Goal: Task Accomplishment & Management: Complete application form

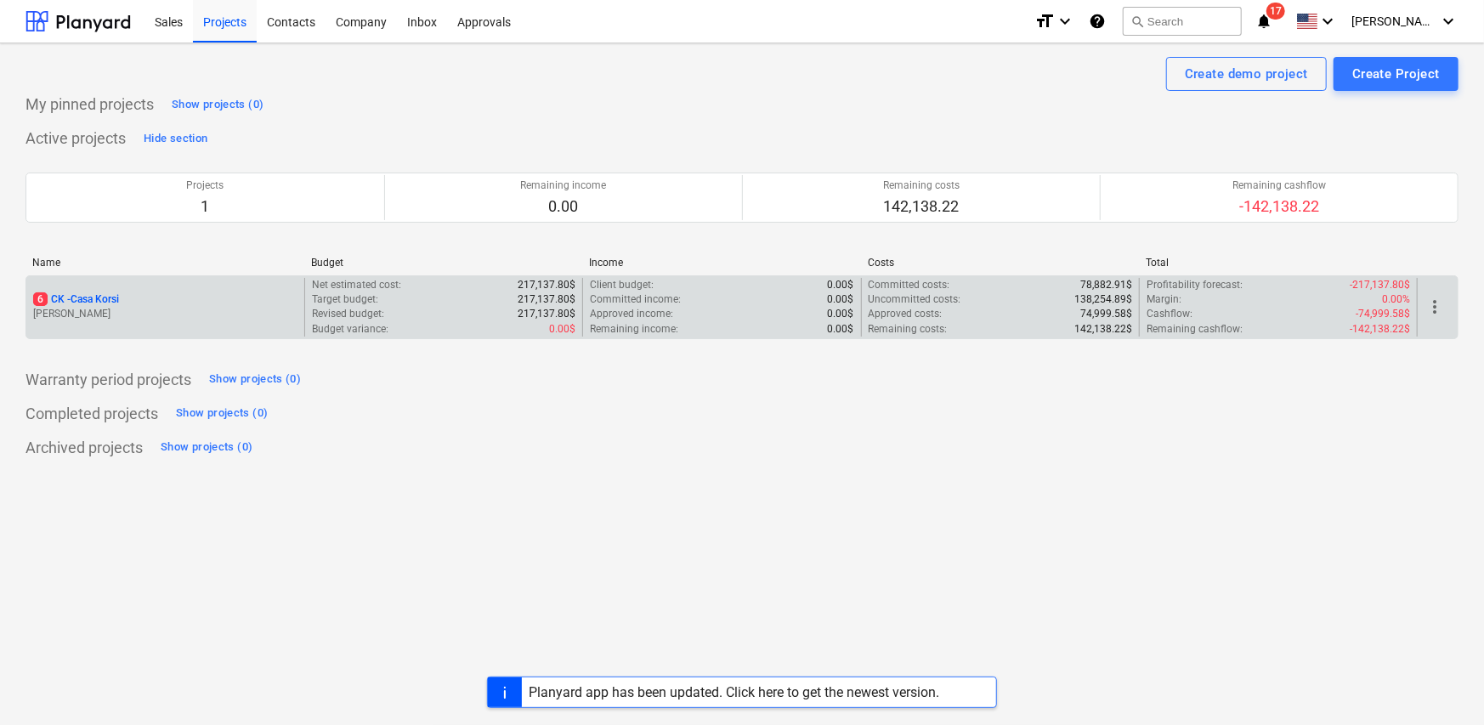
click at [153, 303] on div "6 CK - Casa Korsi" at bounding box center [165, 299] width 264 height 14
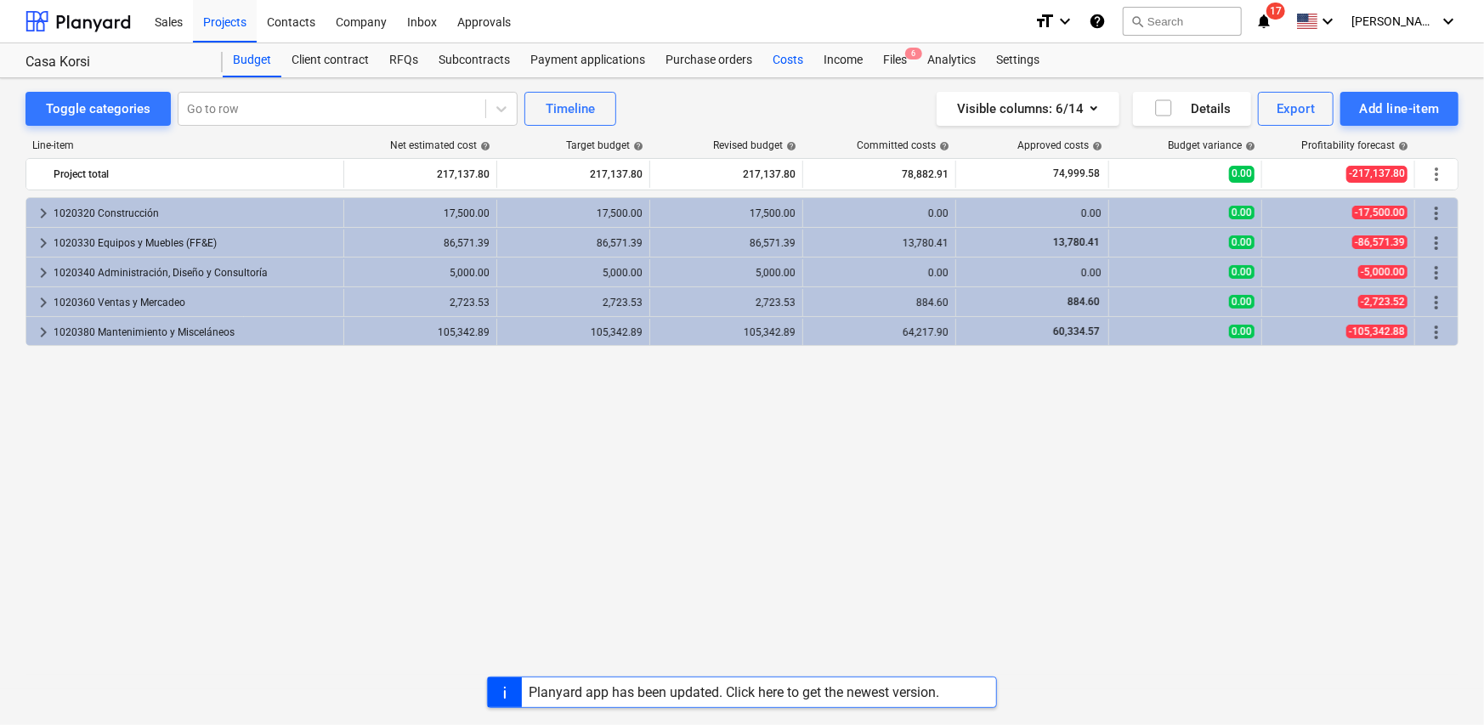
click at [785, 59] on div "Costs" at bounding box center [787, 60] width 51 height 34
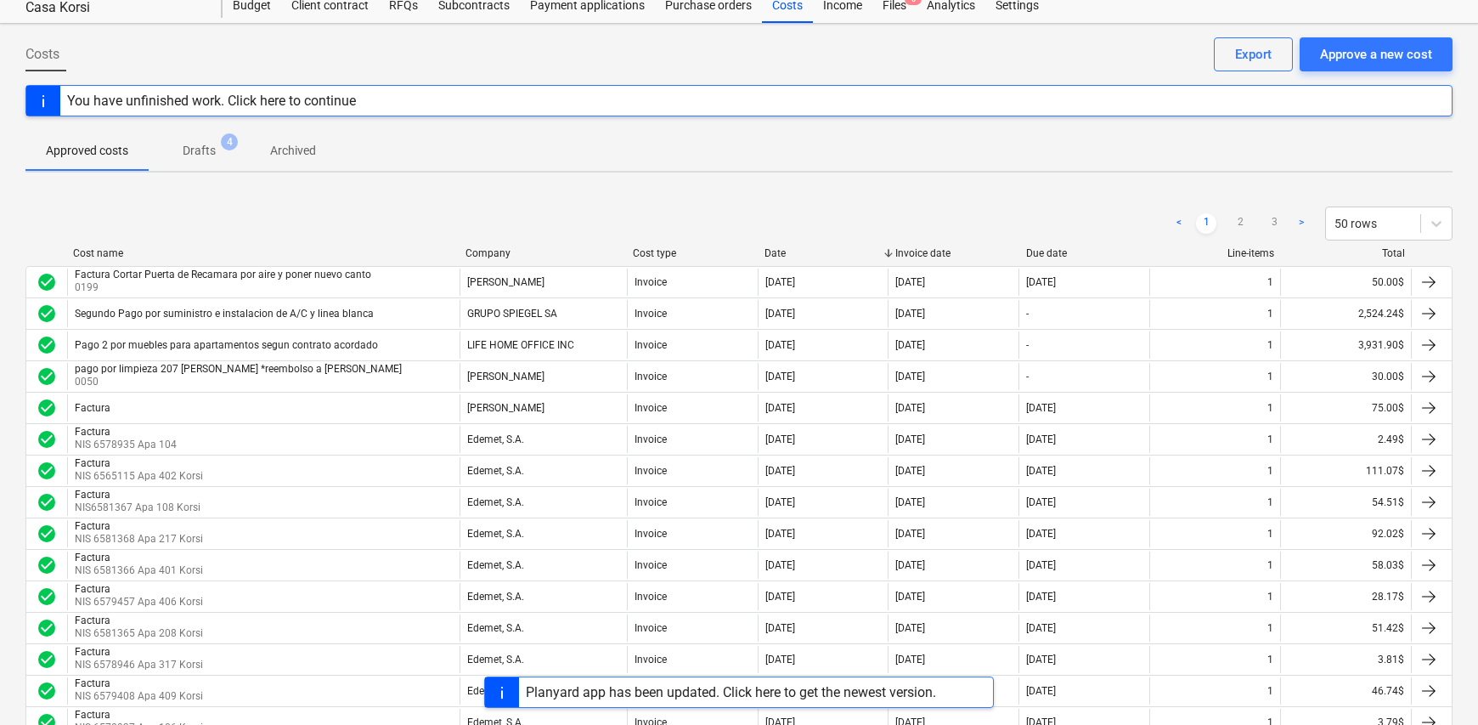
scroll to position [85, 0]
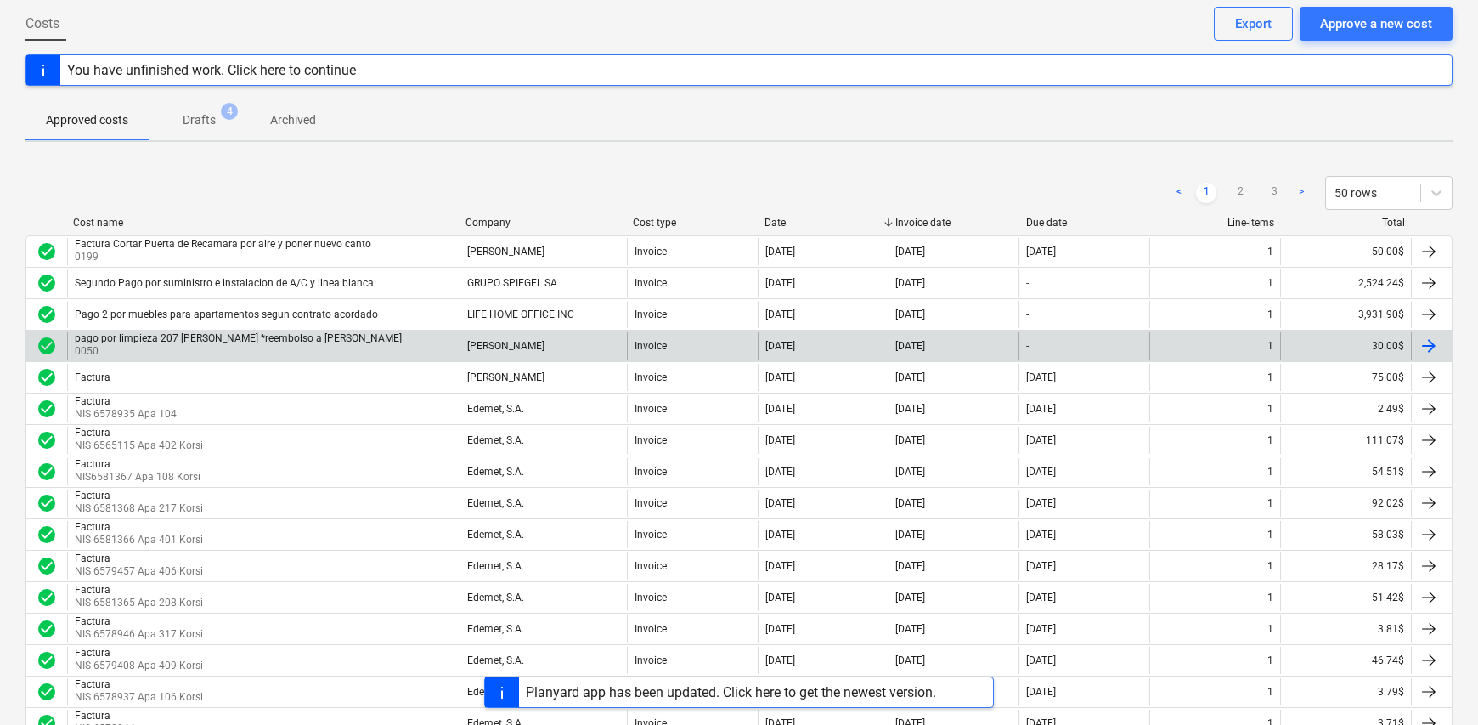
click at [325, 340] on div "pago por limpieza 207 [PERSON_NAME] *reembolso a [PERSON_NAME] 0050" at bounding box center [263, 345] width 393 height 27
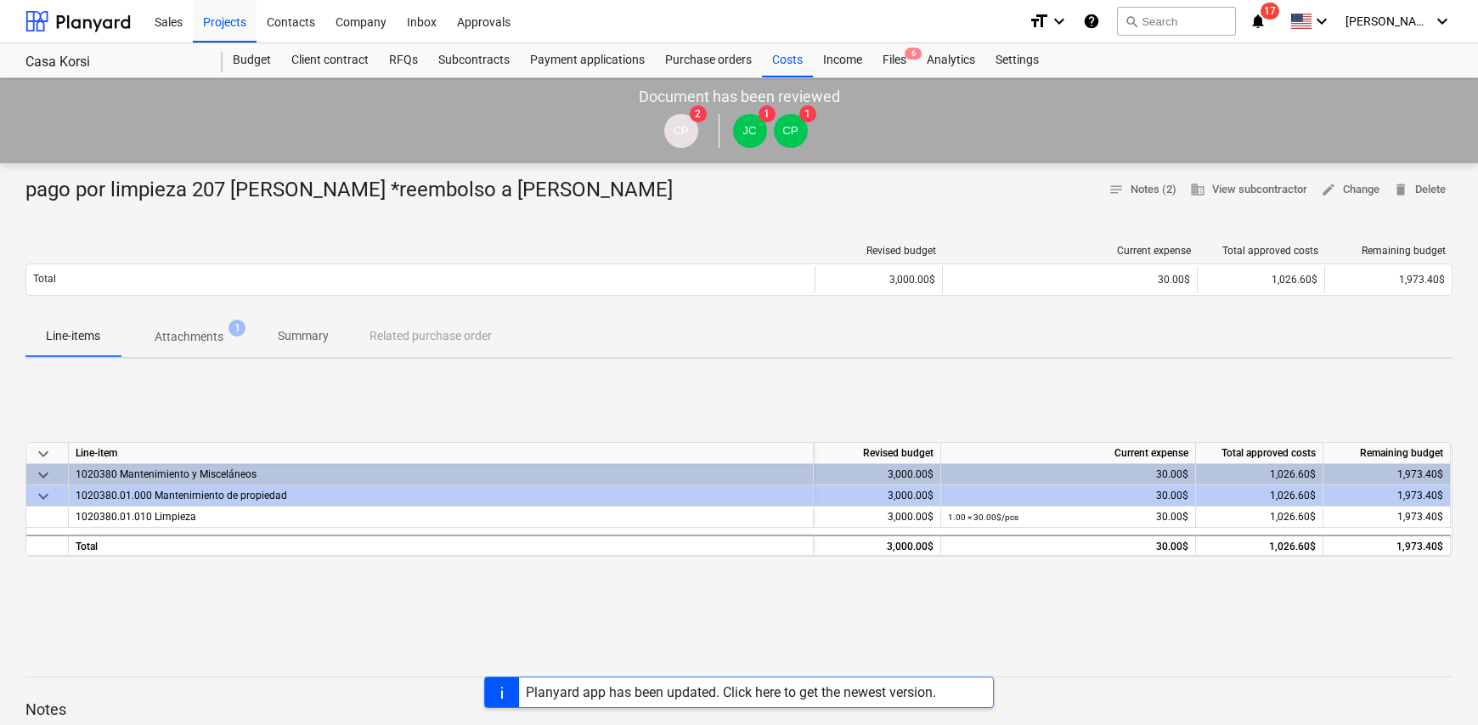
click at [195, 342] on p "Attachments" at bounding box center [189, 337] width 69 height 18
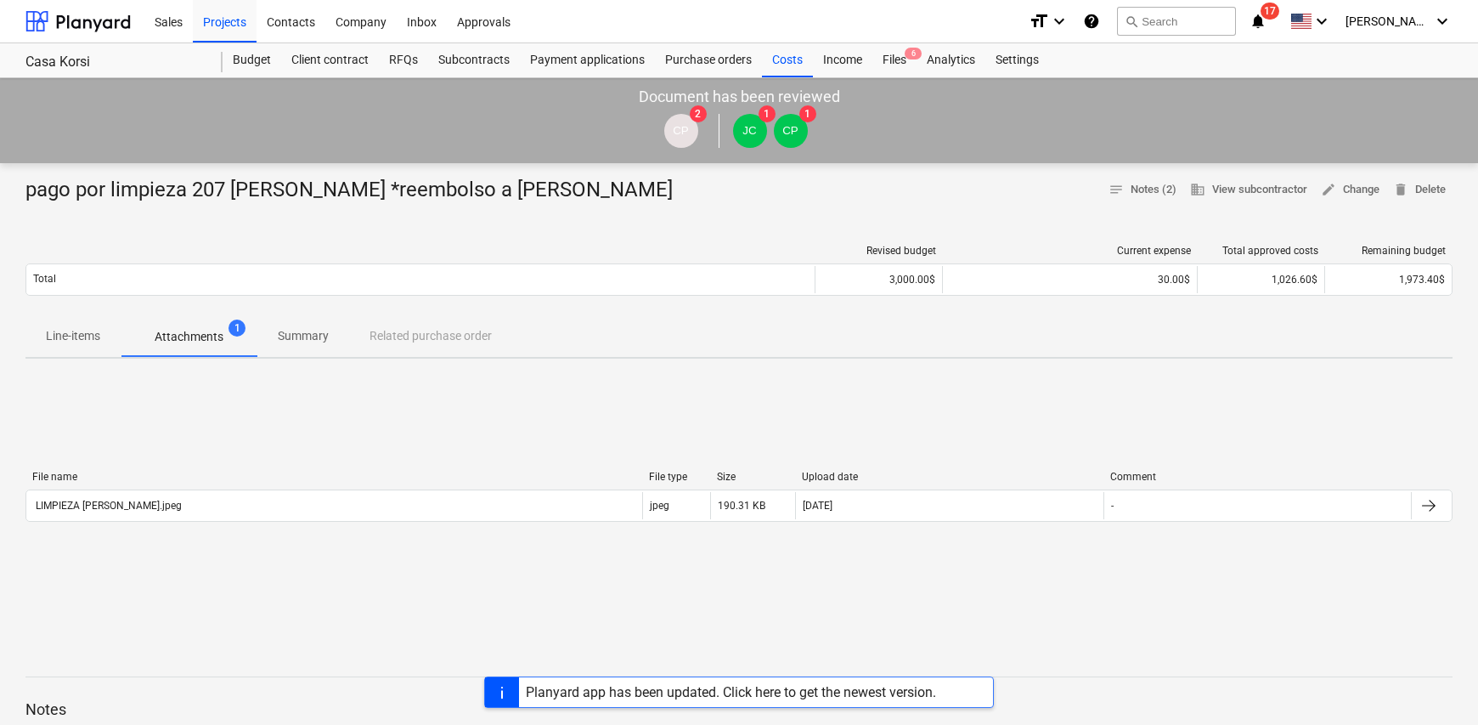
click at [307, 340] on p "Summary" at bounding box center [303, 336] width 51 height 18
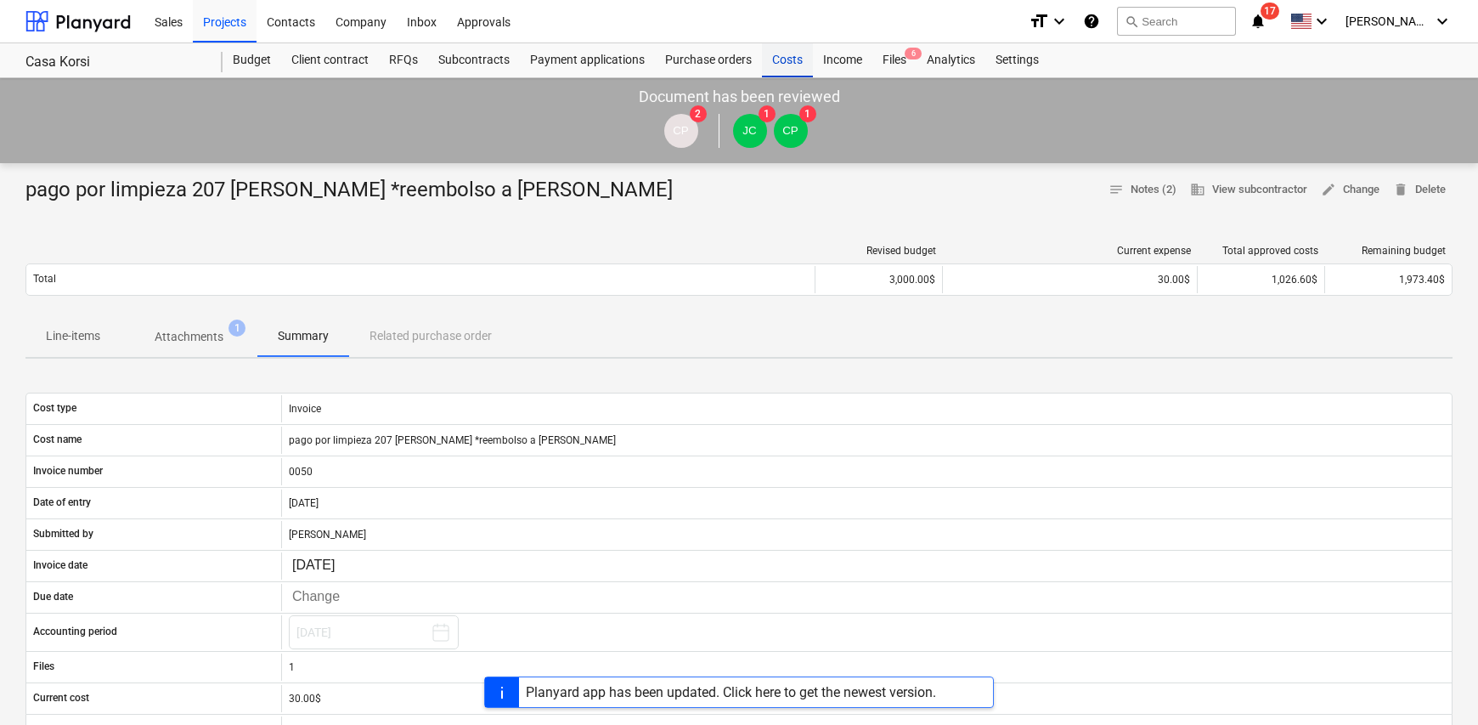
click at [784, 63] on div "Costs" at bounding box center [787, 60] width 51 height 34
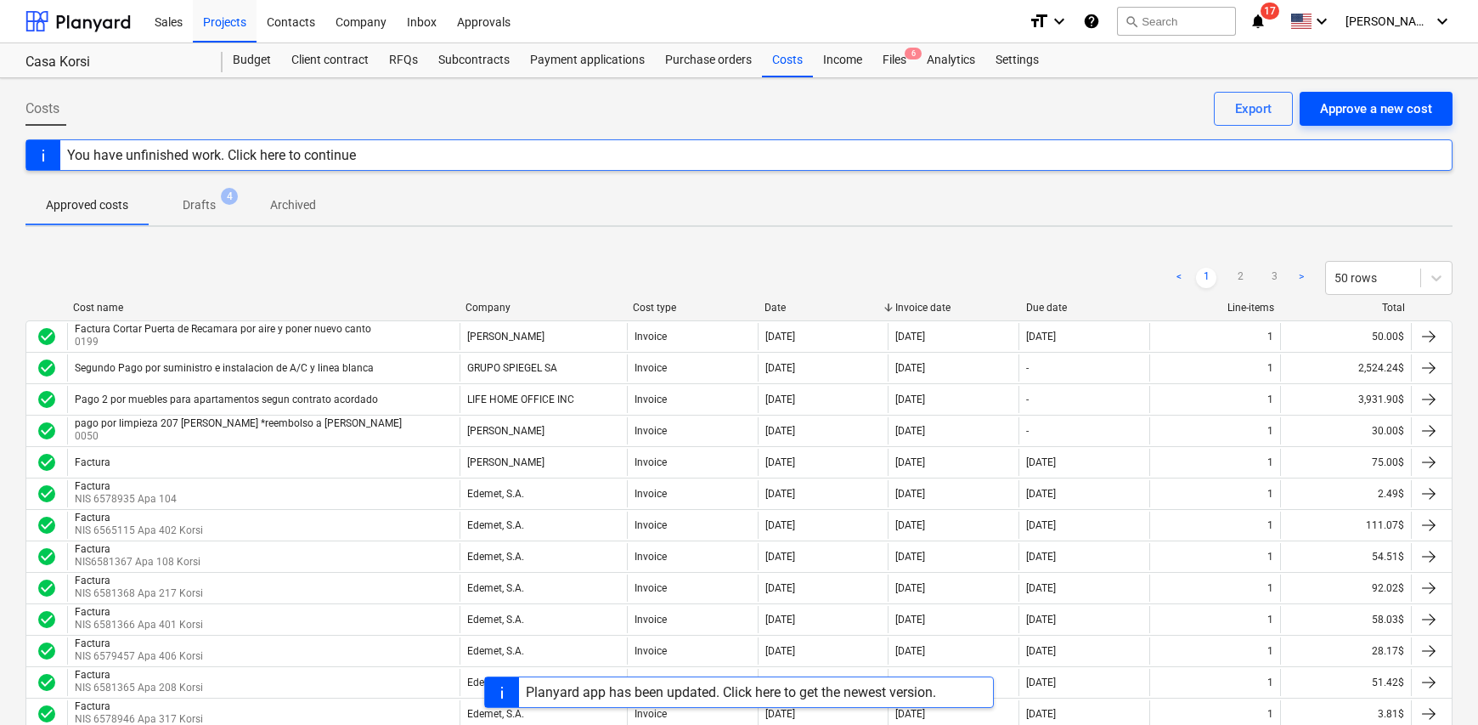
click at [1394, 115] on div "Approve a new cost" at bounding box center [1376, 109] width 112 height 22
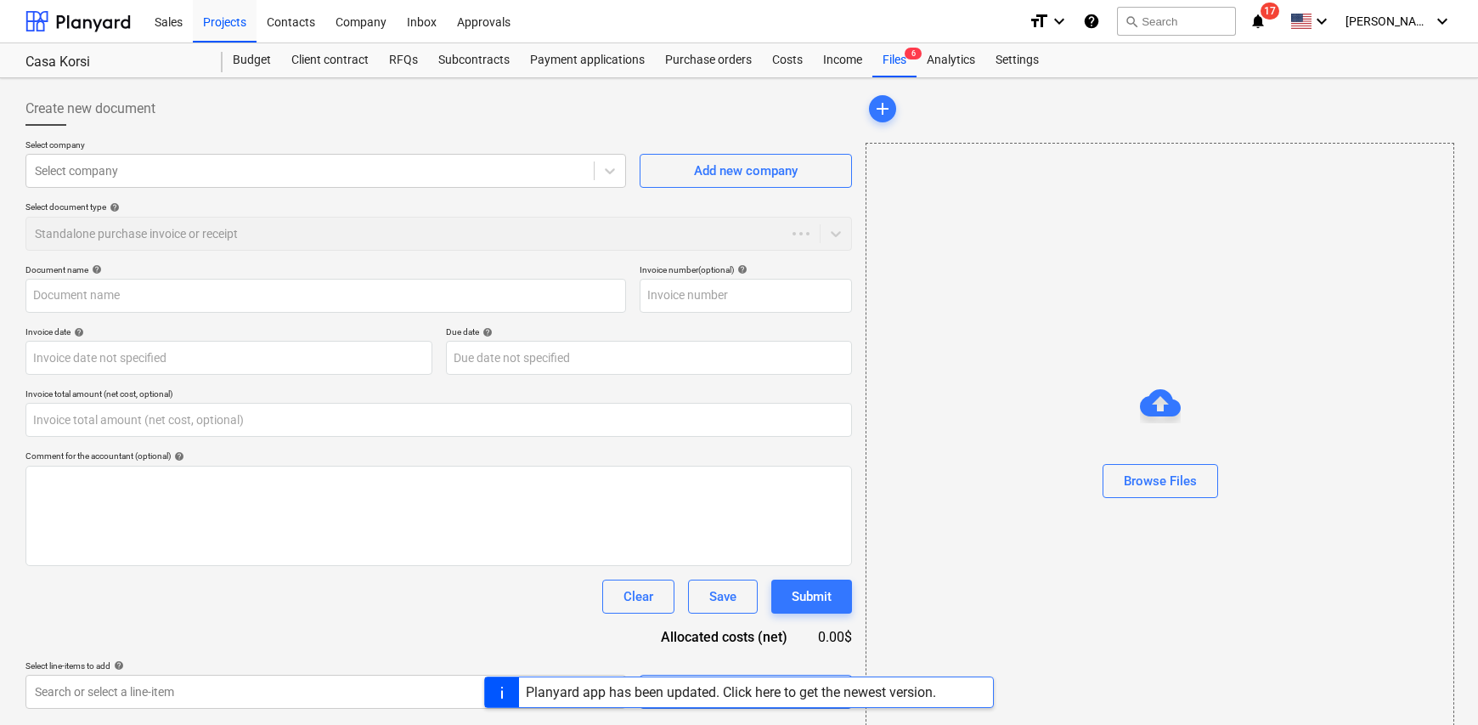
type input "0.00"
click at [187, 159] on div "Select company" at bounding box center [310, 171] width 568 height 24
click at [791, 212] on div "Select document type help" at bounding box center [438, 206] width 827 height 11
click at [761, 178] on div "Add new company" at bounding box center [746, 171] width 104 height 22
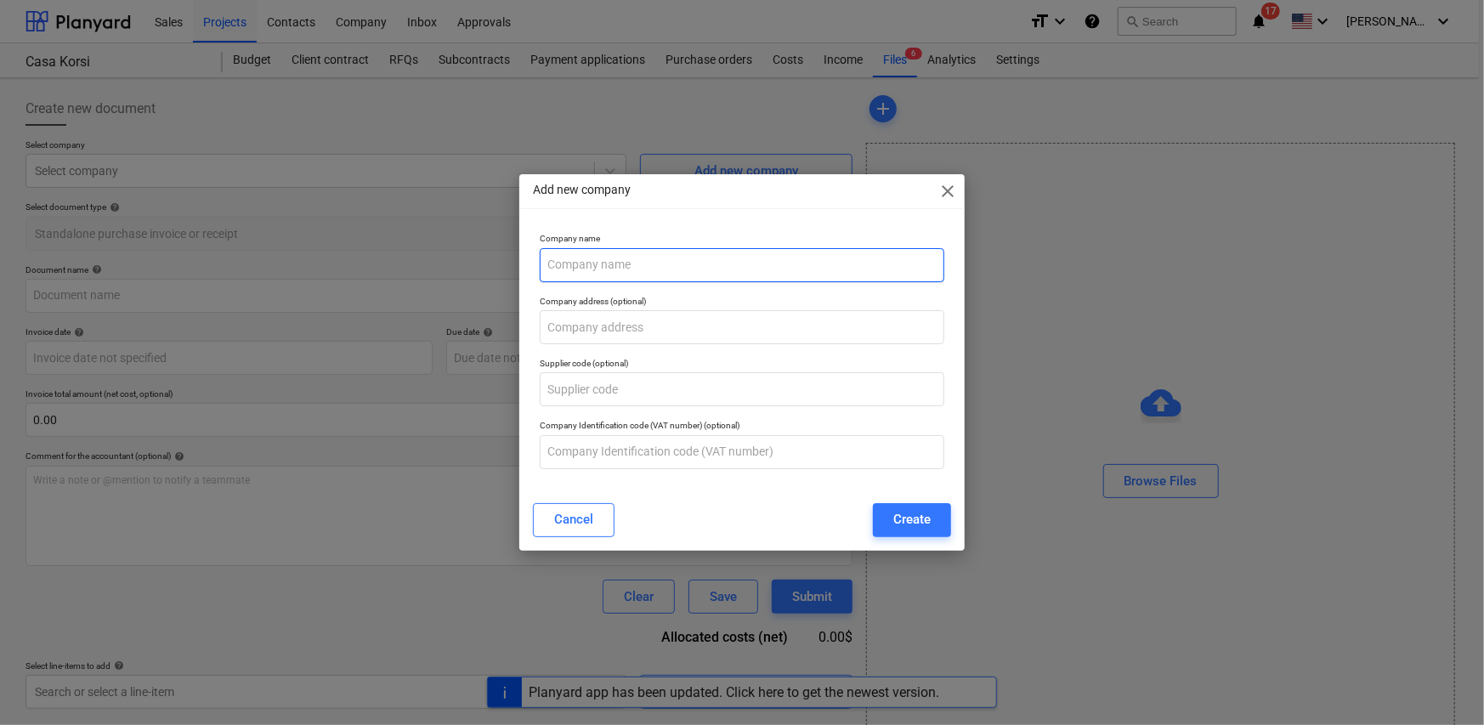
click at [635, 265] on input "text" at bounding box center [742, 265] width 404 height 34
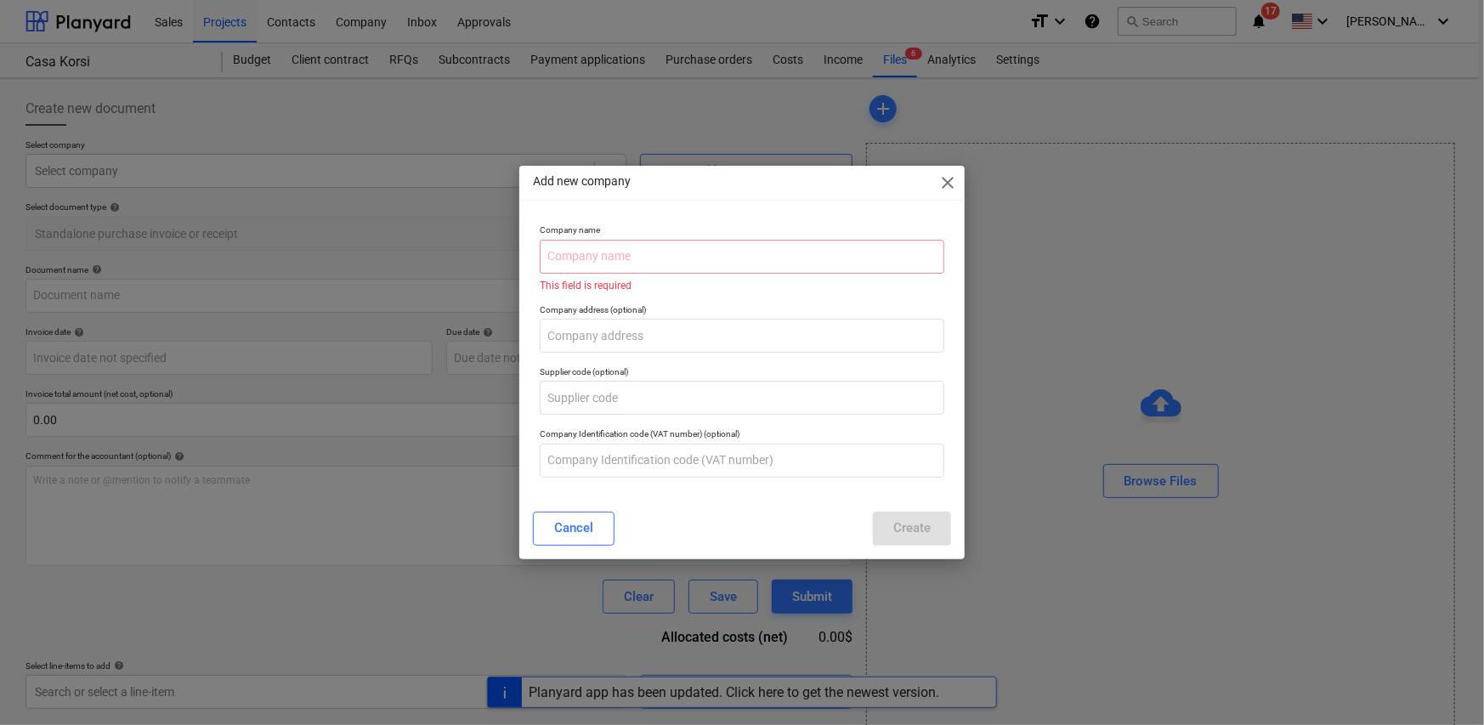
click at [950, 195] on div "Add new company close" at bounding box center [741, 183] width 445 height 34
click at [952, 185] on span "close" at bounding box center [947, 182] width 20 height 20
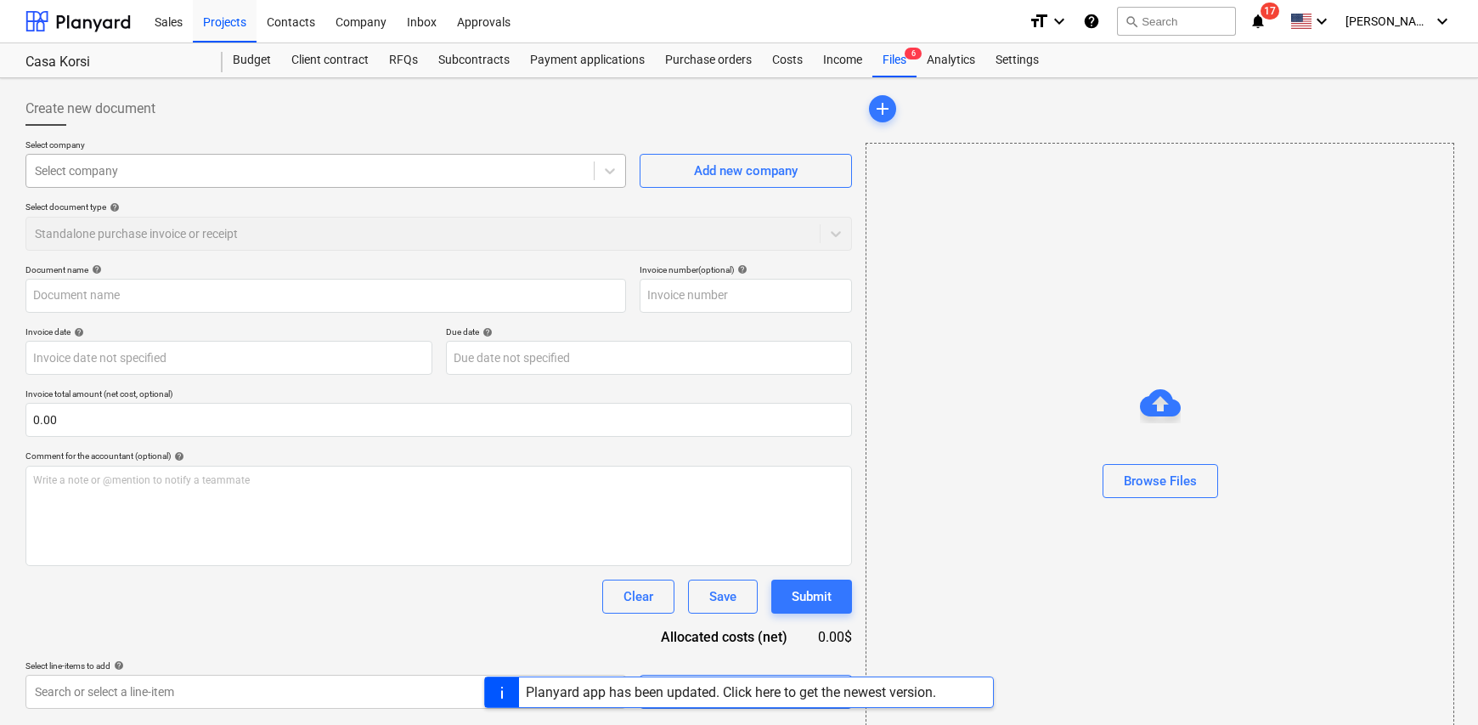
click at [255, 166] on div at bounding box center [310, 170] width 551 height 17
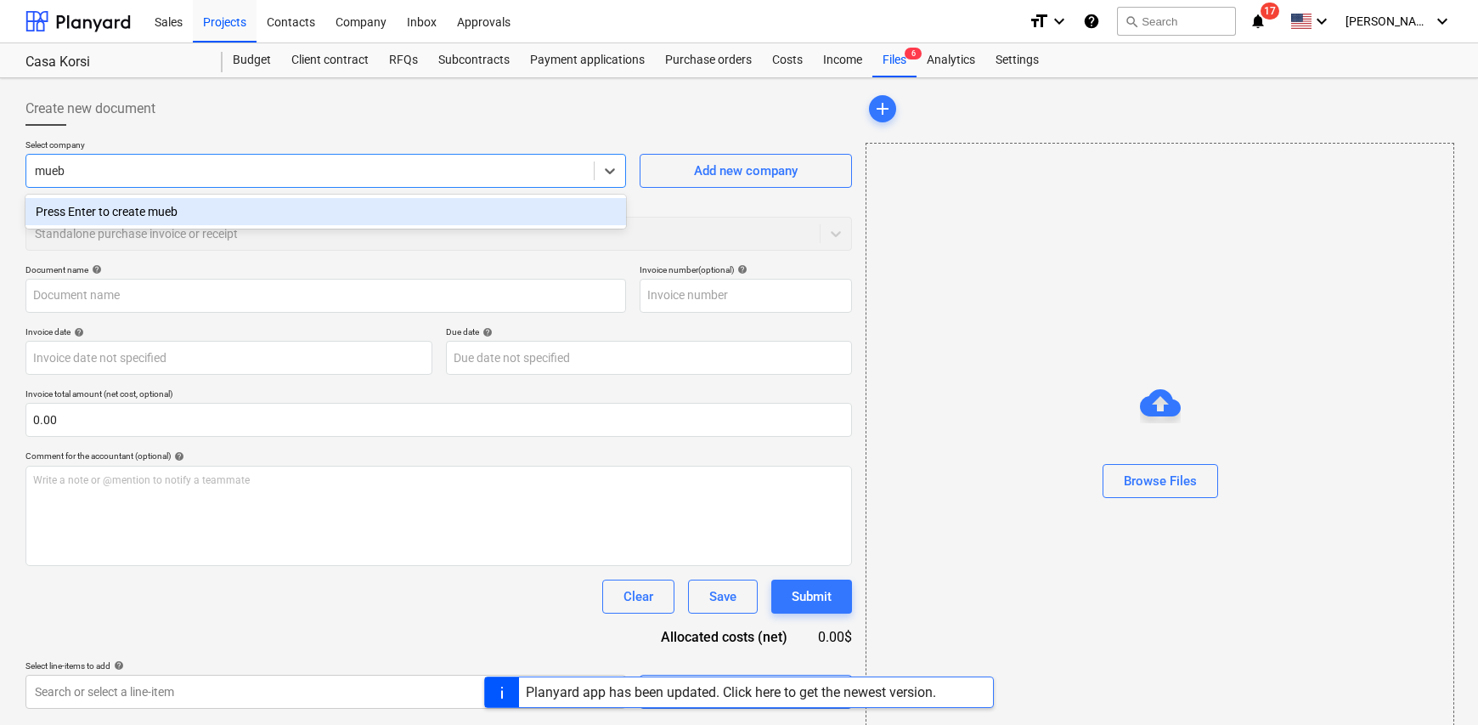
type input "mueb"
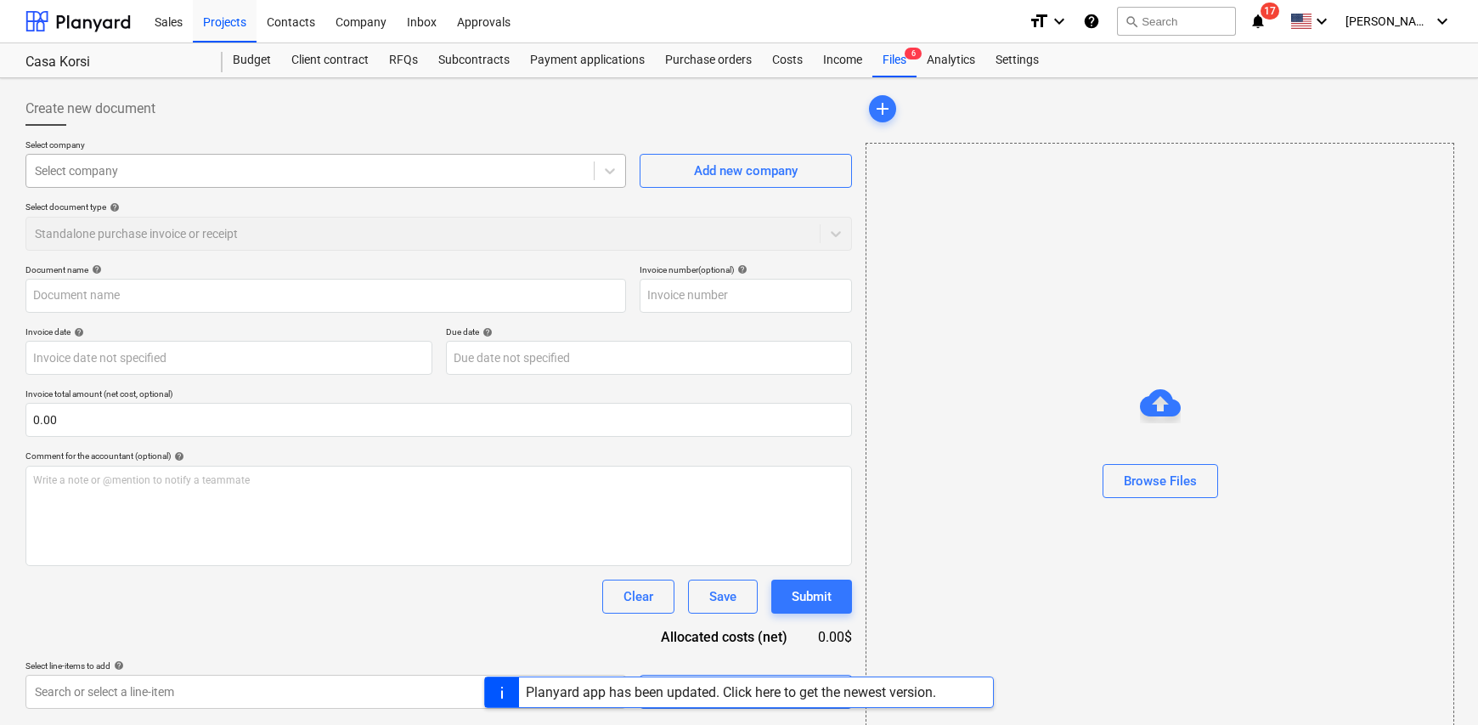
click at [69, 159] on div "Select company" at bounding box center [310, 171] width 568 height 24
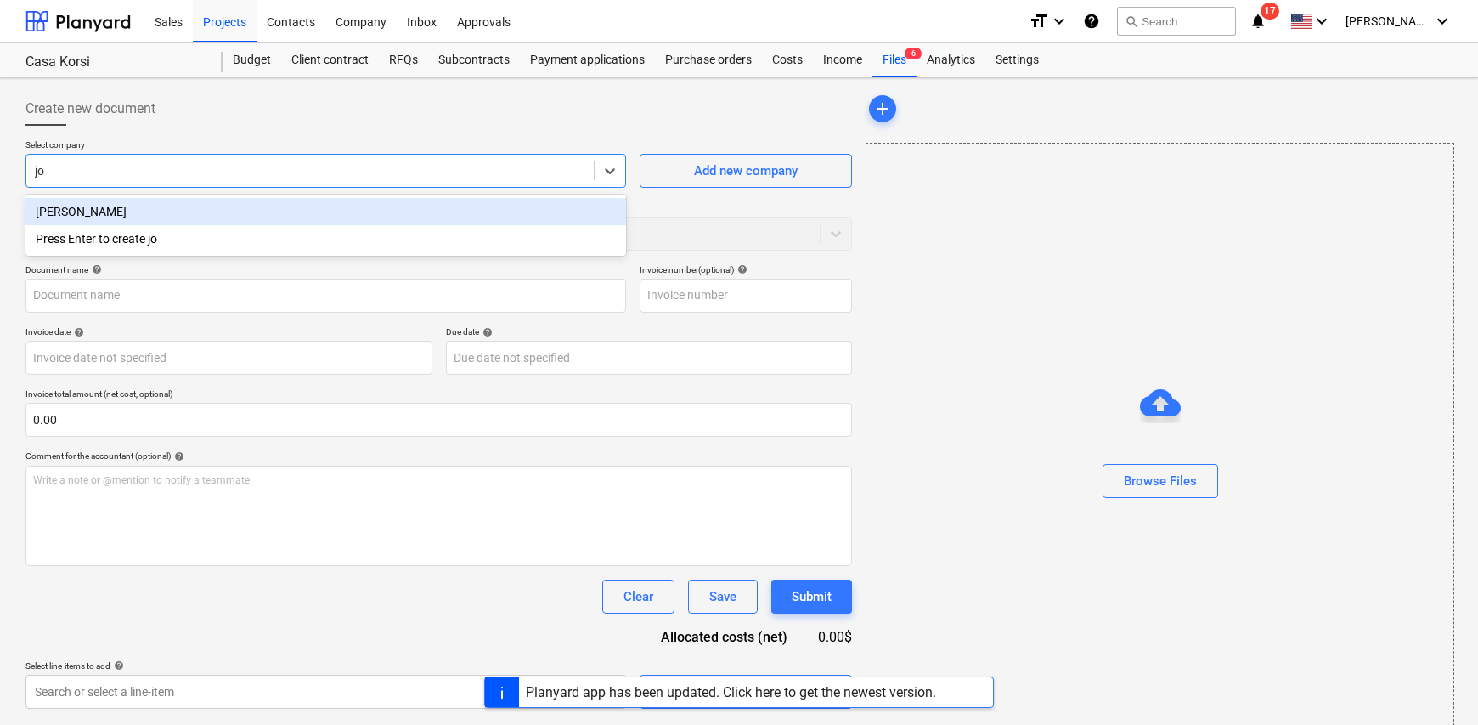
type input "j"
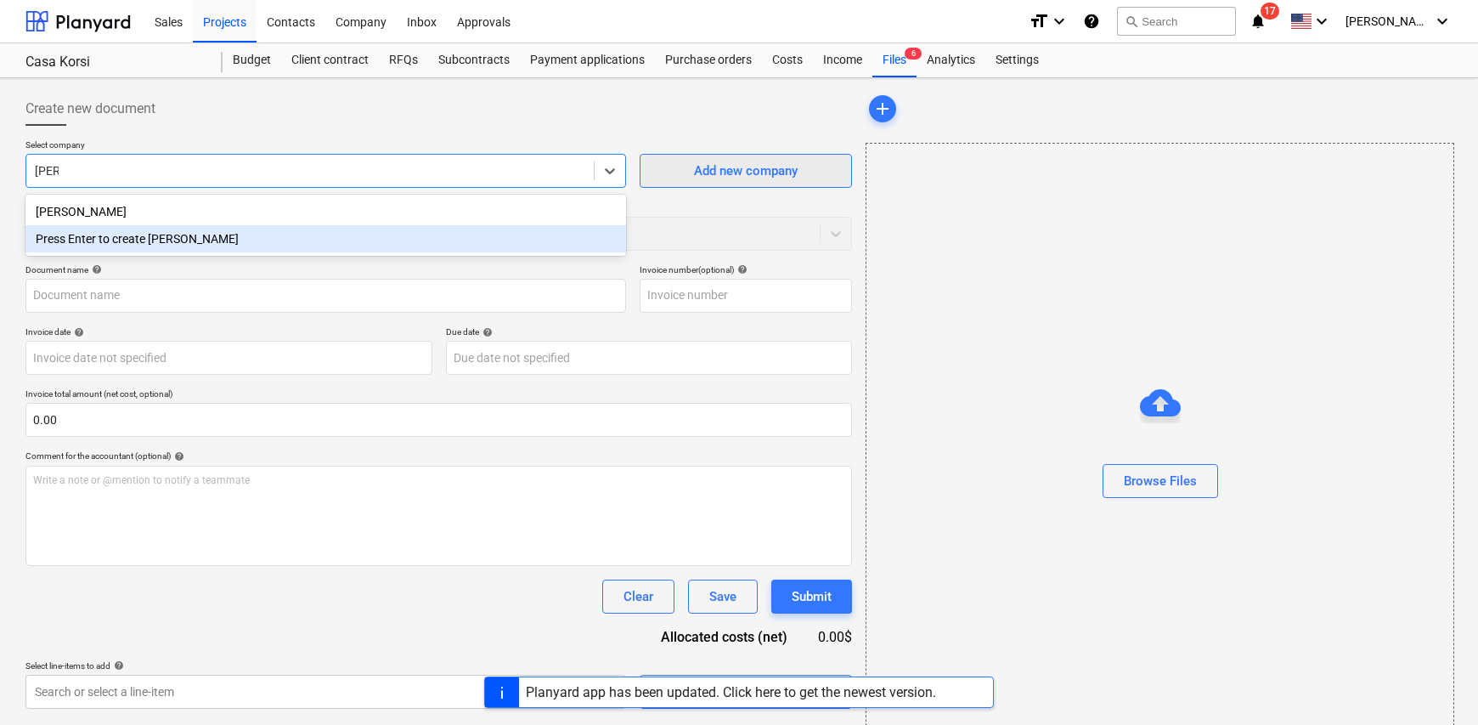
type input "[PERSON_NAME]"
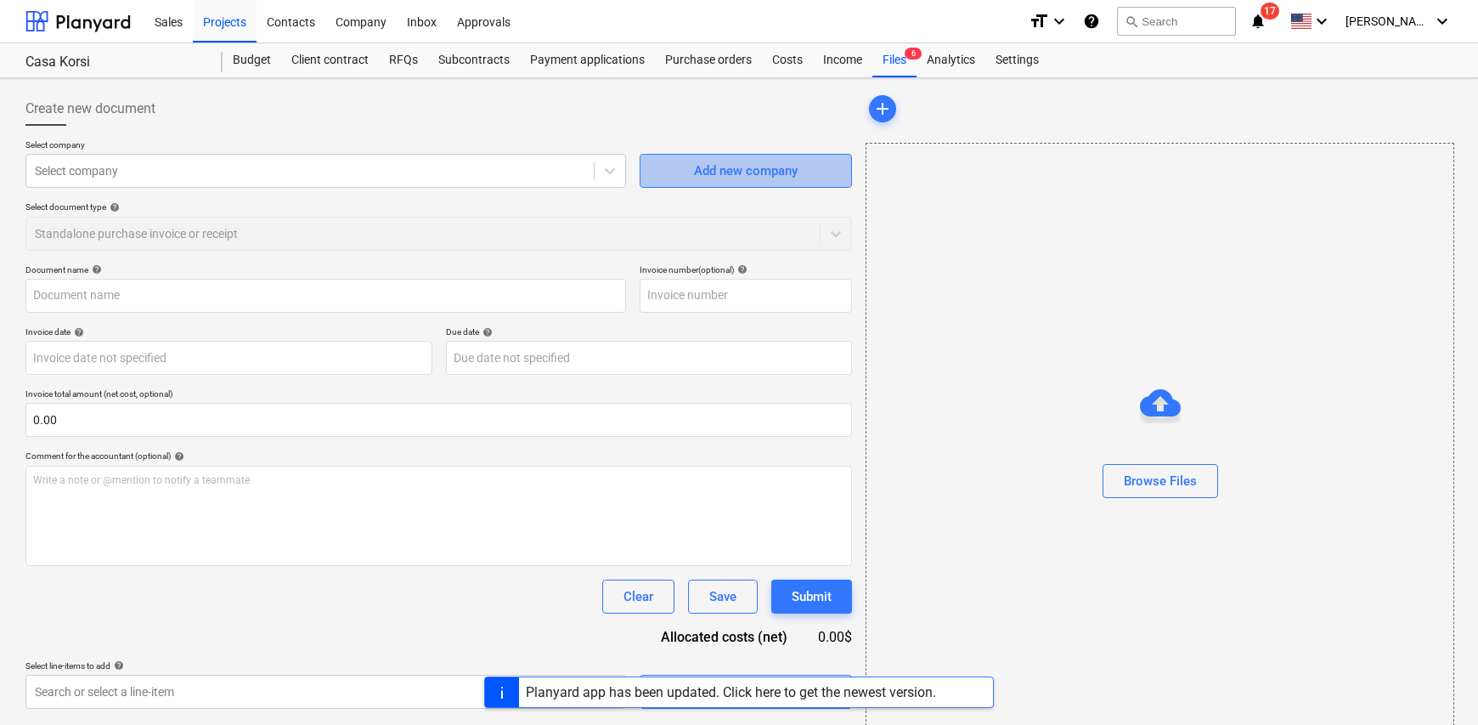
click at [729, 174] on div "Add new company" at bounding box center [746, 171] width 104 height 22
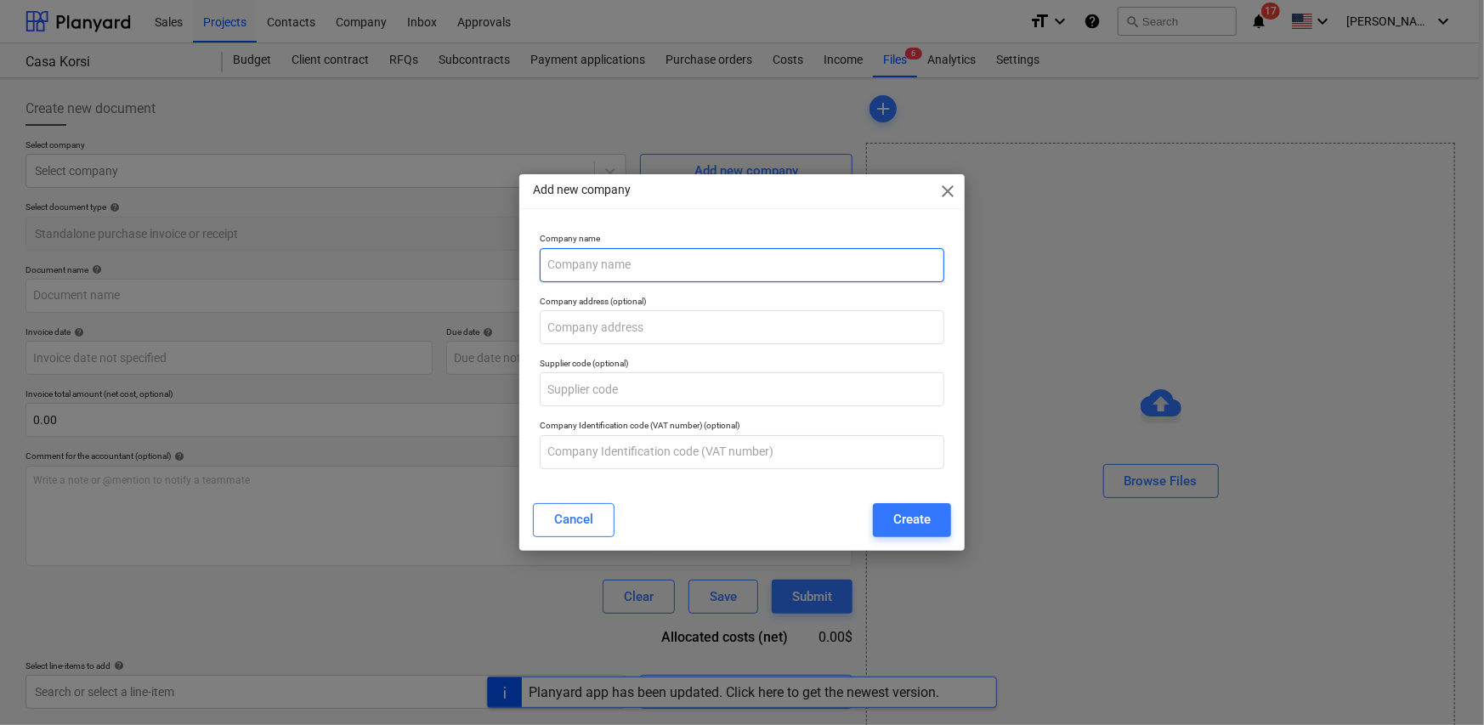
click at [633, 271] on input "text" at bounding box center [742, 265] width 404 height 34
type input "[PERSON_NAME]"
click at [890, 522] on button "Create" at bounding box center [912, 520] width 78 height 34
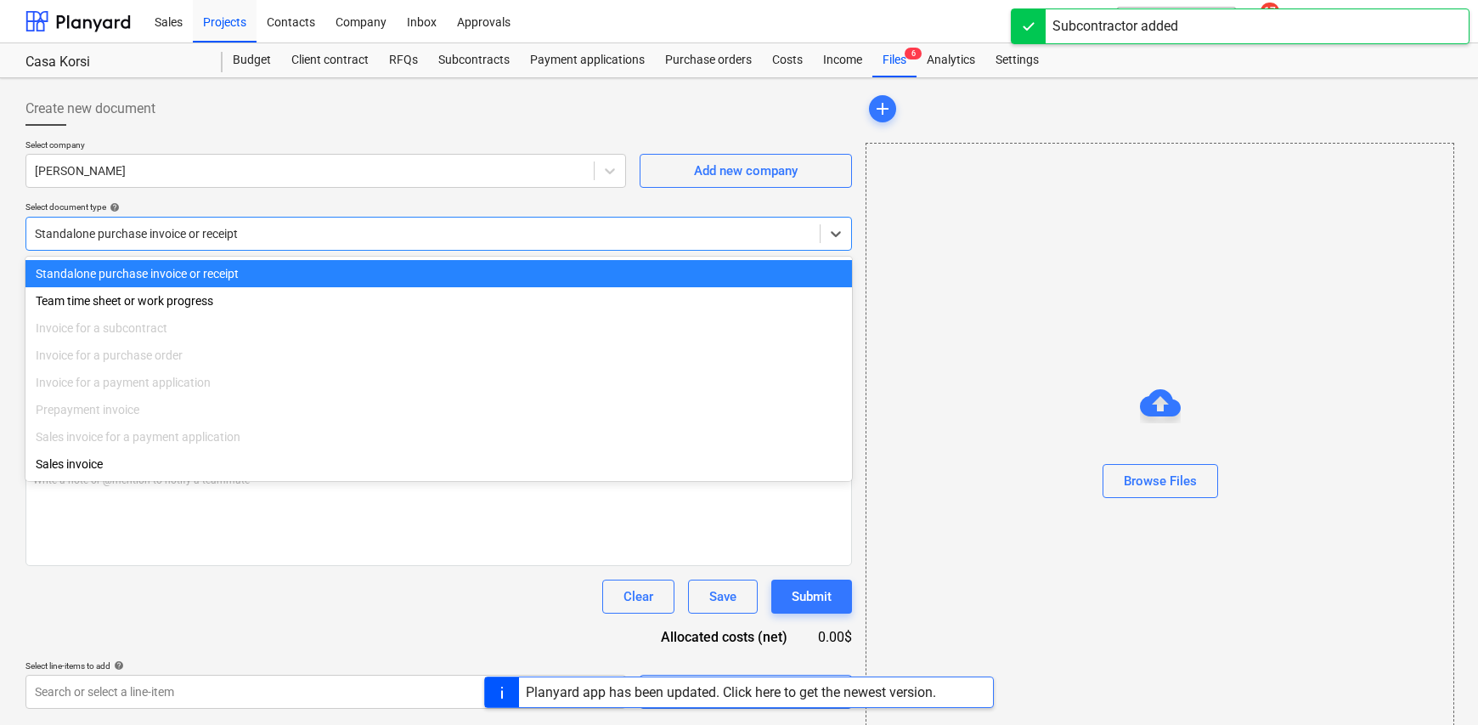
click at [137, 231] on div at bounding box center [423, 233] width 777 height 17
click at [166, 276] on div "Standalone purchase invoice or receipt" at bounding box center [438, 273] width 827 height 27
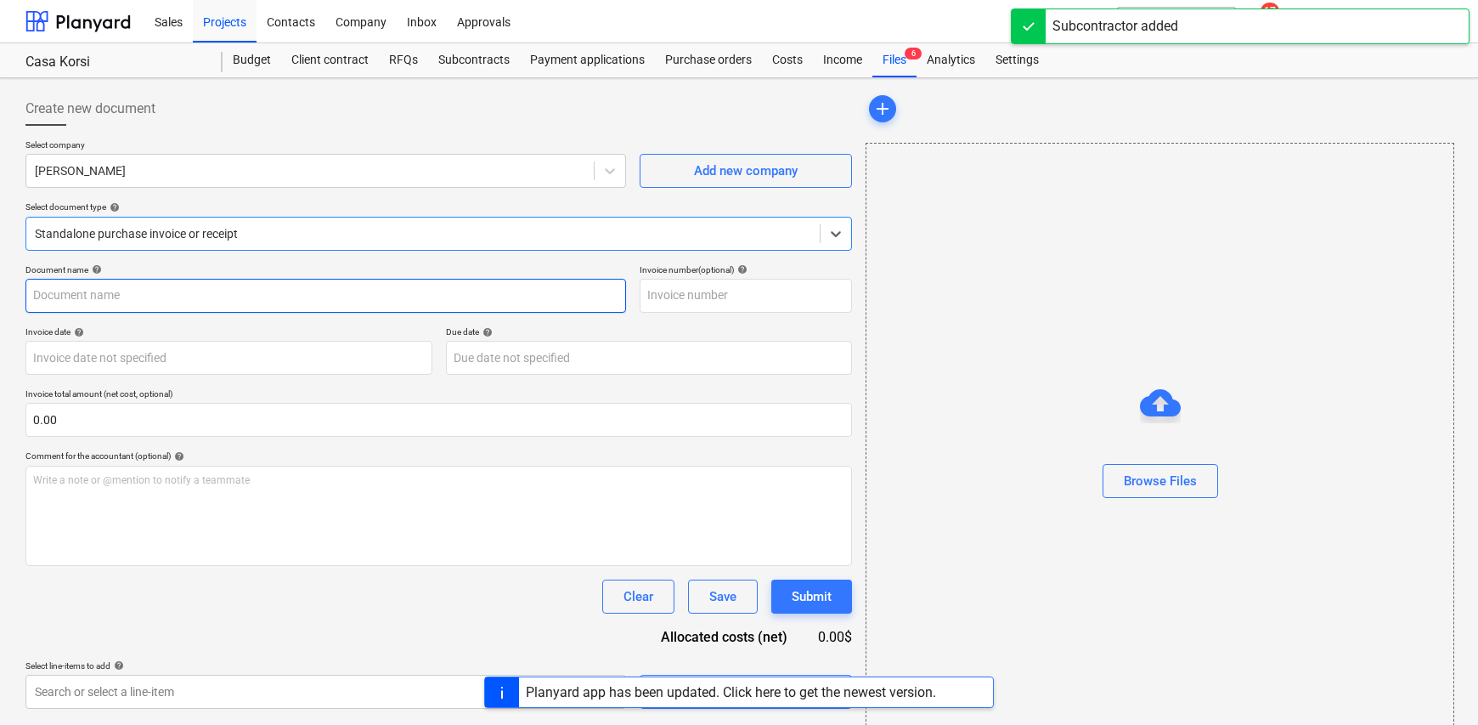
click at [116, 295] on input "text" at bounding box center [325, 296] width 601 height 34
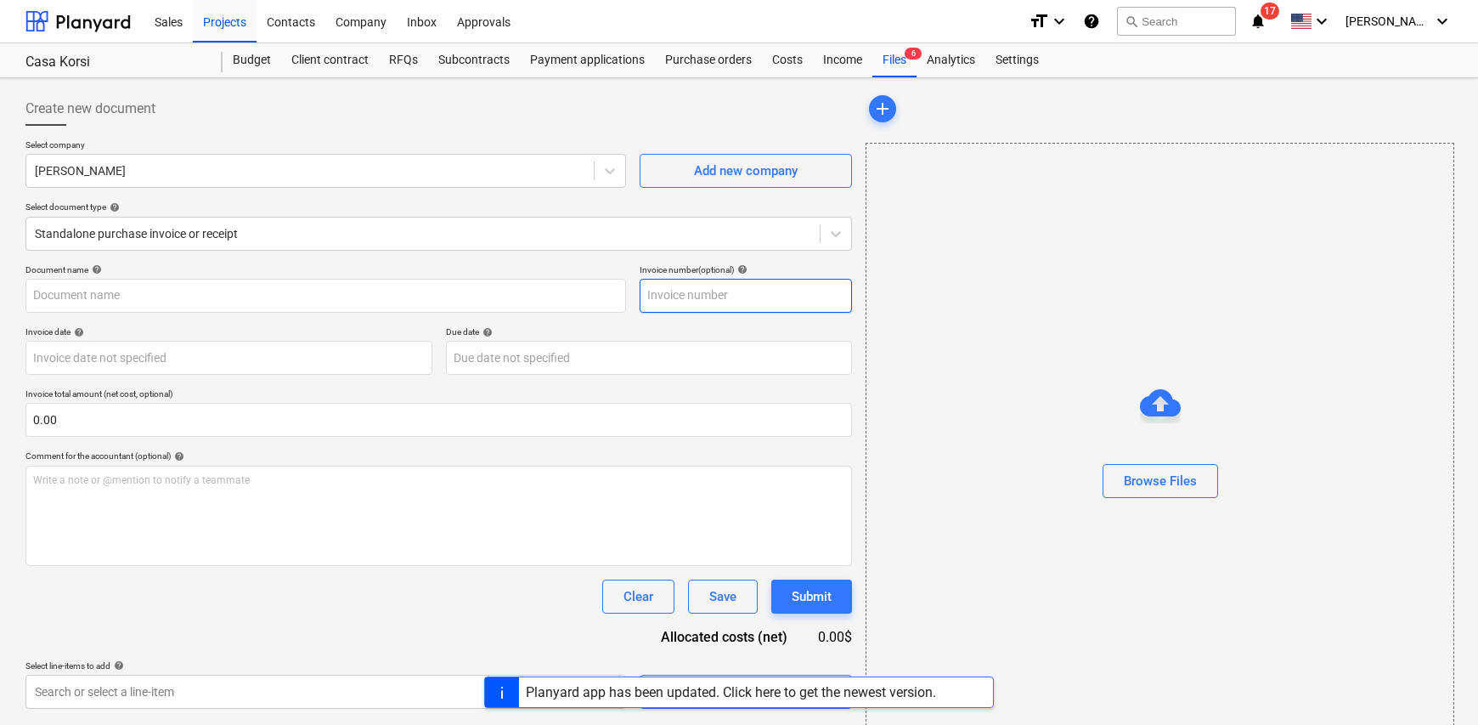
click at [710, 298] on input "text" at bounding box center [746, 296] width 212 height 34
type input "0057"
click at [135, 301] on input "text" at bounding box center [325, 296] width 601 height 34
type input "r"
type input "p"
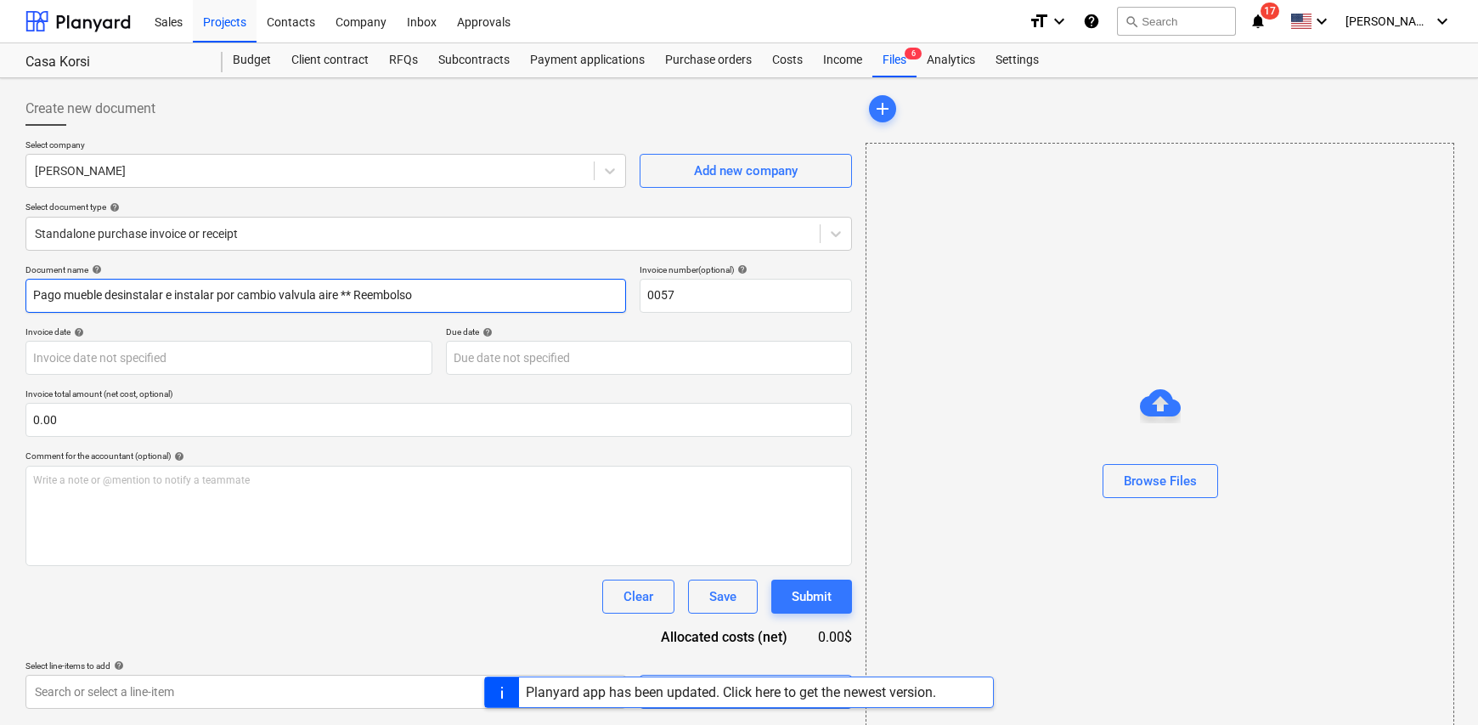
click at [457, 297] on input "Pago mueble desinstalar e instalar por cambio valvula aire ** Reembolso" at bounding box center [325, 296] width 601 height 34
click at [558, 300] on input "Pago mueble desinstalar e instalar por cambio válvula aire ** Reembolso [PERSON…" at bounding box center [325, 296] width 601 height 34
type input "Pago mueble desinstalar e instalar por cambio válvula aire ** [PERSON_NAME]**"
drag, startPoint x: 342, startPoint y: 295, endPoint x: 0, endPoint y: 297, distance: 342.4
click at [0, 297] on div "Create new document Select company [PERSON_NAME] Add new company Select documen…" at bounding box center [739, 421] width 1478 height 687
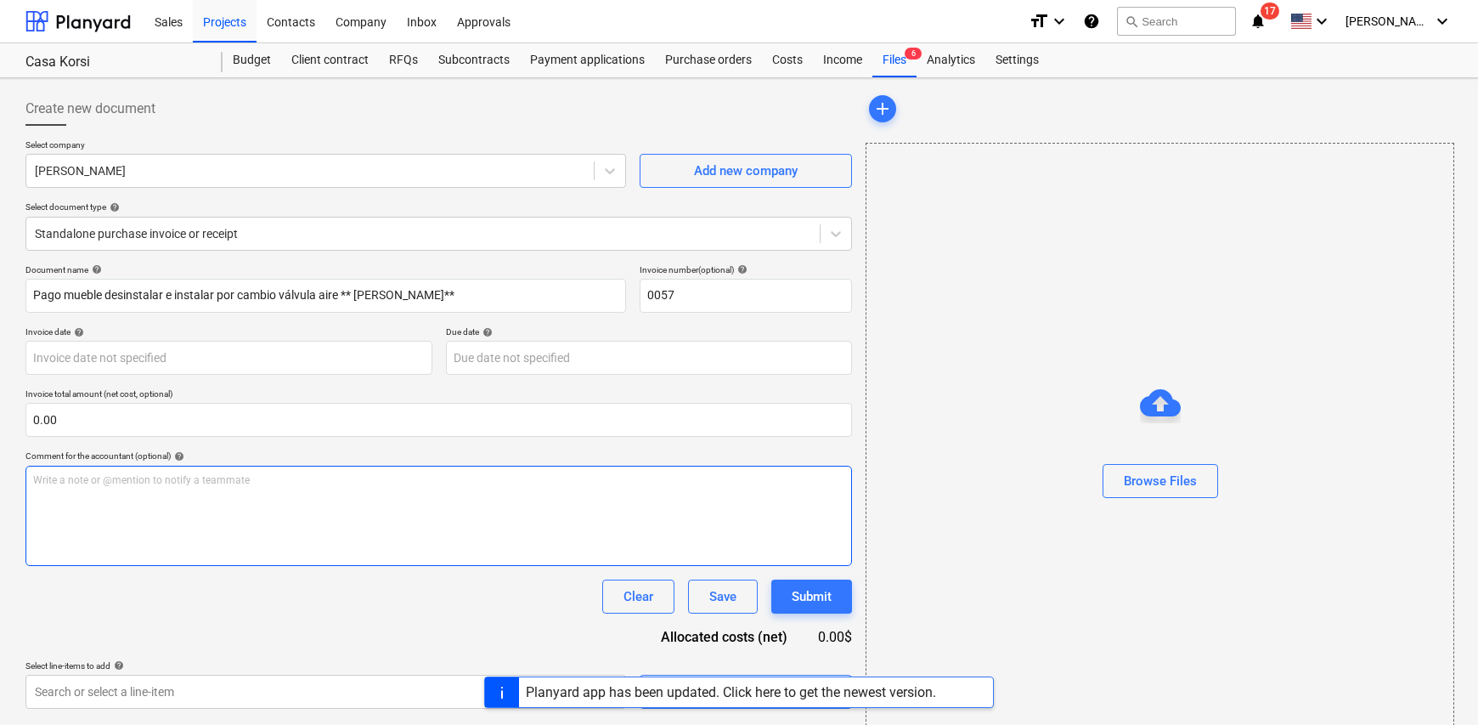
click at [62, 483] on p "Write a note or @mention to notify a teammate [PERSON_NAME]" at bounding box center [438, 480] width 811 height 14
paste div
click at [59, 478] on span "Pago mueble desinstalar e instalar por cambio válvula aire" at bounding box center [168, 480] width 270 height 12
click at [331, 483] on p "Pago por mueble desinstalar e instalar por cambio válvula aire" at bounding box center [438, 480] width 811 height 14
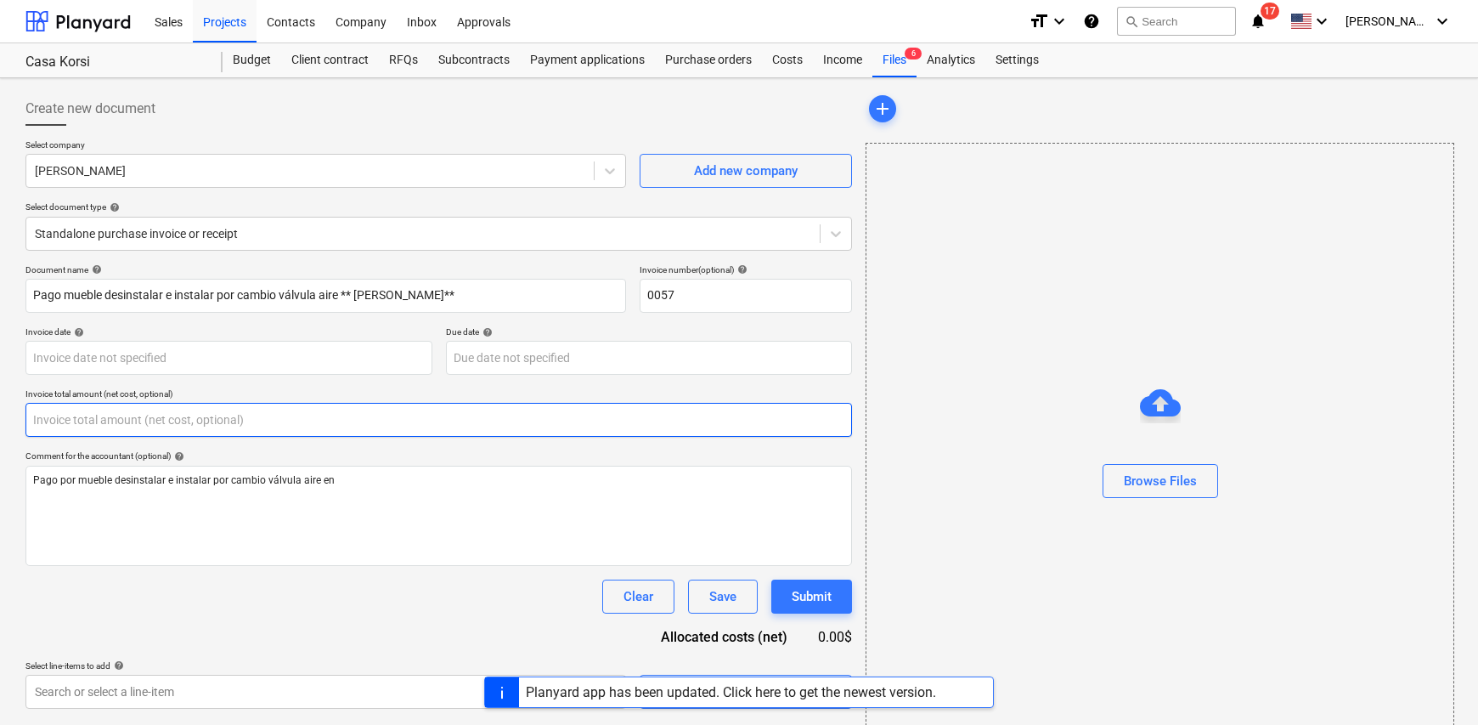
click at [108, 411] on input "text" at bounding box center [438, 420] width 827 height 34
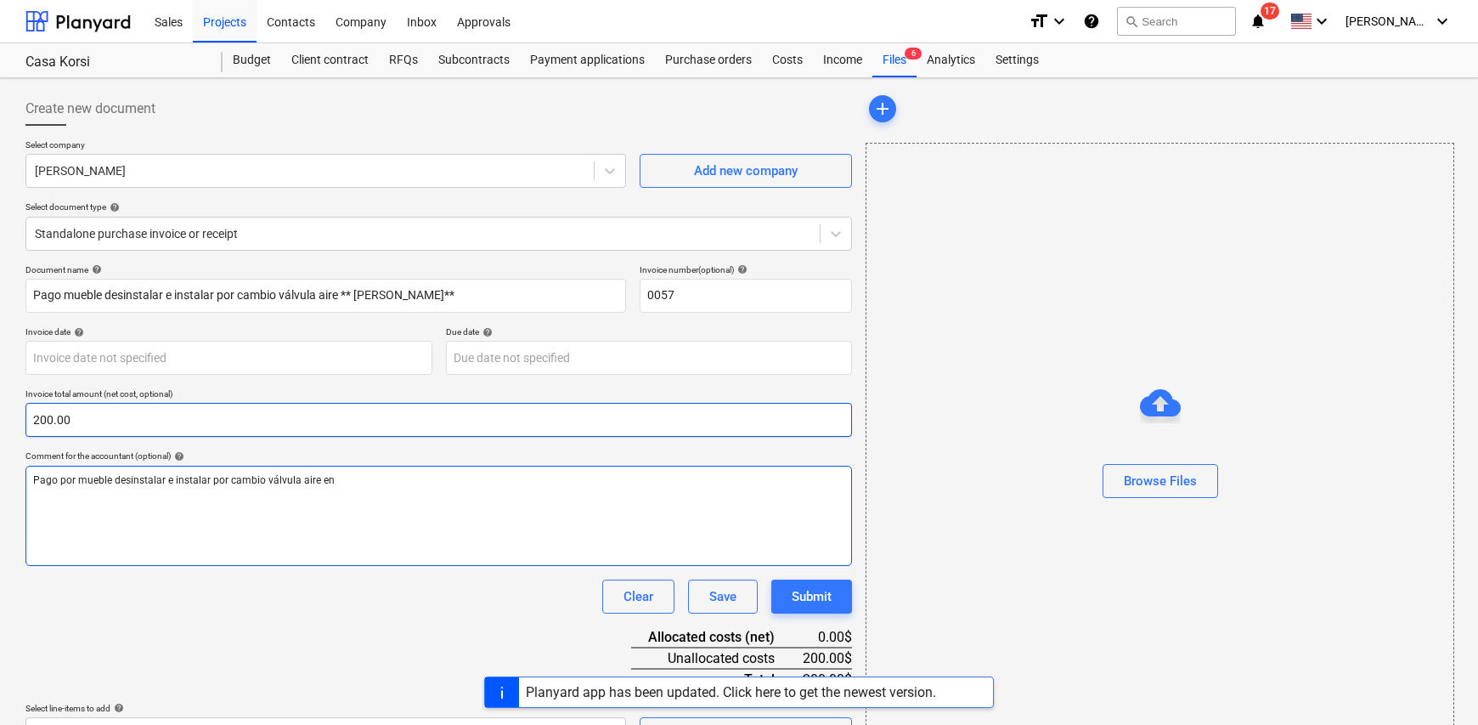
type input "200.00"
click at [409, 505] on div "Pago por mueble desinstalar e instalar por cambio válvula aire en" at bounding box center [438, 516] width 827 height 100
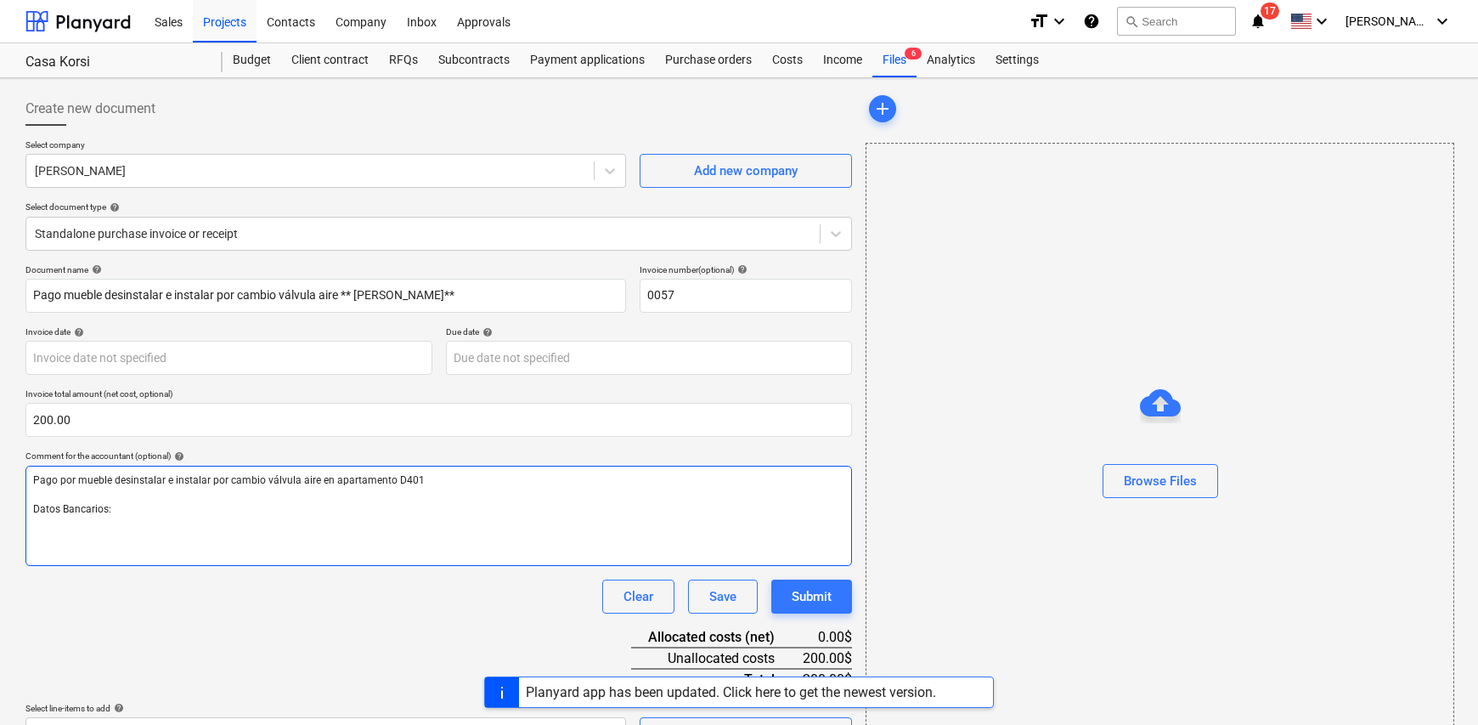
click at [97, 521] on p "﻿" at bounding box center [438, 524] width 811 height 14
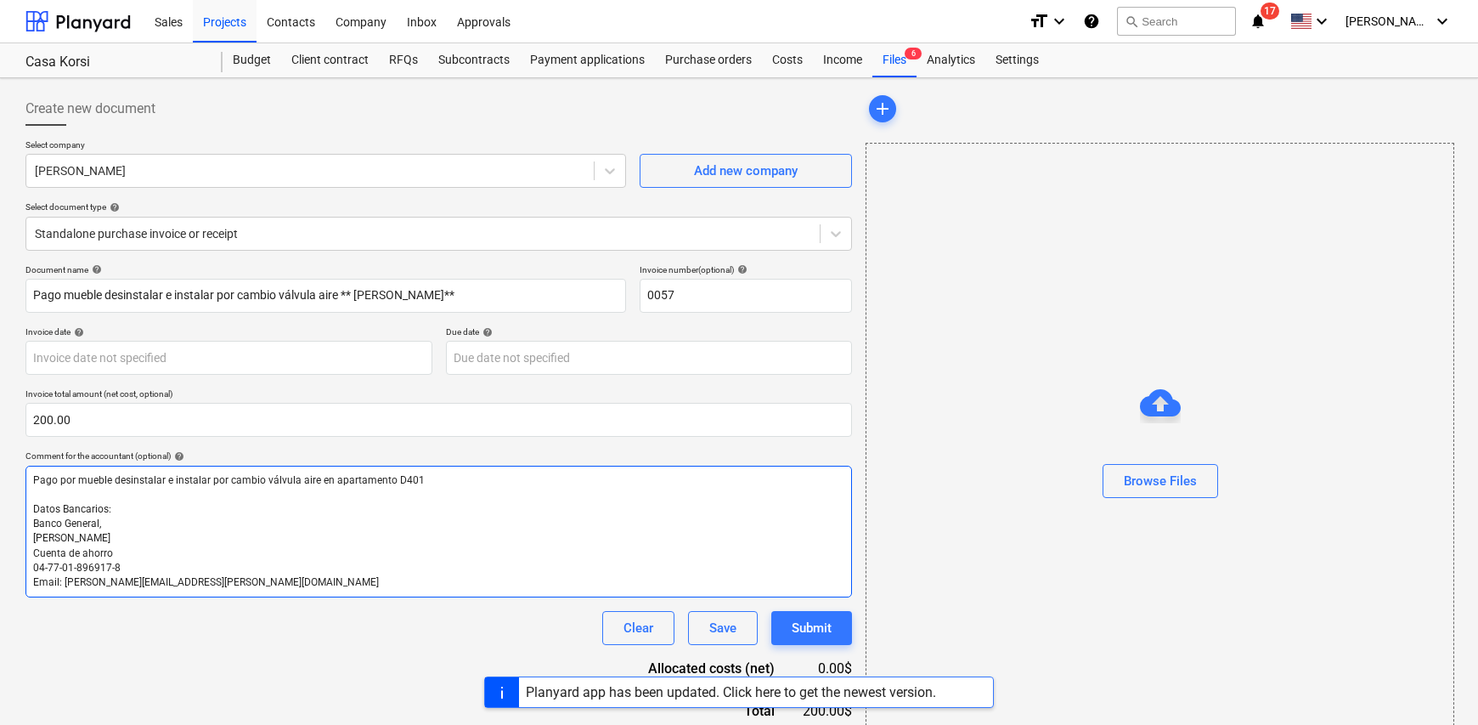
click at [330, 588] on p "Email: [PERSON_NAME][EMAIL_ADDRESS][PERSON_NAME][DOMAIN_NAME]" at bounding box center [438, 582] width 811 height 14
click at [894, 695] on div "Planyard app has been updated. Click here to get the newest version." at bounding box center [731, 692] width 410 height 16
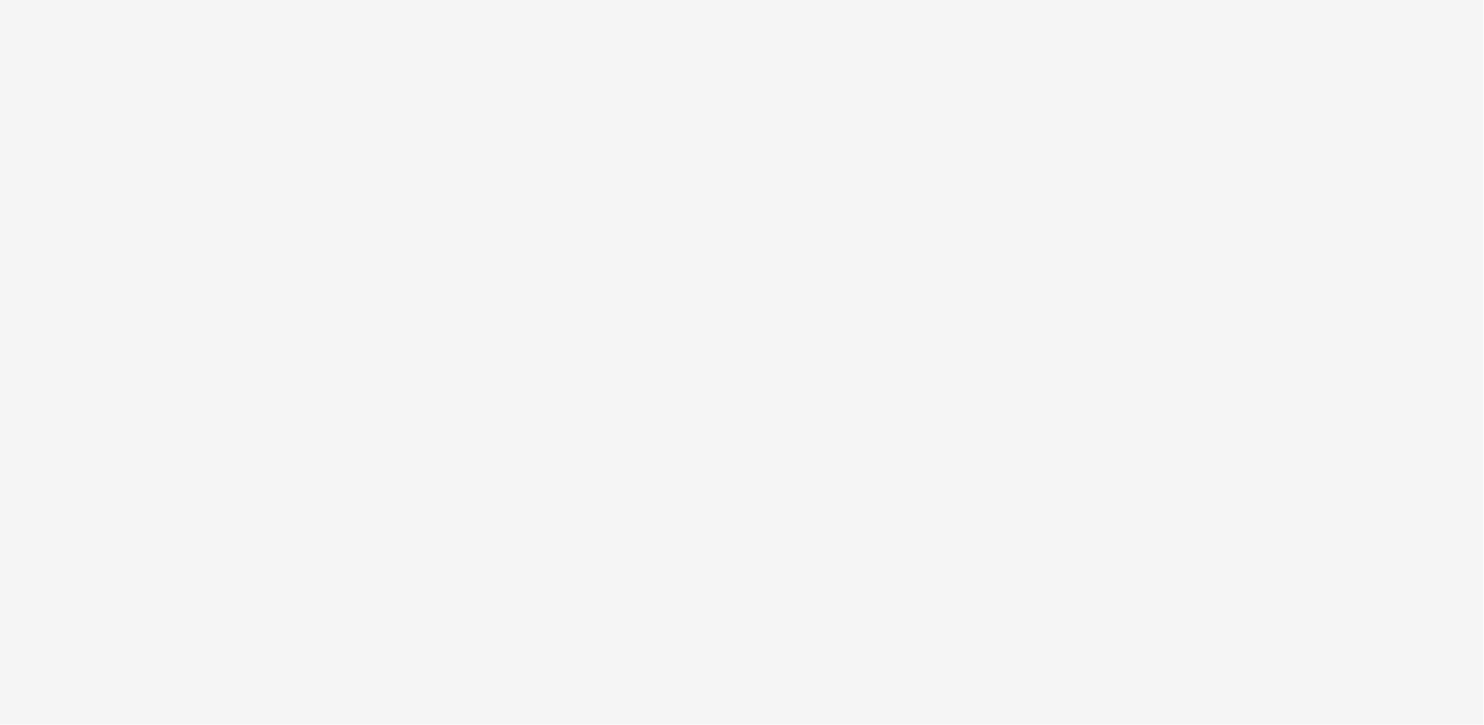
click at [356, 694] on div at bounding box center [742, 362] width 1484 height 725
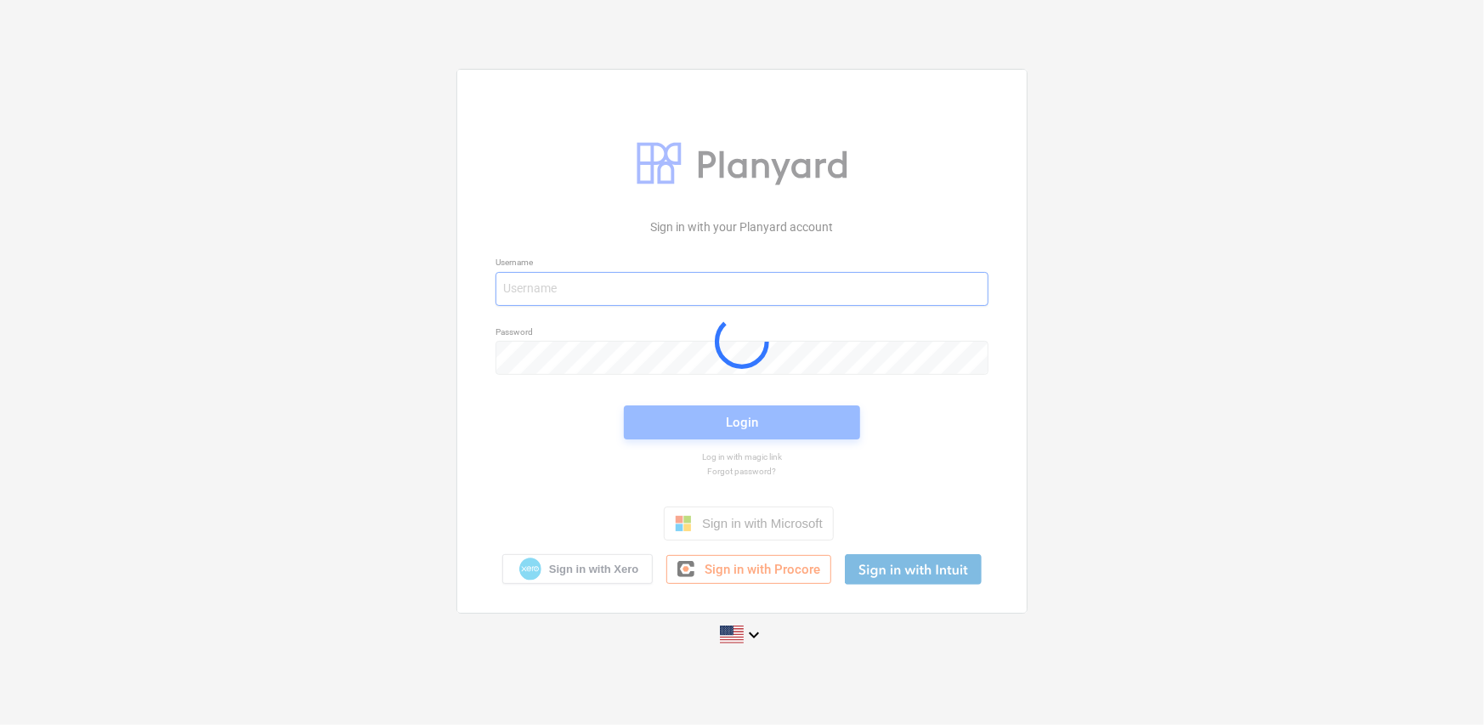
type input "[PERSON_NAME][EMAIL_ADDRESS][DOMAIN_NAME]"
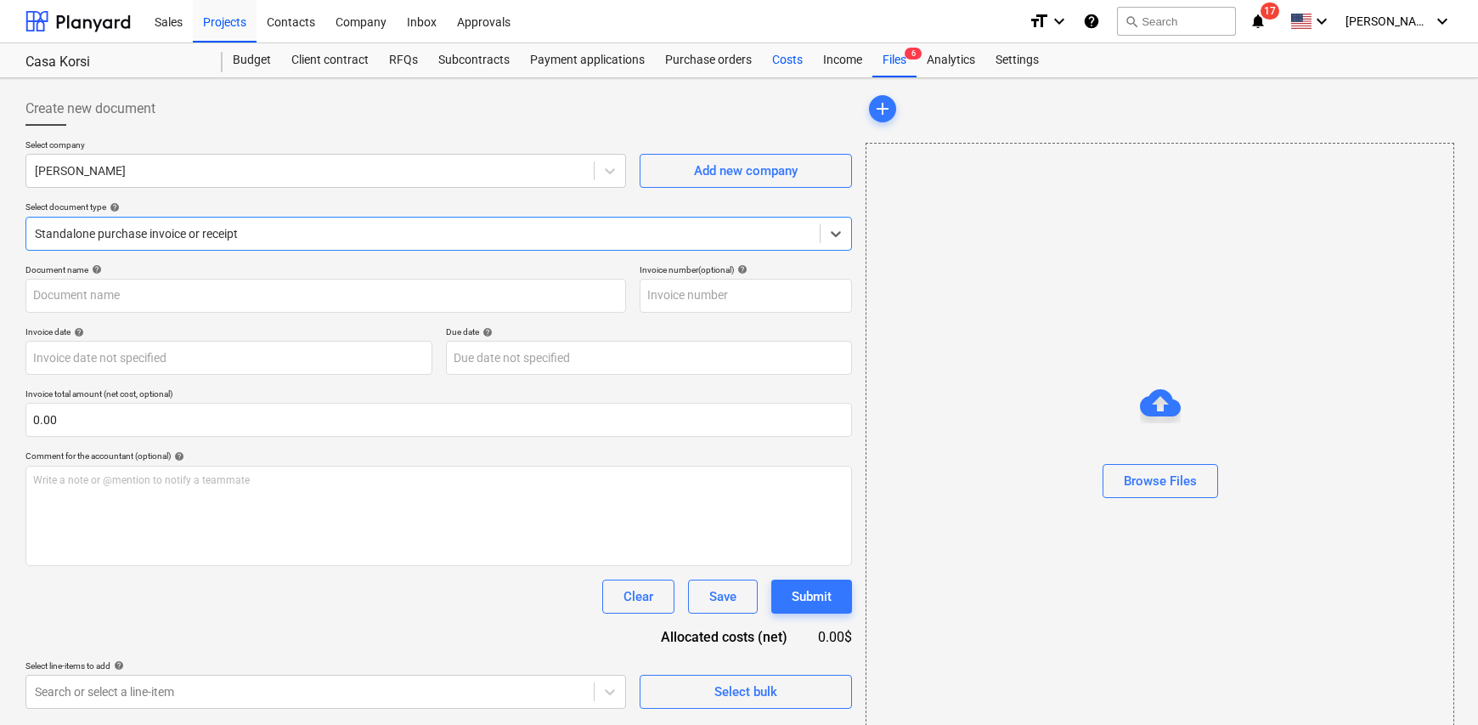
click at [790, 63] on div "Costs" at bounding box center [787, 60] width 51 height 34
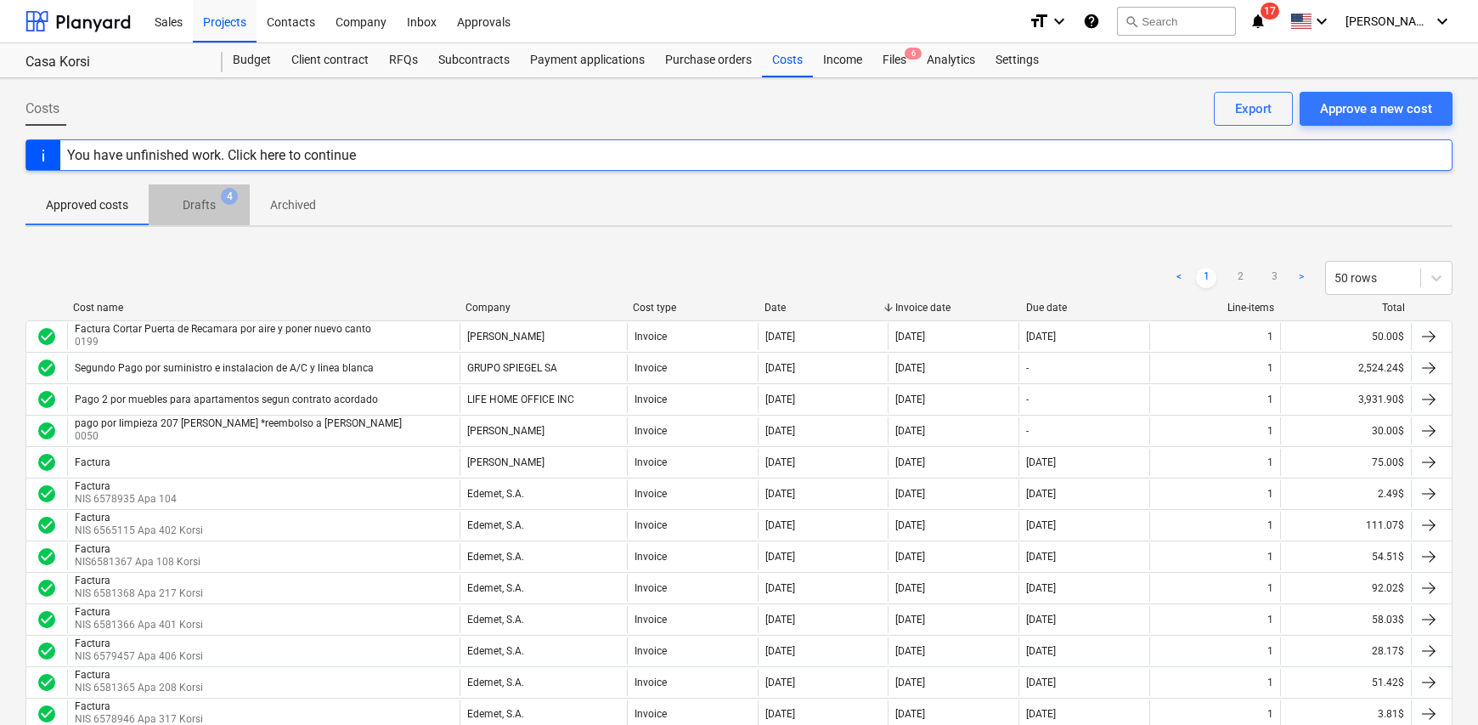
click at [200, 198] on p "Drafts" at bounding box center [199, 205] width 33 height 18
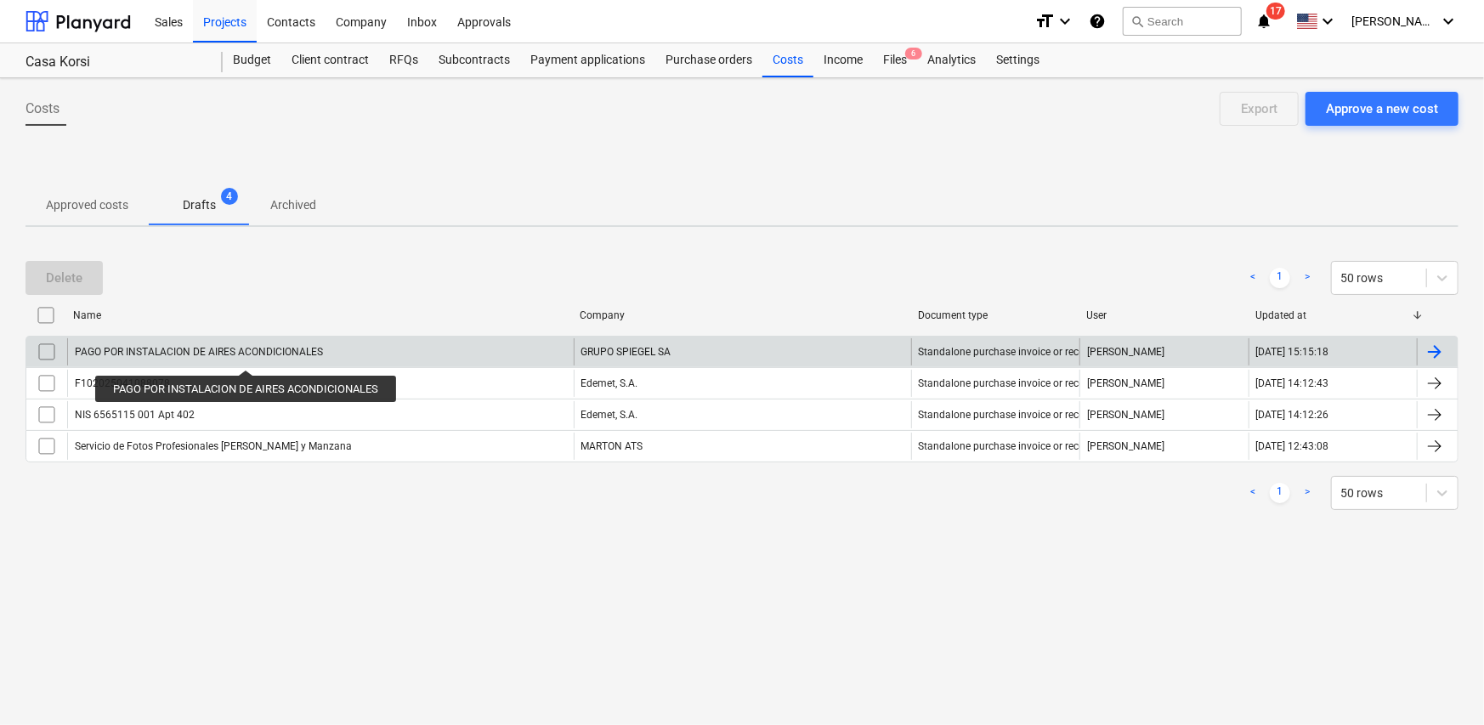
click at [252, 353] on div "PAGO POR INSTALACION DE AIRES ACONDICIONALES" at bounding box center [199, 352] width 248 height 12
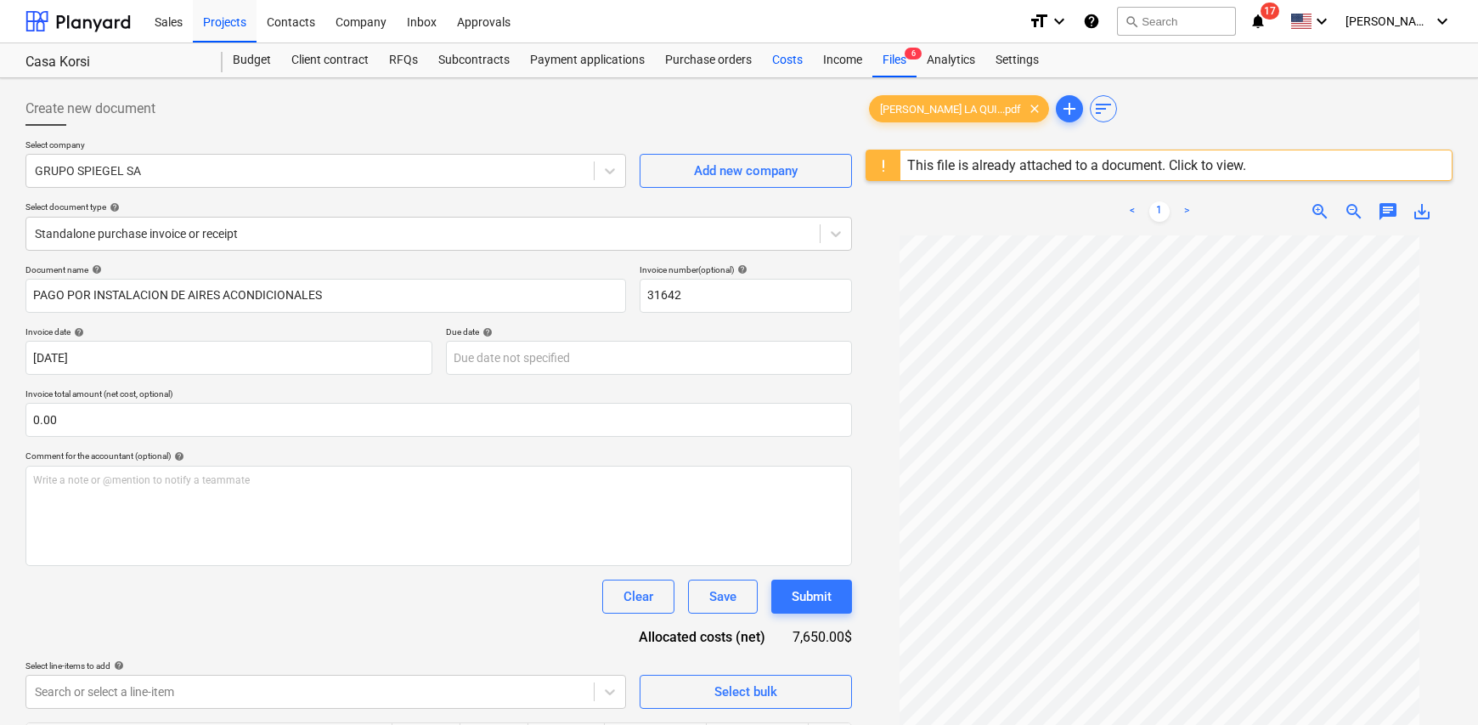
click at [787, 63] on div "Costs" at bounding box center [787, 60] width 51 height 34
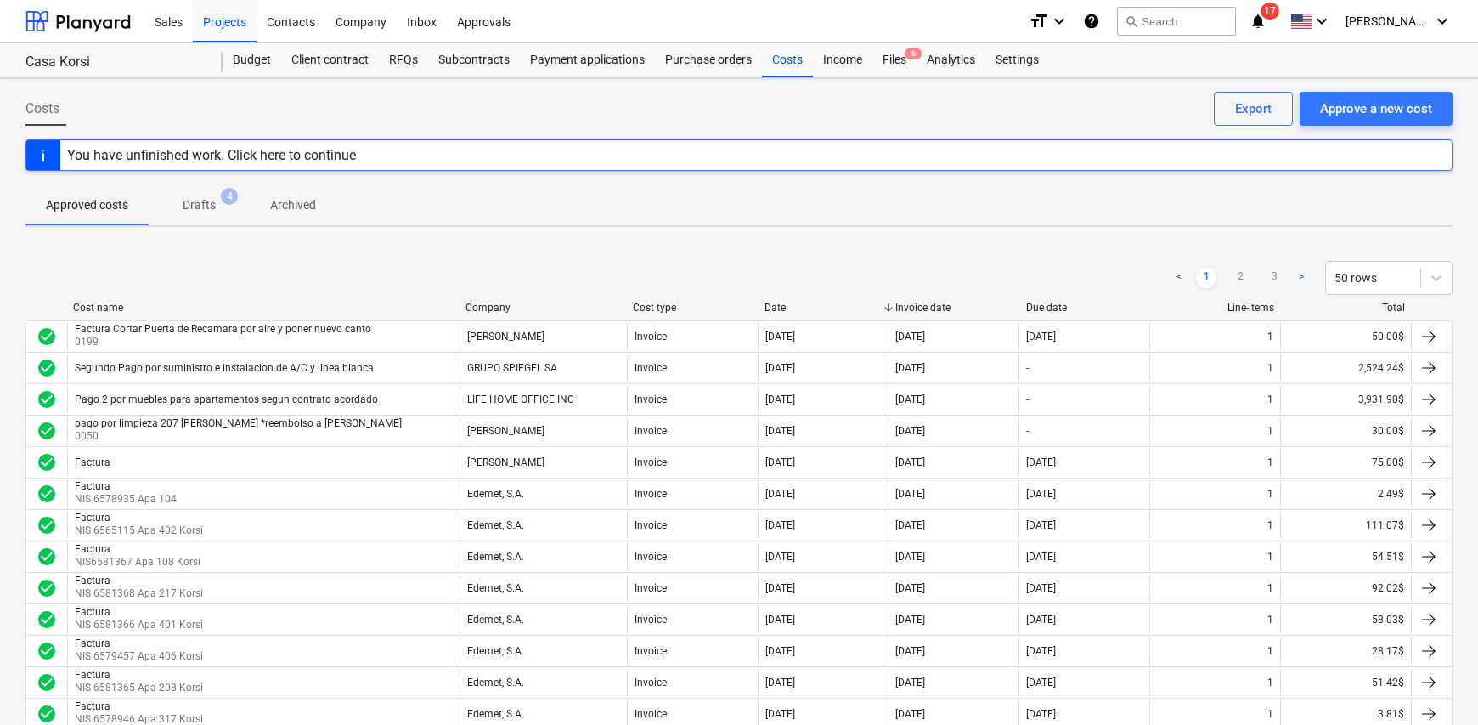
click at [110, 202] on p "Approved costs" at bounding box center [87, 205] width 82 height 18
click at [212, 204] on p "Drafts" at bounding box center [199, 205] width 33 height 18
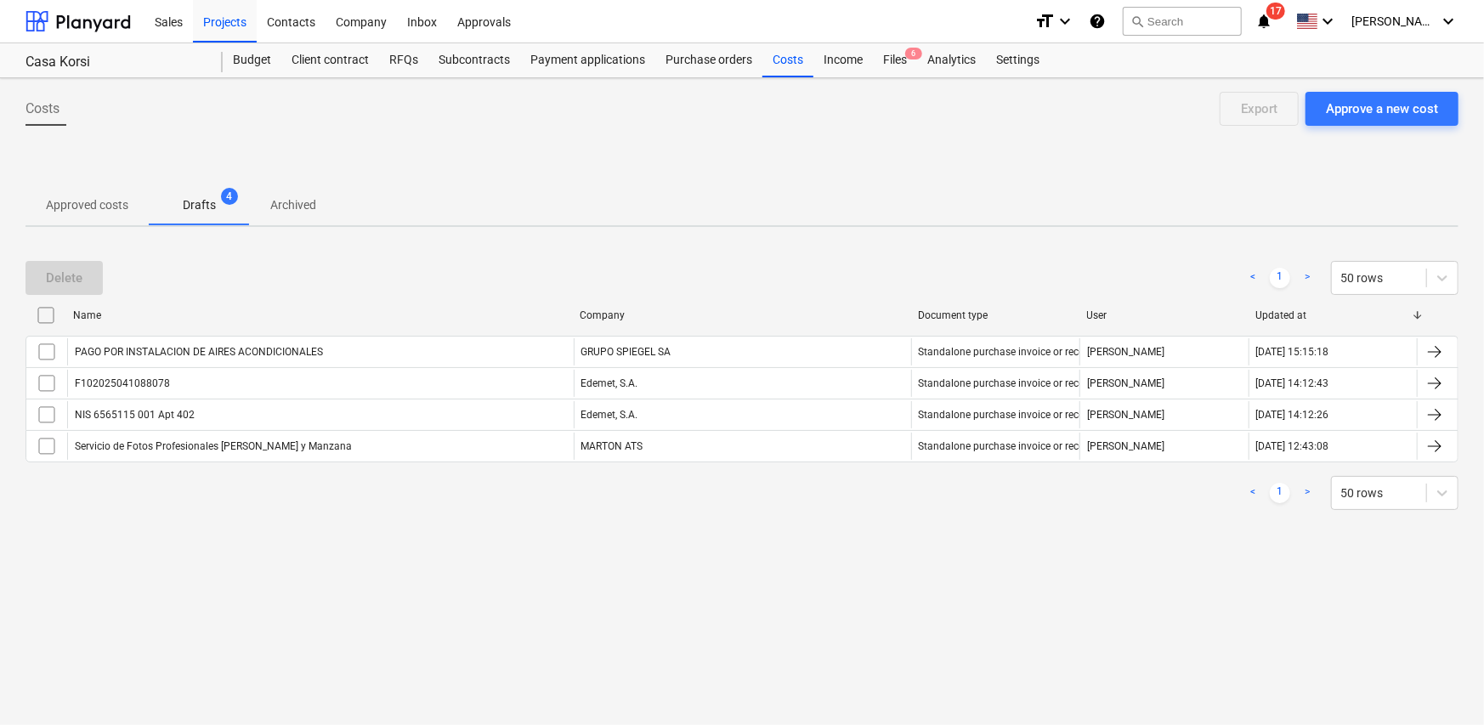
click at [105, 209] on p "Approved costs" at bounding box center [87, 205] width 82 height 18
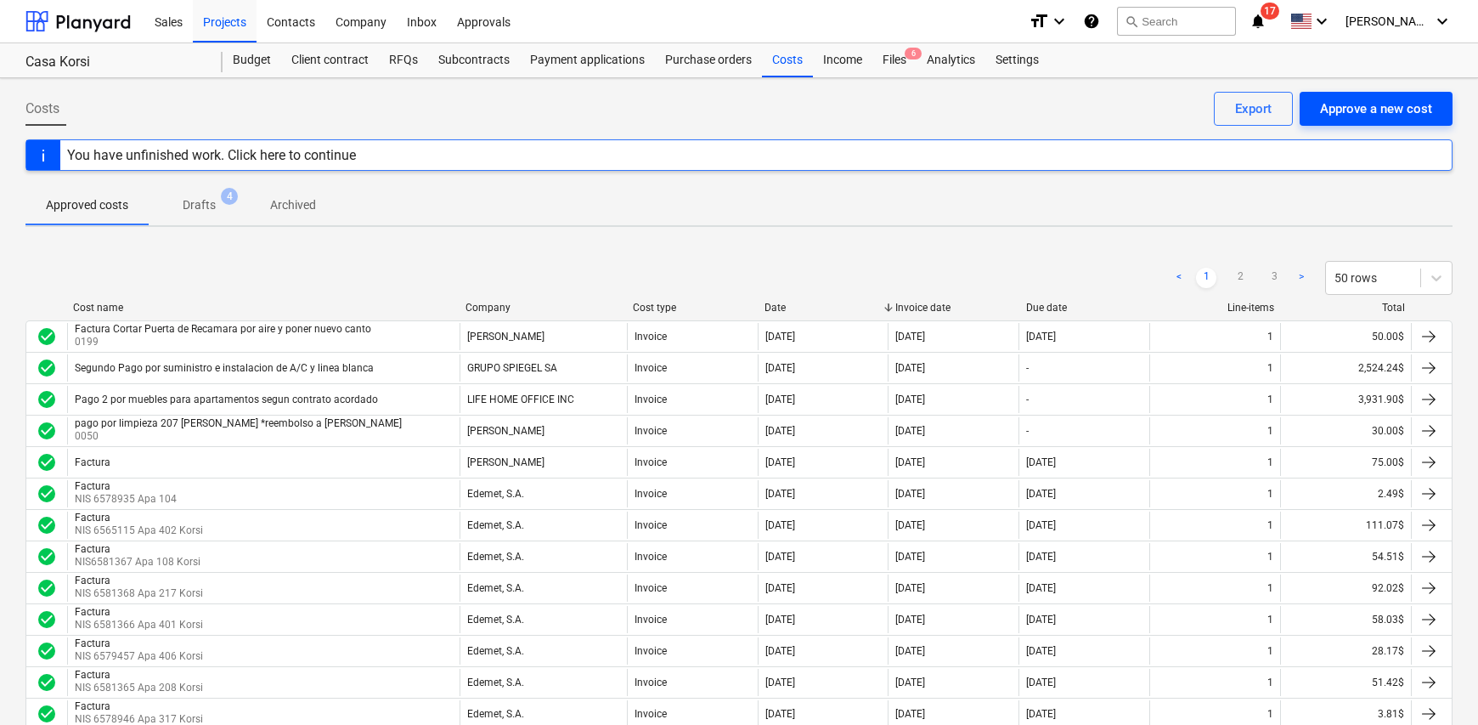
click at [1351, 111] on div "Approve a new cost" at bounding box center [1376, 109] width 112 height 22
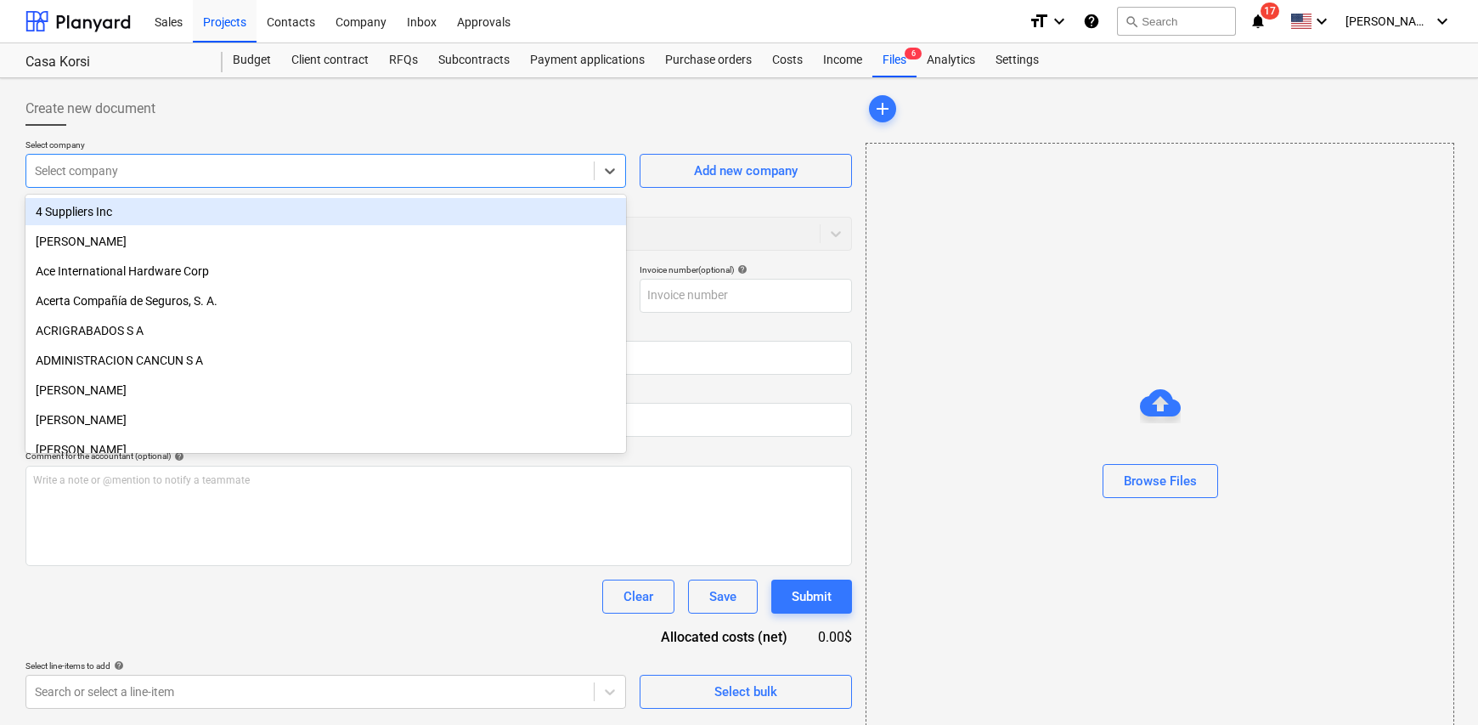
click at [172, 164] on div at bounding box center [310, 170] width 551 height 17
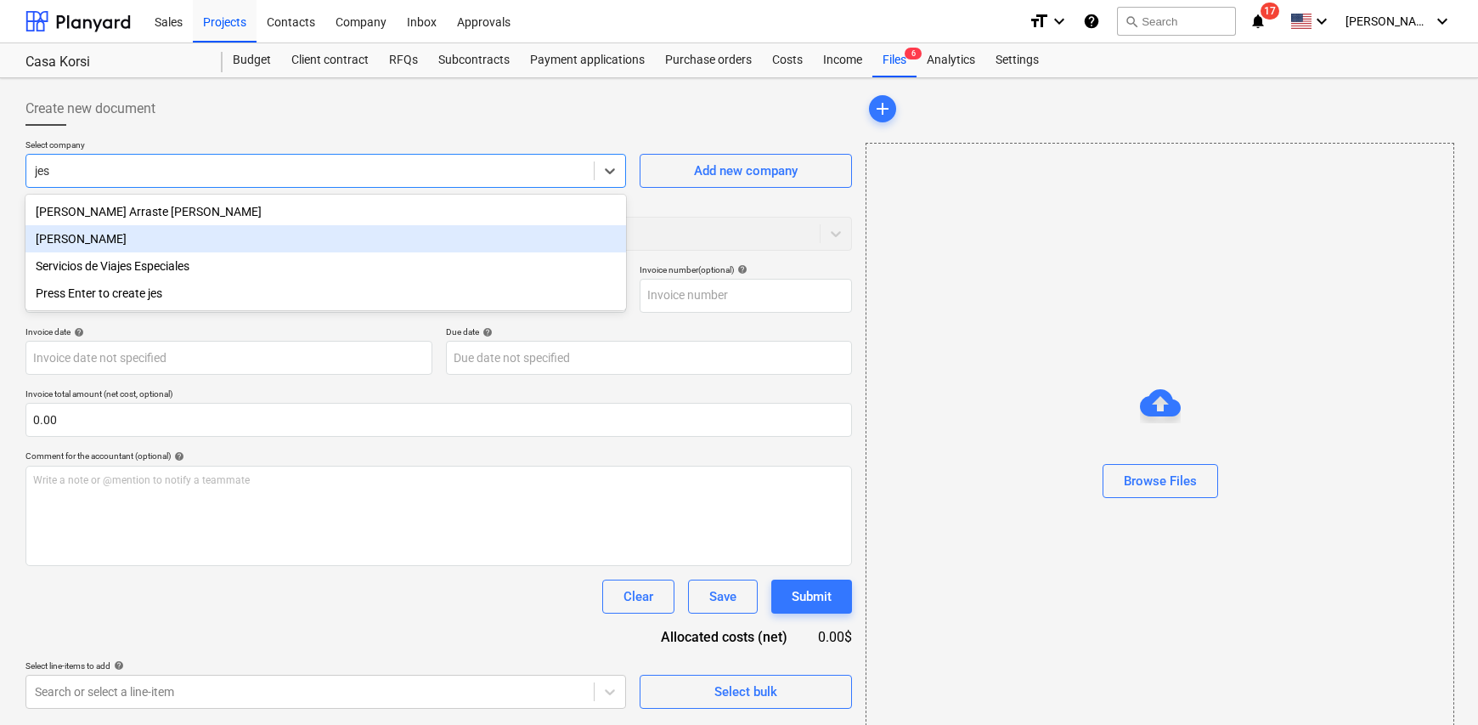
type input "jes"
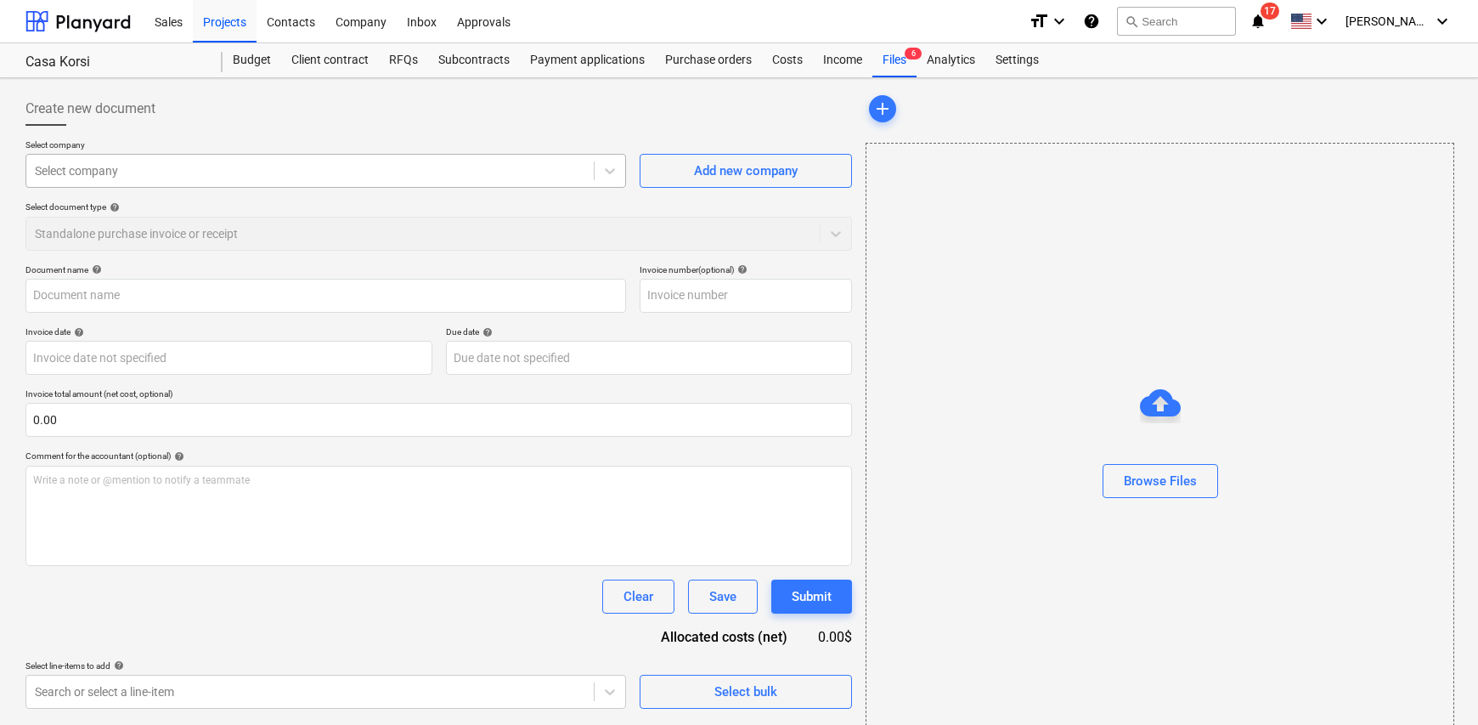
drag, startPoint x: 147, startPoint y: 153, endPoint x: 144, endPoint y: 163, distance: 10.5
click at [144, 163] on div "Select company" at bounding box center [325, 171] width 601 height 34
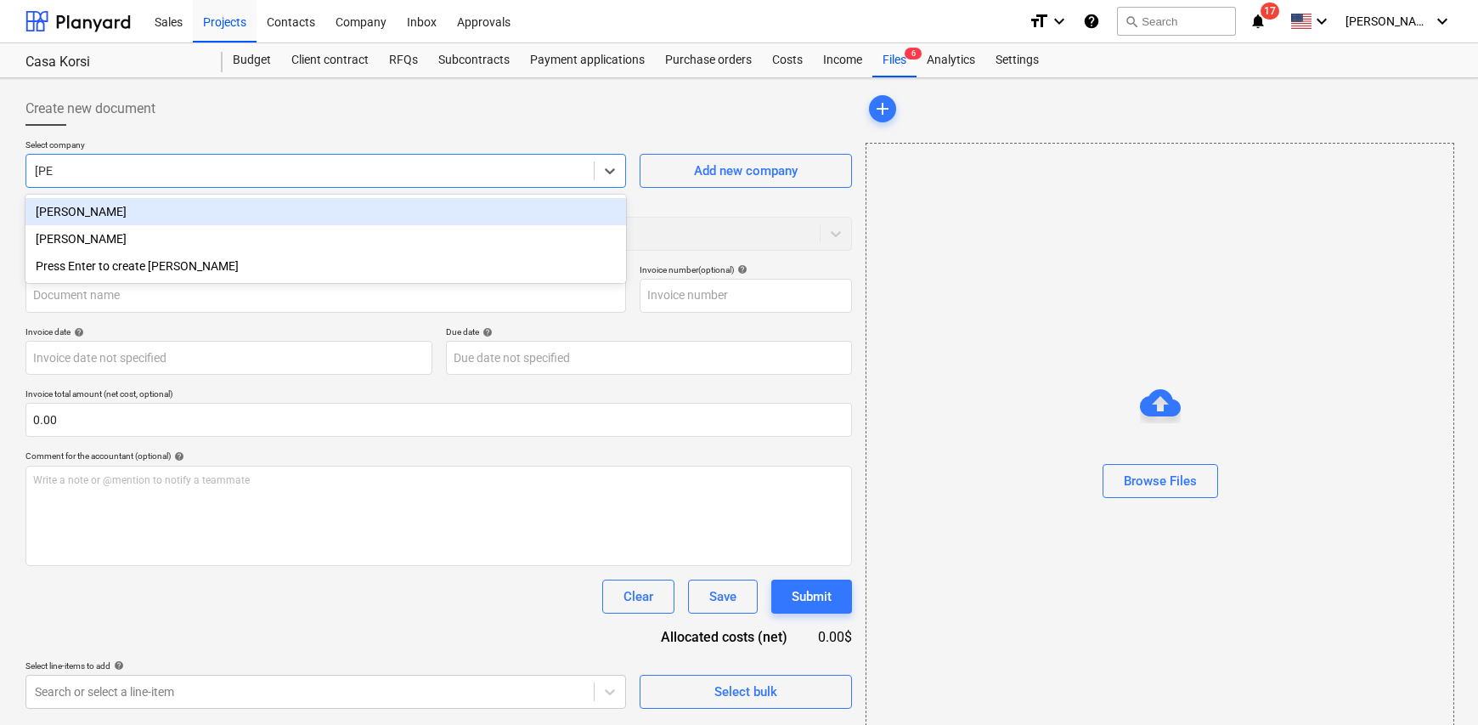
type input "[PERSON_NAME]"
click at [142, 215] on div "[PERSON_NAME]" at bounding box center [325, 211] width 601 height 27
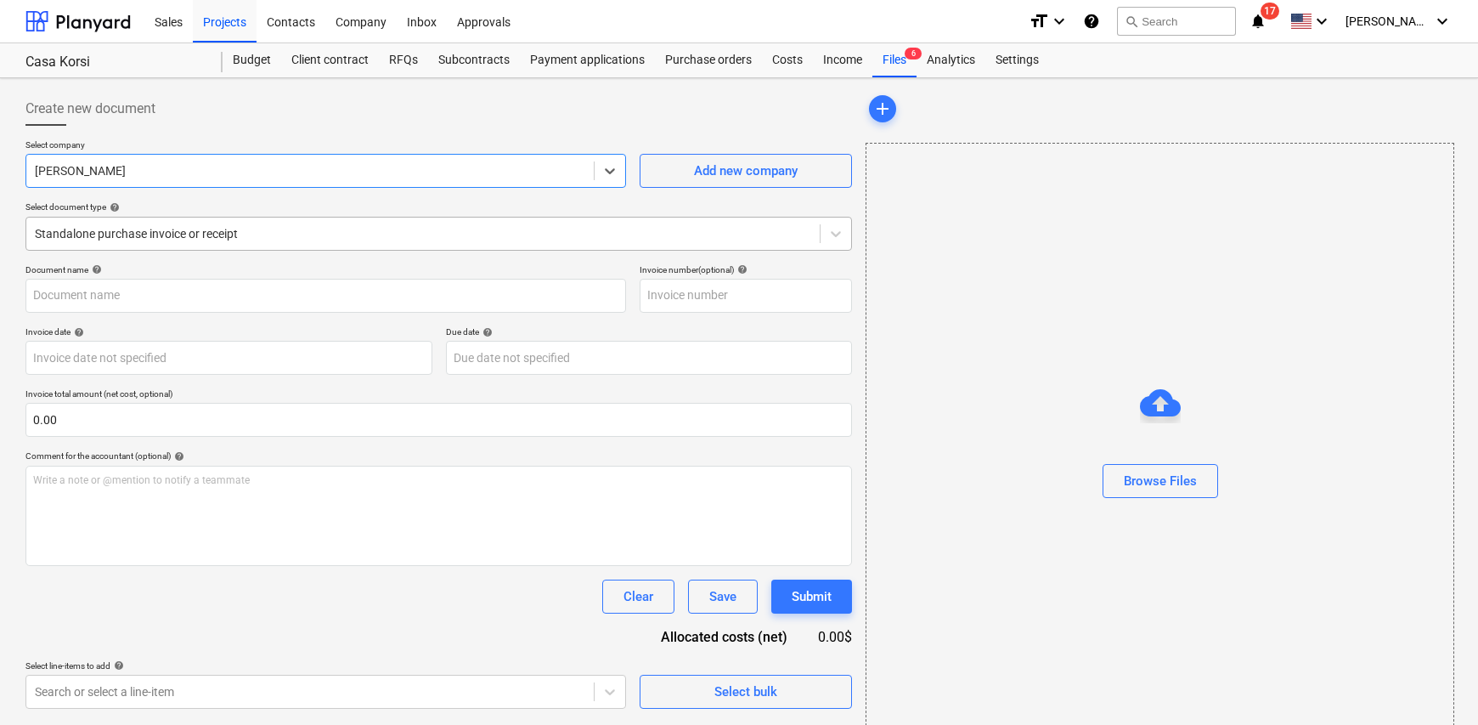
click at [269, 232] on div at bounding box center [423, 233] width 777 height 17
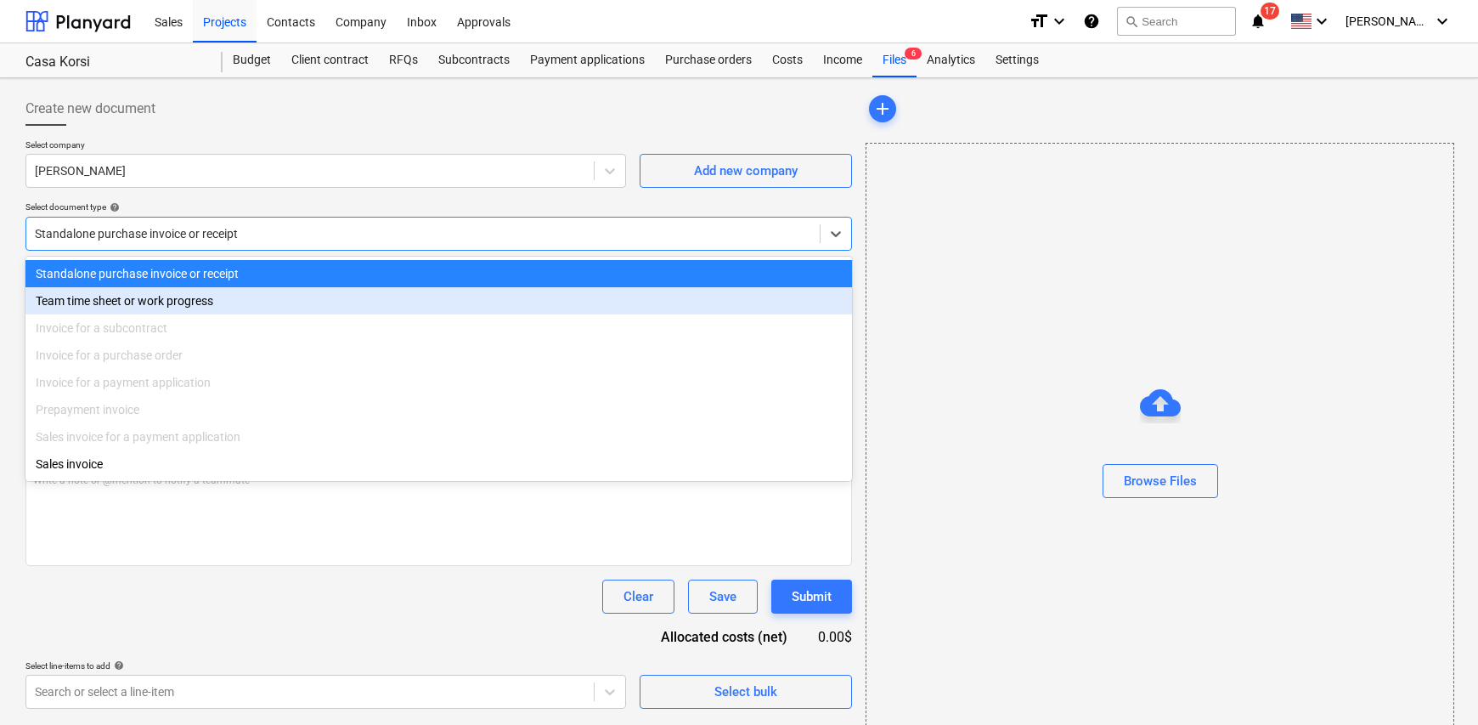
click at [255, 299] on div "Team time sheet or work progress" at bounding box center [438, 300] width 827 height 27
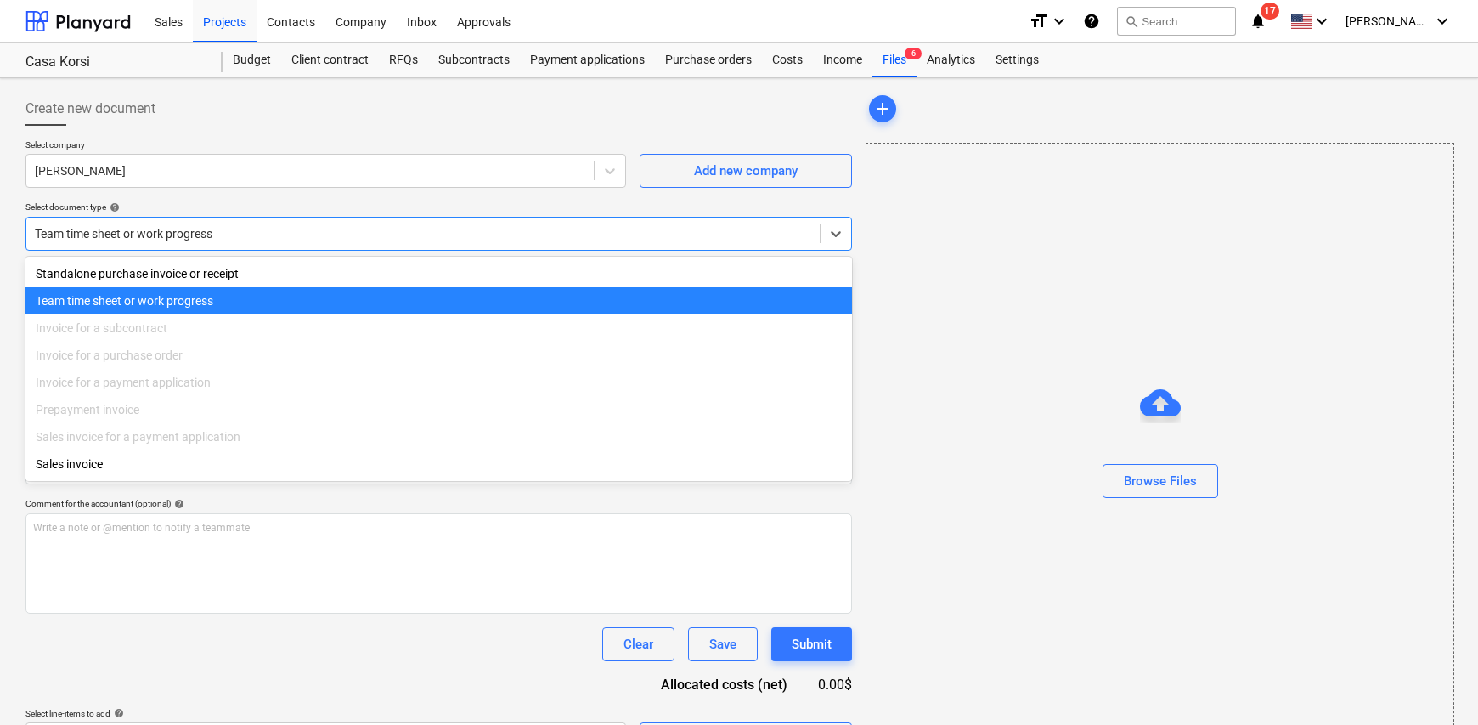
click at [263, 240] on div at bounding box center [423, 233] width 777 height 17
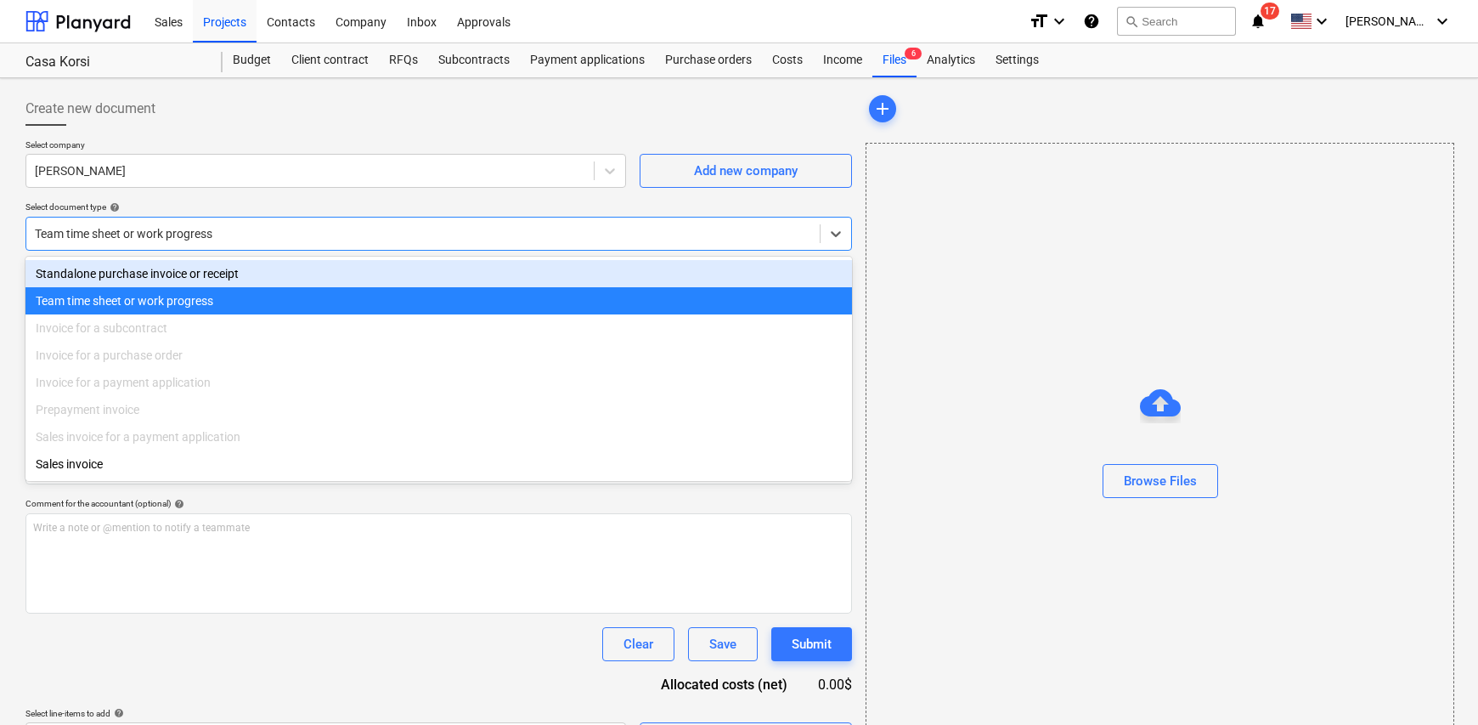
click at [259, 275] on div "Standalone purchase invoice or receipt" at bounding box center [438, 273] width 827 height 27
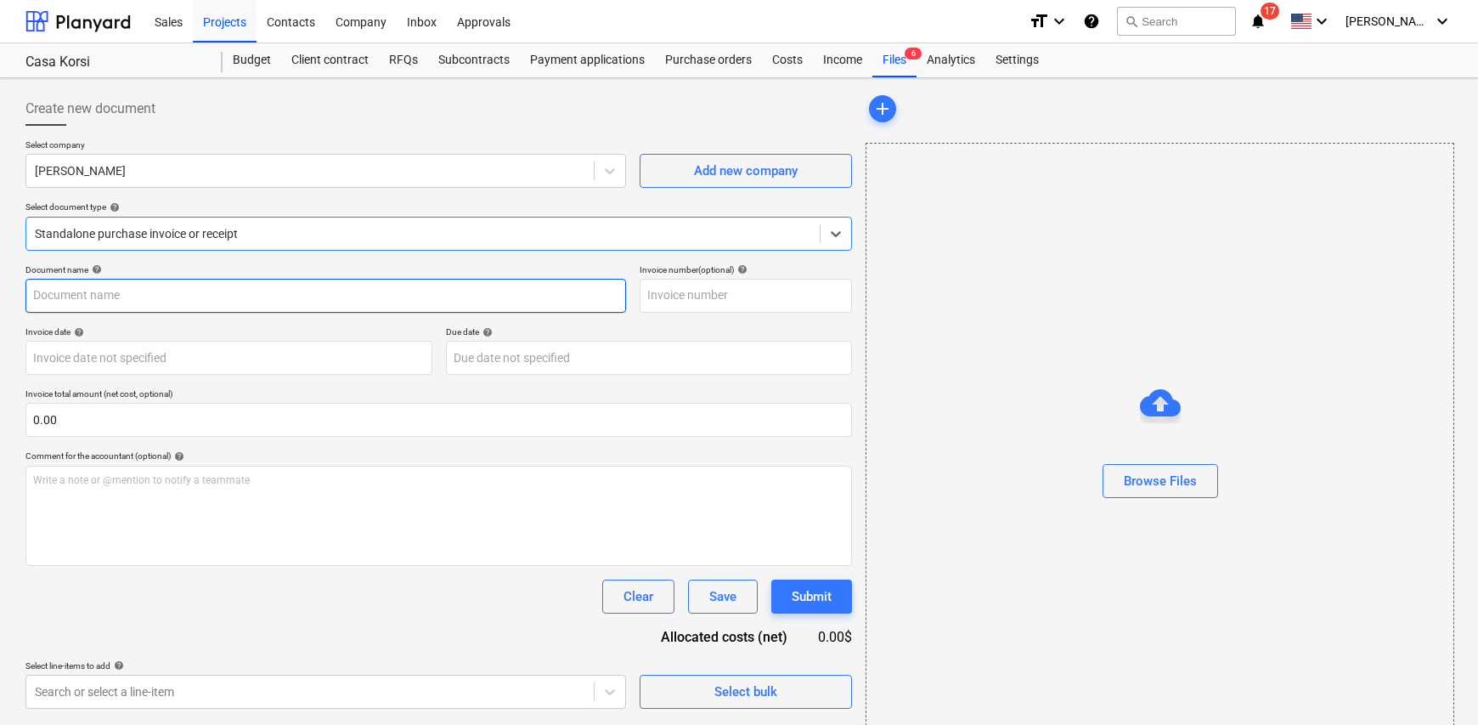
click at [153, 283] on input "text" at bounding box center [325, 296] width 601 height 34
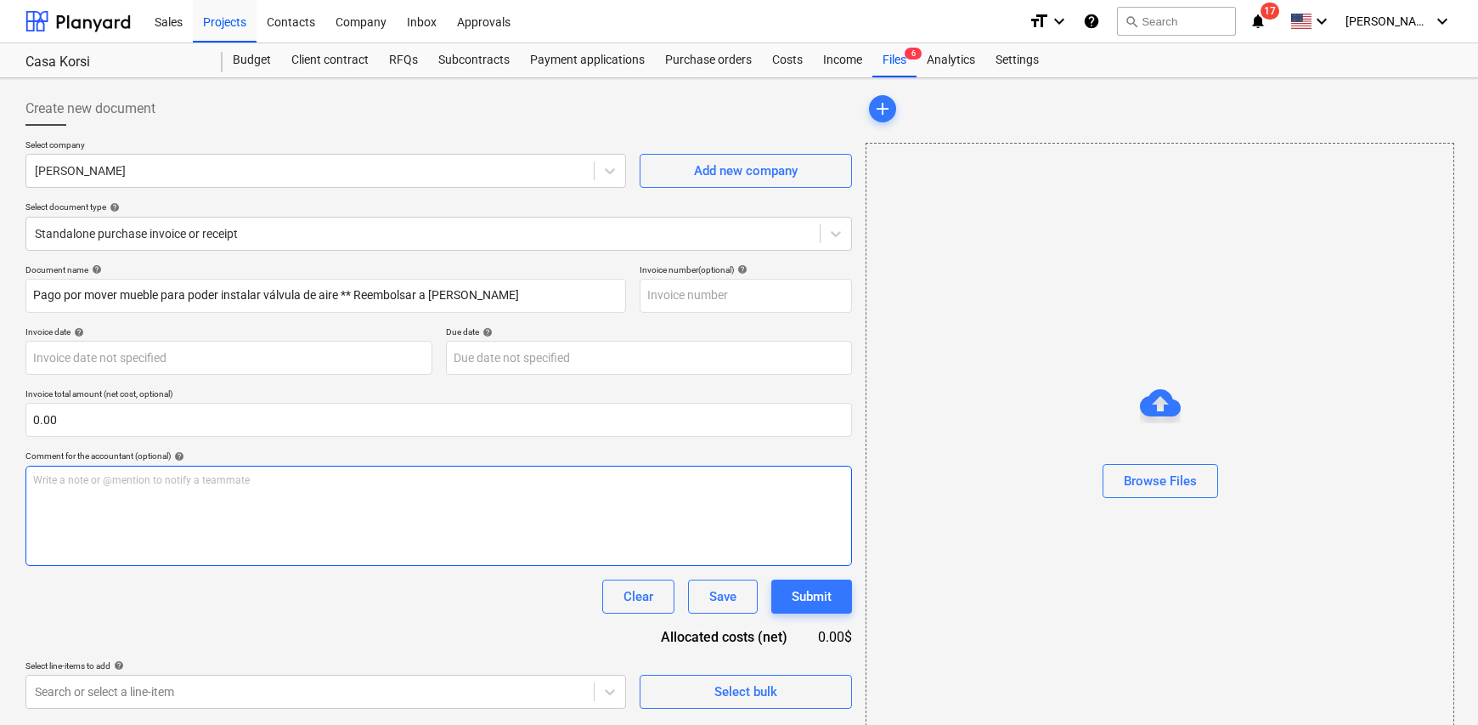
click at [78, 519] on div "Write a note or @mention to notify a teammate [PERSON_NAME]" at bounding box center [438, 516] width 827 height 100
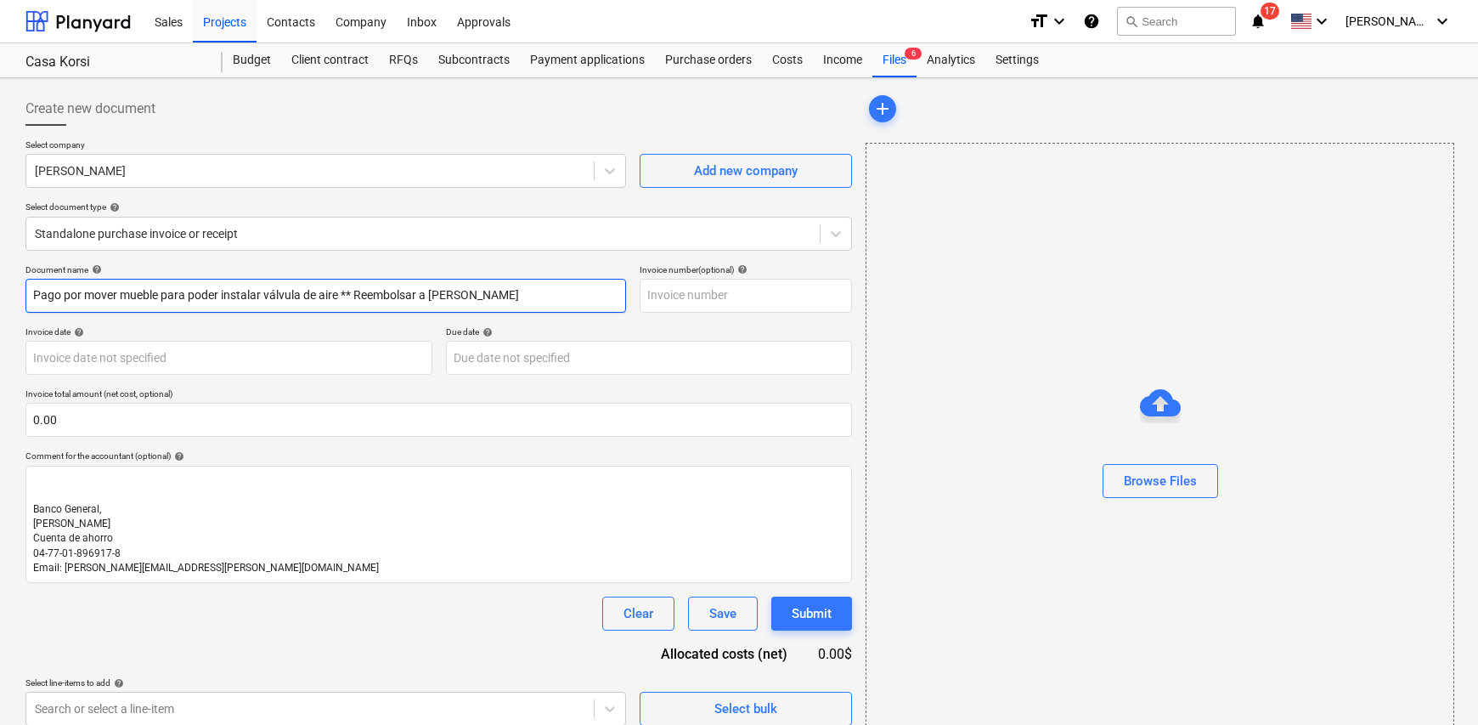
click at [518, 299] on input "Pago por mover mueble para poder instalar válvula de aire ** Reembolsar a Yazmi…" at bounding box center [325, 296] width 601 height 34
type input "Pago por mover mueble para poder instalar válvula de aire ** Reembolsar a Yazmi…"
click at [174, 359] on body "Sales Projects Contacts Company Inbox Approvals format_size keyboard_arrow_down…" at bounding box center [739, 362] width 1478 height 725
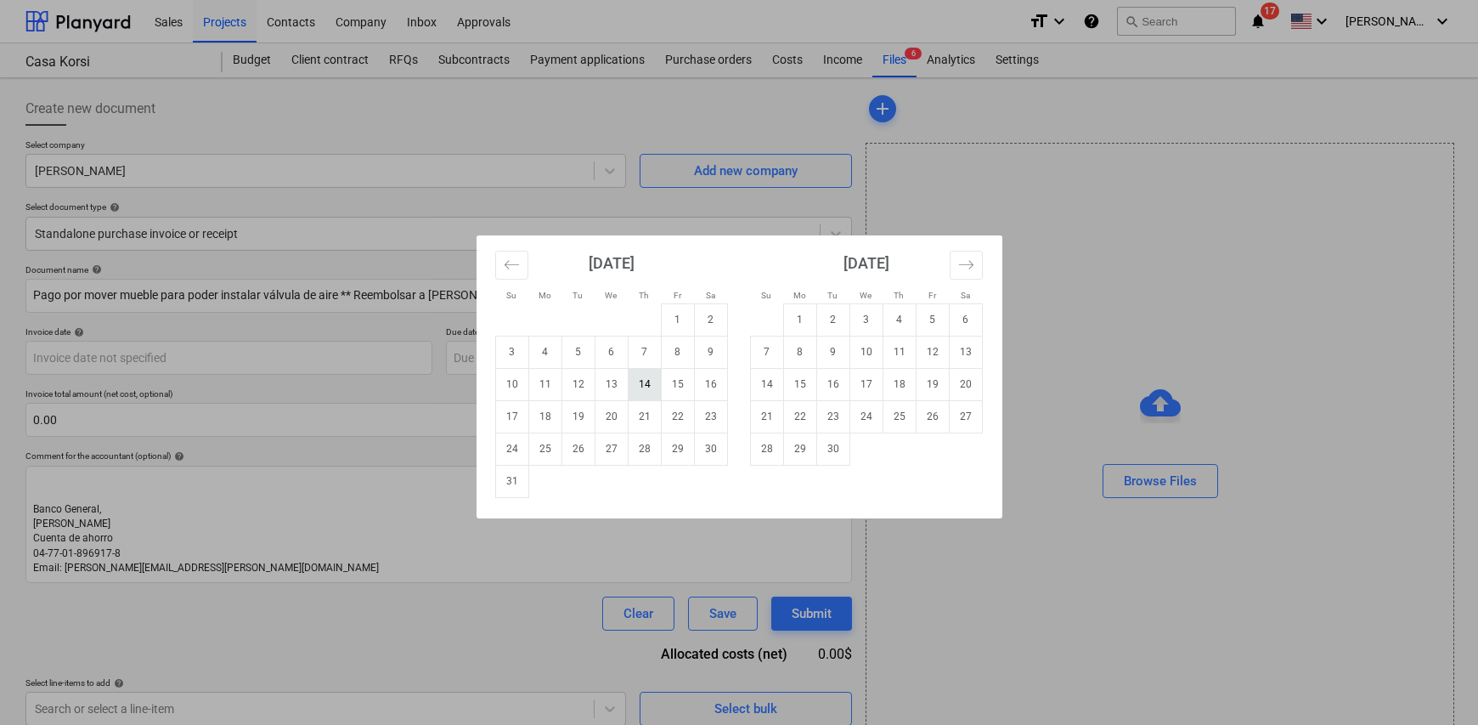
click at [642, 384] on td "14" at bounding box center [644, 384] width 33 height 32
type input "14 Aug 2025"
click at [551, 363] on body "Sales Projects Contacts Company Inbox Approvals format_size keyboard_arrow_down…" at bounding box center [739, 362] width 1478 height 725
click at [518, 485] on td "31" at bounding box center [511, 481] width 33 height 32
type input "31 Aug 2025"
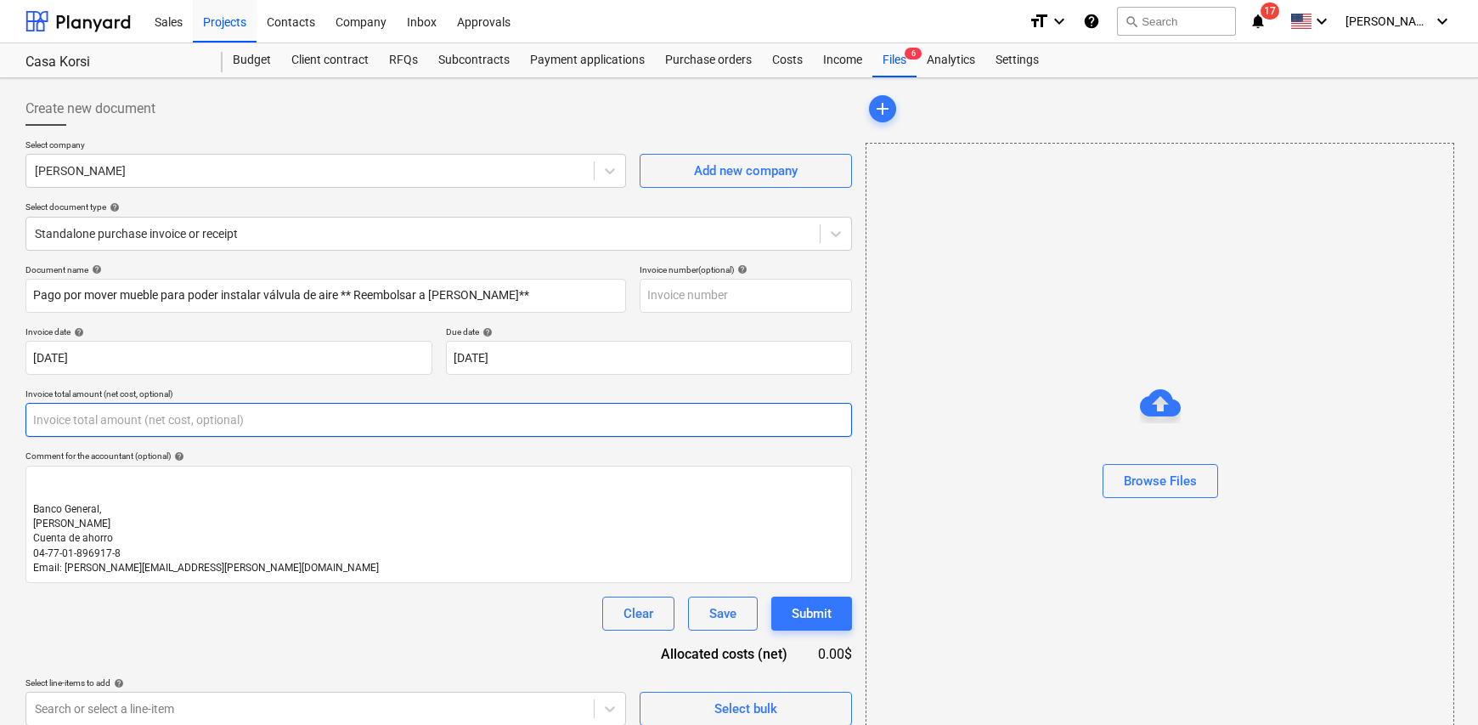
click at [146, 410] on input "text" at bounding box center [438, 420] width 827 height 34
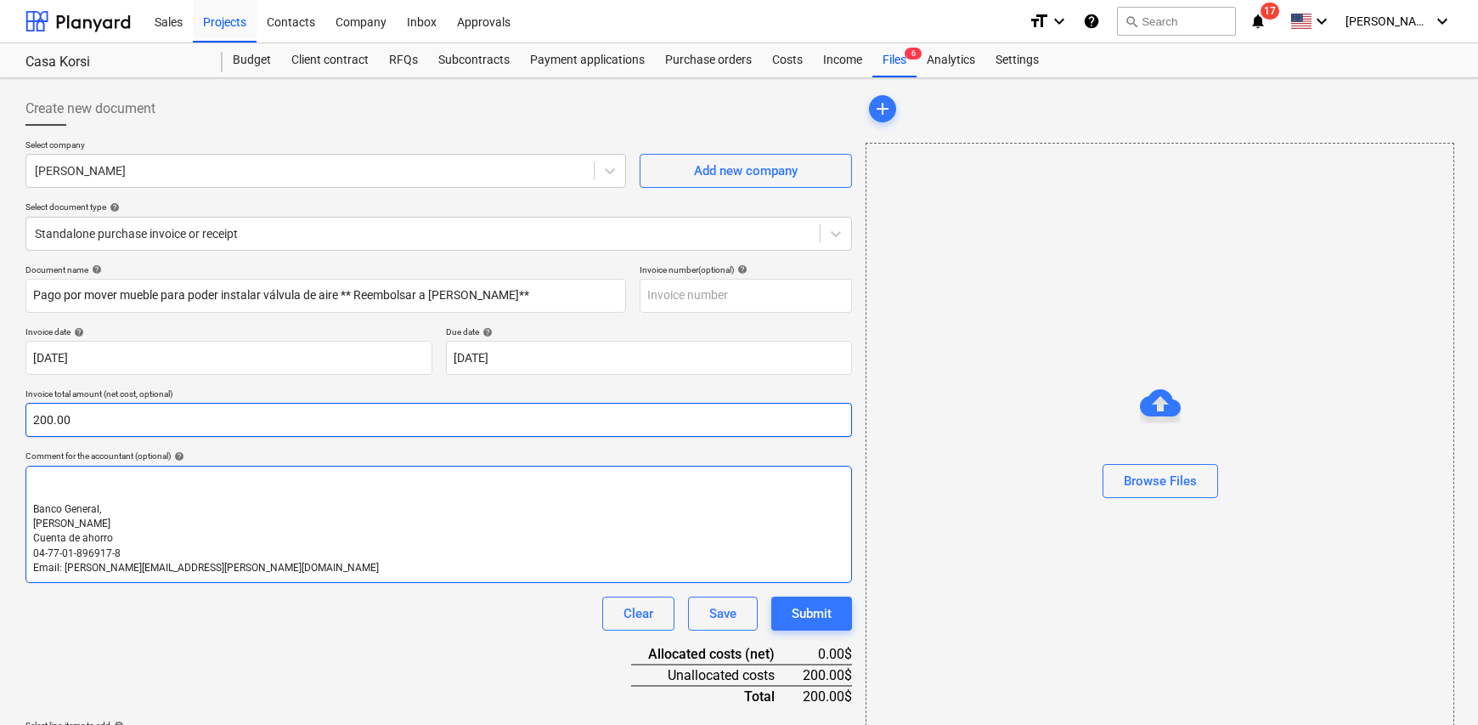
type input "200.00"
click at [57, 473] on p "﻿" at bounding box center [438, 480] width 811 height 14
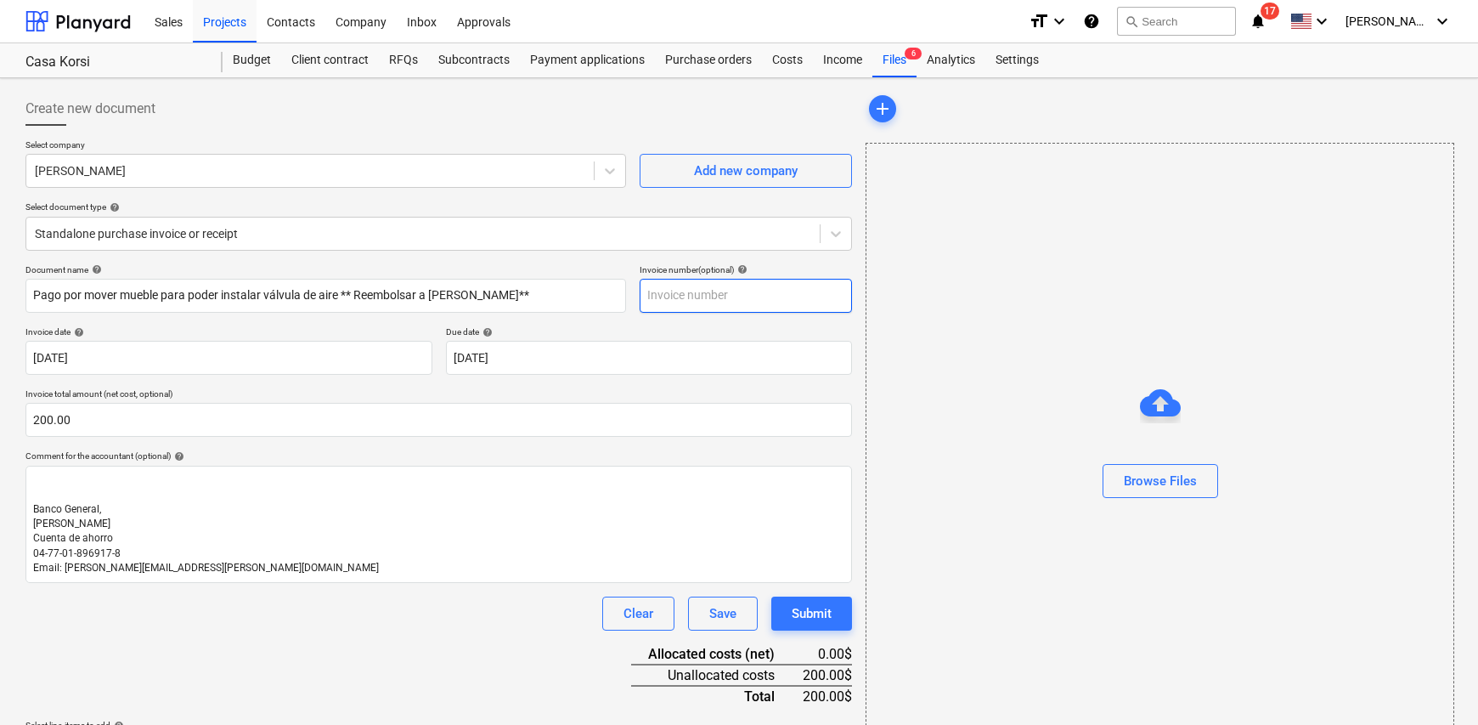
click at [695, 302] on input "text" at bounding box center [746, 296] width 212 height 34
type input "0057"
click at [93, 473] on p "﻿" at bounding box center [438, 480] width 811 height 14
drag, startPoint x: 48, startPoint y: 291, endPoint x: 339, endPoint y: 293, distance: 291.5
click at [339, 293] on input "Pago por mover mueble para poder instalar válvula de aire ** Reembolsar a Yazmi…" at bounding box center [325, 296] width 601 height 34
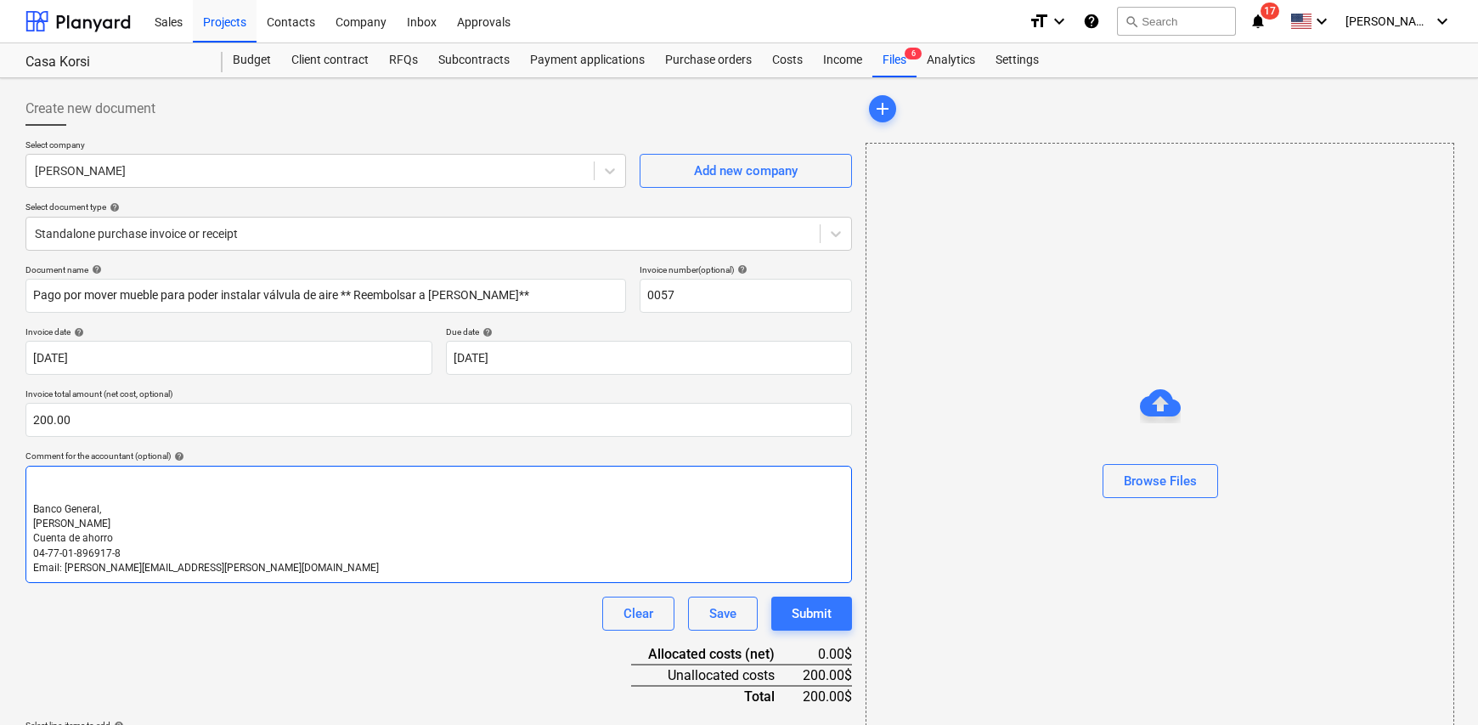
click at [71, 484] on p "﻿" at bounding box center [438, 480] width 811 height 14
paste div
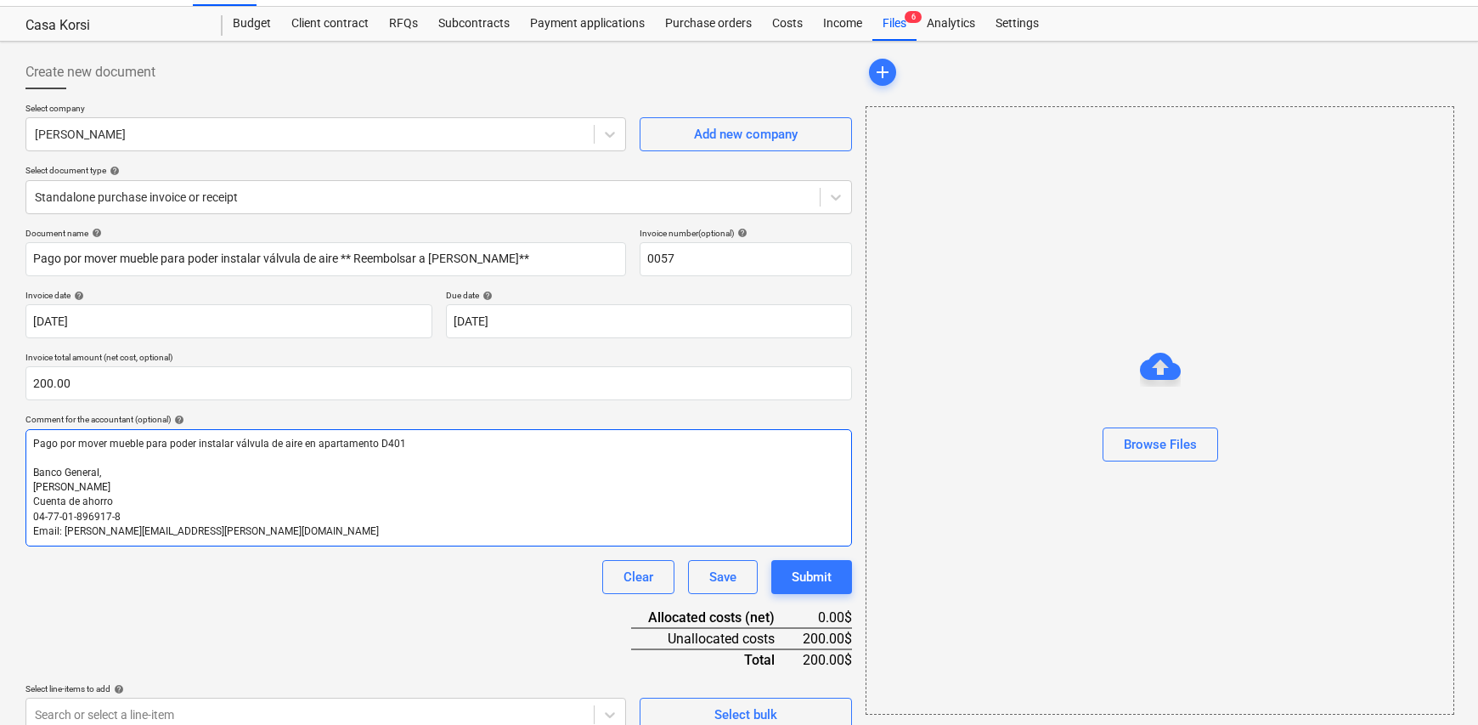
scroll to position [56, 0]
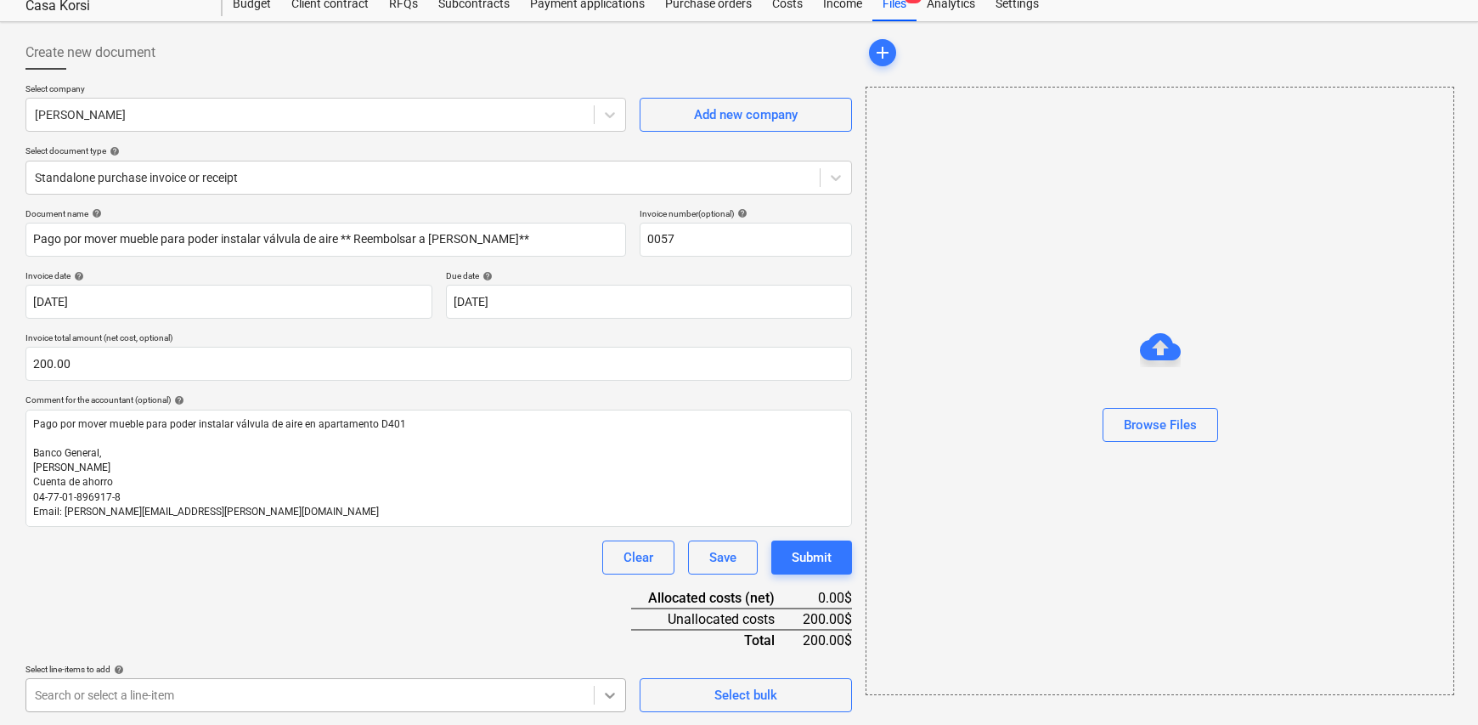
click at [602, 669] on body "Sales Projects Contacts Company Inbox Approvals format_size keyboard_arrow_down…" at bounding box center [739, 306] width 1478 height 725
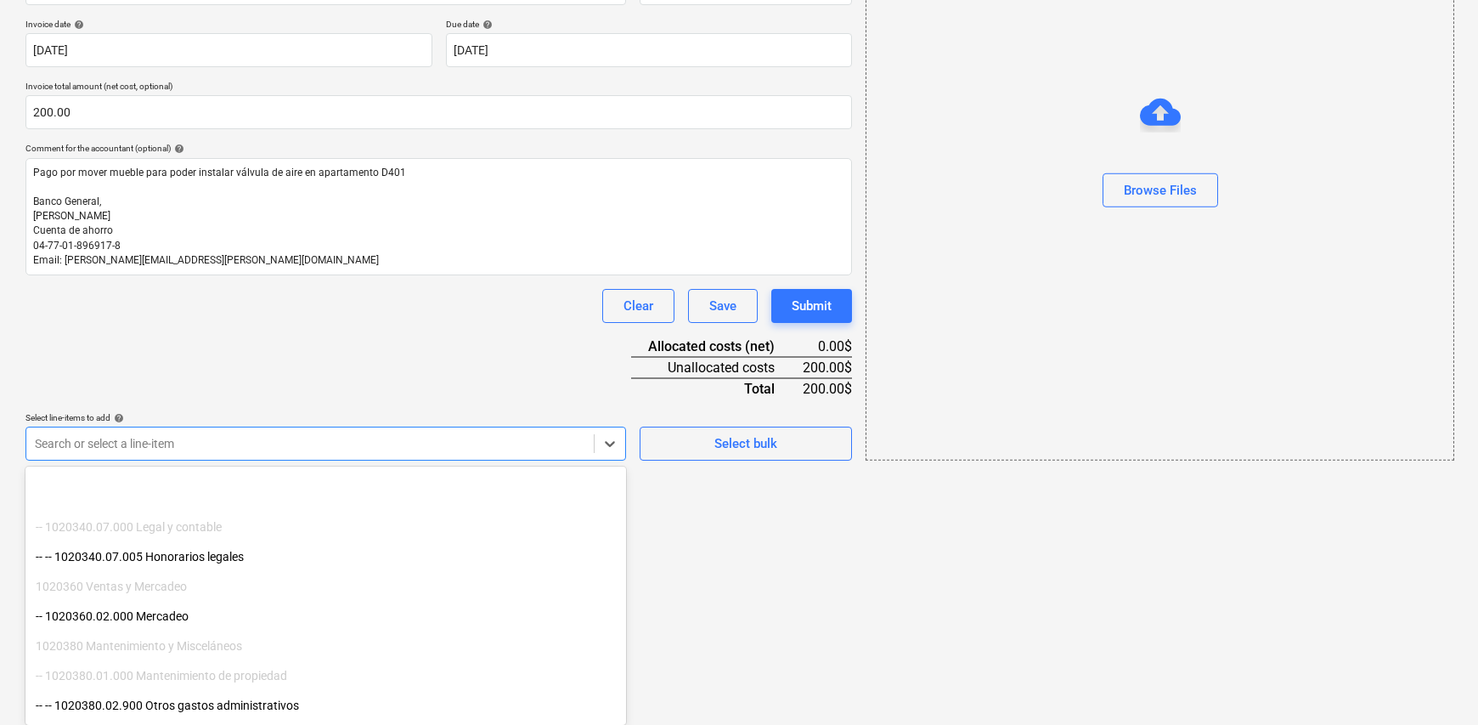
scroll to position [340, 0]
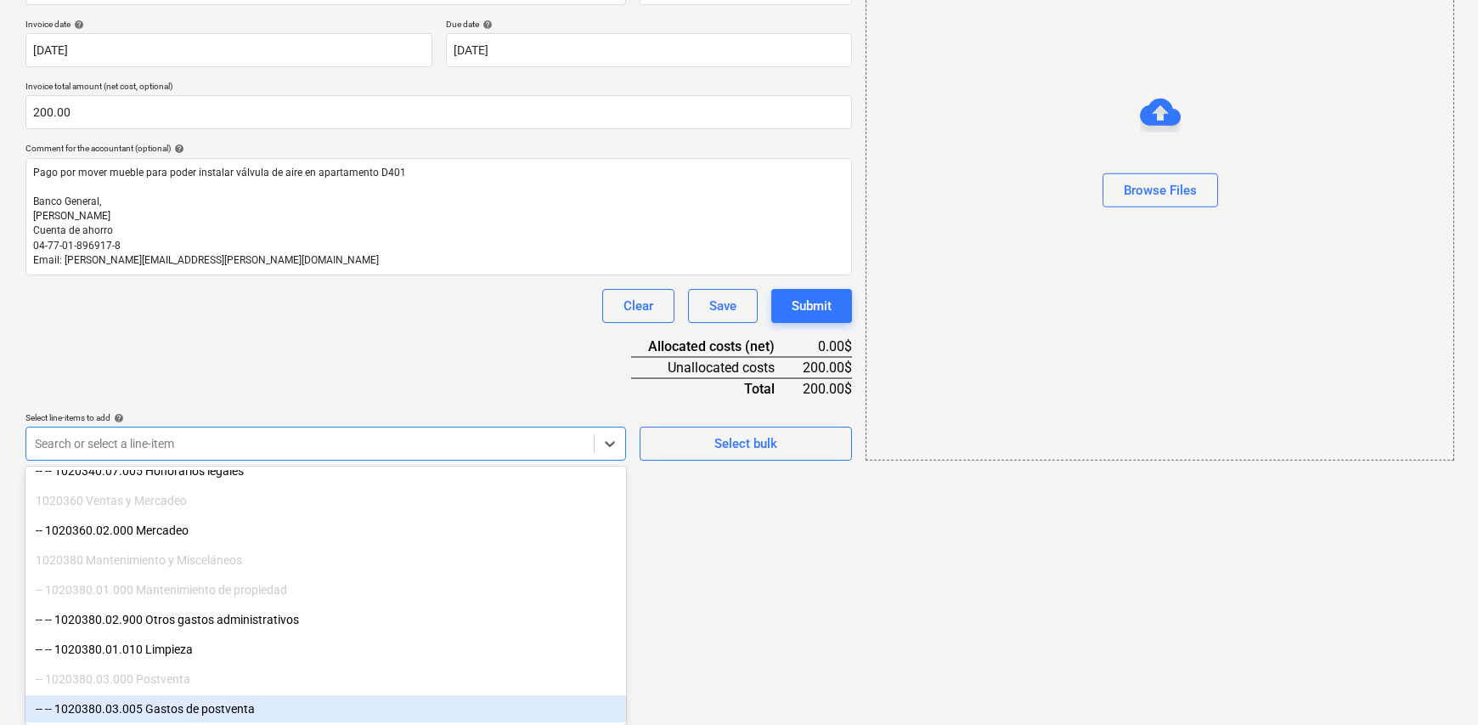
click at [251, 707] on div "-- -- 1020380.03.005 Gastos de postventa" at bounding box center [325, 708] width 601 height 27
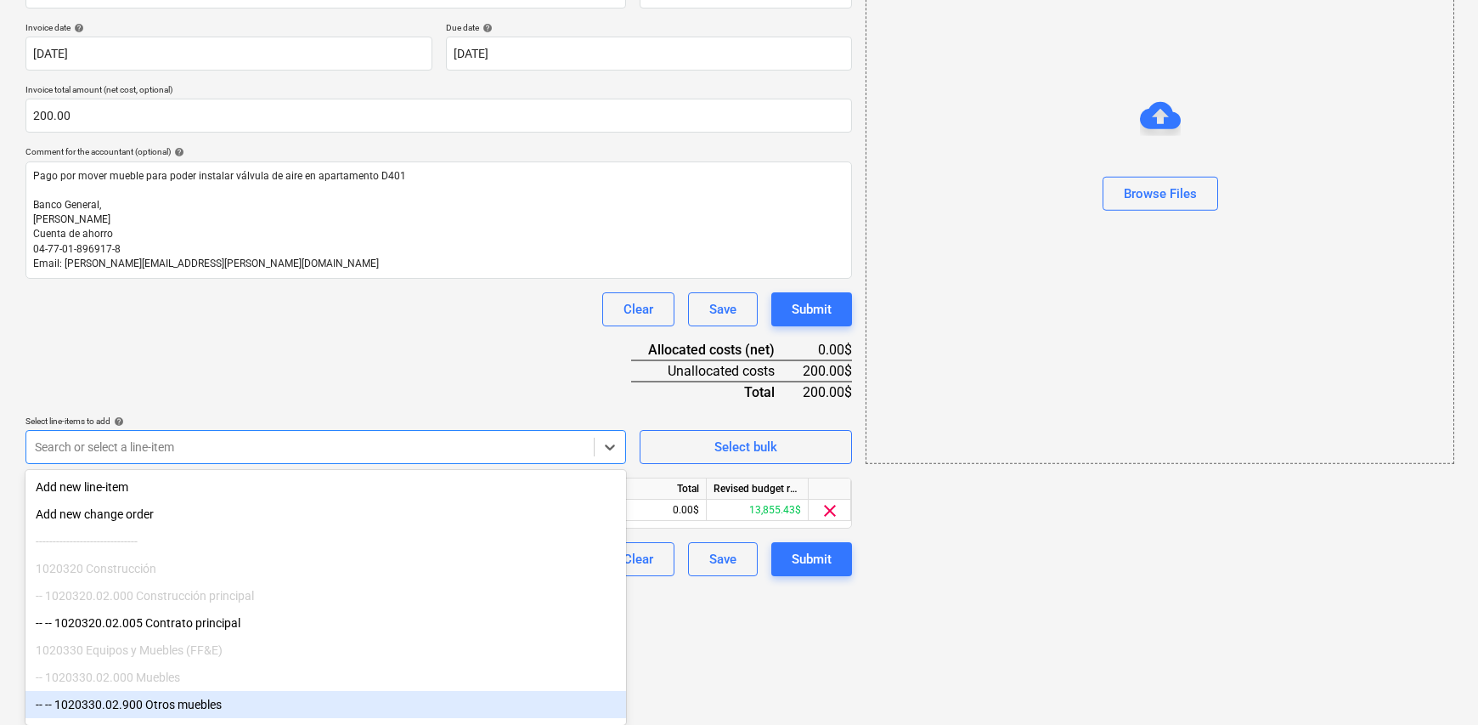
scroll to position [305, 0]
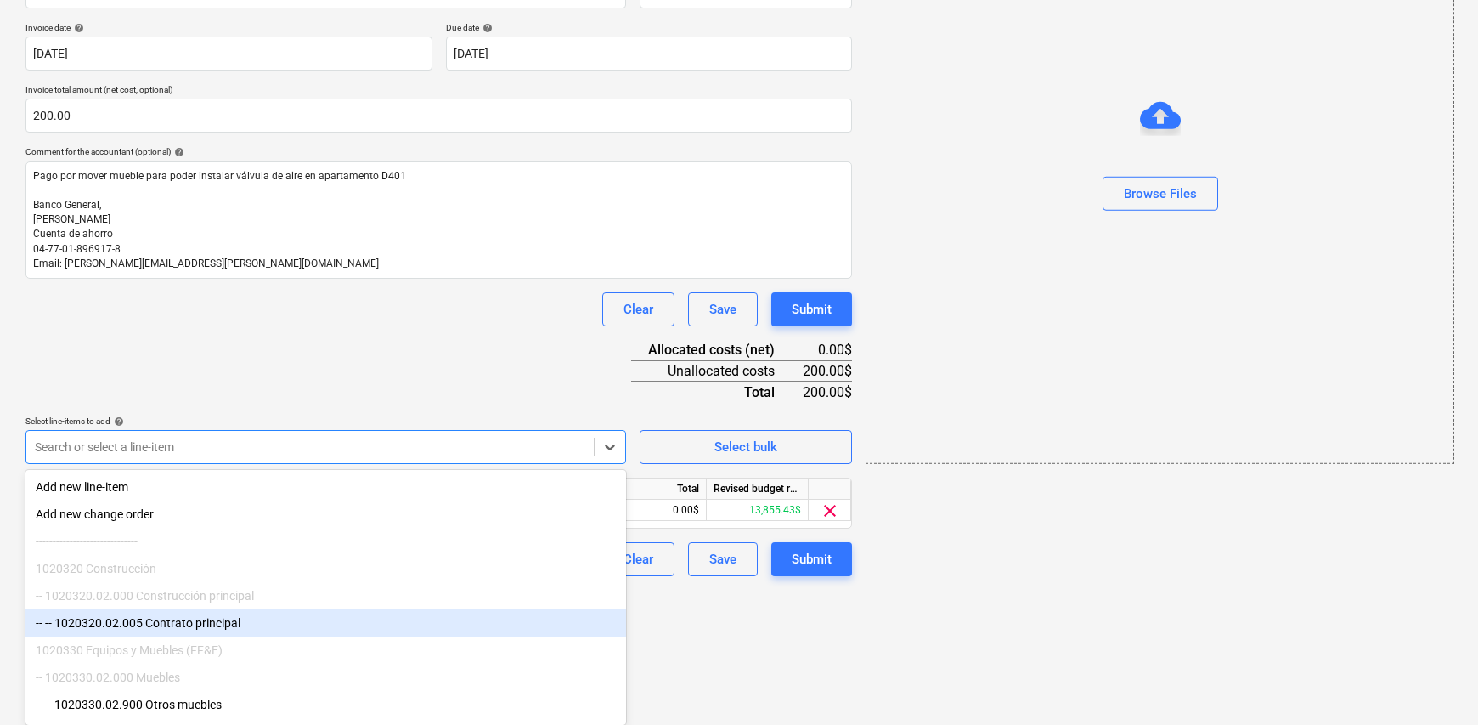
click at [705, 421] on html "Sales Projects Contacts Company Inbox Approvals format_size keyboard_arrow_down…" at bounding box center [739, 58] width 1478 height 725
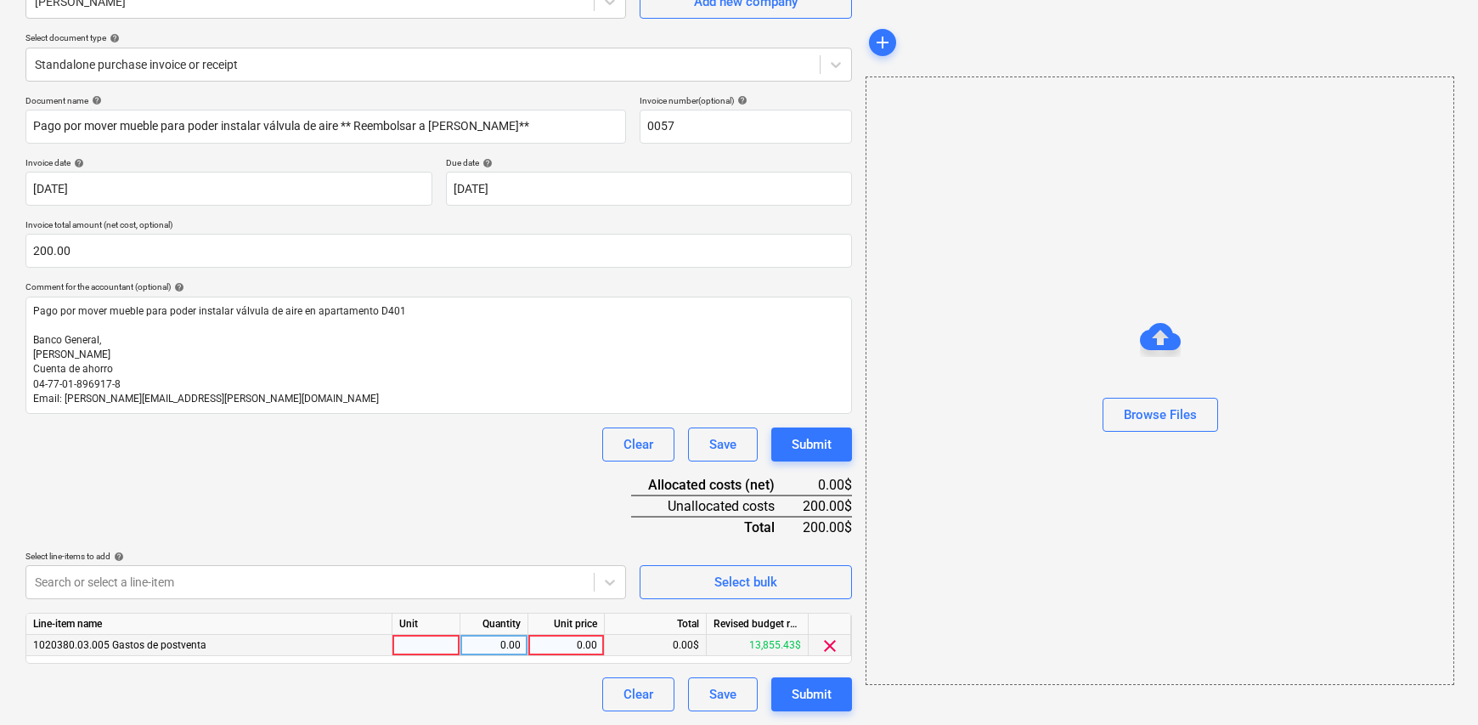
click at [427, 637] on div at bounding box center [427, 645] width 68 height 21
click at [427, 637] on input at bounding box center [426, 645] width 67 height 20
type input "1"
click at [480, 647] on div "0.00" at bounding box center [494, 645] width 54 height 21
type input "1"
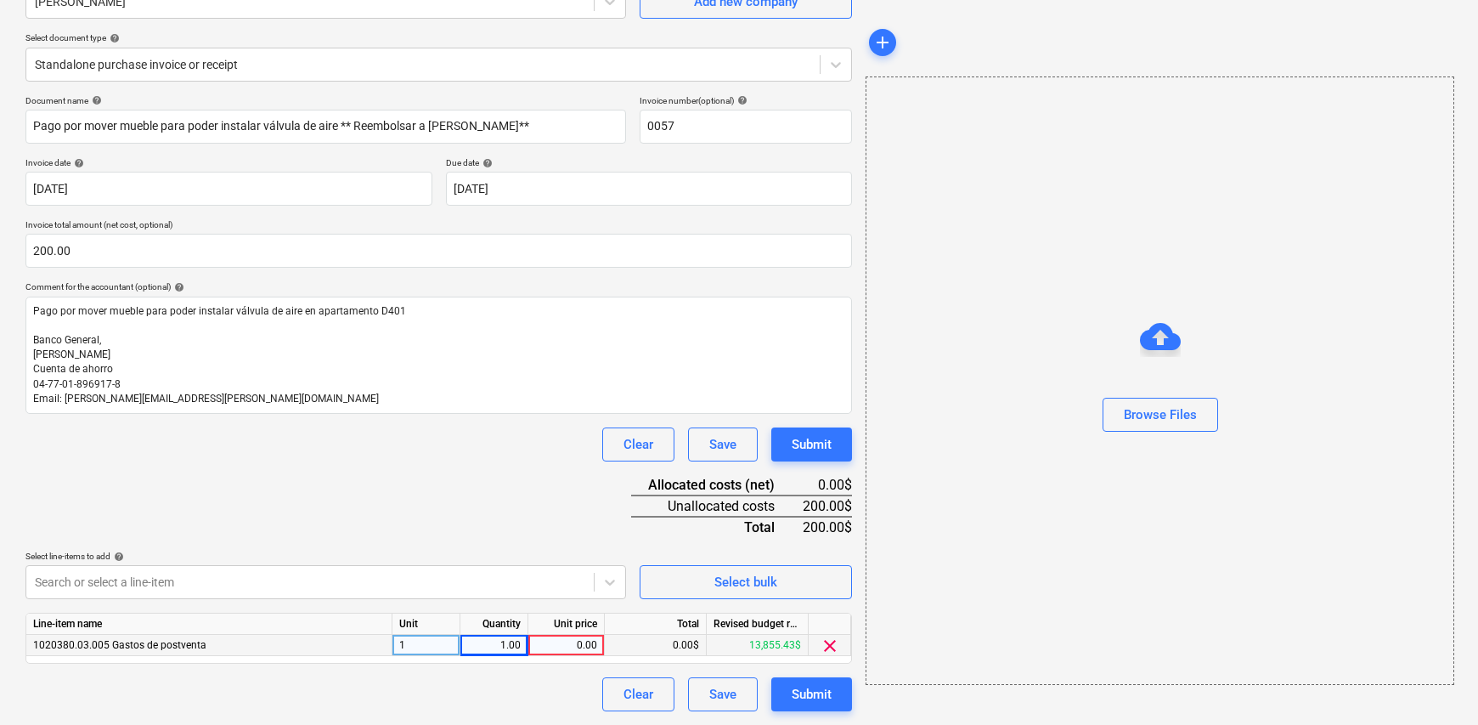
click at [575, 647] on div "0.00" at bounding box center [566, 645] width 62 height 21
type input "200.00"
click at [1150, 540] on div "Browse Files" at bounding box center [1160, 380] width 589 height 608
click at [1187, 422] on div "Browse Files" at bounding box center [1160, 415] width 73 height 22
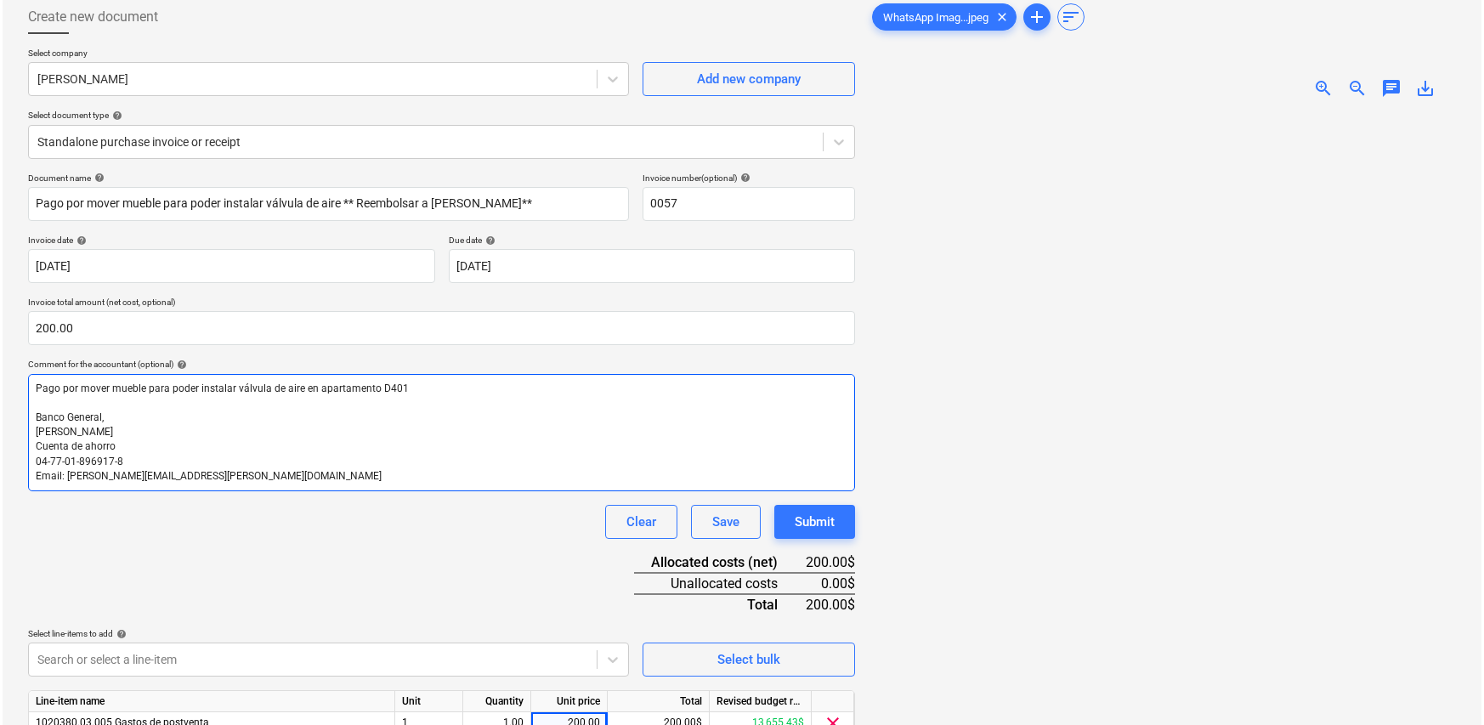
scroll to position [170, 0]
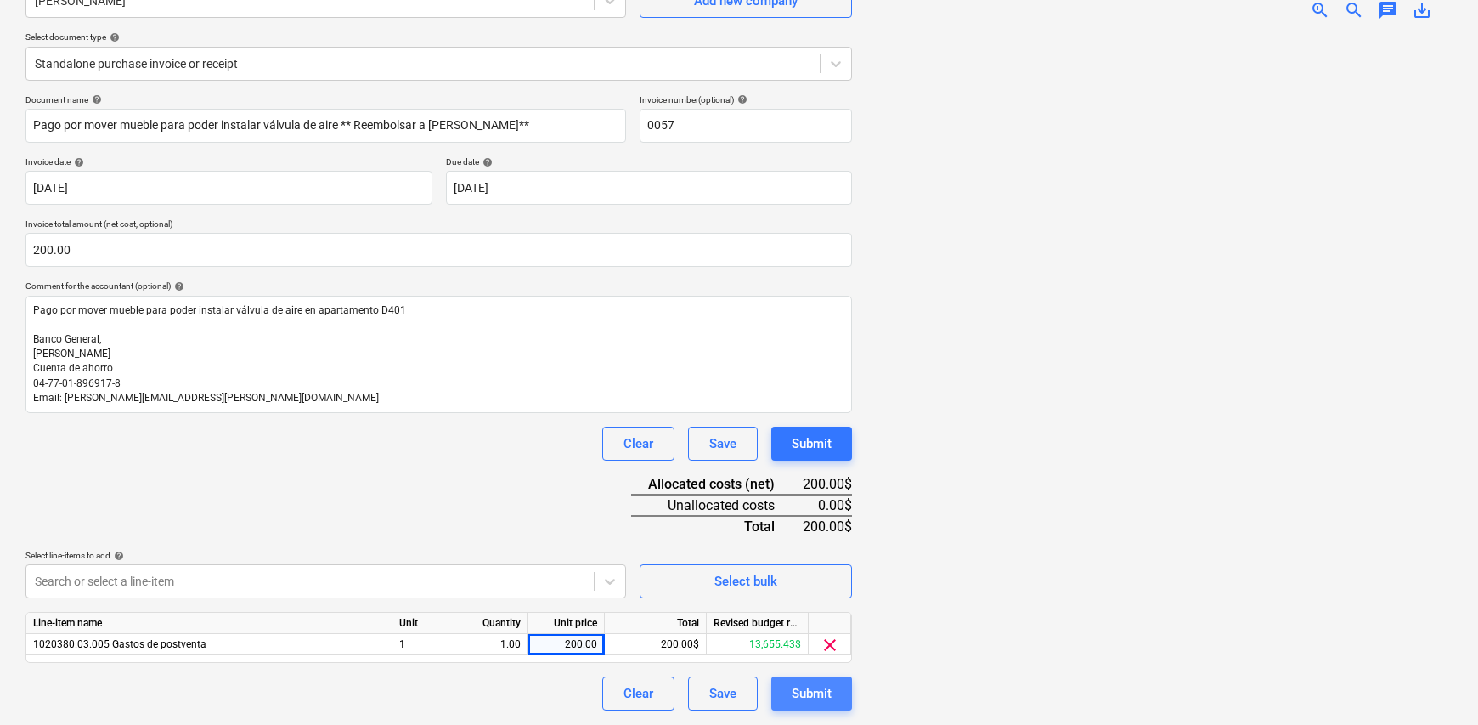
click at [812, 696] on div "Submit" at bounding box center [812, 693] width 40 height 22
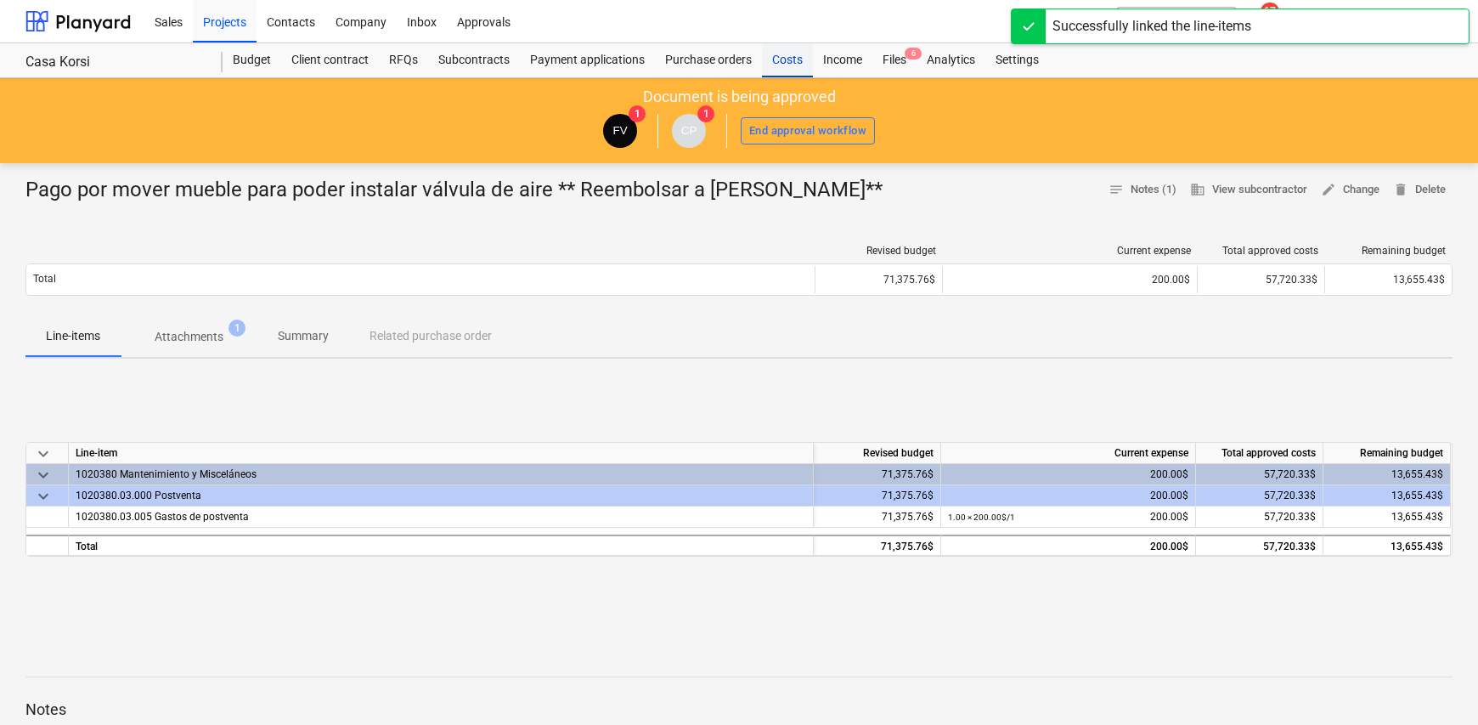
click at [783, 62] on div "Costs" at bounding box center [787, 60] width 51 height 34
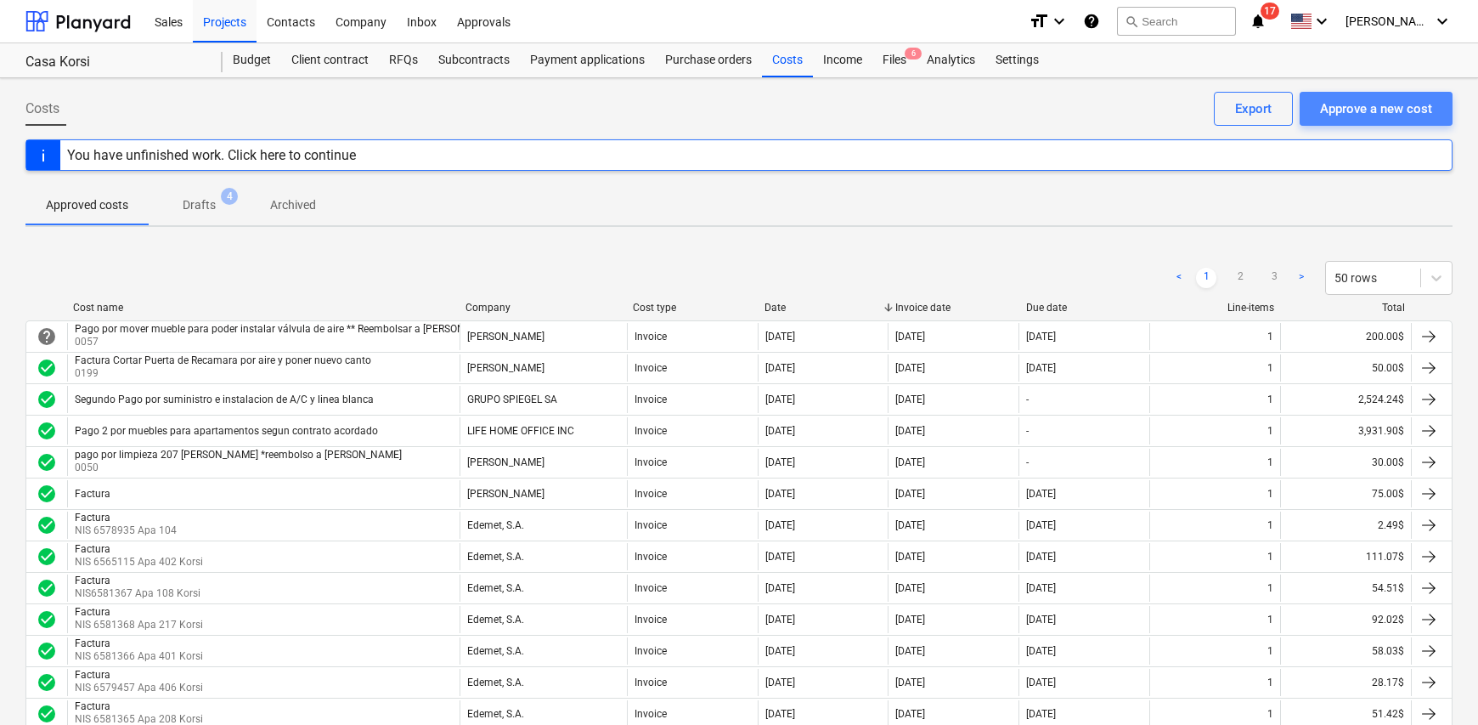
click at [1353, 105] on div "Approve a new cost" at bounding box center [1376, 109] width 112 height 22
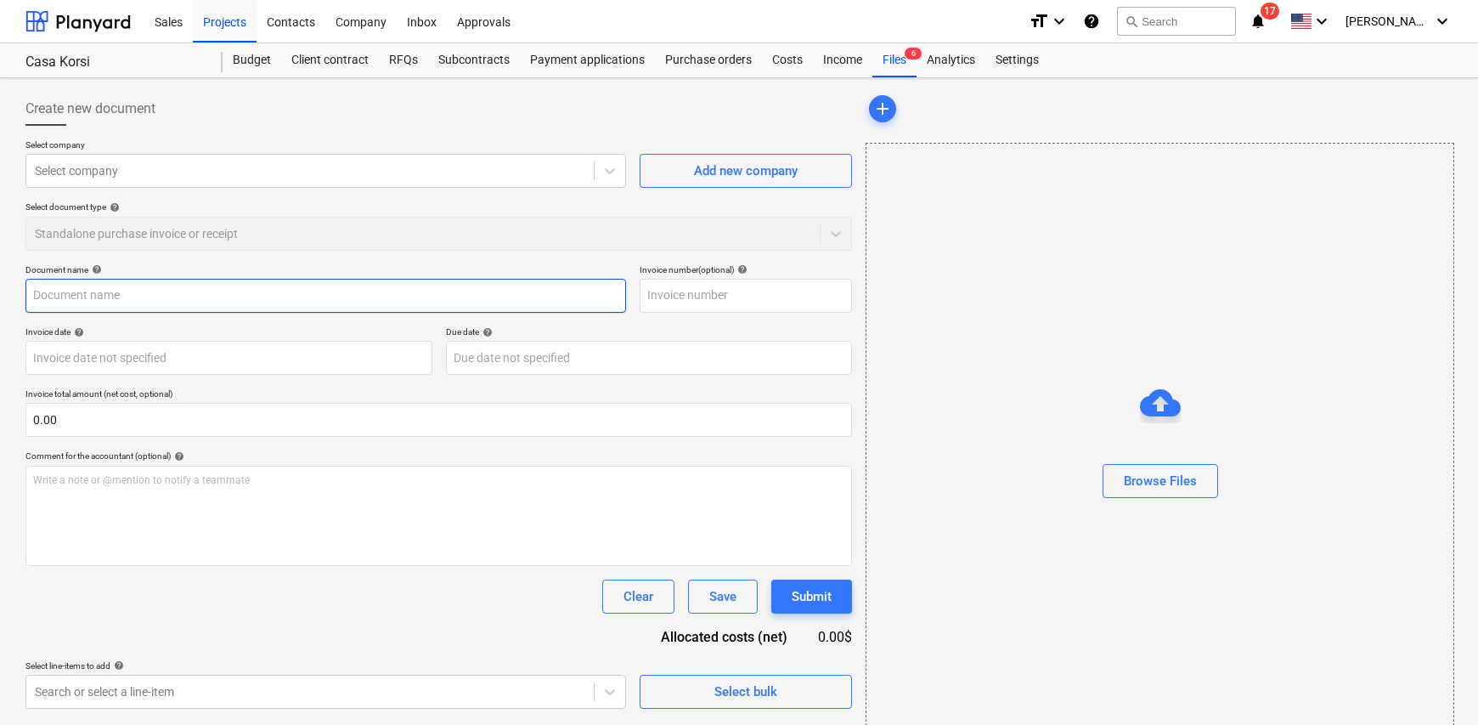
click at [114, 291] on input "text" at bounding box center [325, 296] width 601 height 34
type input "e"
click at [246, 184] on div "Select company" at bounding box center [325, 171] width 601 height 34
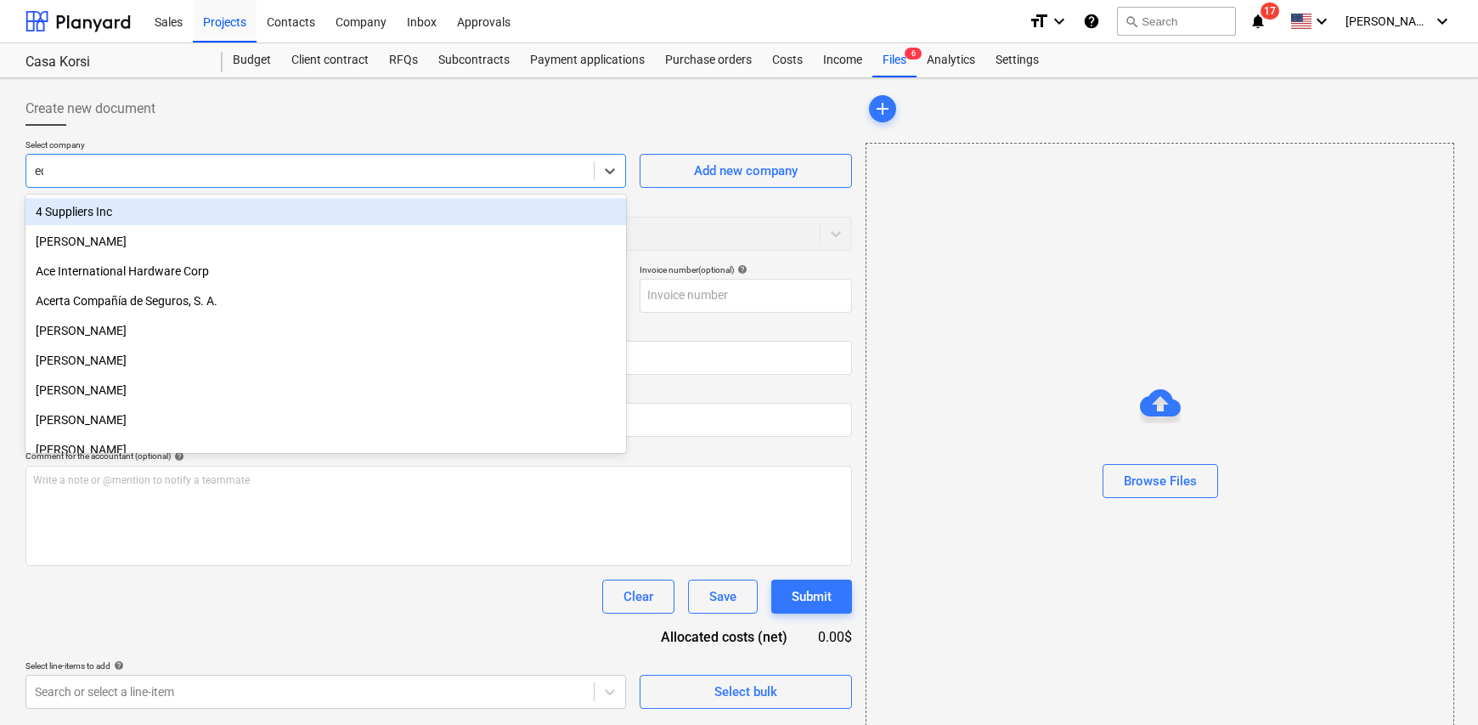
type input "ede"
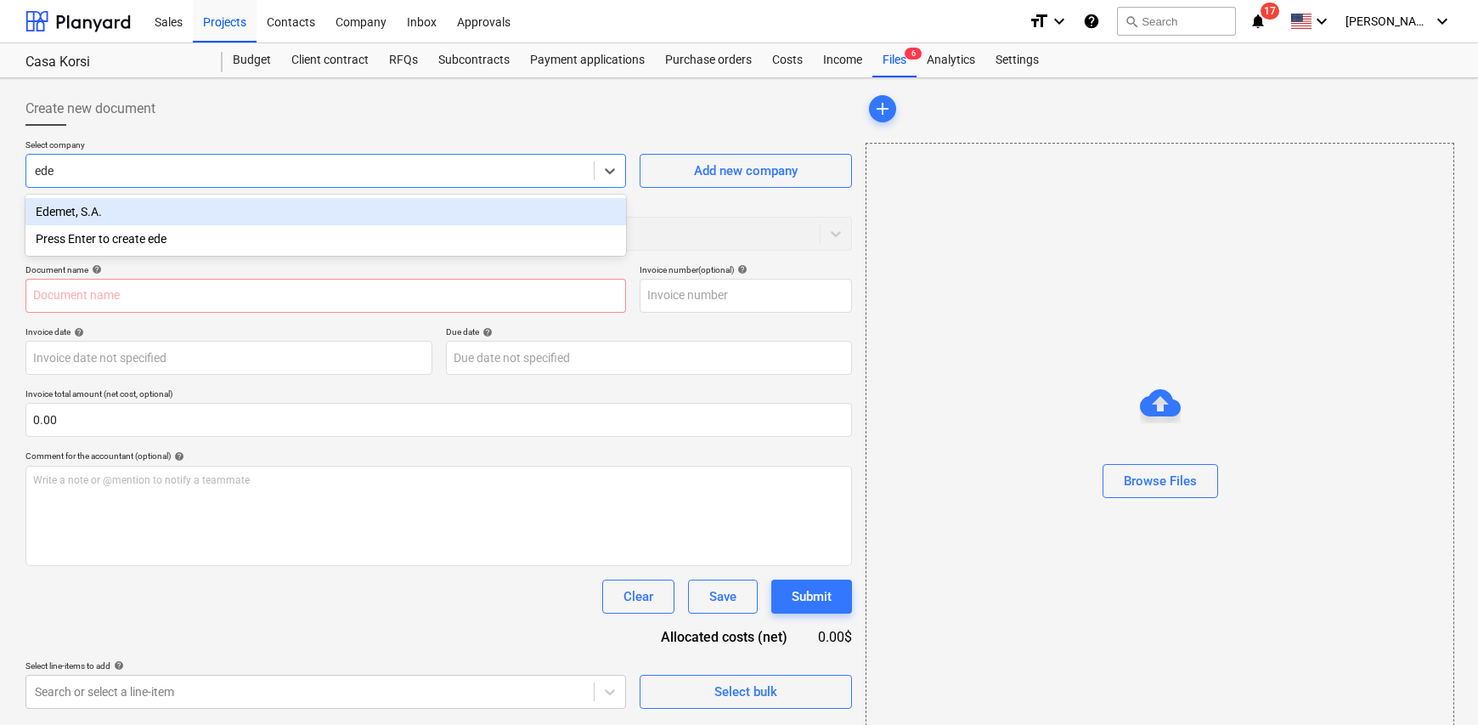
click at [120, 205] on div "Edemet, S.A." at bounding box center [325, 211] width 601 height 27
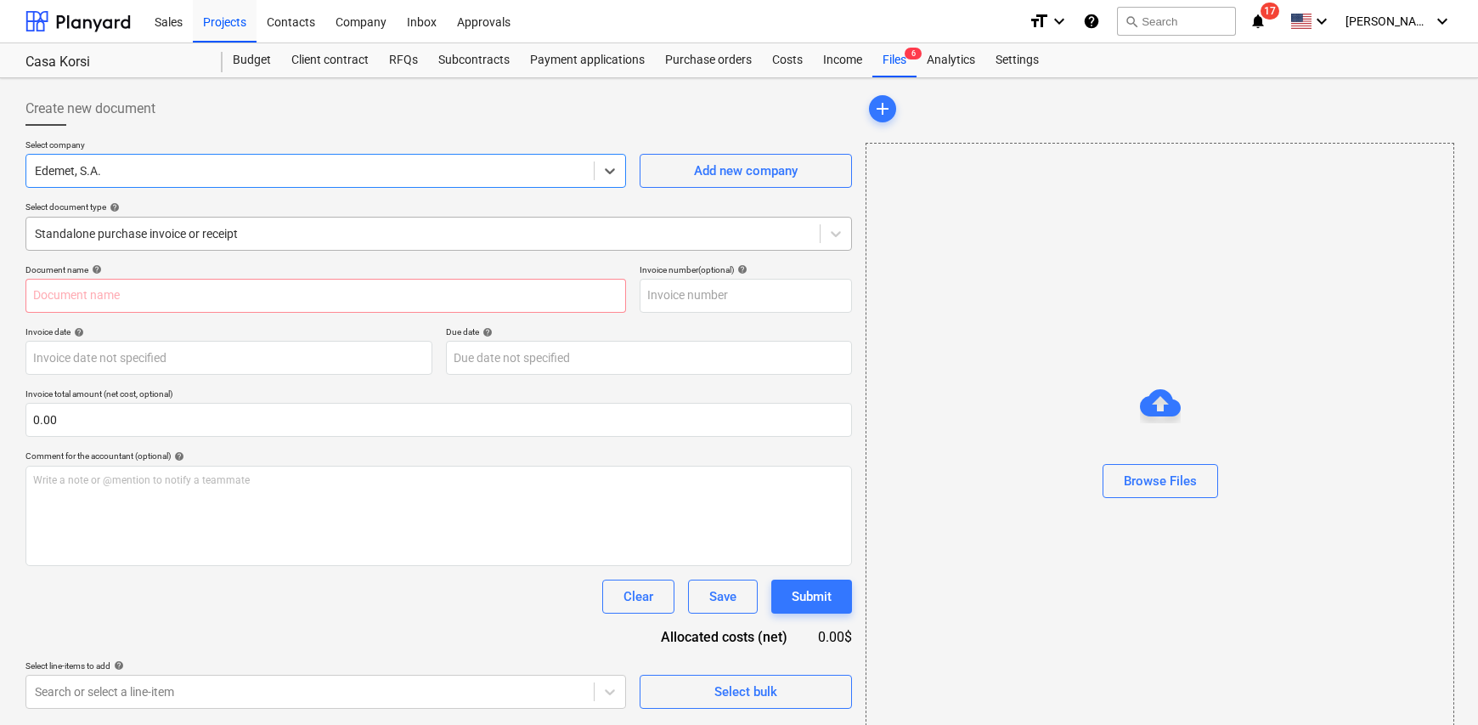
click at [323, 237] on div at bounding box center [423, 233] width 777 height 17
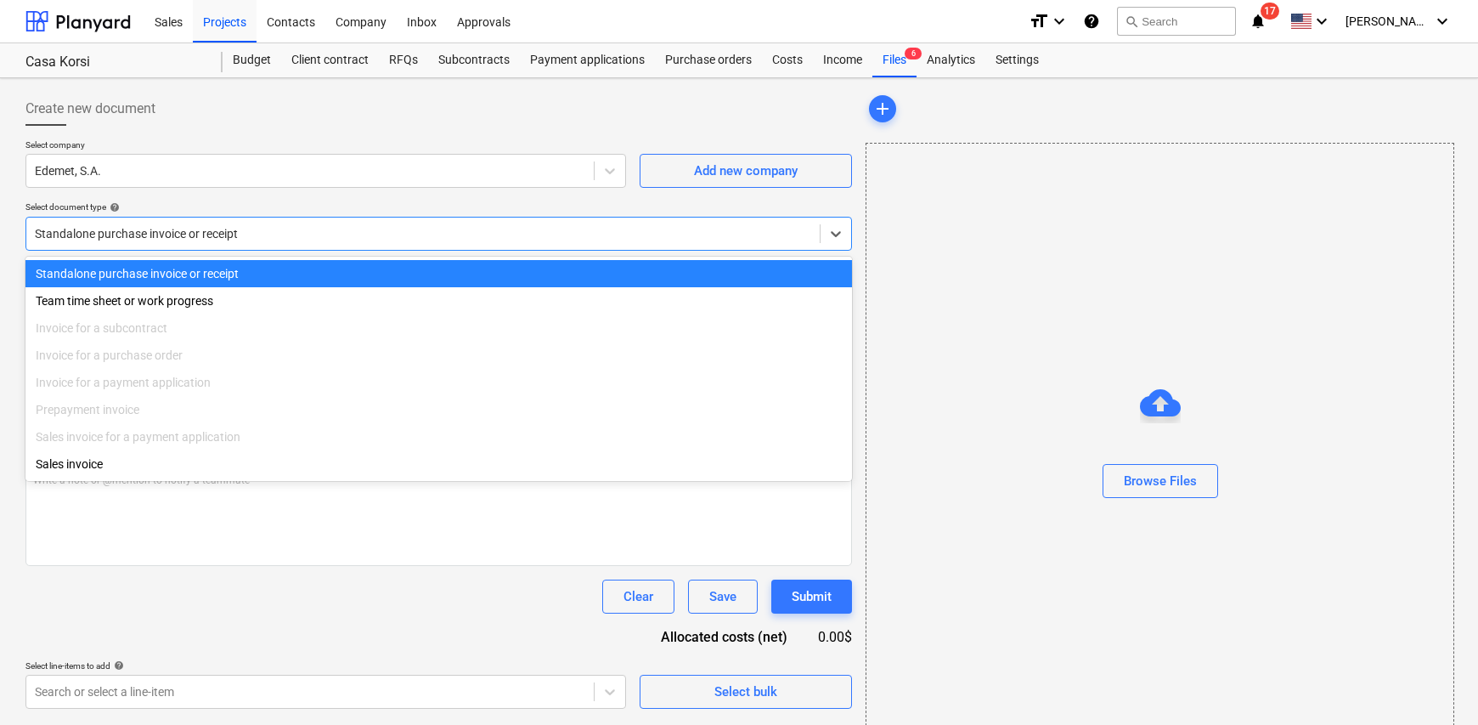
click at [282, 270] on div "Standalone purchase invoice or receipt" at bounding box center [438, 273] width 827 height 27
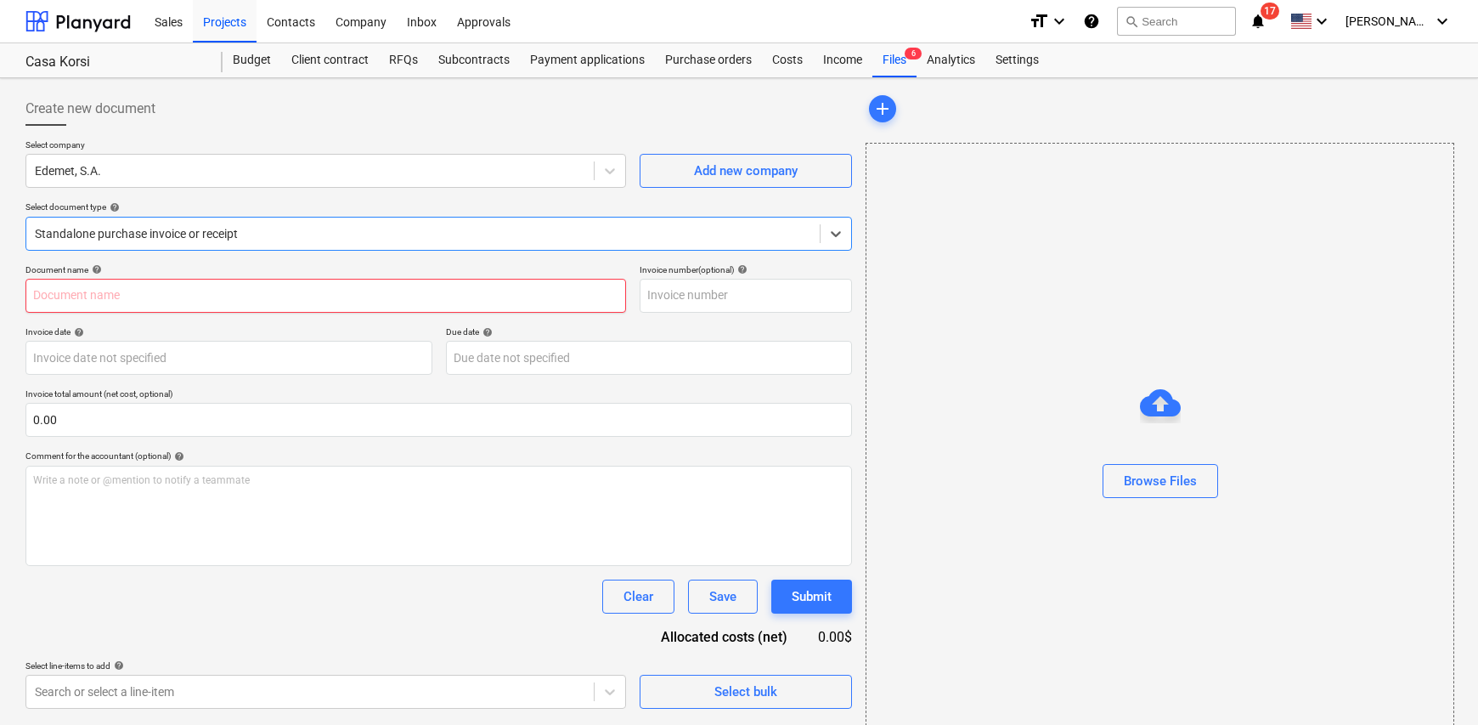
click at [180, 301] on input "text" at bounding box center [325, 296] width 601 height 34
type input "NIS 6578935-08-25"
drag, startPoint x: 163, startPoint y: 300, endPoint x: -293, endPoint y: 299, distance: 456.3
click at [0, 299] on html "Sales Projects Contacts Company Inbox Approvals format_size keyboard_arrow_down…" at bounding box center [739, 362] width 1478 height 725
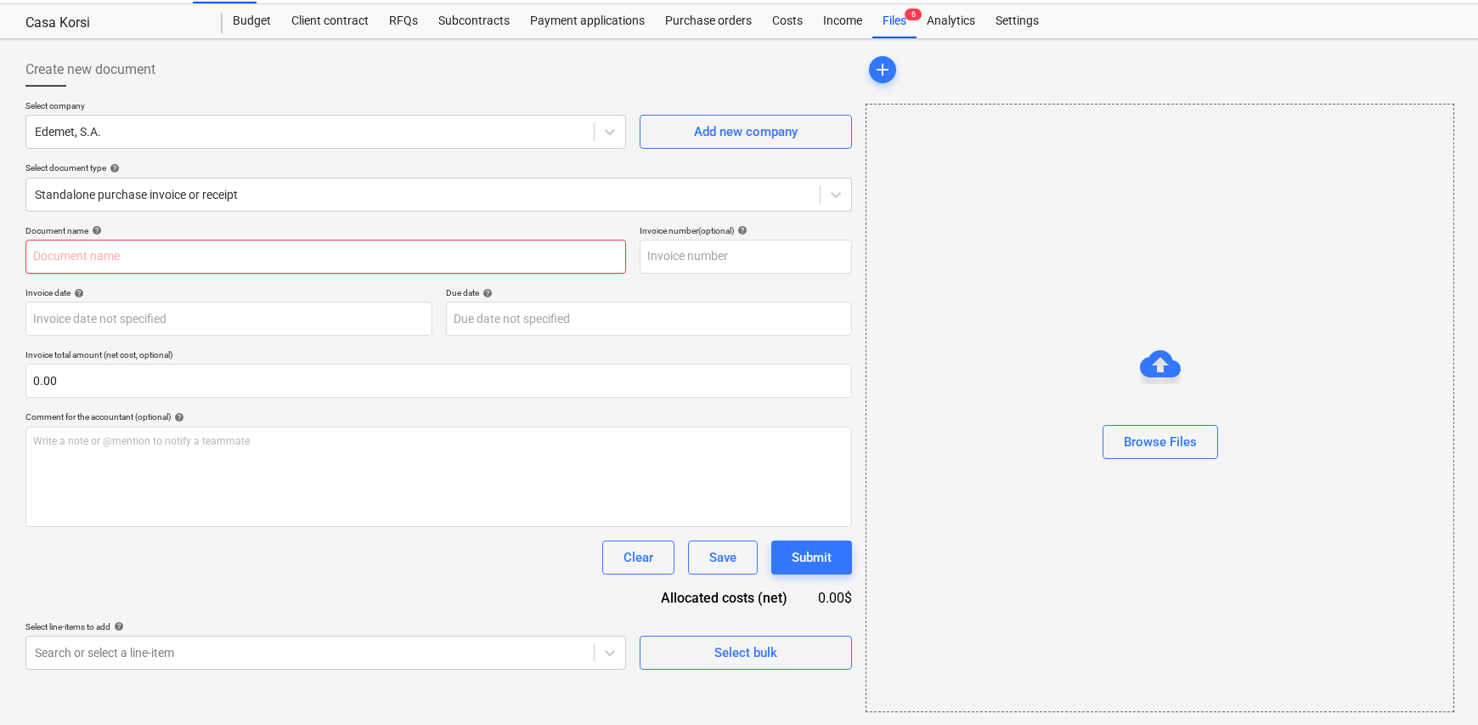
scroll to position [40, 0]
click at [642, 562] on div "Clear" at bounding box center [639, 557] width 30 height 22
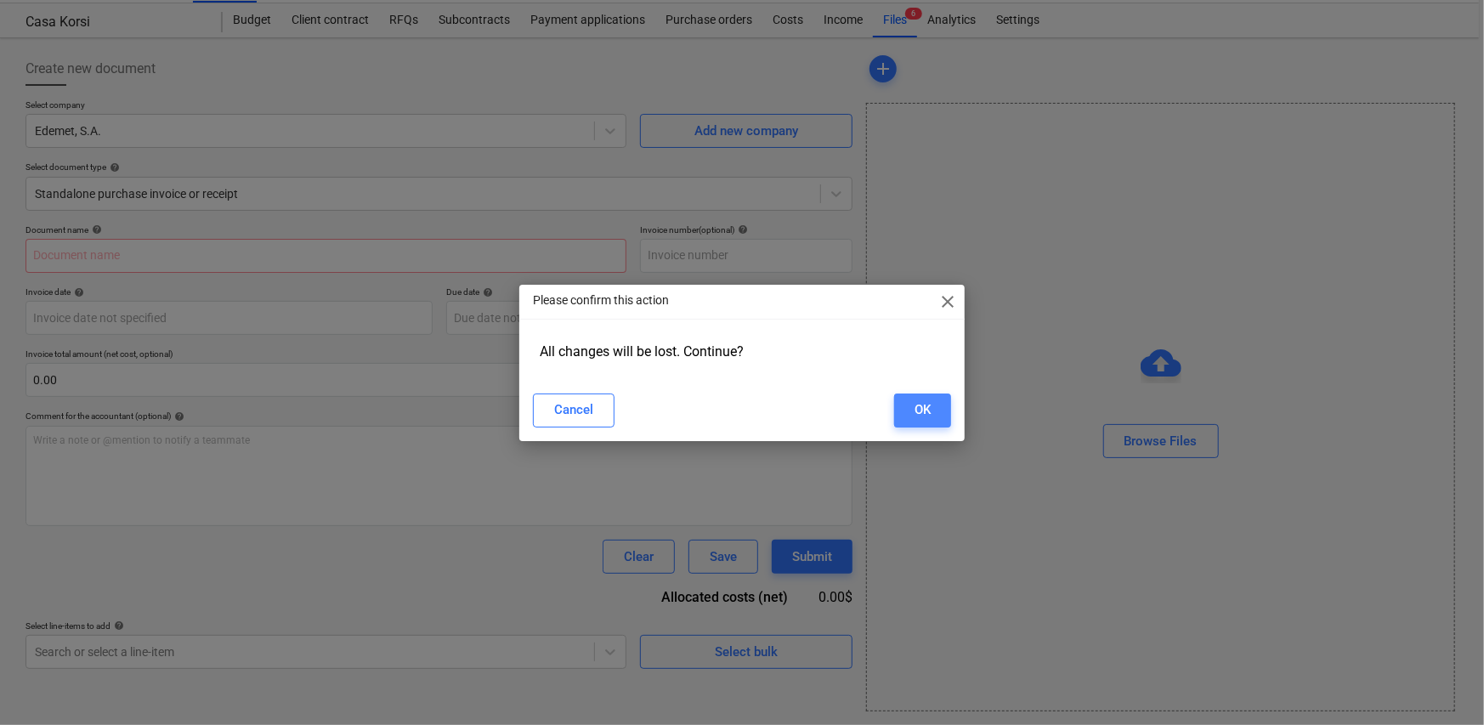
click at [919, 406] on div "OK" at bounding box center [922, 410] width 16 height 22
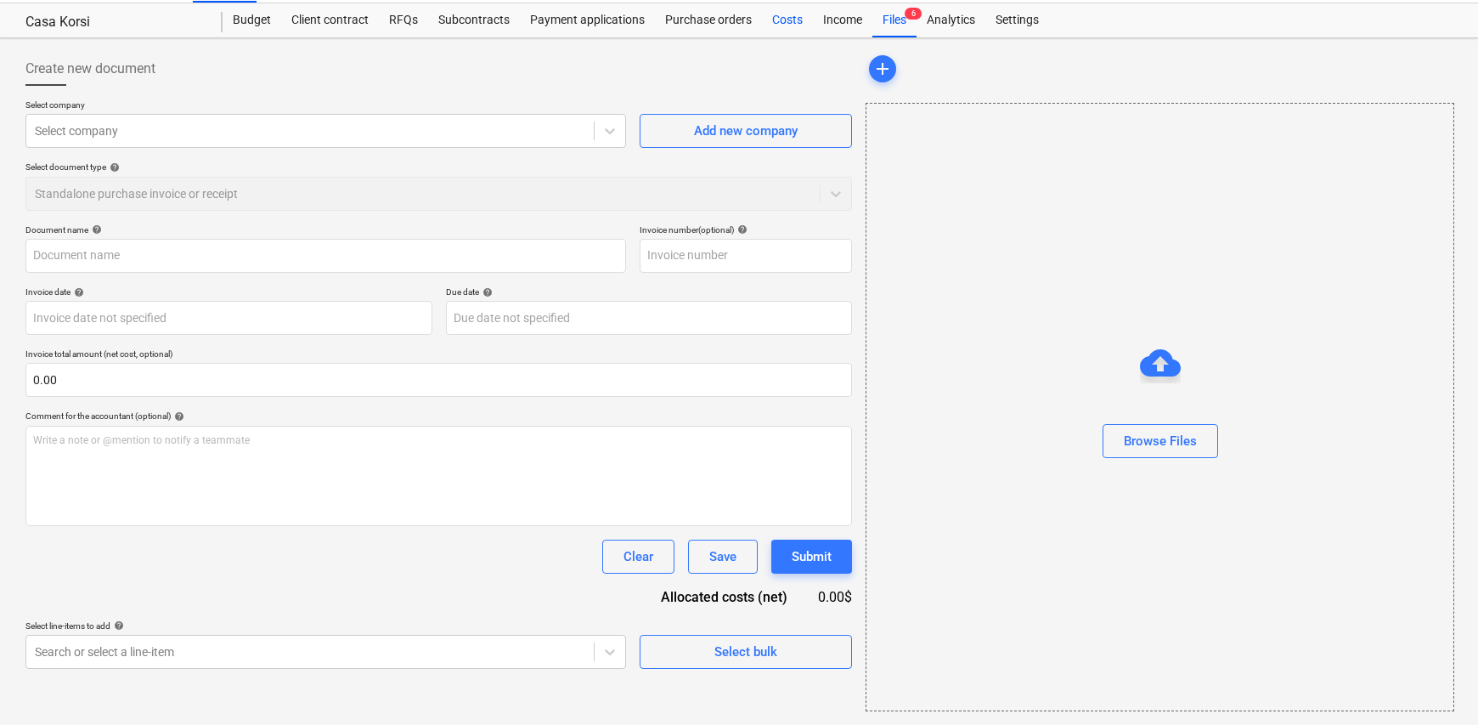
click at [775, 20] on div "Costs" at bounding box center [787, 20] width 51 height 34
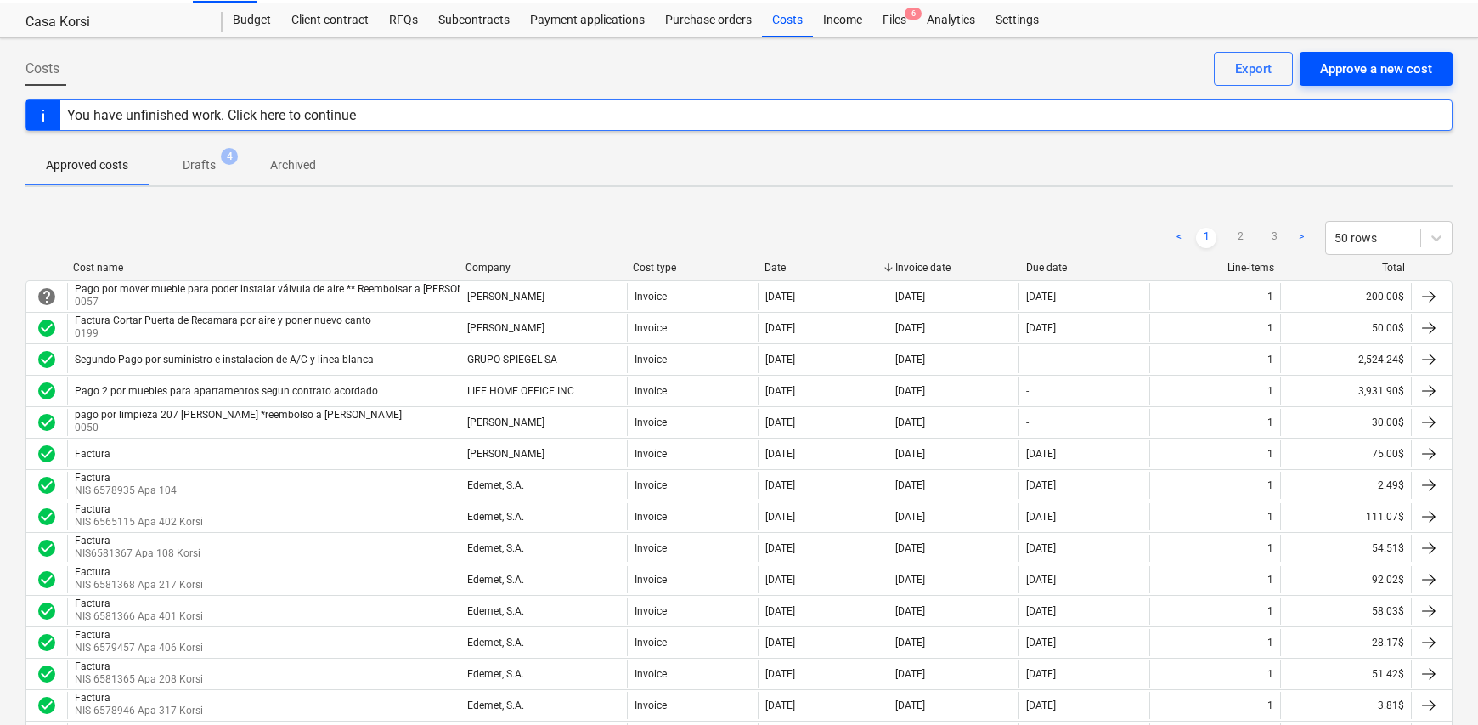
click at [1346, 74] on div "Approve a new cost" at bounding box center [1376, 69] width 112 height 22
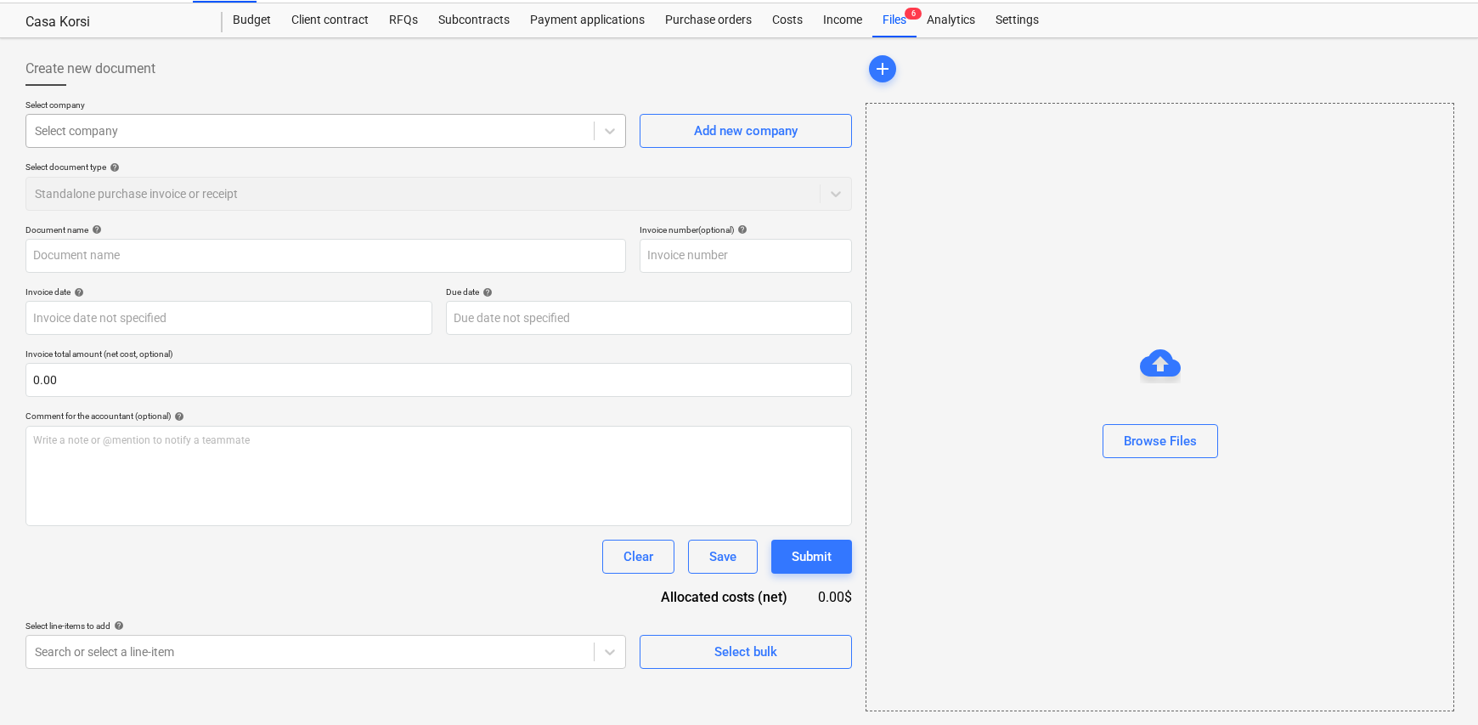
click at [231, 127] on div at bounding box center [310, 130] width 551 height 17
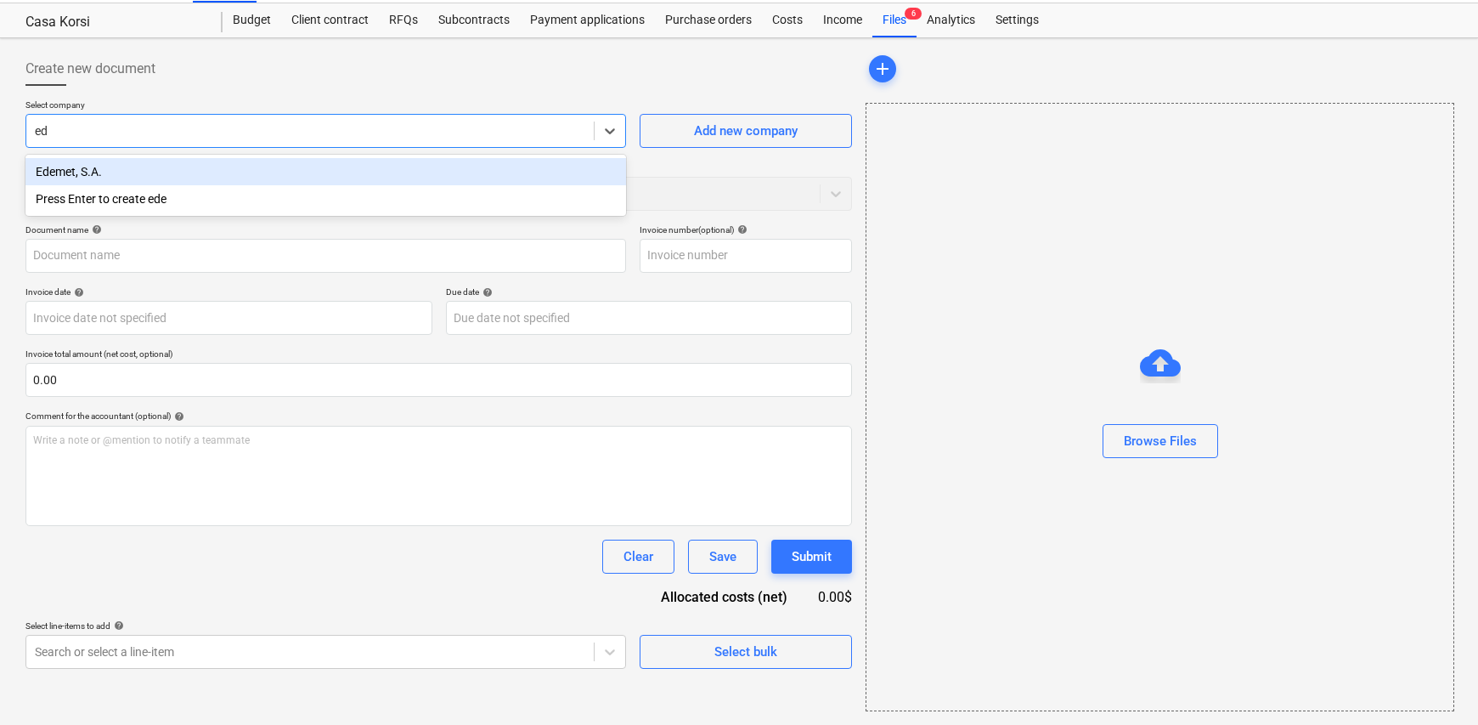
type input "ede"
click at [178, 178] on div "Edemet, S.A." at bounding box center [325, 171] width 601 height 27
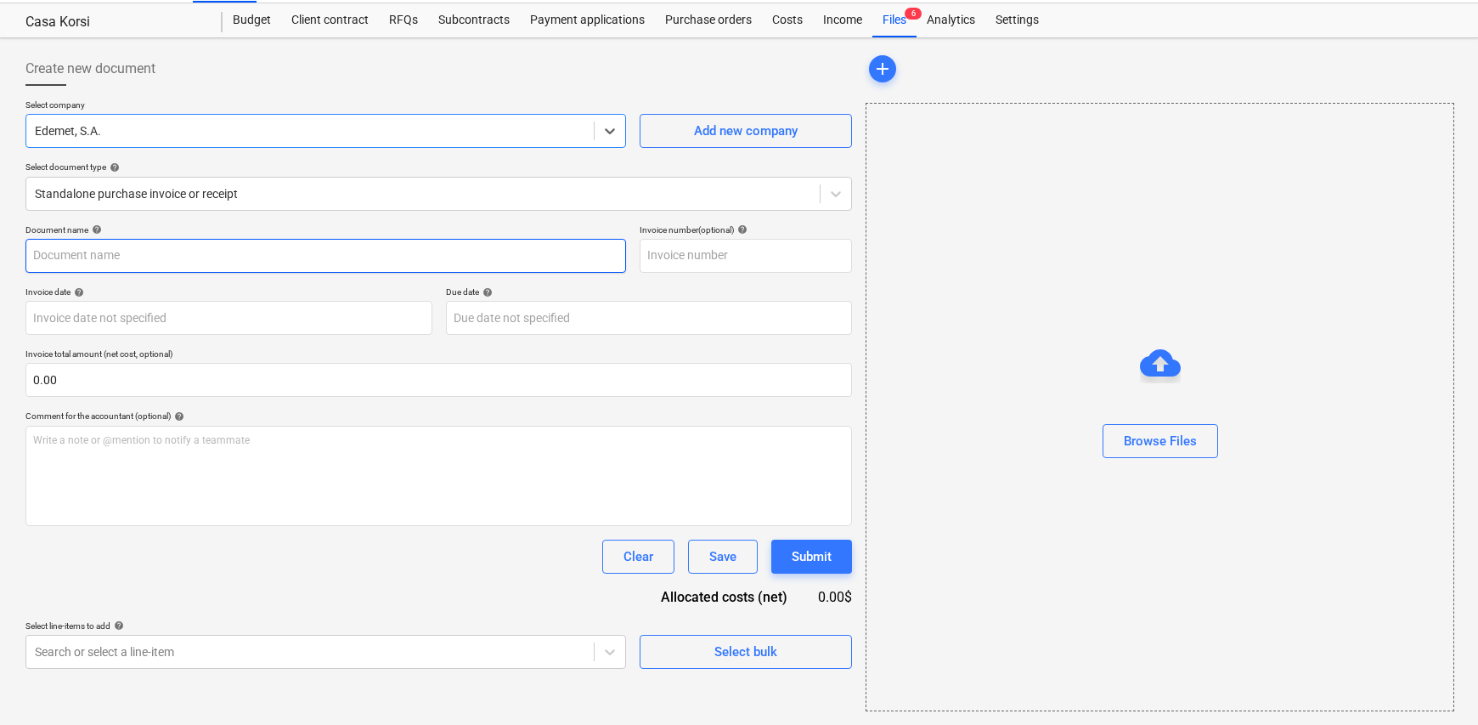
click at [133, 260] on input "text" at bounding box center [325, 256] width 601 height 34
drag, startPoint x: 245, startPoint y: 252, endPoint x: -85, endPoint y: 248, distance: 329.7
click at [0, 248] on html "Sales Projects Contacts Company Inbox Approvals format_size keyboard_arrow_down…" at bounding box center [739, 322] width 1478 height 725
type input "NIS 6578935 Apa 104 Korsi"
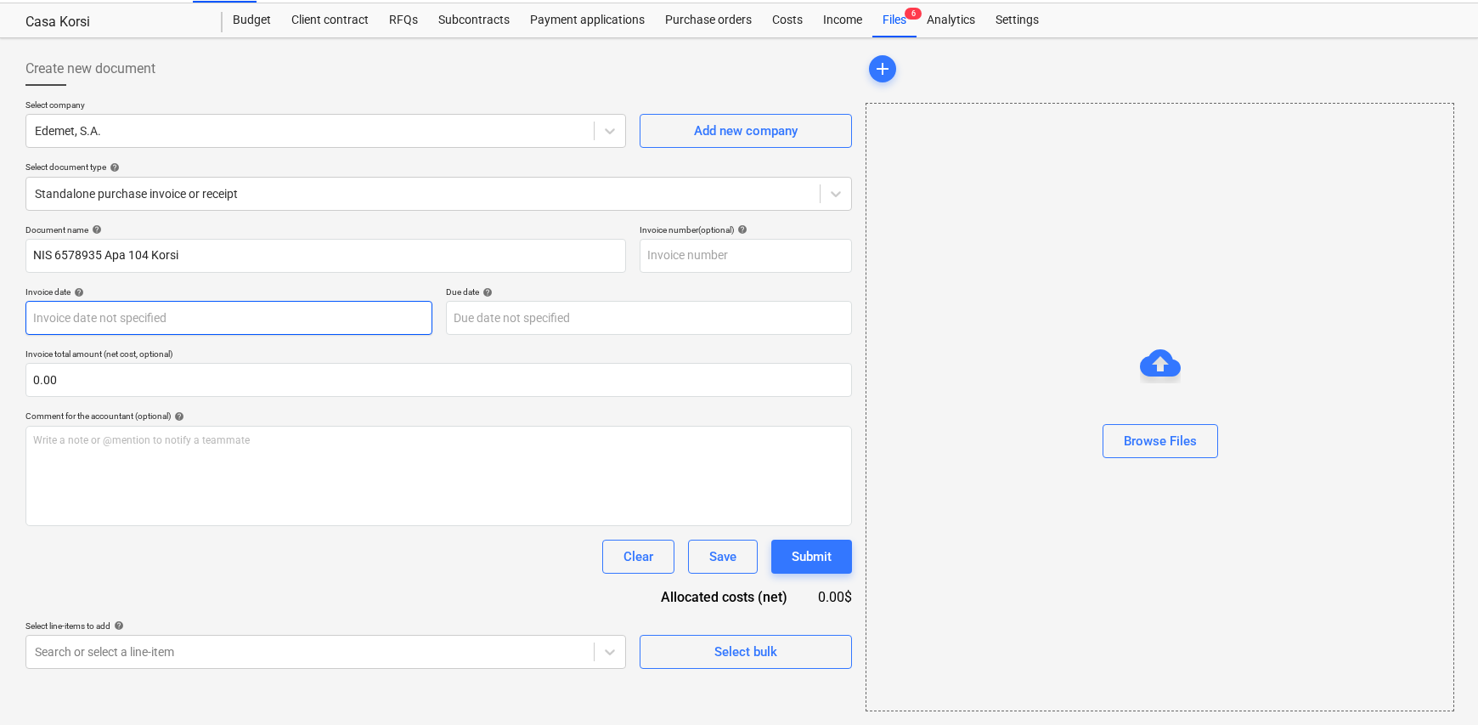
click at [202, 320] on body "Sales Projects Contacts Company Inbox Approvals format_size keyboard_arrow_down…" at bounding box center [739, 322] width 1478 height 725
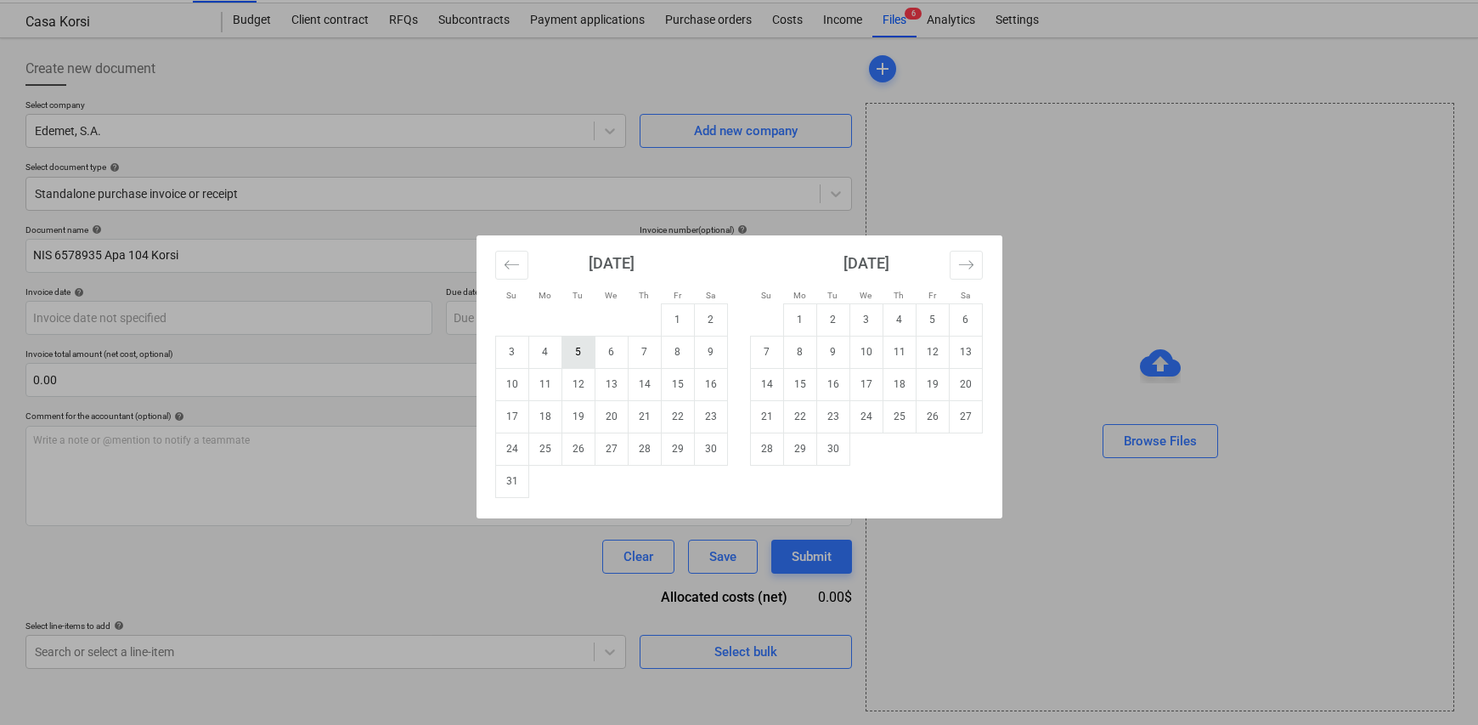
click at [586, 351] on td "5" at bounding box center [578, 352] width 33 height 32
type input "05 Aug 2025"
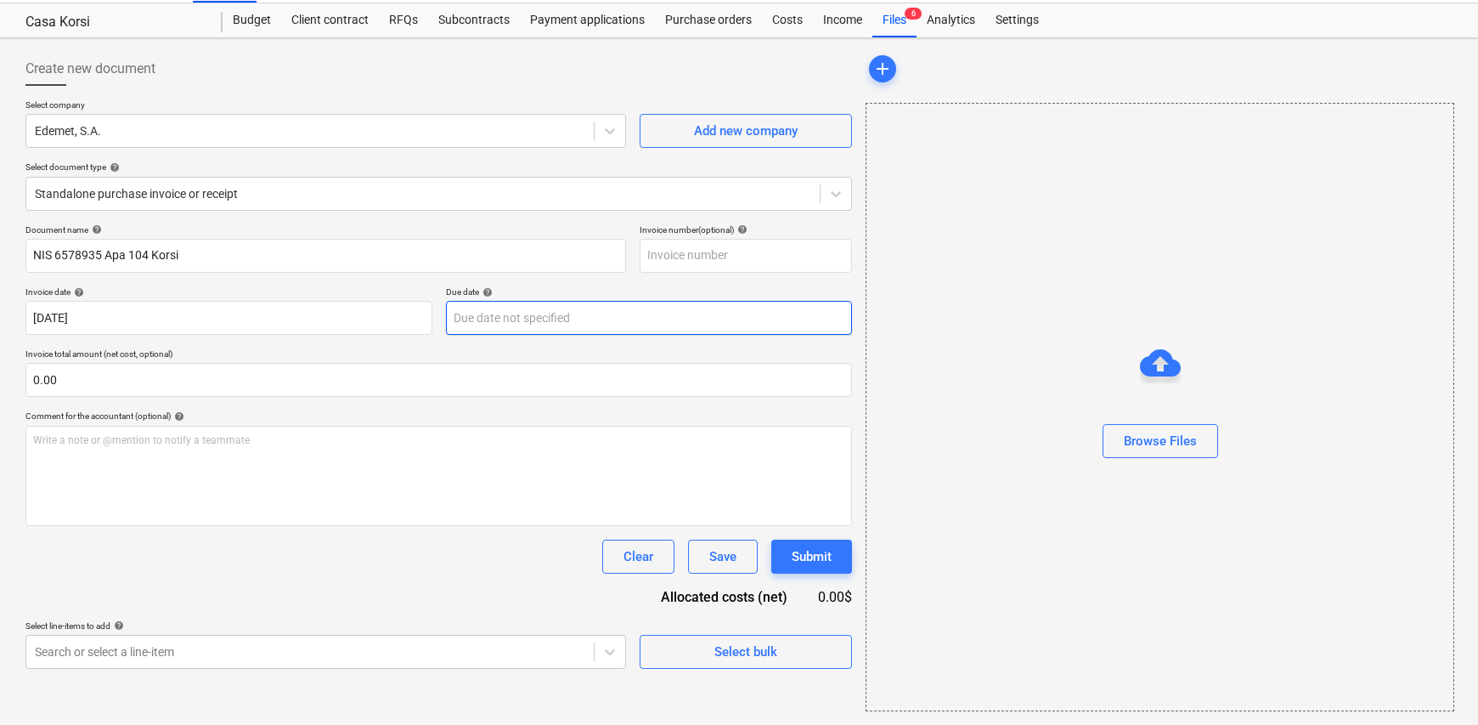
click at [552, 324] on body "Sales Projects Contacts Company Inbox Approvals format_size keyboard_arrow_down…" at bounding box center [739, 322] width 1478 height 725
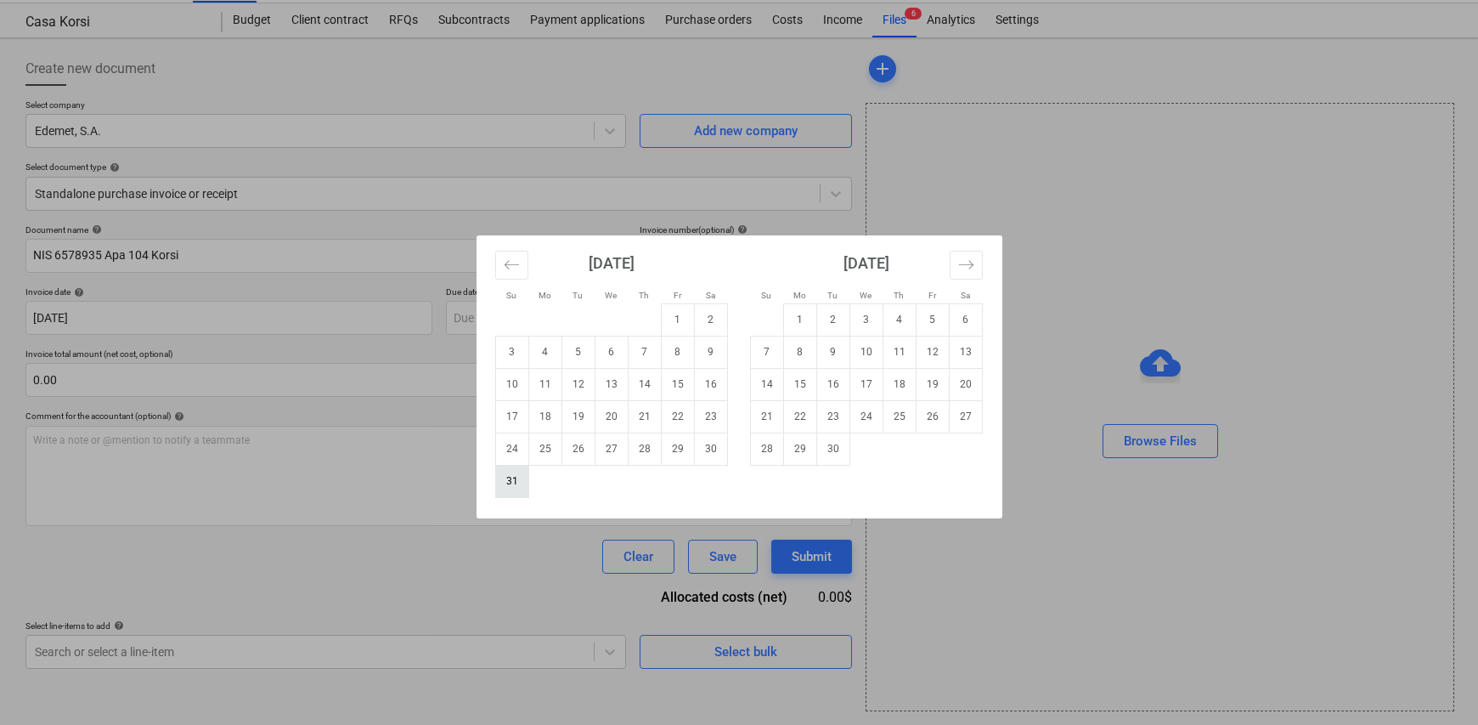
click at [517, 478] on td "31" at bounding box center [511, 481] width 33 height 32
type input "31 Aug 2025"
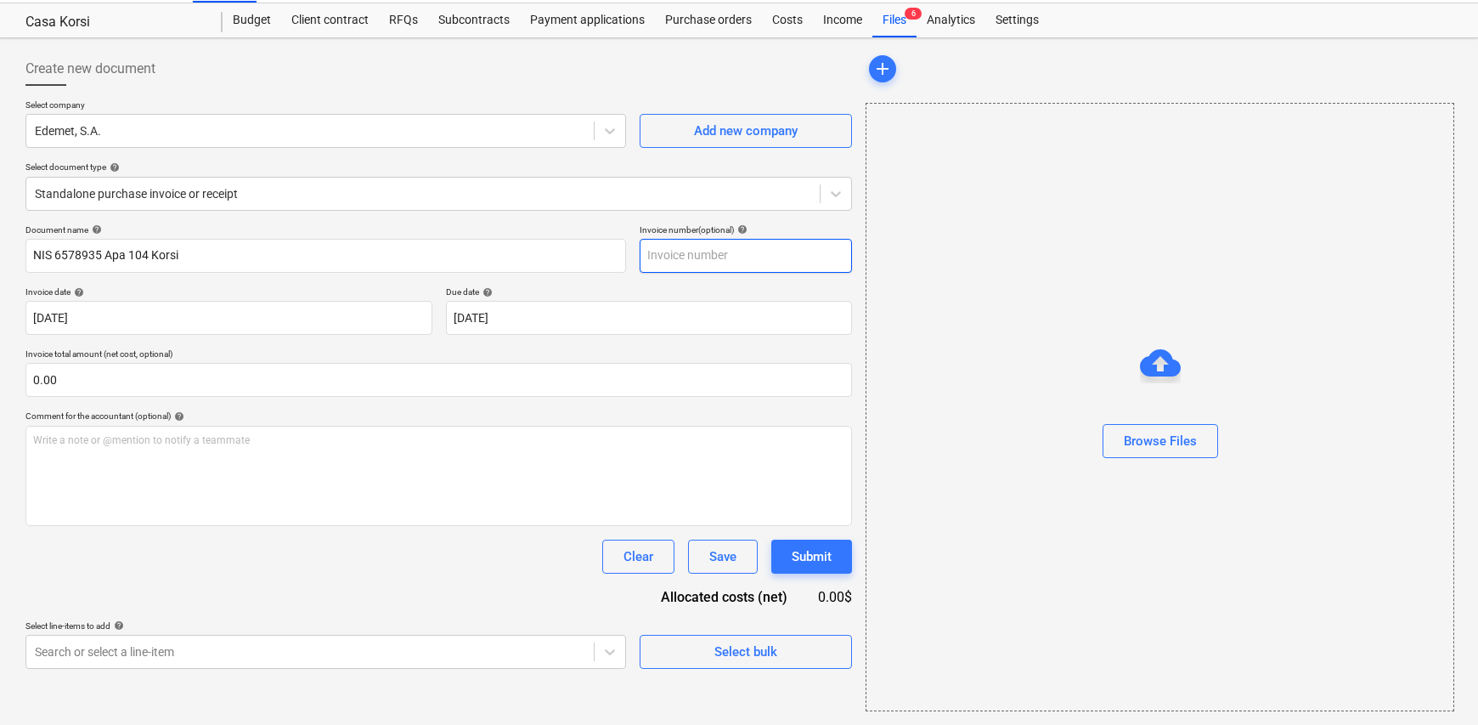
click at [727, 261] on input "text" at bounding box center [746, 256] width 212 height 34
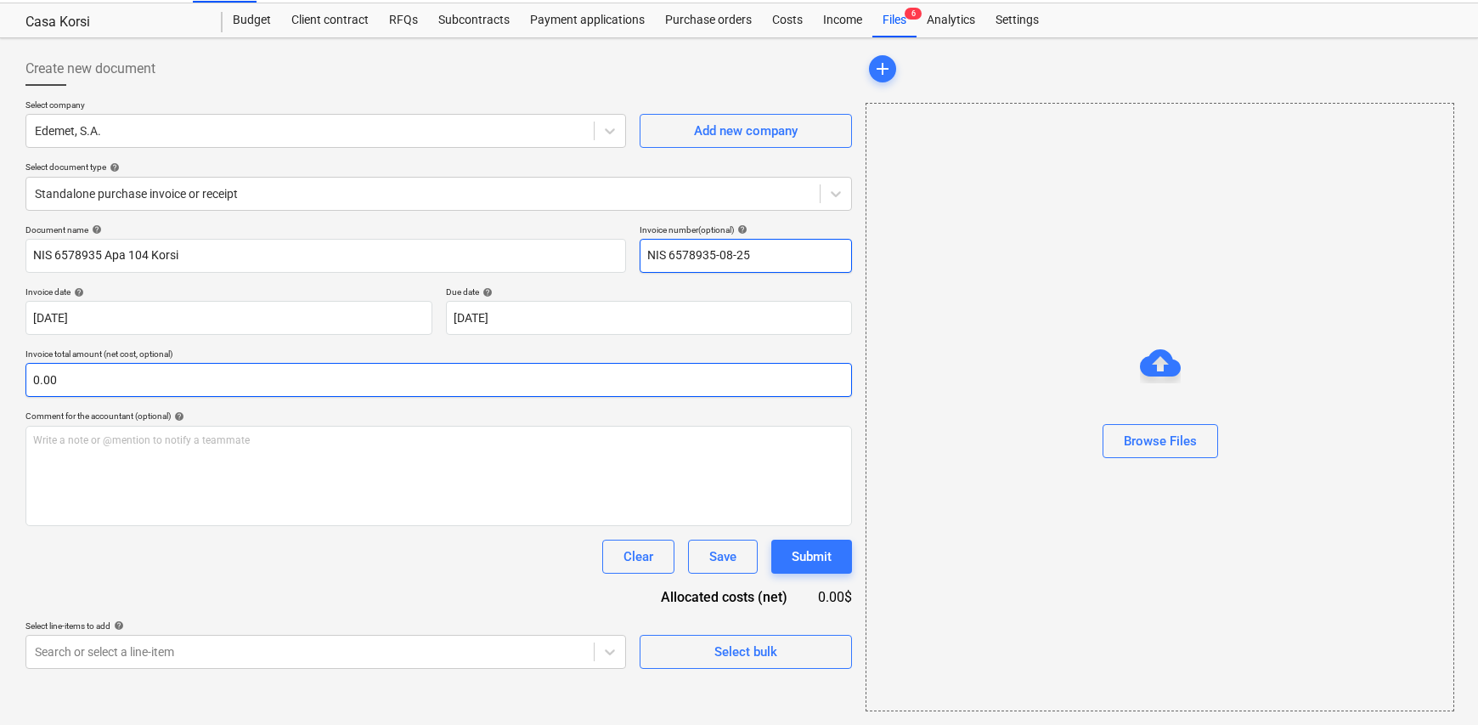
type input "NIS 6578935-08-25"
click at [141, 385] on input "text" at bounding box center [438, 380] width 827 height 34
click at [60, 380] on input "text" at bounding box center [438, 380] width 827 height 34
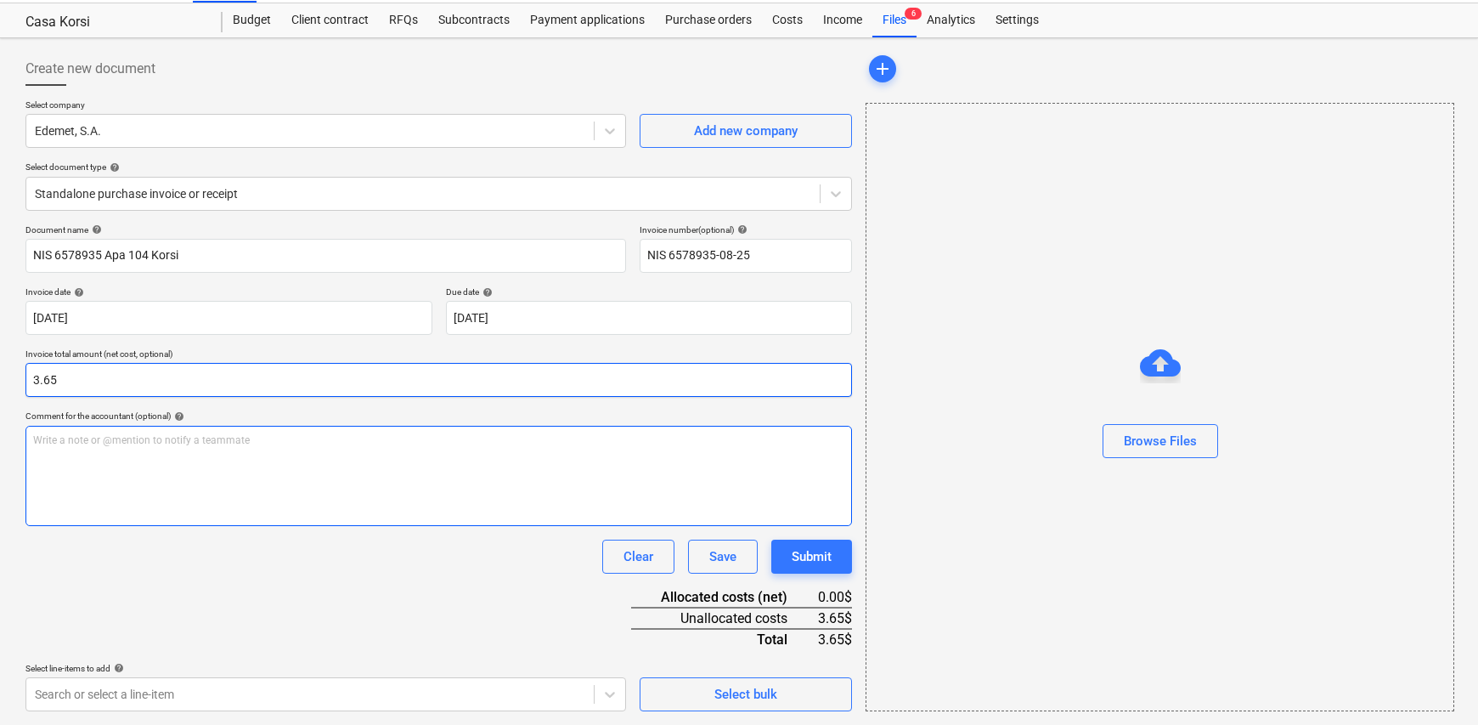
type input "3.65"
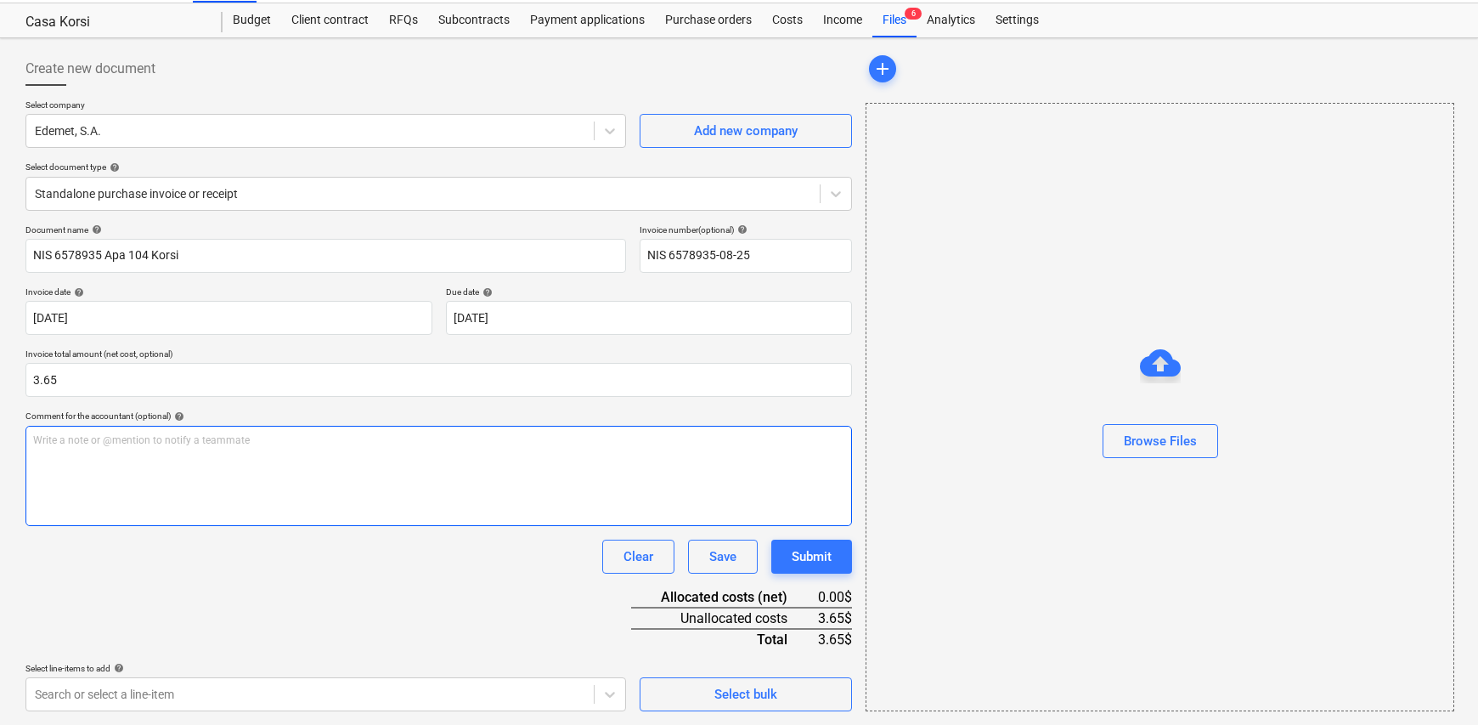
click at [103, 446] on p "Write a note or @mention to notify a teammate [PERSON_NAME]" at bounding box center [438, 440] width 811 height 14
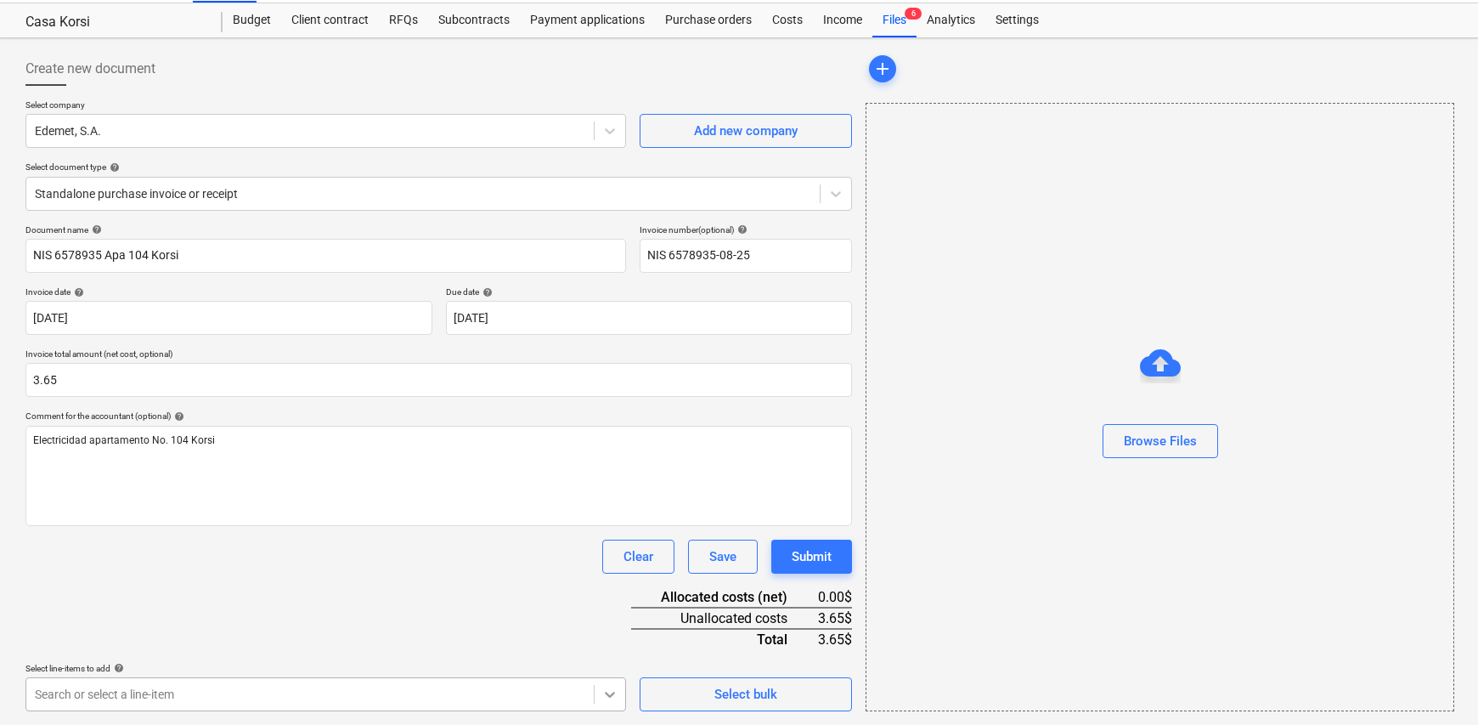
click at [605, 685] on body "Sales Projects Contacts Company Inbox Approvals format_size keyboard_arrow_down…" at bounding box center [739, 322] width 1478 height 725
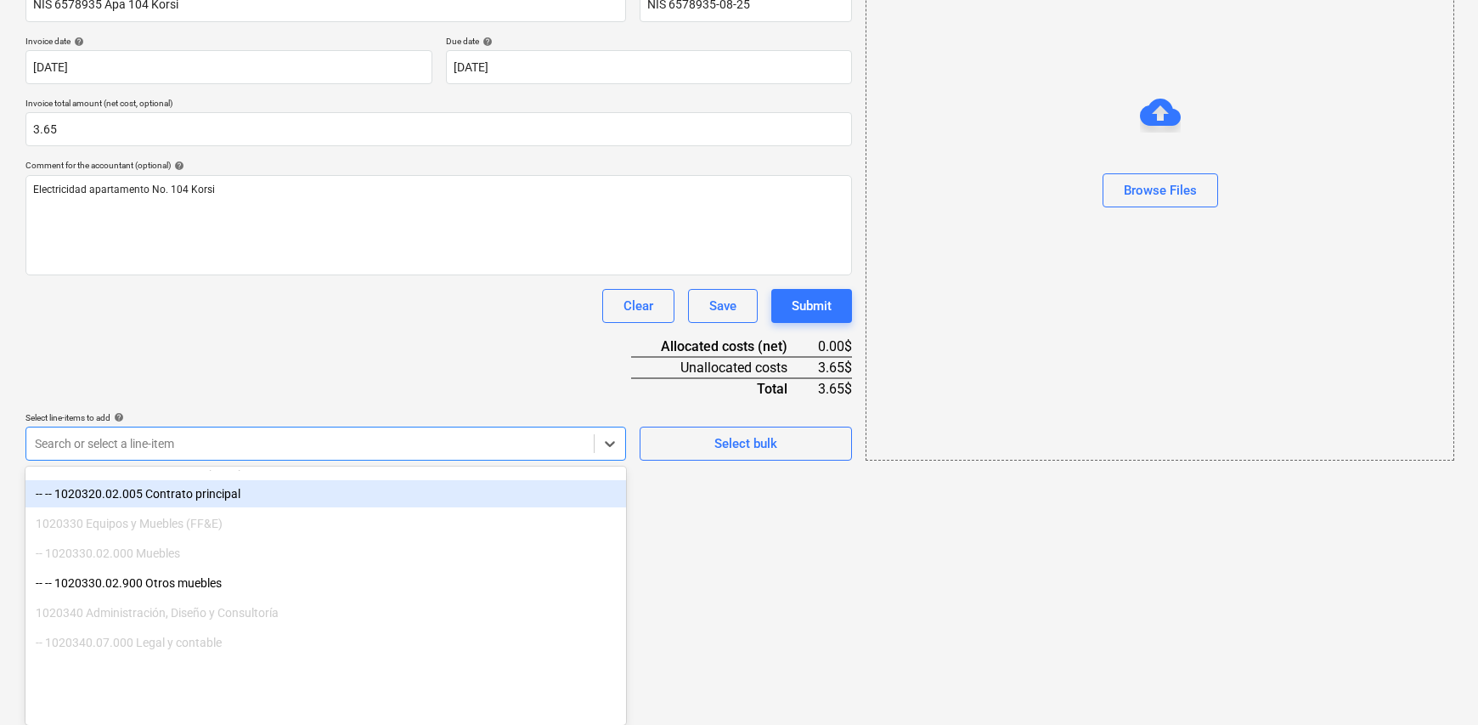
scroll to position [340, 0]
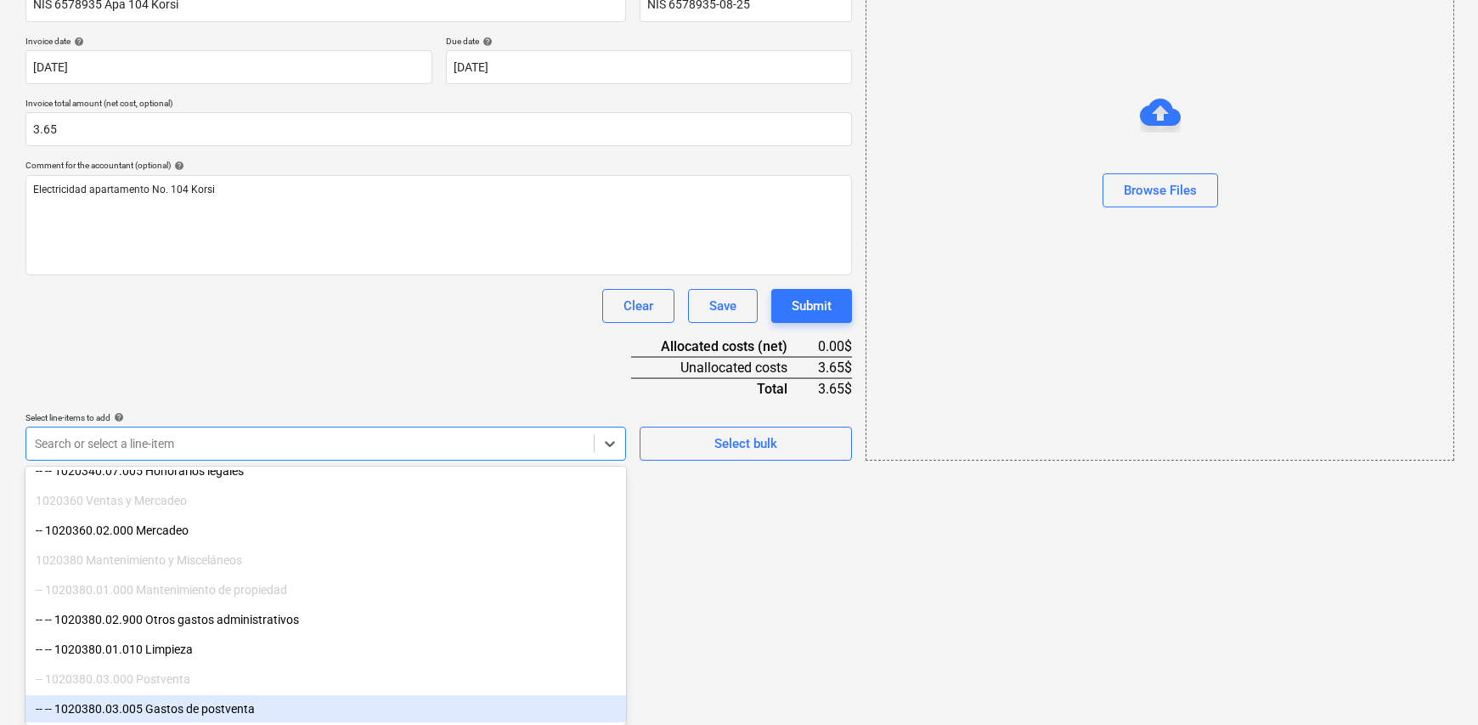
click at [251, 707] on div "-- -- 1020380.03.005 Gastos de postventa" at bounding box center [325, 708] width 601 height 27
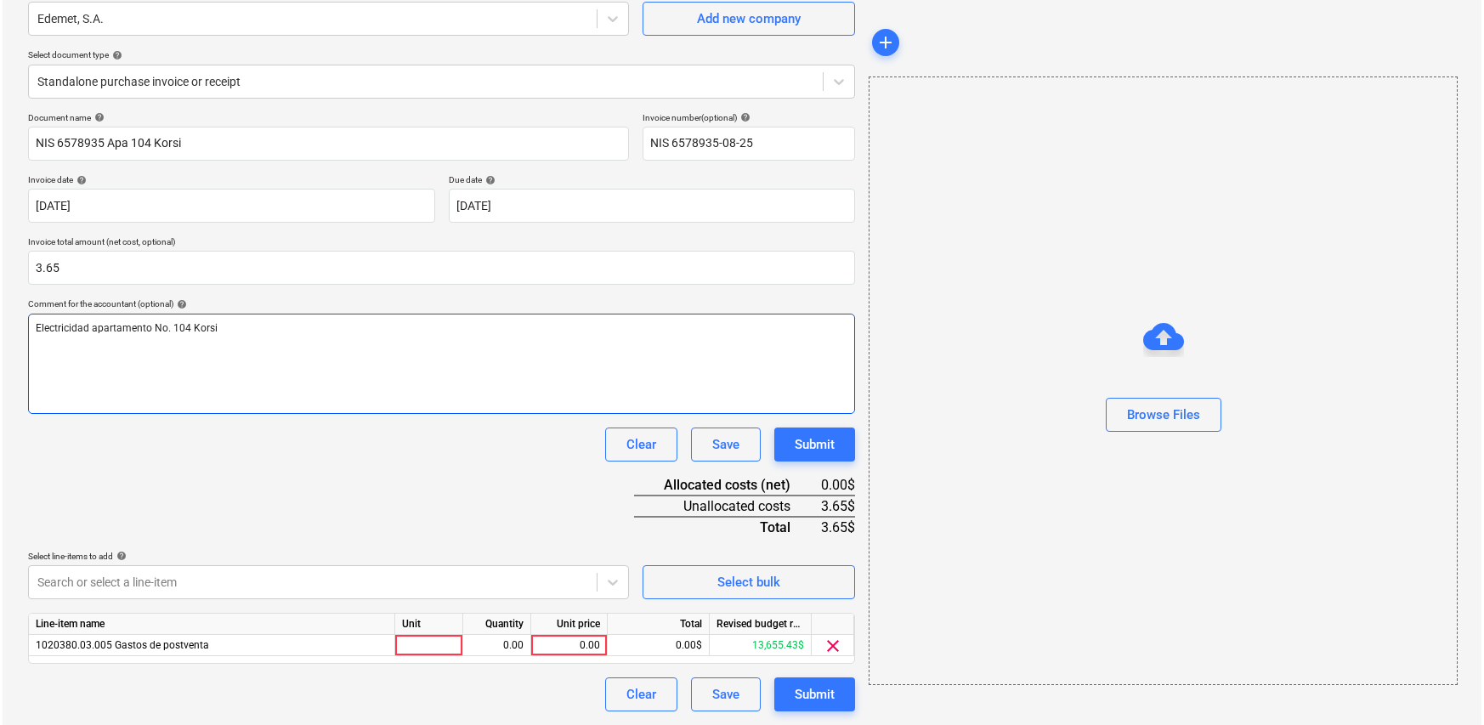
scroll to position [152, 0]
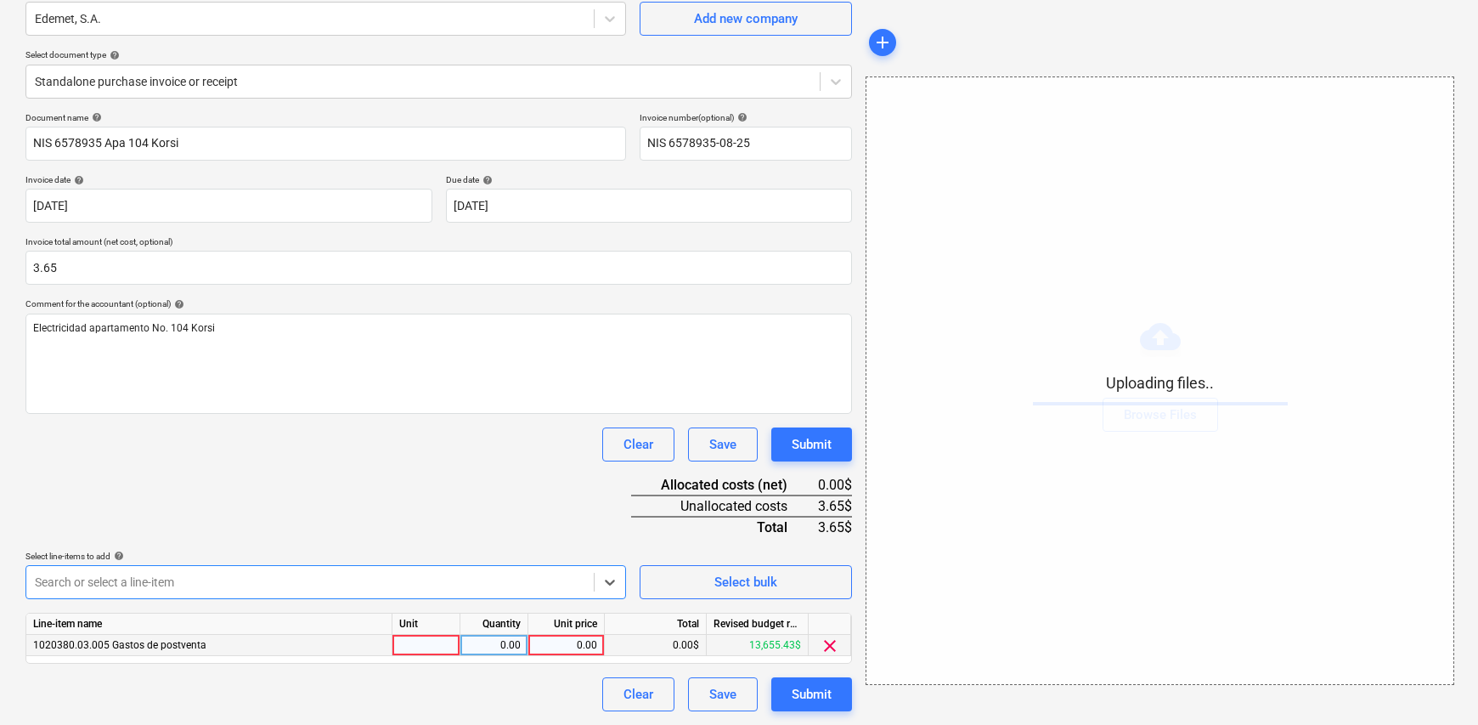
click at [437, 649] on div at bounding box center [427, 645] width 68 height 21
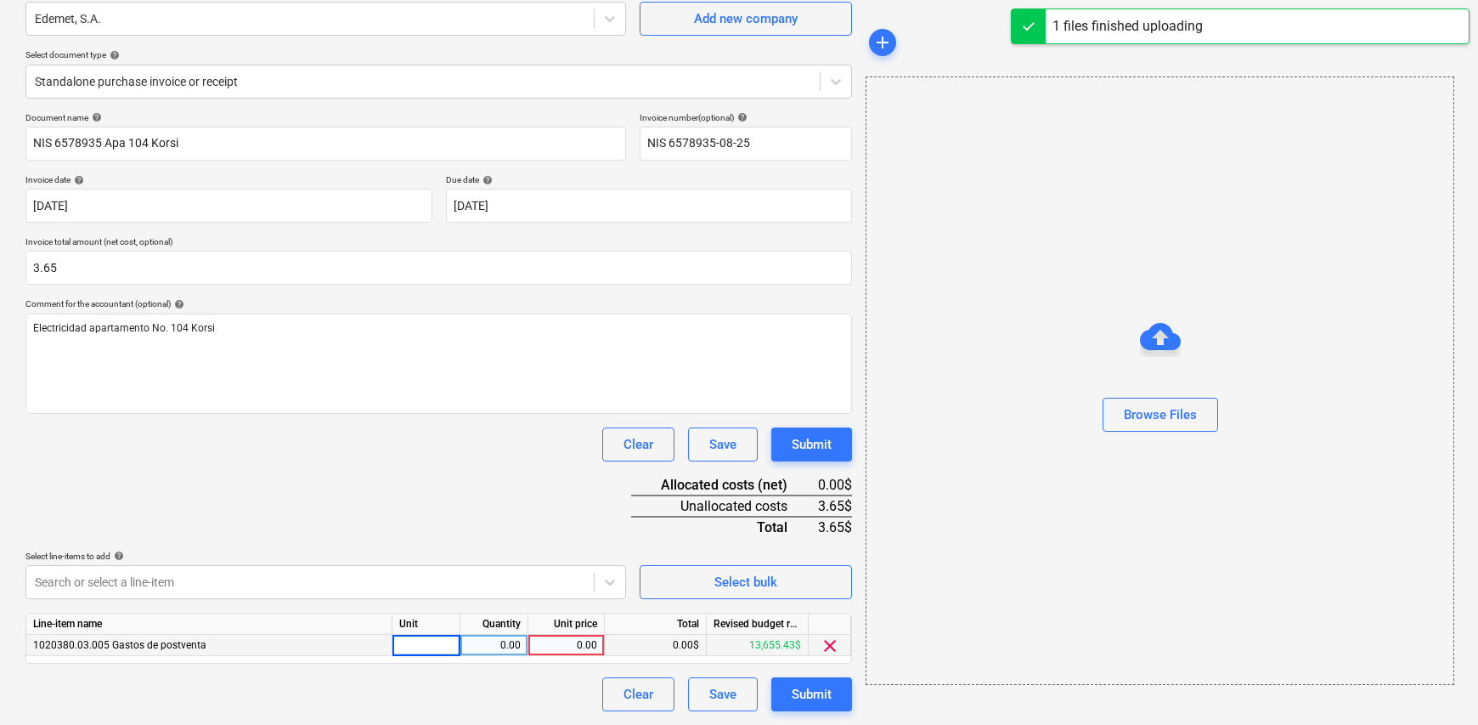
type input "1"
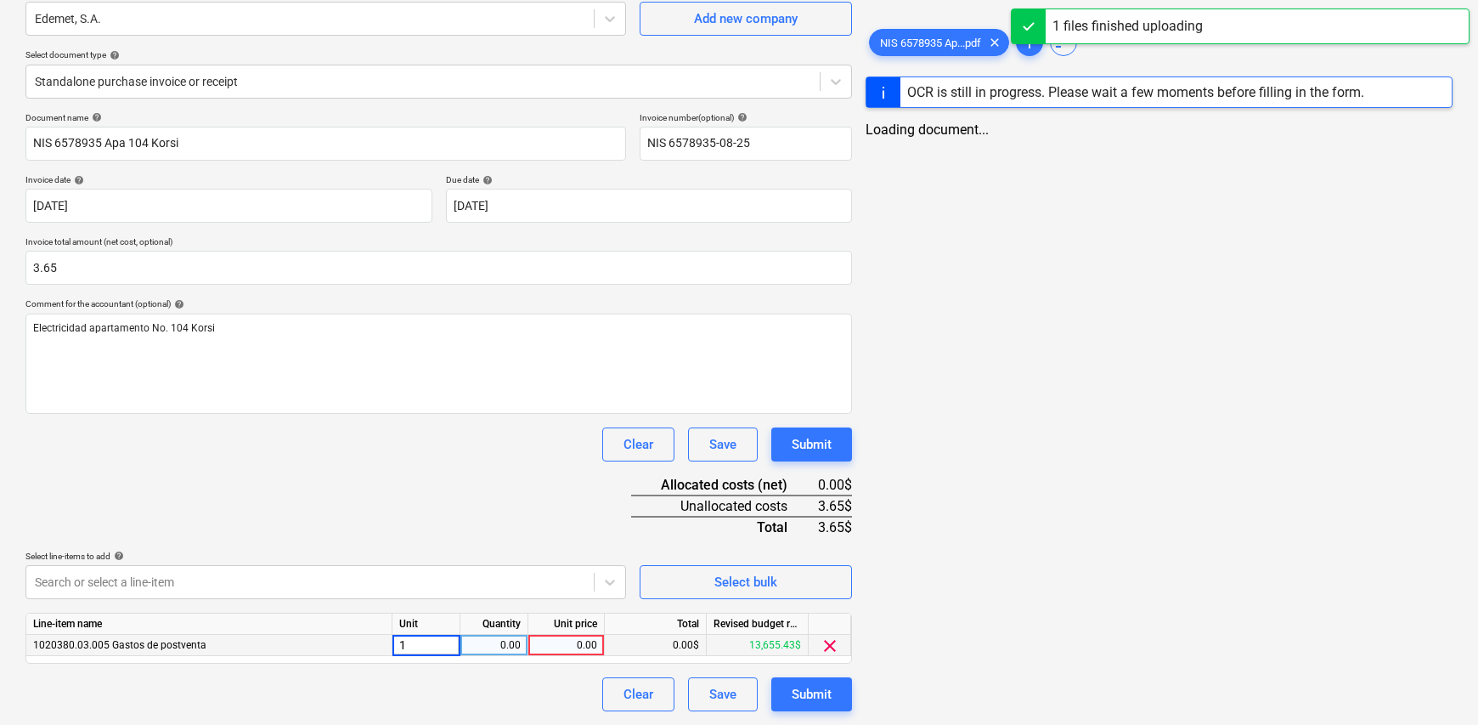
click at [477, 647] on div "0.00" at bounding box center [494, 645] width 54 height 21
type input "1"
click at [544, 647] on div "0.00" at bounding box center [566, 645] width 62 height 21
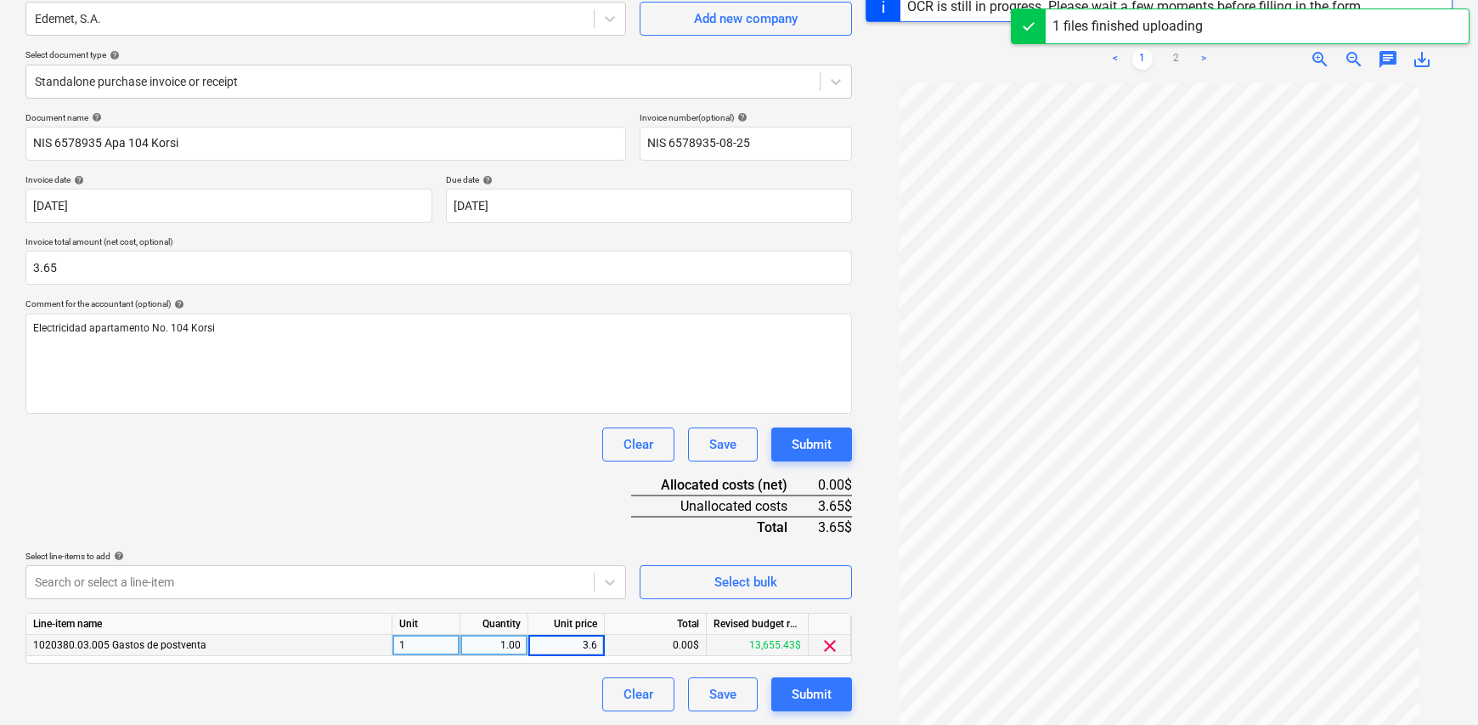
type input "3.65"
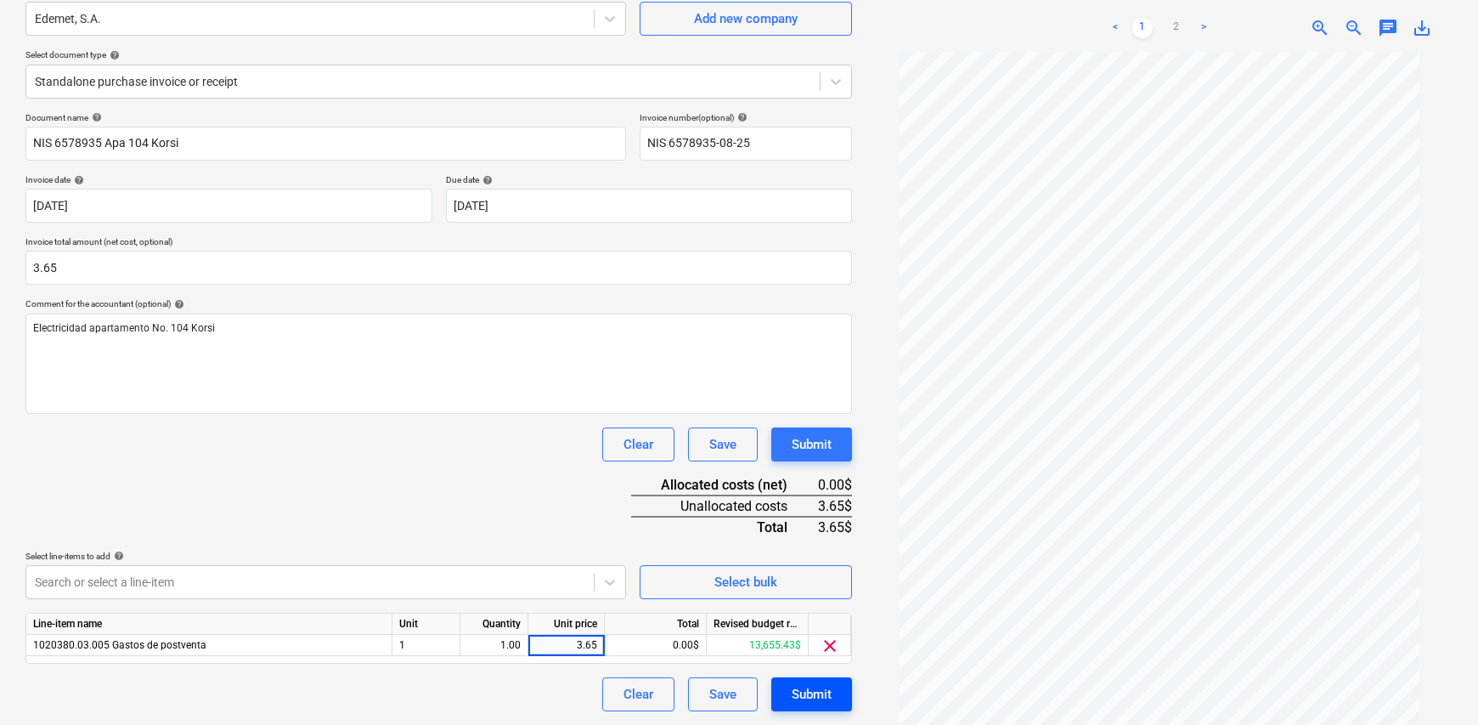
click at [827, 690] on div "Submit" at bounding box center [812, 694] width 40 height 22
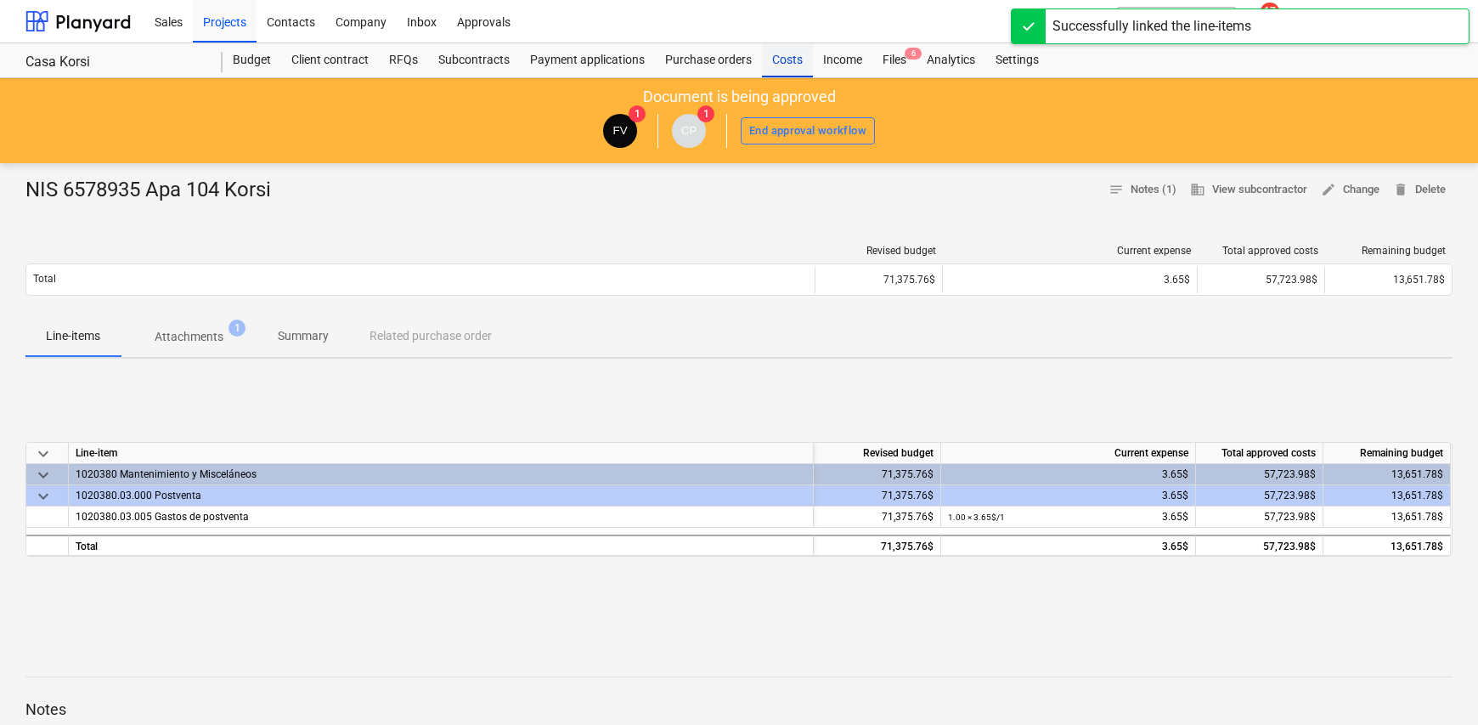
click at [783, 60] on div "Costs" at bounding box center [787, 60] width 51 height 34
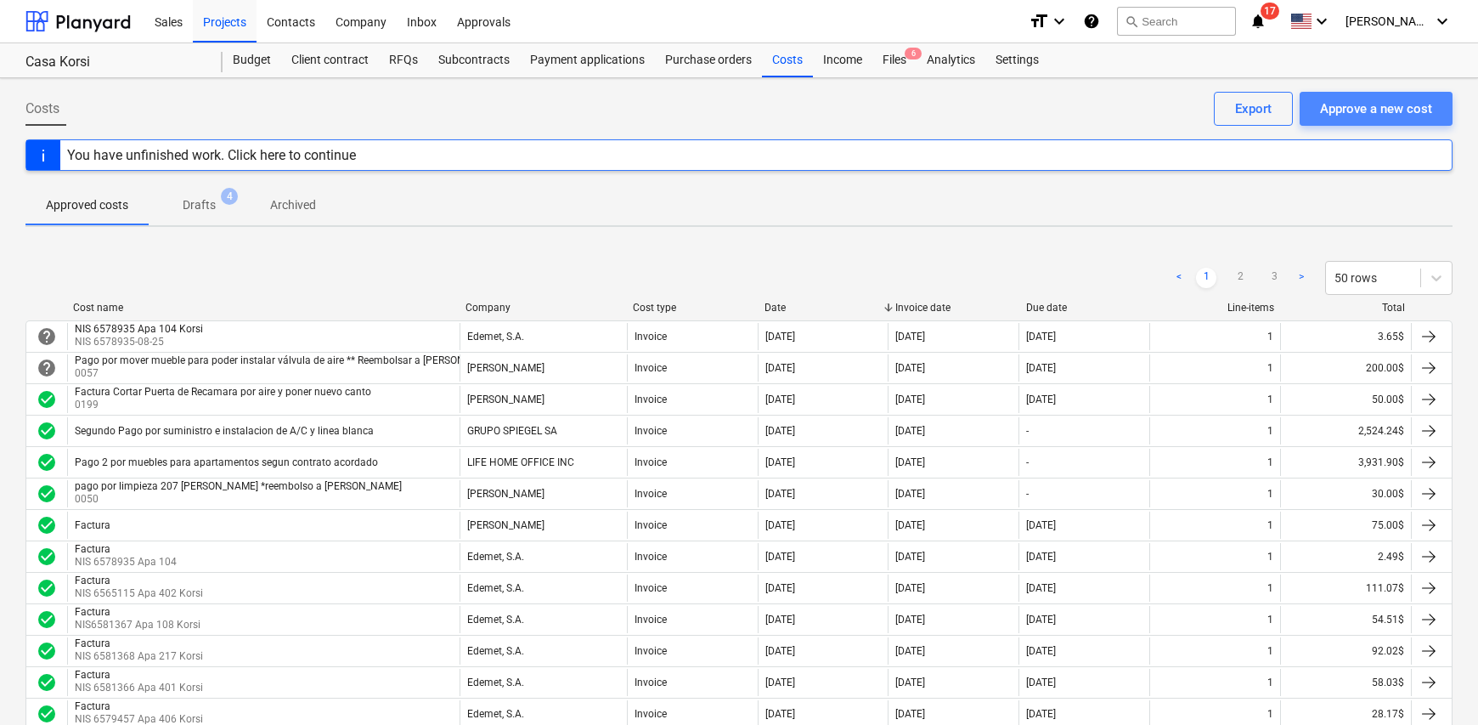
click at [1316, 111] on button "Approve a new cost" at bounding box center [1376, 109] width 153 height 34
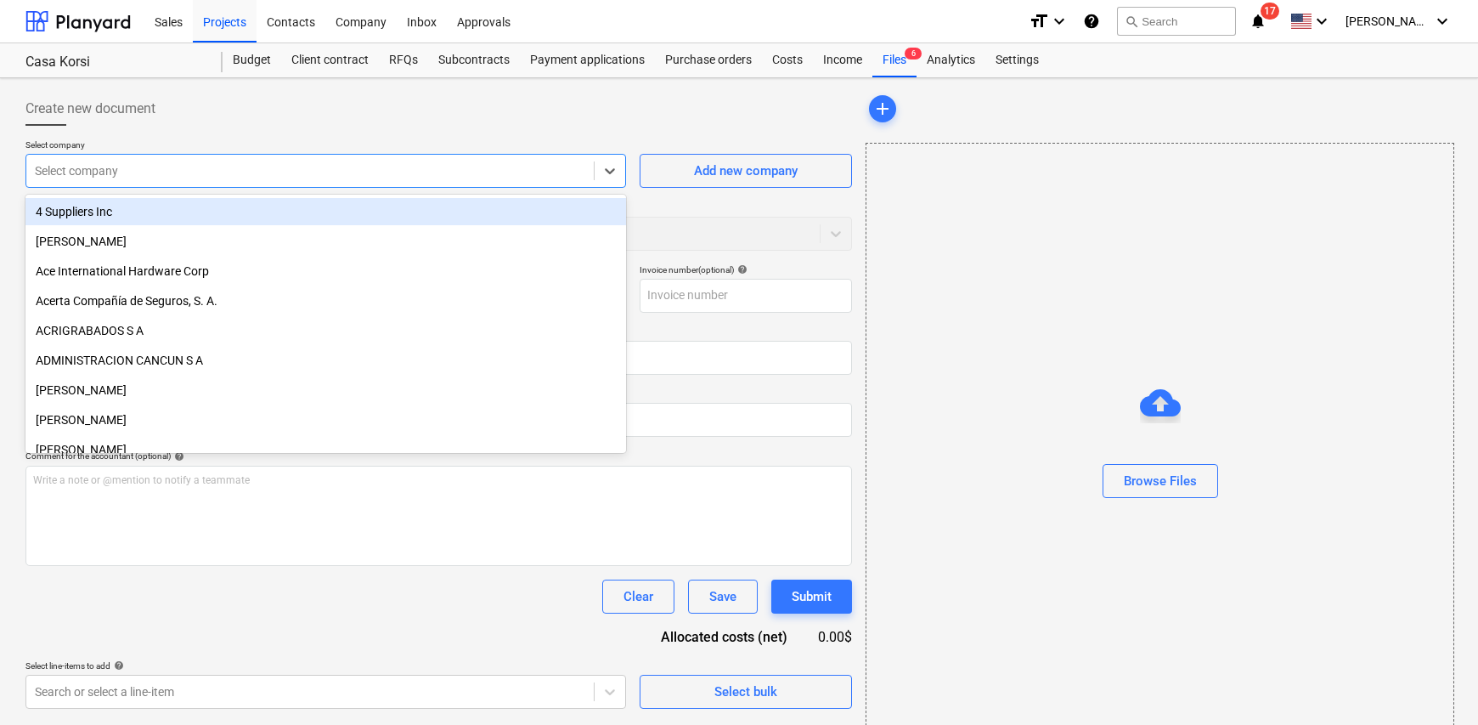
click at [99, 173] on div at bounding box center [310, 170] width 551 height 17
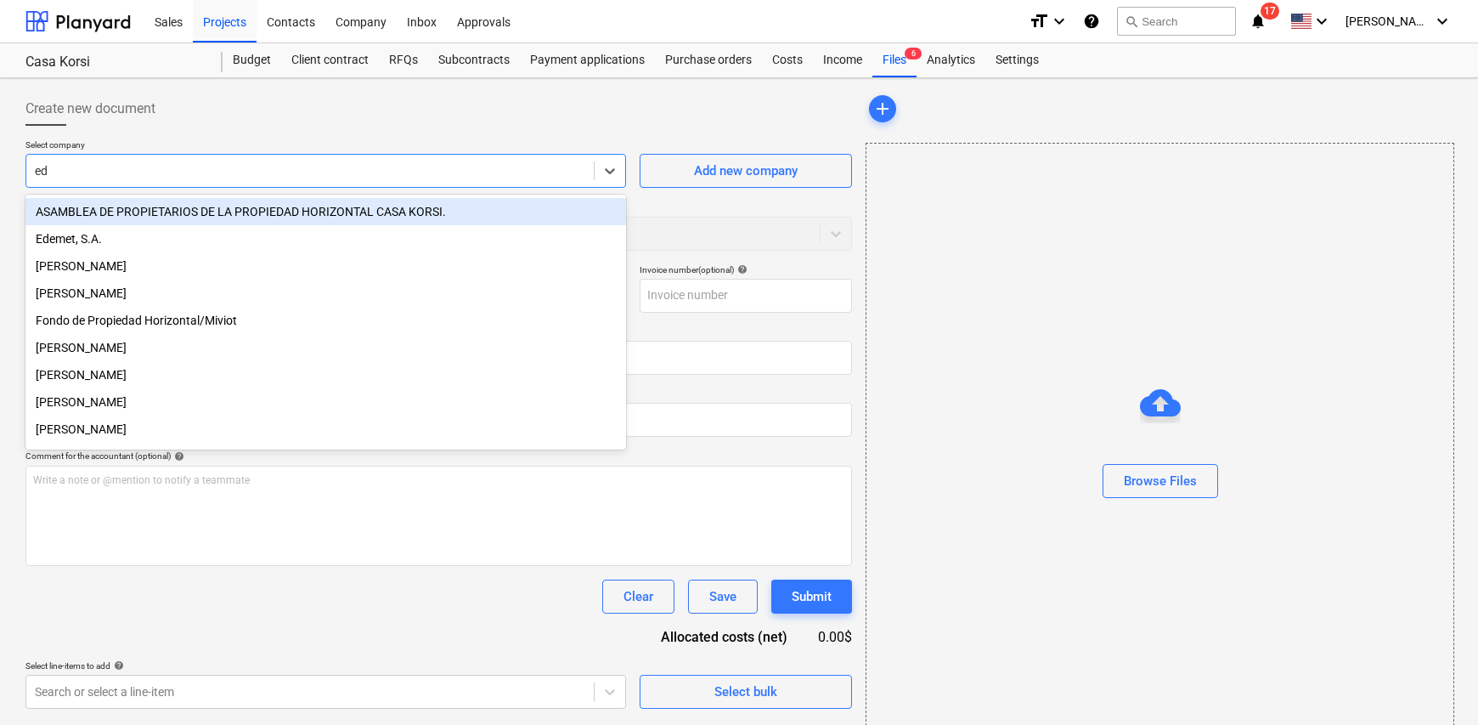
type input "ede"
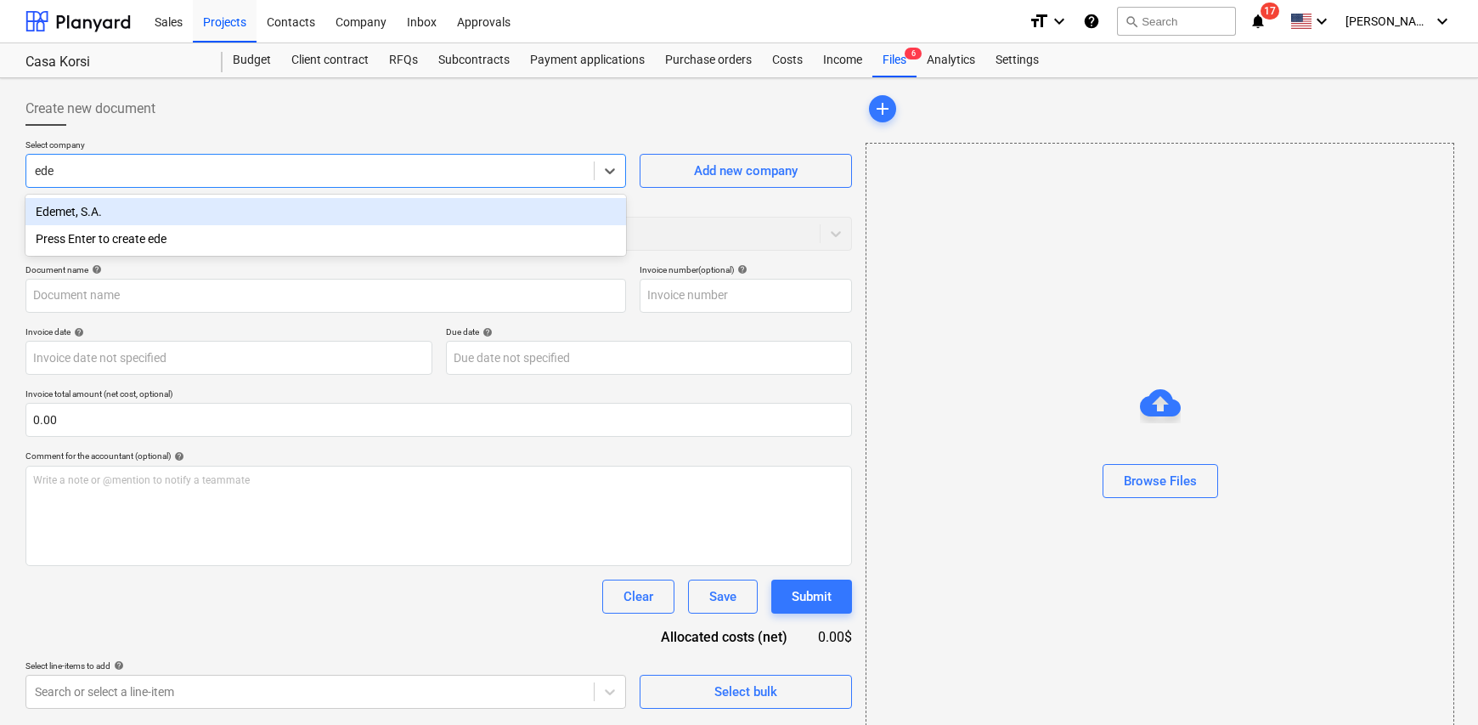
click at [132, 218] on div "Edemet, S.A." at bounding box center [325, 211] width 601 height 27
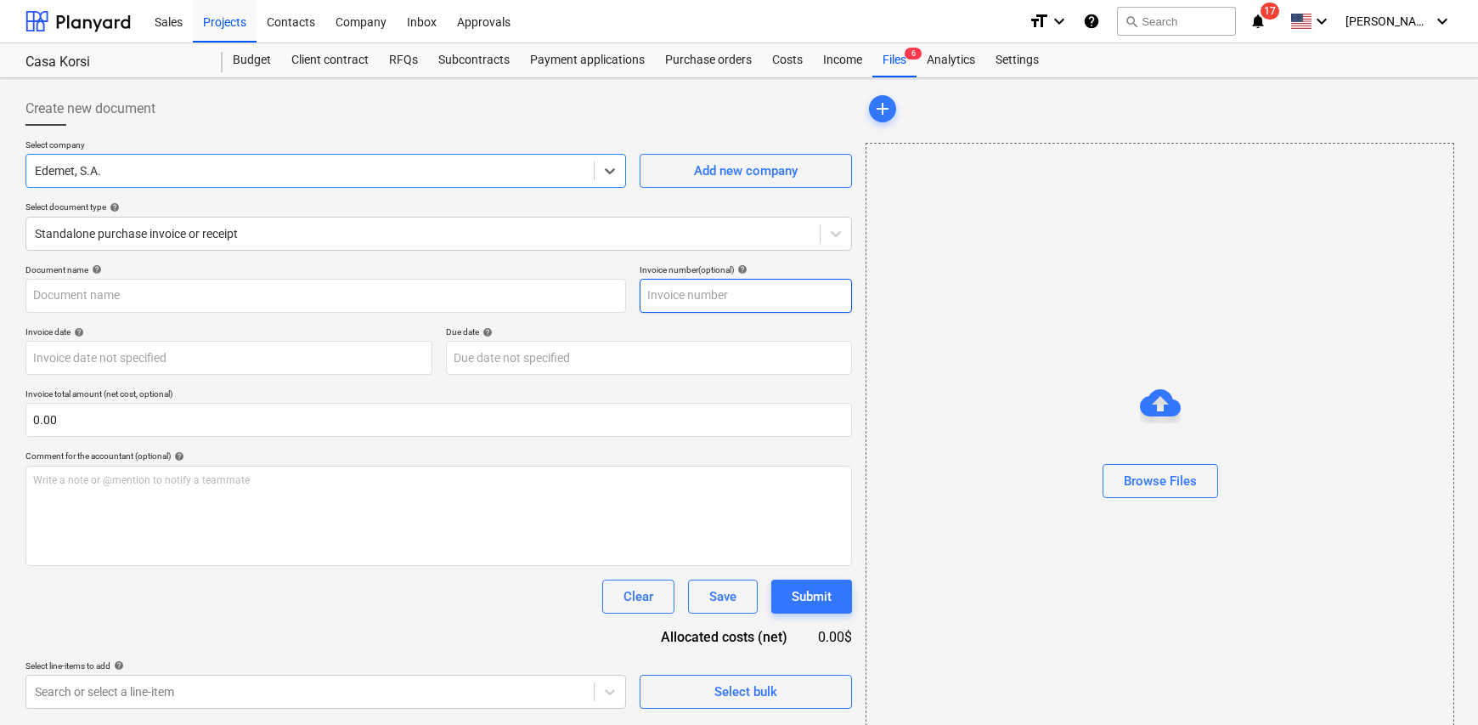
click at [751, 293] on input "text" at bounding box center [746, 296] width 212 height 34
type input "N"
click at [147, 291] on input "text" at bounding box center [325, 296] width 601 height 34
type input "NIS 6565115-08-25"
click at [115, 350] on body "Sales Projects Contacts Company Inbox Approvals format_size keyboard_arrow_down…" at bounding box center [739, 362] width 1478 height 725
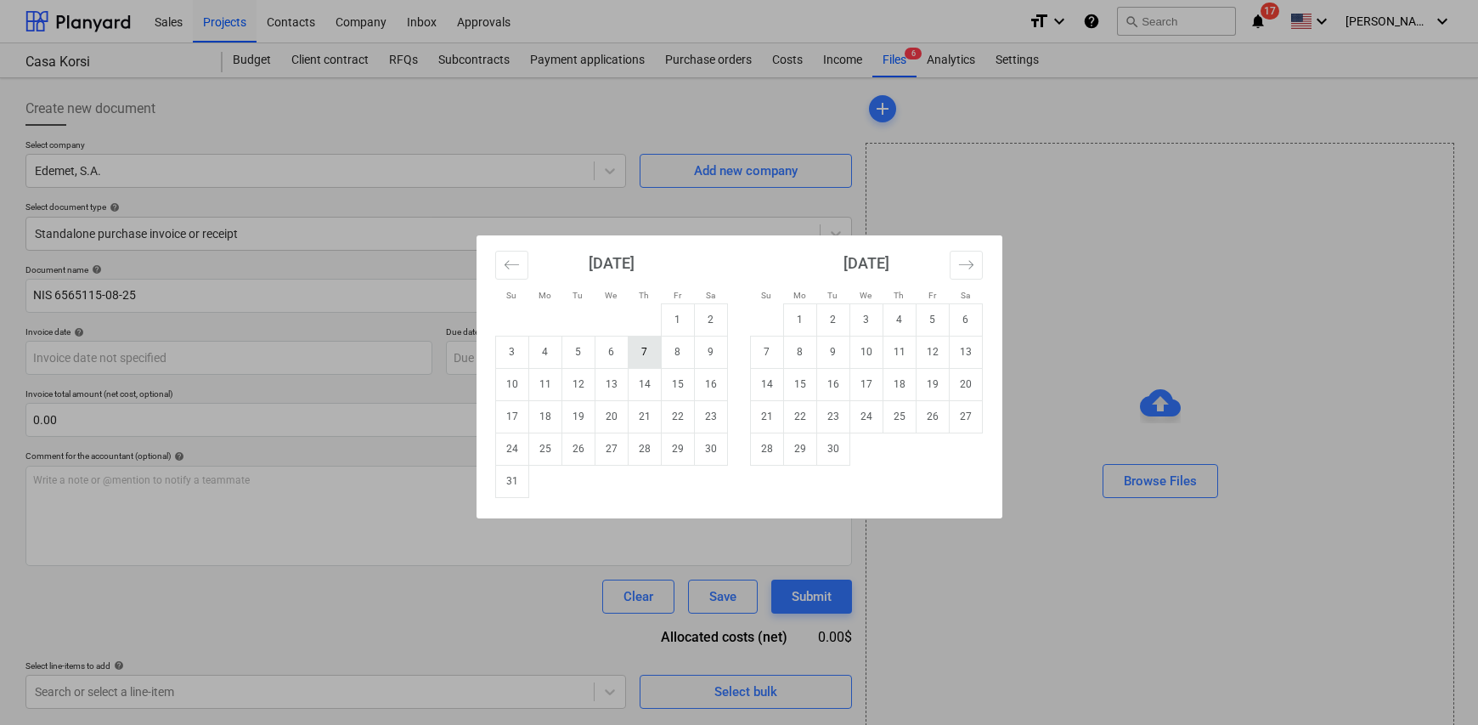
click at [642, 349] on td "7" at bounding box center [644, 352] width 33 height 32
type input "07 Aug 2025"
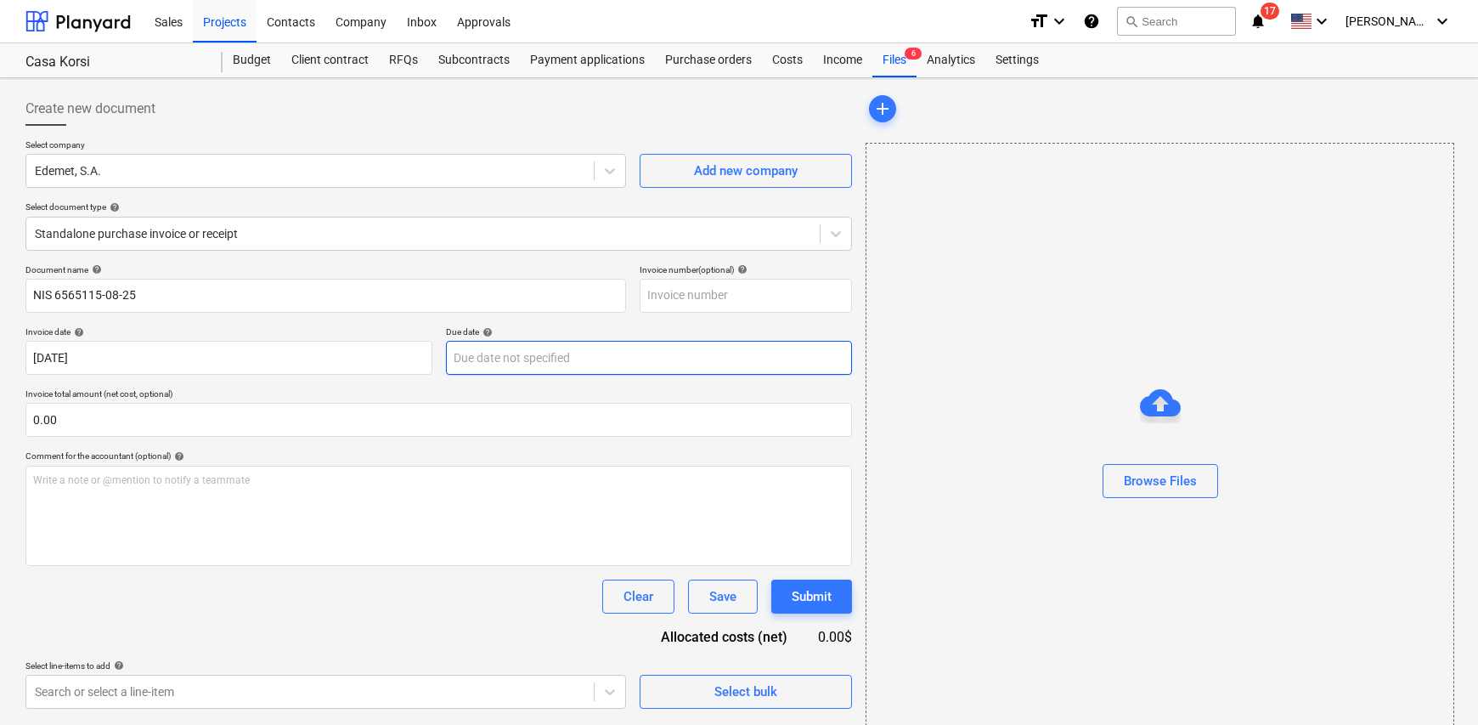
click at [607, 355] on body "Sales Projects Contacts Company Inbox Approvals format_size keyboard_arrow_down…" at bounding box center [739, 362] width 1478 height 725
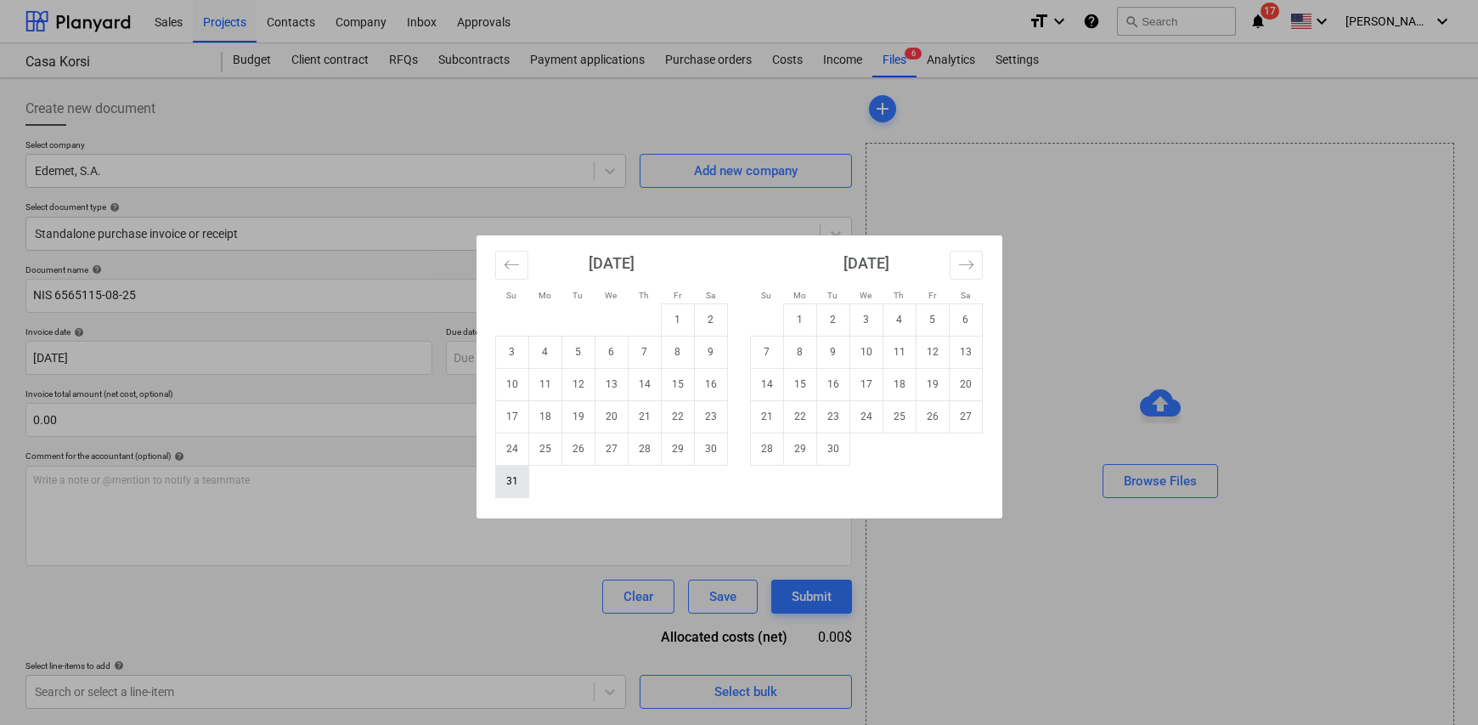
click at [512, 483] on td "31" at bounding box center [511, 481] width 33 height 32
type input "31 Aug 2025"
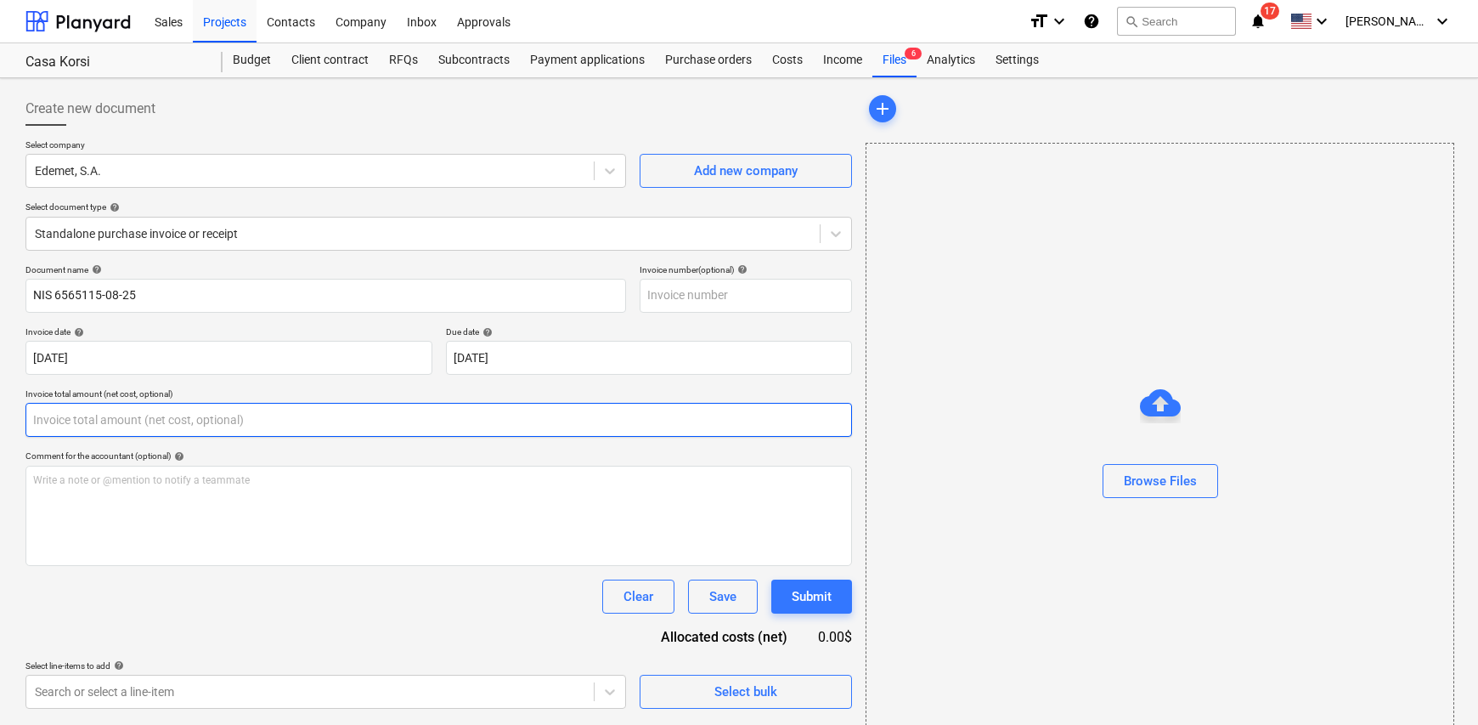
click at [63, 430] on input "text" at bounding box center [438, 420] width 827 height 34
click at [127, 418] on input "text" at bounding box center [438, 420] width 827 height 34
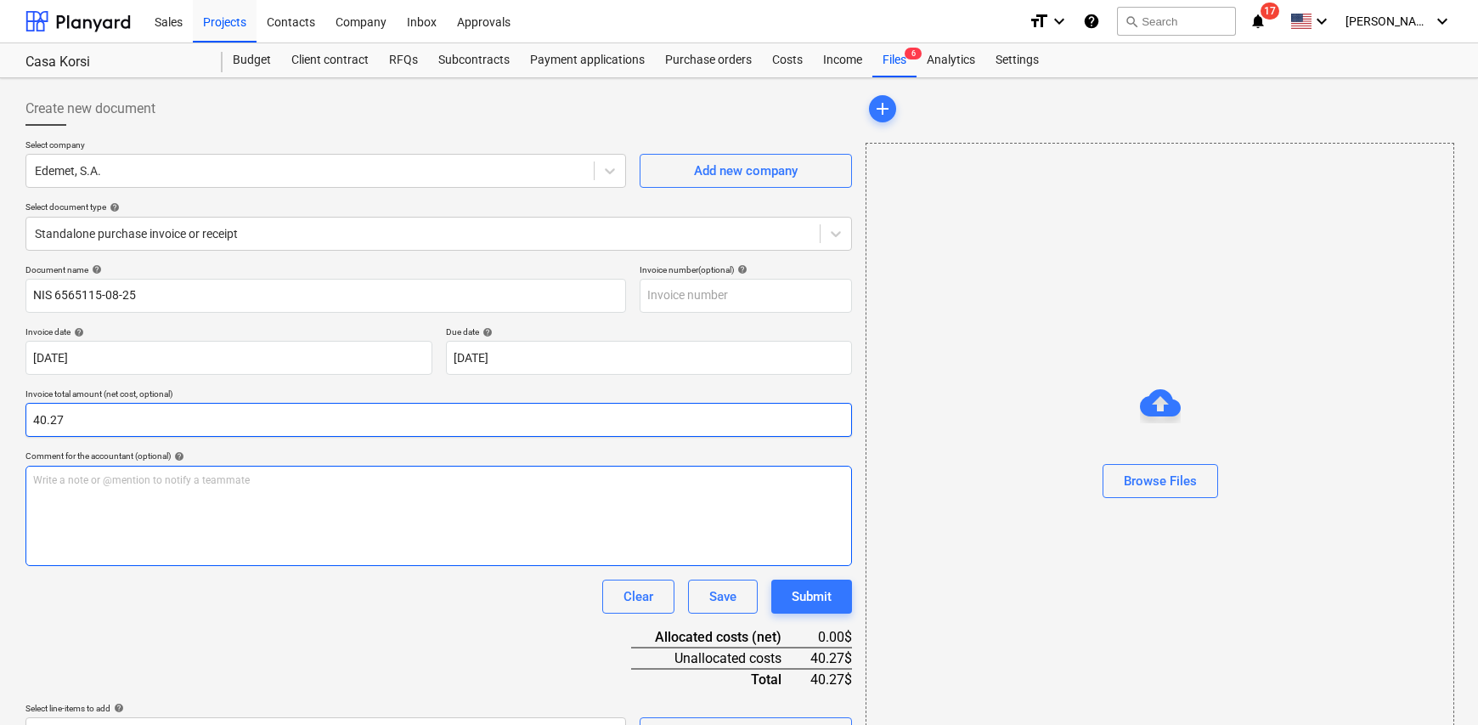
type input "40.27"
click at [132, 489] on div "Write a note or @mention to notify a teammate [PERSON_NAME]" at bounding box center [438, 516] width 827 height 100
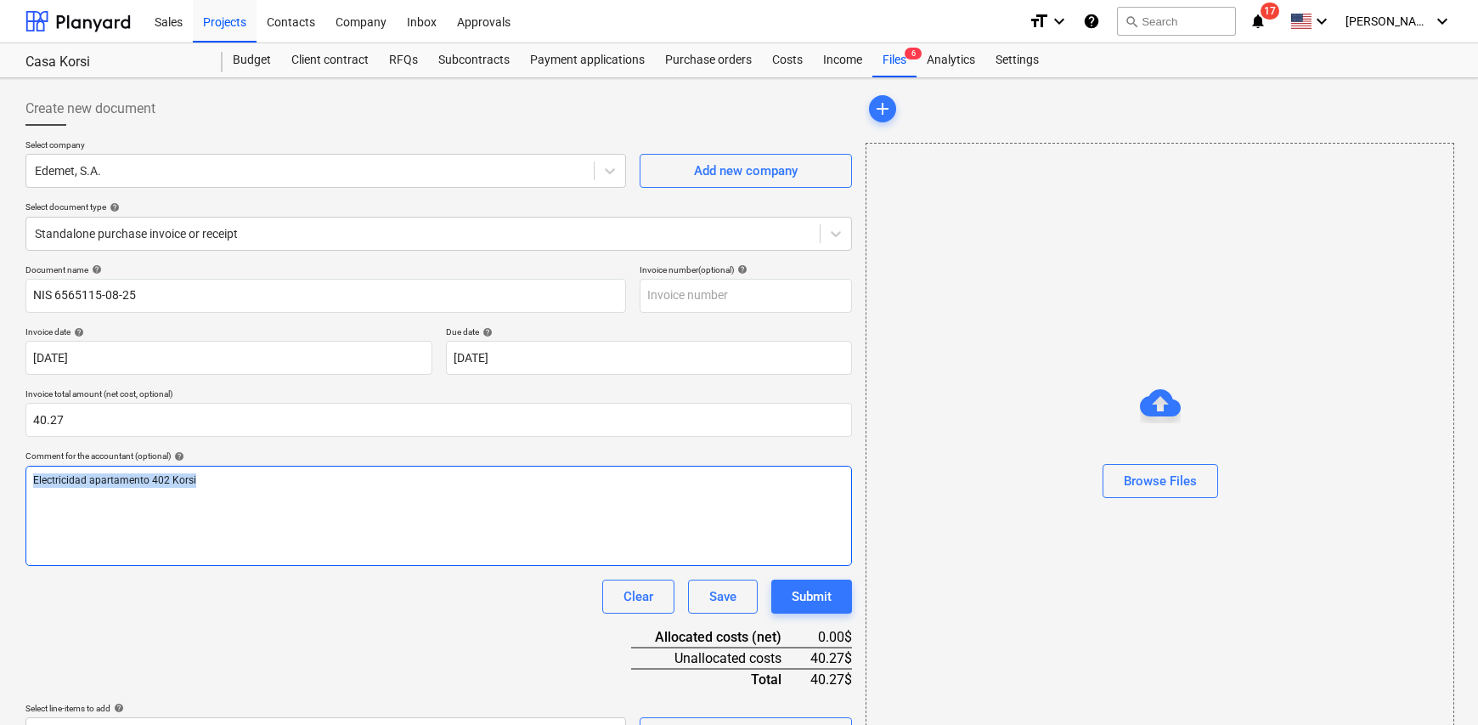
drag, startPoint x: 203, startPoint y: 485, endPoint x: -101, endPoint y: 479, distance: 304.3
click at [0, 479] on html "Sales Projects Contacts Company Inbox Approvals format_size keyboard_arrow_down…" at bounding box center [739, 362] width 1478 height 725
copy span "Electricidad apartamento 402 Korsi"
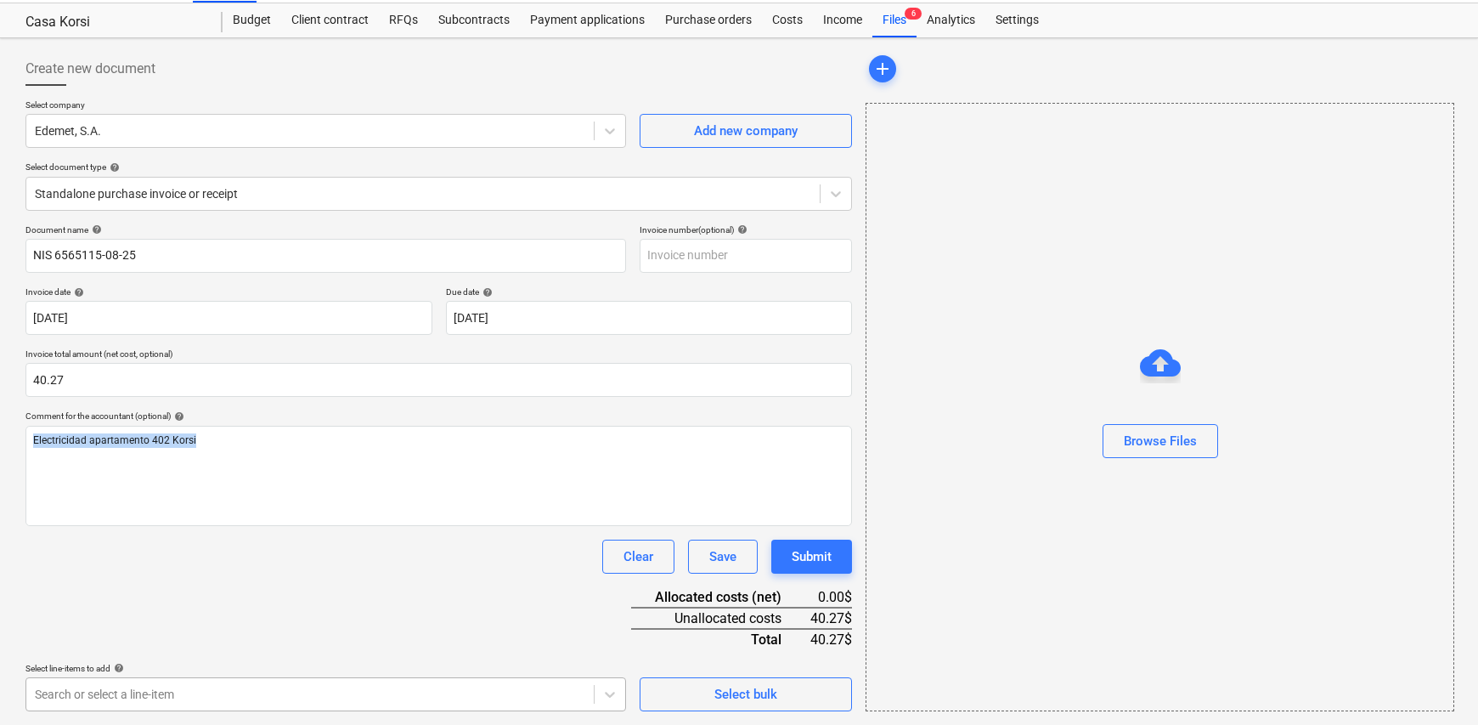
click at [321, 685] on body "Sales Projects Contacts Company Inbox Approvals format_size keyboard_arrow_down…" at bounding box center [739, 322] width 1478 height 725
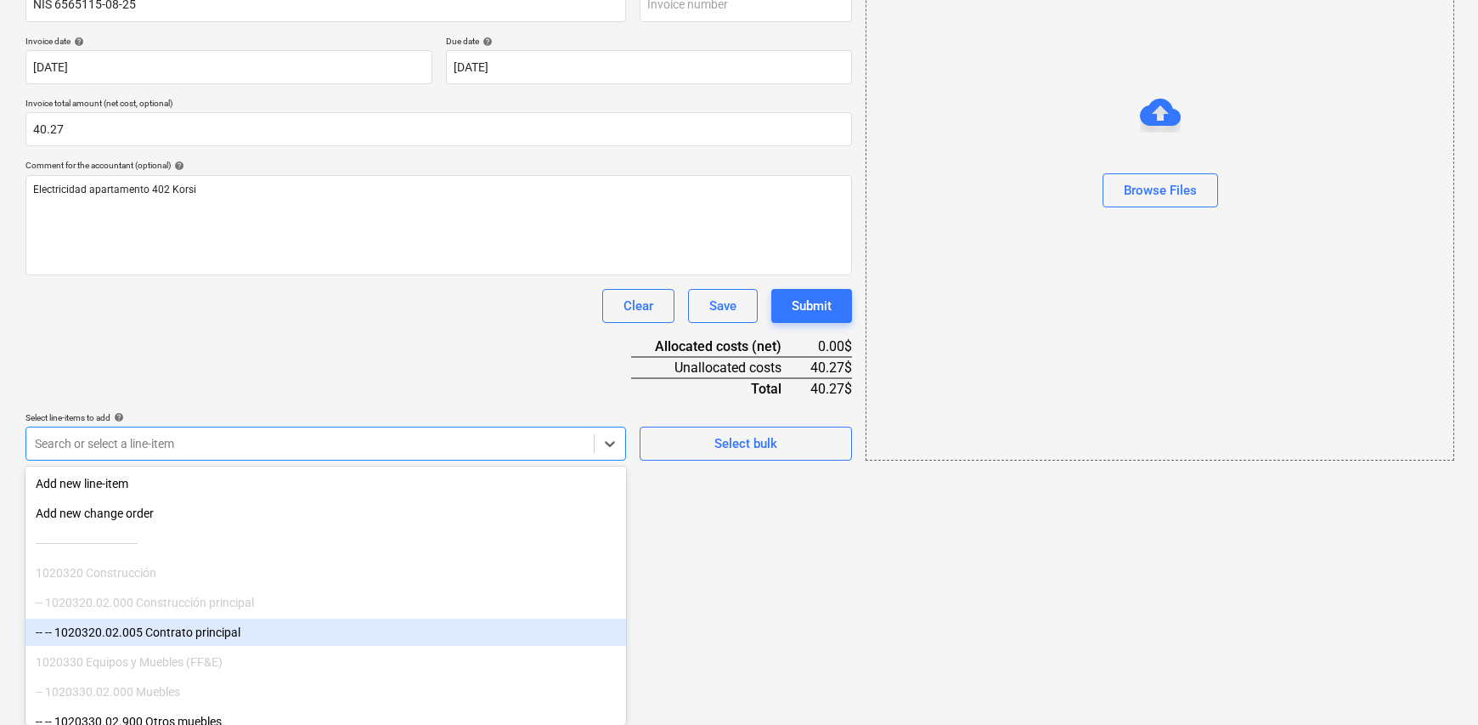
scroll to position [340, 0]
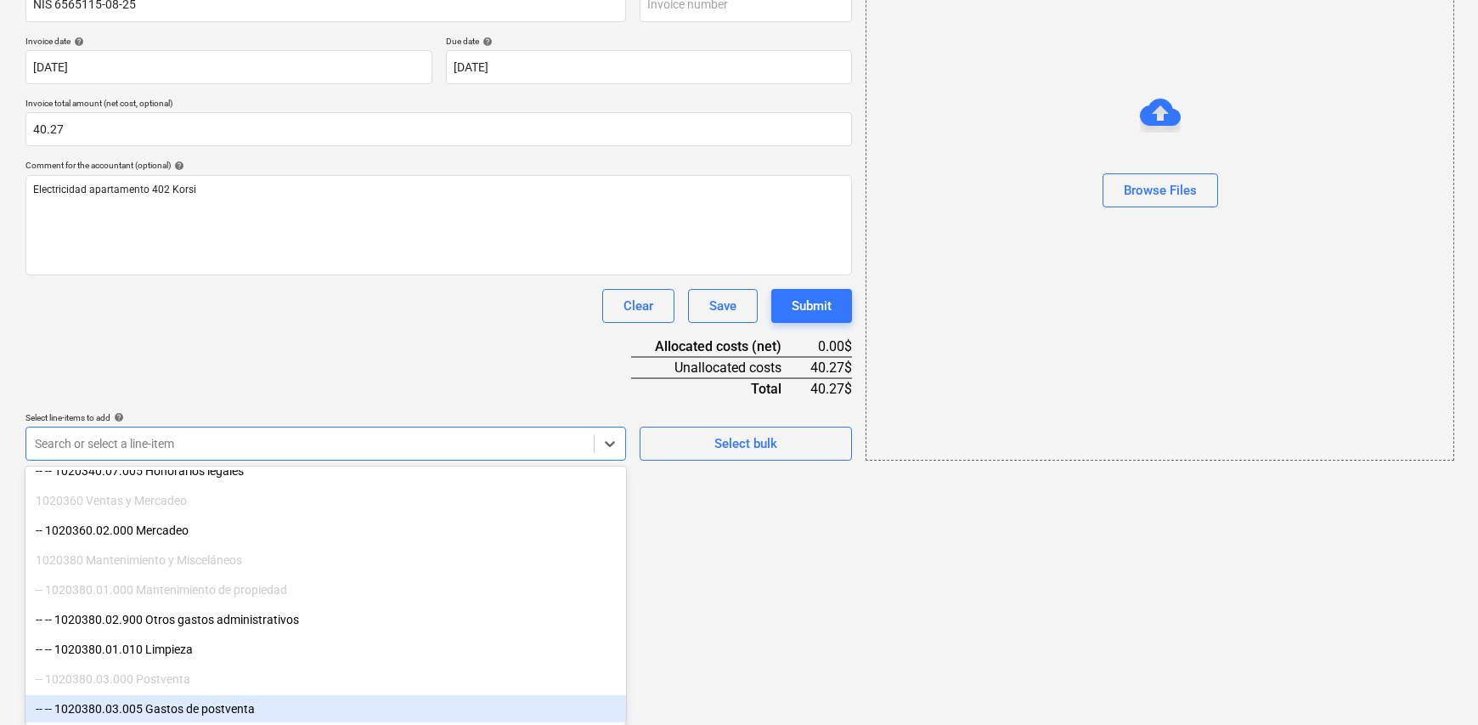
click at [236, 707] on div "-- -- 1020380.03.005 Gastos de postventa" at bounding box center [325, 708] width 601 height 27
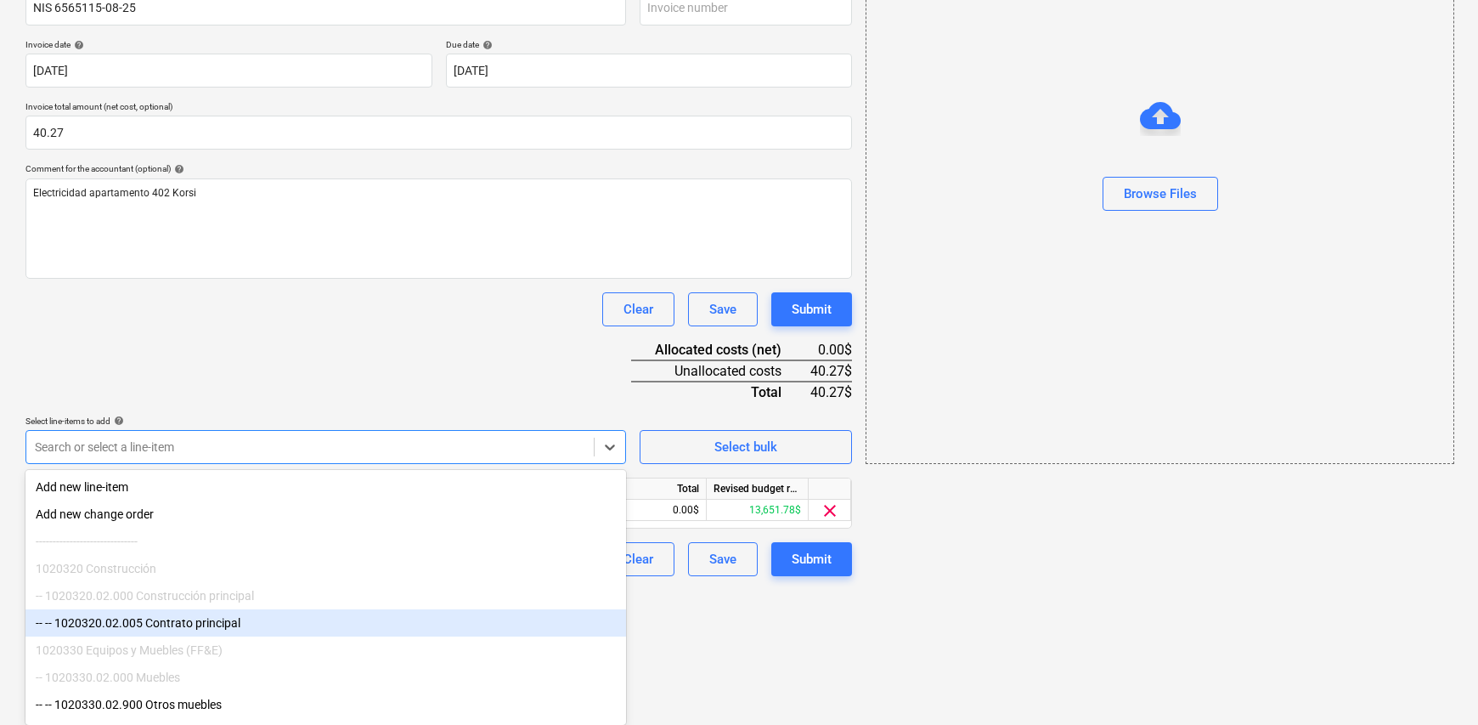
click at [772, 438] on html "Sales Projects Contacts Company Inbox Approvals format_size keyboard_arrow_down…" at bounding box center [739, 75] width 1478 height 725
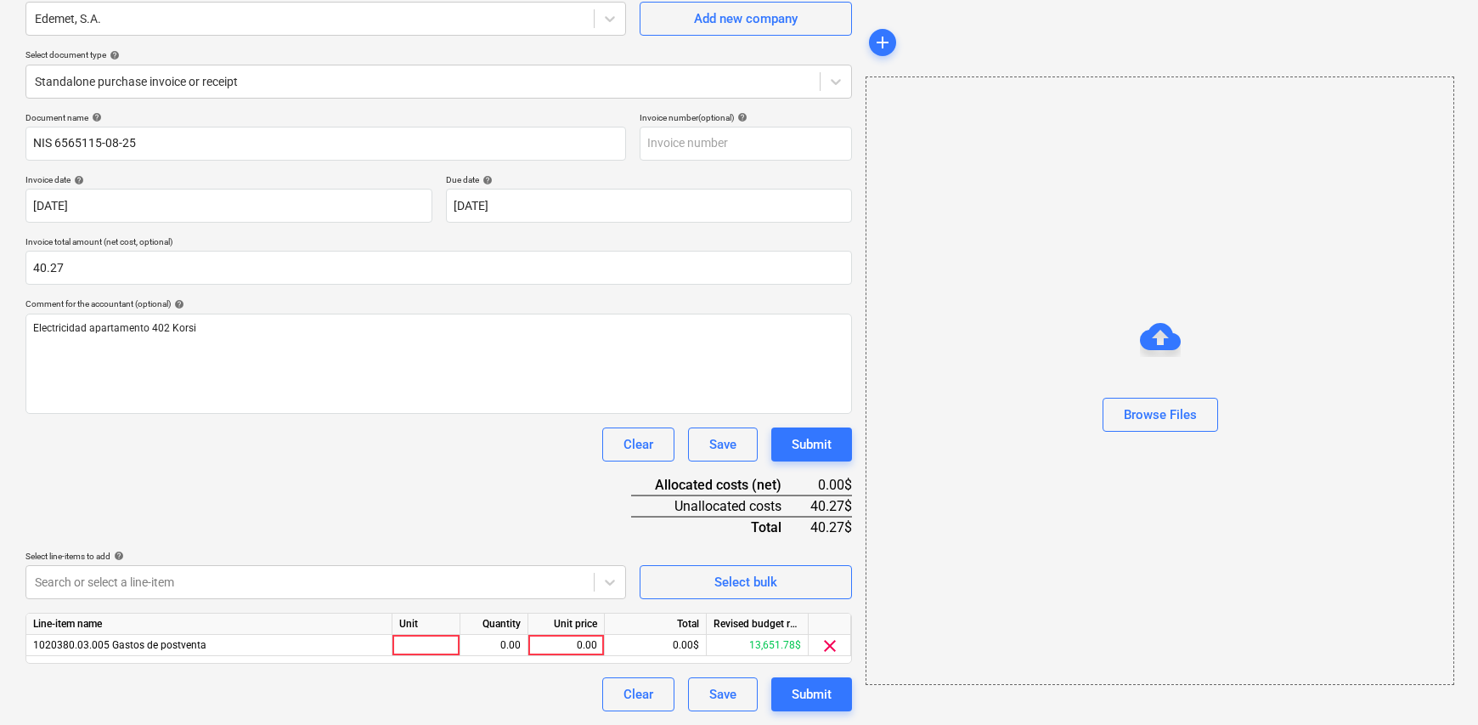
scroll to position [152, 0]
click at [439, 634] on div "Line-item name Unit Quantity Unit price Total Revised budget remaining 1020380.…" at bounding box center [438, 638] width 827 height 51
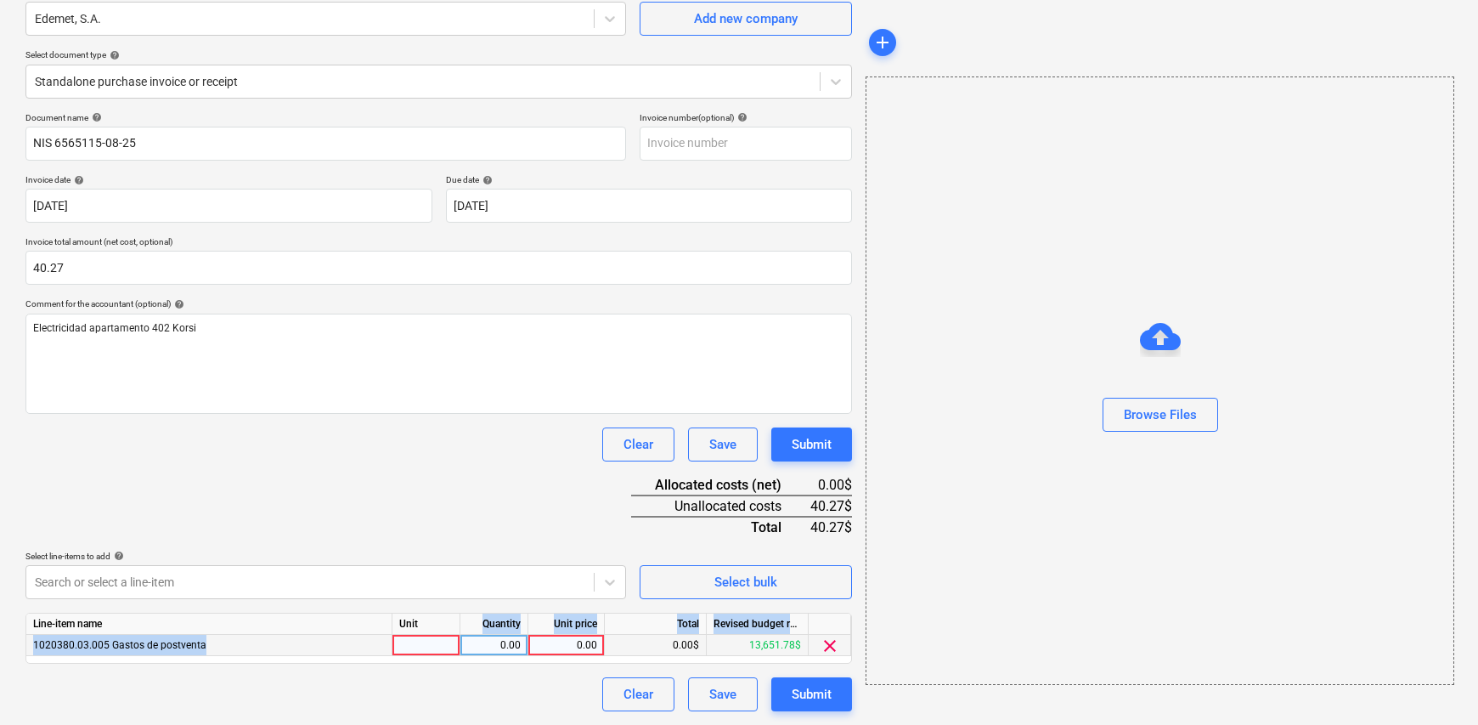
click at [432, 646] on div at bounding box center [427, 645] width 68 height 21
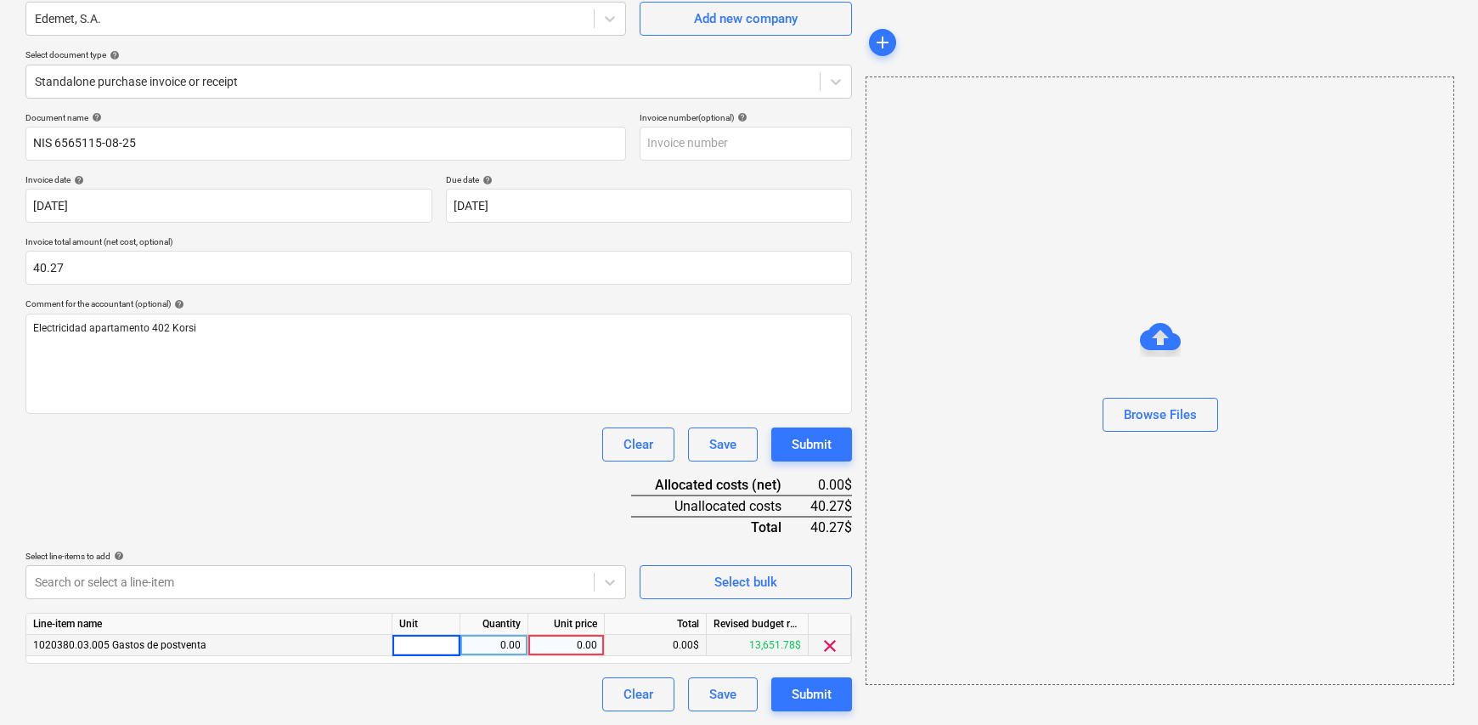
type input "1"
click at [488, 647] on div "0.00" at bounding box center [494, 645] width 54 height 21
type input "1"
click at [563, 643] on div "0.00" at bounding box center [566, 645] width 62 height 21
type input "40.27"
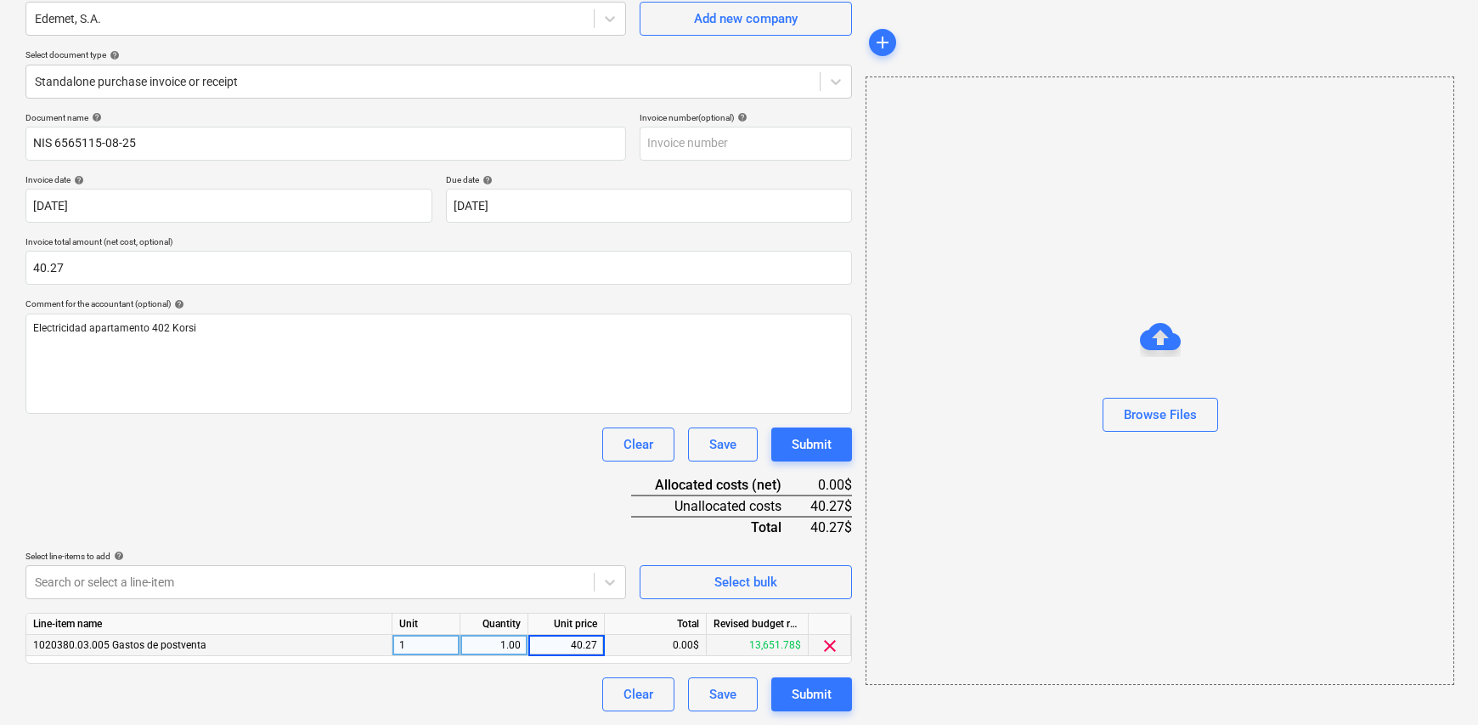
click at [487, 461] on div "Document name help NIS 6565115-08-25 Invoice number (optional) help Invoice dat…" at bounding box center [438, 411] width 827 height 599
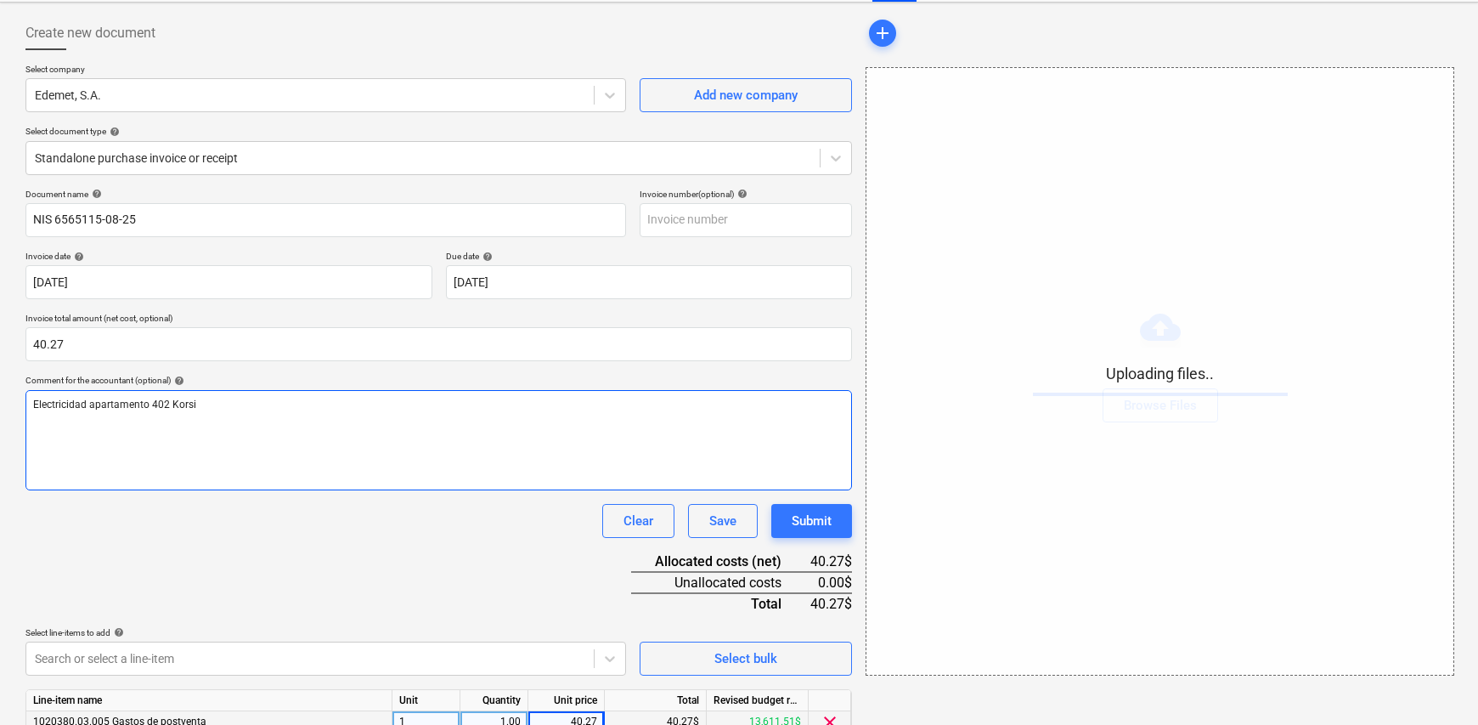
scroll to position [0, 0]
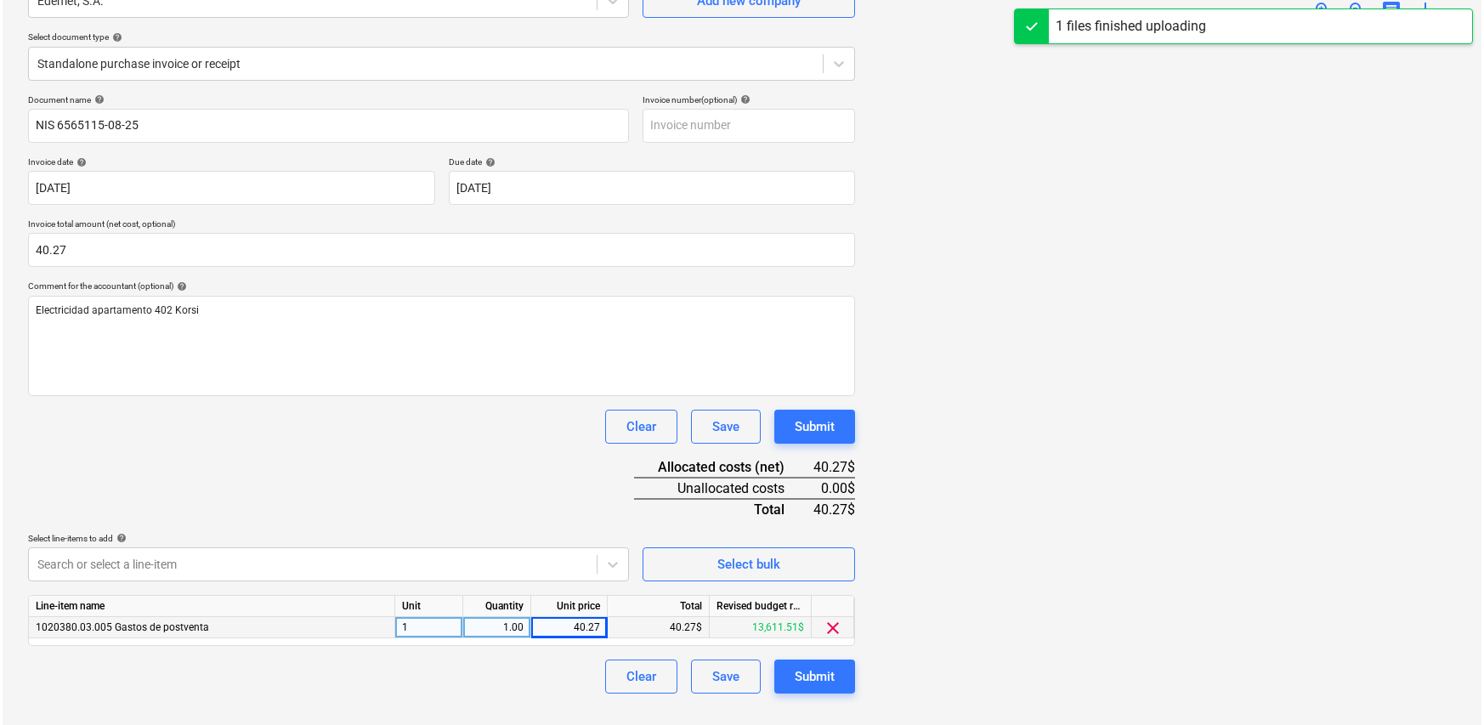
scroll to position [170, 0]
click at [818, 647] on div "Document name help NIS 6565115-08-25 Invoice number (optional) help Invoice dat…" at bounding box center [438, 393] width 827 height 599
click at [817, 673] on div "Submit" at bounding box center [812, 676] width 40 height 22
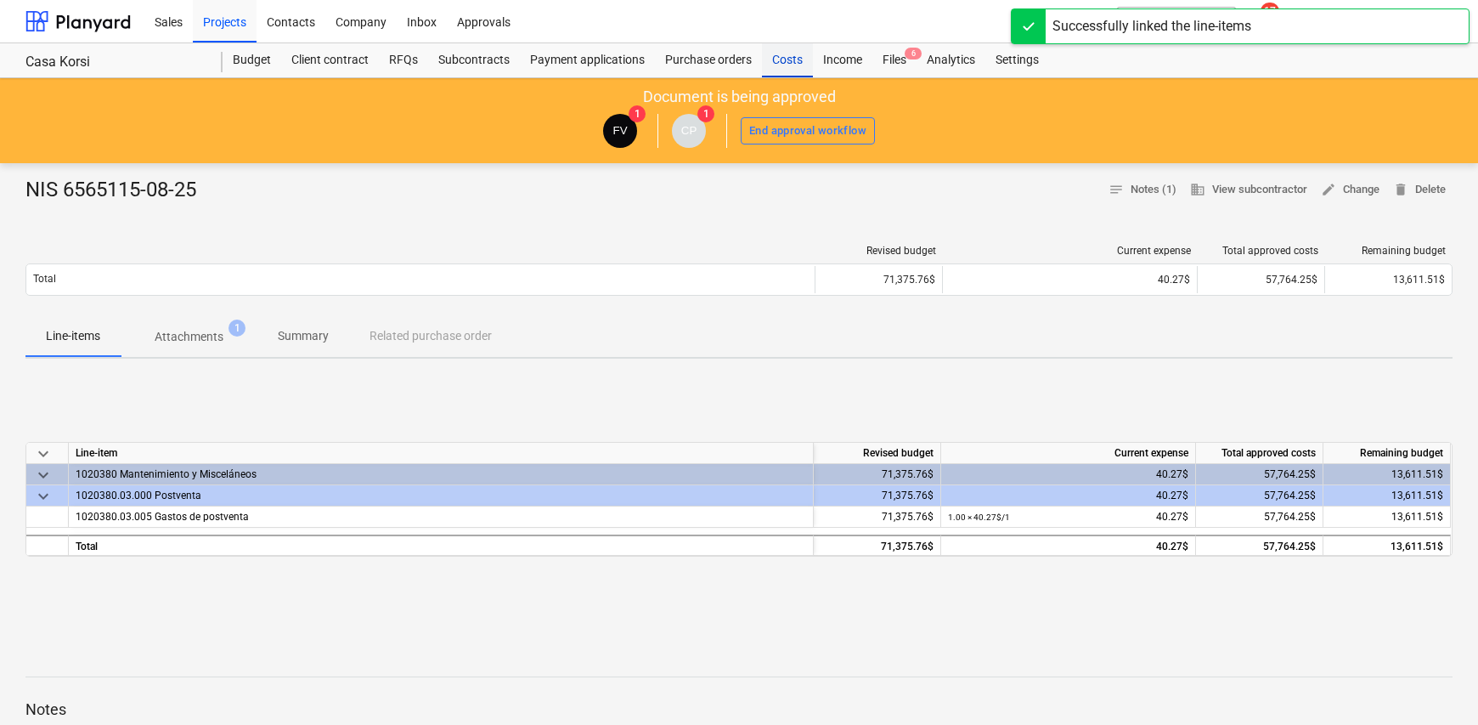
click at [779, 65] on div "Costs" at bounding box center [787, 60] width 51 height 34
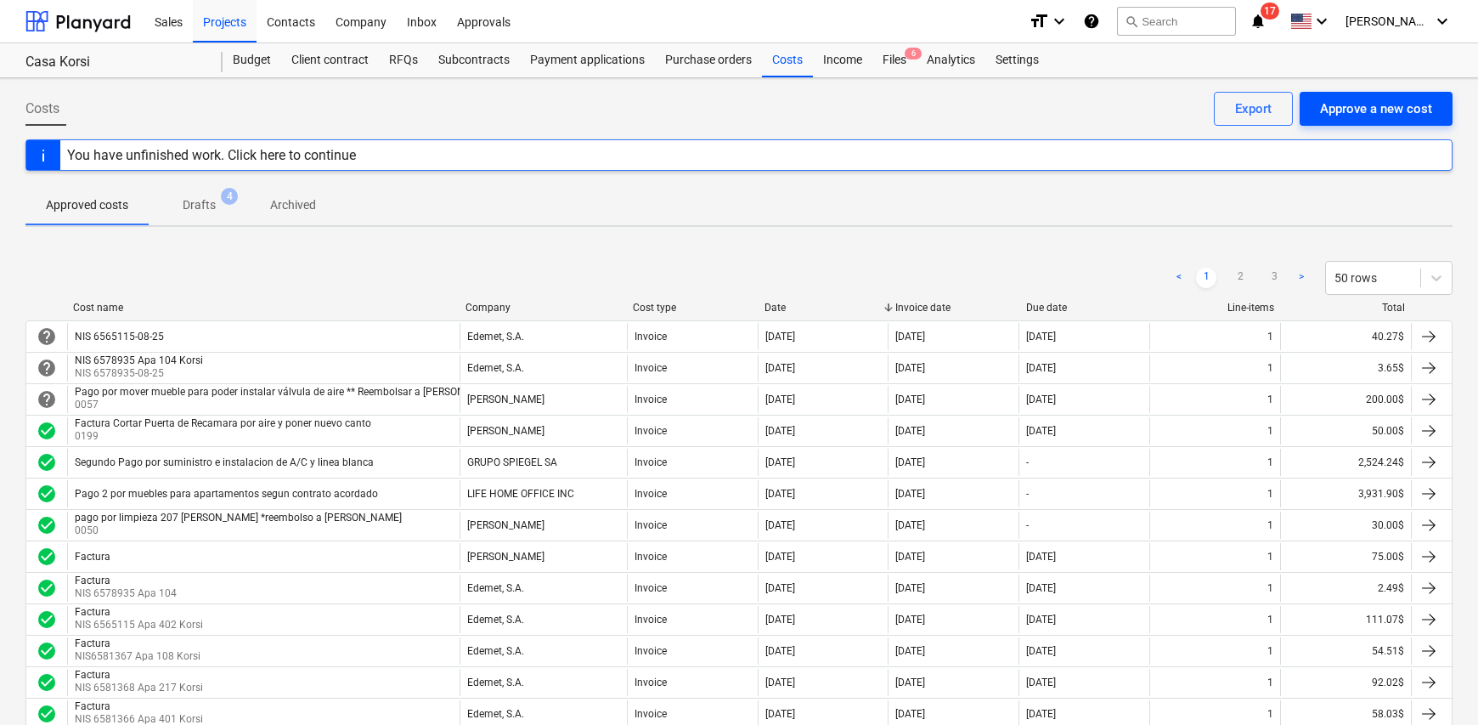
click at [1352, 110] on div "Approve a new cost" at bounding box center [1376, 109] width 112 height 22
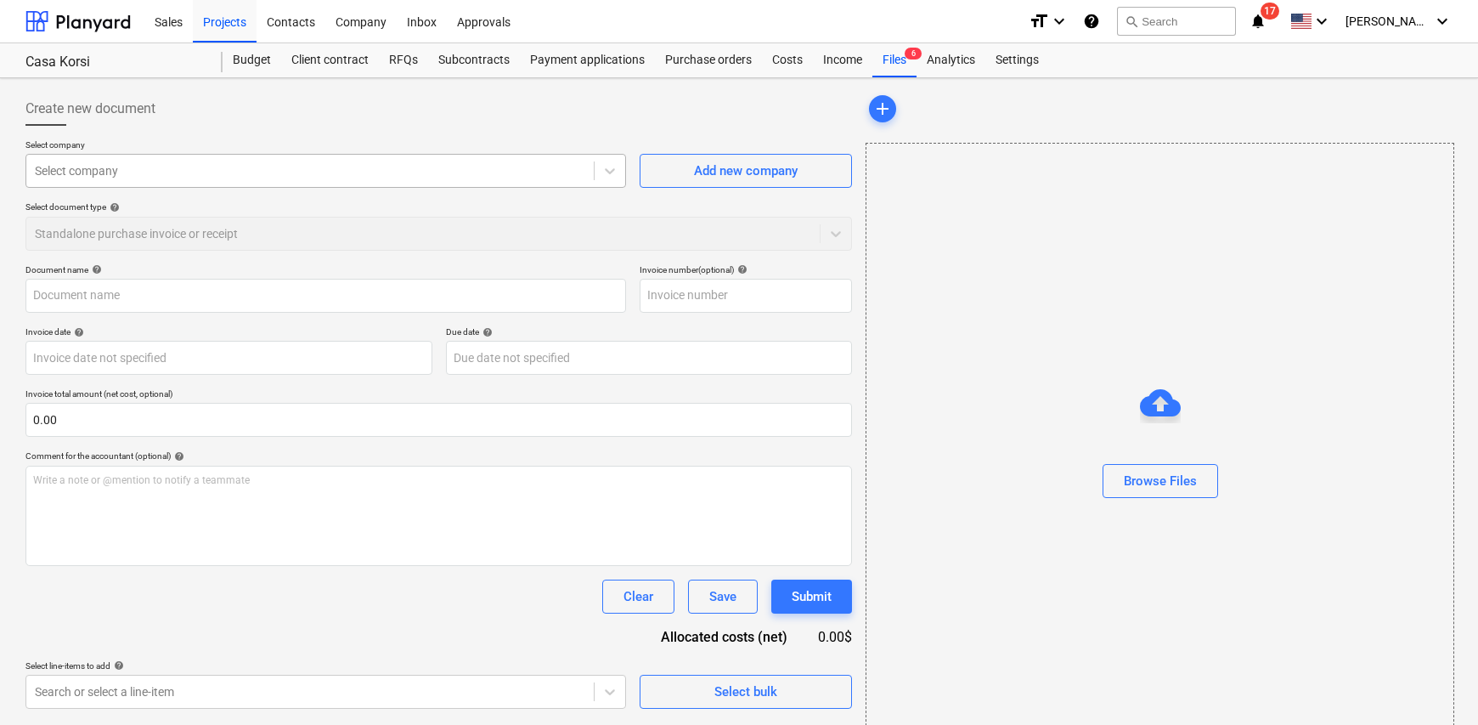
click at [164, 172] on div at bounding box center [310, 170] width 551 height 17
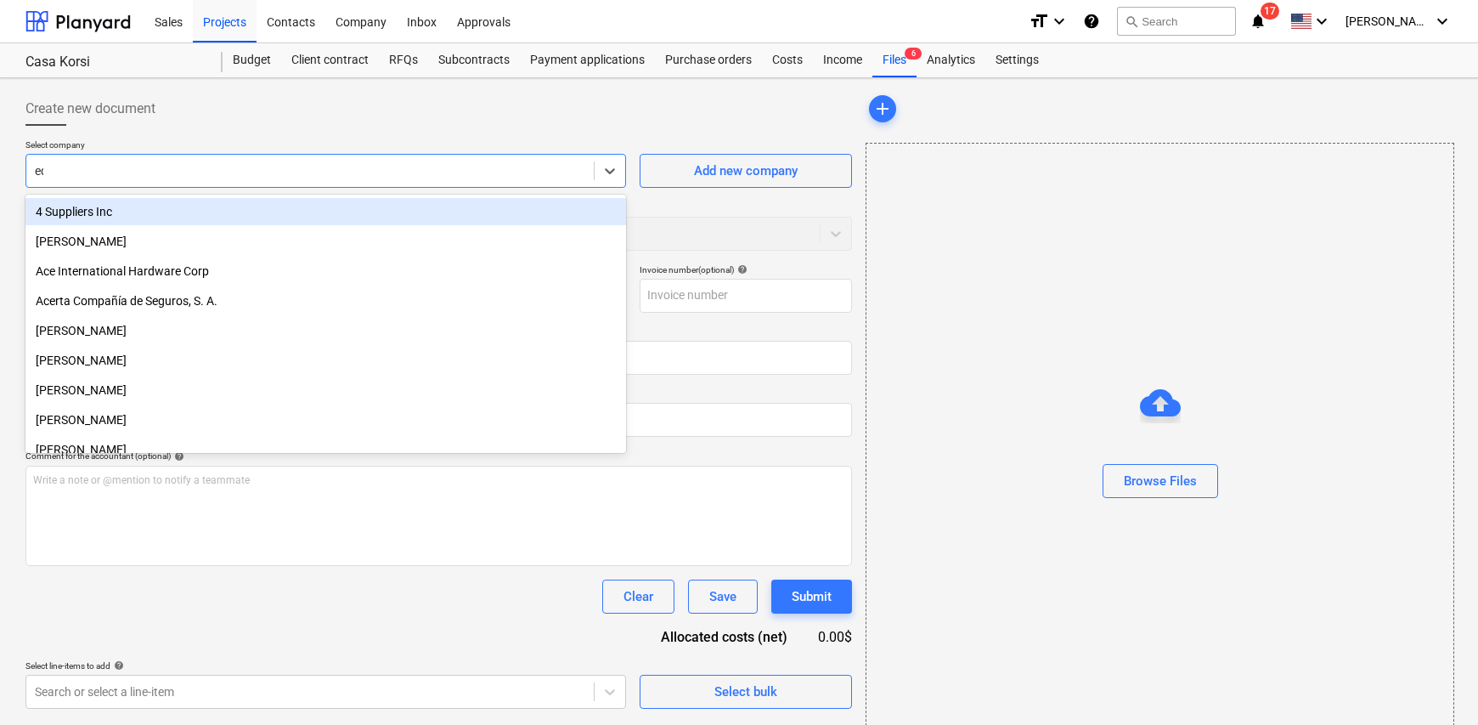
type input "ede"
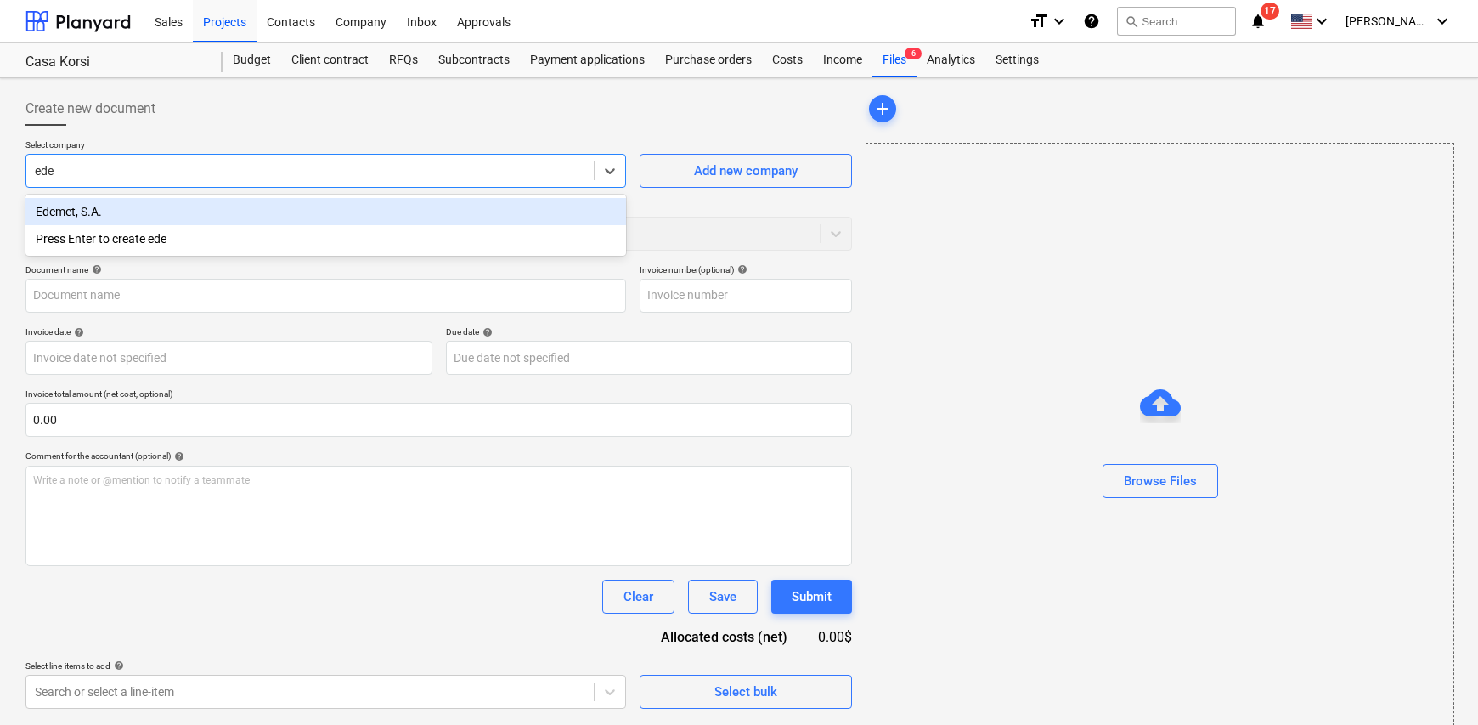
click at [154, 206] on div "Edemet, S.A." at bounding box center [325, 211] width 601 height 27
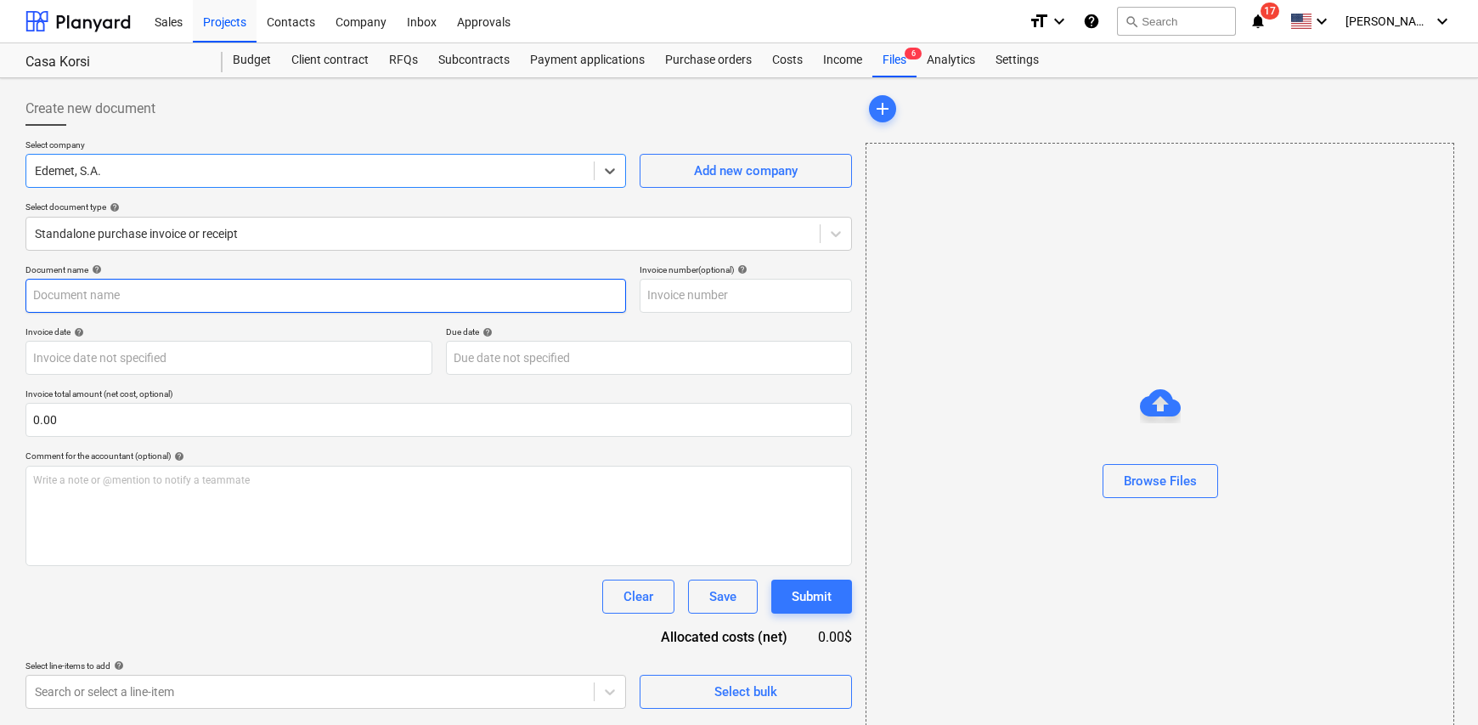
click at [129, 298] on input "text" at bounding box center [325, 296] width 601 height 34
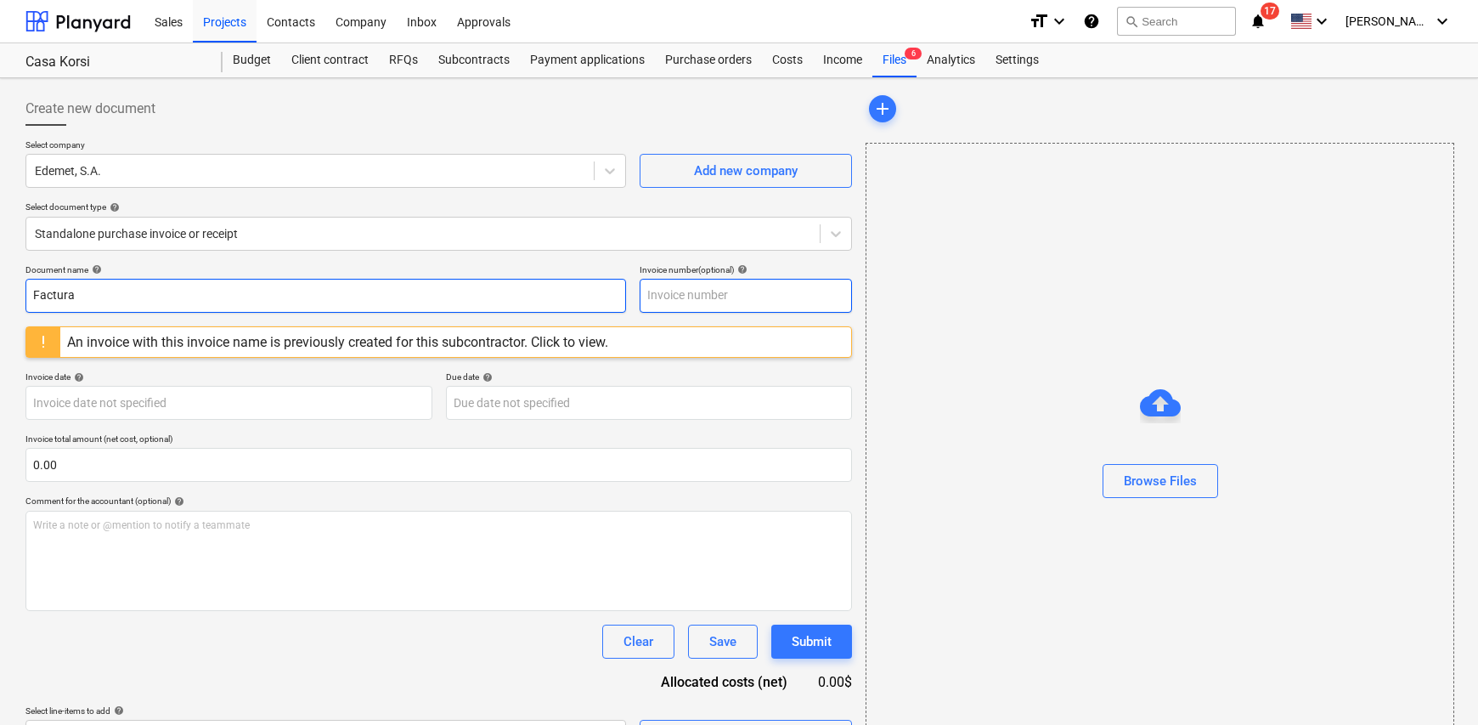
type input "Factura"
click at [726, 308] on input "text" at bounding box center [746, 296] width 212 height 34
type input "NIS 6578937-08-25"
click at [932, 340] on div "Browse Files" at bounding box center [1160, 447] width 589 height 608
click at [765, 294] on input "NIS 6578937-08-25" at bounding box center [746, 296] width 212 height 34
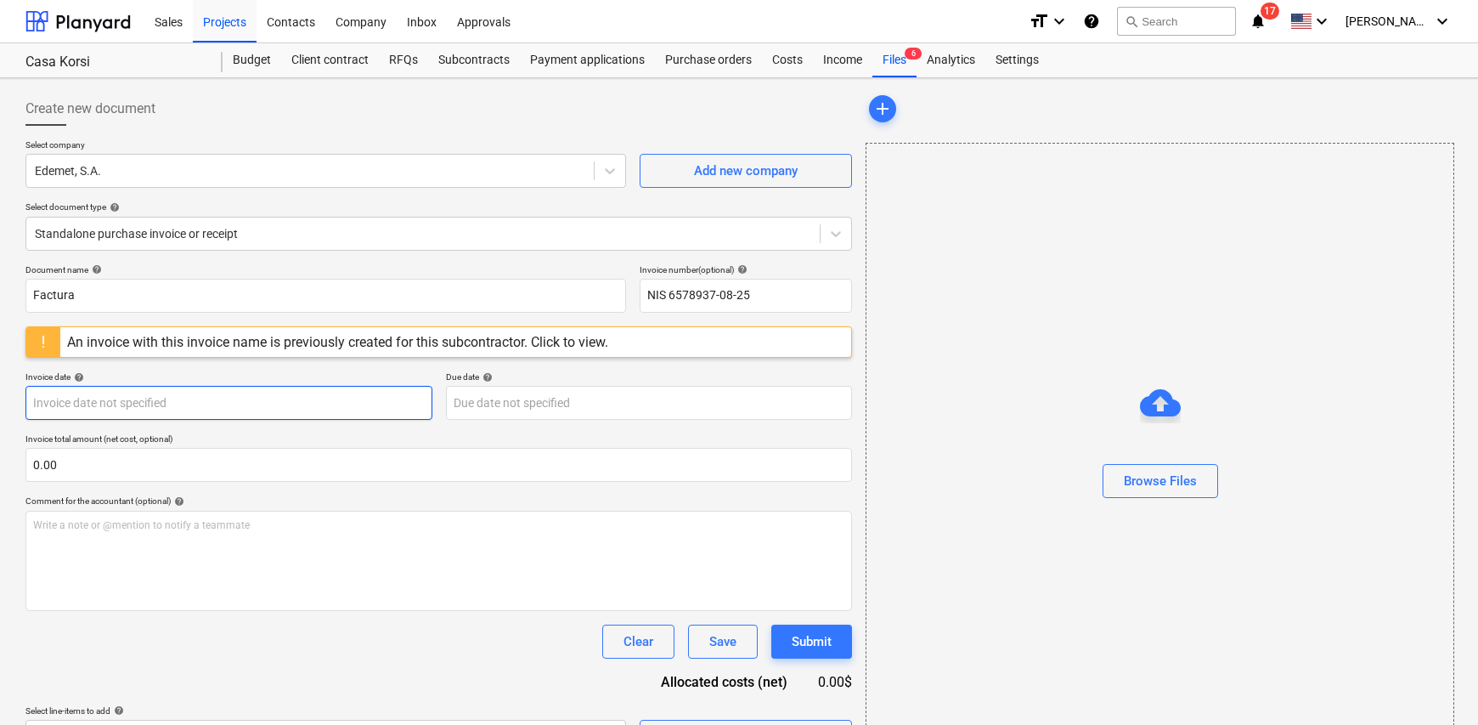
click at [261, 409] on body "Sales Projects Contacts Company Inbox Approvals format_size keyboard_arrow_down…" at bounding box center [739, 362] width 1478 height 725
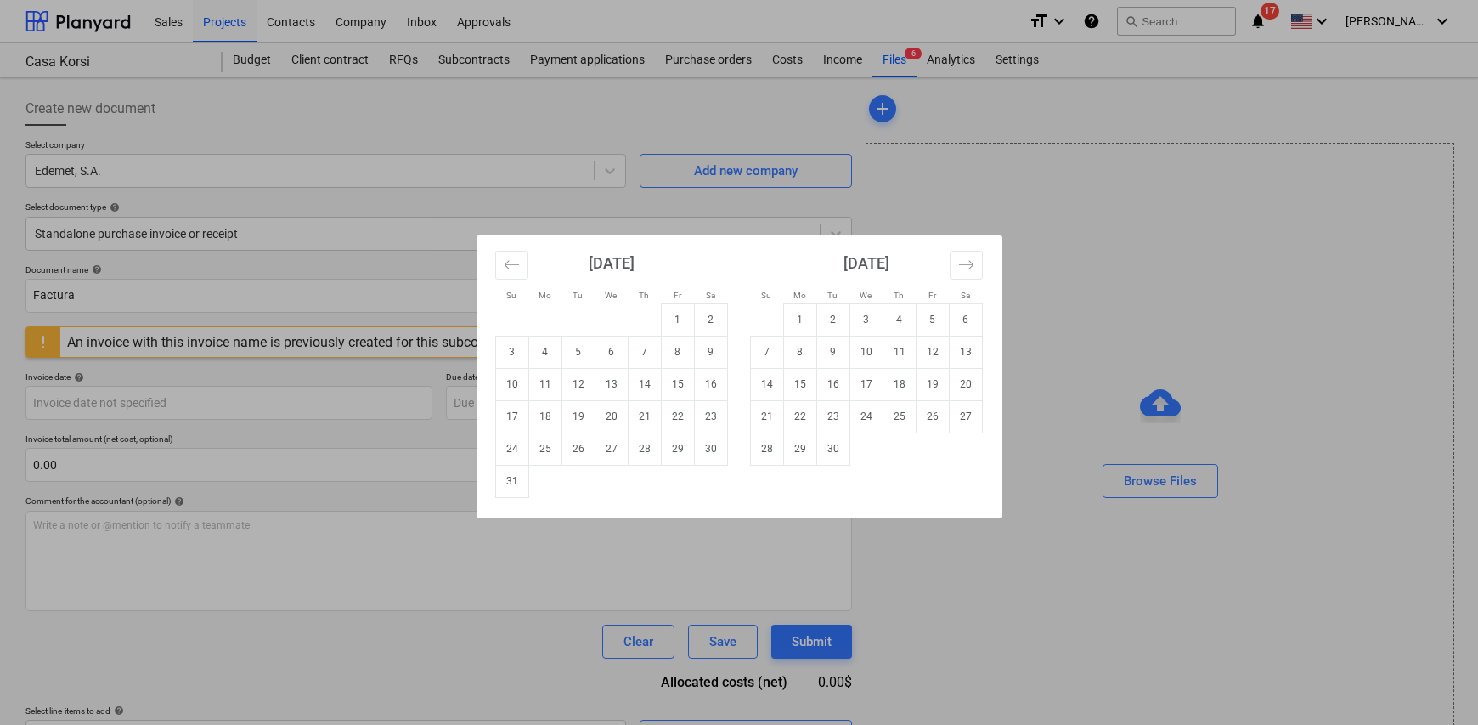
click at [1015, 179] on div "Su Mo Tu We Th Fr Sa Su Mo Tu We Th Fr Sa July 2025 1 2 3 4 5 6 7 8 9 10 11 12 …" at bounding box center [739, 362] width 1478 height 725
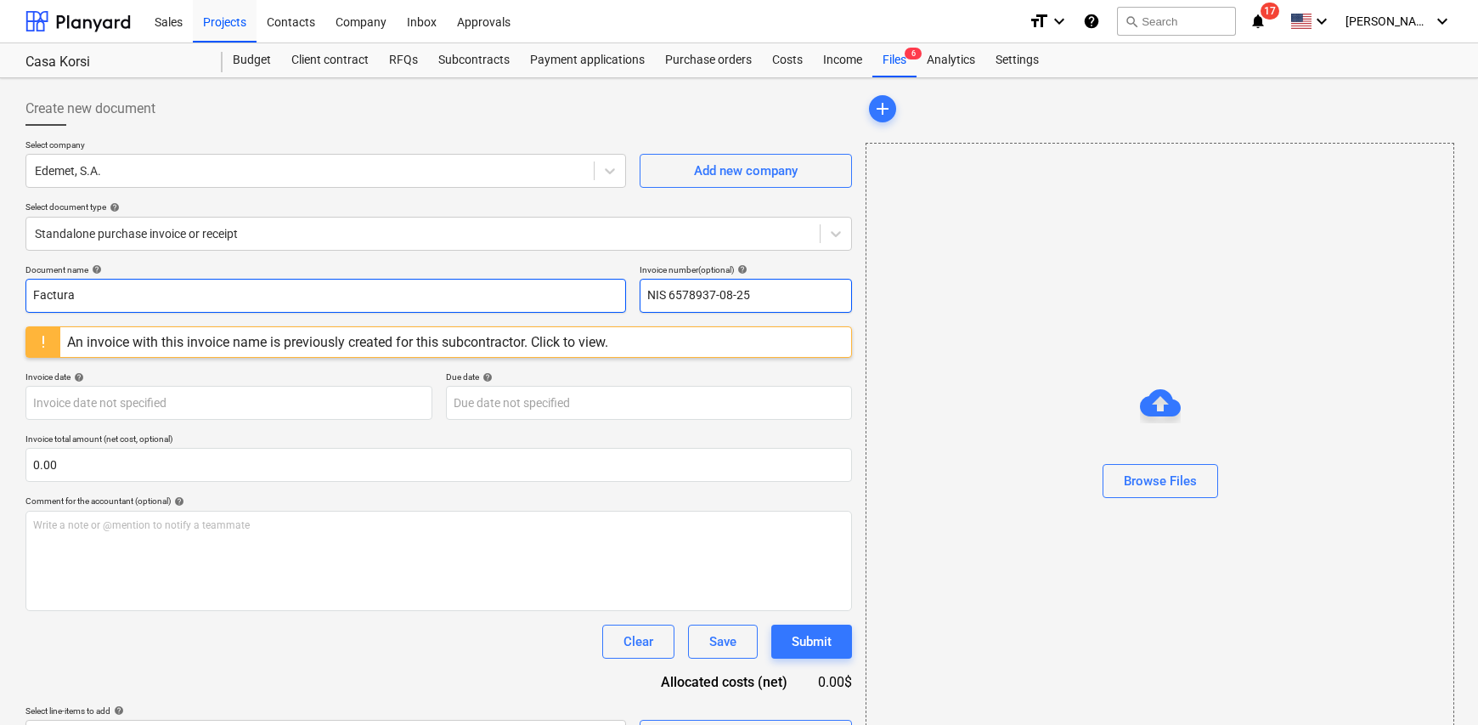
drag, startPoint x: 672, startPoint y: 297, endPoint x: 470, endPoint y: 301, distance: 202.3
click at [466, 295] on div "Document name help Factura Invoice number (optional) help NIS 6578937-08-25" at bounding box center [438, 288] width 827 height 48
click at [741, 421] on div "Document name help Factura Invoice number (optional) help An invoice with this …" at bounding box center [438, 508] width 827 height 489
click at [289, 328] on div "An invoice with this invoice name is previously created for this subcontractor.…" at bounding box center [337, 342] width 555 height 30
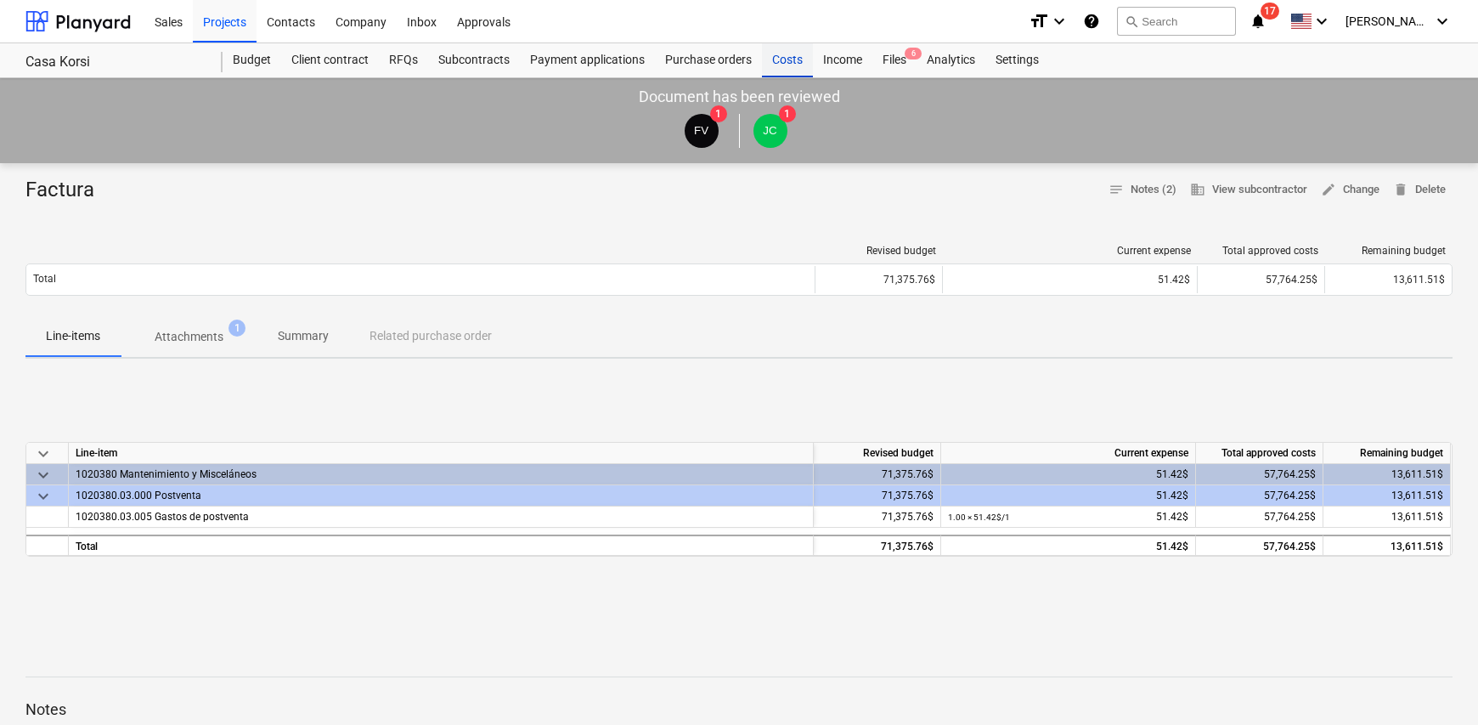
click at [784, 58] on div "Costs" at bounding box center [787, 60] width 51 height 34
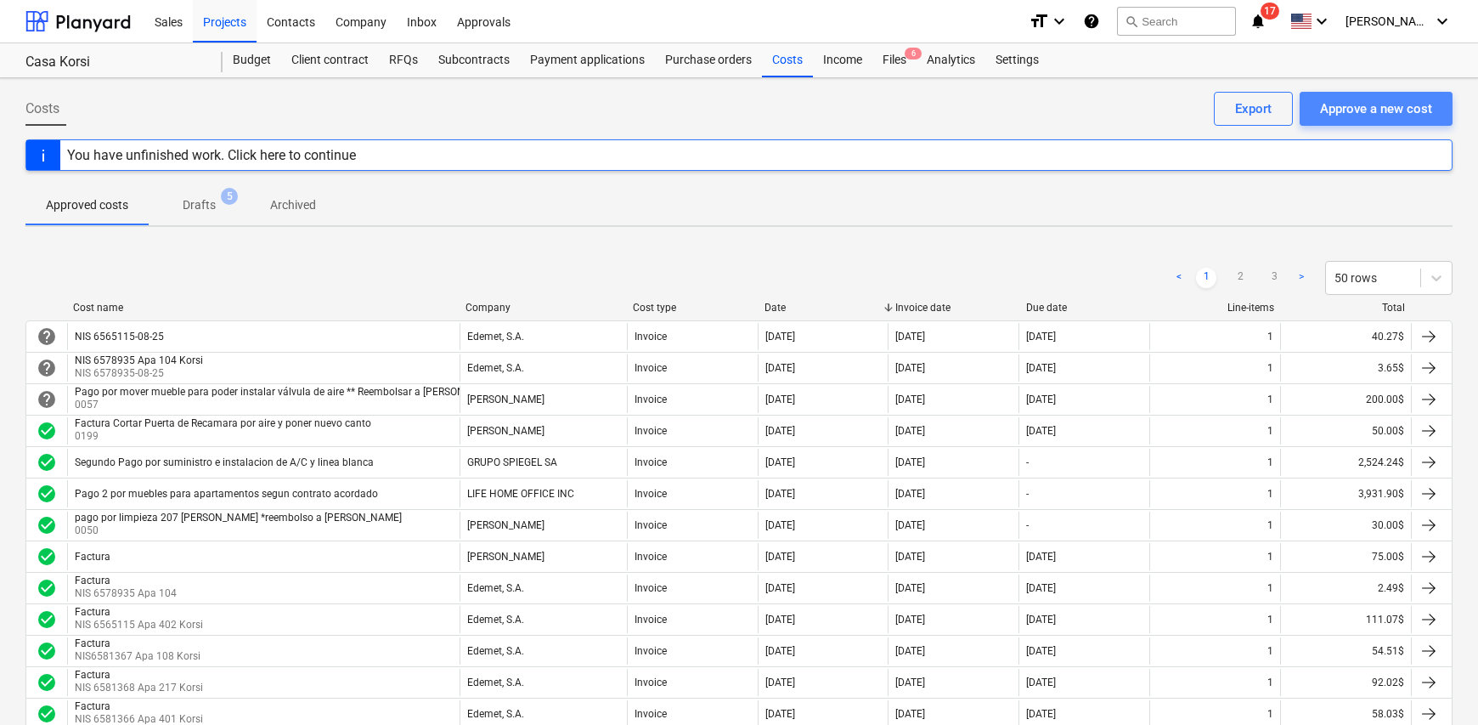
click at [1342, 113] on div "Approve a new cost" at bounding box center [1376, 109] width 112 height 22
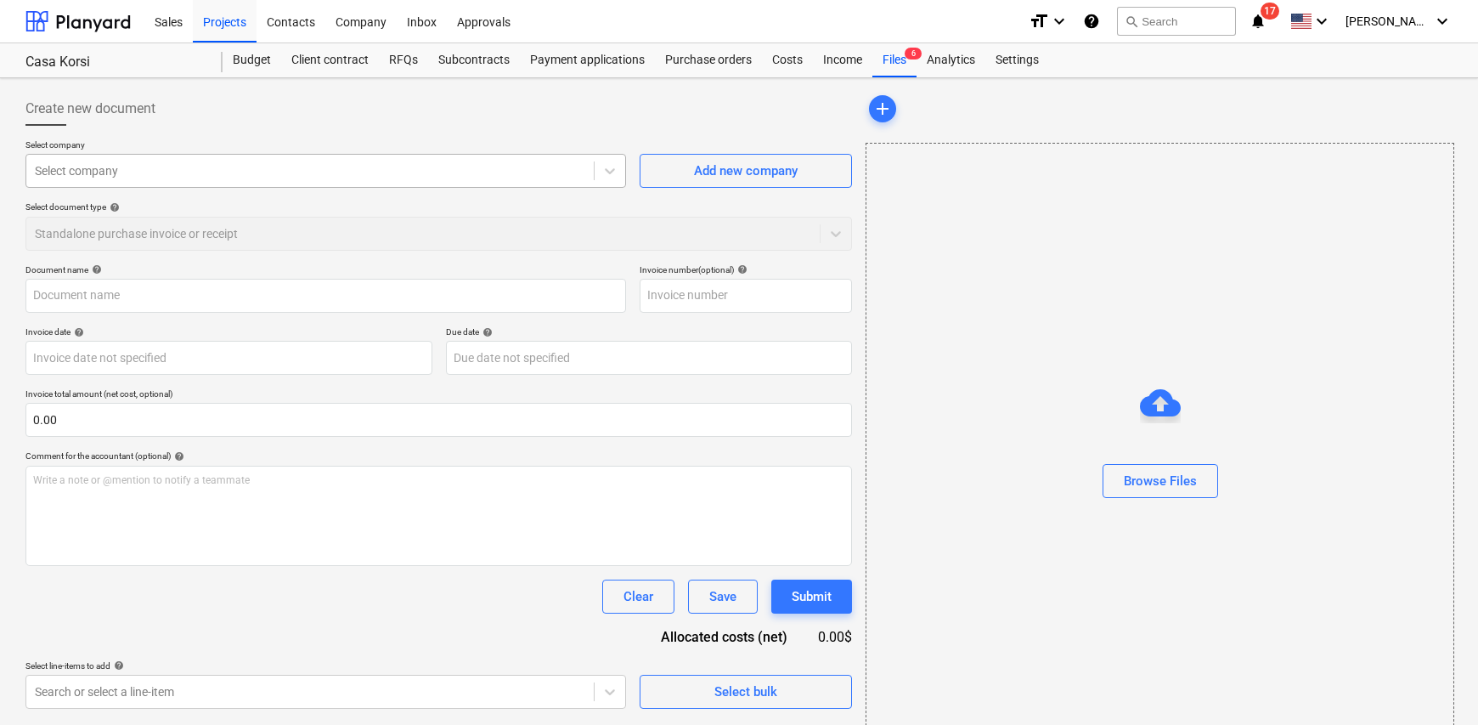
click at [188, 183] on div "Select company" at bounding box center [325, 171] width 601 height 34
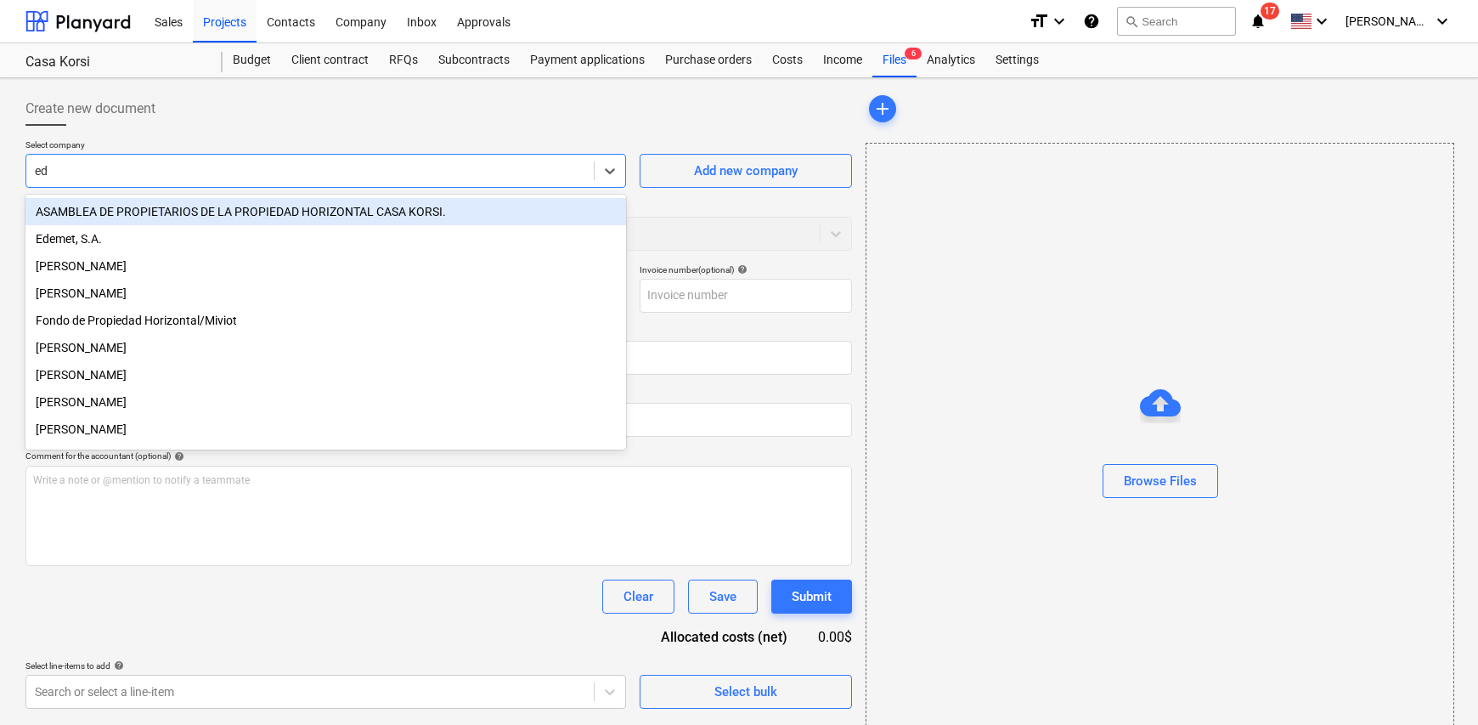
type input "ede"
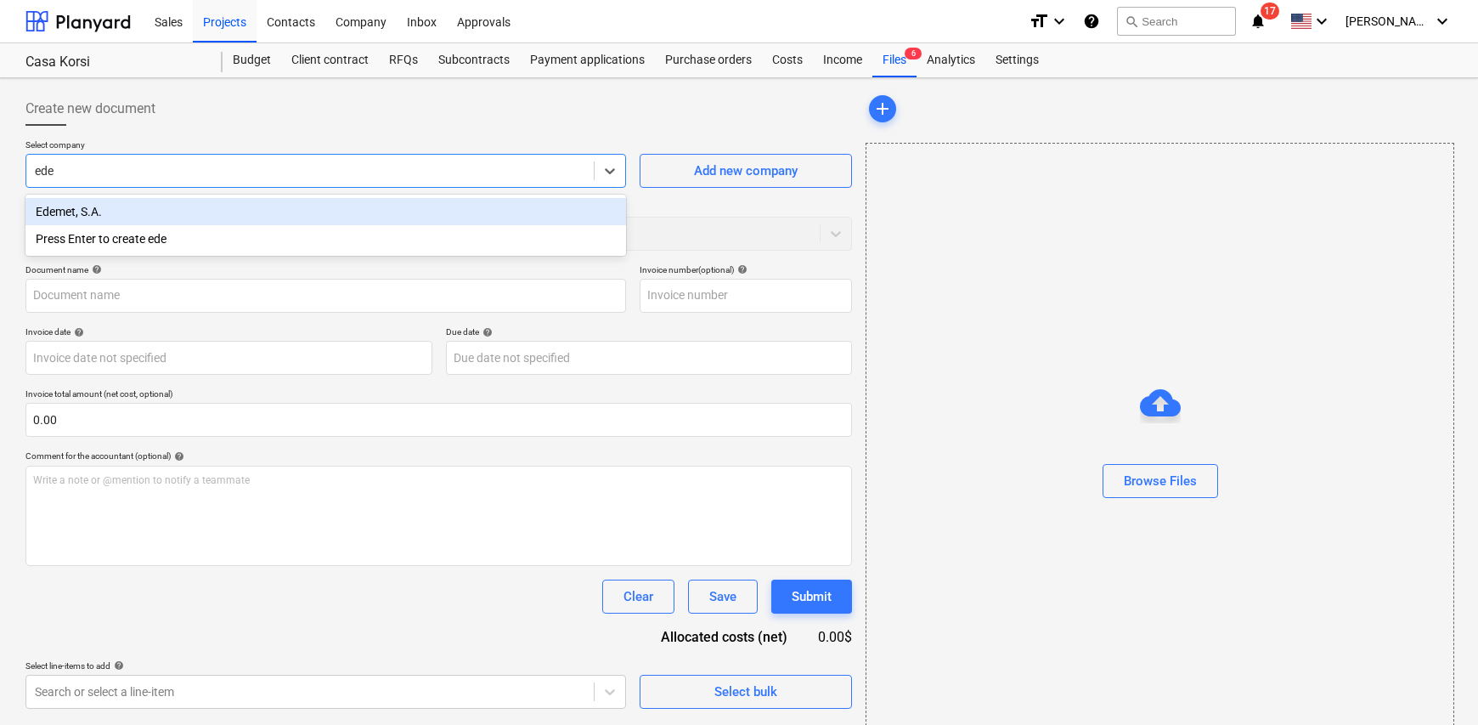
click at [159, 209] on div "Edemet, S.A." at bounding box center [325, 211] width 601 height 27
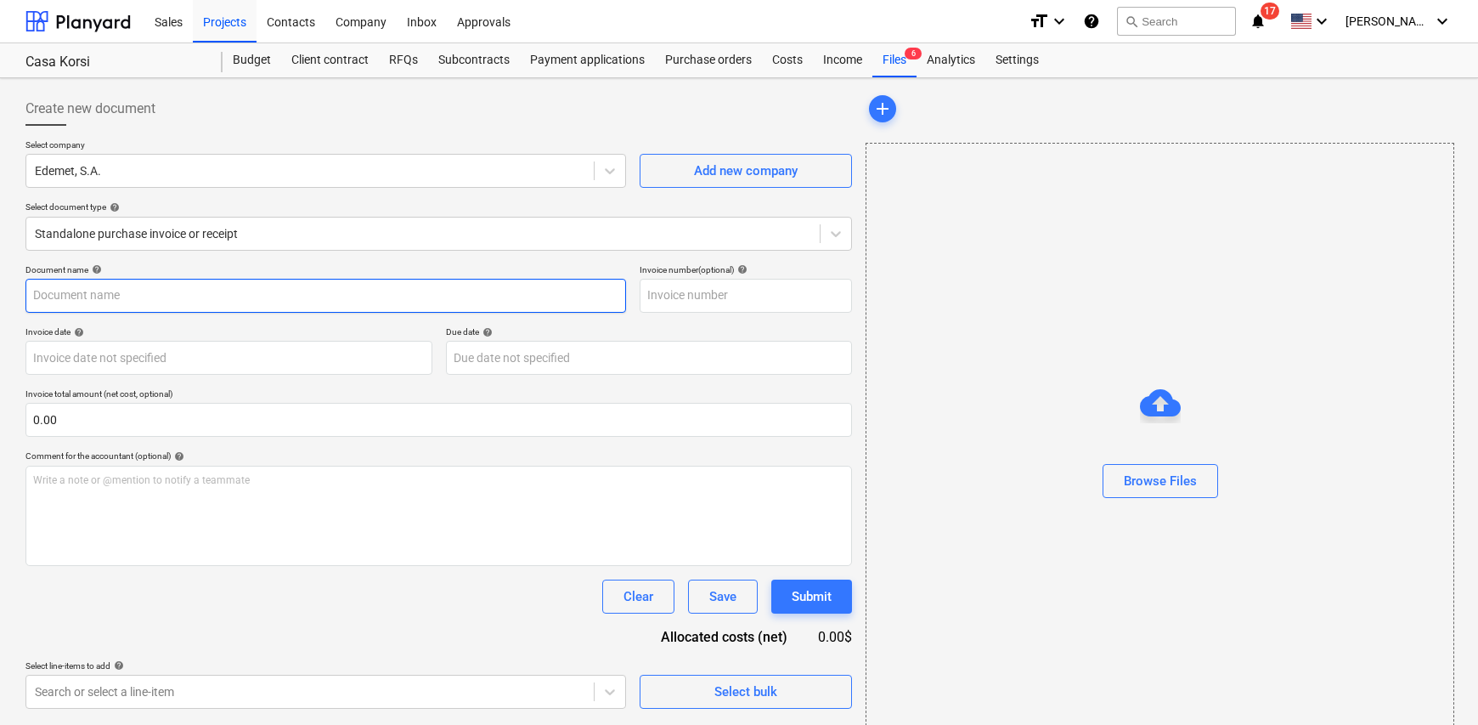
click at [119, 296] on input "text" at bounding box center [325, 296] width 601 height 34
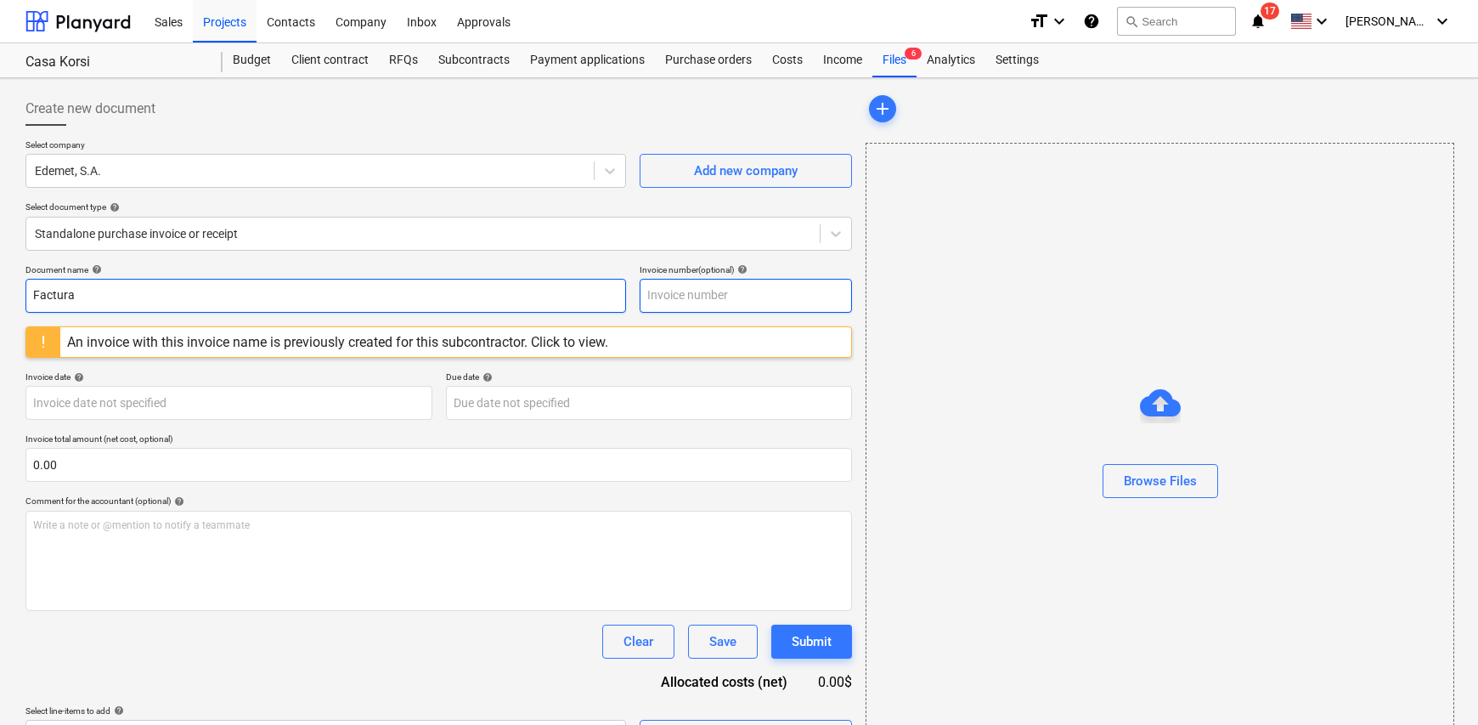
type input "Factura"
click at [688, 289] on input "text" at bounding box center [746, 296] width 212 height 34
type input "NIS"
drag, startPoint x: 110, startPoint y: 300, endPoint x: -263, endPoint y: 289, distance: 373.2
click at [0, 289] on html "Sales Projects Contacts Company Inbox Approvals format_size keyboard_arrow_down…" at bounding box center [739, 362] width 1478 height 725
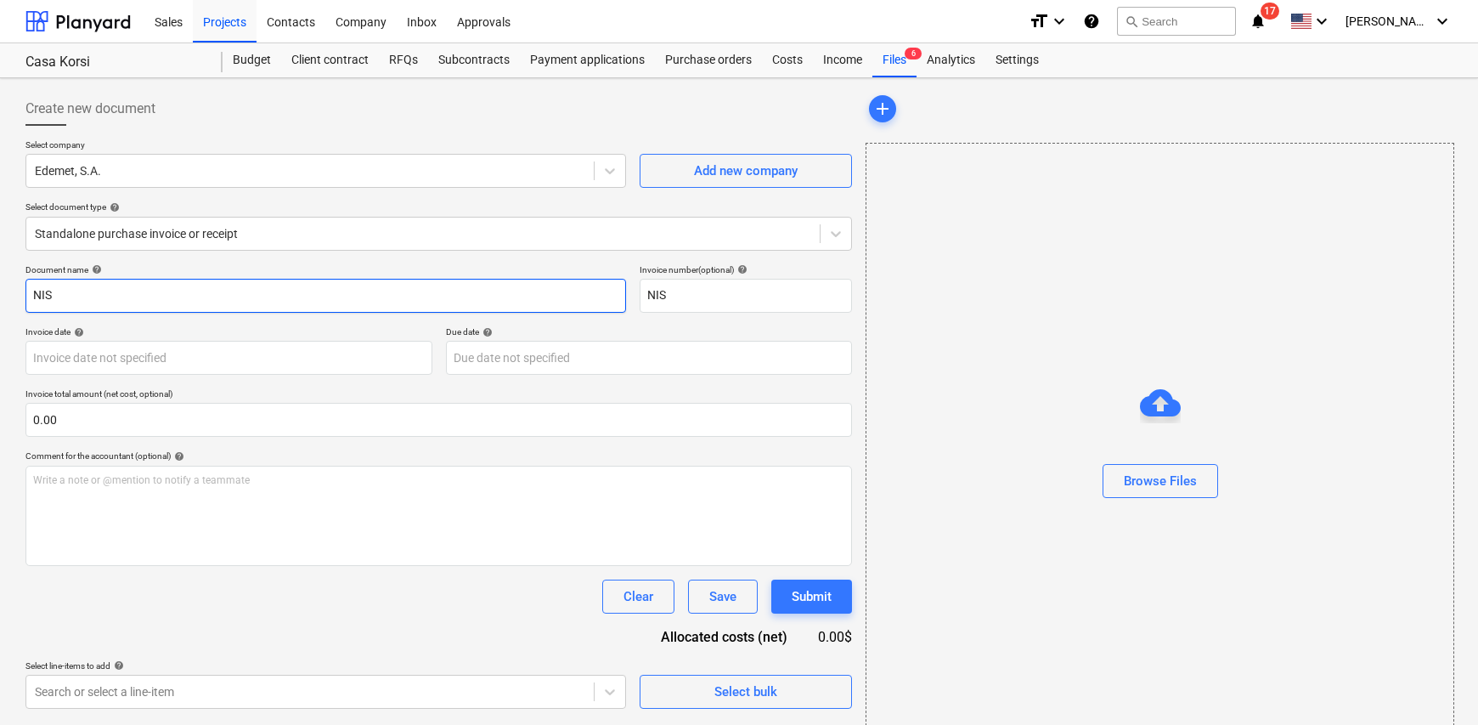
click at [103, 296] on input "NIS" at bounding box center [325, 296] width 601 height 34
type input "NIS 6578937-08-25"
click at [704, 299] on input "NIS" at bounding box center [746, 296] width 212 height 34
type input "N"
click at [105, 349] on body "Sales Projects Contacts Company Inbox Approvals format_size keyboard_arrow_down…" at bounding box center [739, 362] width 1478 height 725
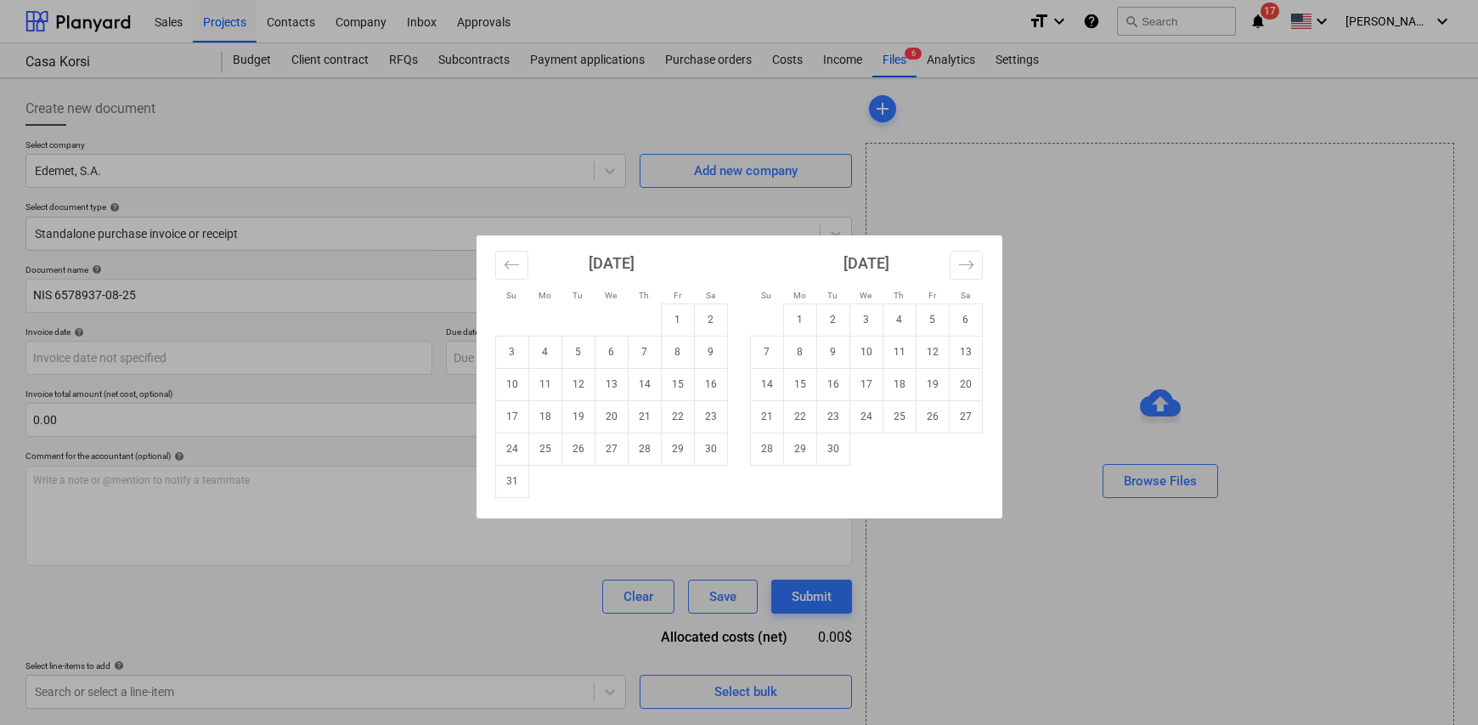
click at [950, 197] on div "Su Mo Tu We Th Fr Sa Su Mo Tu We Th Fr Sa July 2025 1 2 3 4 5 6 7 8 9 10 11 12 …" at bounding box center [739, 362] width 1478 height 725
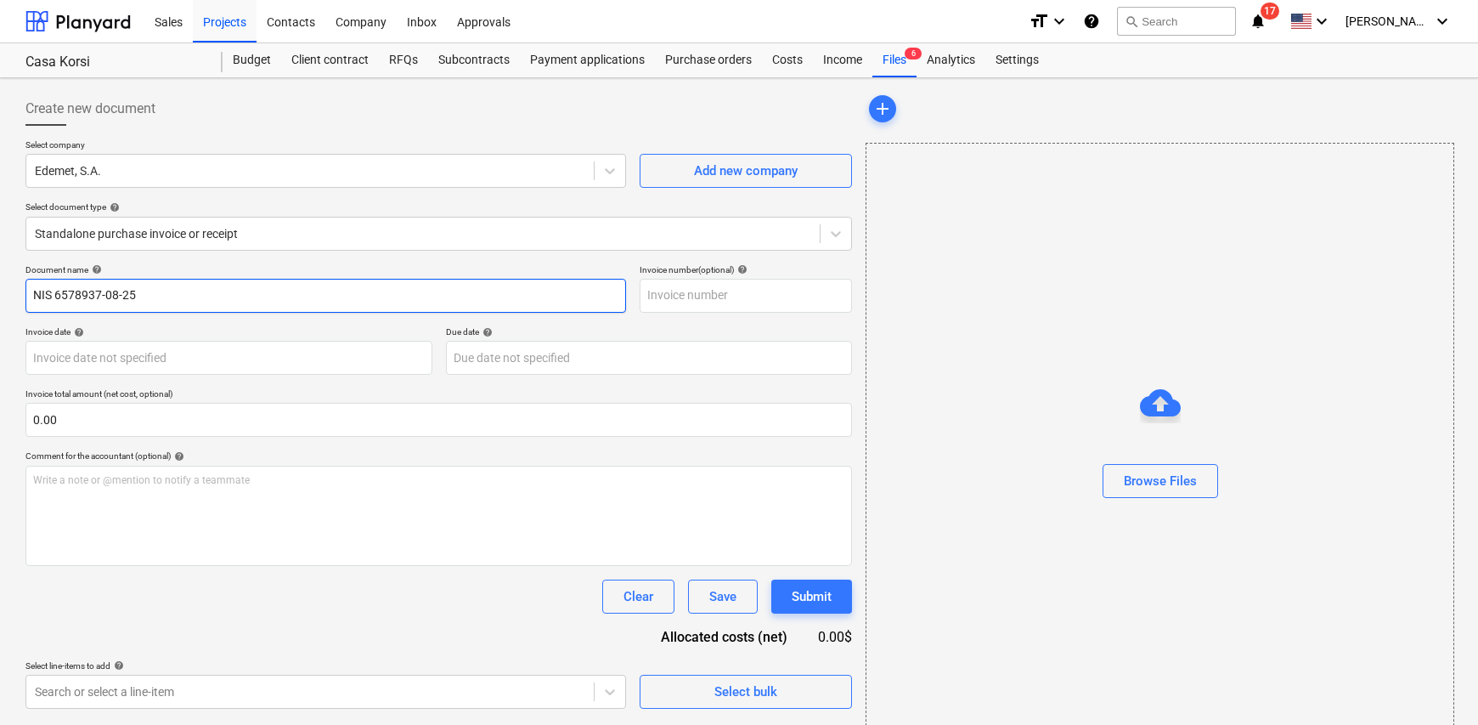
drag, startPoint x: 195, startPoint y: 283, endPoint x: -17, endPoint y: 291, distance: 211.7
click at [0, 291] on html "Sales Projects Contacts Company Inbox Approvals format_size keyboard_arrow_down…" at bounding box center [739, 362] width 1478 height 725
click at [671, 292] on input "text" at bounding box center [746, 296] width 212 height 34
paste input "NIS 6578937-08-25"
type input "NIS 6578937-08-25"
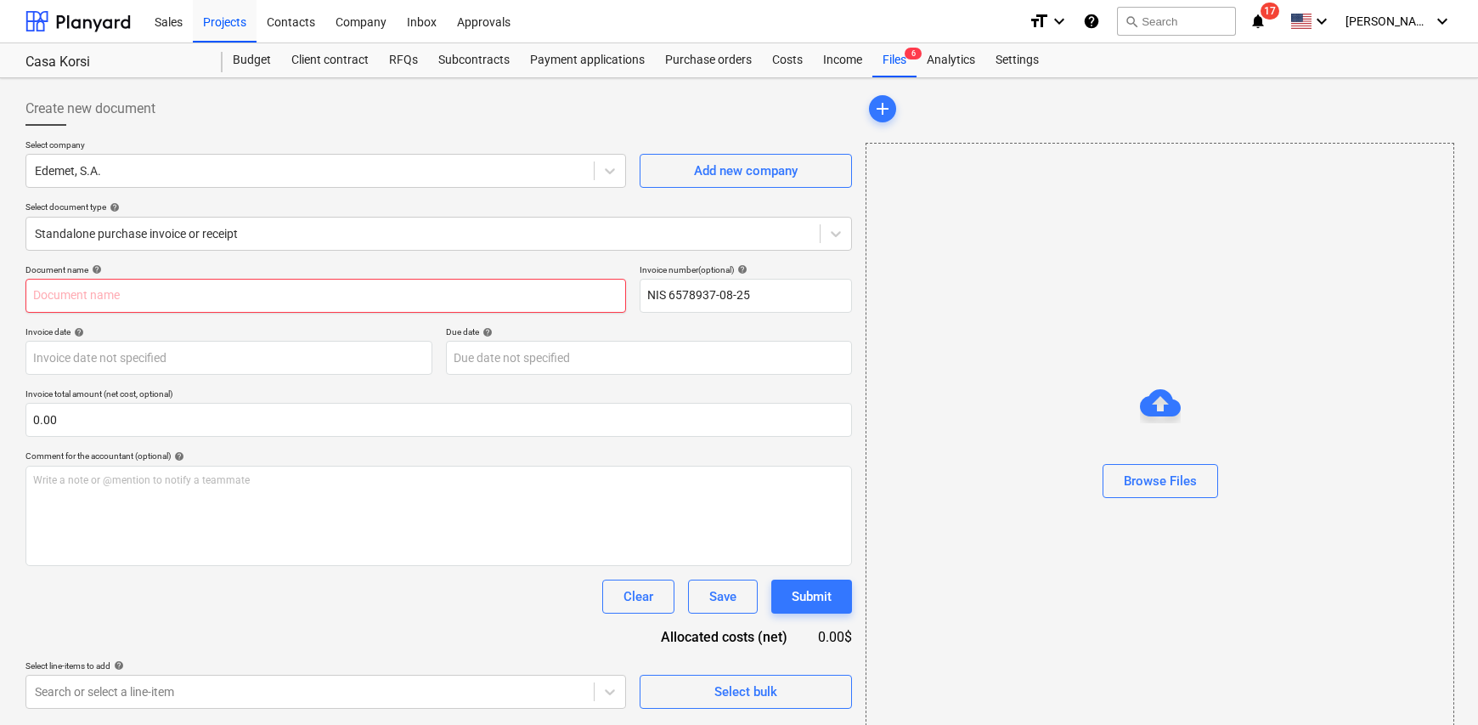
click at [308, 285] on input "text" at bounding box center [325, 296] width 601 height 34
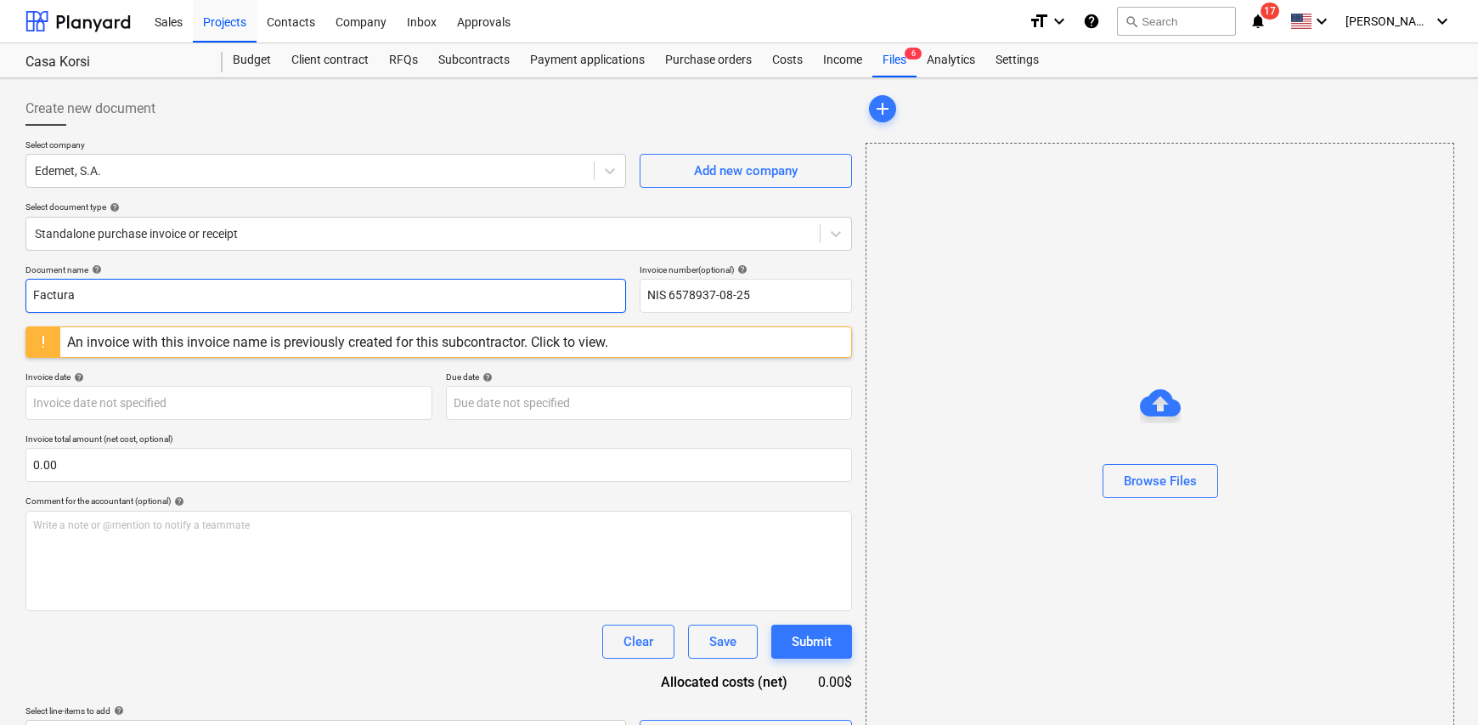
type input "Factura"
click at [219, 359] on div "Document name help Factura Invoice number (optional) help NIS 6578937-08-25 An …" at bounding box center [438, 508] width 827 height 489
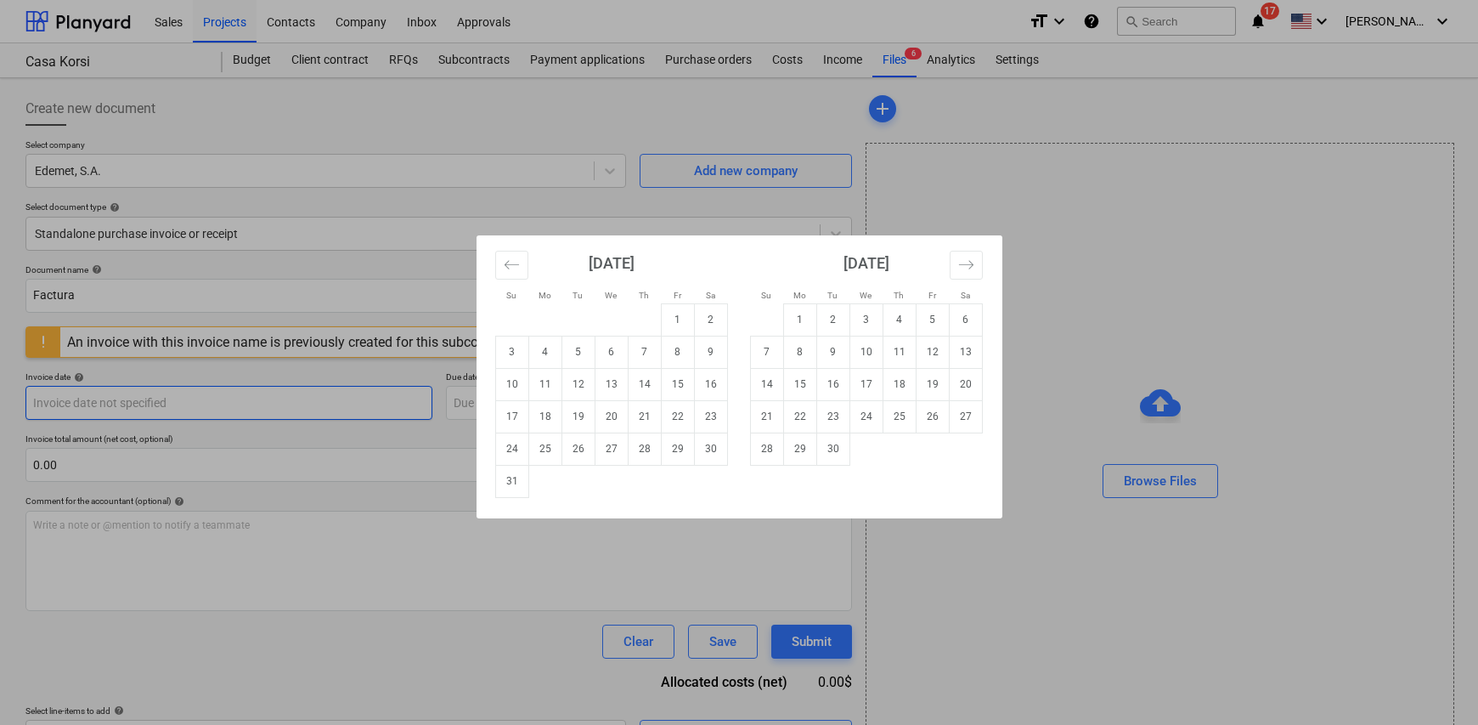
click at [179, 391] on body "Sales Projects Contacts Company Inbox Approvals format_size keyboard_arrow_down…" at bounding box center [739, 362] width 1478 height 725
click at [586, 348] on td "5" at bounding box center [578, 352] width 33 height 32
type input "05 Aug 2025"
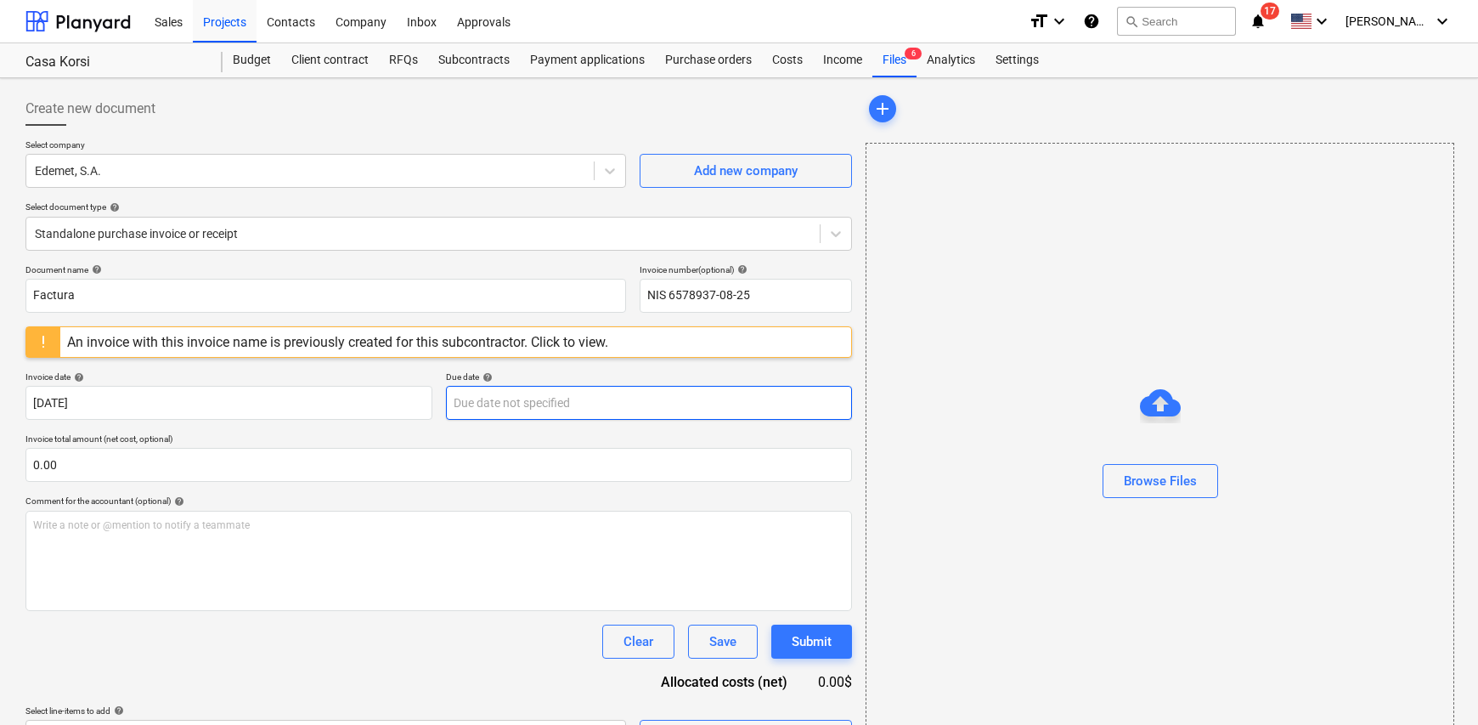
click at [524, 407] on body "Sales Projects Contacts Company Inbox Approvals format_size keyboard_arrow_down…" at bounding box center [739, 362] width 1478 height 725
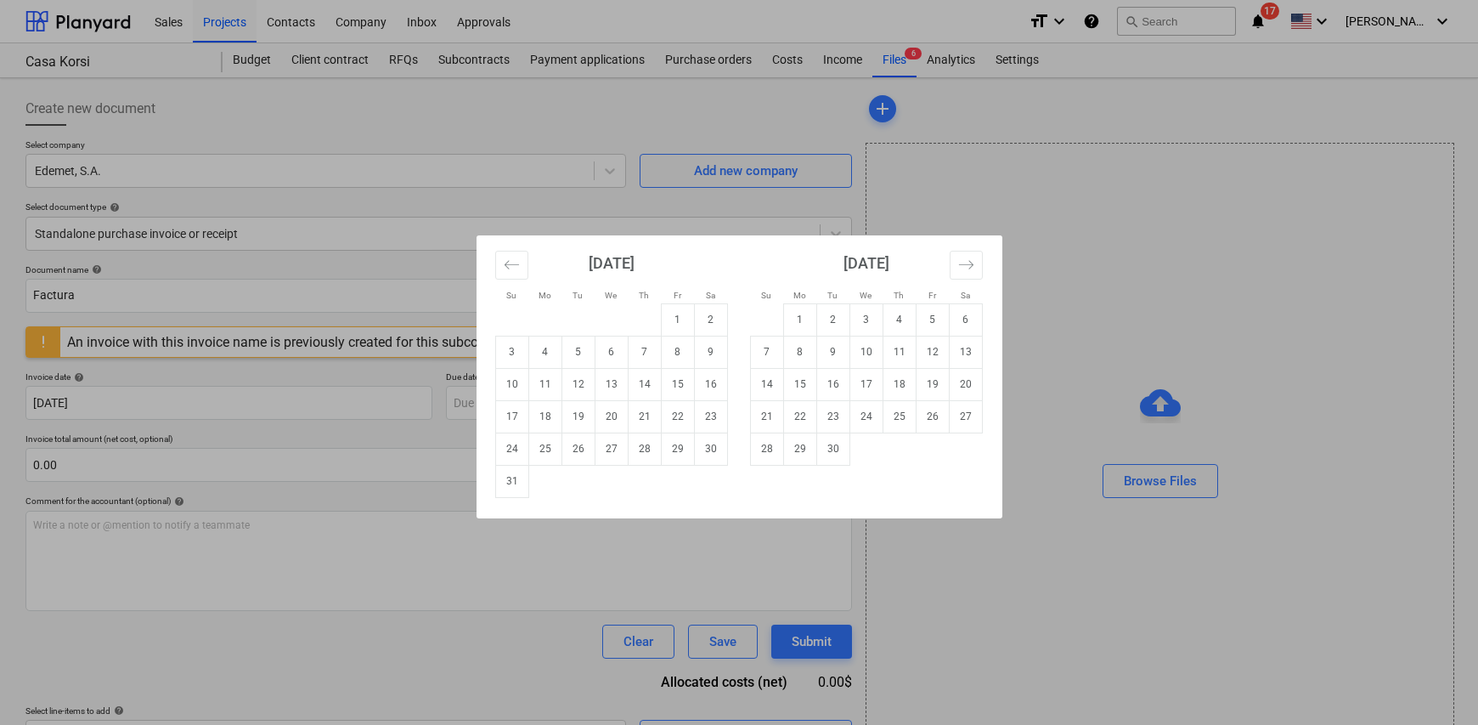
click at [515, 481] on td "31" at bounding box center [511, 481] width 33 height 32
type input "31 Aug 2025"
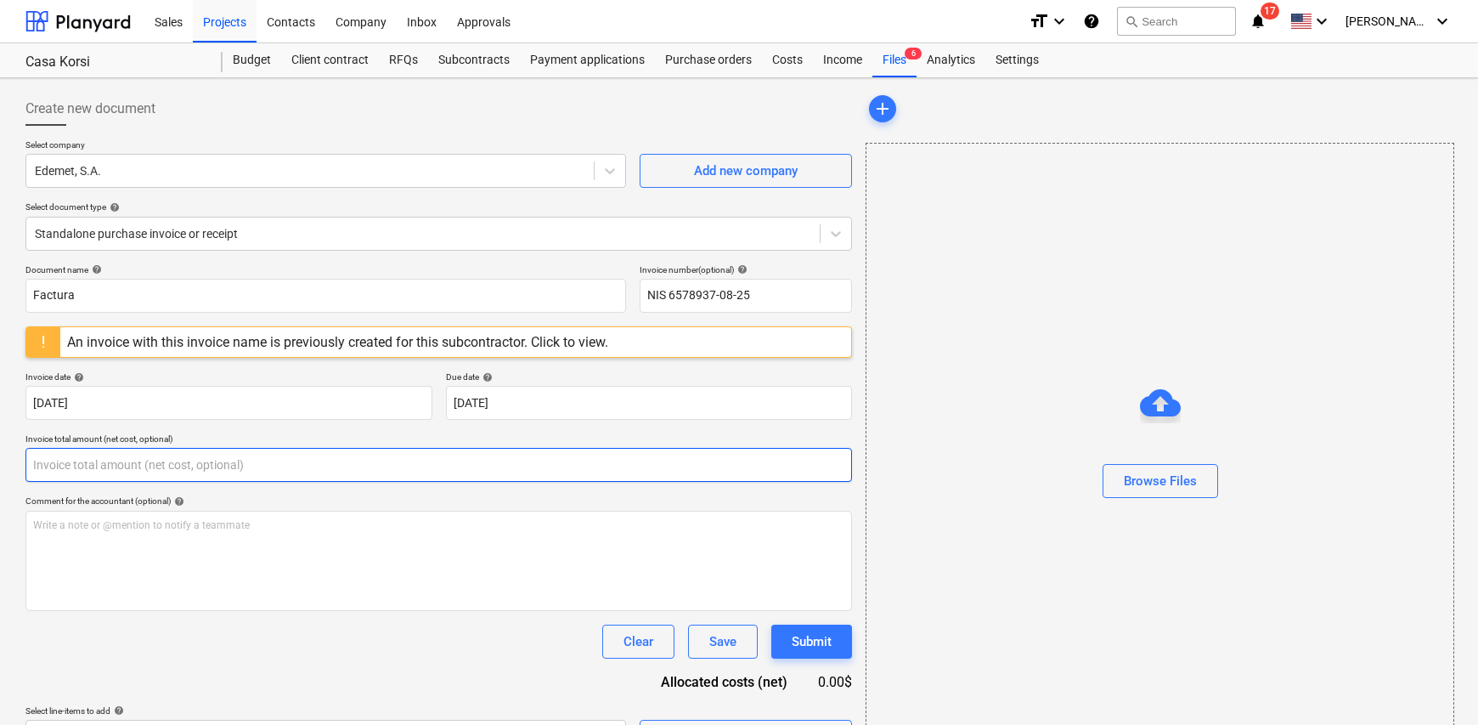
click at [140, 452] on input "text" at bounding box center [438, 465] width 827 height 34
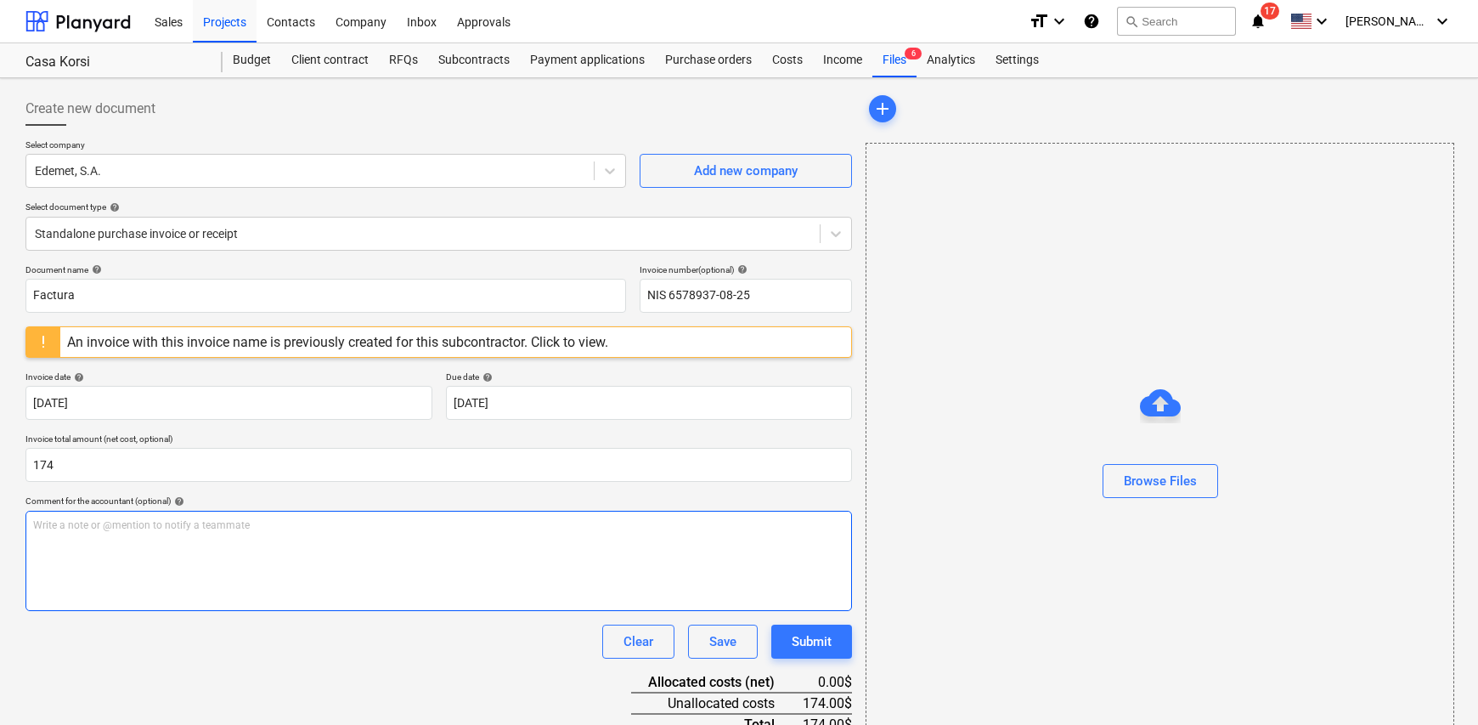
type input "174.00"
click at [98, 551] on div "Write a note or @mention to notify a teammate [PERSON_NAME]" at bounding box center [438, 561] width 827 height 100
paste div
drag, startPoint x: 172, startPoint y: 537, endPoint x: -210, endPoint y: 534, distance: 381.5
click at [0, 534] on html "Sales Projects Contacts Company Inbox Approvals format_size keyboard_arrow_down…" at bounding box center [739, 362] width 1478 height 725
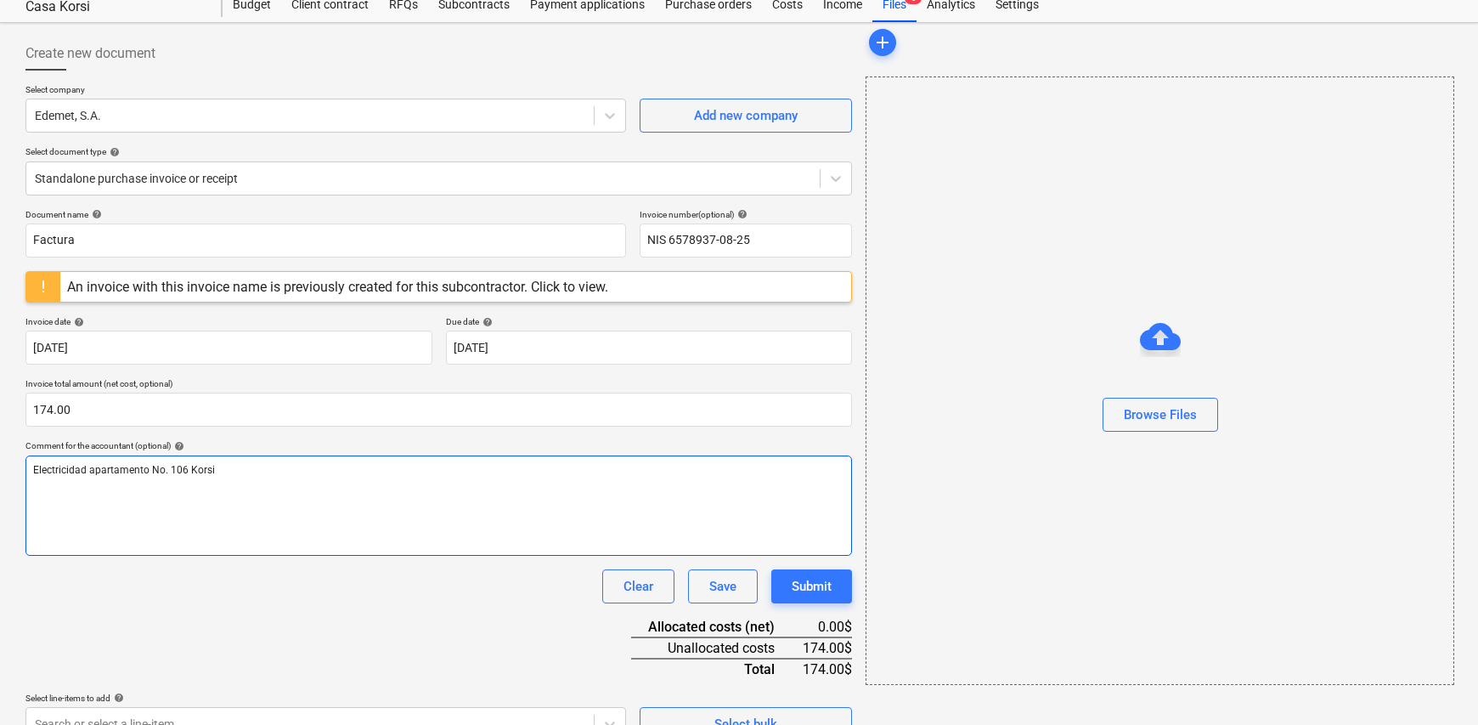
scroll to position [85, 0]
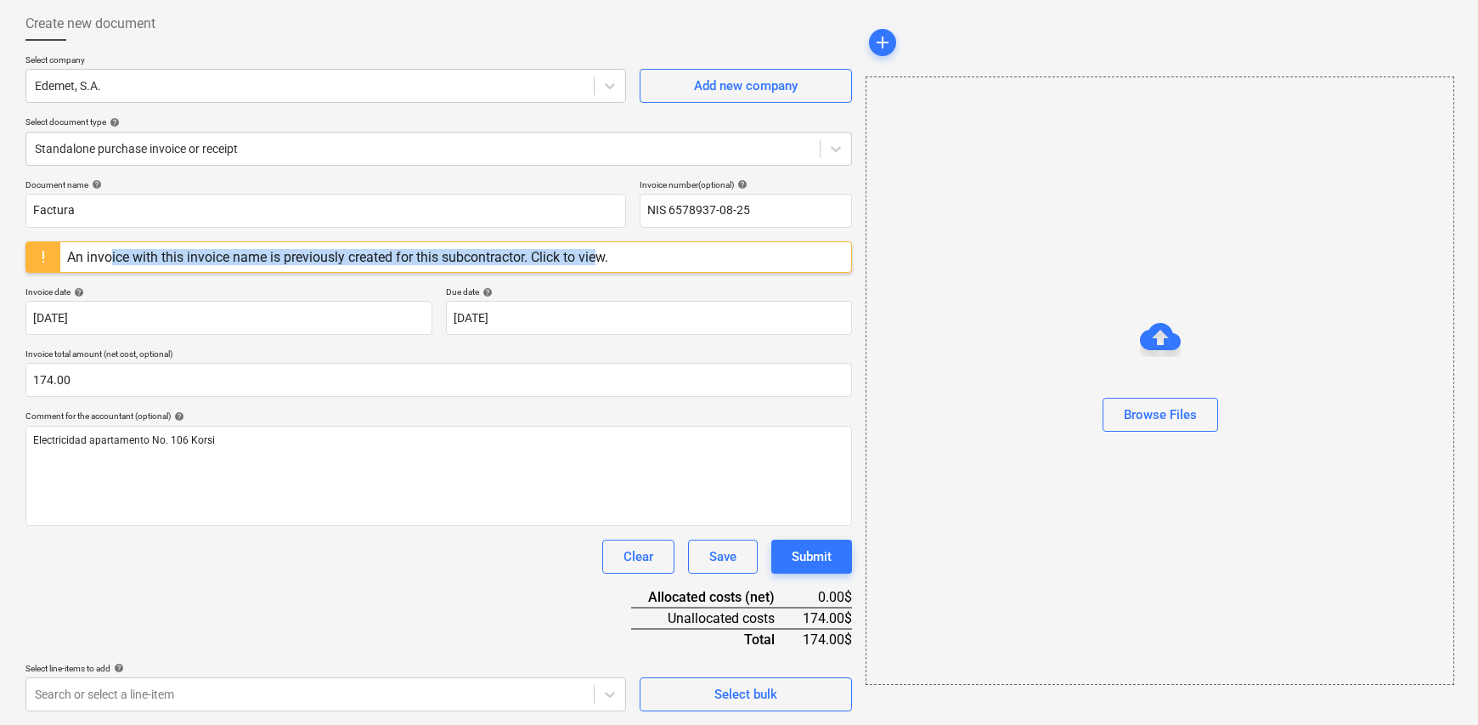
drag, startPoint x: 602, startPoint y: 257, endPoint x: 128, endPoint y: 261, distance: 474.1
click at [128, 261] on div "An invoice with this invoice name is previously created for this subcontractor.…" at bounding box center [337, 257] width 541 height 16
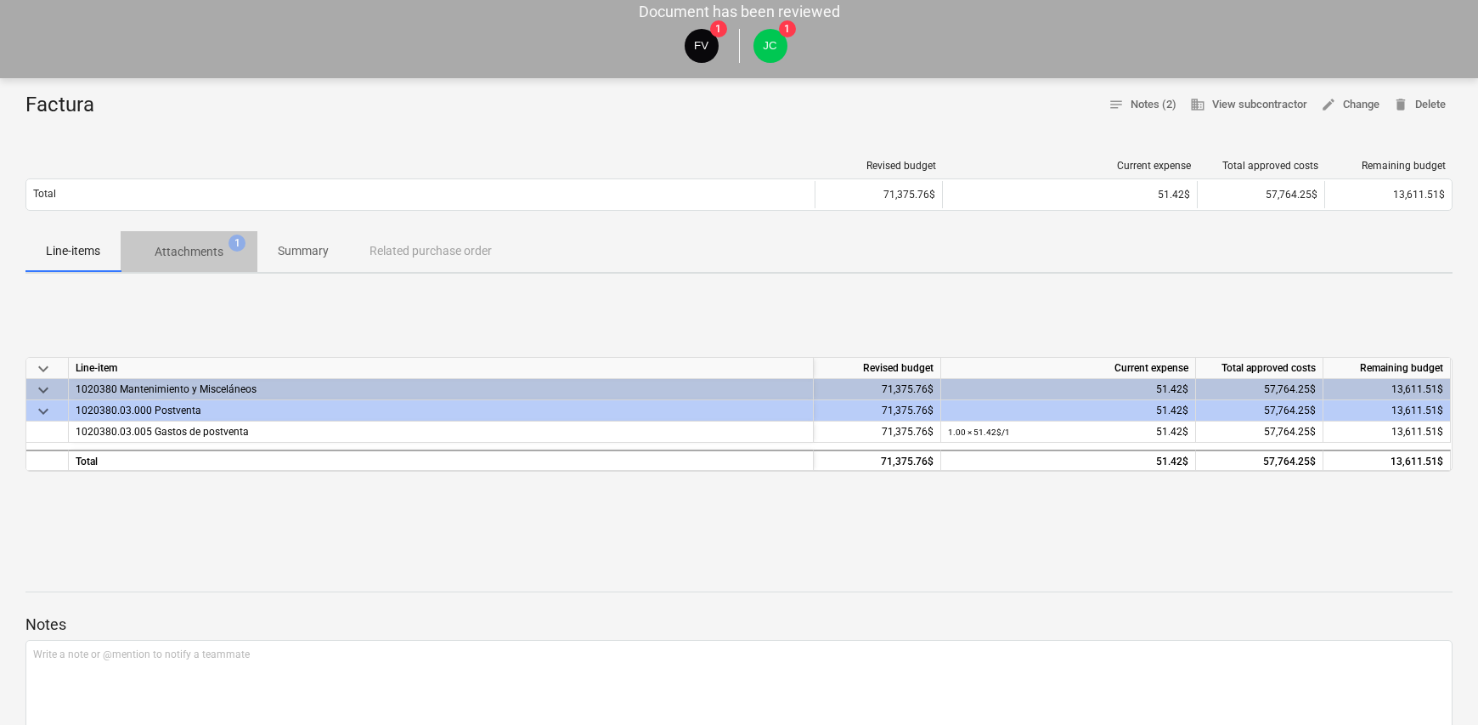
click at [201, 251] on p "Attachments" at bounding box center [189, 252] width 69 height 18
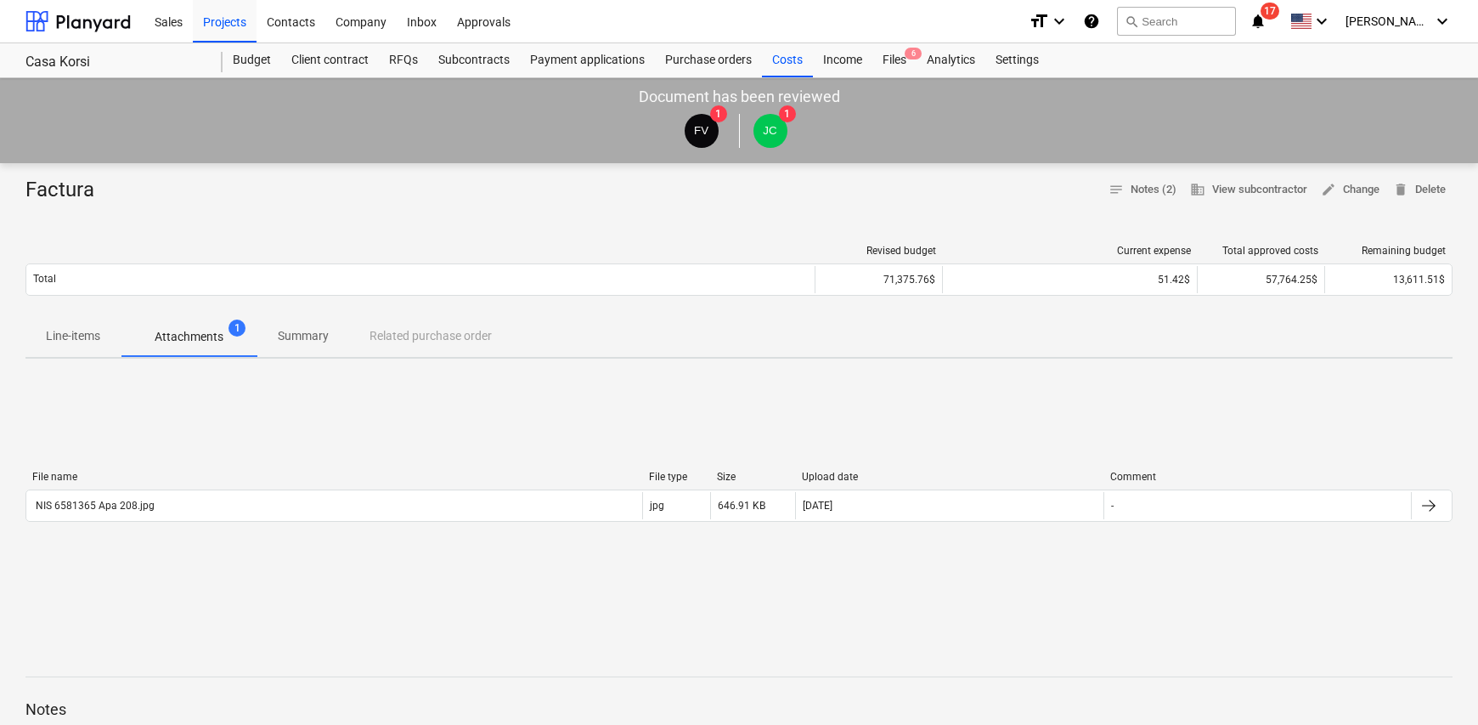
scroll to position [85, 0]
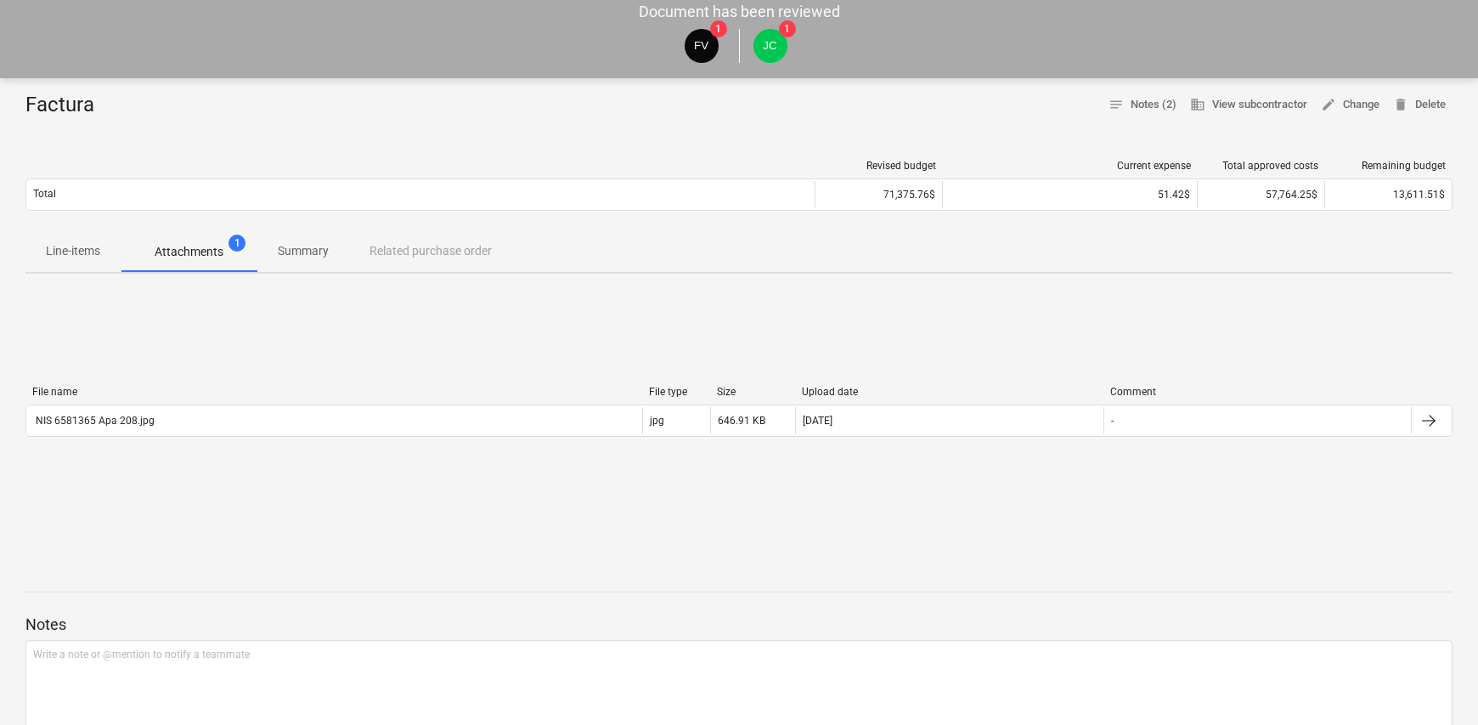
click at [317, 235] on button "Summary" at bounding box center [303, 251] width 92 height 41
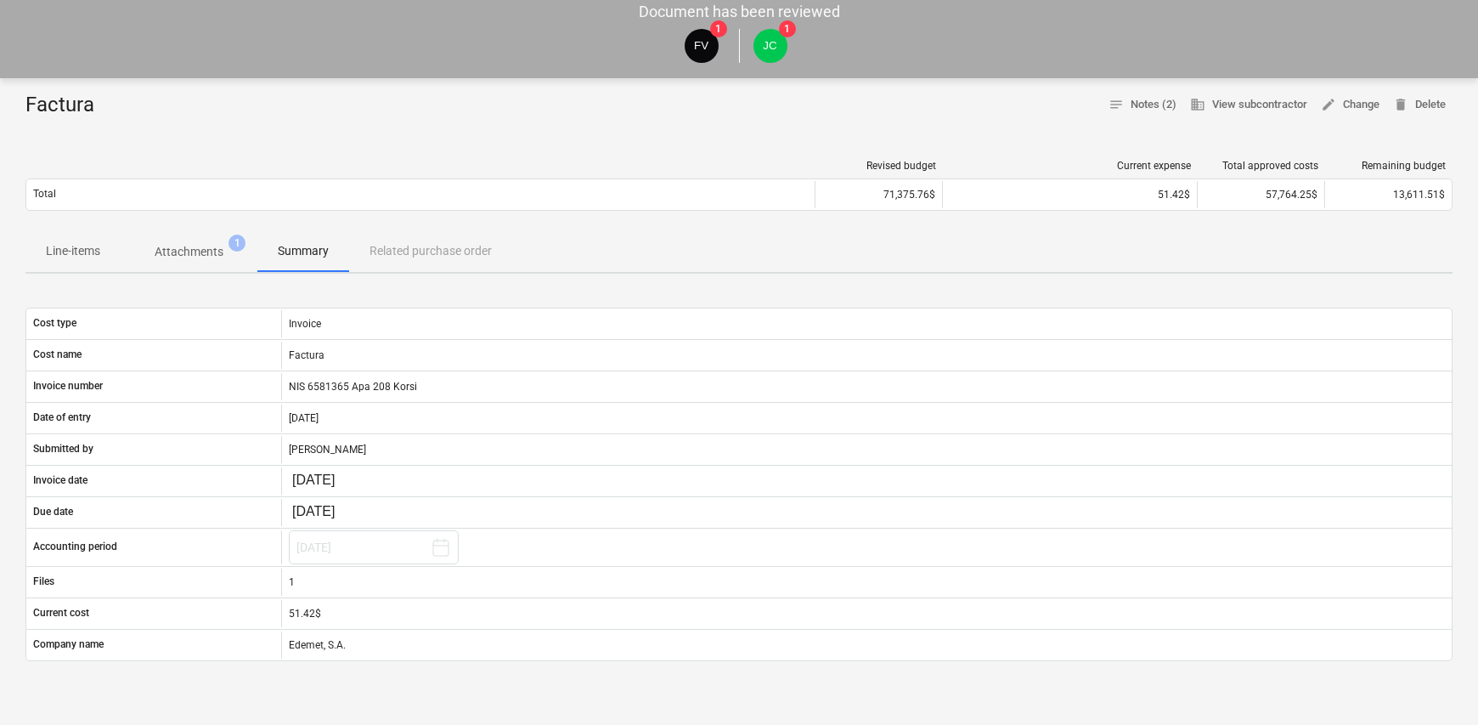
click at [68, 252] on p "Line-items" at bounding box center [73, 251] width 54 height 18
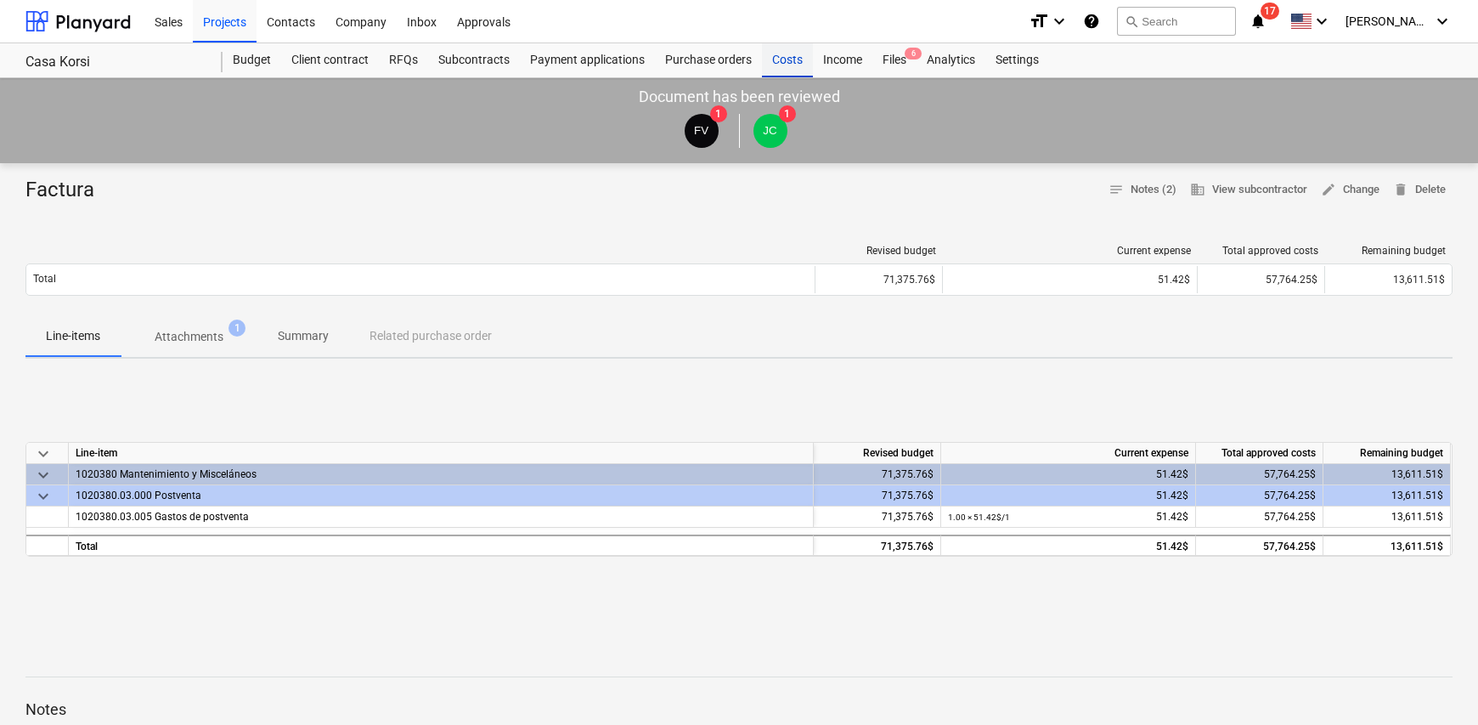
click at [778, 59] on div "Costs" at bounding box center [787, 60] width 51 height 34
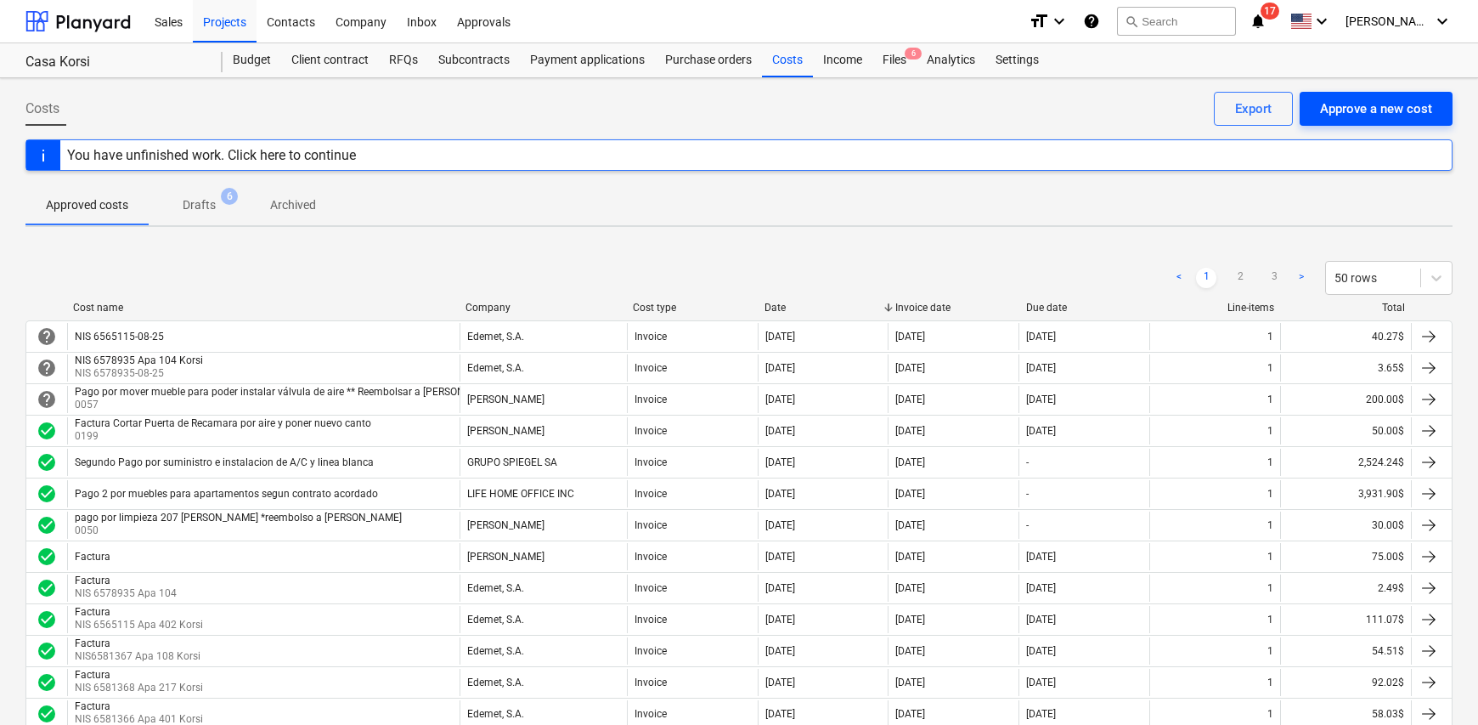
click at [1387, 108] on div "Approve a new cost" at bounding box center [1376, 109] width 112 height 22
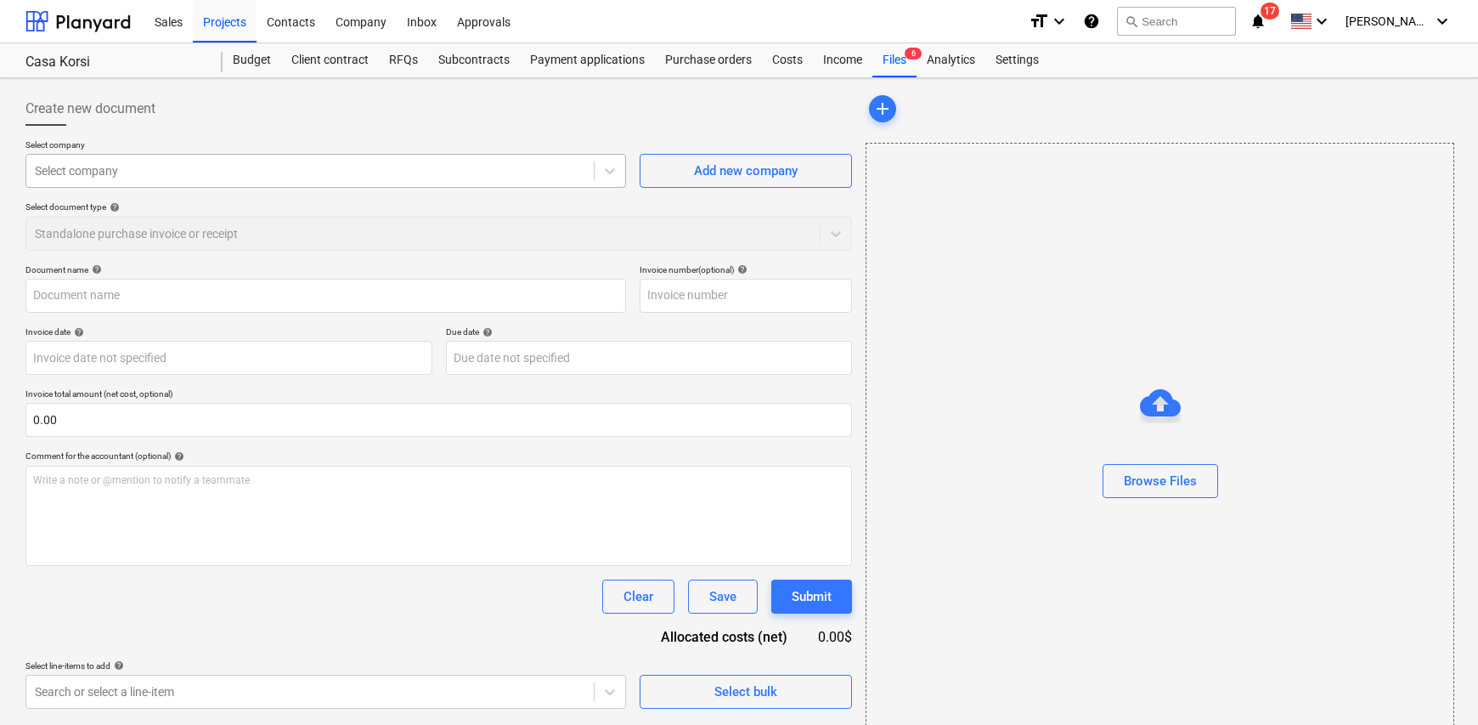
click at [118, 172] on div at bounding box center [310, 170] width 551 height 17
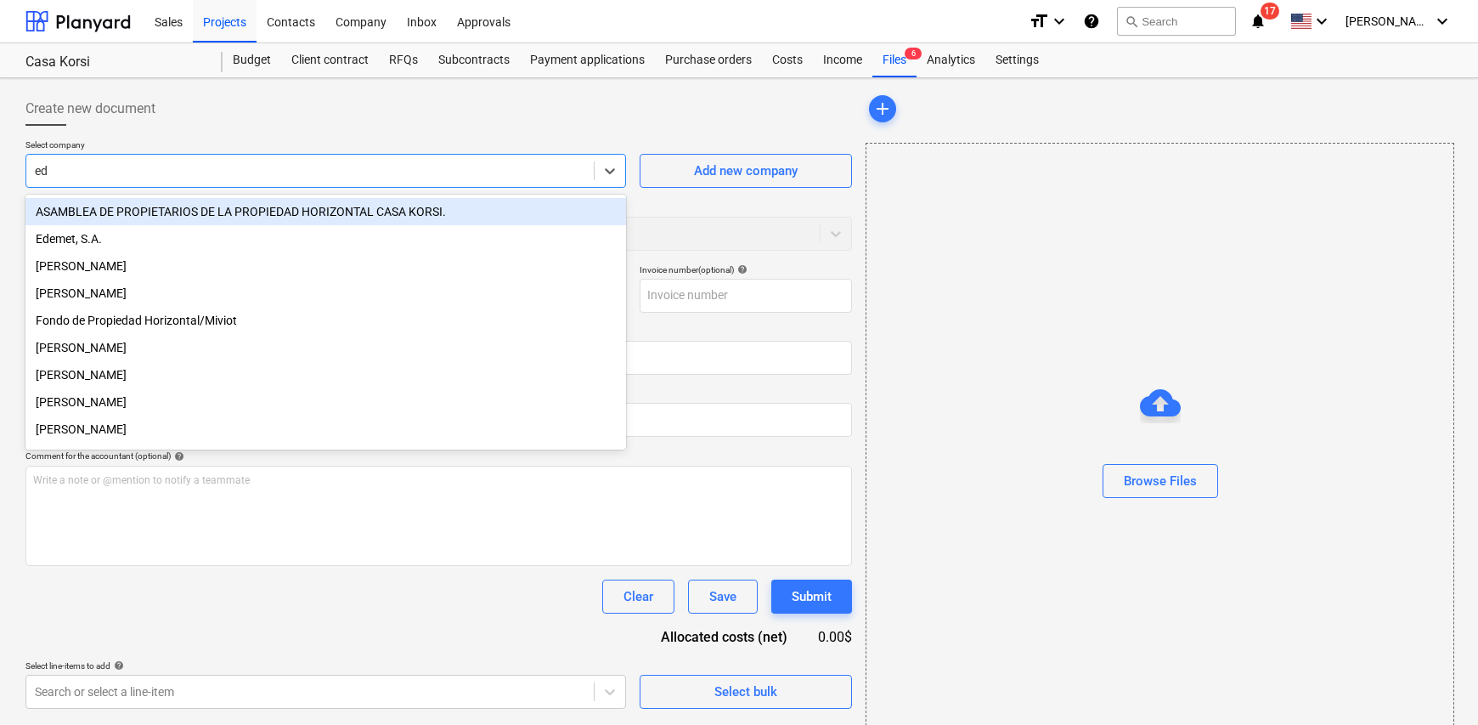
type input "ede"
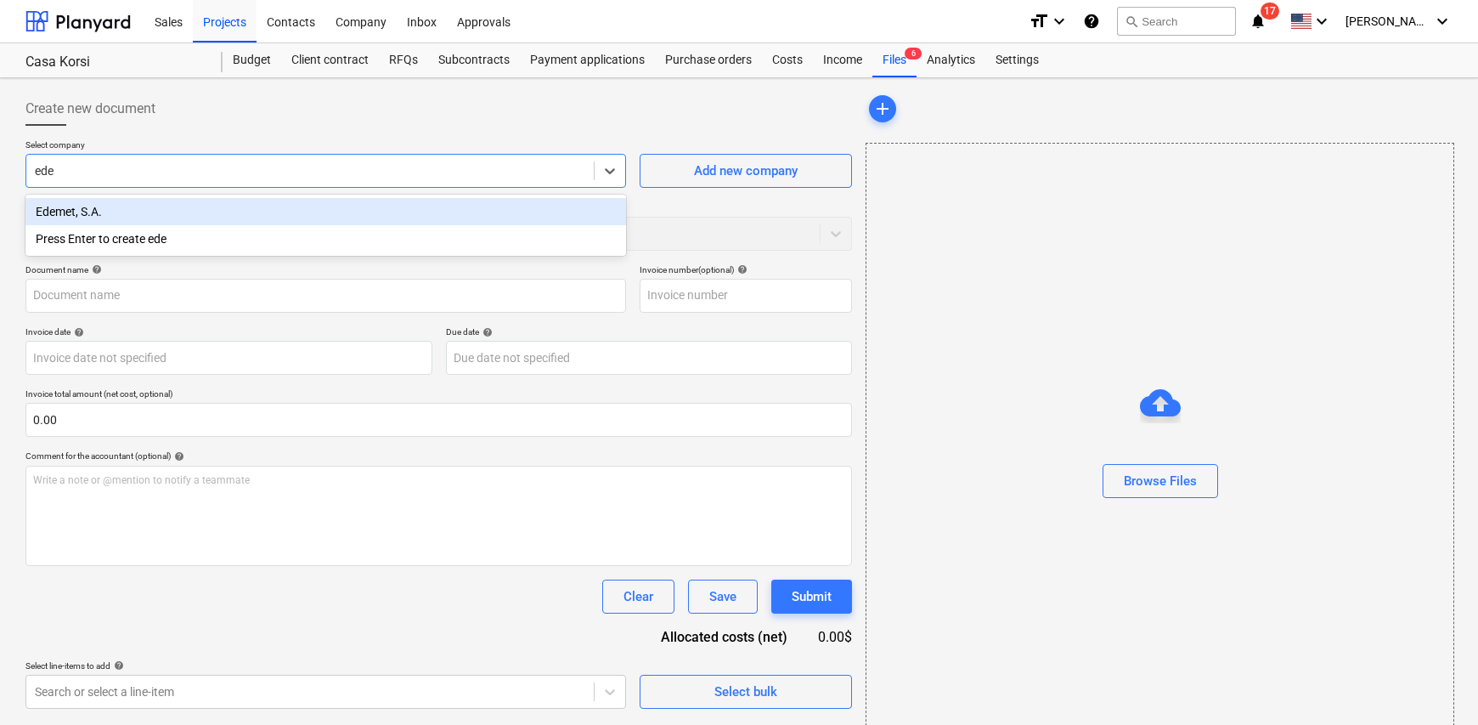
click at [115, 216] on div "Edemet, S.A." at bounding box center [325, 211] width 601 height 27
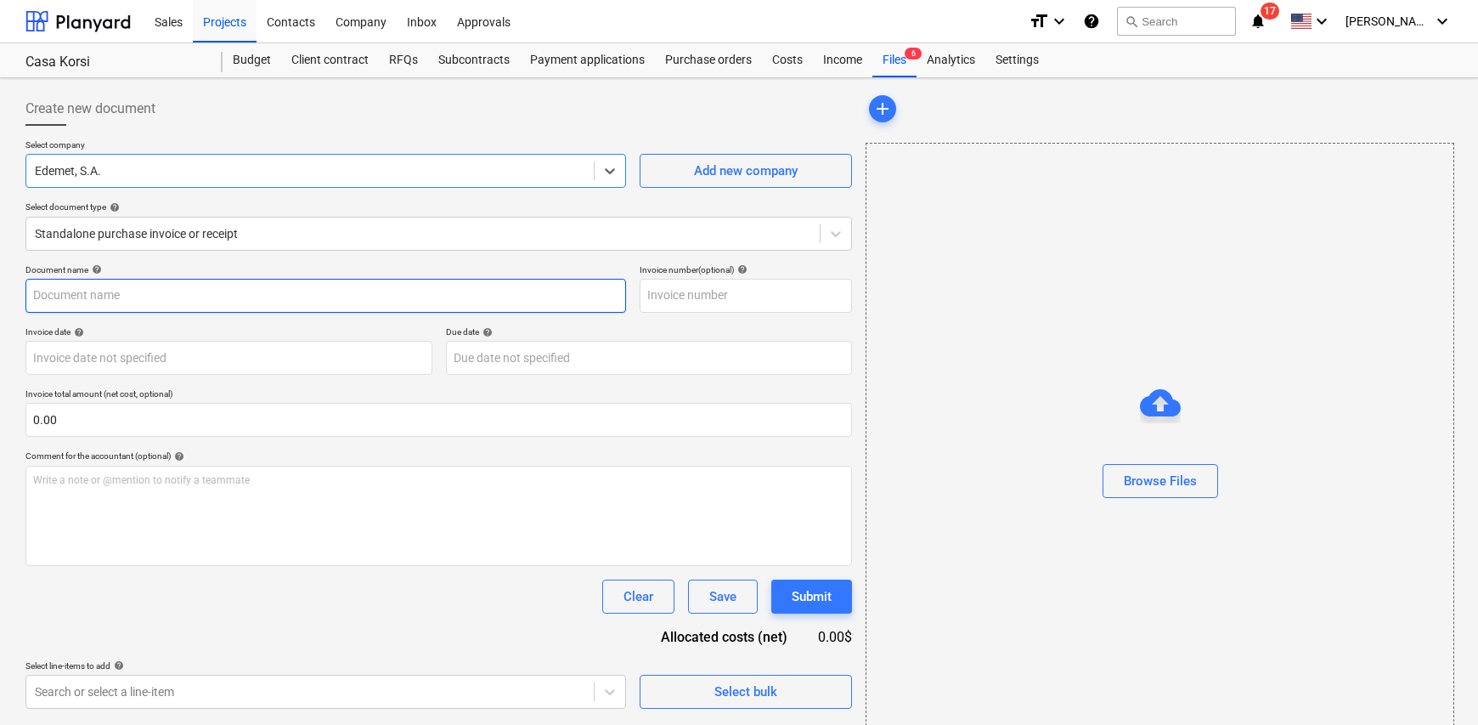
click at [114, 295] on input "text" at bounding box center [325, 296] width 601 height 34
type input "N"
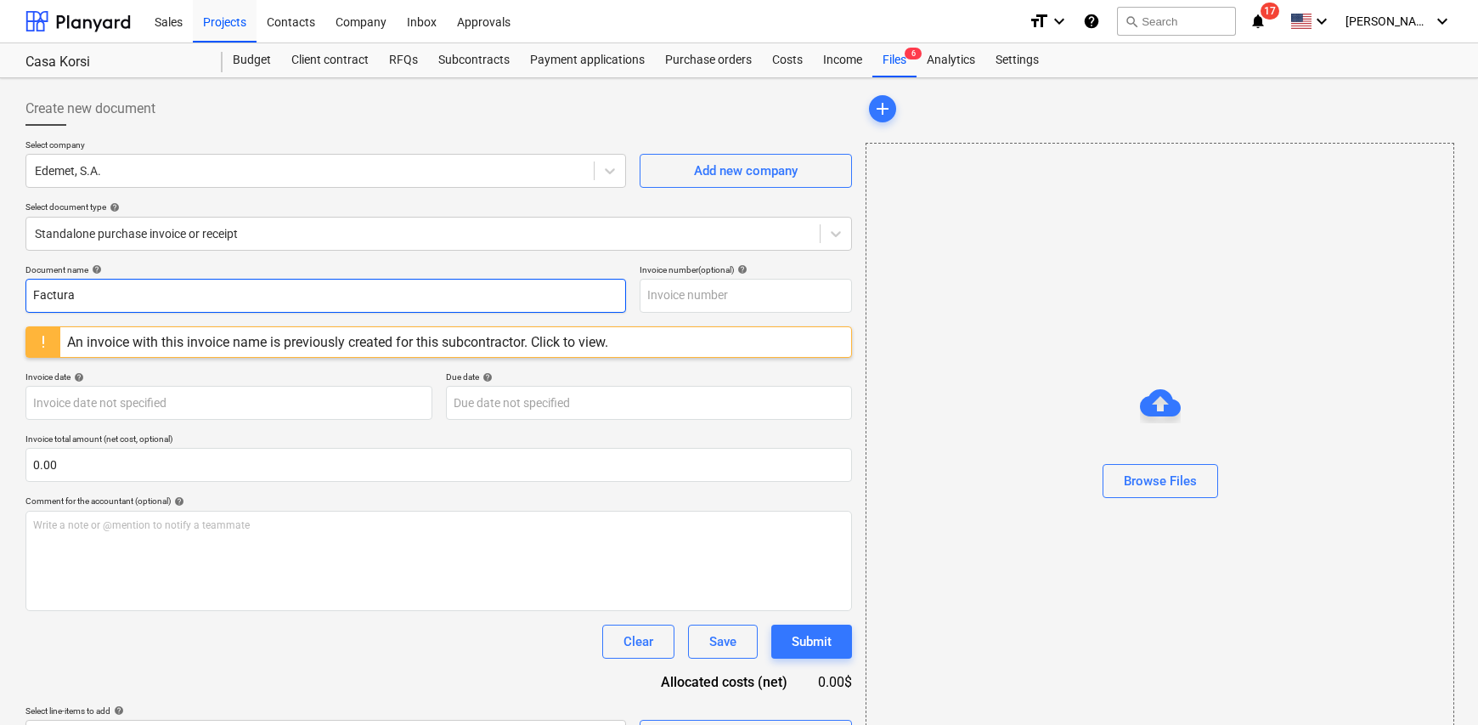
type input "Factura"
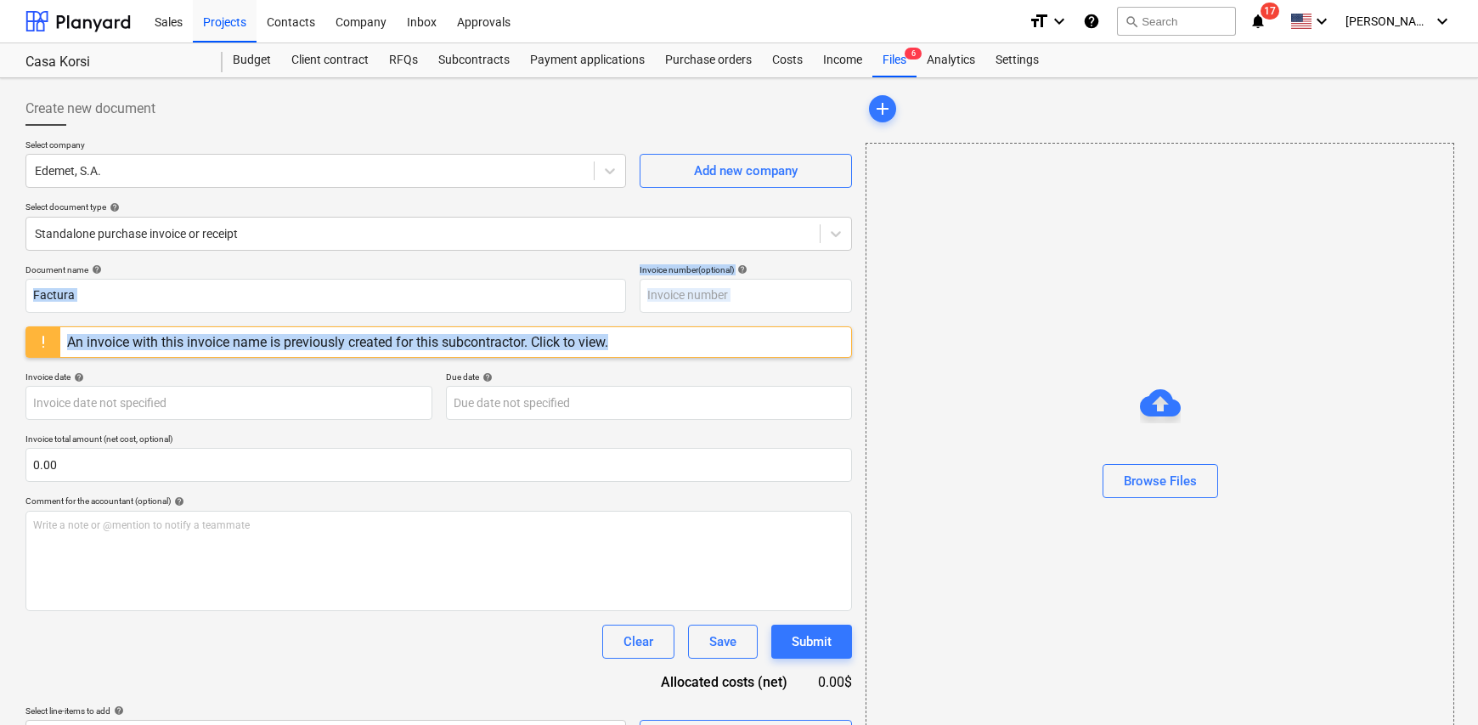
drag, startPoint x: 623, startPoint y: 342, endPoint x: 19, endPoint y: 318, distance: 604.6
click at [20, 317] on div "Create new document Select company Edemet, S.A. Add new company Select document…" at bounding box center [439, 423] width 840 height 676
copy div "Invoice number (optional) help An invoice with this invoice name is previously …"
click at [669, 290] on input "text" at bounding box center [746, 296] width 212 height 34
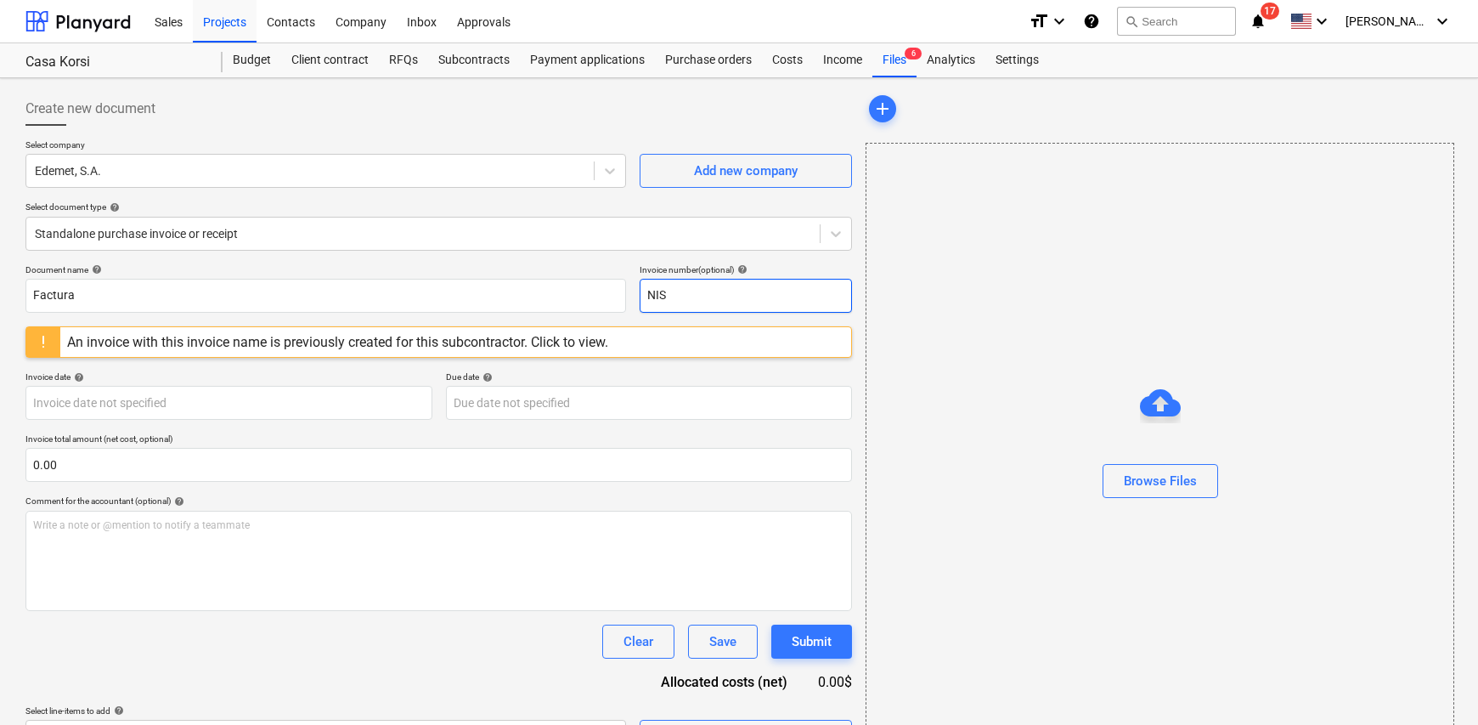
click at [705, 299] on input "NIS" at bounding box center [746, 296] width 212 height 34
type input "NIS 6578937-08-25"
click at [155, 403] on body "Sales Projects Contacts Company Inbox Approvals format_size keyboard_arrow_down…" at bounding box center [739, 362] width 1478 height 725
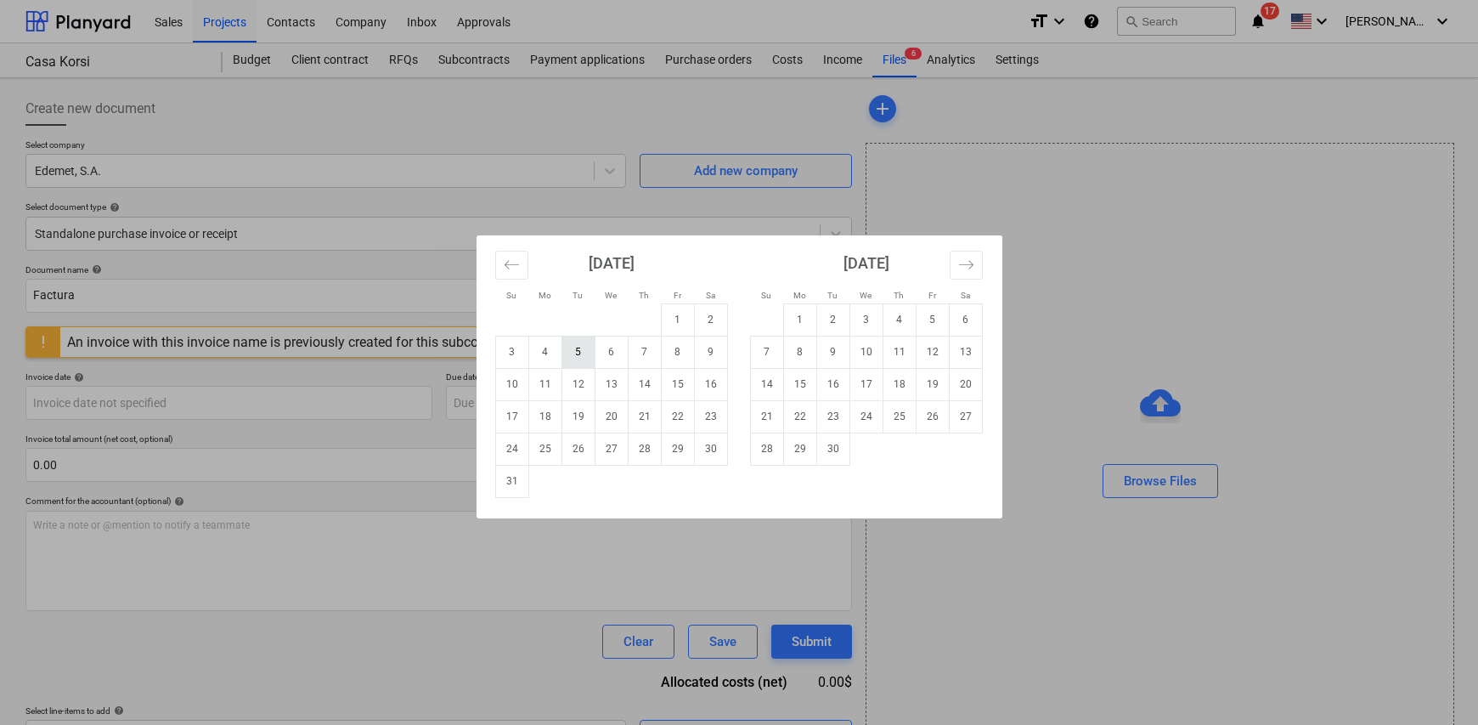
click at [579, 355] on td "5" at bounding box center [578, 352] width 33 height 32
type input "05 Aug 2025"
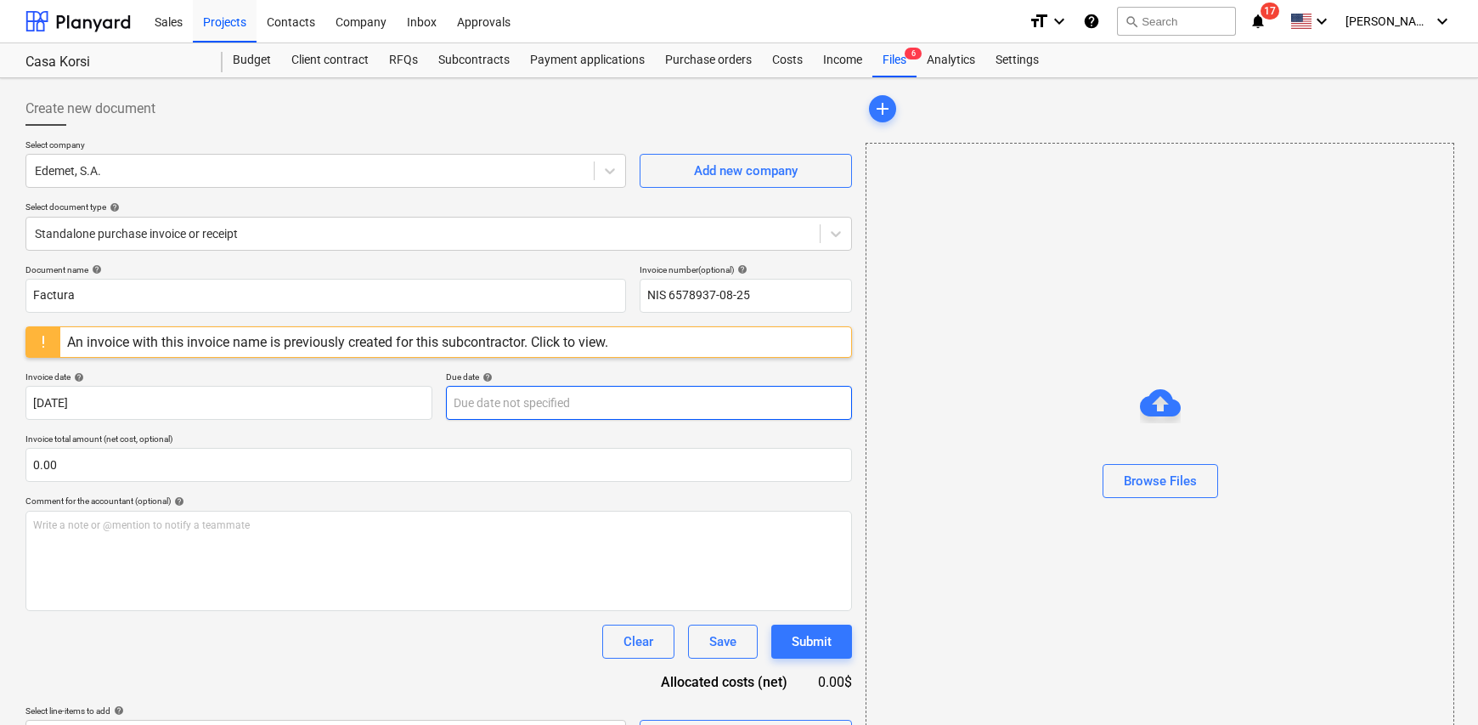
click at [539, 410] on body "Sales Projects Contacts Company Inbox Approvals format_size keyboard_arrow_down…" at bounding box center [739, 362] width 1478 height 725
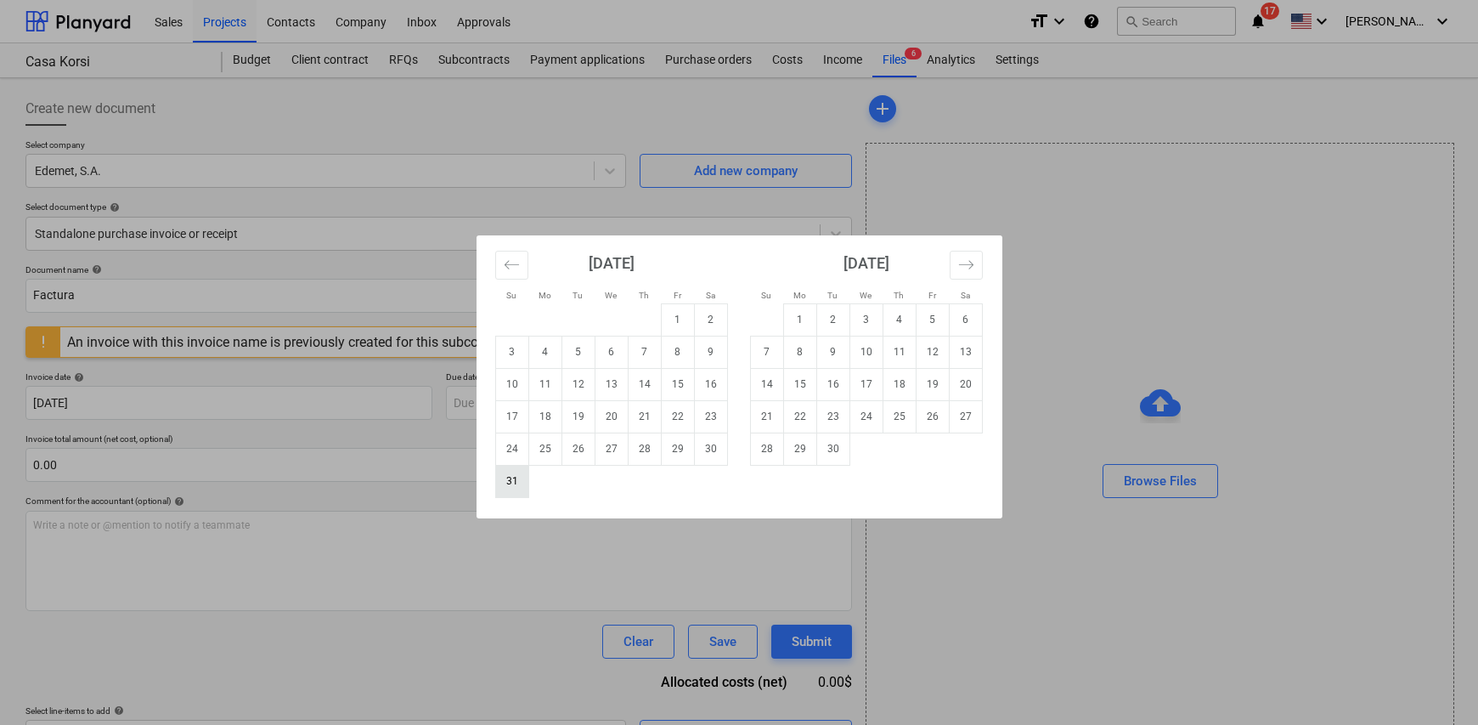
click at [507, 486] on td "31" at bounding box center [511, 481] width 33 height 32
type input "31 Aug 2025"
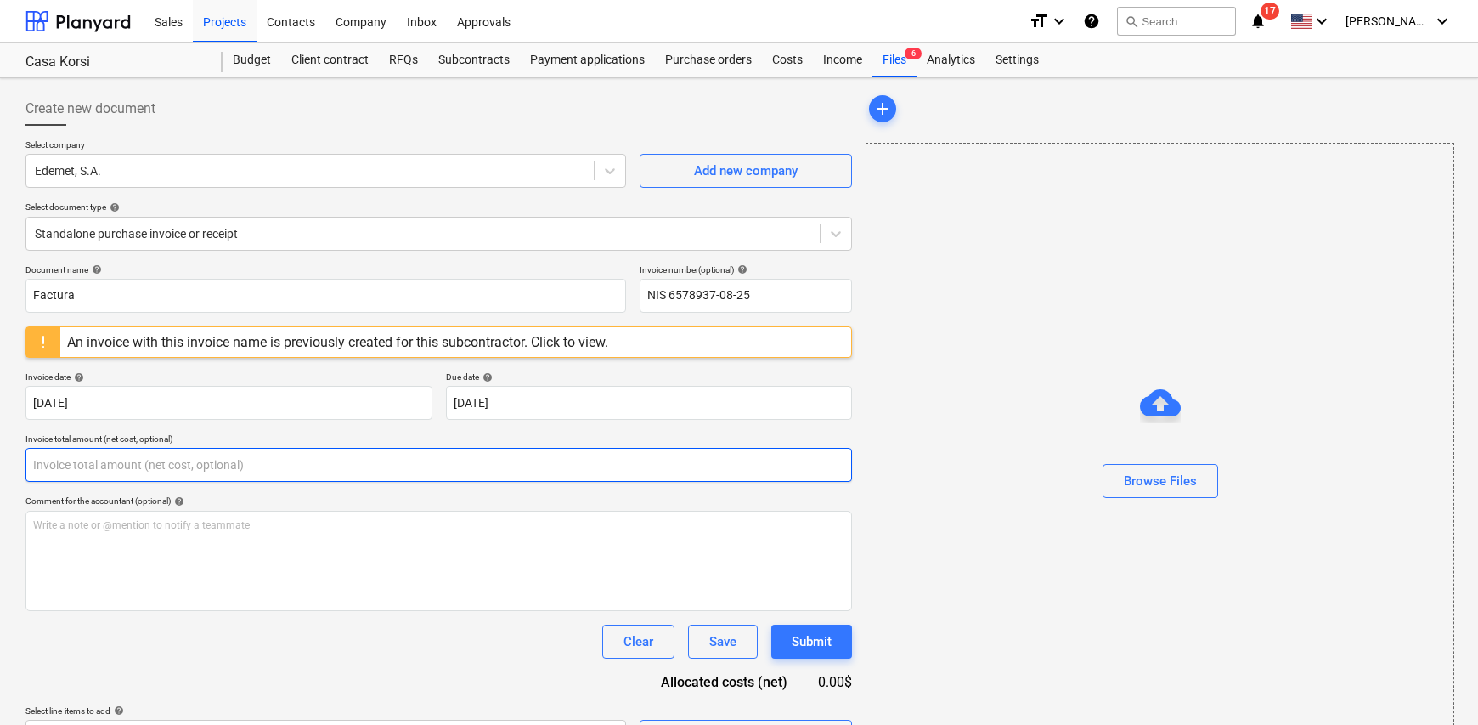
click at [170, 457] on input "text" at bounding box center [438, 465] width 827 height 34
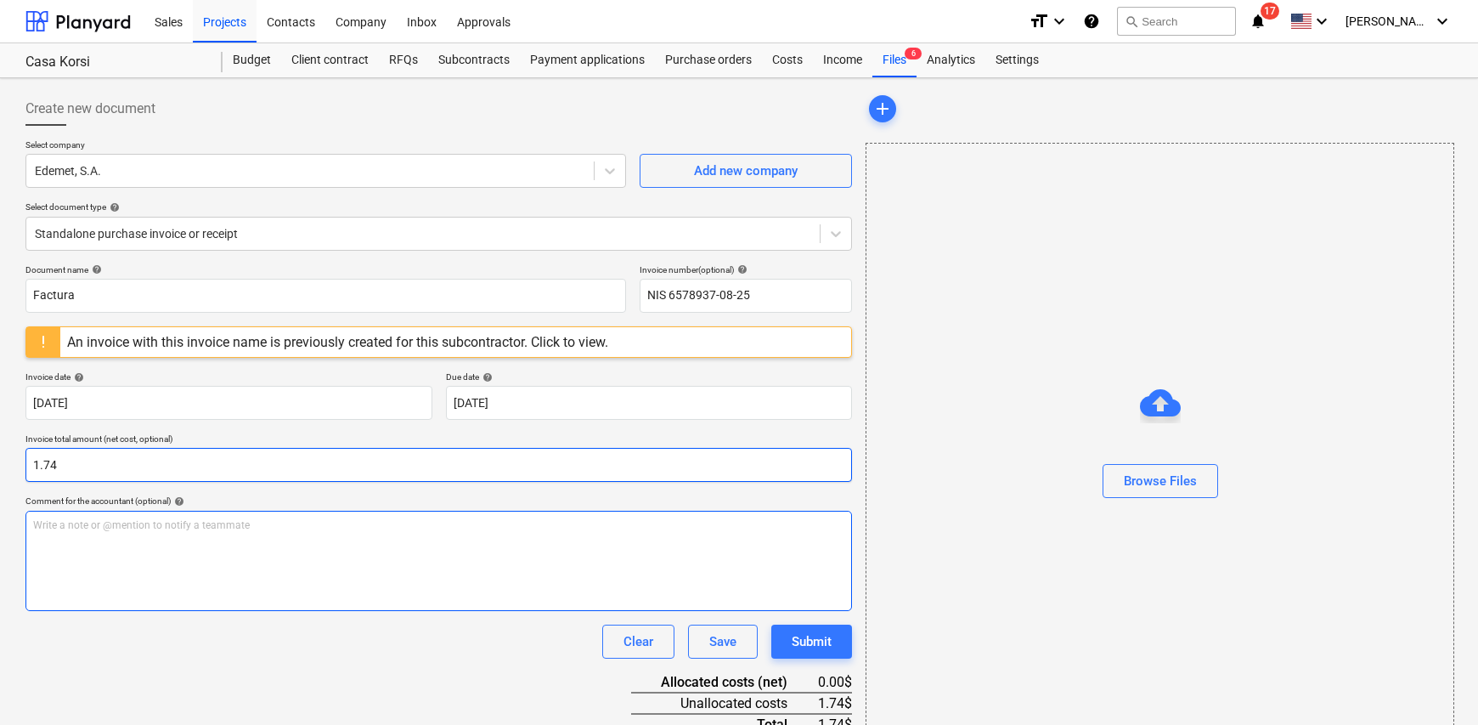
type input "1.74"
click at [88, 523] on p "Write a note or @mention to notify a teammate [PERSON_NAME]" at bounding box center [438, 525] width 811 height 14
drag, startPoint x: 255, startPoint y: 528, endPoint x: -306, endPoint y: 512, distance: 561.0
click at [0, 512] on html "Sales Projects Contacts Company Inbox Approvals format_size keyboard_arrow_down…" at bounding box center [739, 362] width 1478 height 725
copy span "Electricidad apartamento No. 106 Korsi"
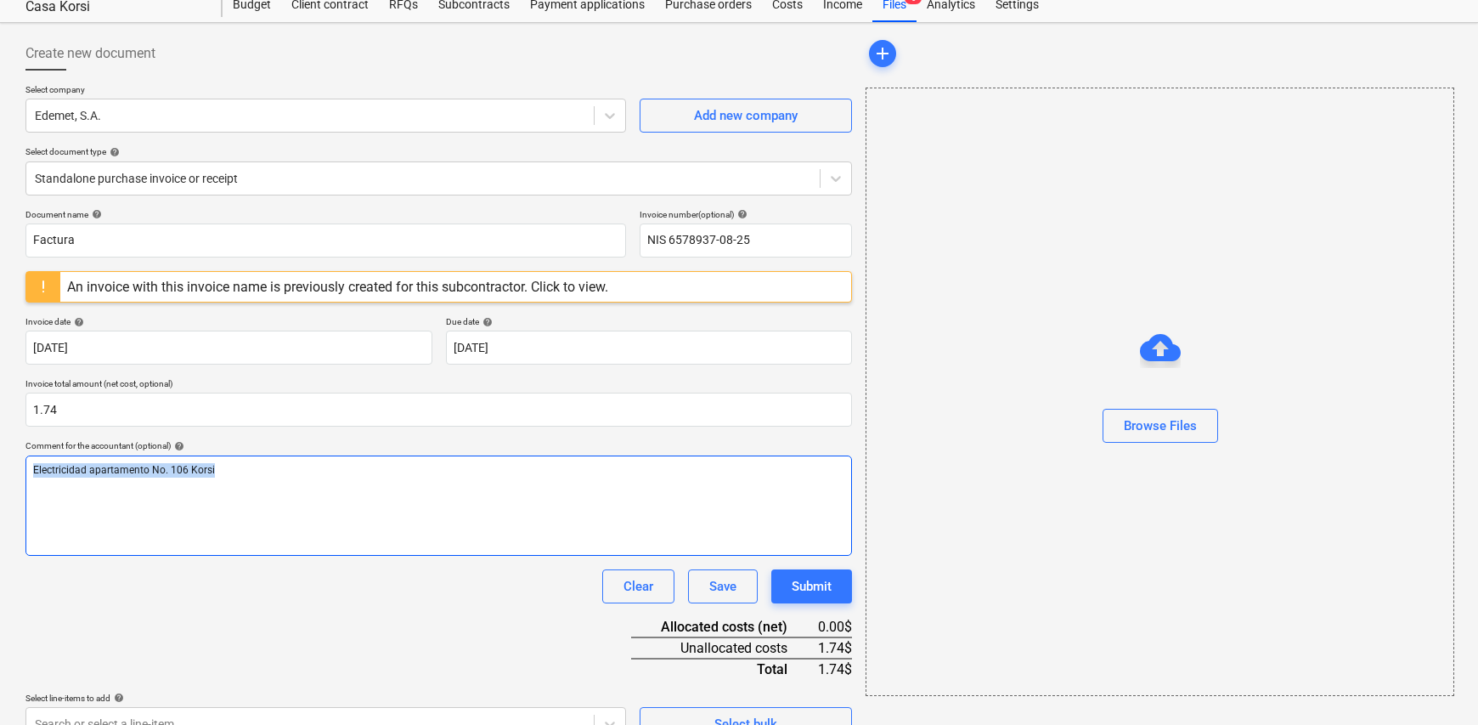
scroll to position [85, 0]
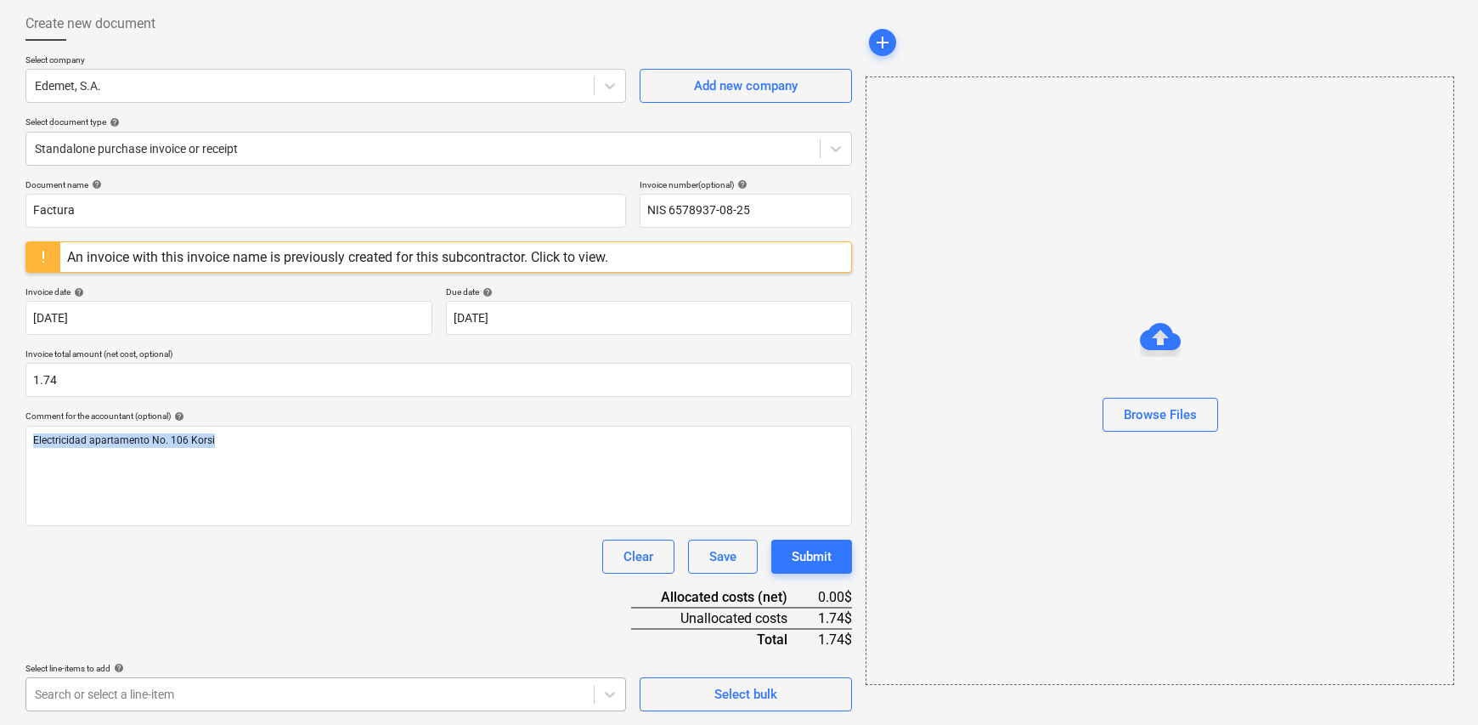
click at [200, 640] on body "Sales Projects Contacts Company Inbox Approvals format_size keyboard_arrow_down…" at bounding box center [739, 277] width 1478 height 725
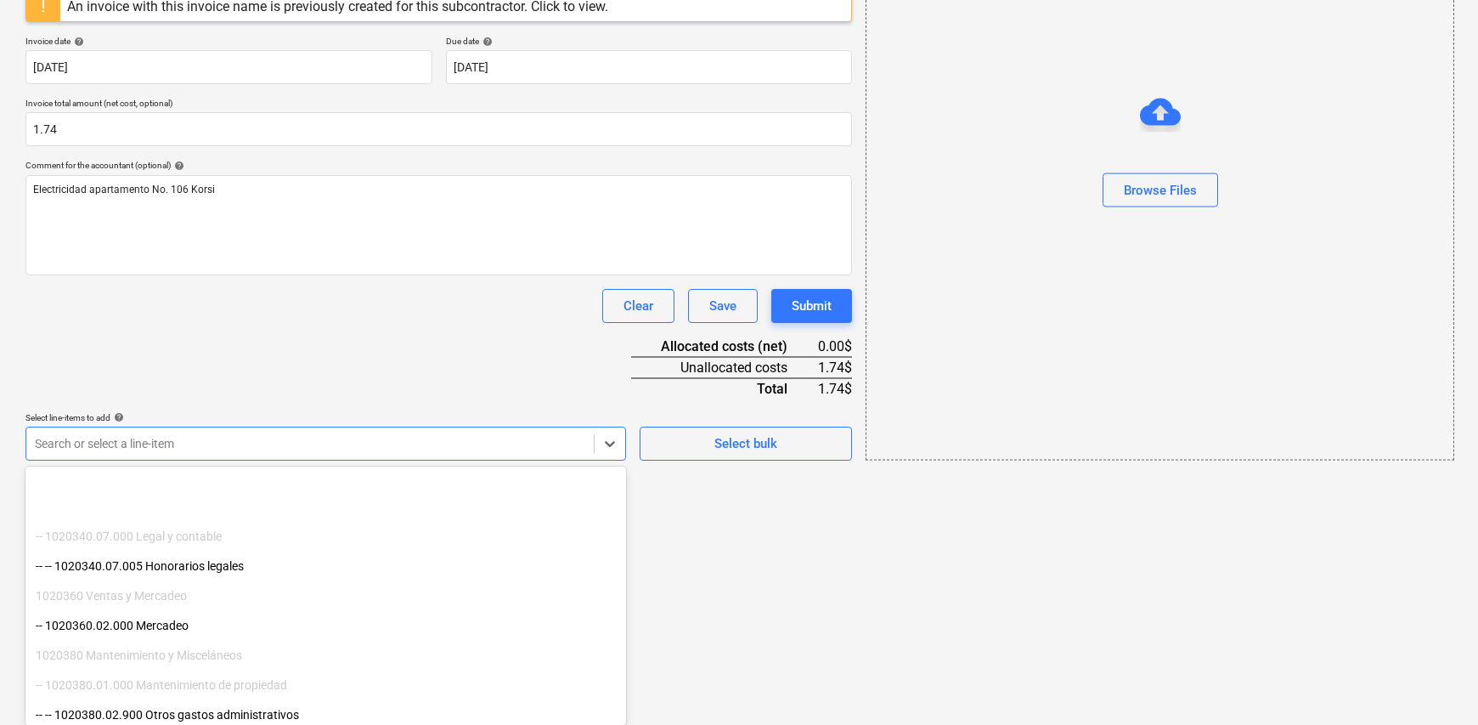
scroll to position [340, 0]
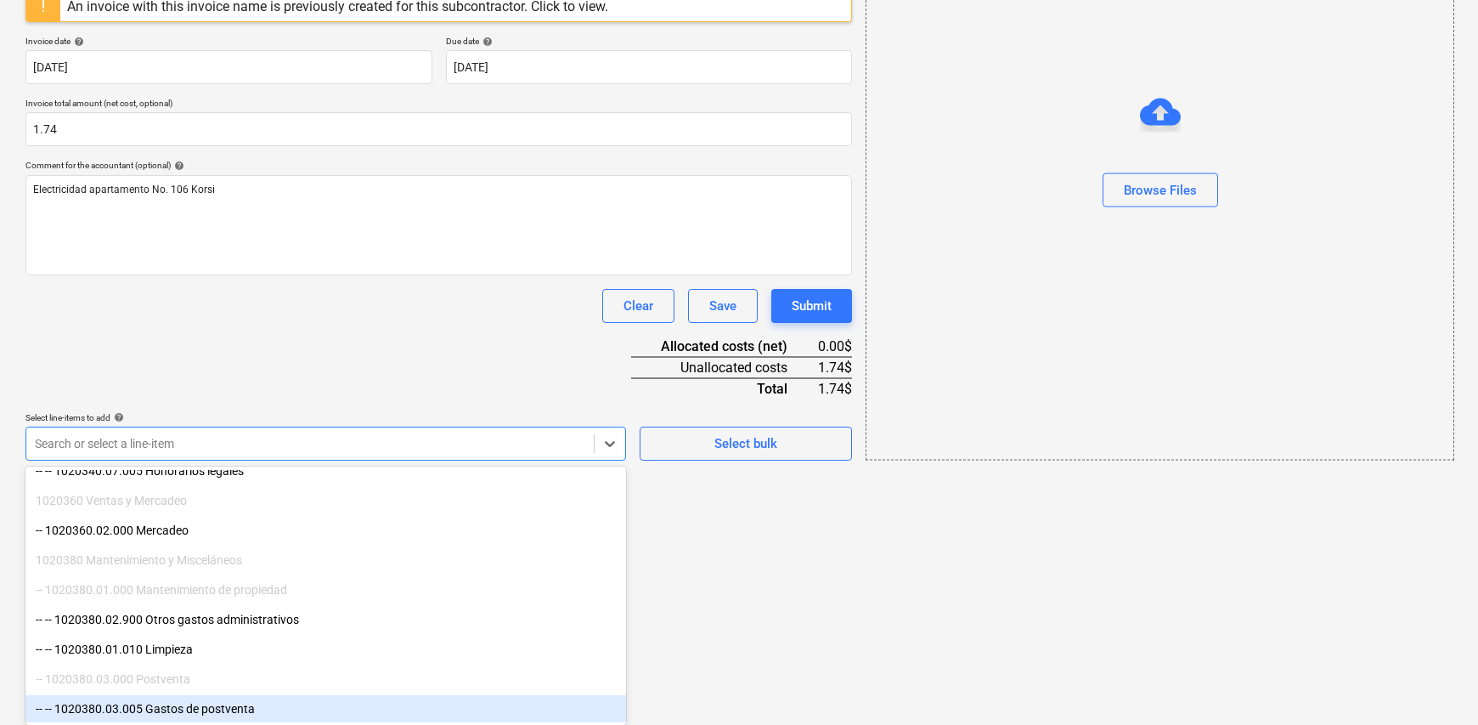
click at [229, 710] on div "-- -- 1020380.03.005 Gastos de postventa" at bounding box center [325, 708] width 601 height 27
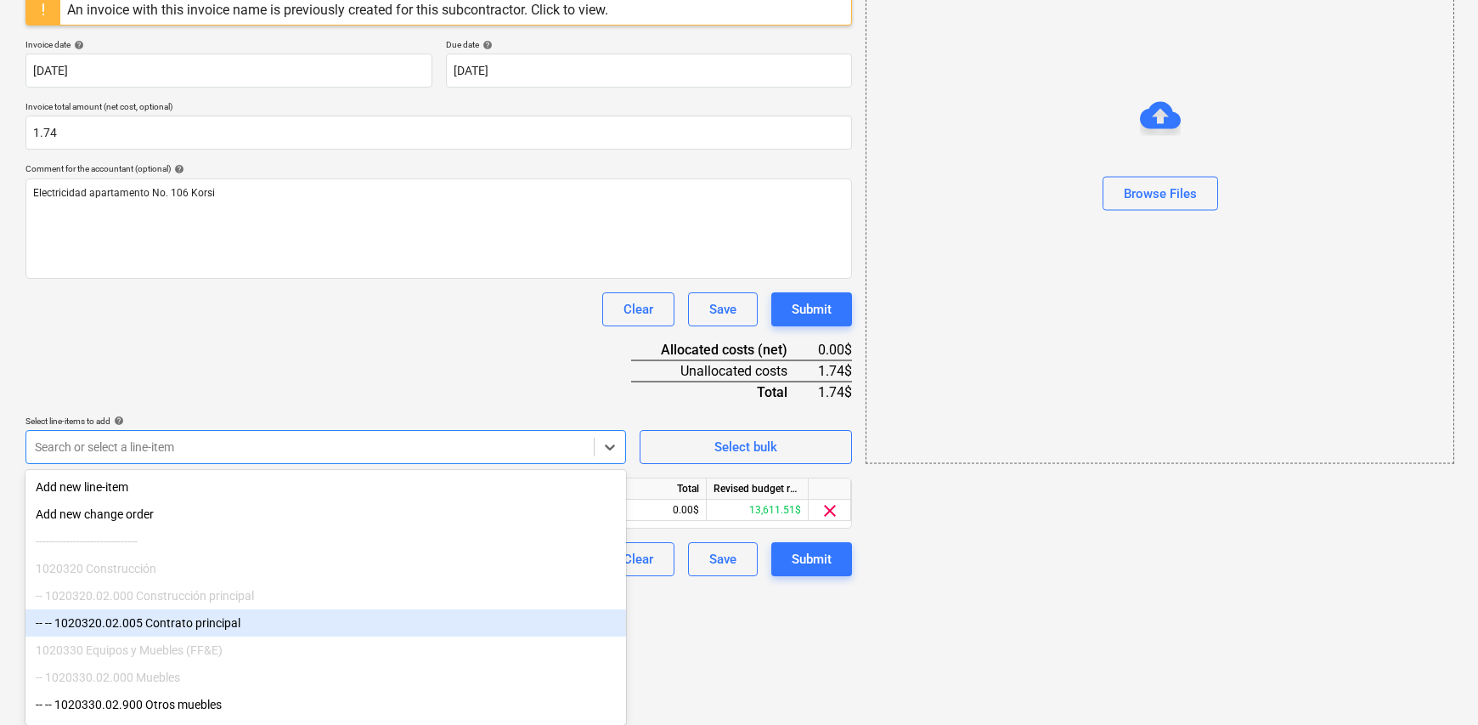
click at [702, 393] on html "Sales Projects Contacts Company Inbox Approvals format_size keyboard_arrow_down…" at bounding box center [739, 30] width 1478 height 725
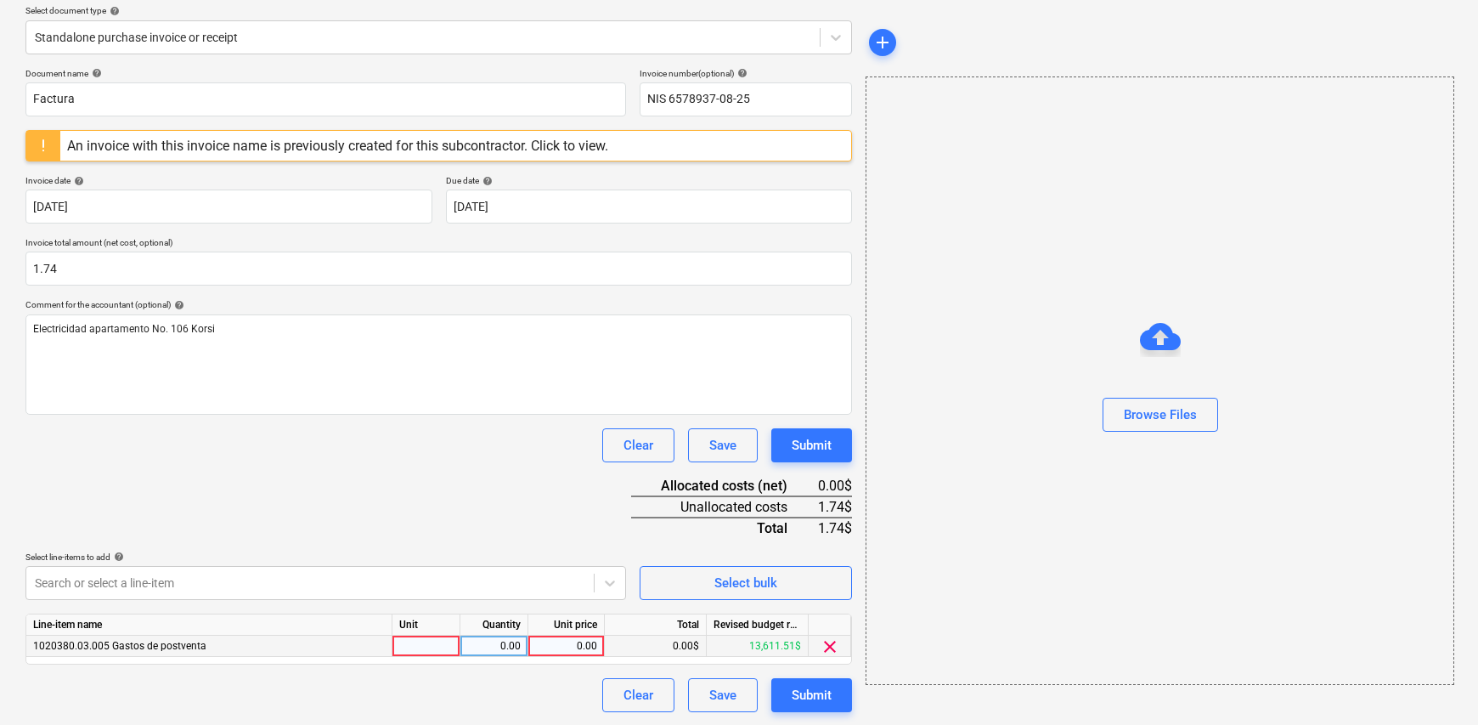
click at [404, 653] on div at bounding box center [427, 646] width 68 height 21
type input "1"
click at [501, 639] on div "0.00" at bounding box center [494, 646] width 54 height 21
click at [563, 643] on div "0.00" at bounding box center [566, 646] width 62 height 21
type input "174"
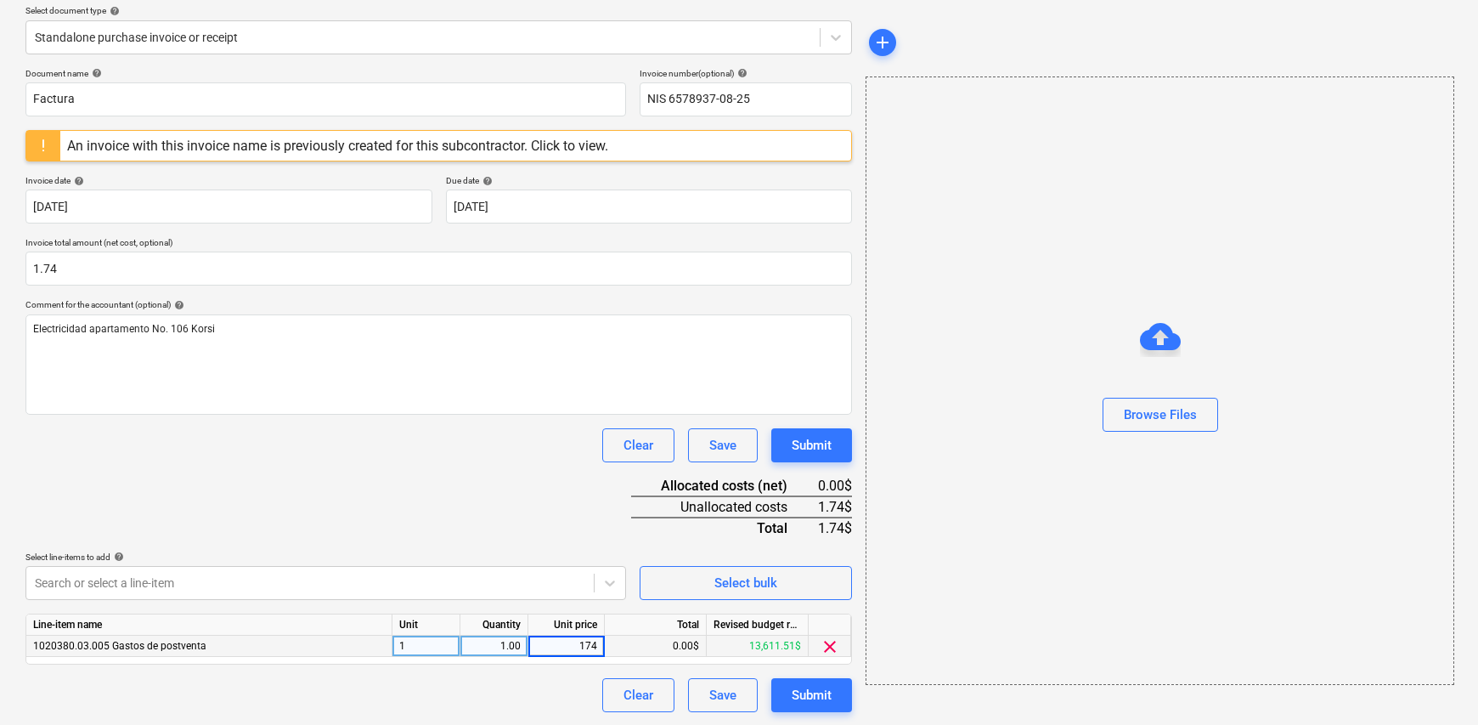
click at [551, 517] on div "Document name help Factura Invoice number (optional) help NIS 6578937-08-25 An …" at bounding box center [438, 390] width 827 height 644
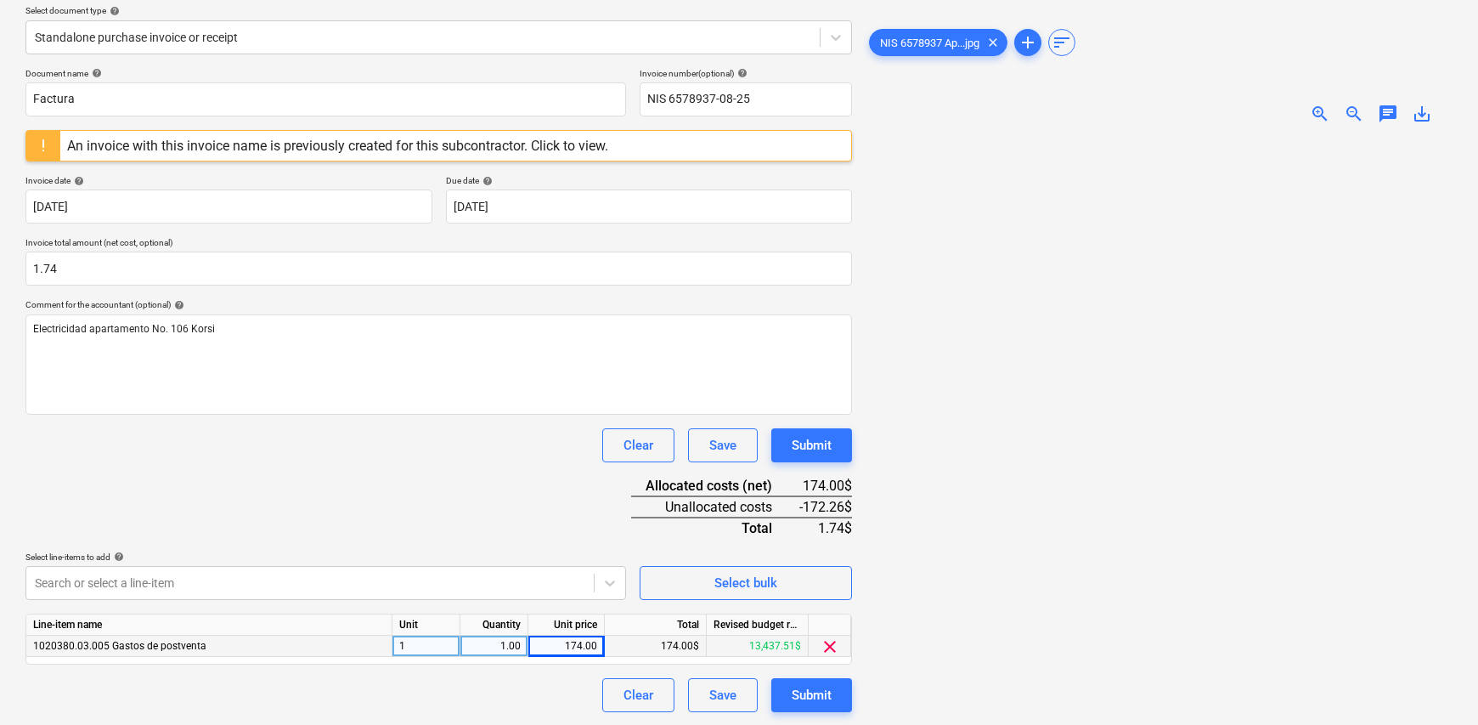
click at [573, 640] on div "174.00" at bounding box center [566, 646] width 62 height 21
click at [585, 644] on input "174" at bounding box center [567, 646] width 76 height 20
type input "1.74"
click at [959, 624] on div at bounding box center [1159, 476] width 587 height 677
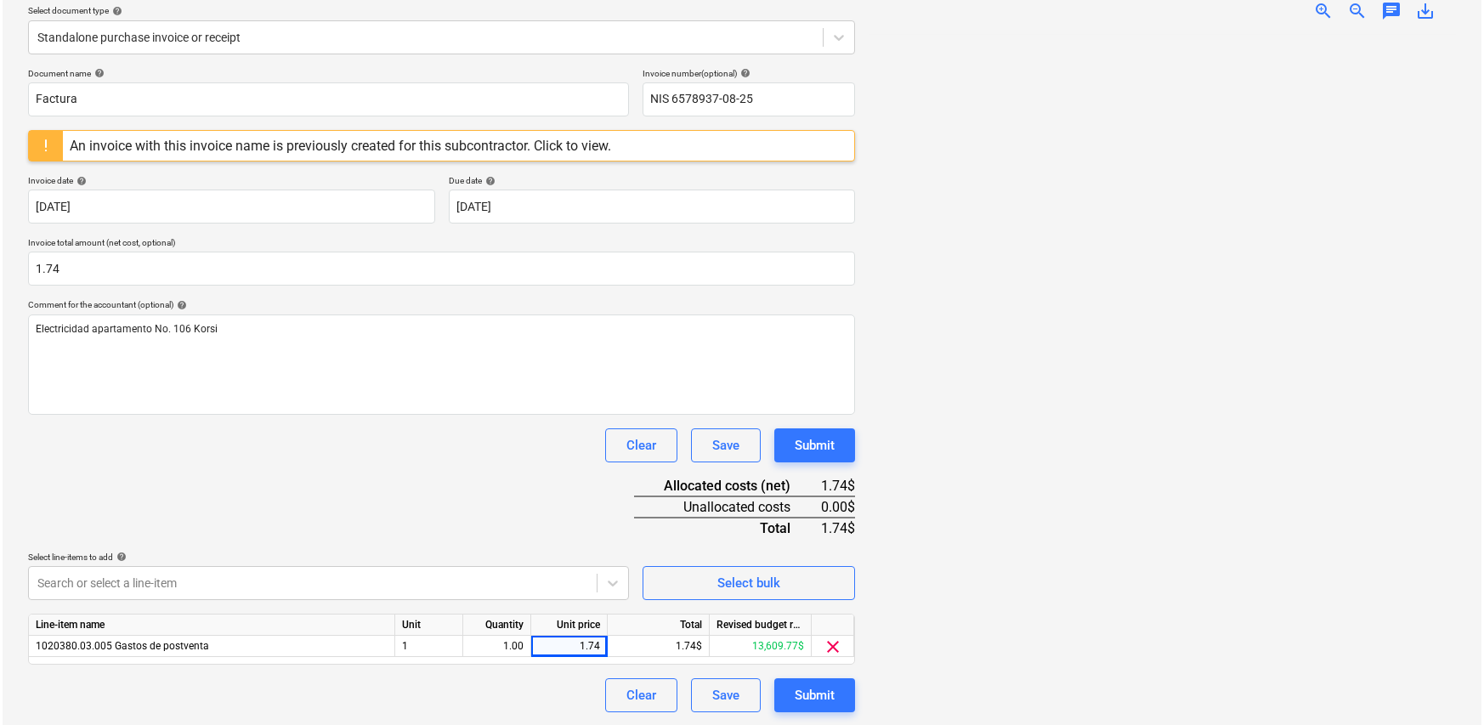
scroll to position [26, 0]
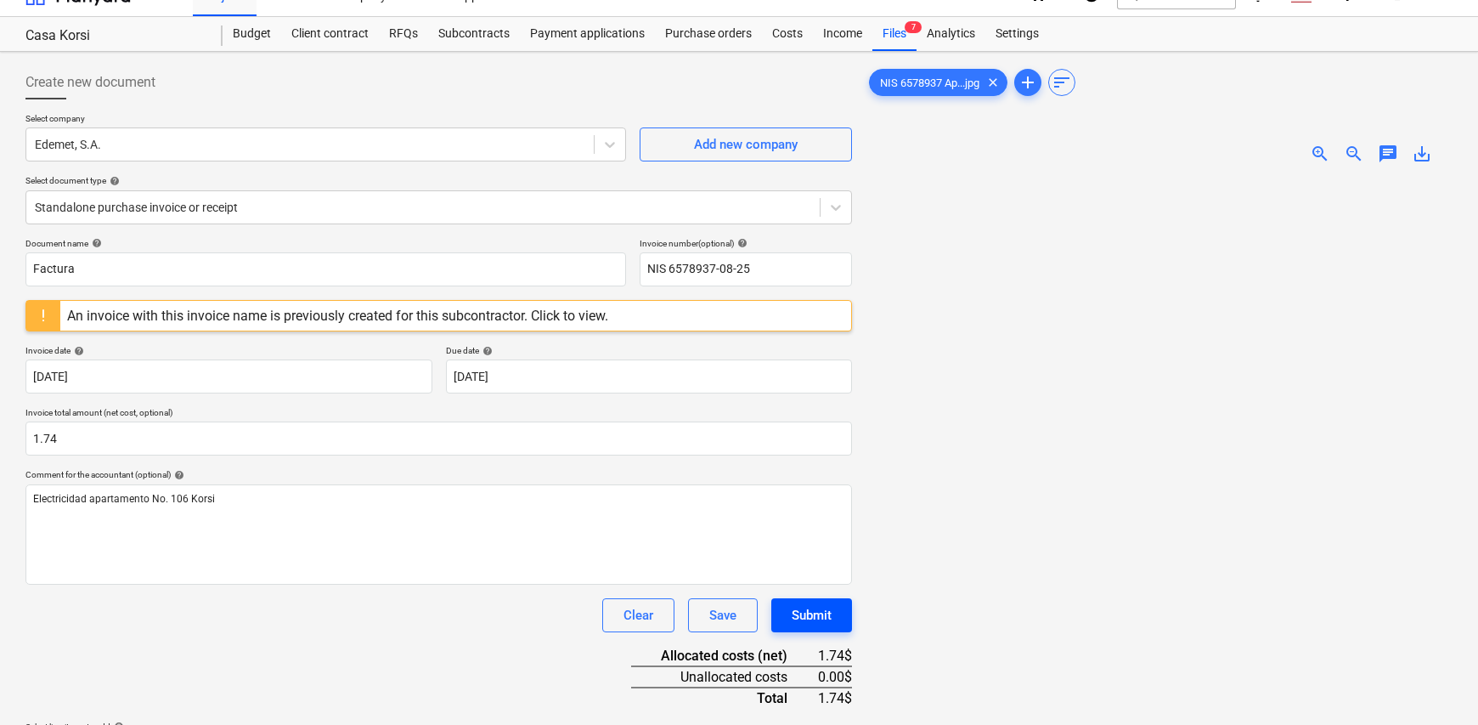
click at [818, 622] on div "Submit" at bounding box center [812, 615] width 40 height 22
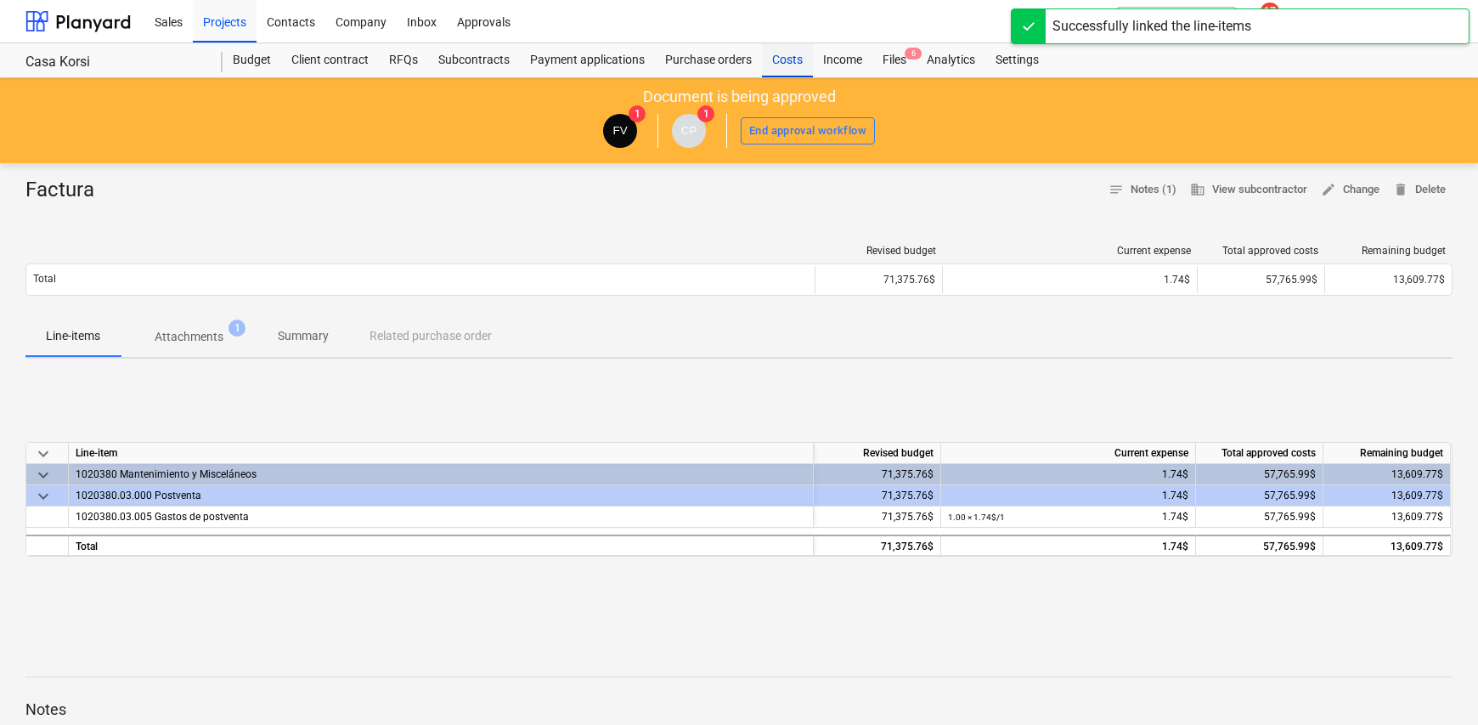
click at [784, 62] on div "Costs" at bounding box center [787, 60] width 51 height 34
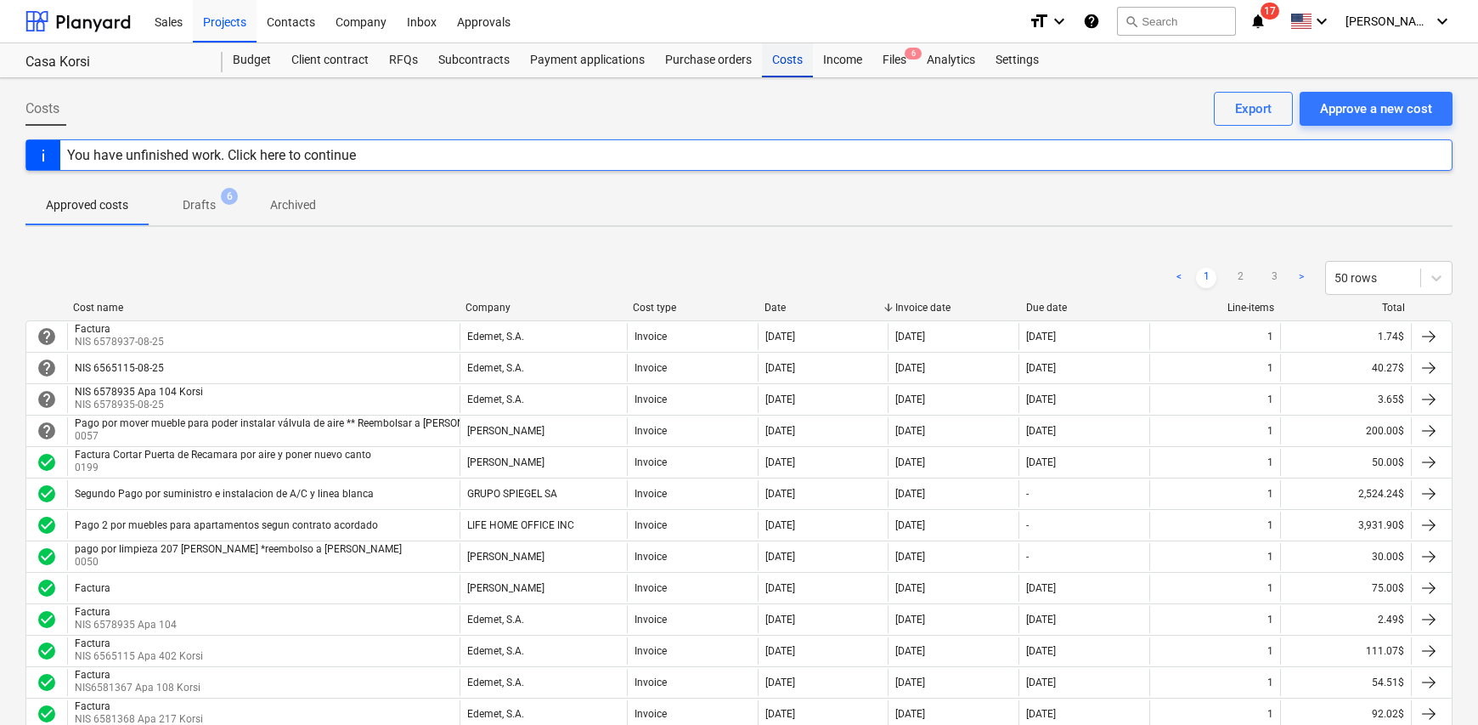
drag, startPoint x: 787, startPoint y: 58, endPoint x: 789, endPoint y: 68, distance: 10.3
click at [787, 58] on div "Costs" at bounding box center [787, 60] width 51 height 34
click at [1360, 110] on div "Approve a new cost" at bounding box center [1376, 109] width 112 height 22
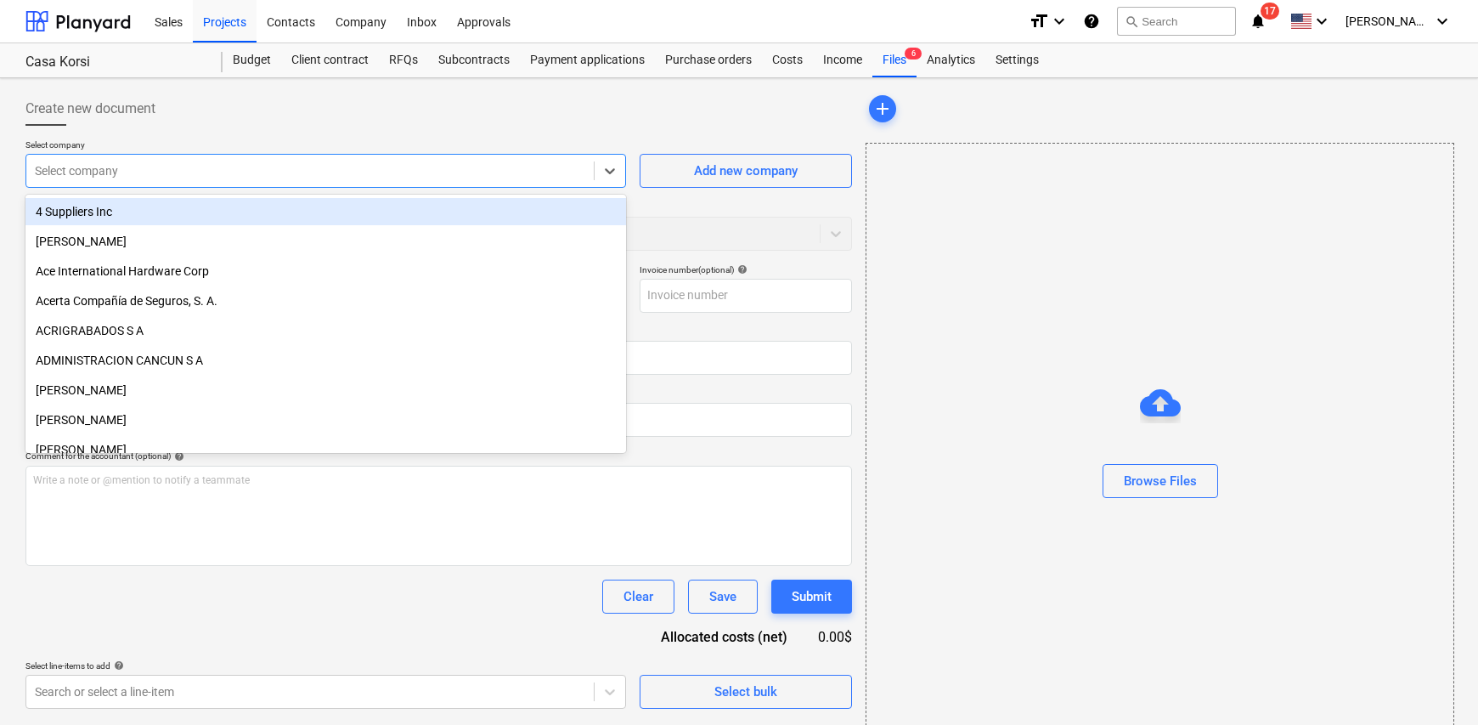
click at [133, 181] on div "Select company" at bounding box center [310, 171] width 568 height 24
type input "ede"
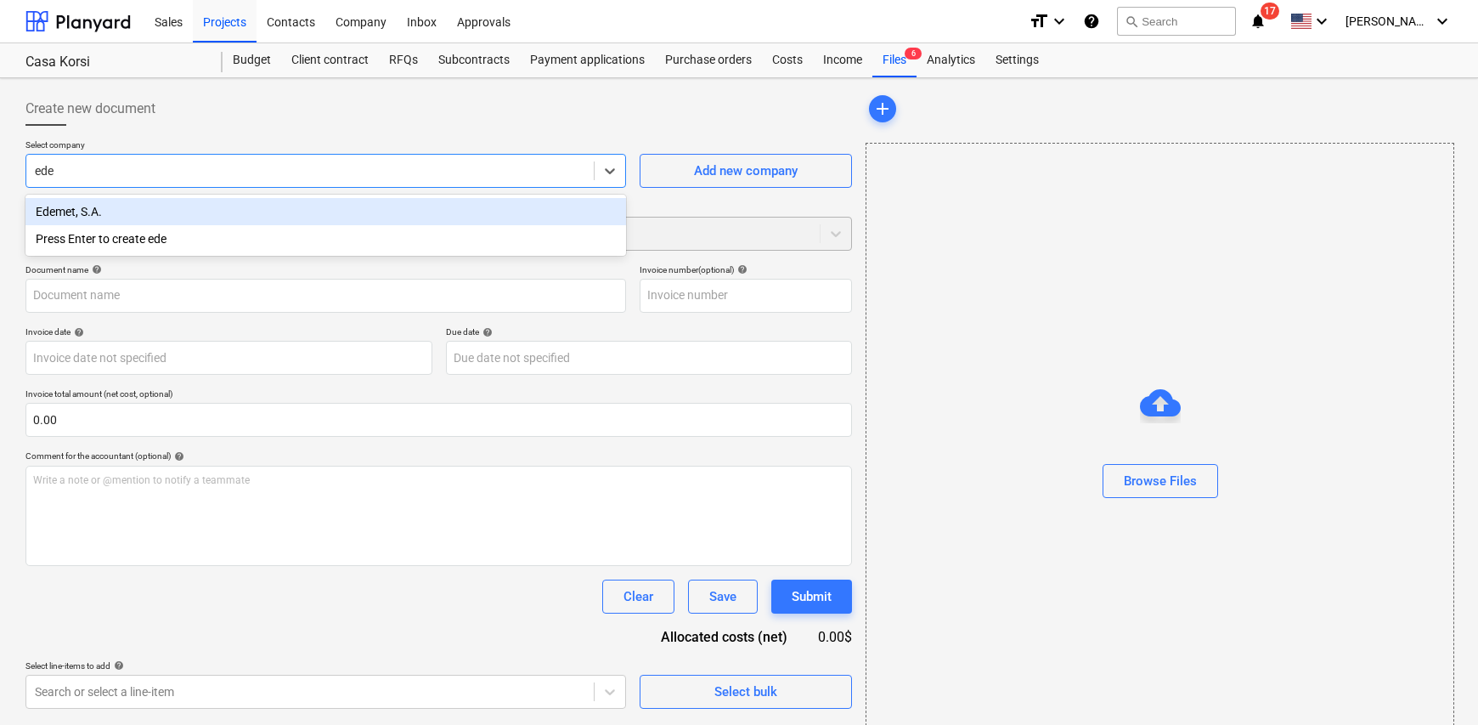
click at [123, 212] on div "Edemet, S.A." at bounding box center [325, 211] width 601 height 27
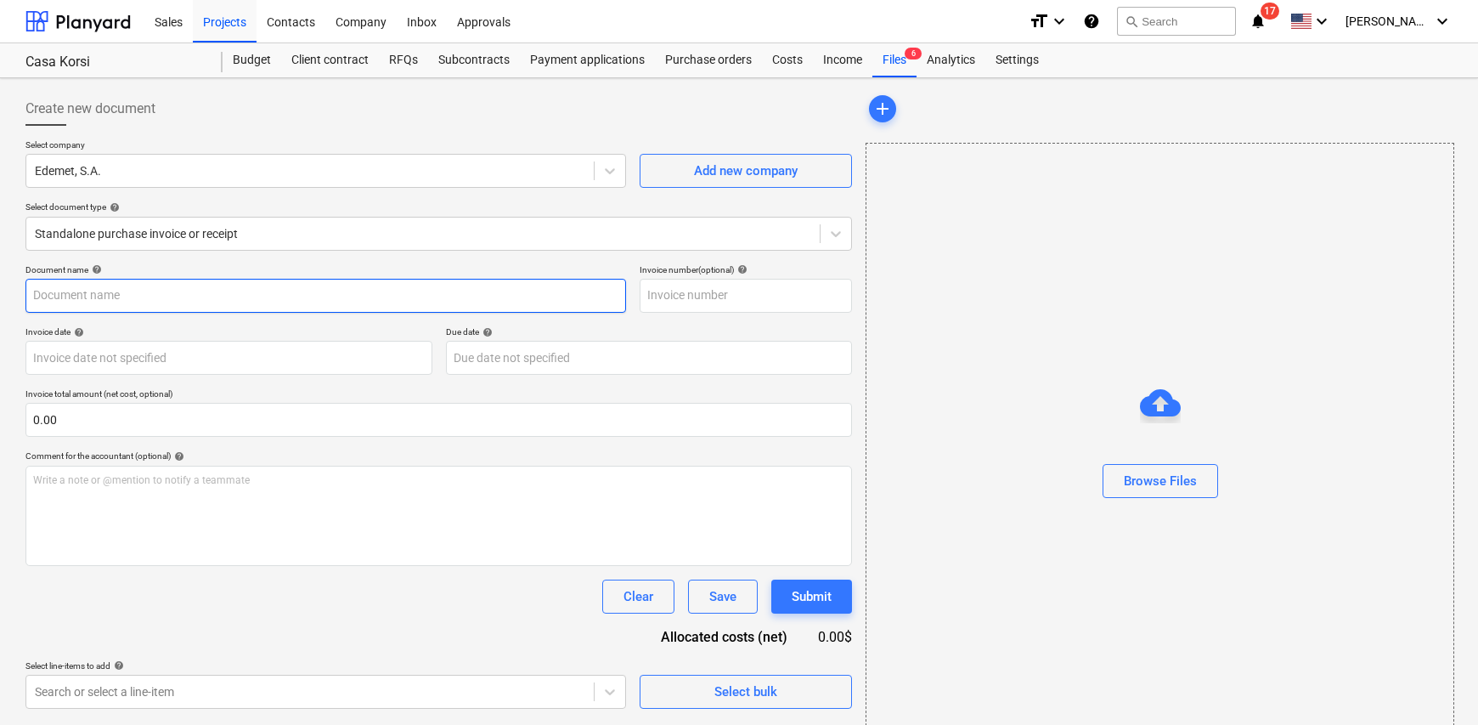
click at [110, 288] on input "text" at bounding box center [325, 296] width 601 height 34
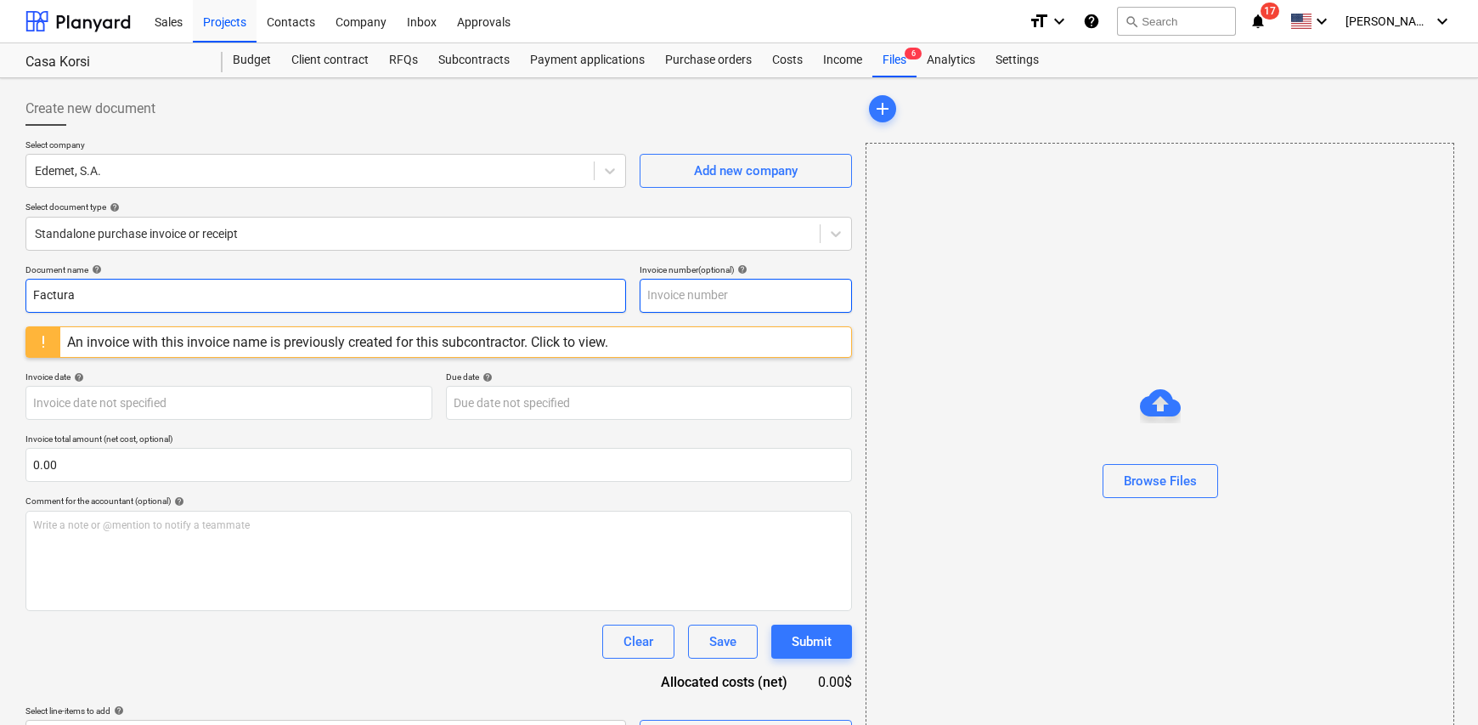
type input "Factura"
click at [669, 302] on input "text" at bounding box center [746, 296] width 212 height 34
type input "NIS 6578944-08-25"
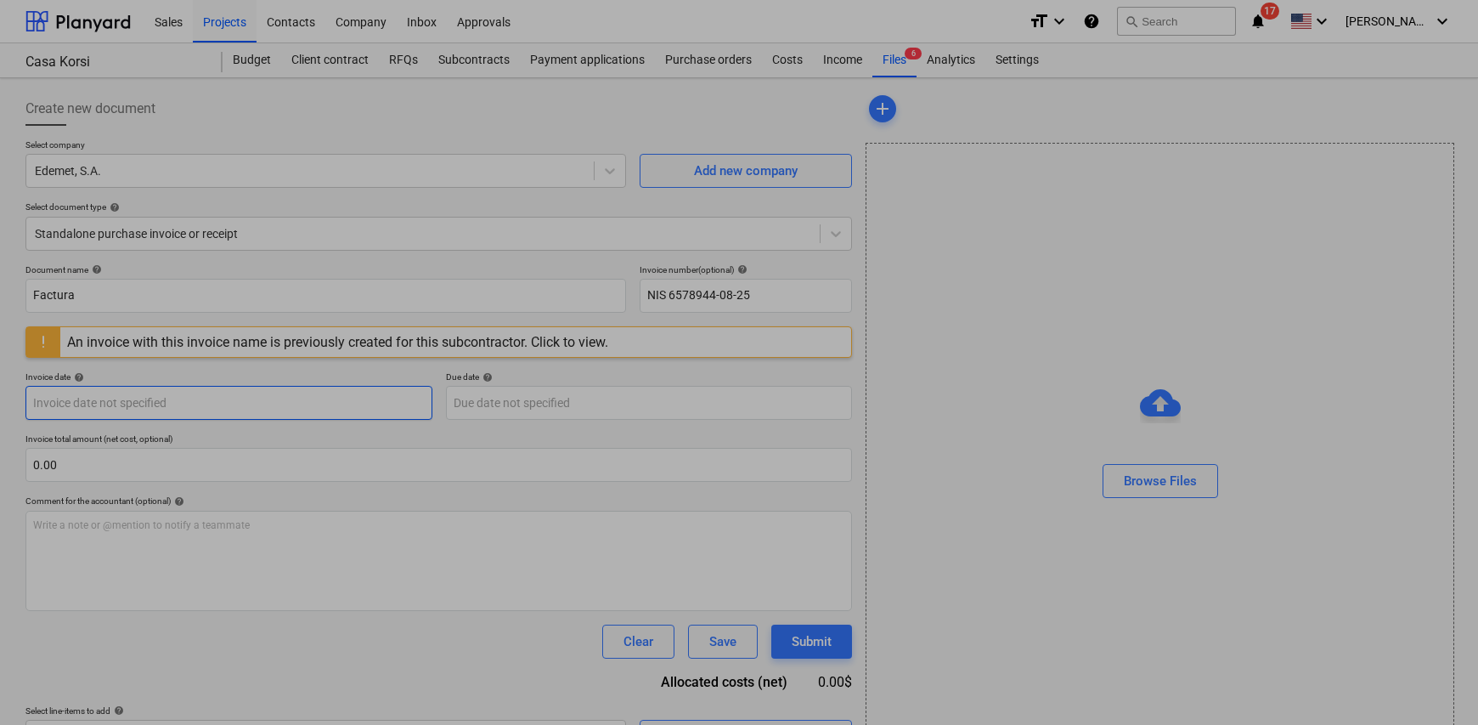
click at [144, 405] on body "Sales Projects Contacts Company Inbox Approvals format_size keyboard_arrow_down…" at bounding box center [739, 362] width 1478 height 725
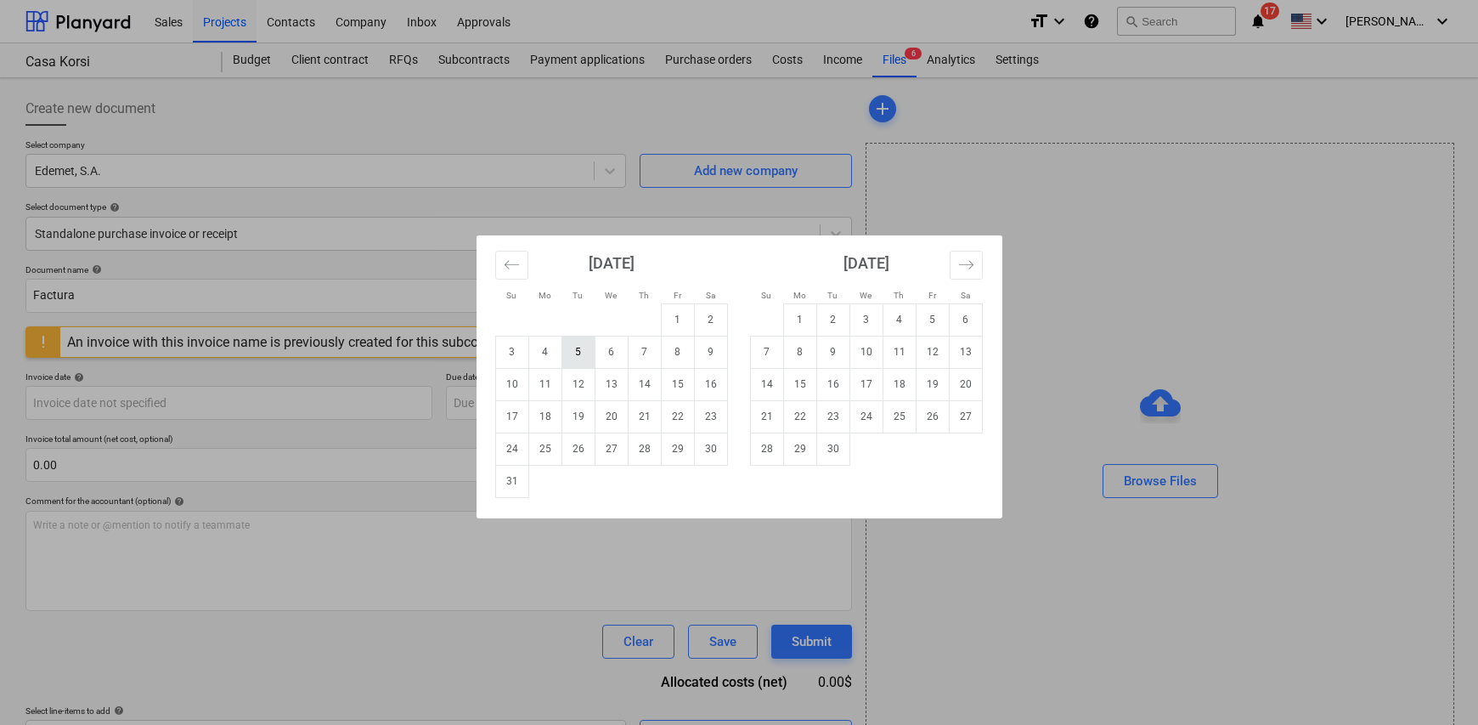
click at [575, 348] on td "5" at bounding box center [578, 352] width 33 height 32
type input "05 Aug 2025"
click at [506, 406] on body "Sales Projects Contacts Company Inbox Approvals format_size keyboard_arrow_down…" at bounding box center [739, 362] width 1478 height 725
click at [509, 477] on td "31" at bounding box center [511, 481] width 33 height 32
type input "31 Aug 2025"
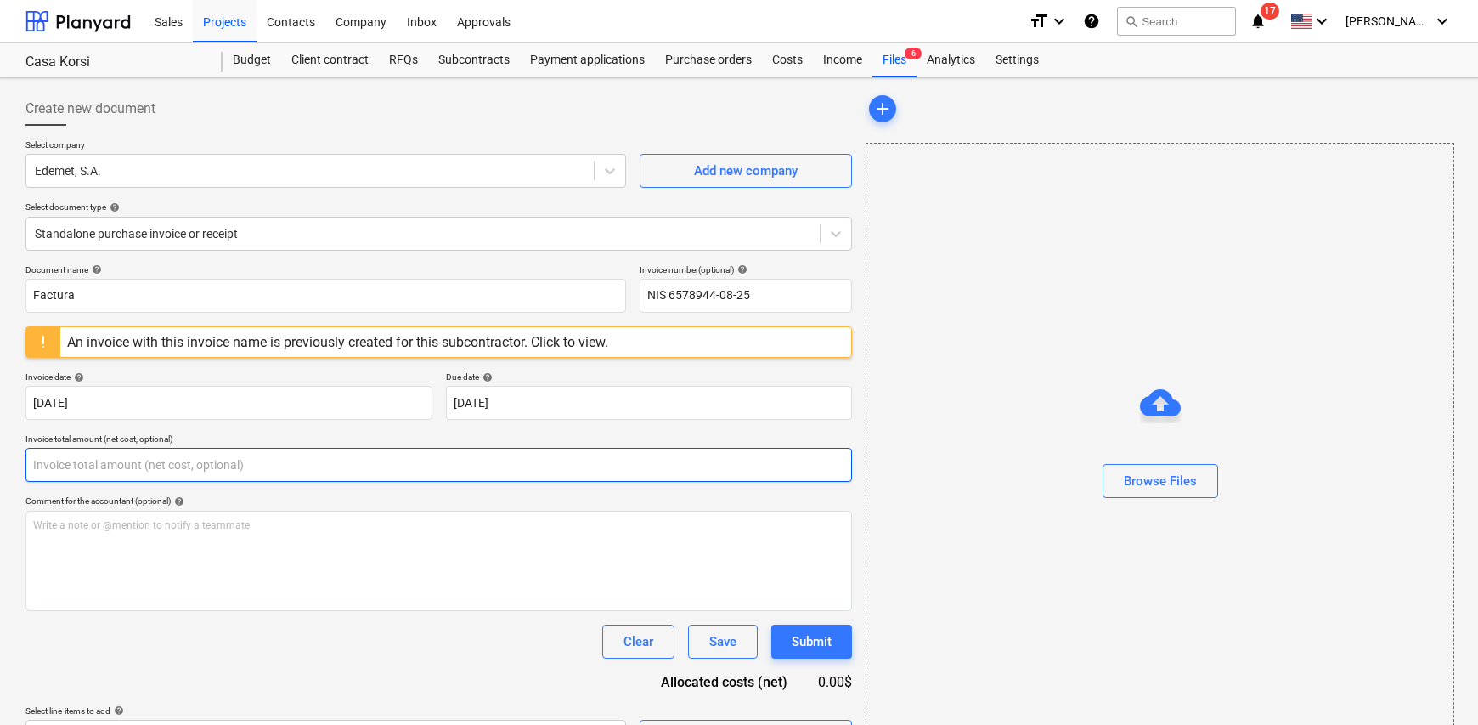
click at [195, 469] on input "text" at bounding box center [438, 465] width 827 height 34
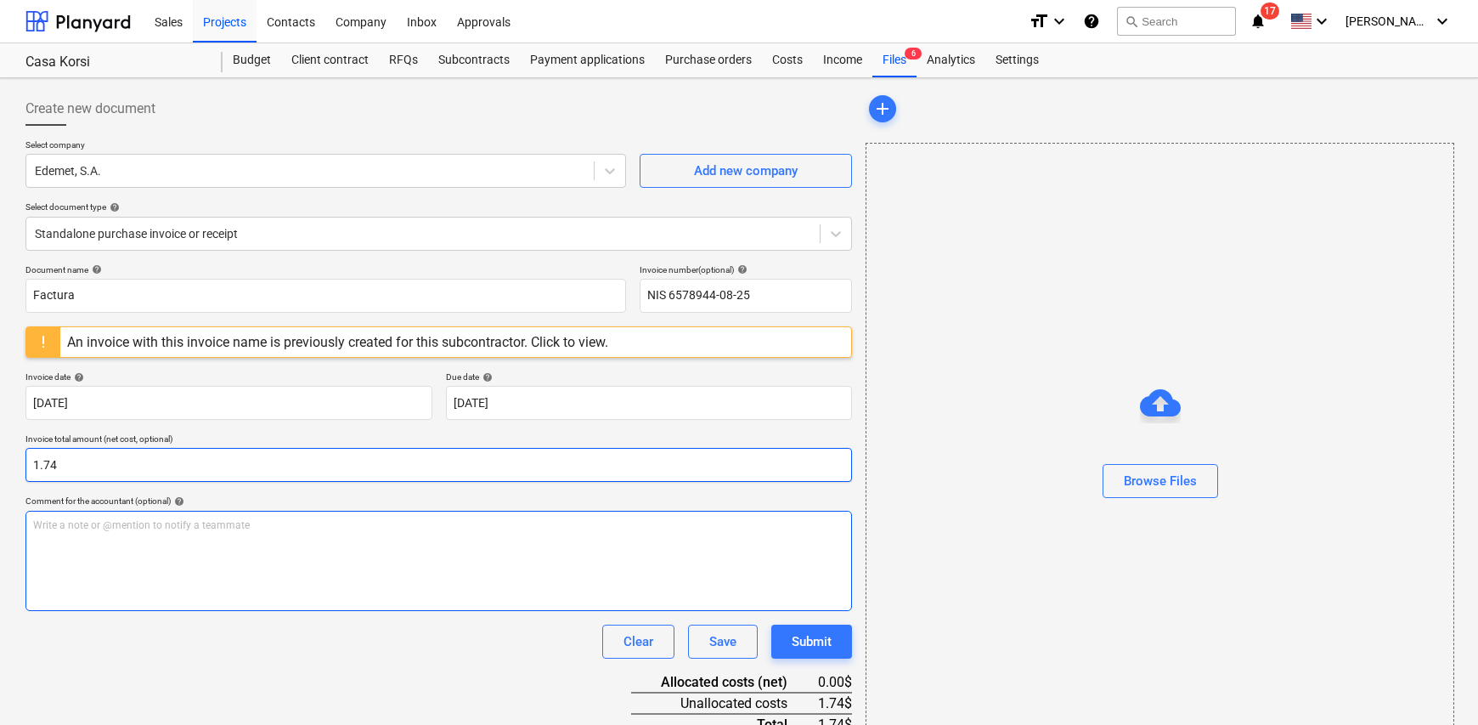
type input "1.74"
click at [95, 548] on div "Write a note or @mention to notify a teammate [PERSON_NAME]" at bounding box center [438, 561] width 827 height 100
click at [186, 523] on span "Electricidad apartamento No. 106 Korsi" at bounding box center [124, 525] width 182 height 12
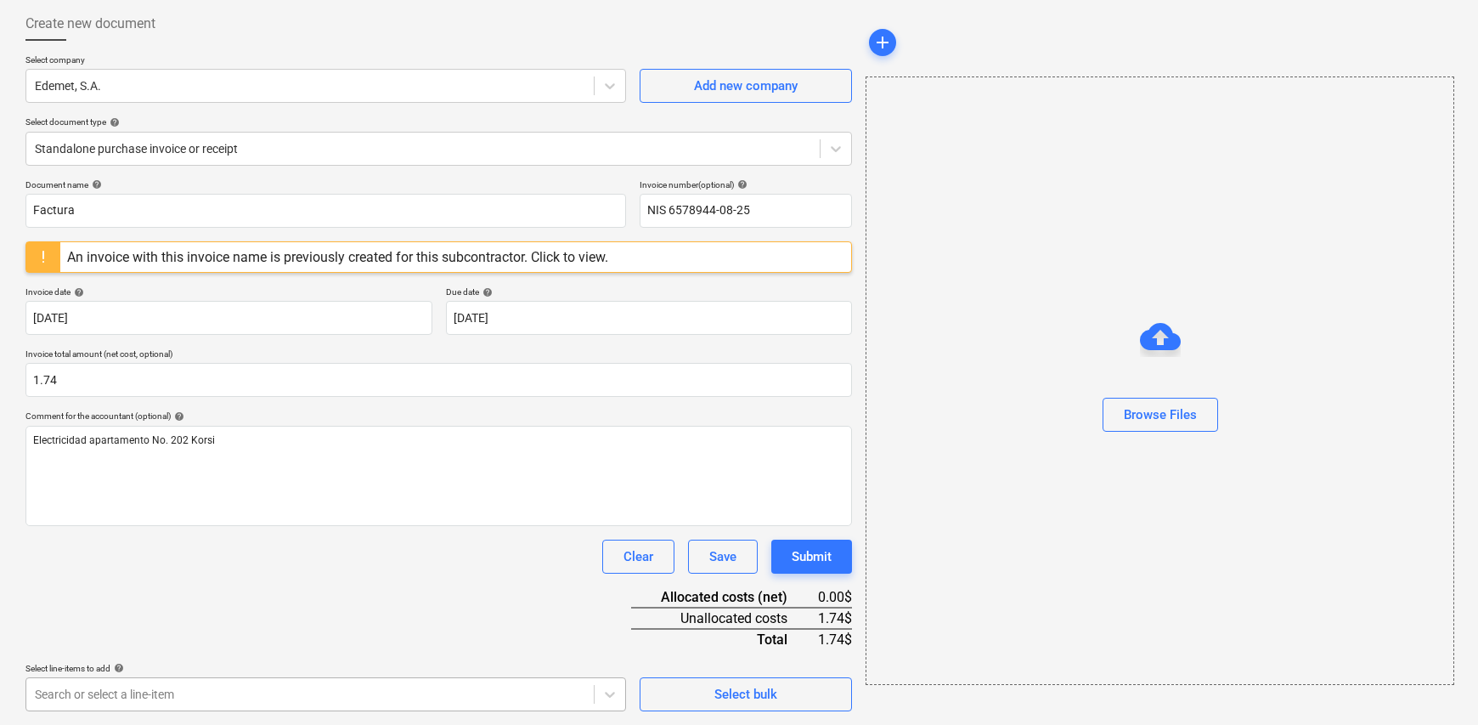
click at [478, 640] on body "Sales Projects Contacts Company Inbox Approvals format_size keyboard_arrow_down…" at bounding box center [739, 277] width 1478 height 725
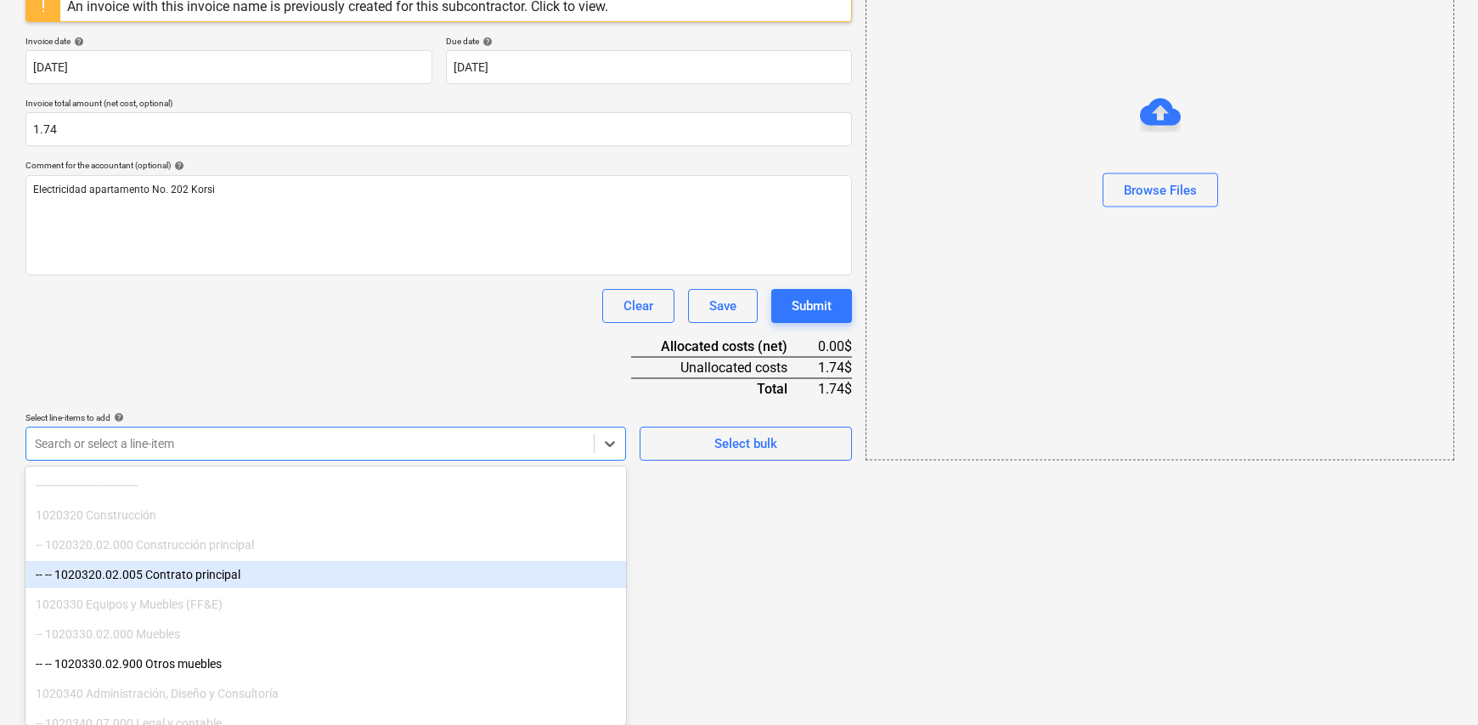
scroll to position [340, 0]
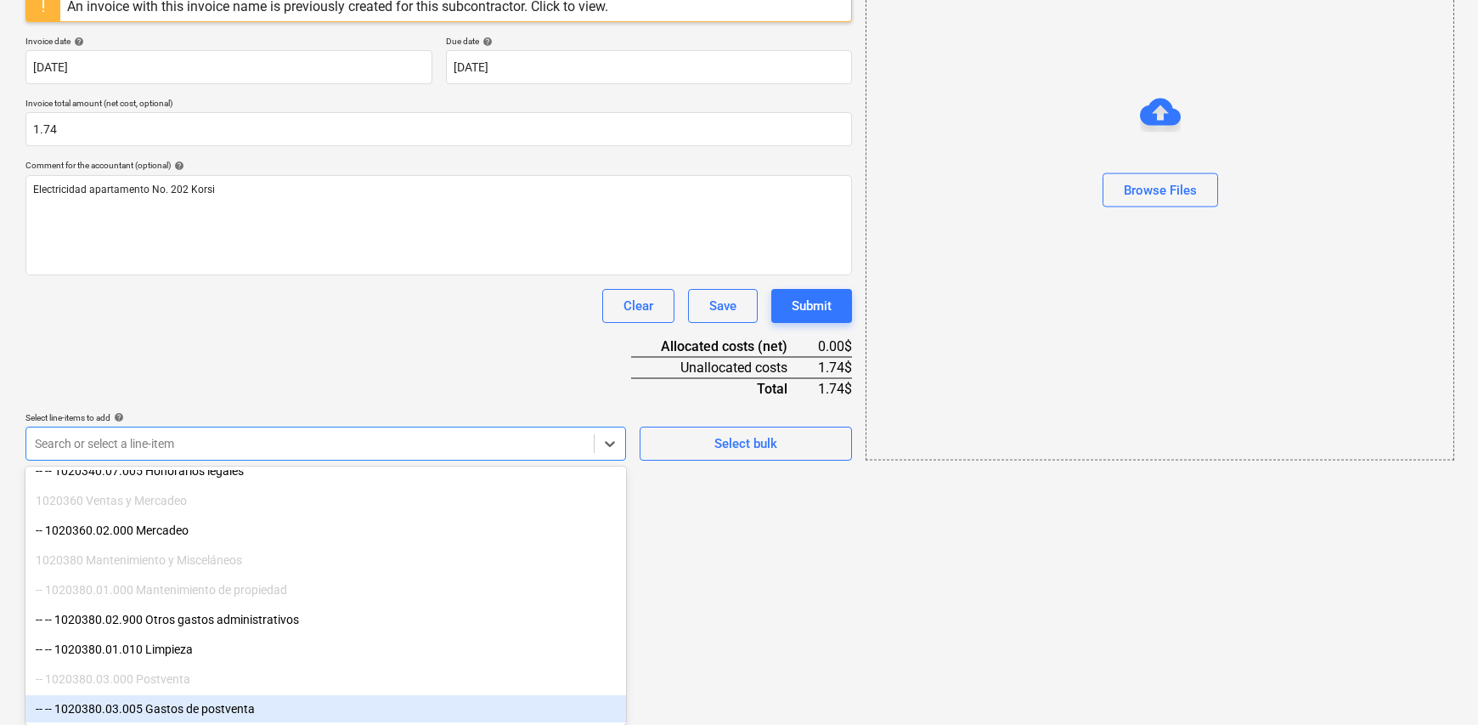
click at [240, 704] on div "-- -- 1020380.03.005 Gastos de postventa" at bounding box center [325, 708] width 601 height 27
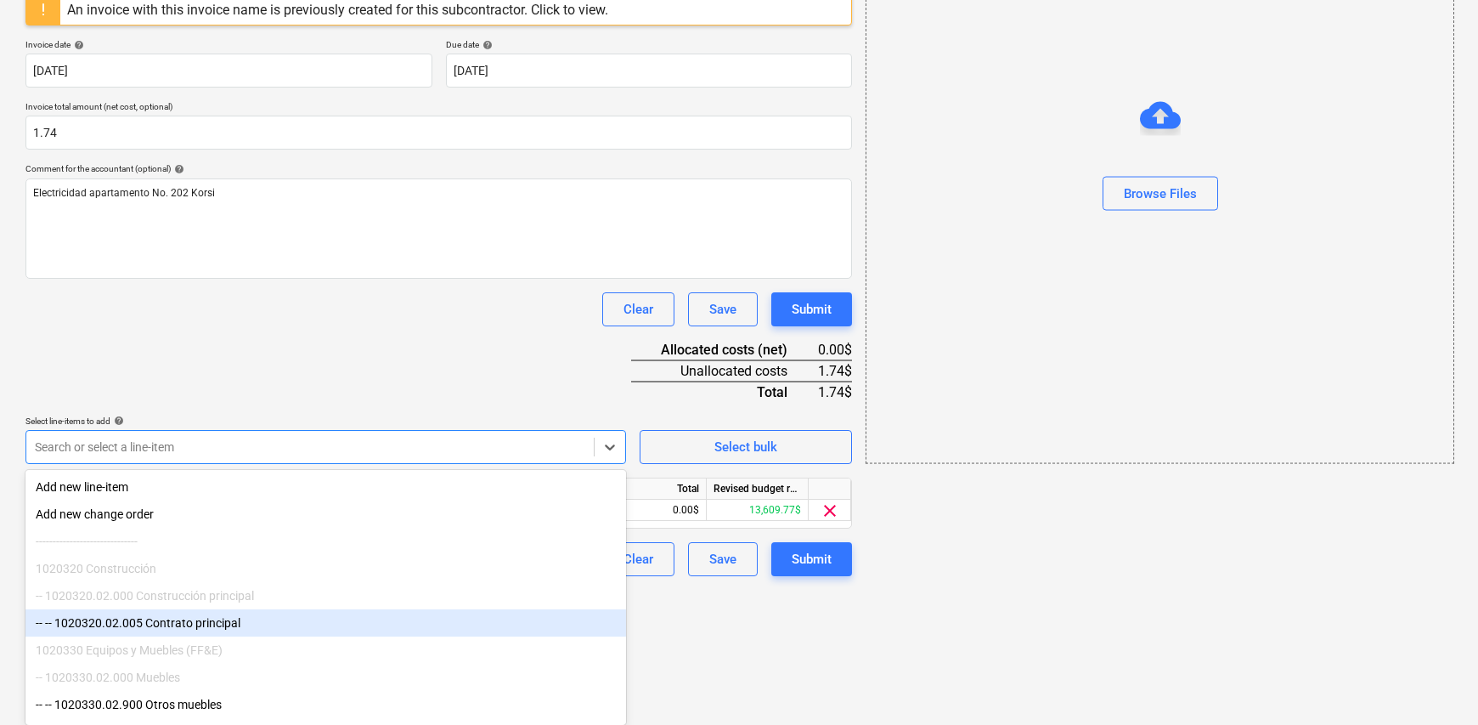
scroll to position [196, 0]
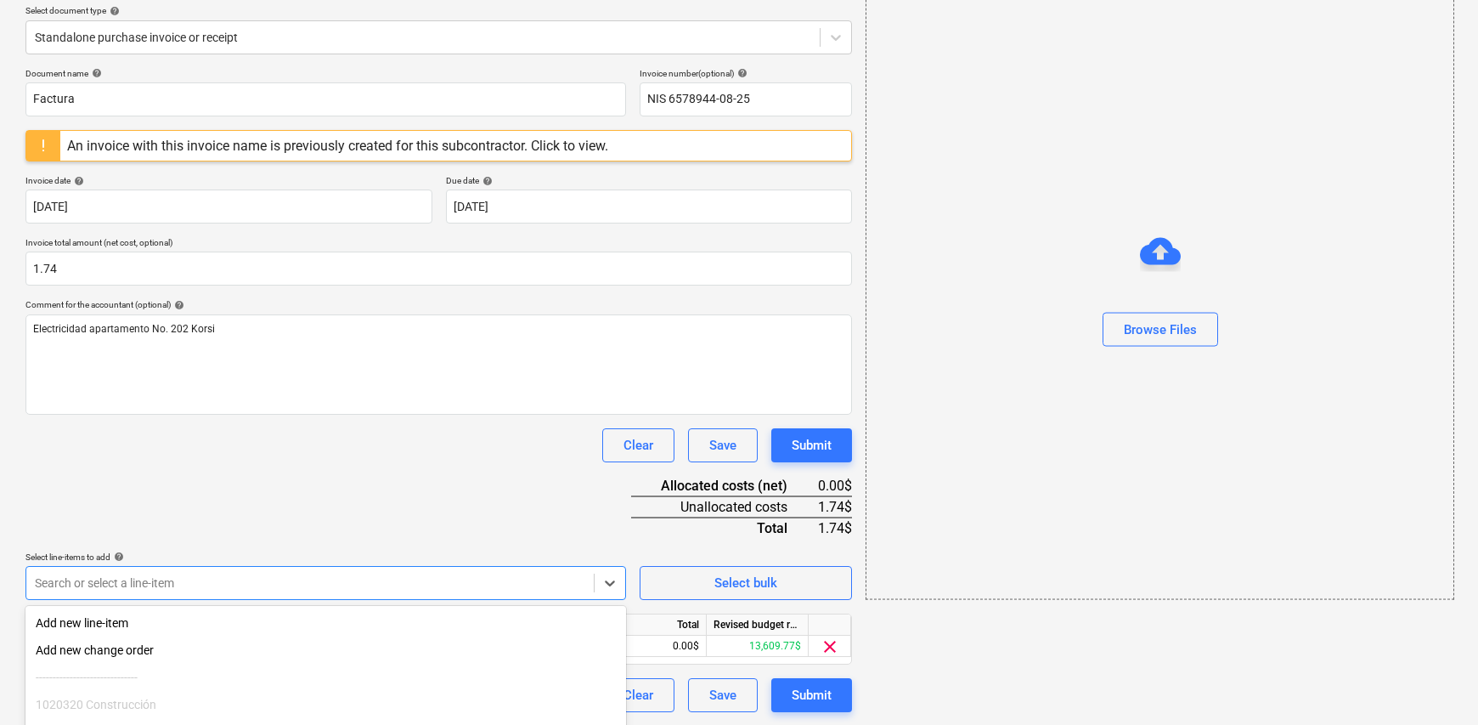
click at [739, 529] on html "Sales Projects Contacts Company Inbox Approvals format_size keyboard_arrow_down…" at bounding box center [739, 166] width 1478 height 725
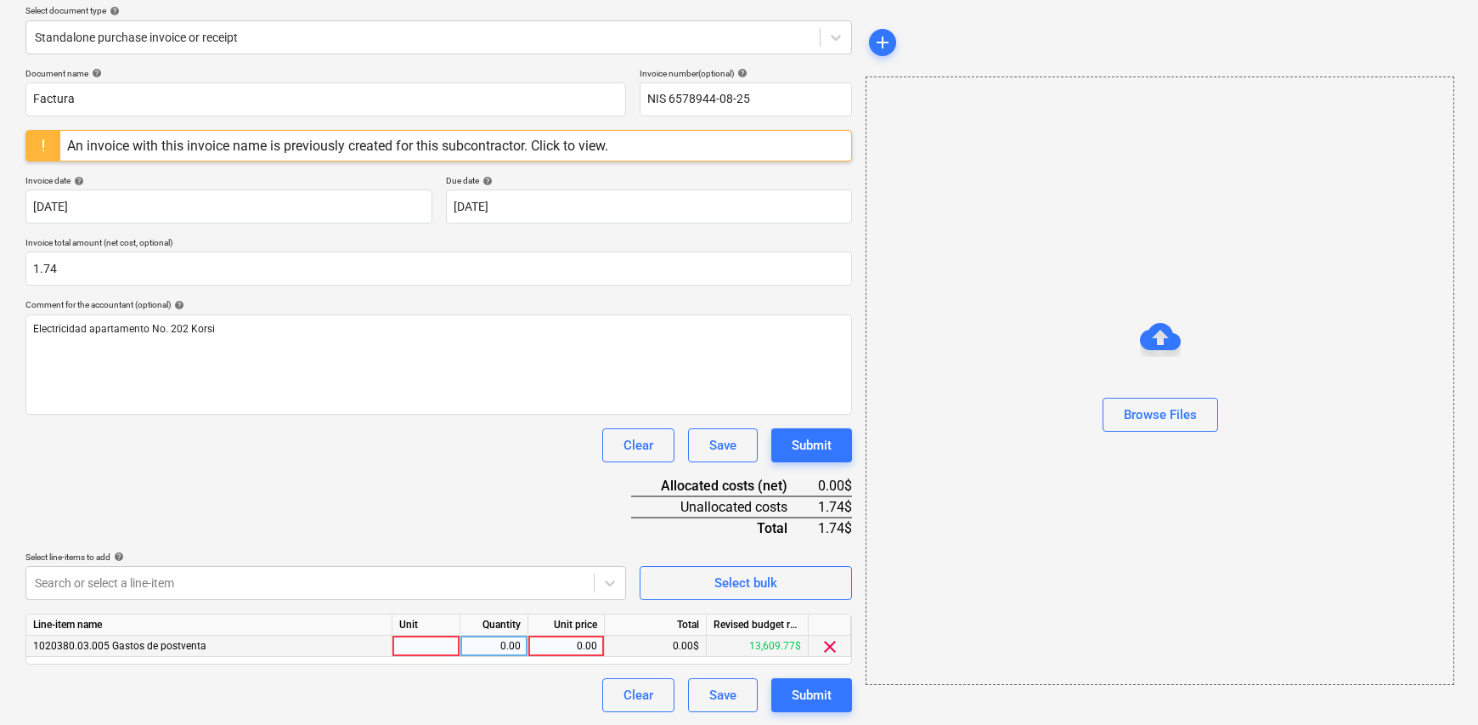
click at [426, 644] on div at bounding box center [427, 646] width 68 height 21
type input "1"
click at [473, 647] on div "0.00" at bounding box center [494, 646] width 54 height 21
type input "1"
click at [578, 647] on div "0.00" at bounding box center [566, 646] width 62 height 21
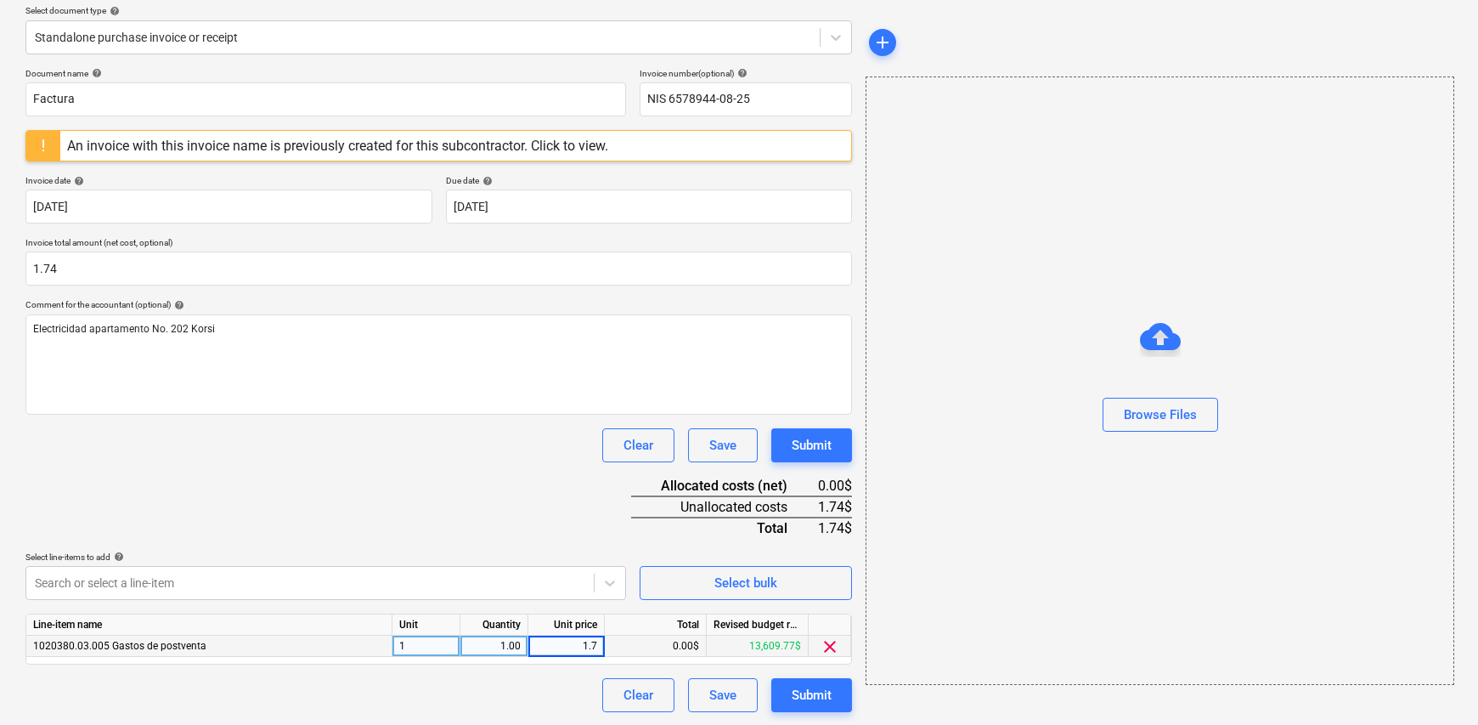
type input "1.74"
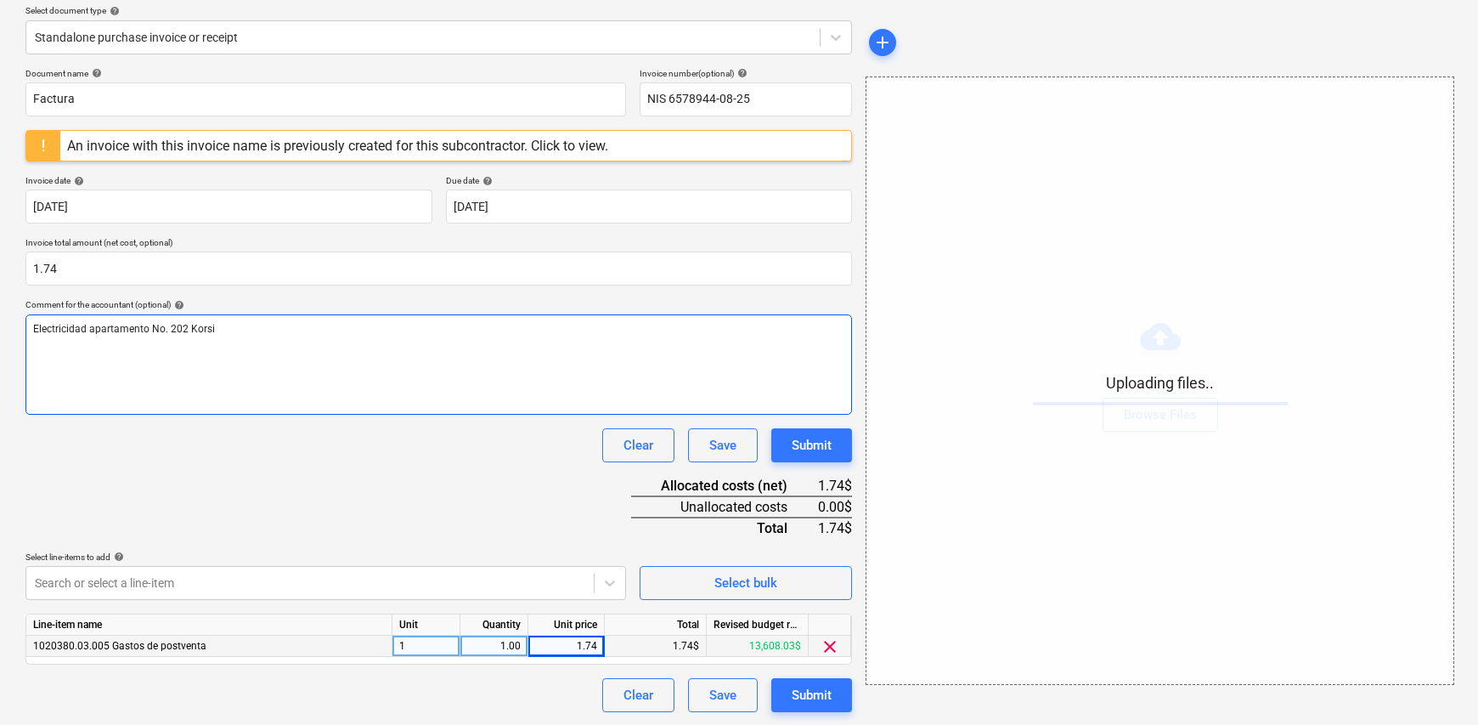
scroll to position [96, 0]
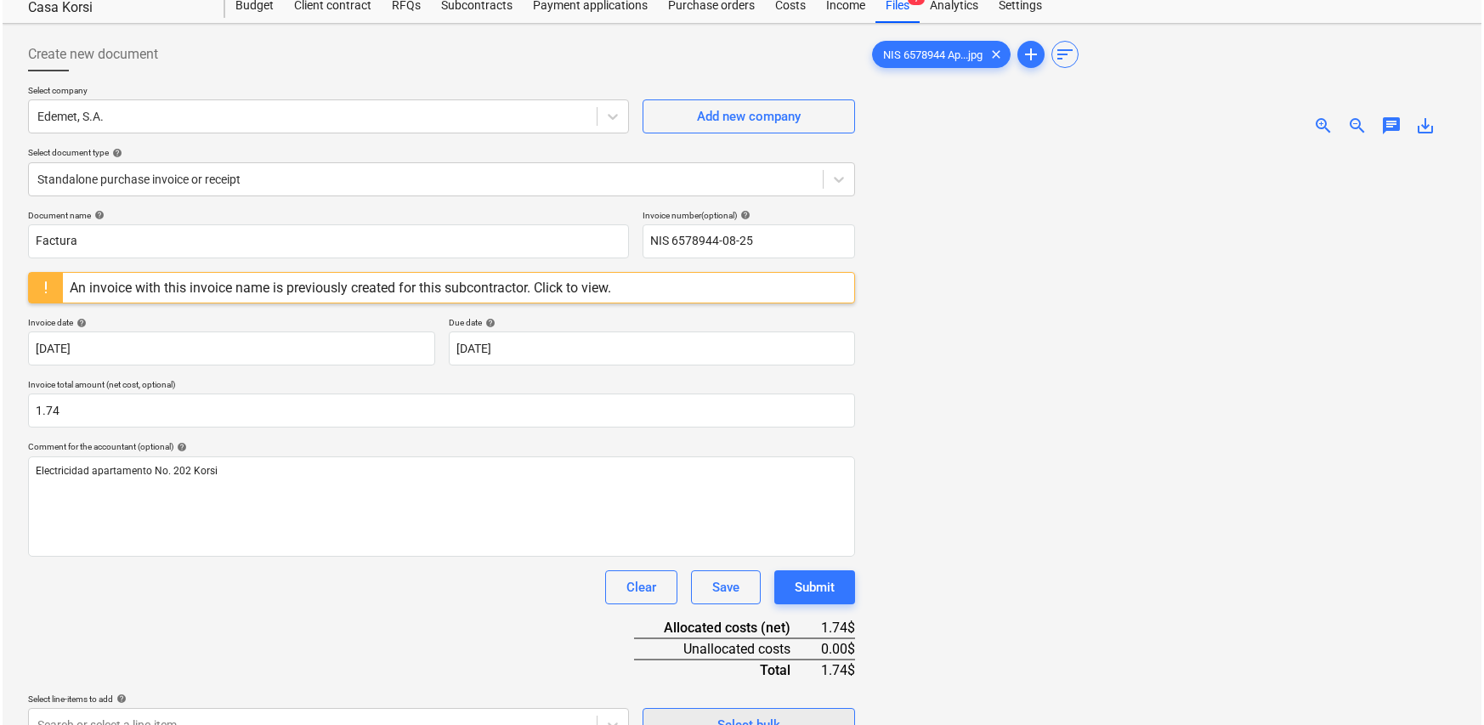
scroll to position [196, 0]
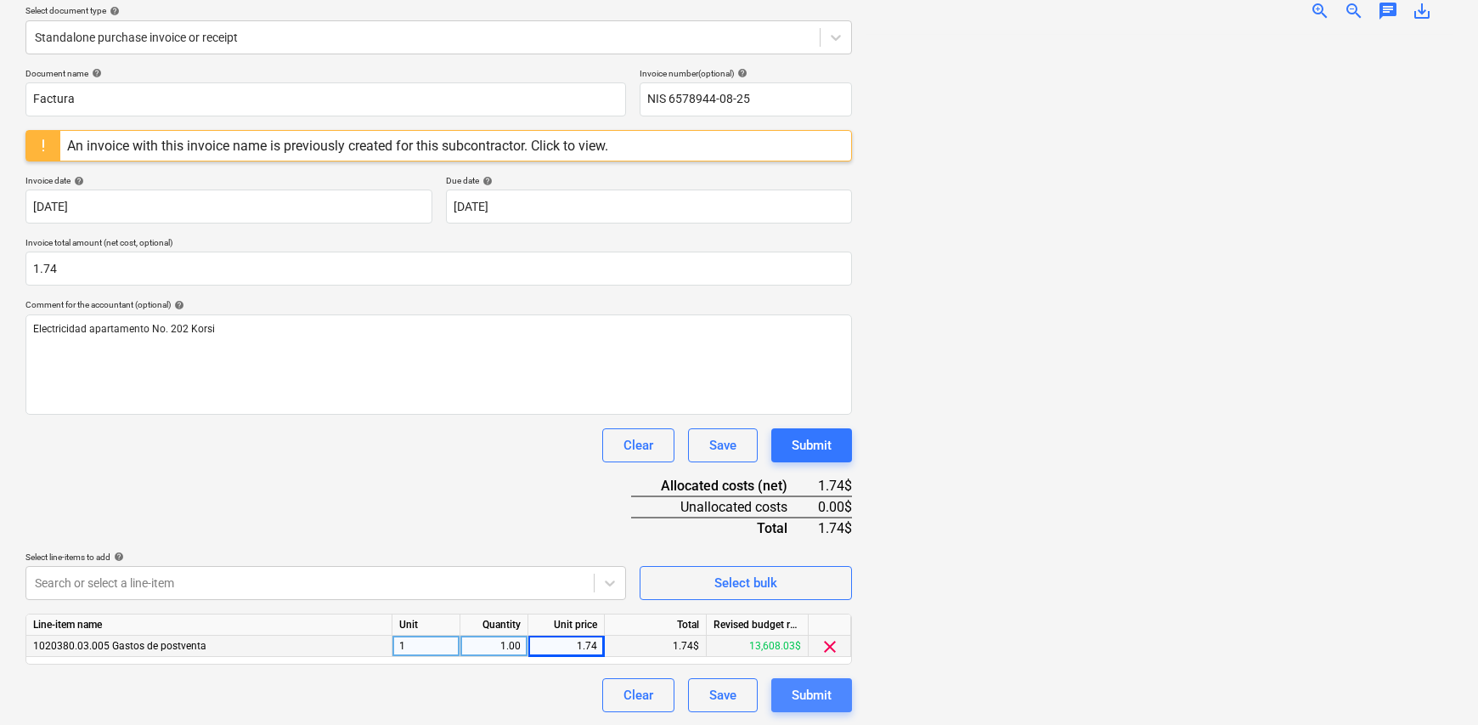
click at [815, 694] on div "Submit" at bounding box center [812, 695] width 40 height 22
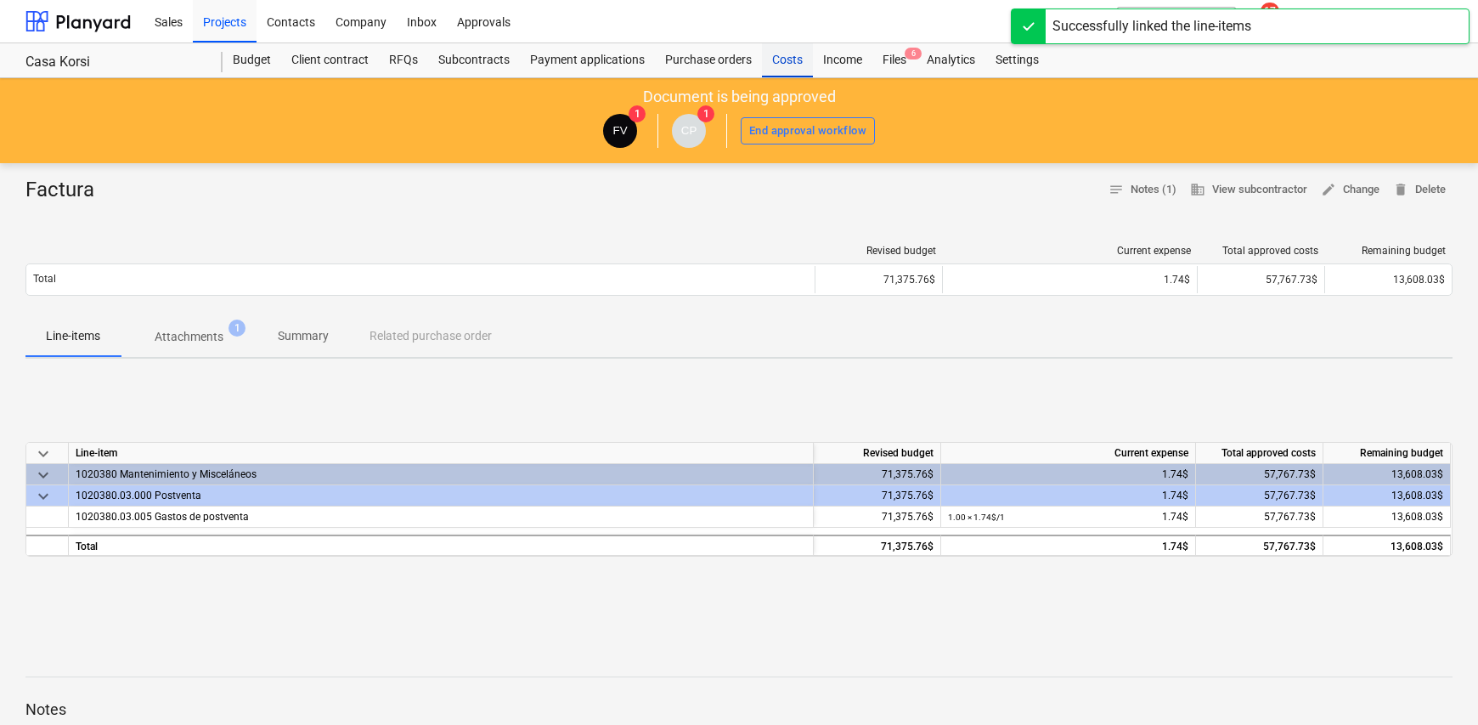
click at [788, 64] on div "Costs" at bounding box center [787, 60] width 51 height 34
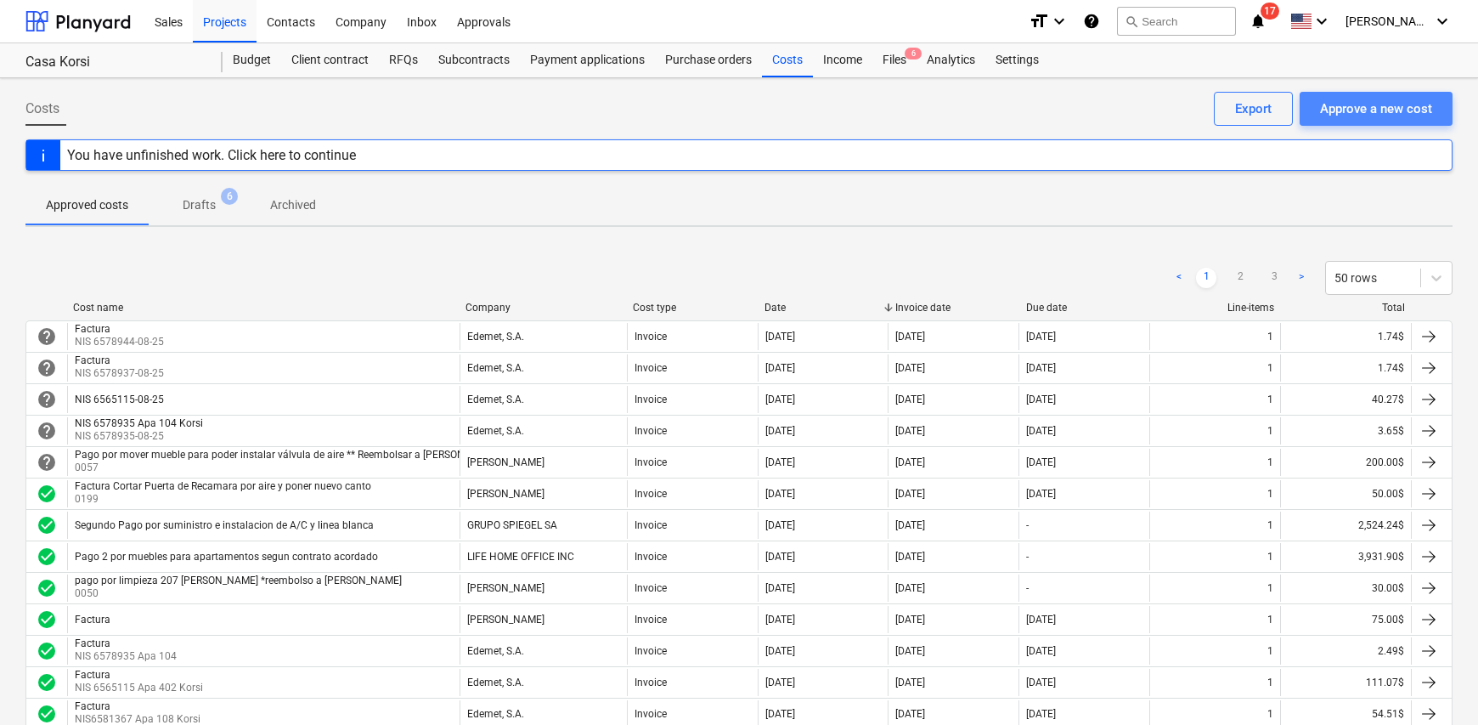
click at [1399, 115] on div "Approve a new cost" at bounding box center [1376, 109] width 112 height 22
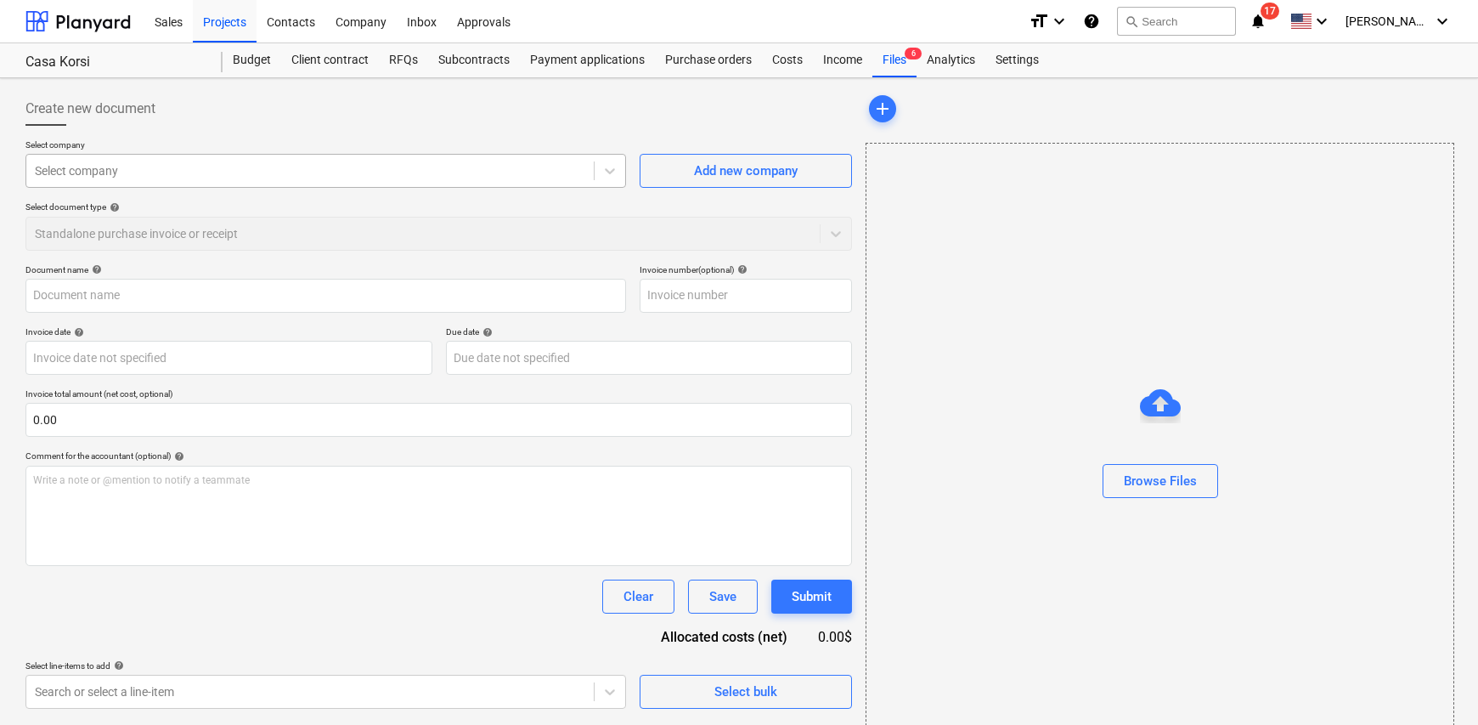
click at [189, 172] on div at bounding box center [310, 170] width 551 height 17
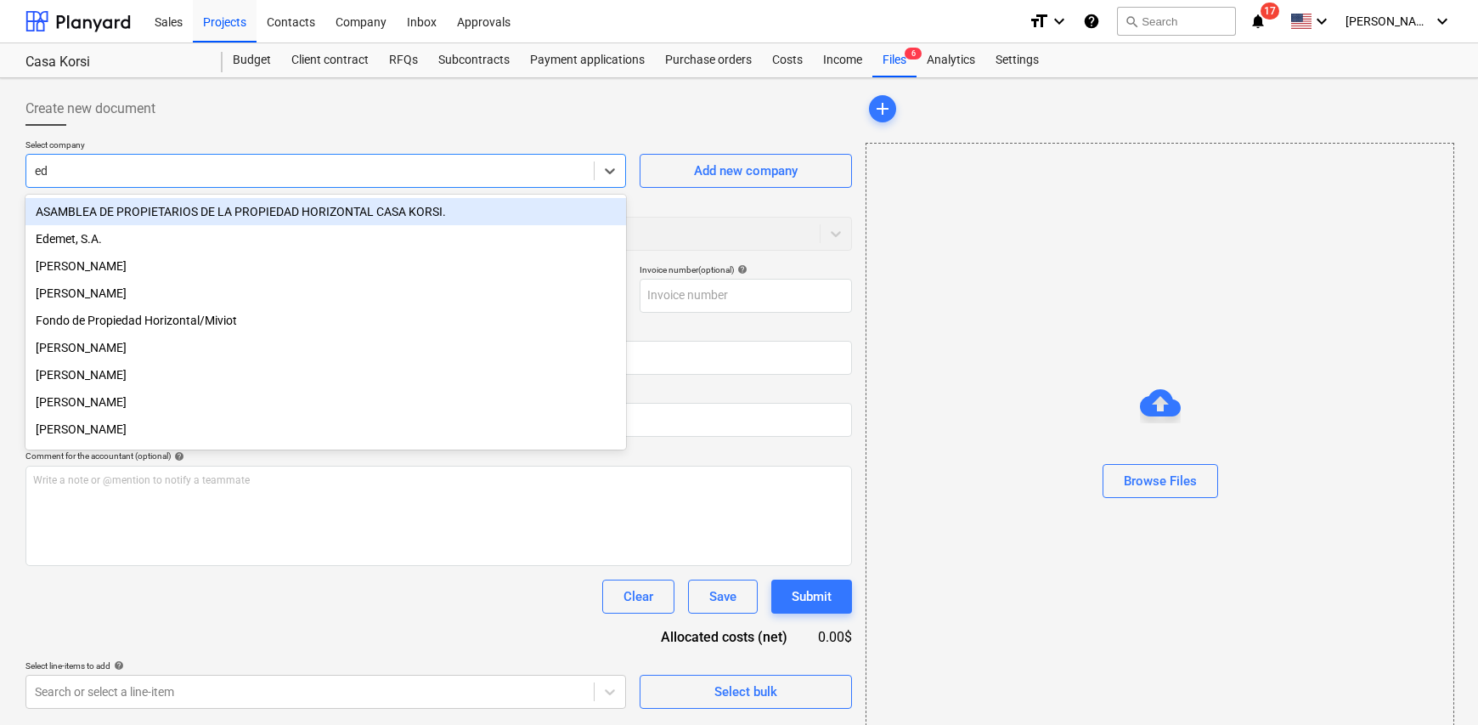
type input "ede"
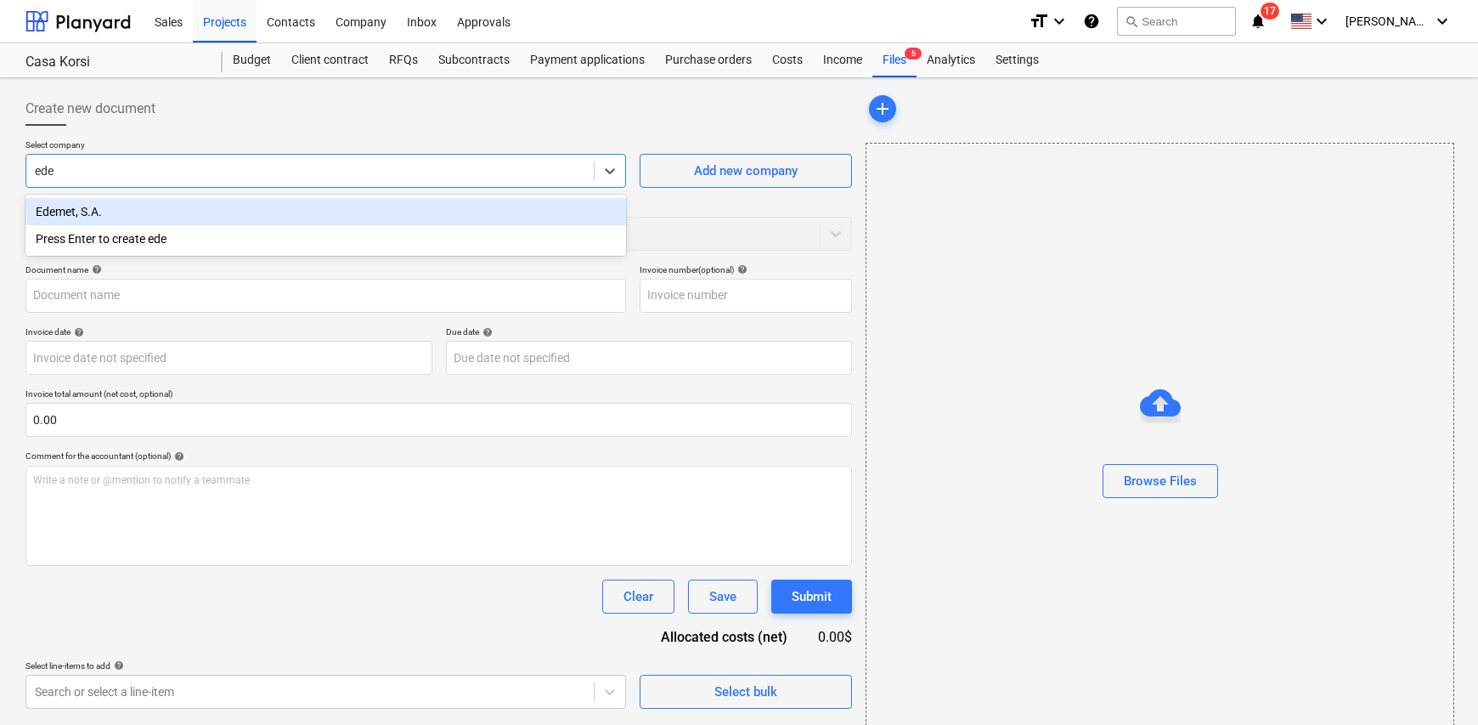
click at [188, 210] on div "Edemet, S.A." at bounding box center [325, 211] width 601 height 27
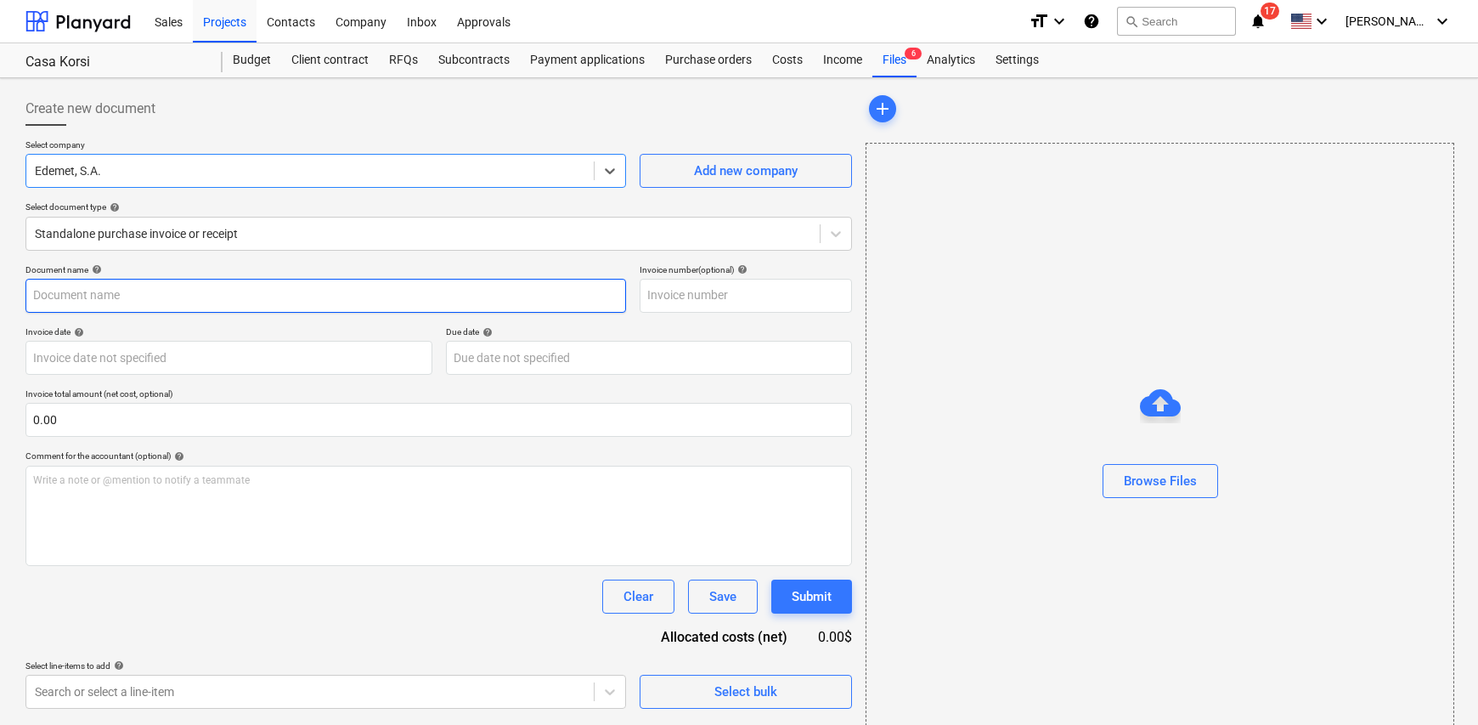
click at [215, 292] on input "text" at bounding box center [325, 296] width 601 height 34
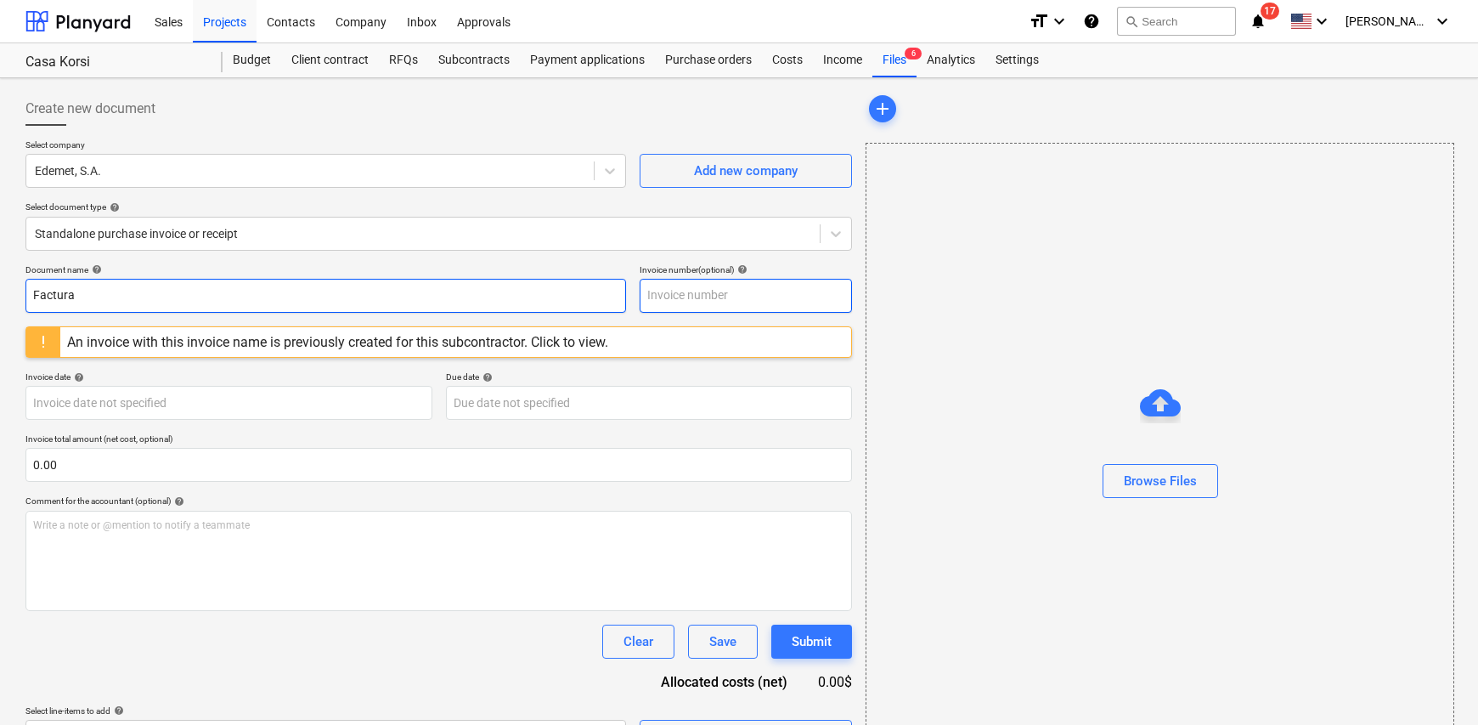
type input "Factura"
click at [726, 291] on input "text" at bounding box center [746, 296] width 212 height 34
click at [726, 295] on input "NIS" at bounding box center [746, 296] width 212 height 34
type input "NIS 6579408-08-25"
click at [229, 401] on body "Sales Projects Contacts Company Inbox Approvals format_size keyboard_arrow_down…" at bounding box center [739, 362] width 1478 height 725
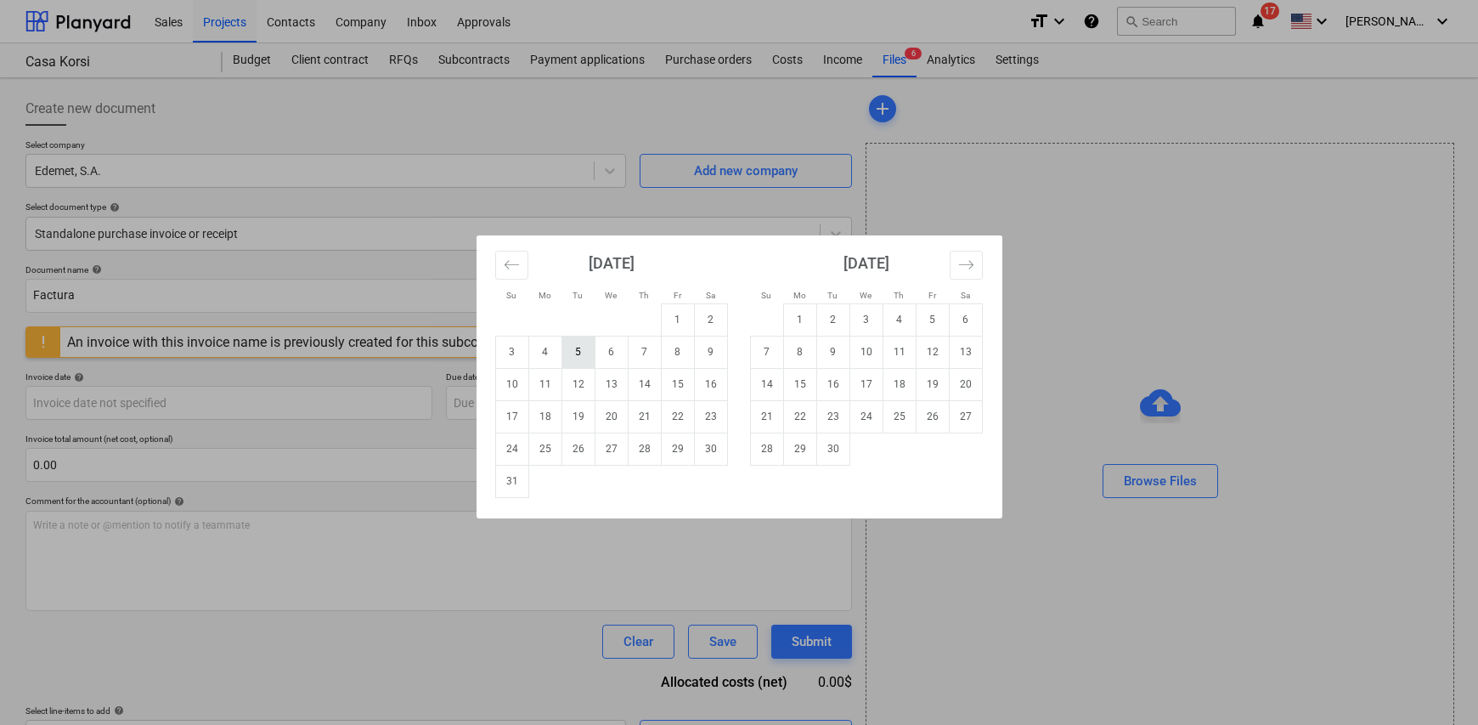
click at [578, 353] on td "5" at bounding box center [578, 352] width 33 height 32
type input "05 Aug 2025"
click at [523, 404] on body "Sales Projects Contacts Company Inbox Approvals format_size keyboard_arrow_down…" at bounding box center [739, 362] width 1478 height 725
click at [511, 484] on td "31" at bounding box center [511, 481] width 33 height 32
type input "31 Aug 2025"
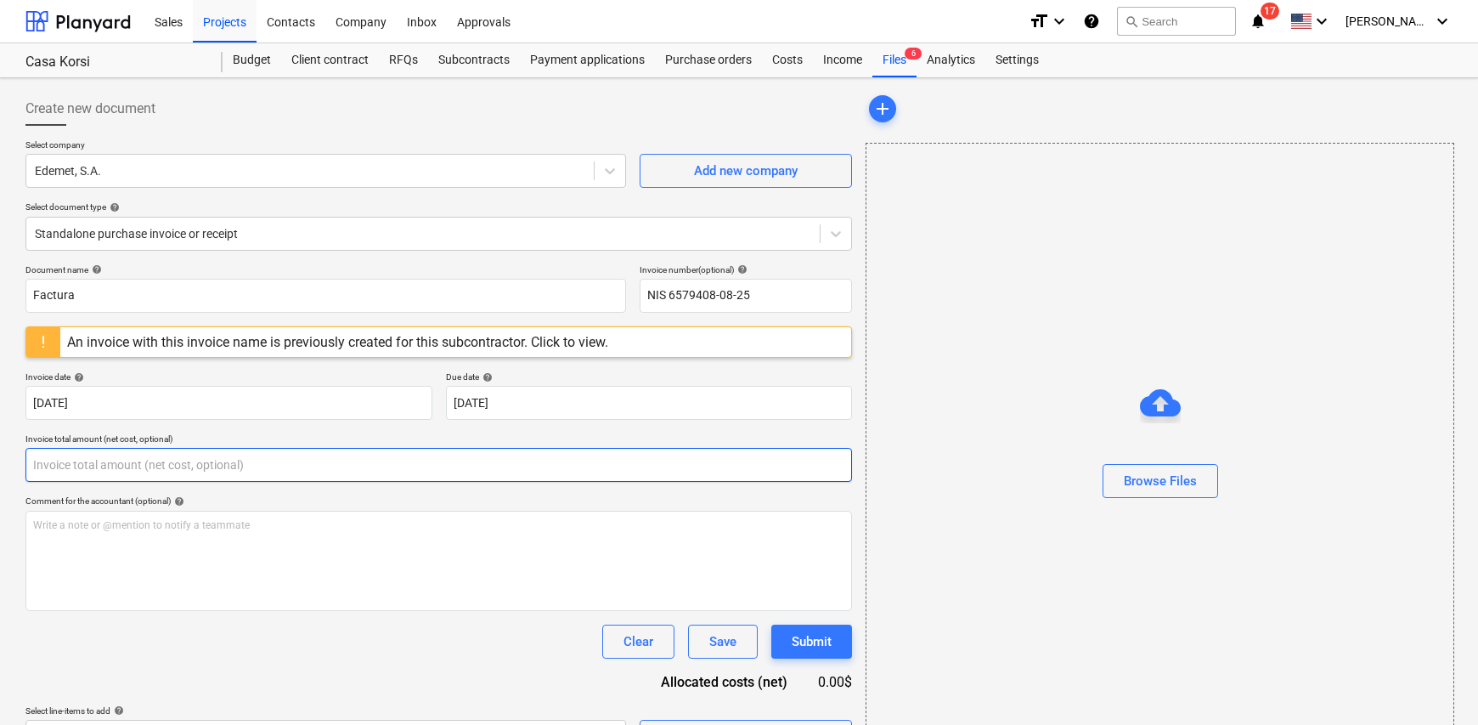
click at [114, 461] on input "text" at bounding box center [438, 465] width 827 height 34
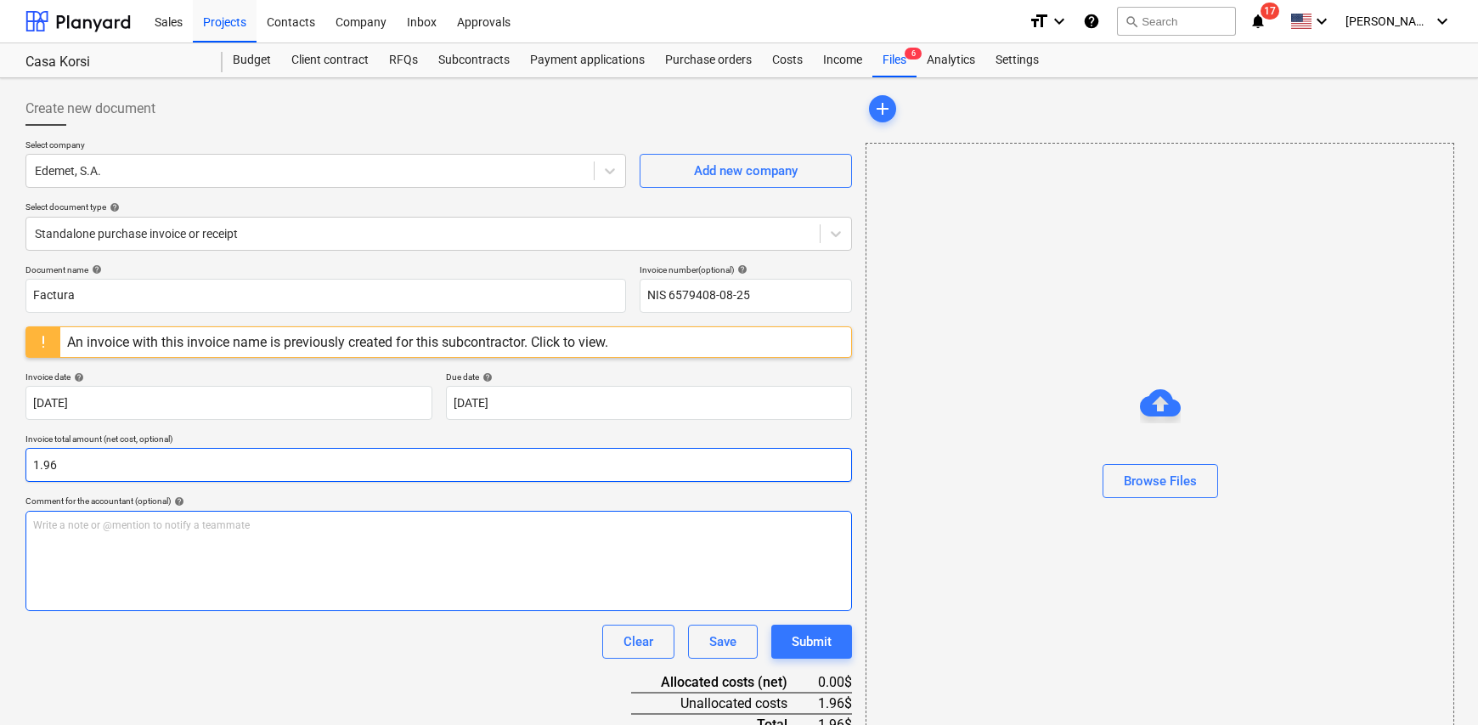
type input "1.96"
click at [221, 524] on p "Write a note or @mention to notify a teammate [PERSON_NAME]" at bounding box center [438, 525] width 811 height 14
click at [189, 523] on span "Electricidad apartamento No. 106 Korsi" at bounding box center [124, 525] width 182 height 12
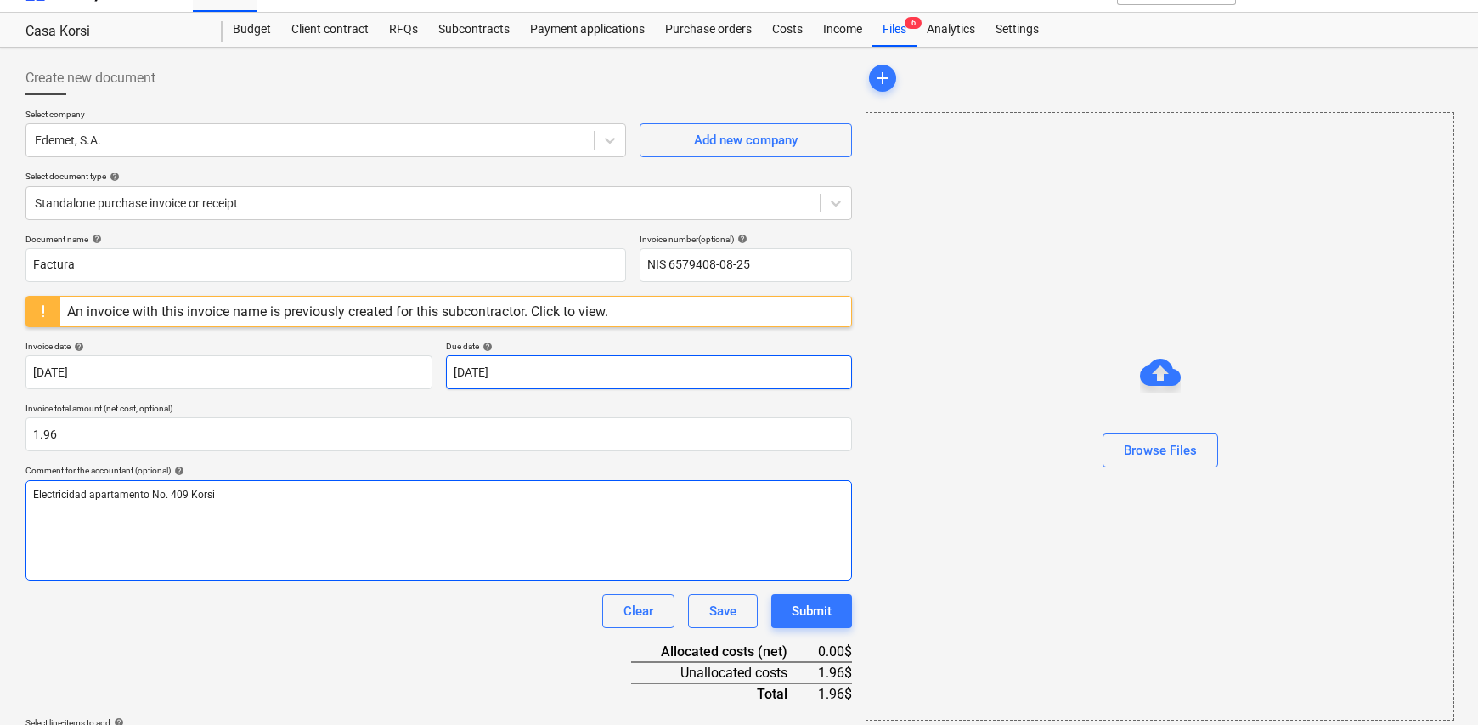
scroll to position [85, 0]
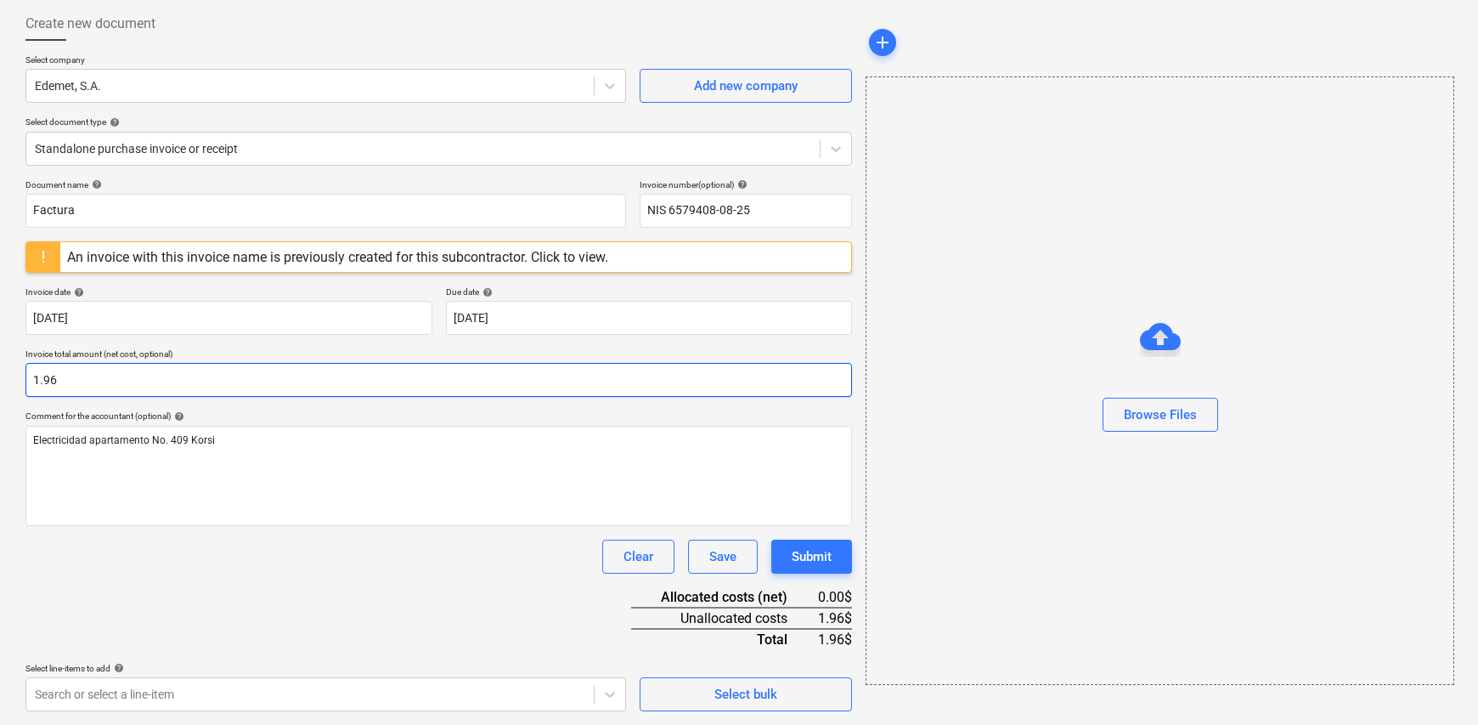
click at [46, 376] on input "1.96" at bounding box center [438, 380] width 827 height 34
type input "1.86"
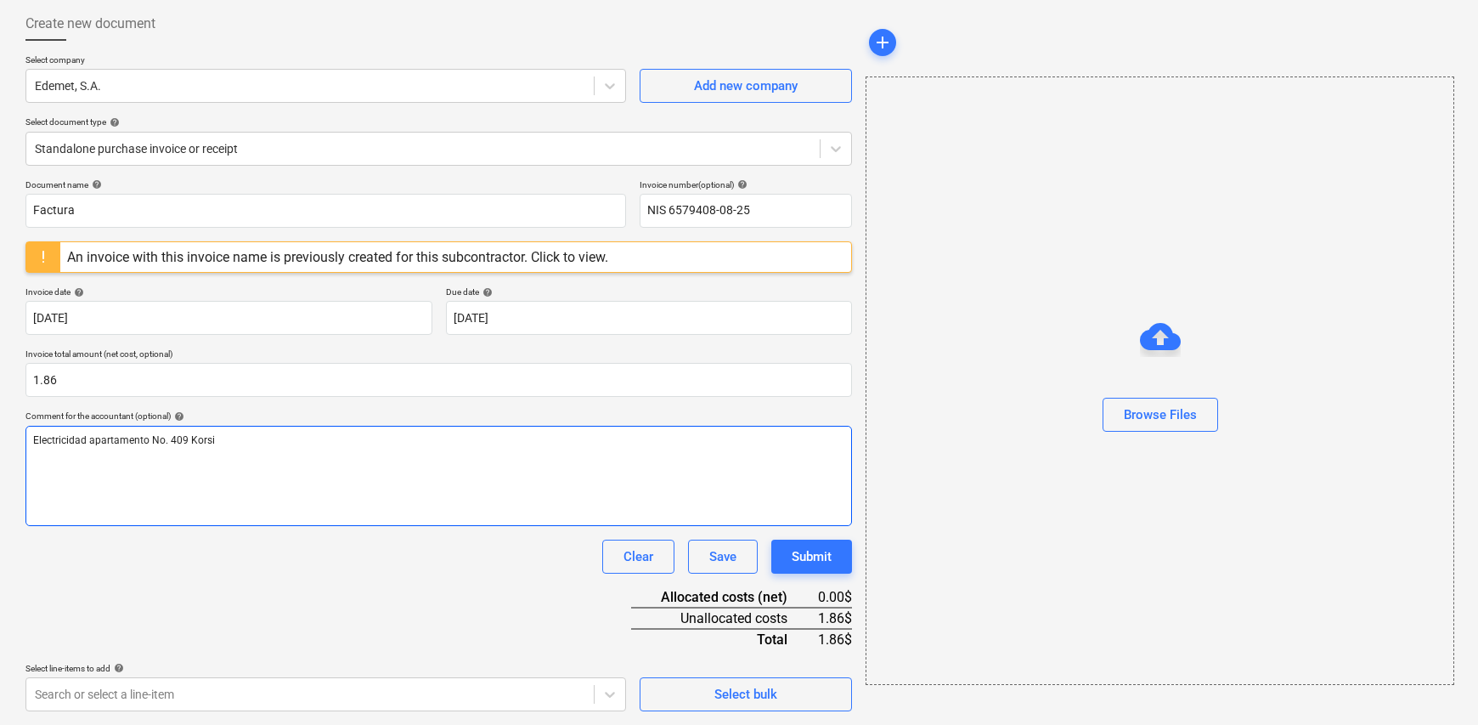
click at [269, 469] on div "Electricidad apartamento No. 409 Korsi" at bounding box center [438, 476] width 827 height 100
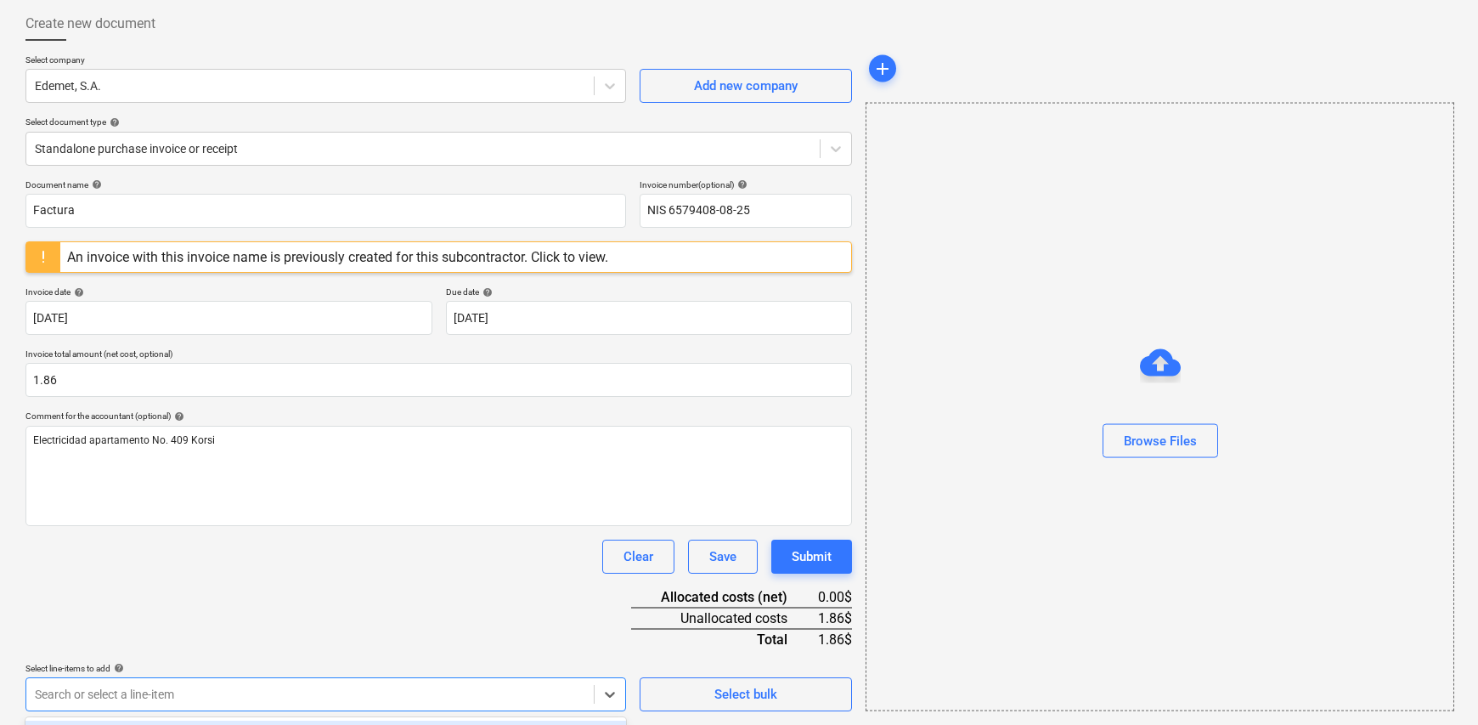
click at [574, 640] on body "Sales Projects Contacts Company Inbox Approvals format_size keyboard_arrow_down…" at bounding box center [739, 277] width 1478 height 725
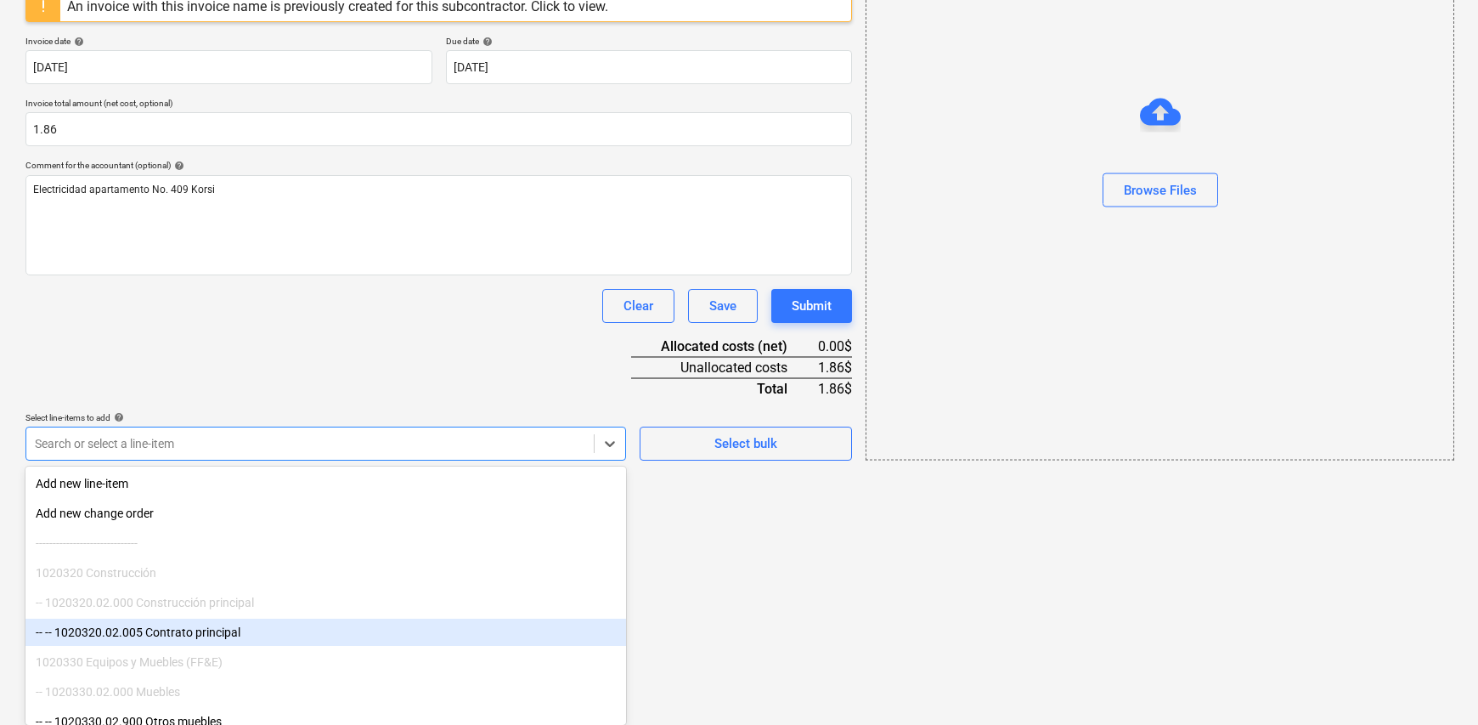
scroll to position [340, 0]
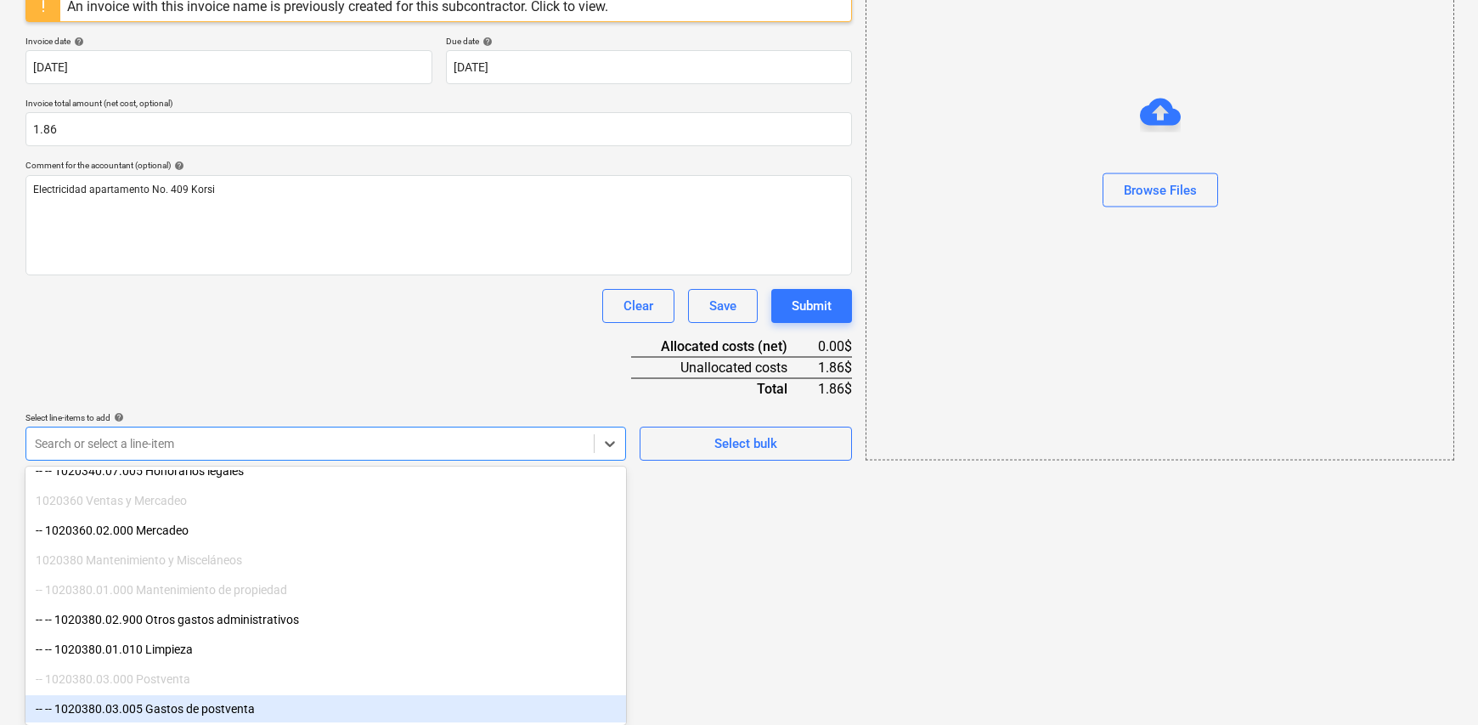
click at [240, 709] on div "-- -- 1020380.03.005 Gastos de postventa" at bounding box center [325, 708] width 601 height 27
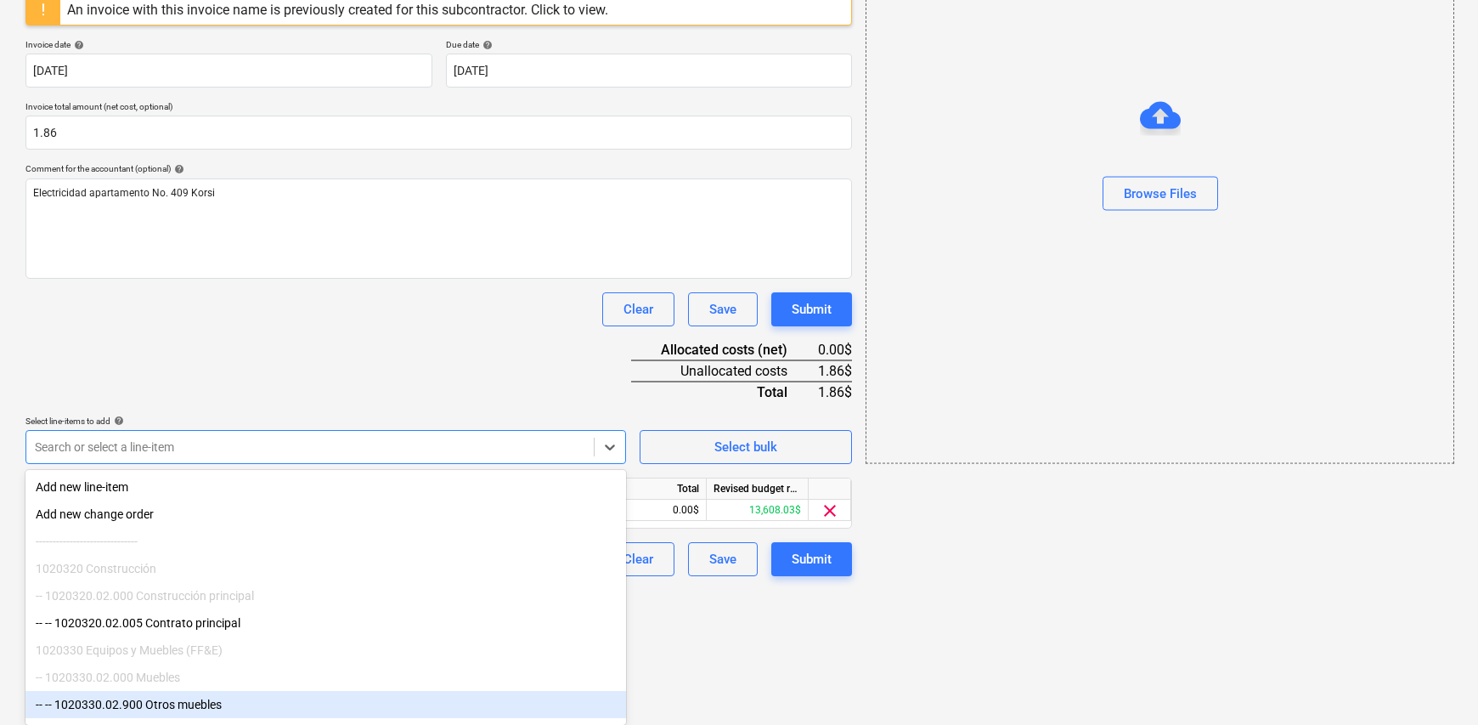
click at [791, 393] on html "Sales Projects Contacts Company Inbox Approvals format_size keyboard_arrow_down…" at bounding box center [739, 30] width 1478 height 725
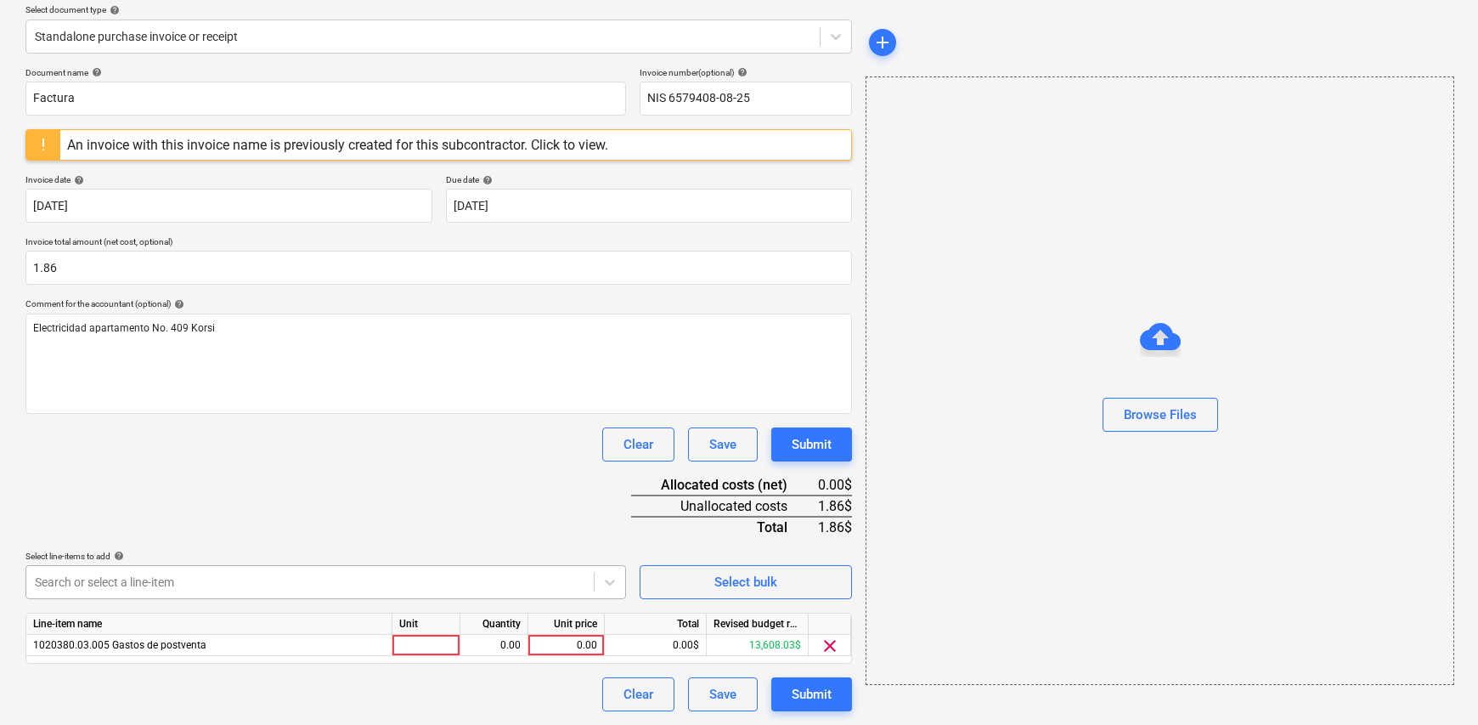
scroll to position [196, 0]
click at [424, 638] on div at bounding box center [427, 646] width 68 height 21
click at [424, 641] on input at bounding box center [426, 646] width 67 height 20
type input "1"
click at [479, 643] on div "0.00" at bounding box center [494, 646] width 54 height 21
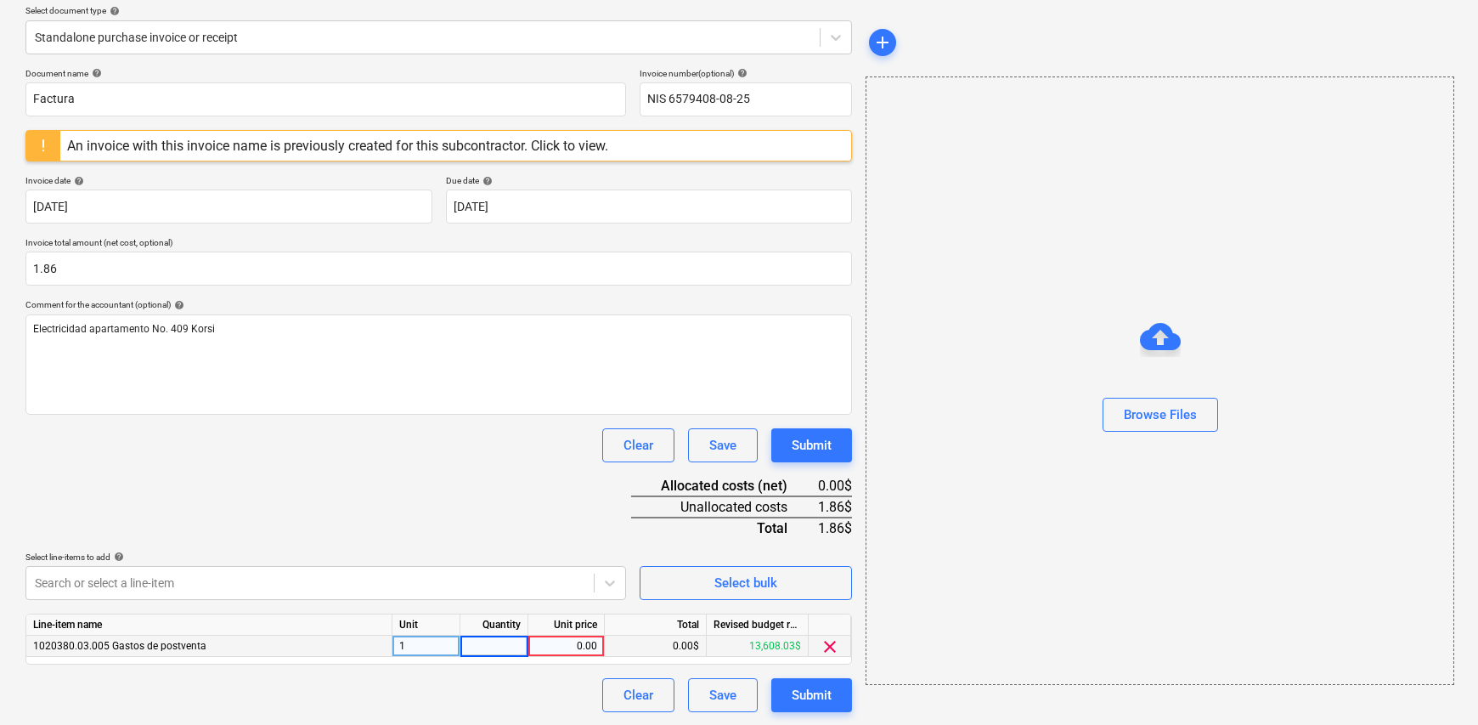
type input "1"
click at [554, 646] on div "0.00" at bounding box center [566, 646] width 62 height 21
type input "1.86"
click at [537, 706] on div "Clear Save Submit" at bounding box center [438, 695] width 827 height 34
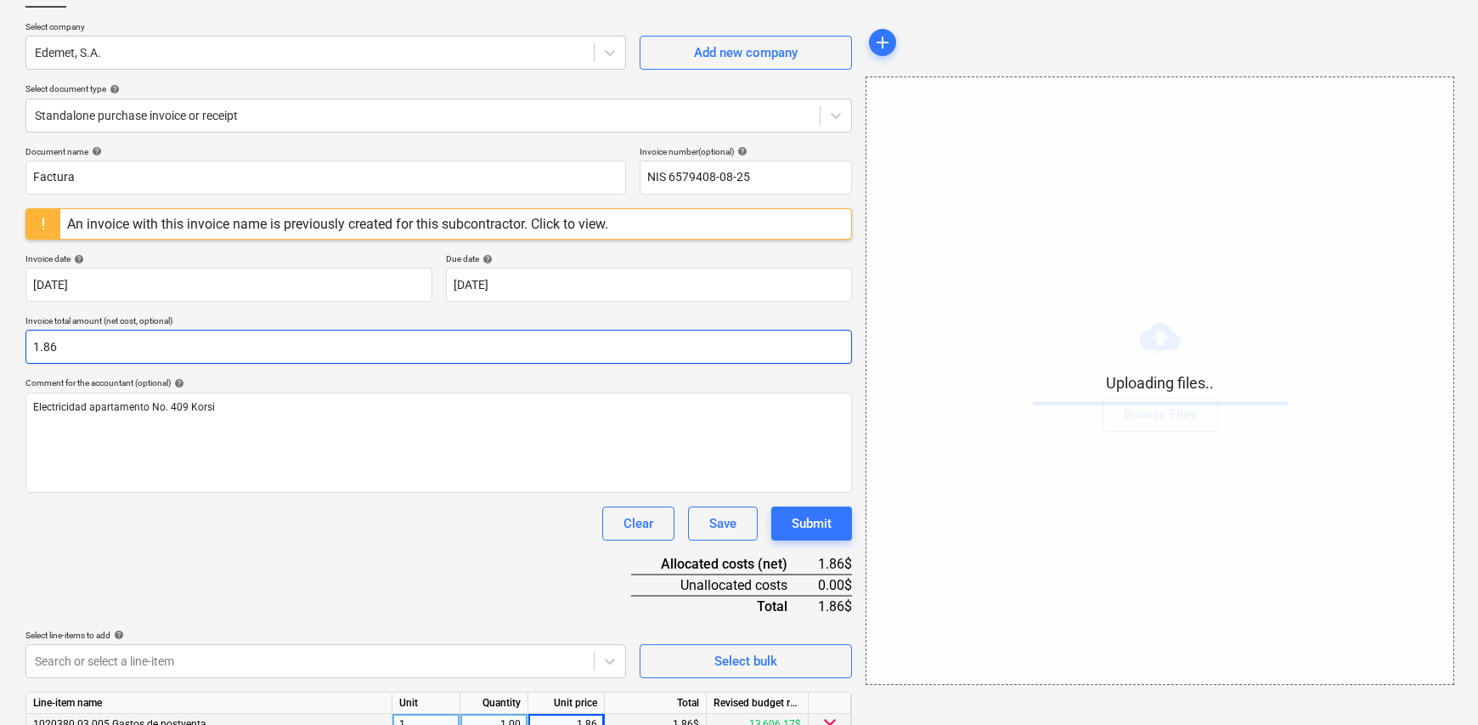
scroll to position [0, 0]
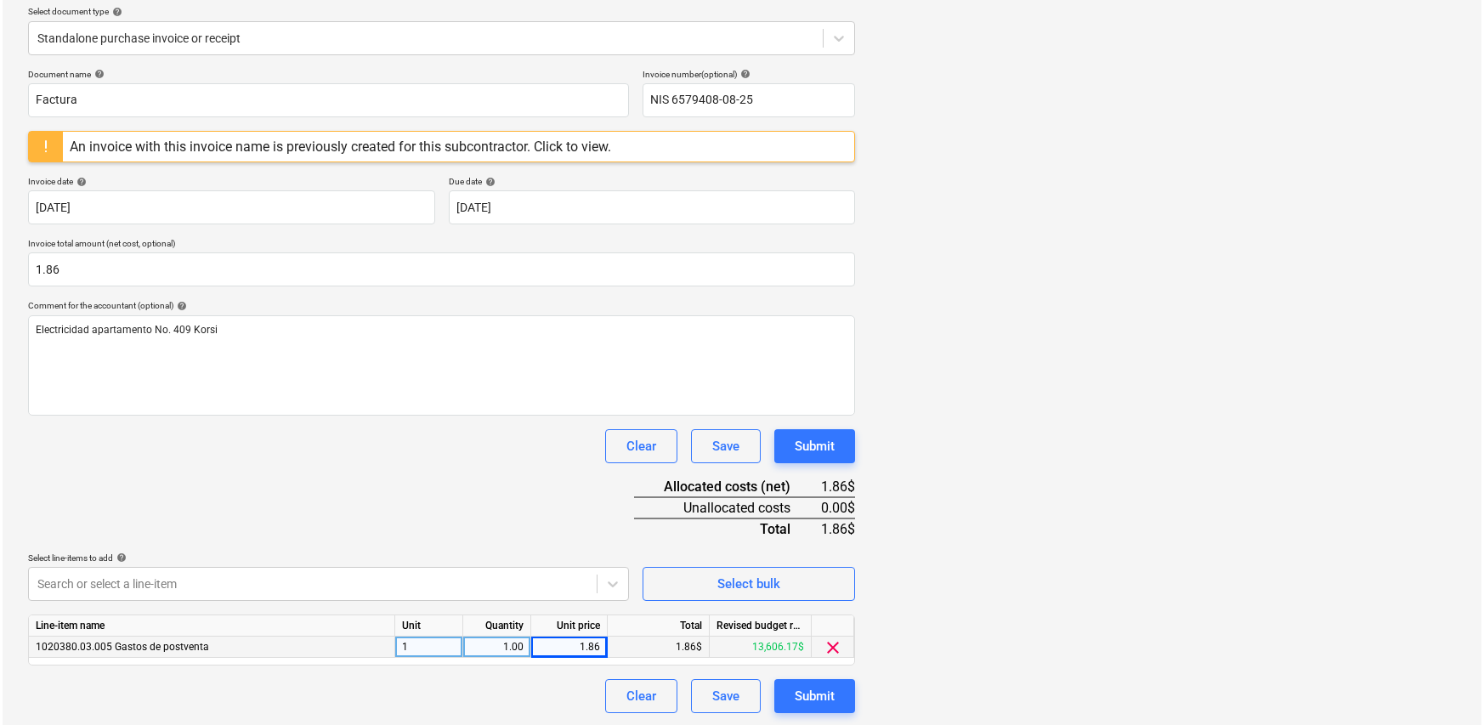
scroll to position [196, 0]
click at [834, 695] on button "Submit" at bounding box center [812, 695] width 81 height 34
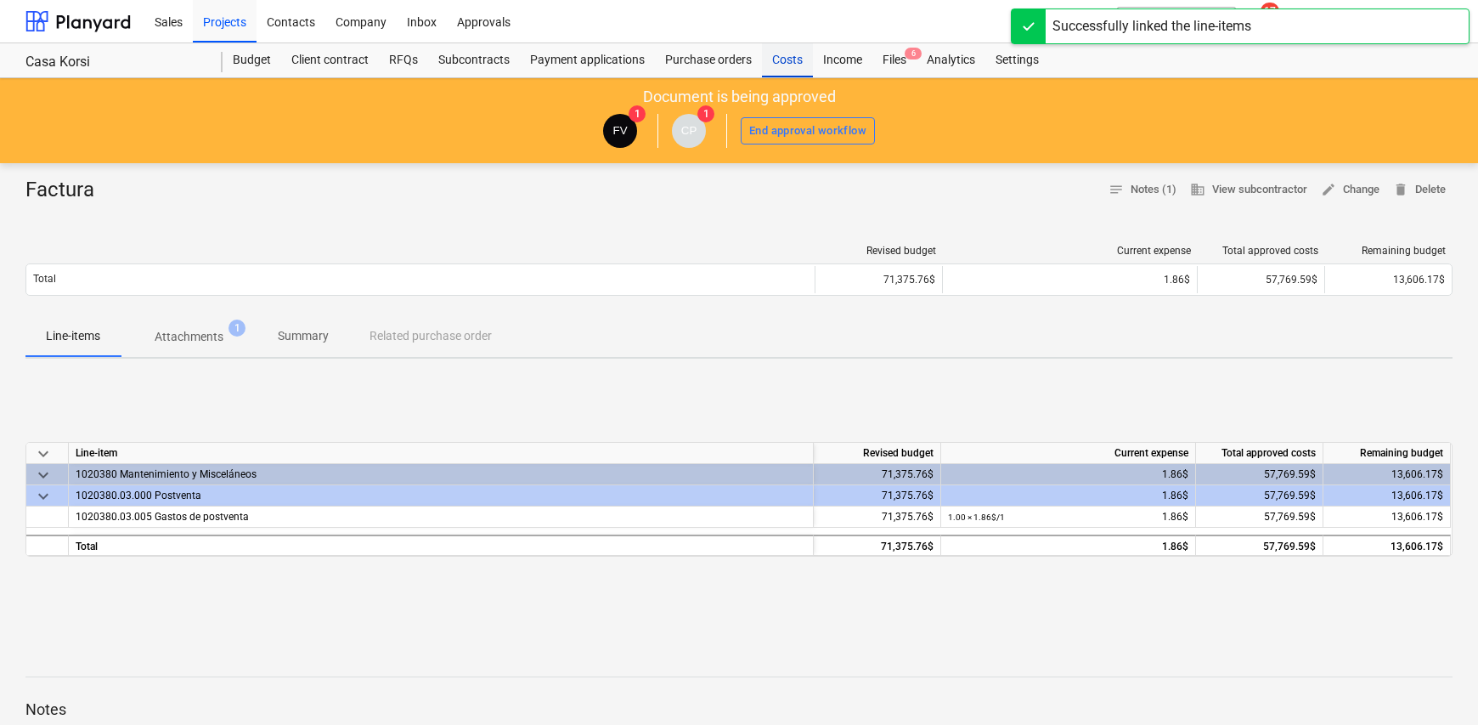
click at [775, 62] on div "Costs" at bounding box center [787, 60] width 51 height 34
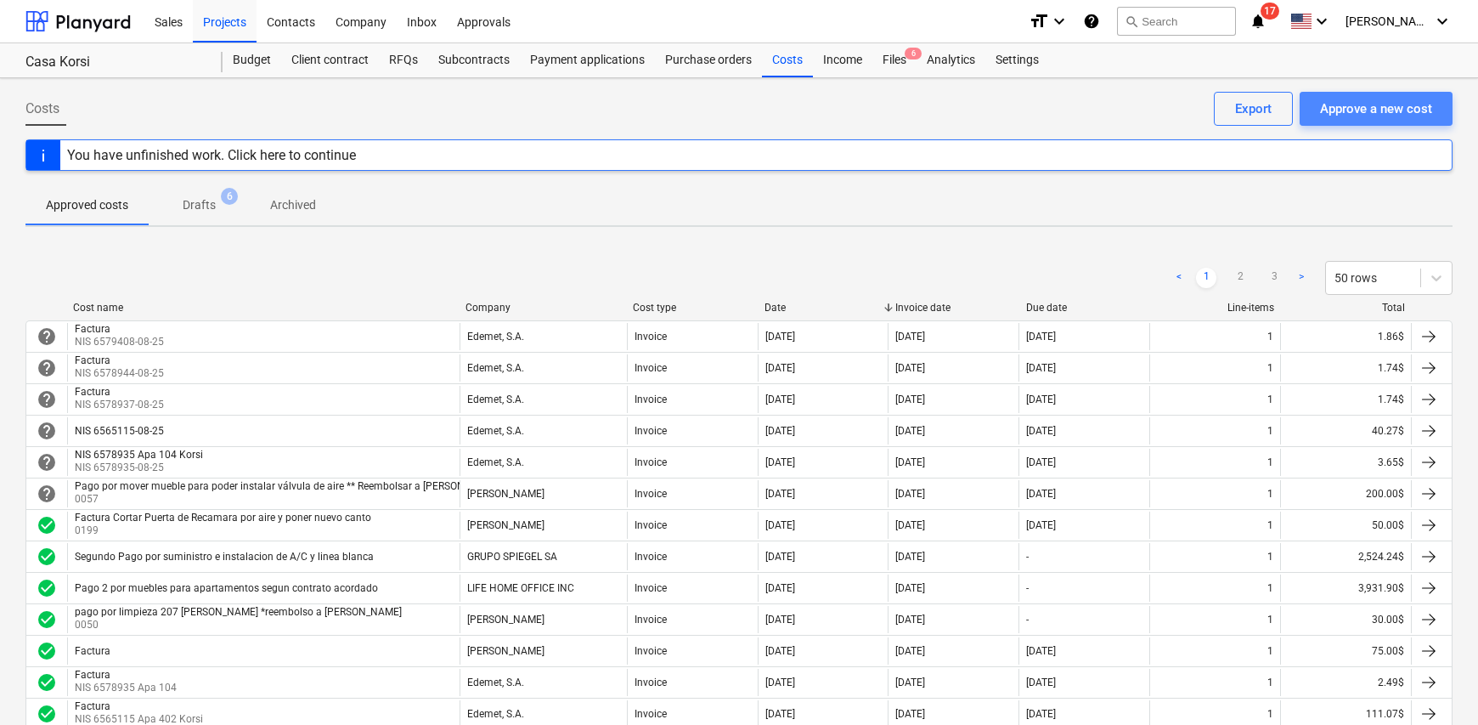
click at [1345, 112] on div "Approve a new cost" at bounding box center [1376, 109] width 112 height 22
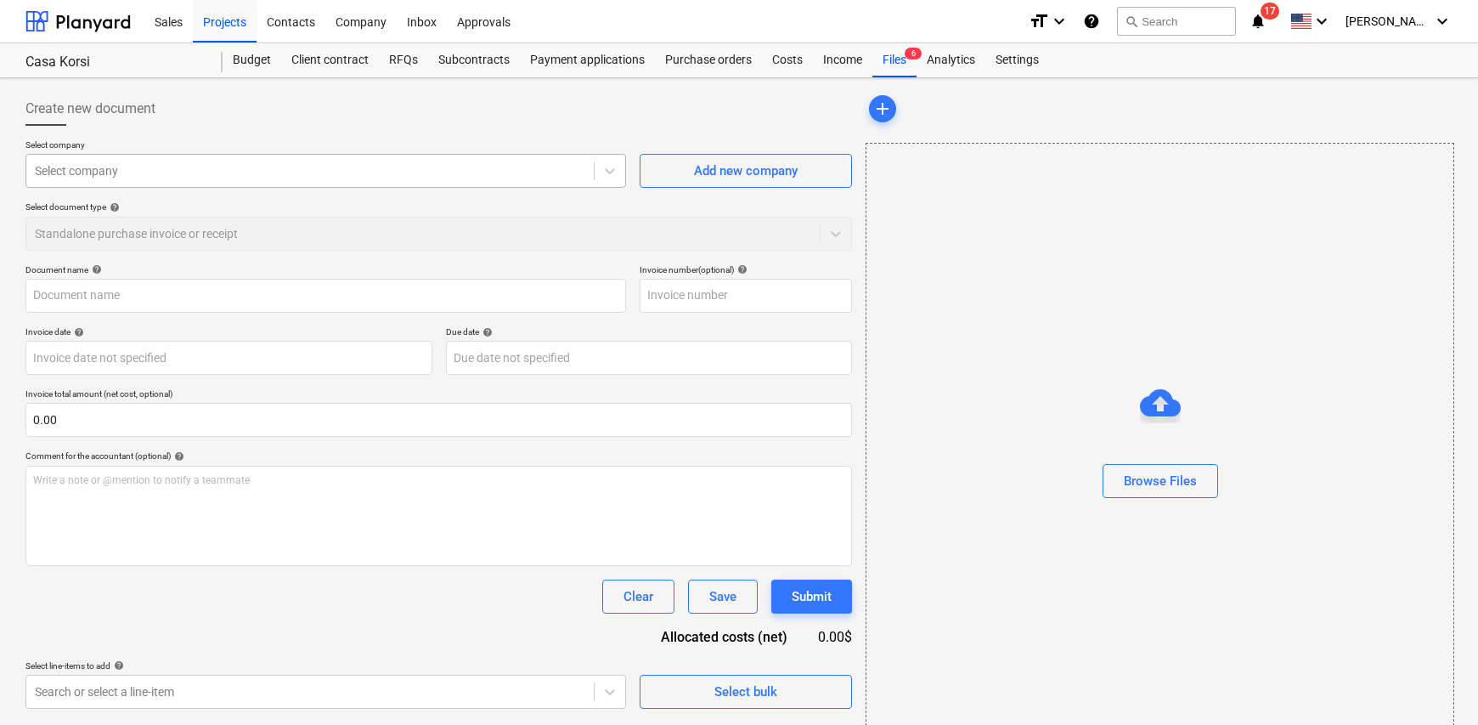
click at [116, 167] on div at bounding box center [310, 170] width 551 height 17
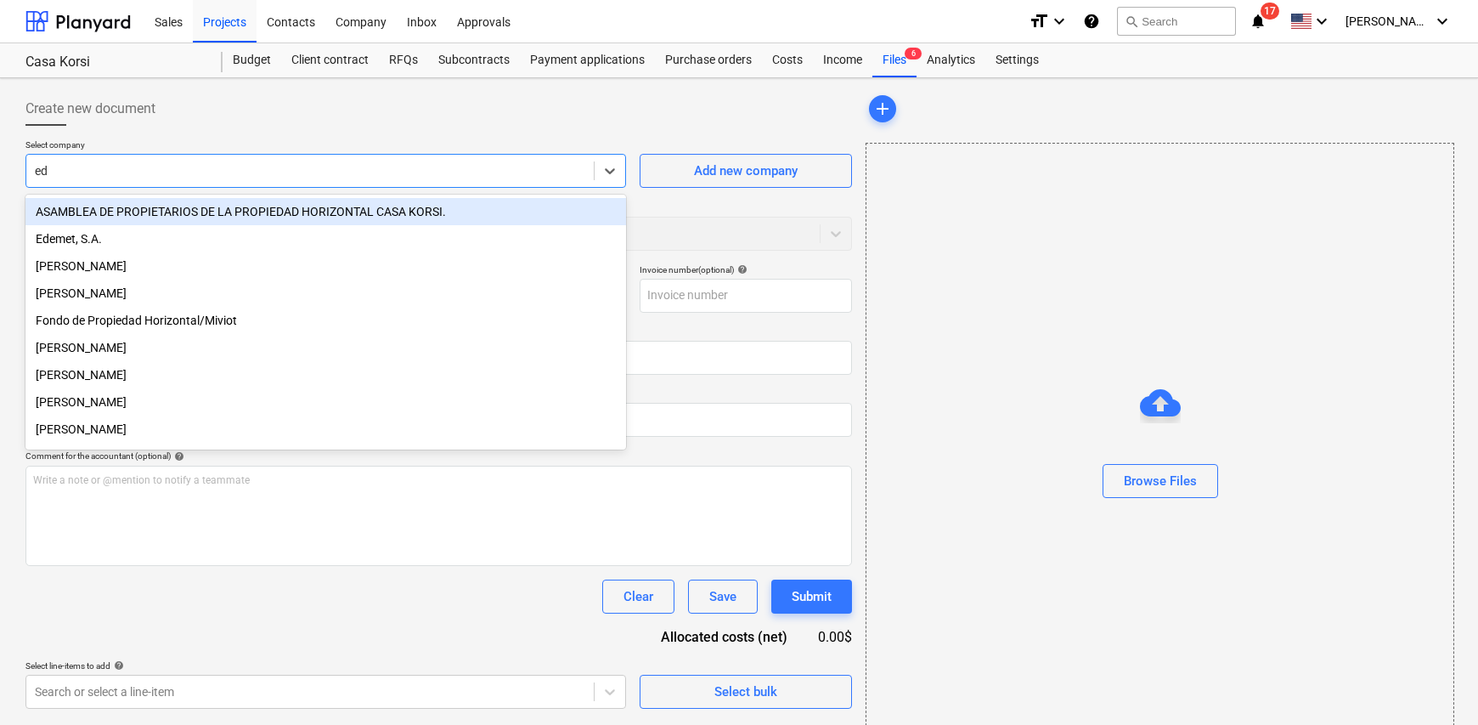
type input "ede"
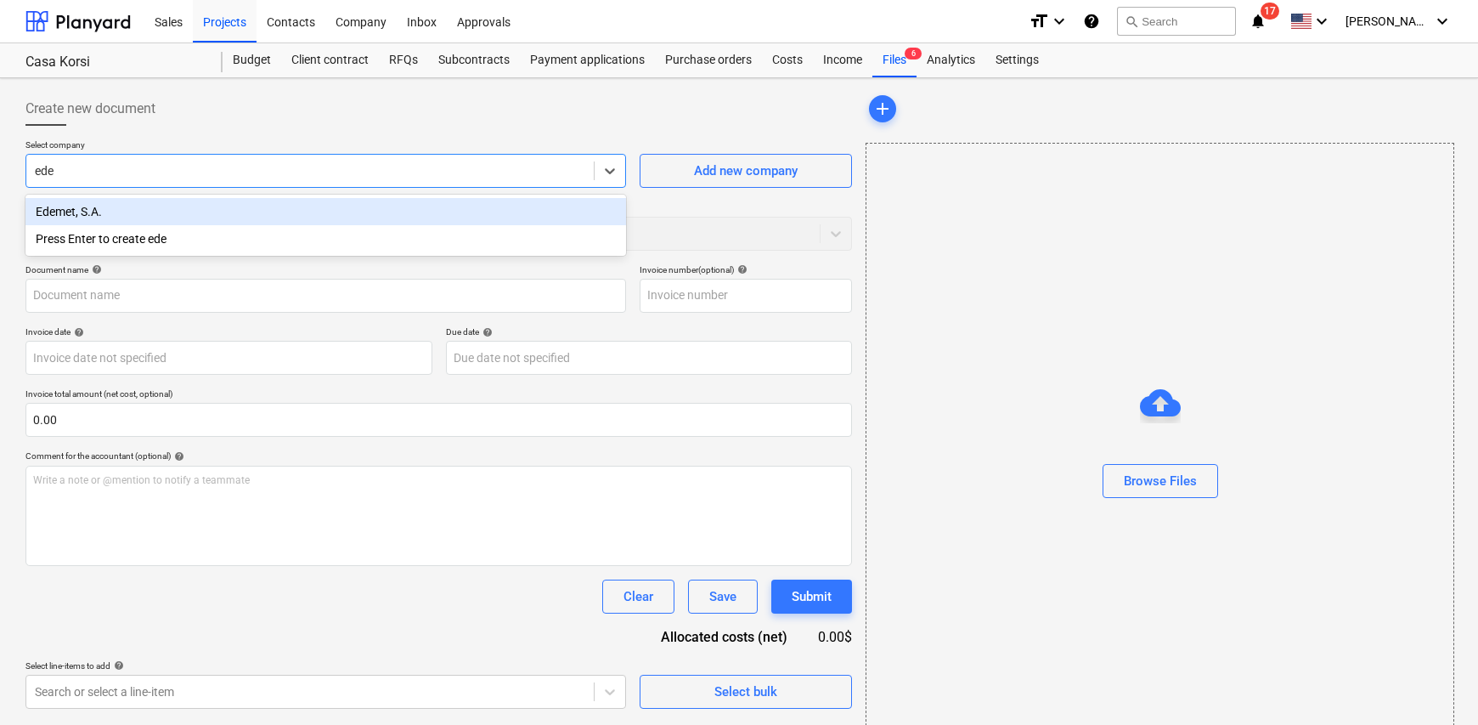
click at [109, 215] on div "Edemet, S.A." at bounding box center [325, 211] width 601 height 27
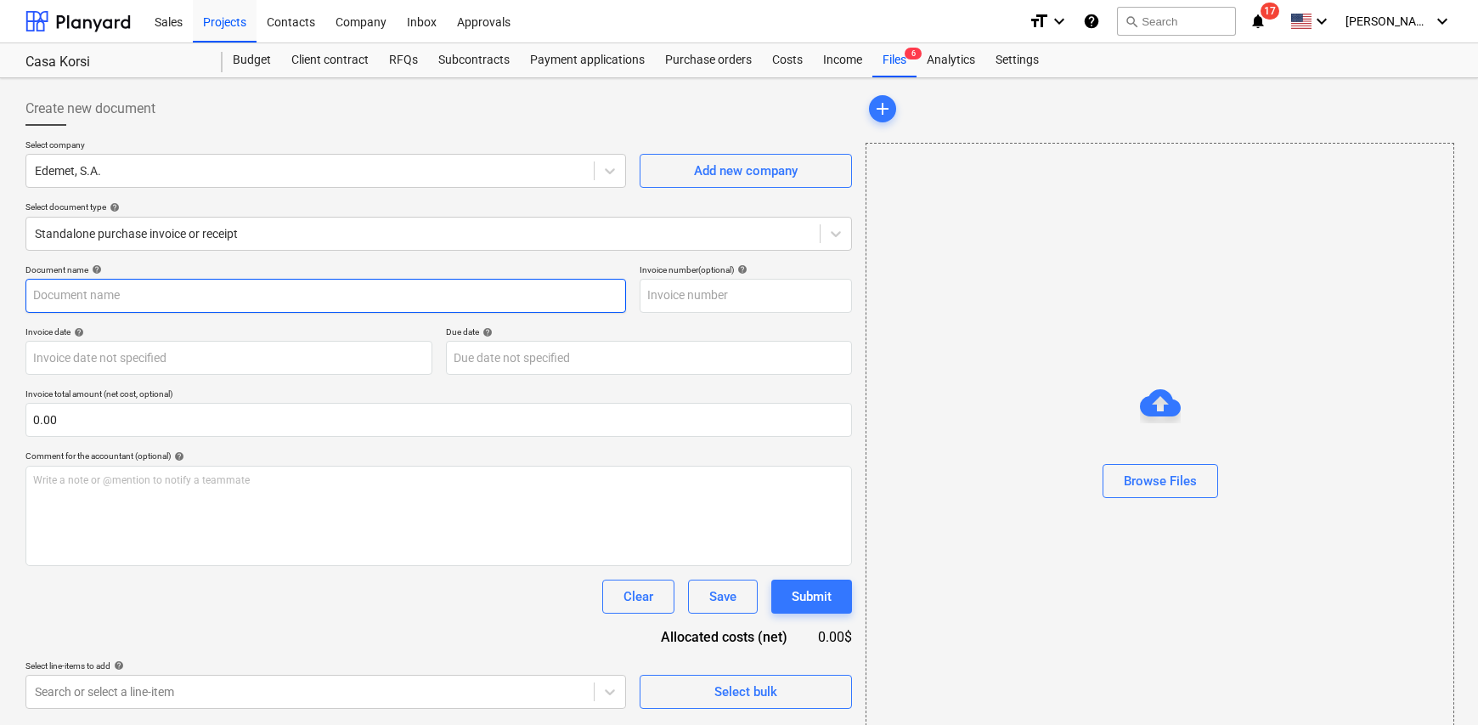
click at [123, 290] on input "text" at bounding box center [325, 296] width 601 height 34
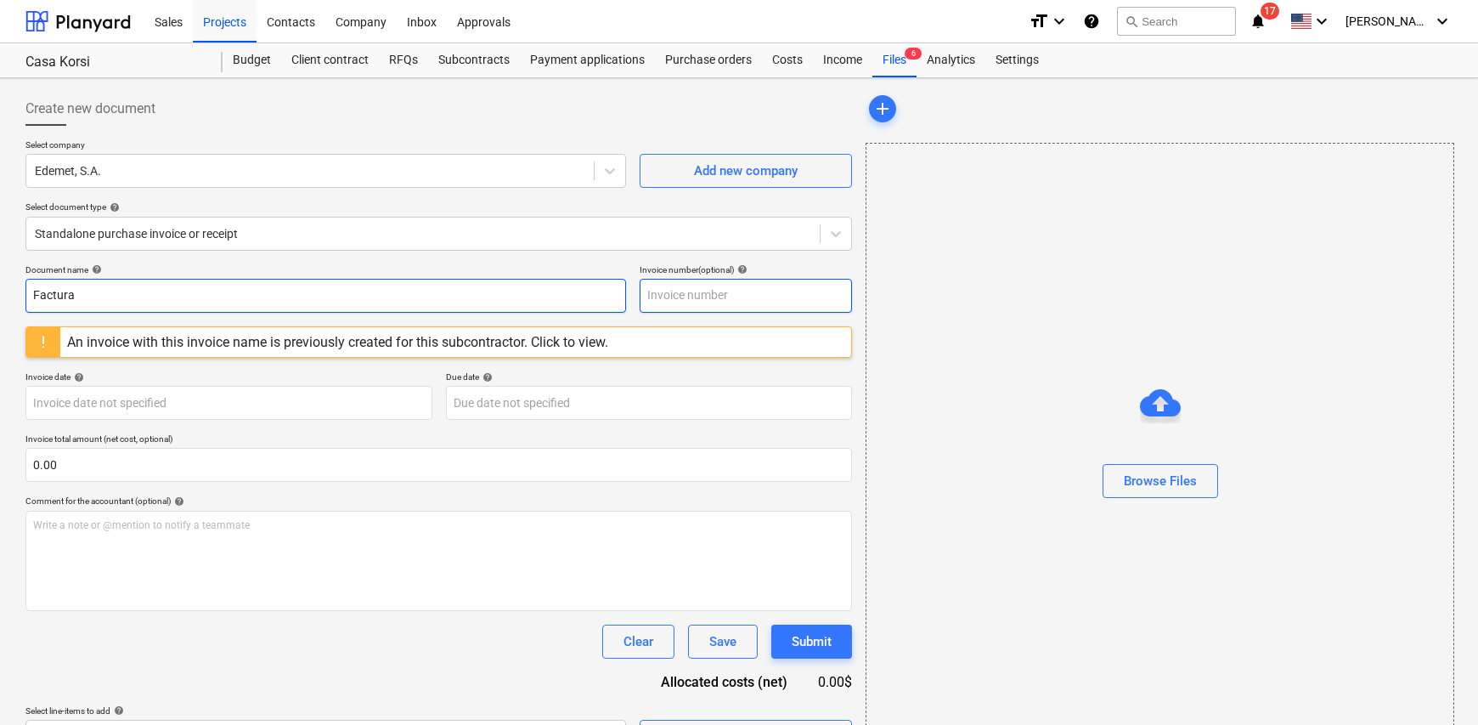
type input "Factura"
click at [702, 298] on input "text" at bounding box center [746, 296] width 212 height 34
type input "NIS 6579457-08-25"
click at [200, 404] on body "Sales Projects Contacts Company Inbox Approvals format_size keyboard_arrow_down…" at bounding box center [739, 362] width 1478 height 725
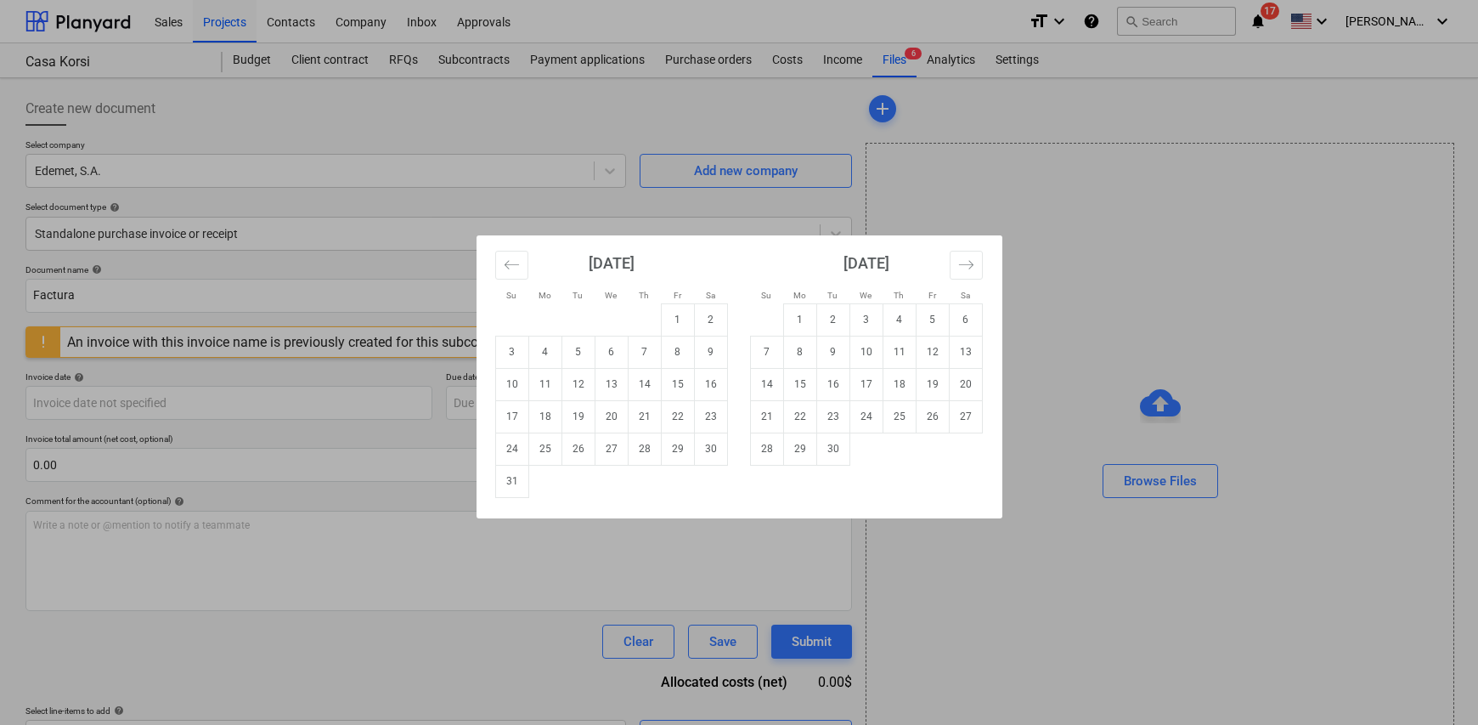
drag, startPoint x: 576, startPoint y: 354, endPoint x: 584, endPoint y: 377, distance: 24.2
click at [576, 354] on td "5" at bounding box center [578, 352] width 33 height 32
type input "05 Aug 2025"
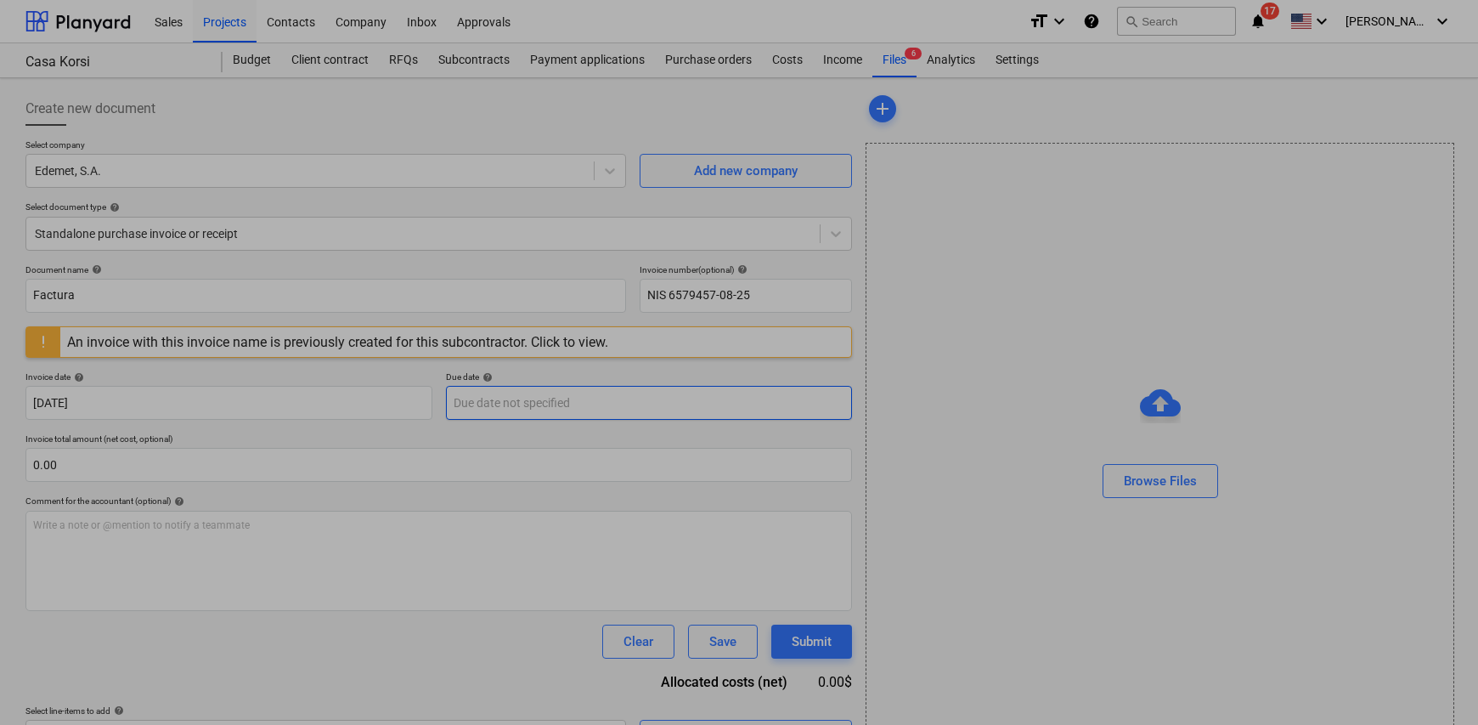
click at [534, 408] on body "Sales Projects Contacts Company Inbox Approvals format_size keyboard_arrow_down…" at bounding box center [739, 362] width 1478 height 725
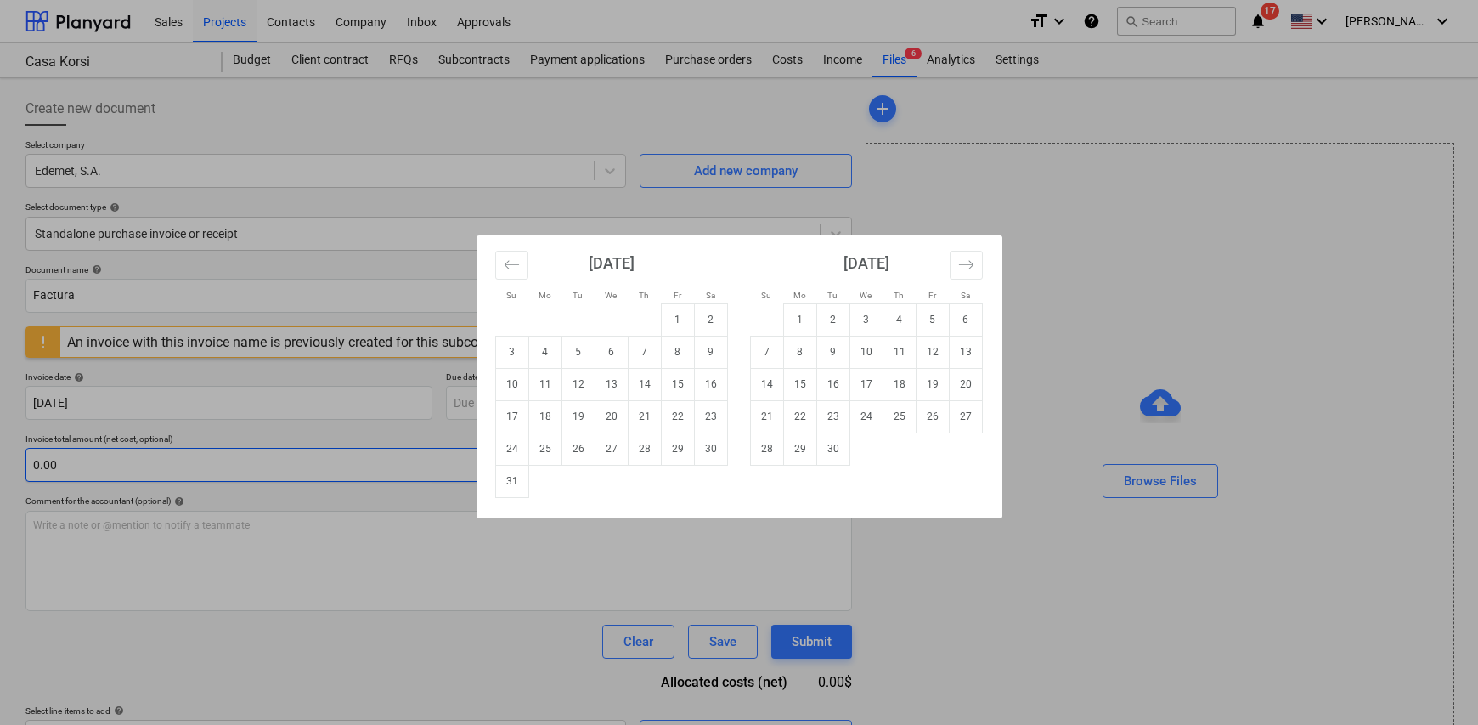
click at [513, 478] on td "31" at bounding box center [511, 481] width 33 height 32
type input "31 Aug 2025"
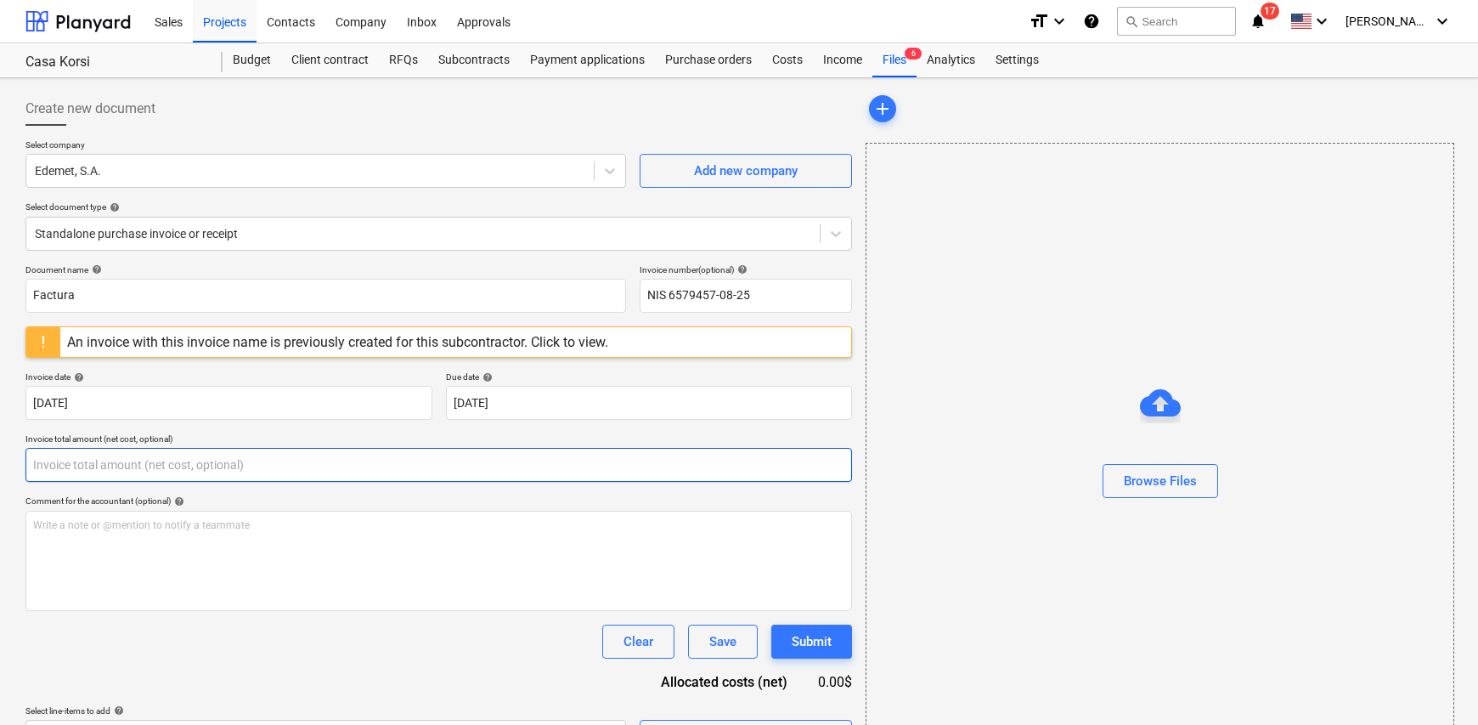
click at [250, 455] on input "text" at bounding box center [438, 465] width 827 height 34
type input "0.00"
click at [81, 476] on input "0.00" at bounding box center [438, 465] width 827 height 34
type input "1.98"
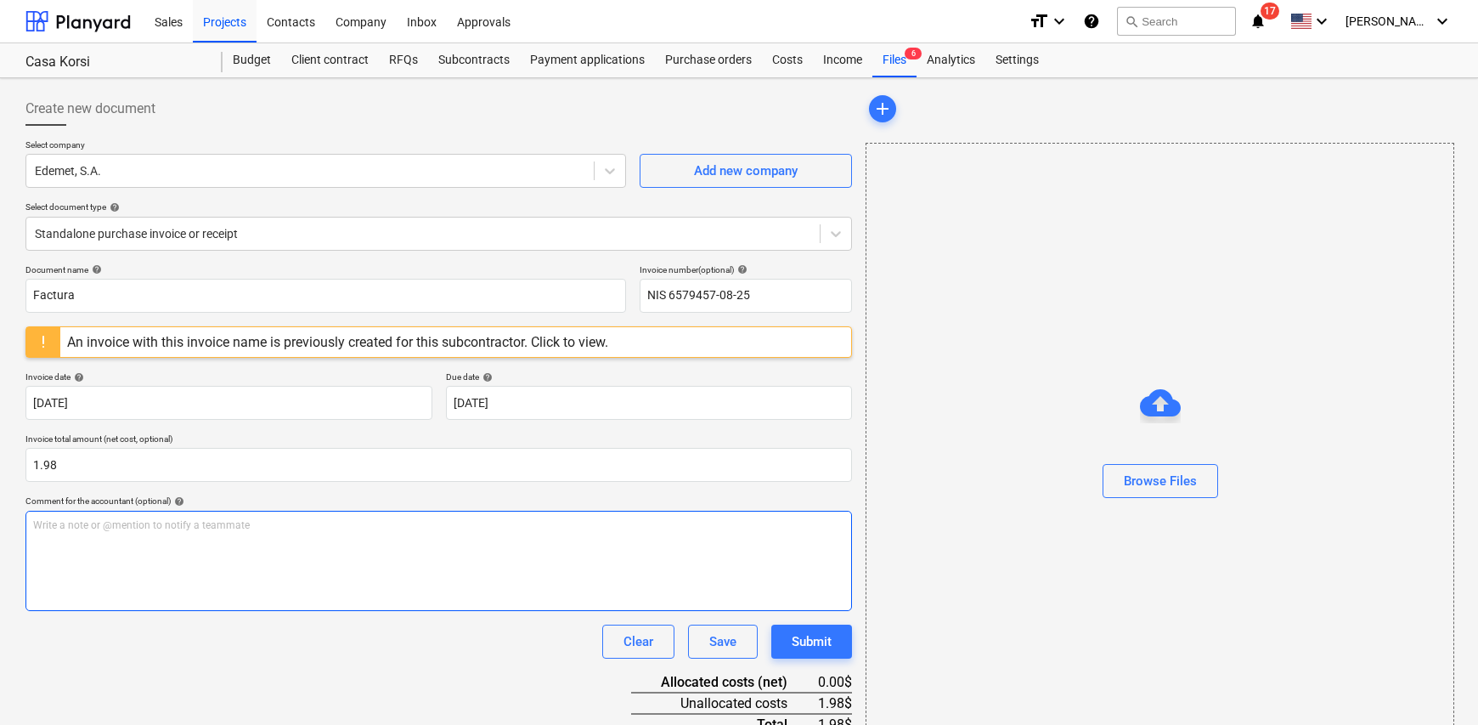
click at [107, 546] on div "Write a note or @mention to notify a teammate [PERSON_NAME]" at bounding box center [438, 561] width 827 height 100
click at [185, 527] on span "Electricidad apartamento No. 106 Korsi" at bounding box center [124, 525] width 182 height 12
drag, startPoint x: 227, startPoint y: 534, endPoint x: -38, endPoint y: 543, distance: 265.3
click at [0, 543] on html "Sales Projects Contacts Company Inbox Approvals format_size keyboard_arrow_down…" at bounding box center [739, 362] width 1478 height 725
copy span "Electricidad apartamento No. 406 Korsi"
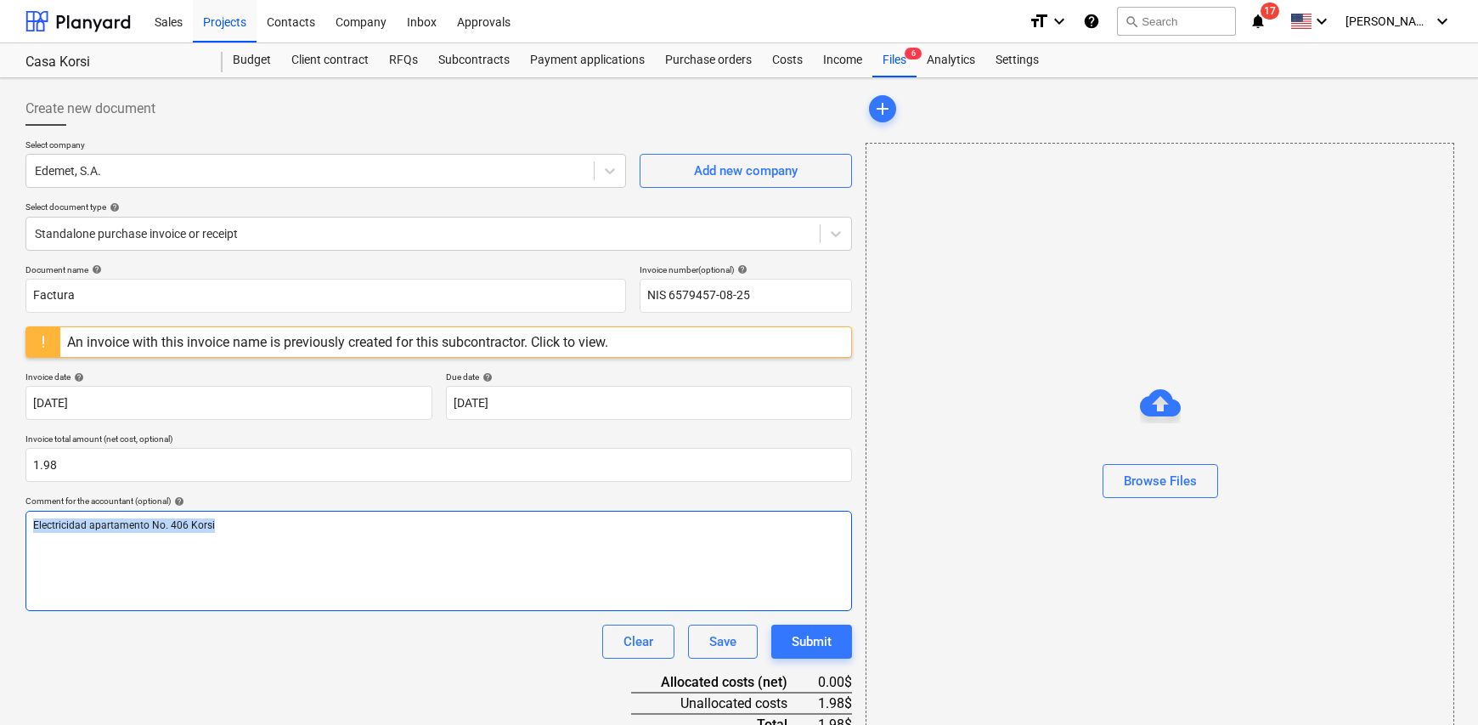
click at [455, 557] on div "Electricidad apartamento No. 406 Korsi" at bounding box center [438, 561] width 827 height 100
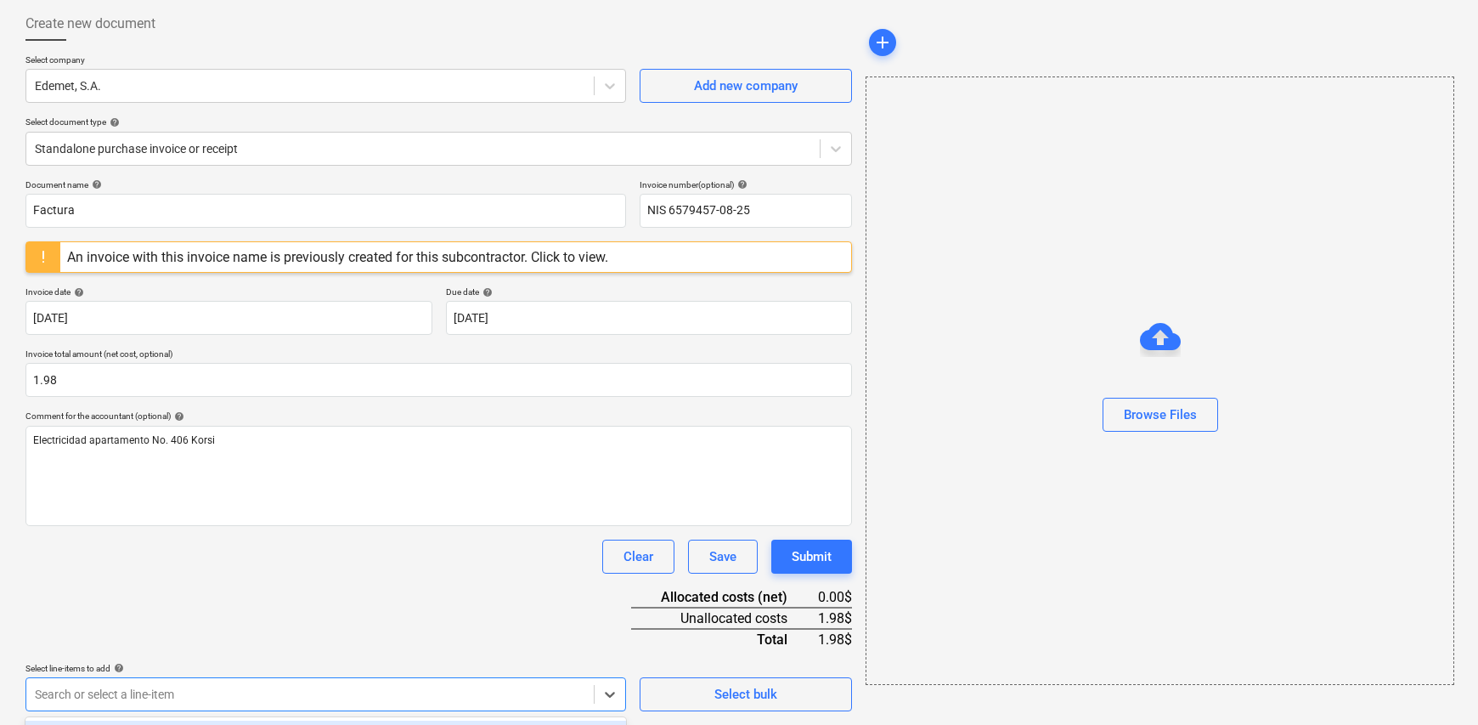
scroll to position [336, 0]
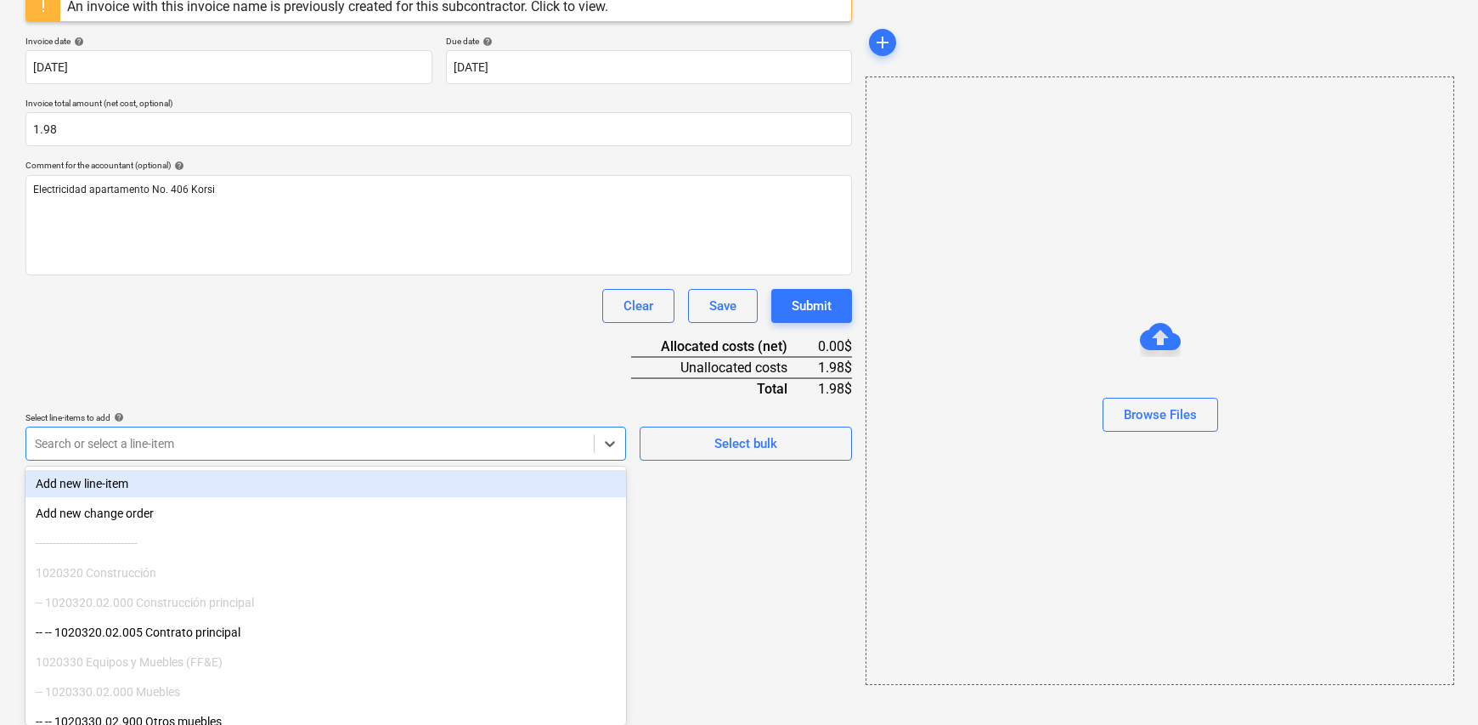
click at [185, 389] on body "Sales Projects Contacts Company Inbox Approvals format_size keyboard_arrow_down…" at bounding box center [739, 26] width 1478 height 725
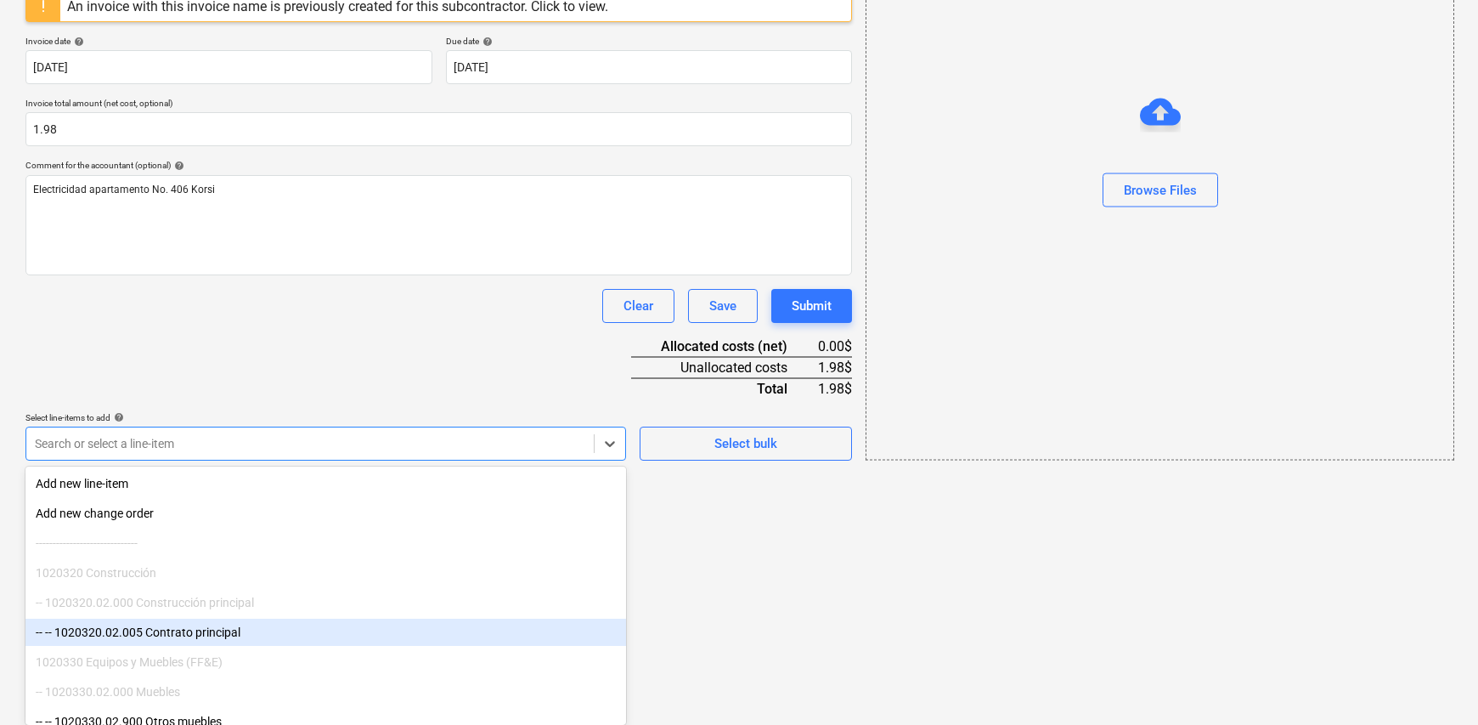
scroll to position [340, 0]
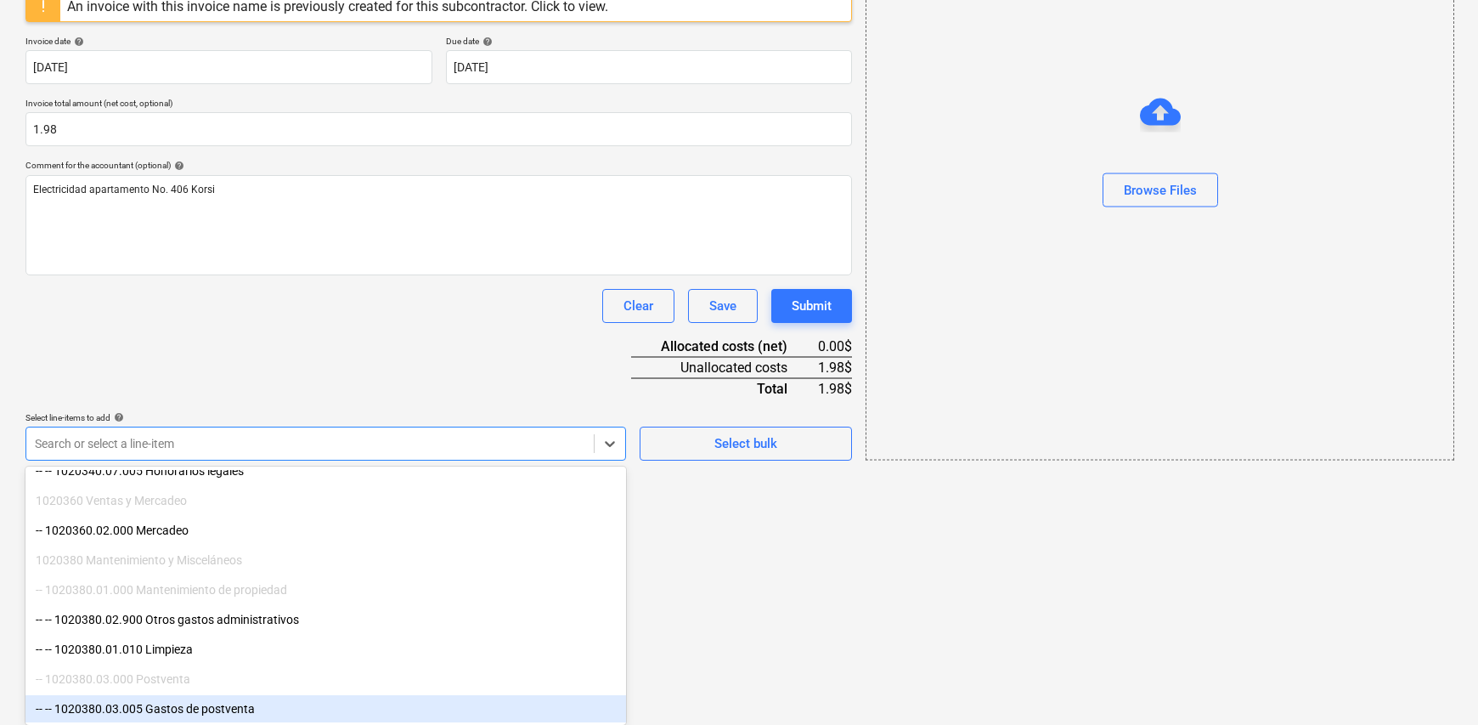
click at [229, 710] on div "-- -- 1020380.03.005 Gastos de postventa" at bounding box center [325, 708] width 601 height 27
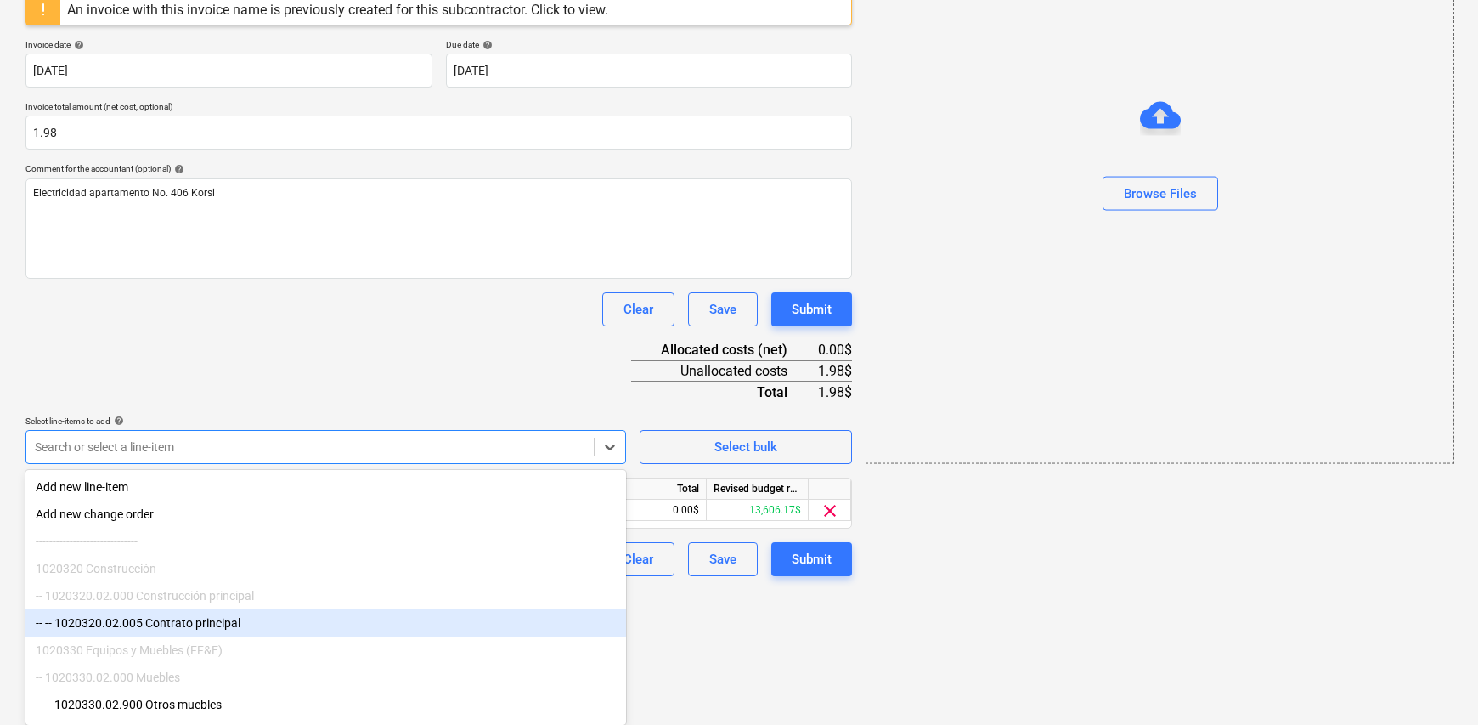
click at [701, 393] on html "Sales Projects Contacts Company Inbox Approvals format_size keyboard_arrow_down…" at bounding box center [739, 30] width 1478 height 725
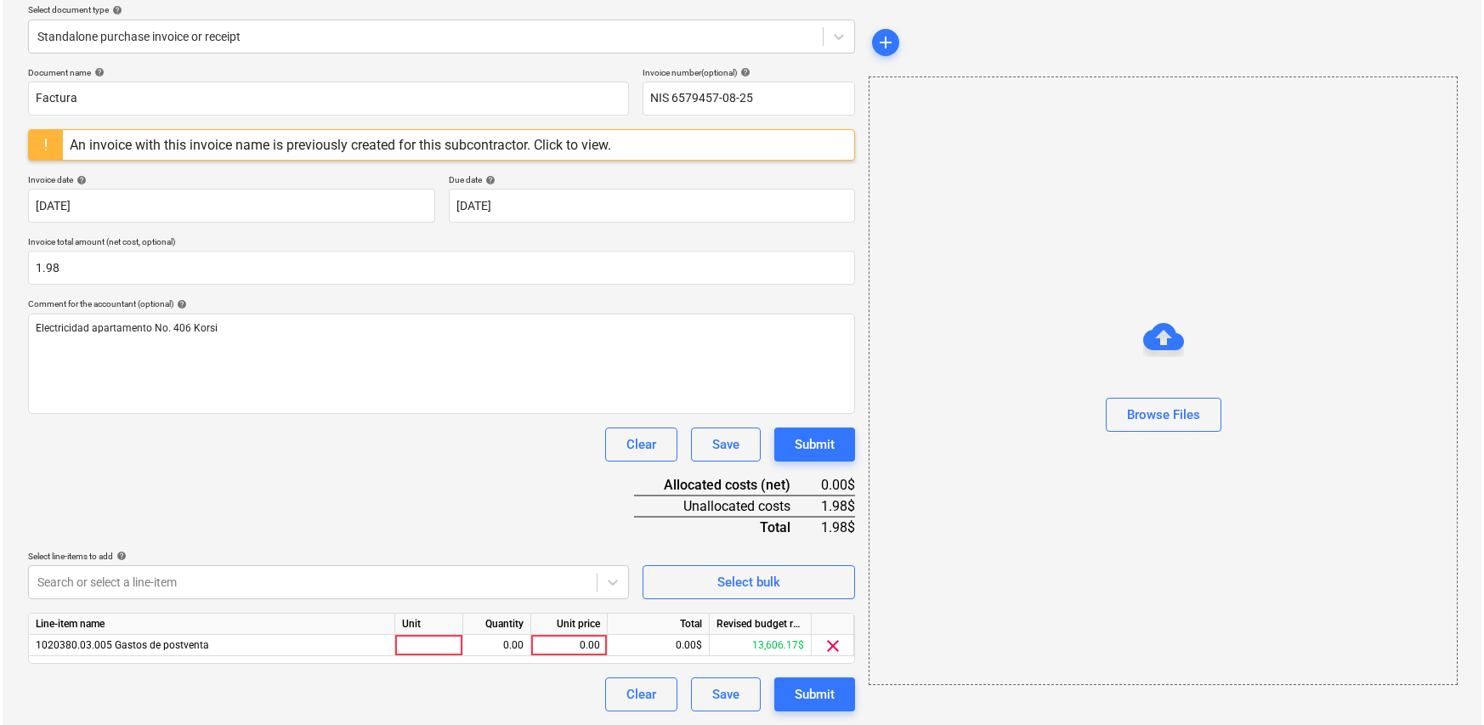
scroll to position [196, 0]
click at [420, 644] on div at bounding box center [427, 646] width 68 height 21
type input "1"
click at [489, 636] on div "0.00" at bounding box center [494, 646] width 54 height 21
type input "1"
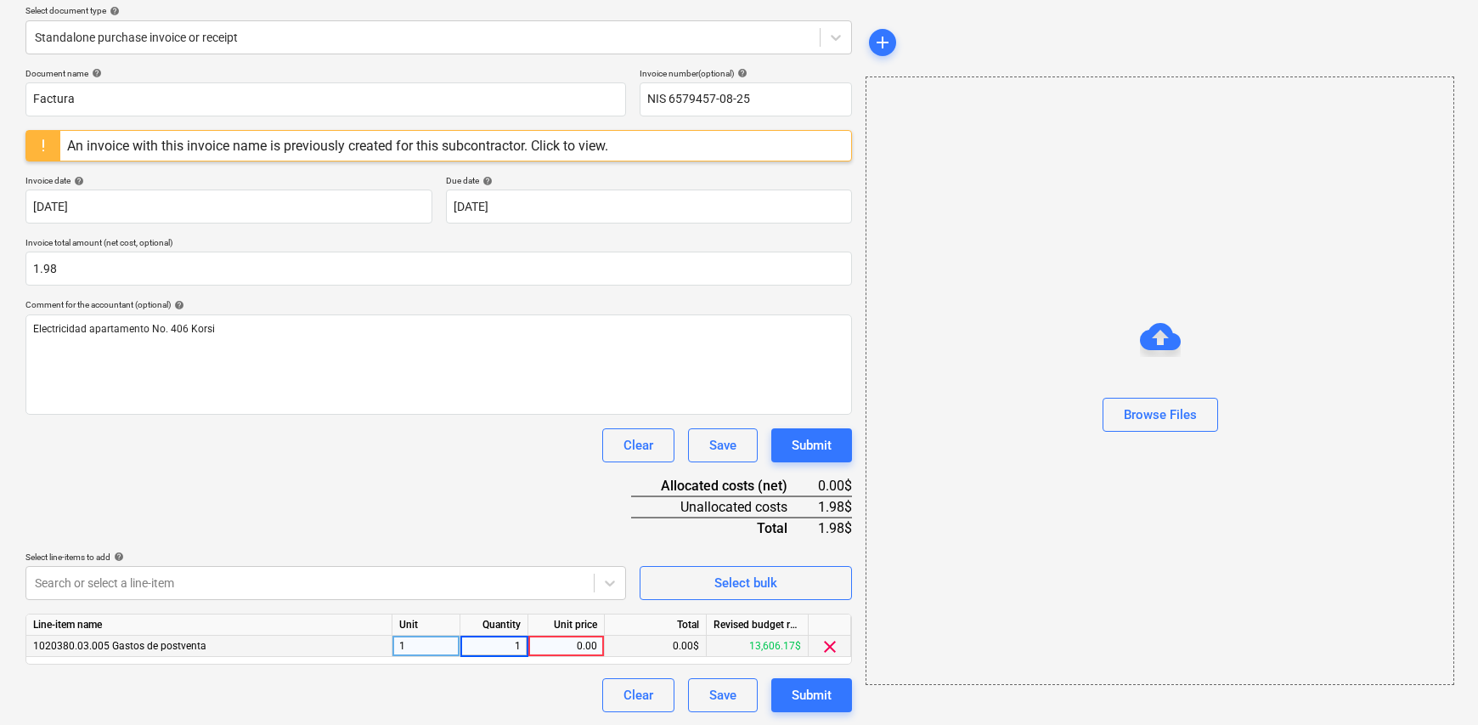
click at [568, 649] on div "0.00" at bounding box center [566, 646] width 62 height 21
type input "1.98"
click at [509, 685] on div "Clear Save Submit" at bounding box center [438, 695] width 827 height 34
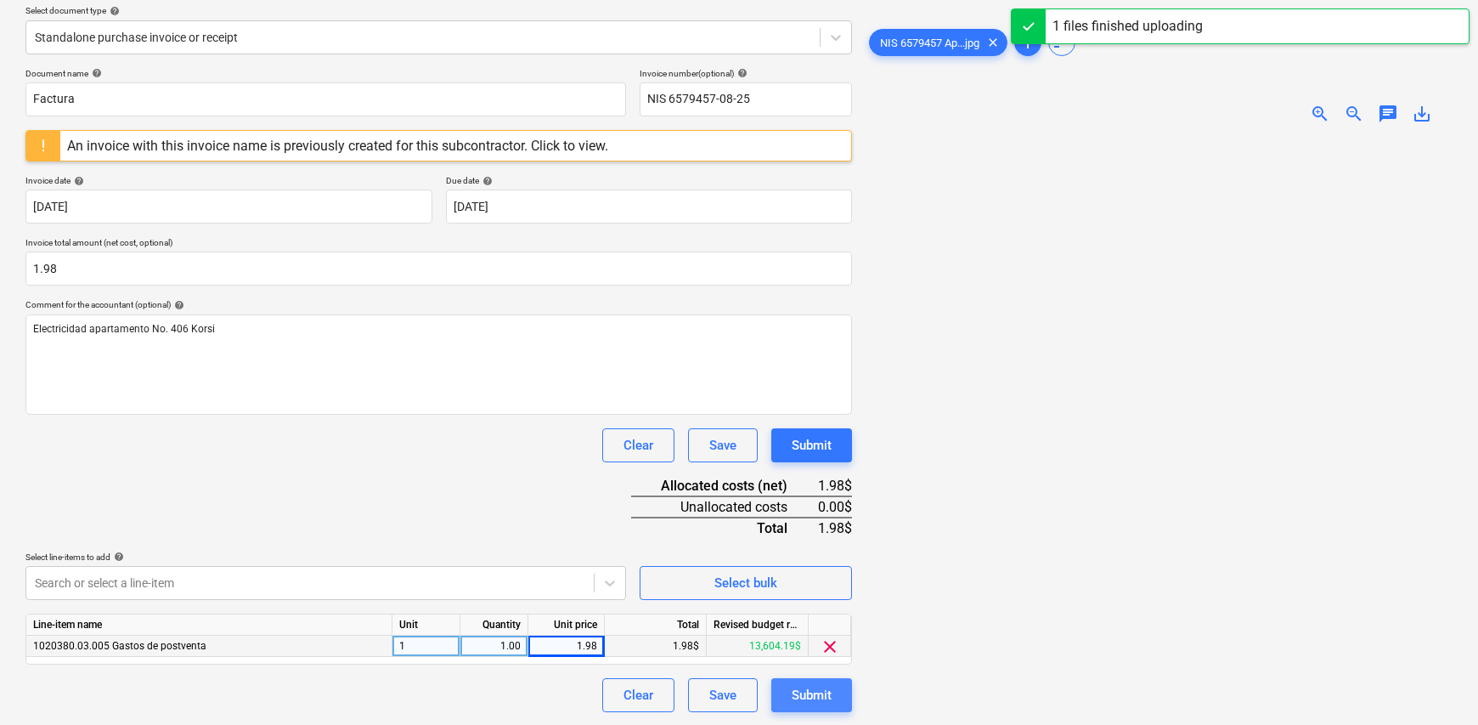
click at [826, 693] on div "Submit" at bounding box center [812, 695] width 40 height 22
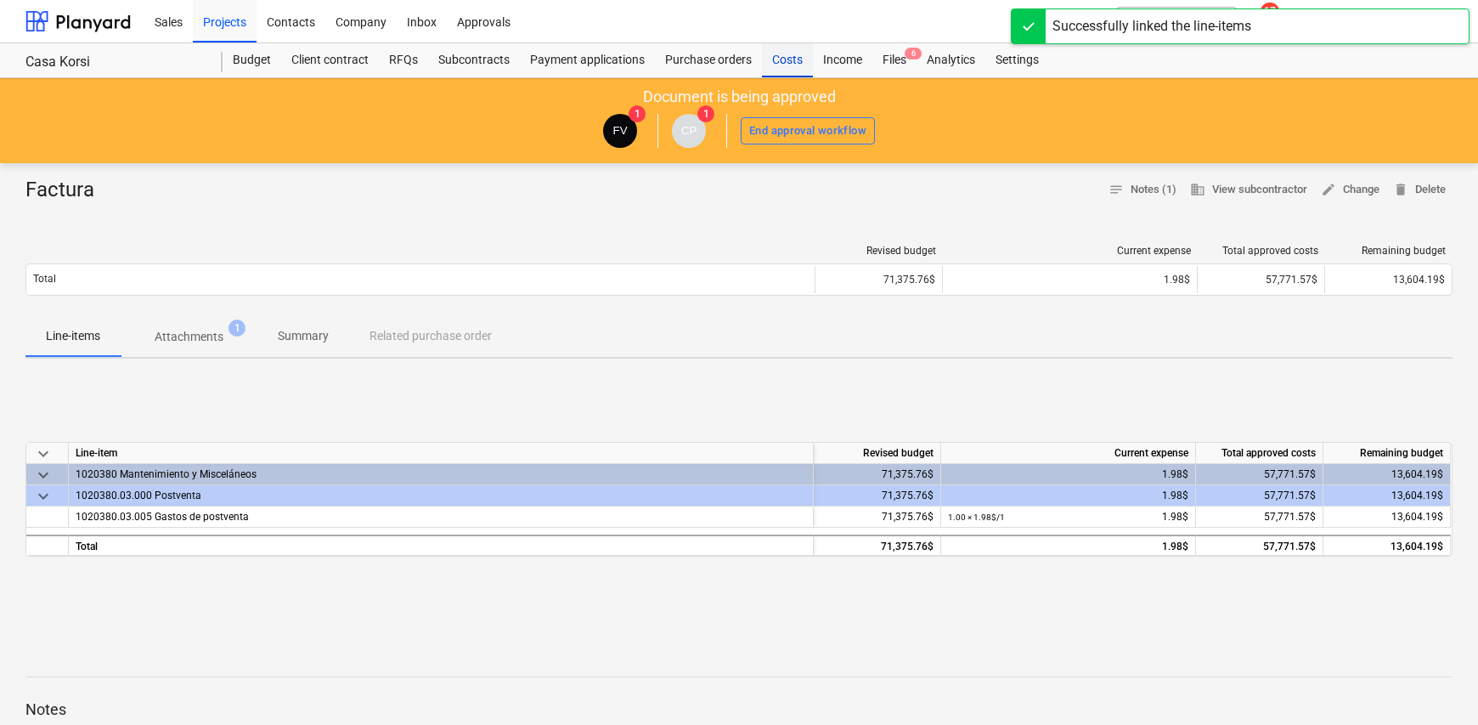
click at [781, 62] on div "Costs" at bounding box center [787, 60] width 51 height 34
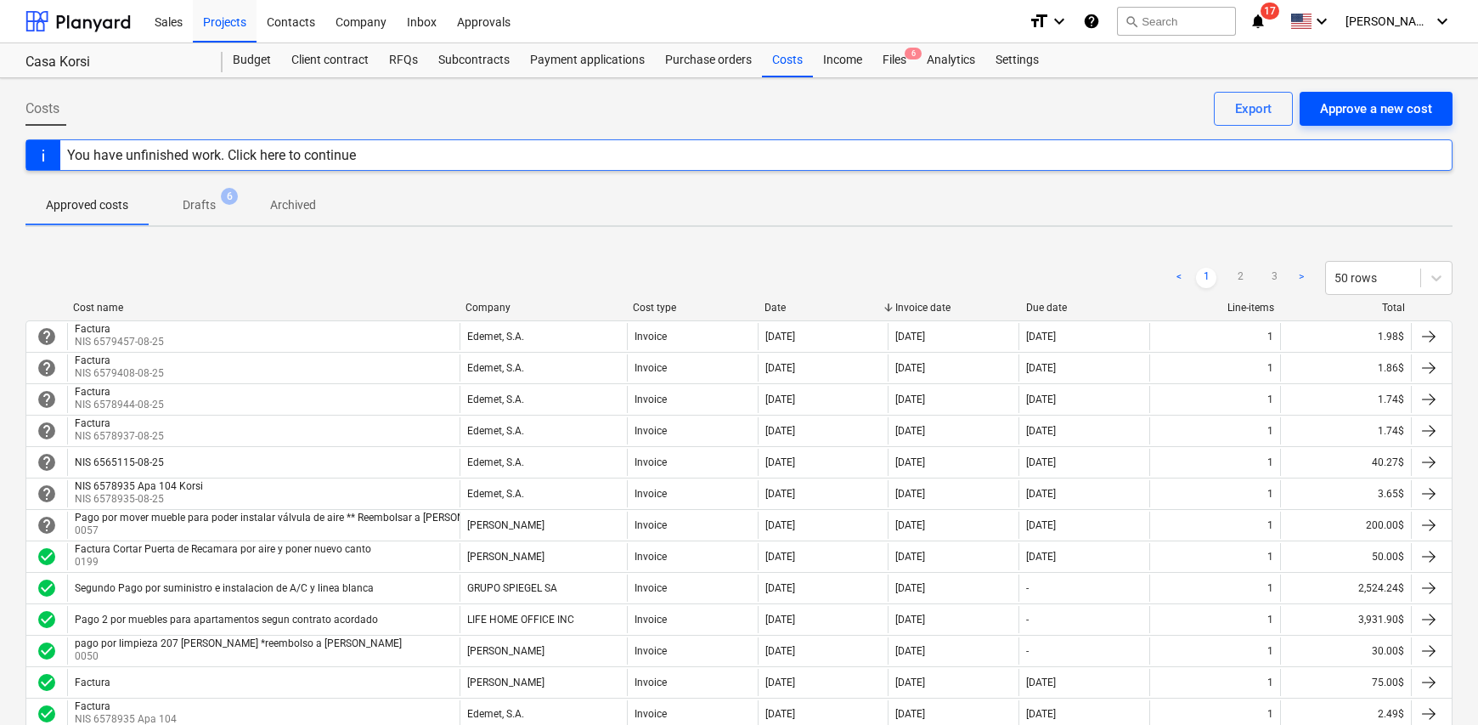
click at [1343, 106] on div "Approve a new cost" at bounding box center [1376, 109] width 112 height 22
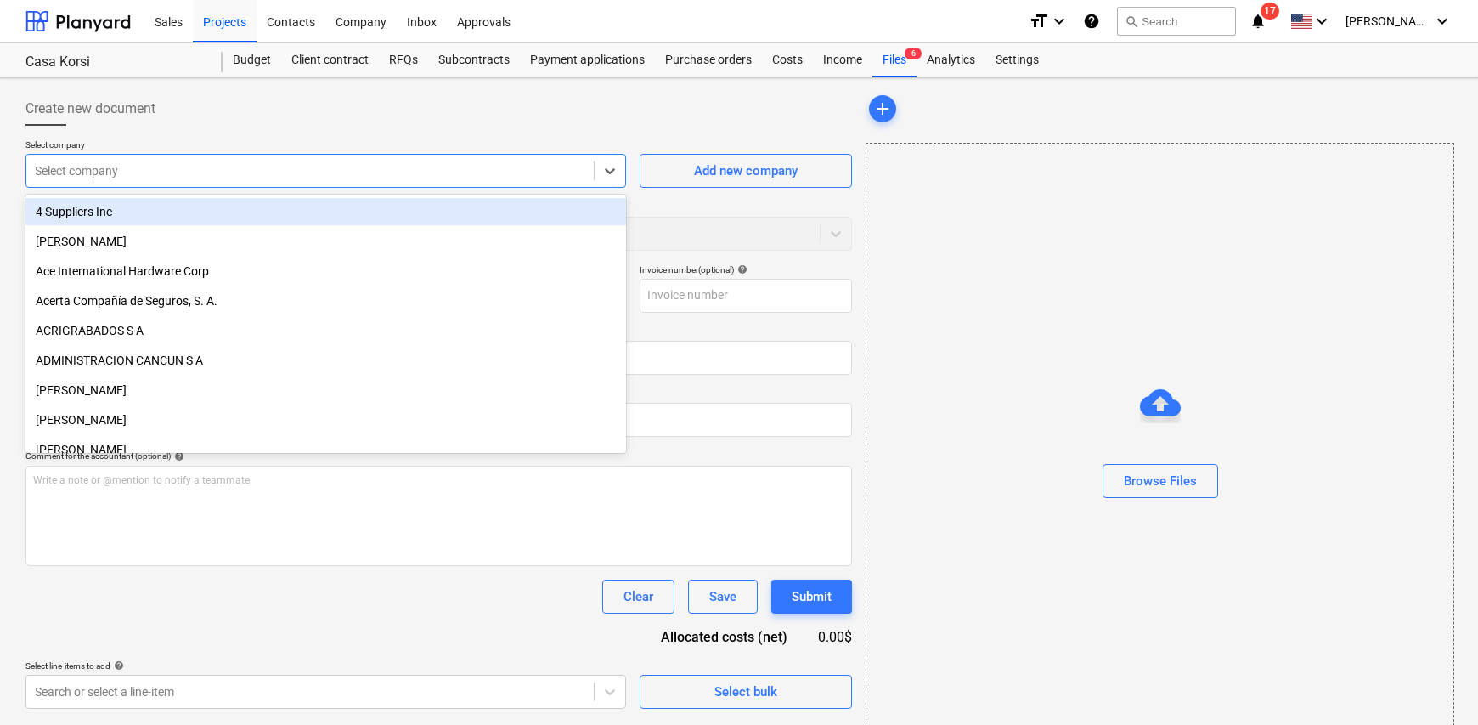
click at [140, 171] on div at bounding box center [310, 170] width 551 height 17
type input "ede"
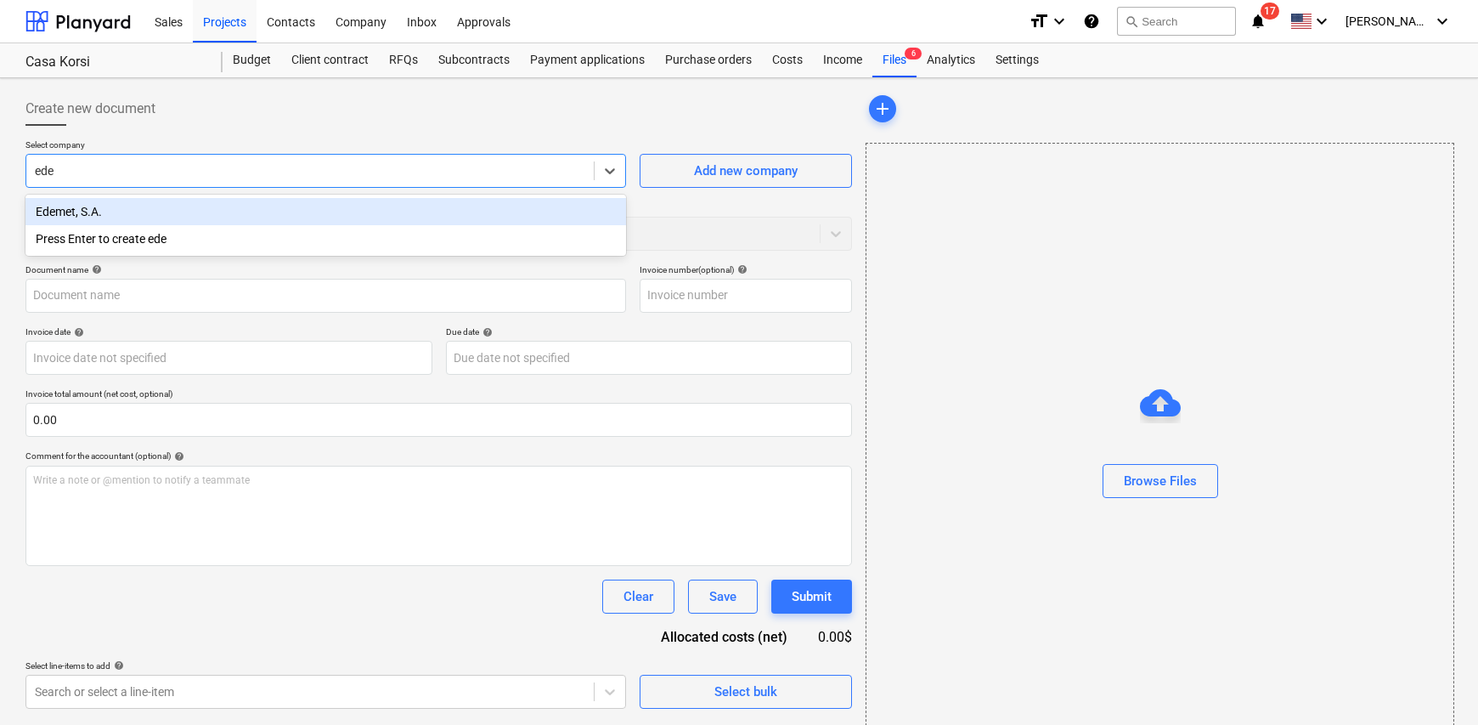
click at [157, 212] on div "Edemet, S.A." at bounding box center [325, 211] width 601 height 27
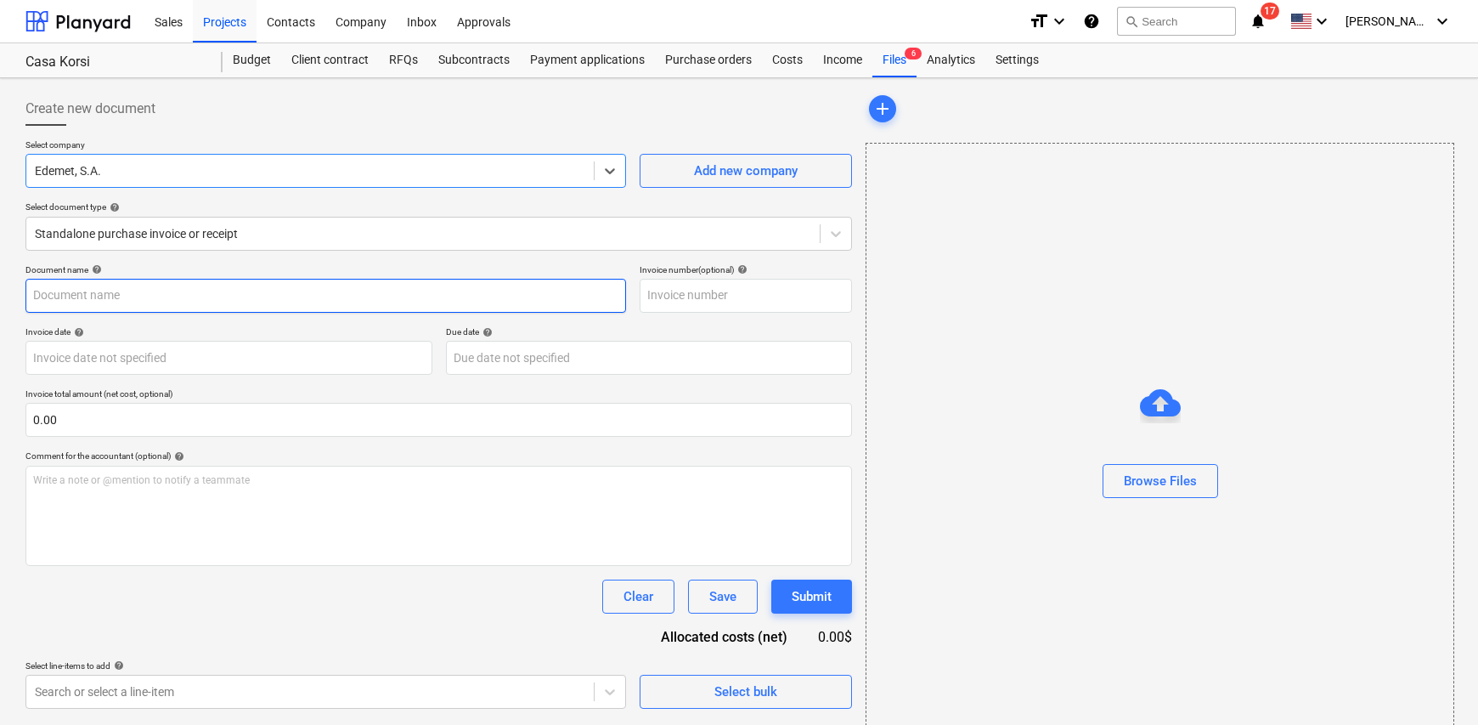
click at [179, 288] on input "text" at bounding box center [325, 296] width 601 height 34
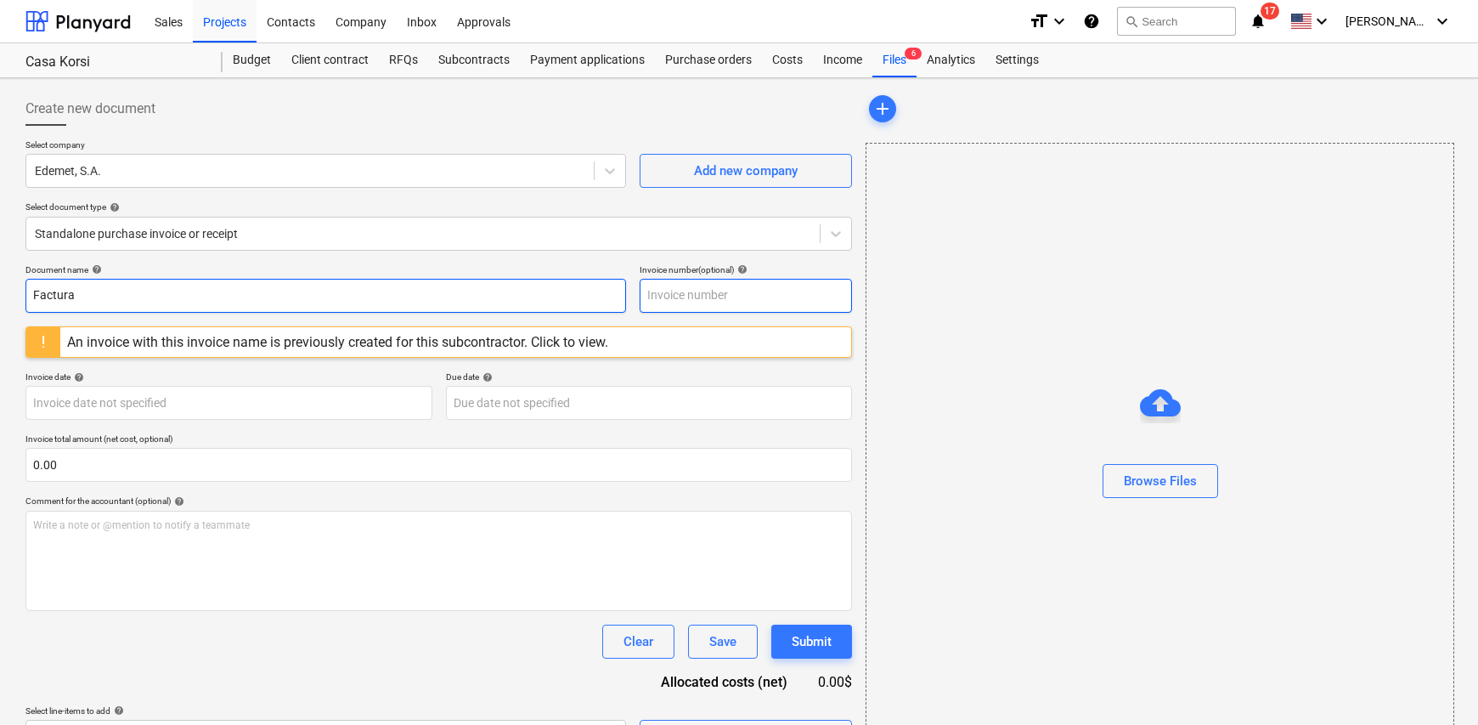
type input "Factura"
click at [693, 297] on input "text" at bounding box center [746, 296] width 212 height 34
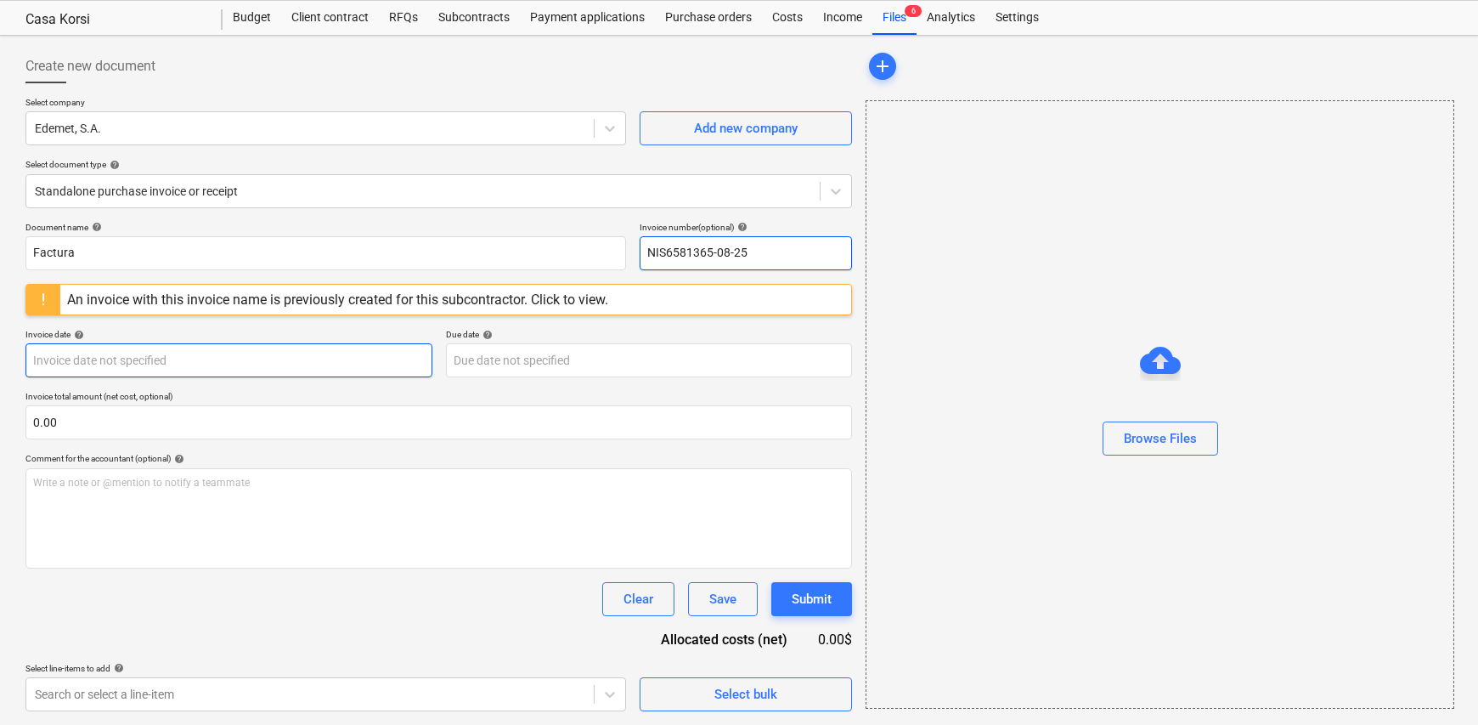
type input "NIS6581365-08-25"
click at [149, 361] on body "Sales Projects Contacts Company Inbox Approvals format_size keyboard_arrow_down…" at bounding box center [739, 320] width 1478 height 725
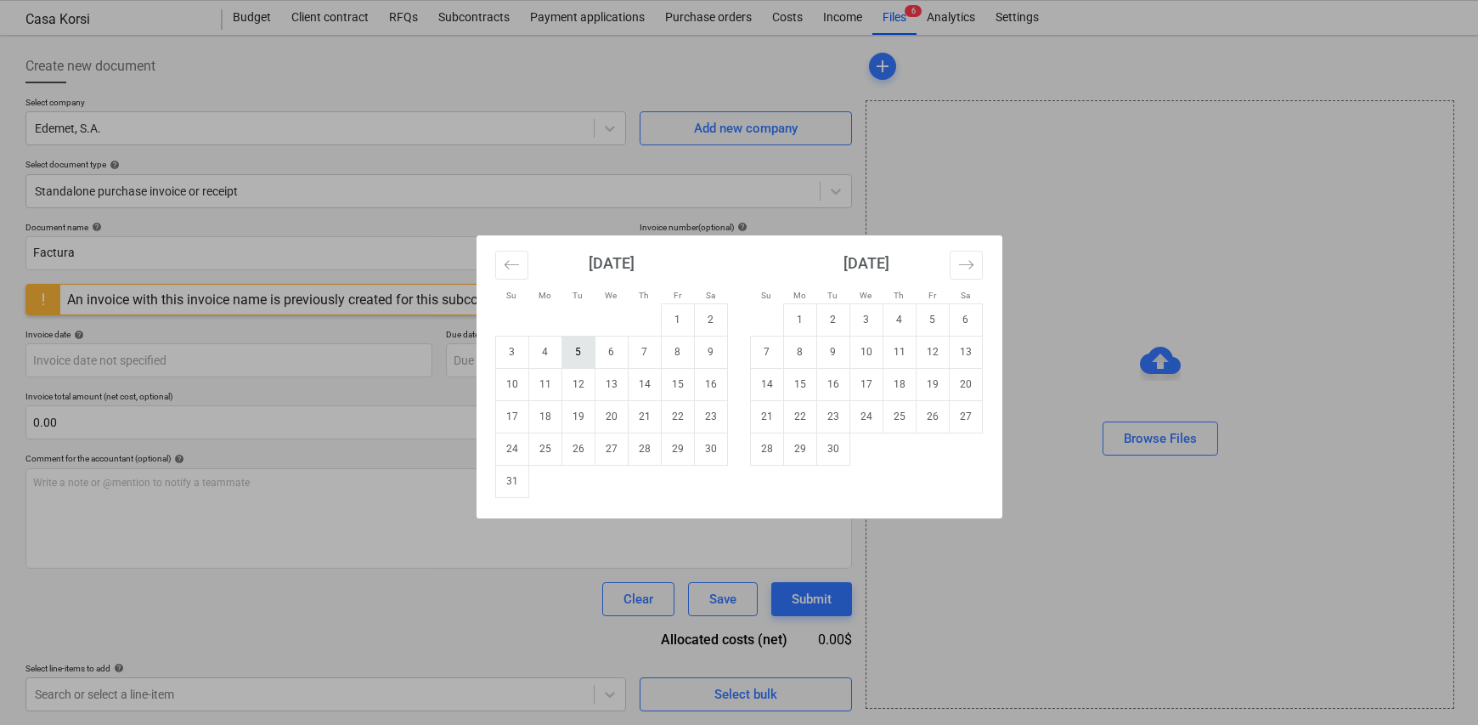
click at [575, 353] on td "5" at bounding box center [578, 352] width 33 height 32
type input "05 Aug 2025"
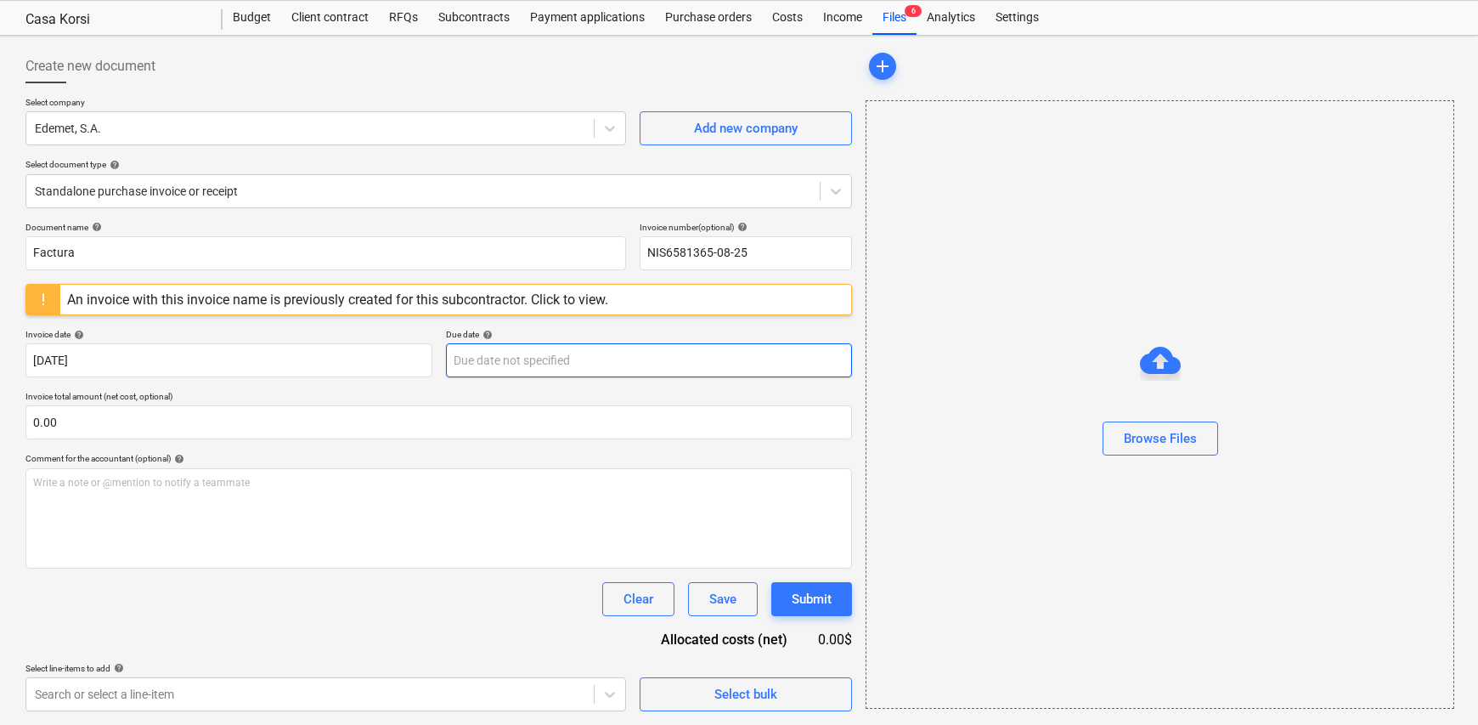
click at [483, 361] on body "Sales Projects Contacts Company Inbox Approvals format_size keyboard_arrow_down…" at bounding box center [739, 320] width 1478 height 725
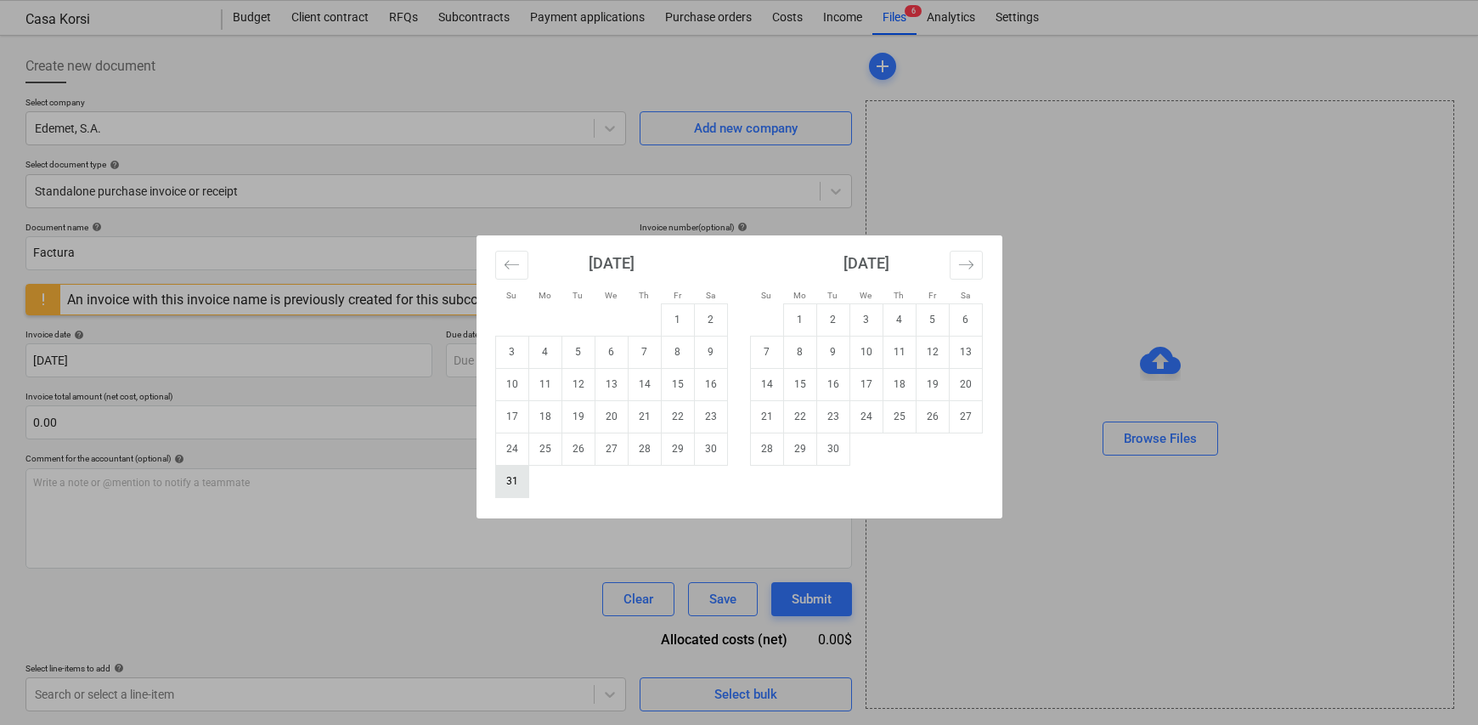
click at [506, 482] on td "31" at bounding box center [511, 481] width 33 height 32
type input "31 Aug 2025"
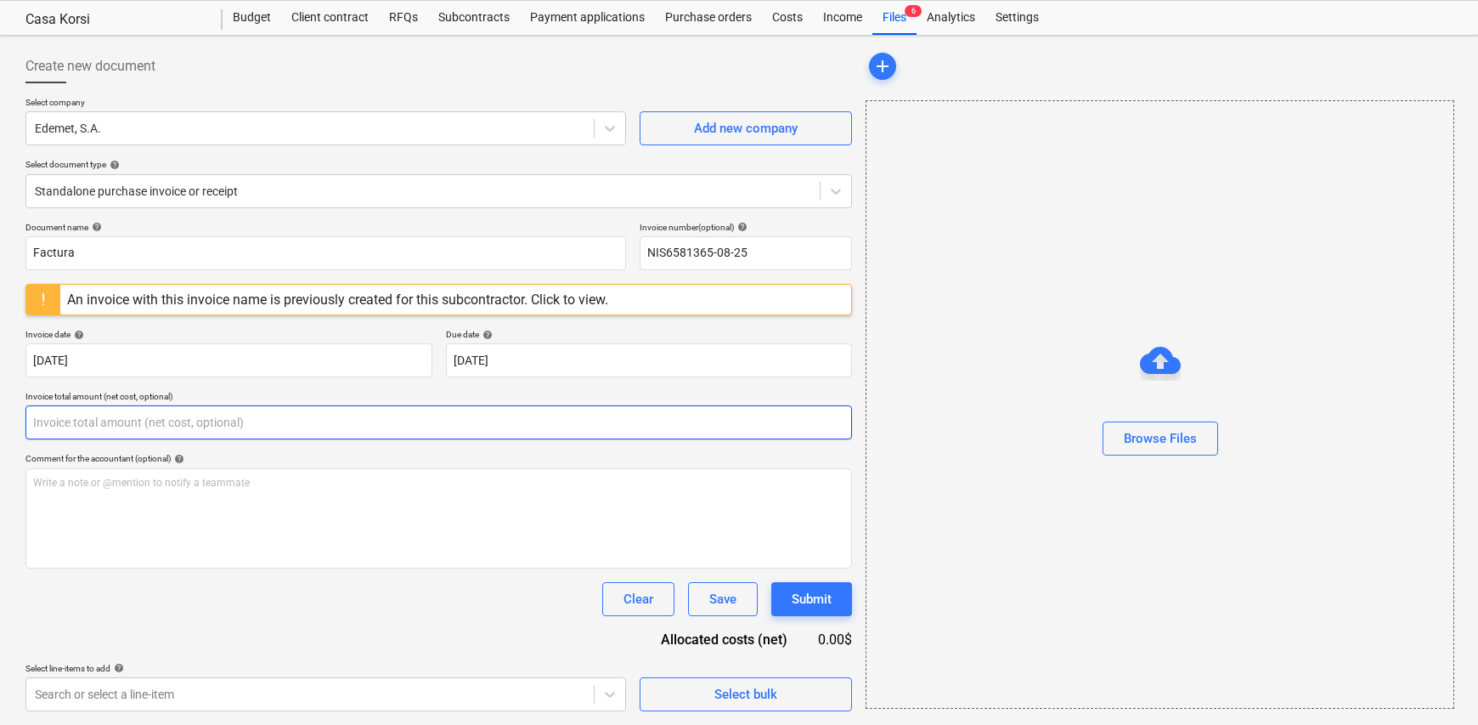
click at [67, 430] on input "text" at bounding box center [438, 422] width 827 height 34
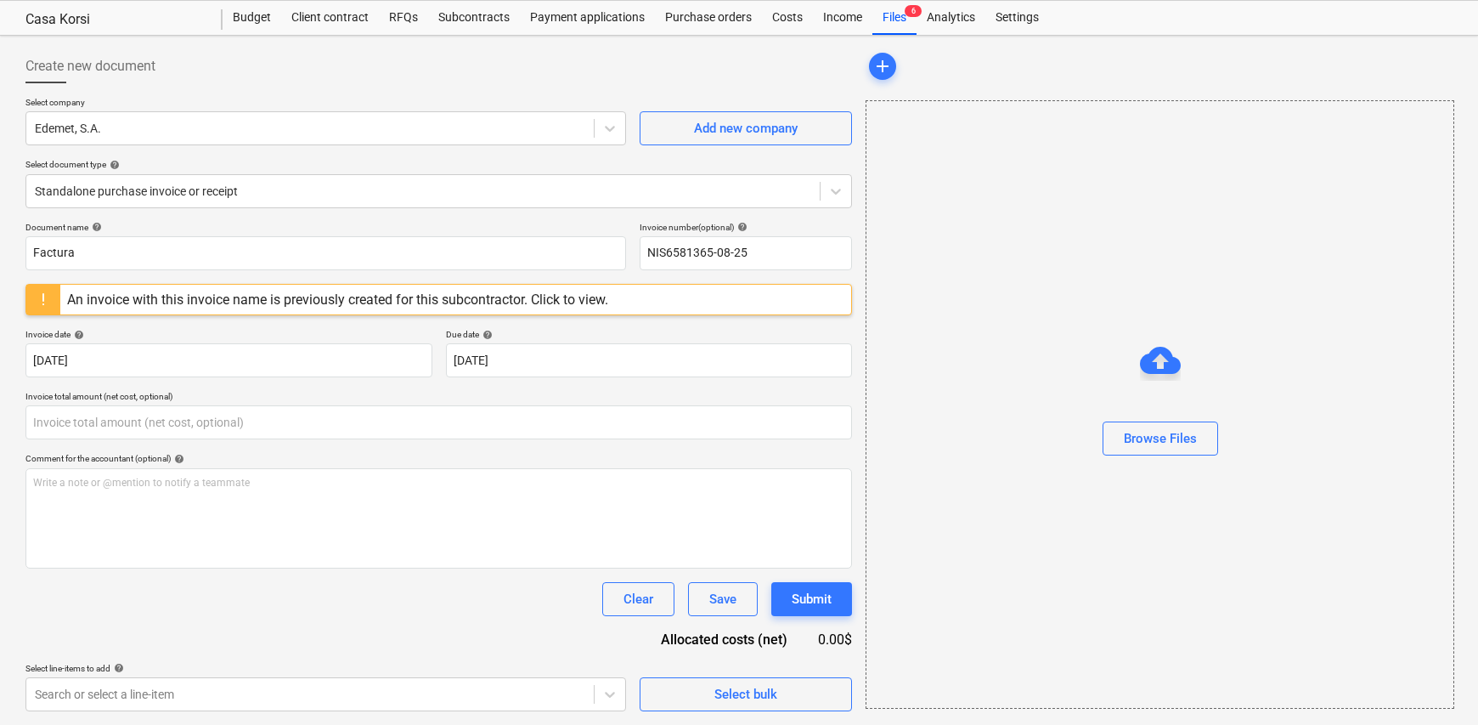
type input "0.00"
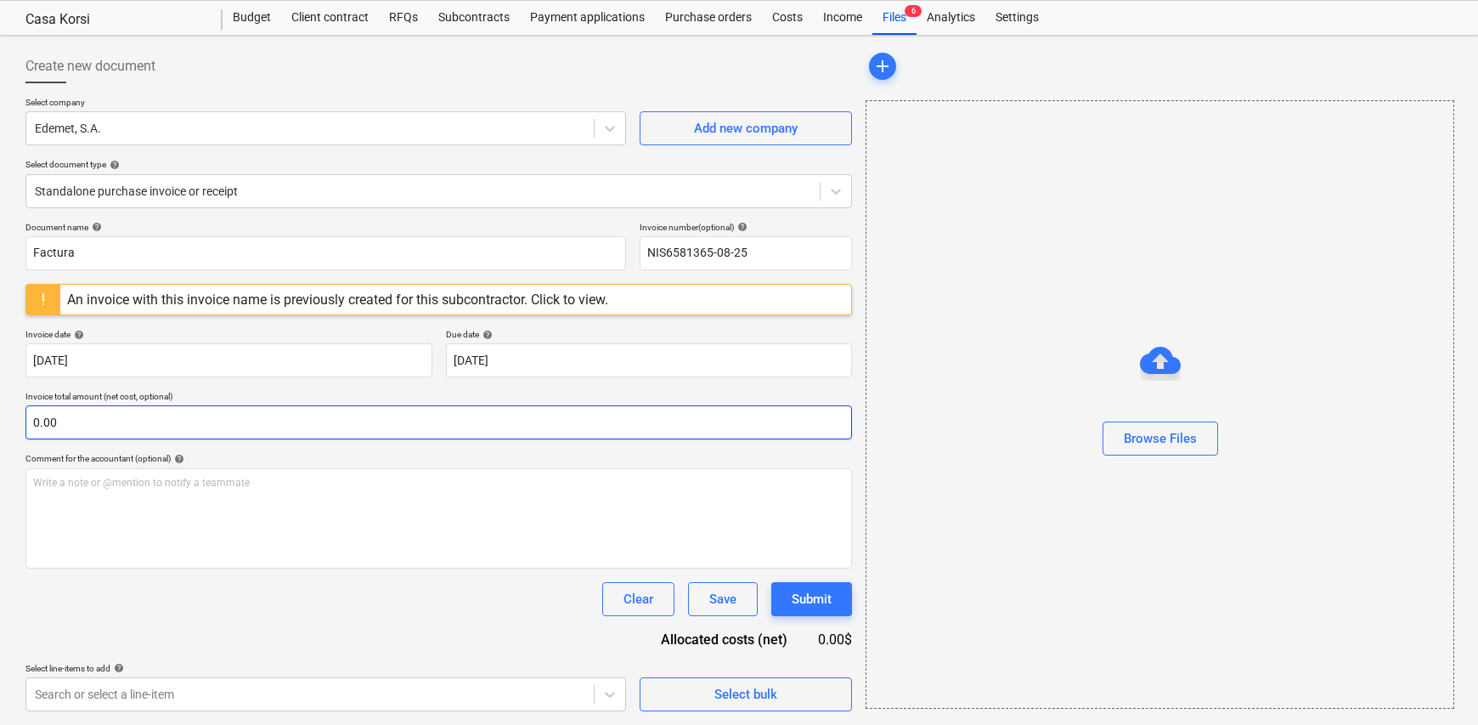
click at [203, 427] on input "0.00" at bounding box center [438, 422] width 827 height 34
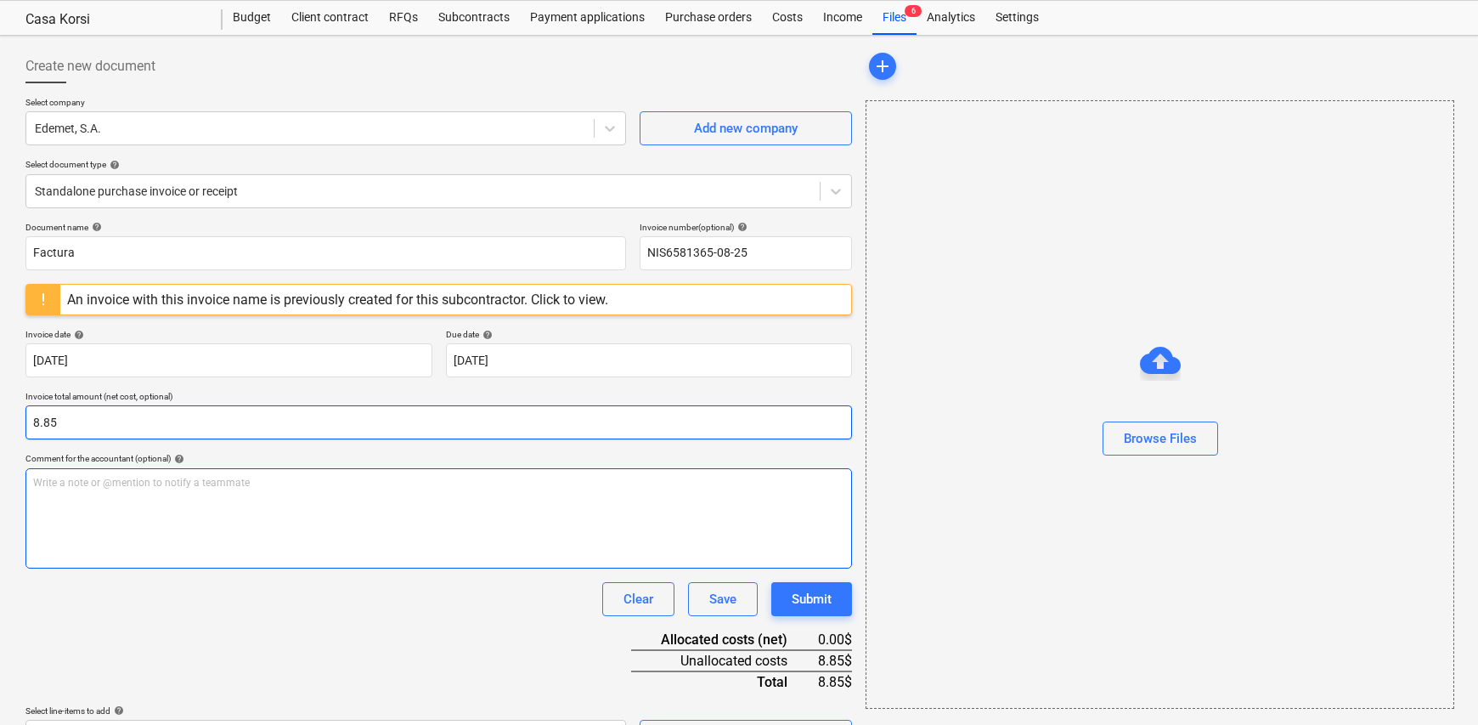
type input "8.85"
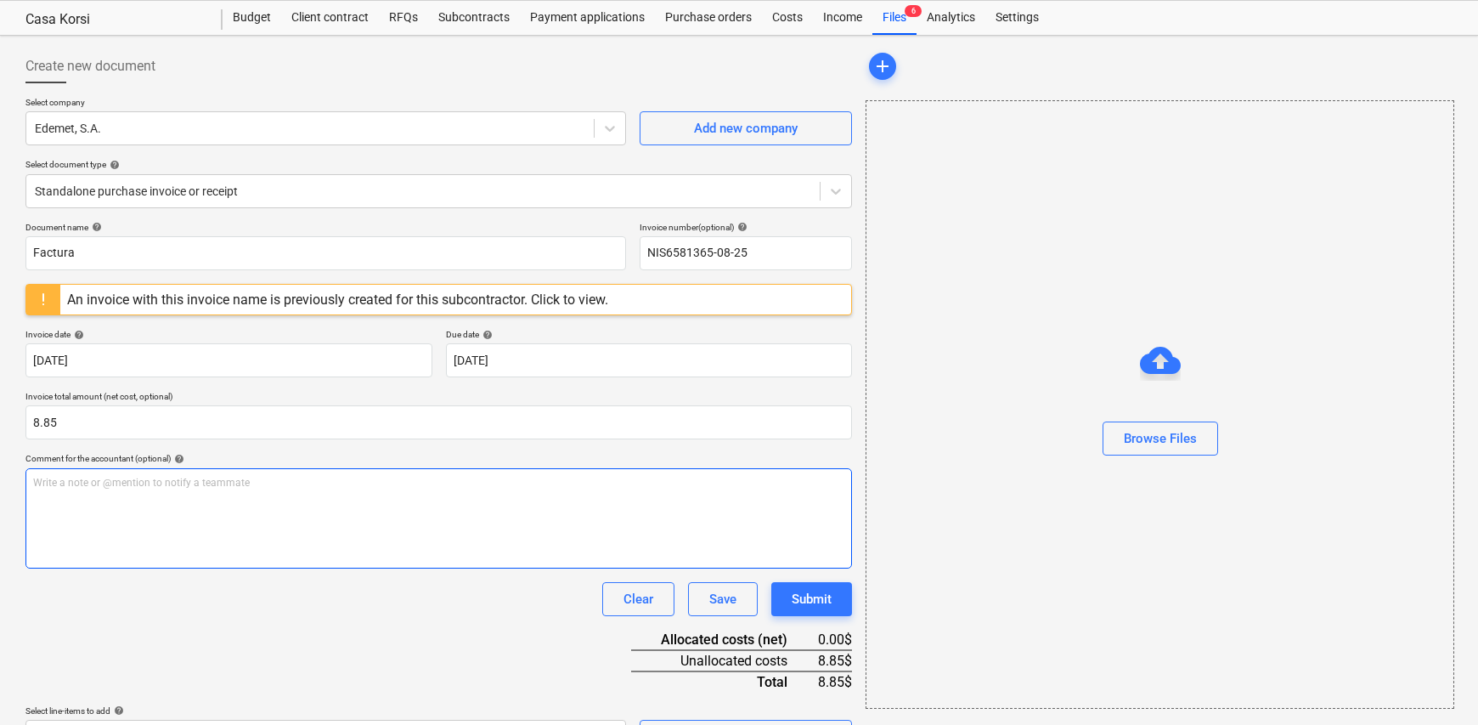
click at [119, 486] on p "Write a note or @mention to notify a teammate [PERSON_NAME]" at bounding box center [438, 483] width 811 height 14
click at [184, 478] on span "Electricidad apartamento No. 406 Korsi" at bounding box center [124, 483] width 182 height 12
click at [312, 521] on div "Electricidad apartamento No. 208 Korsi" at bounding box center [438, 518] width 827 height 100
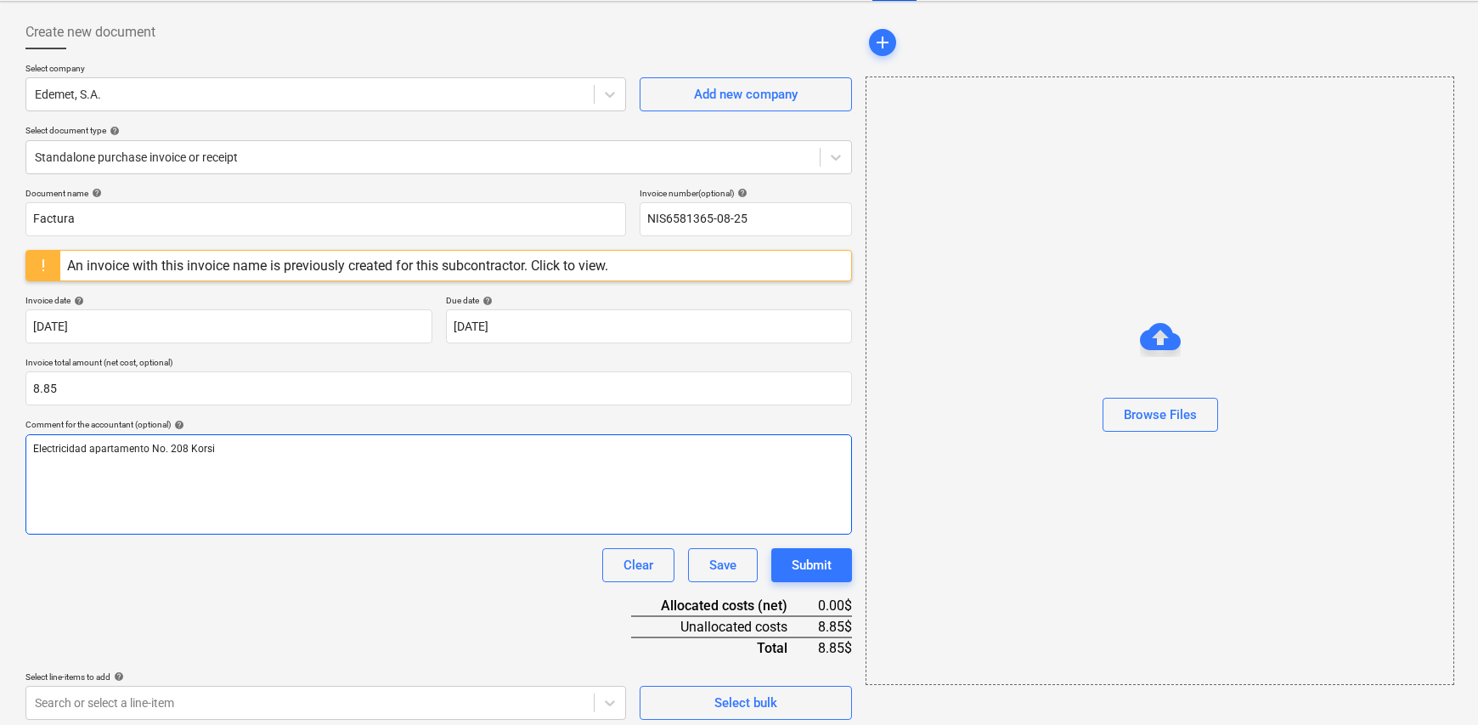
scroll to position [85, 0]
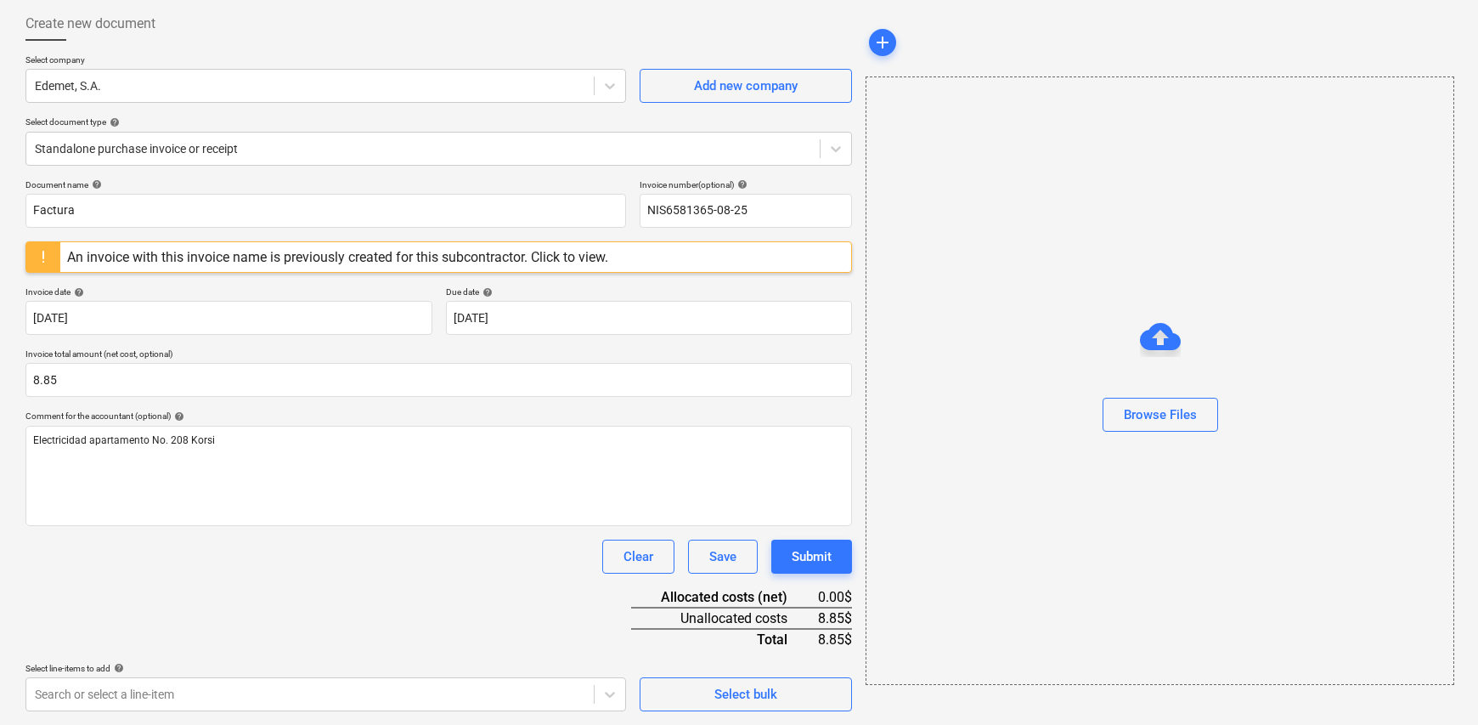
click at [539, 711] on div "Create new document Select company Edemet, S.A. Add new company Select document…" at bounding box center [439, 359] width 840 height 718
click at [535, 640] on body "Sales Projects Contacts Company Inbox Approvals format_size keyboard_arrow_down…" at bounding box center [739, 277] width 1478 height 725
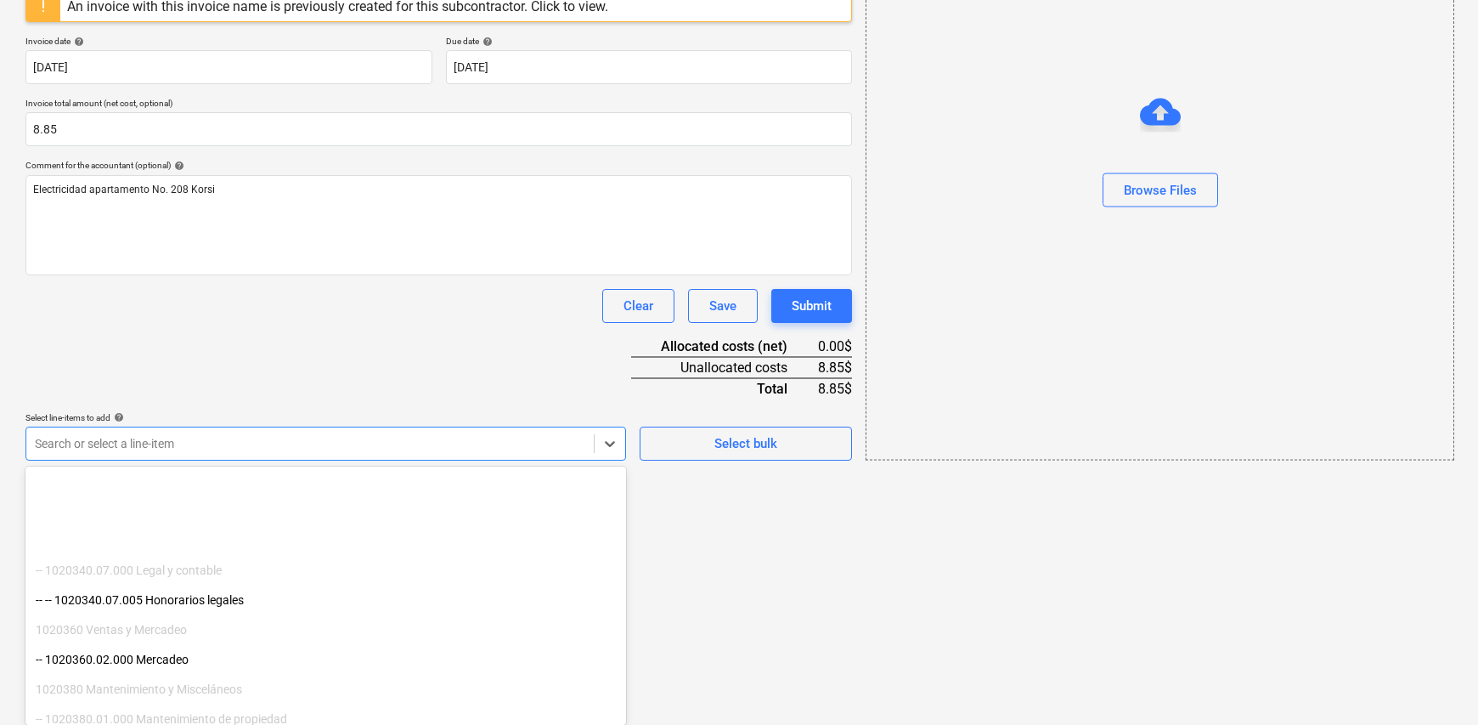
scroll to position [340, 0]
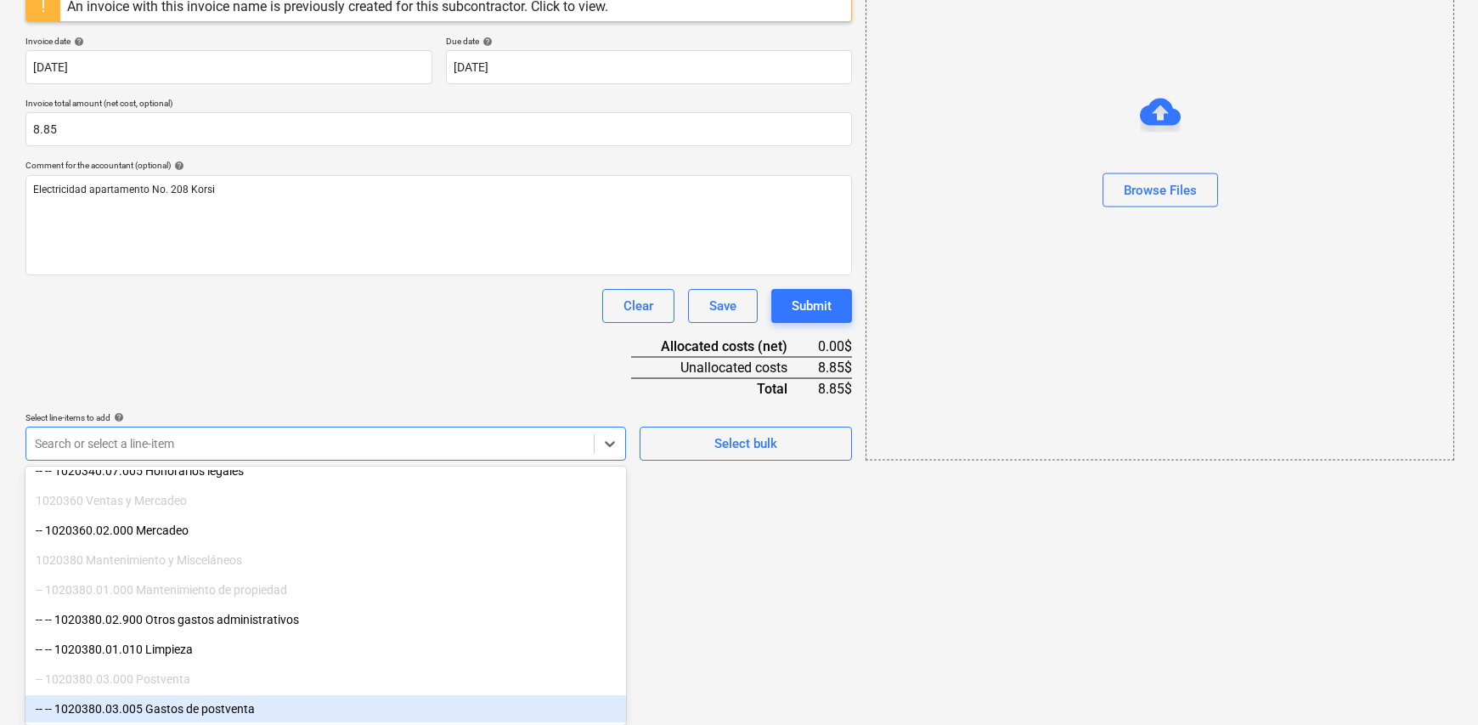
click at [244, 707] on div "-- -- 1020380.03.005 Gastos de postventa" at bounding box center [325, 708] width 601 height 27
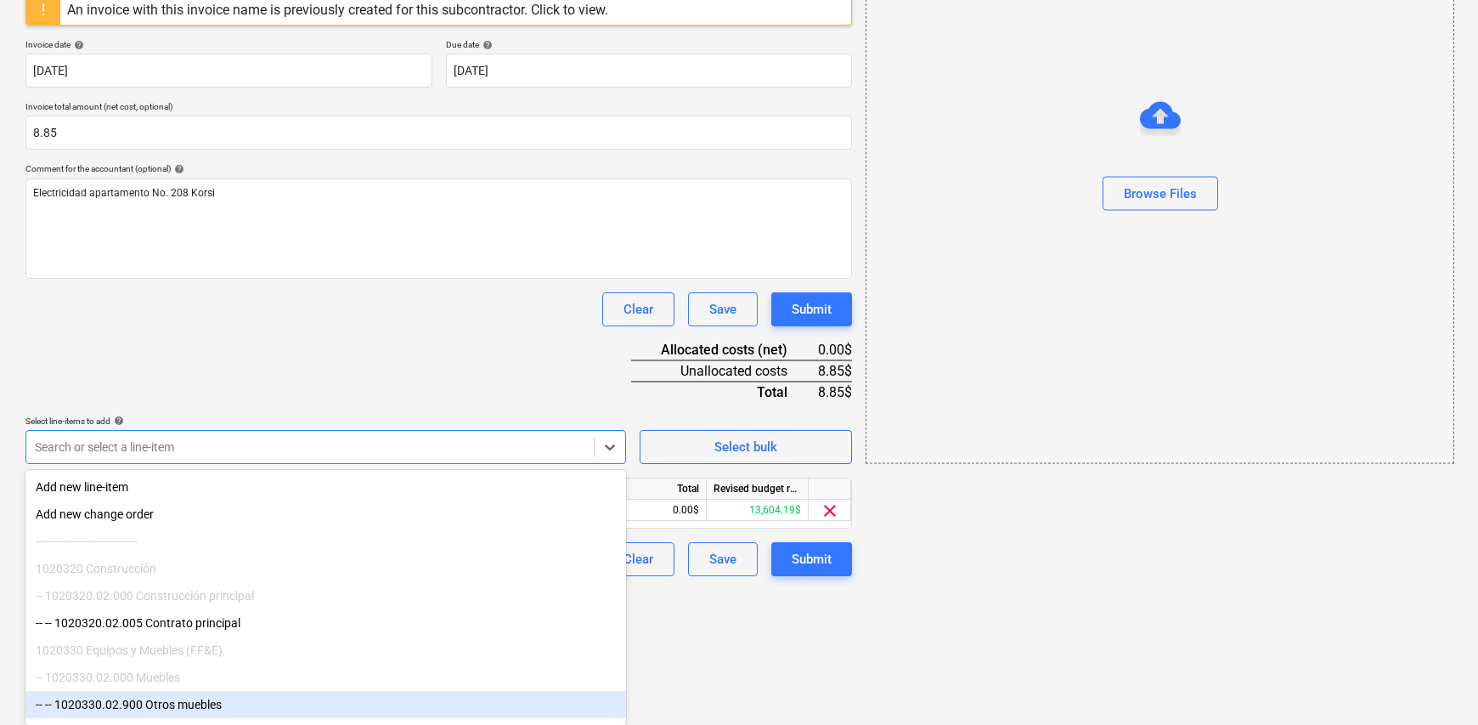
scroll to position [196, 0]
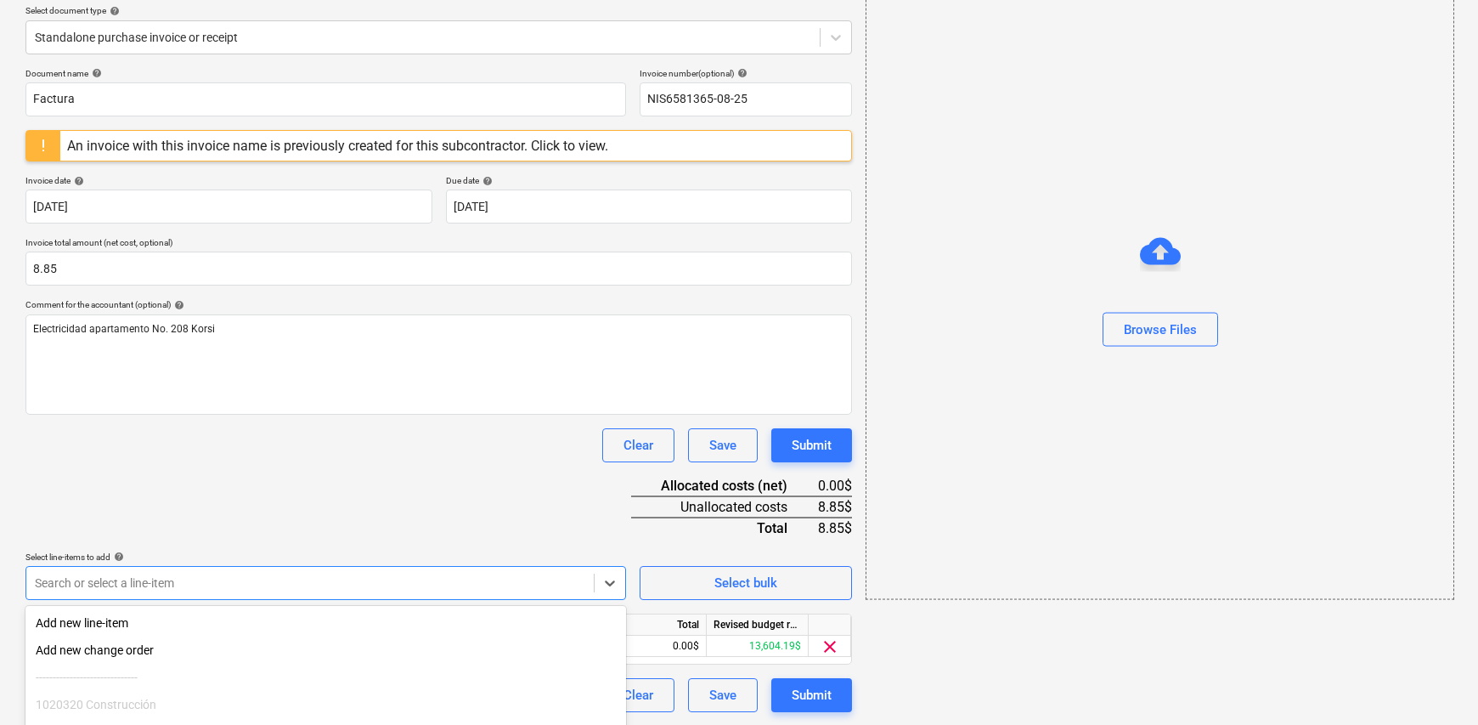
click at [761, 529] on html "Sales Projects Contacts Company Inbox Approvals format_size keyboard_arrow_down…" at bounding box center [739, 166] width 1478 height 725
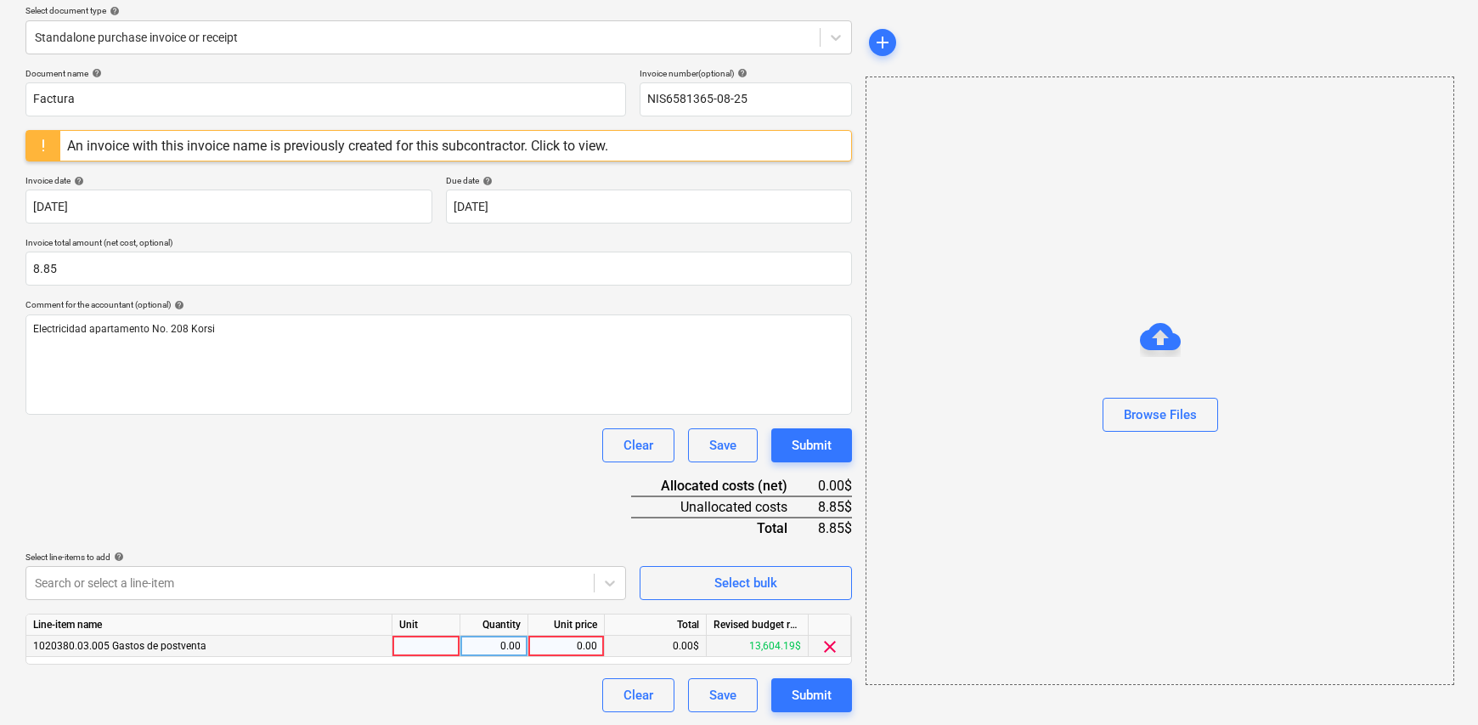
click at [416, 647] on div at bounding box center [427, 646] width 68 height 21
type input "1"
click at [508, 643] on div "0.00" at bounding box center [494, 646] width 54 height 21
type input "1"
click at [559, 647] on div "0.00" at bounding box center [566, 646] width 62 height 21
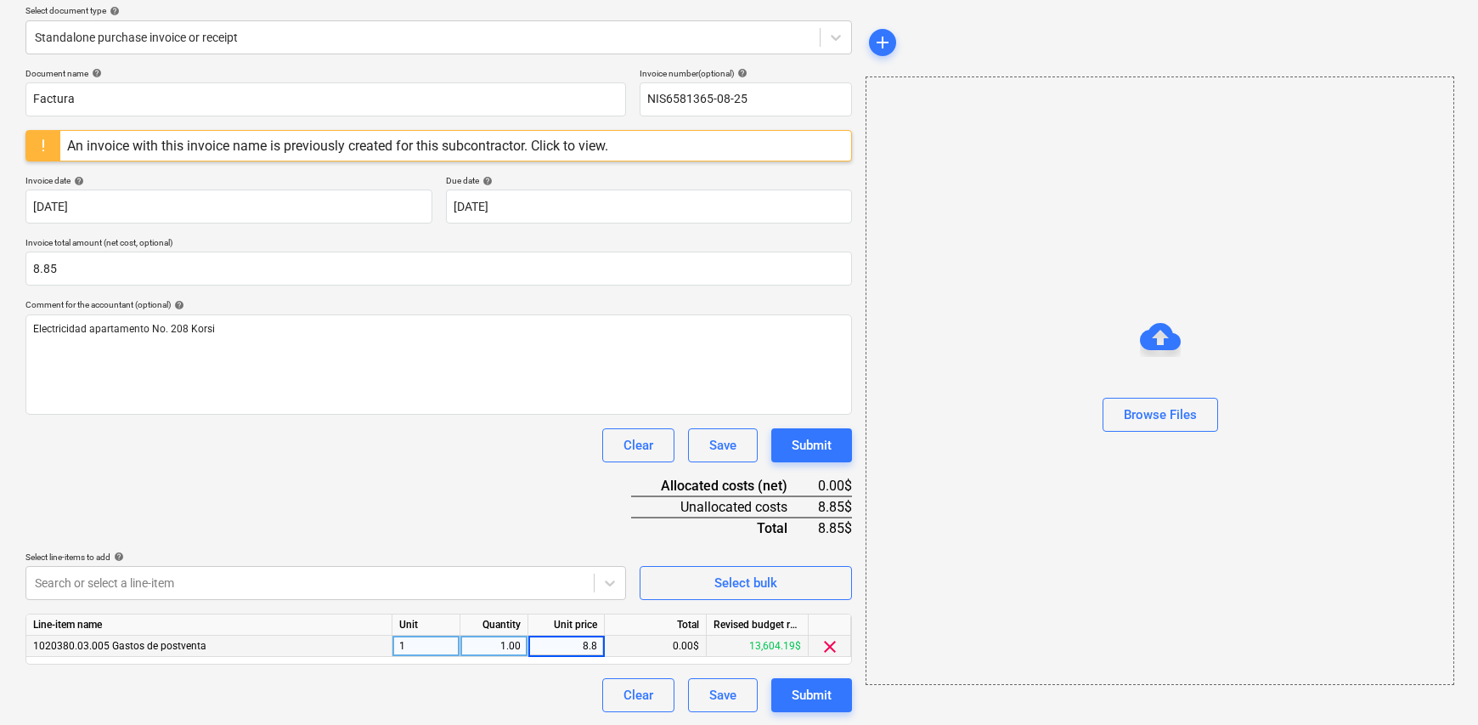
type input "8.85"
click at [565, 685] on div "Clear Save Submit" at bounding box center [438, 695] width 827 height 34
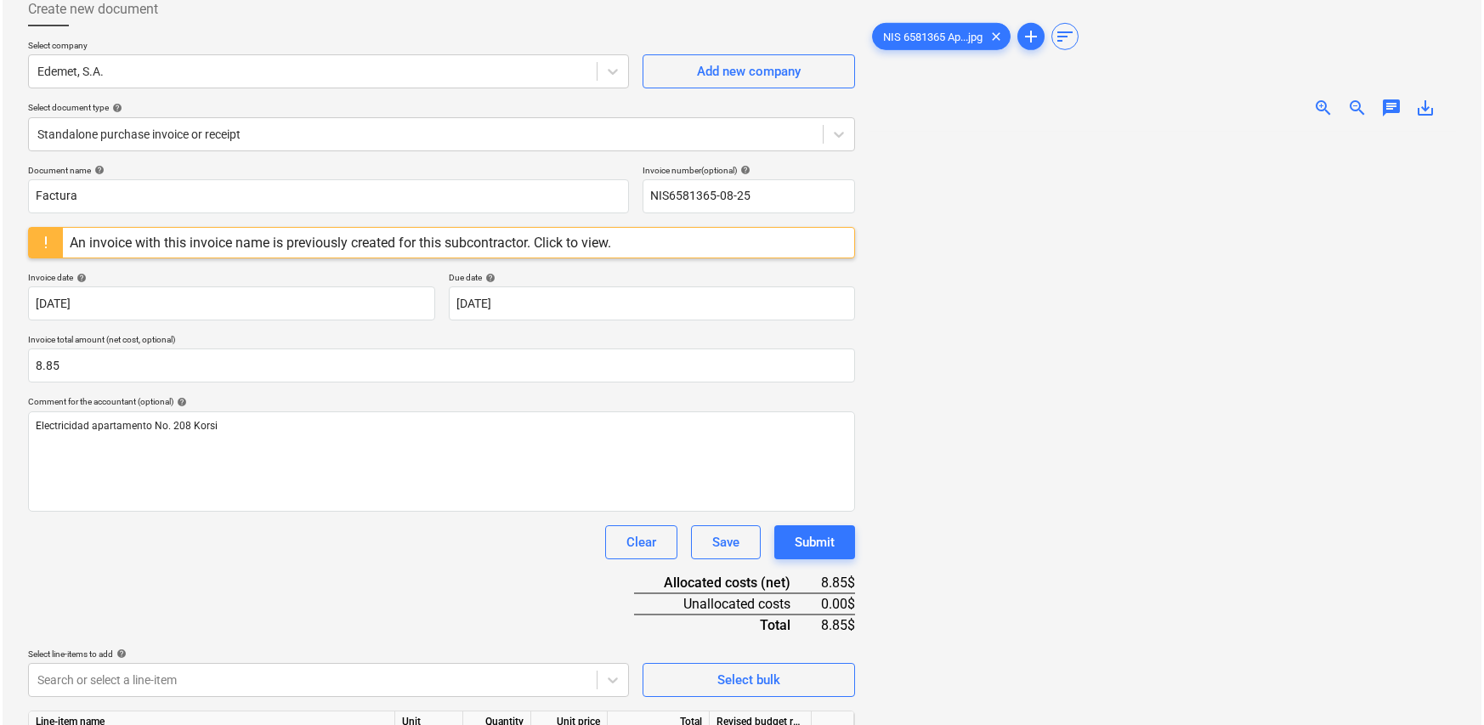
scroll to position [196, 0]
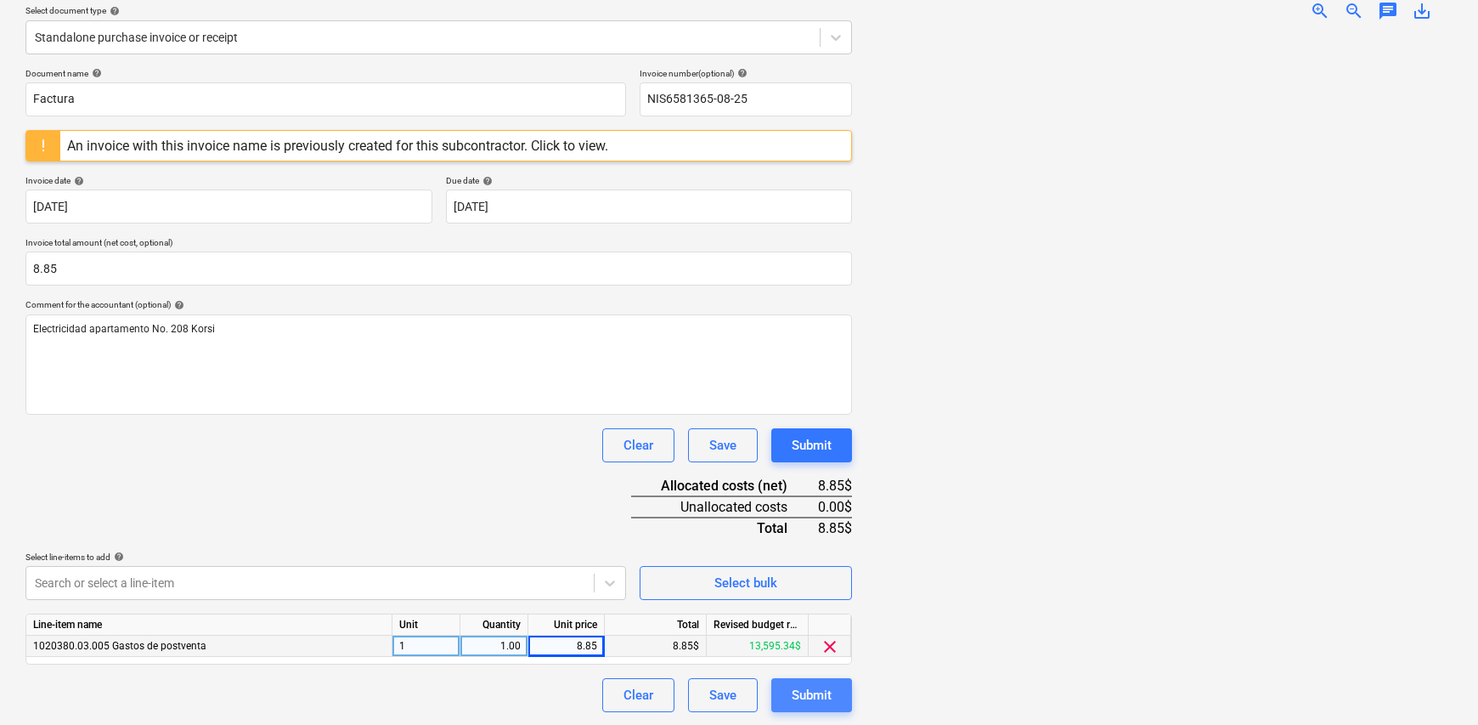
click at [825, 695] on div "Submit" at bounding box center [812, 695] width 40 height 22
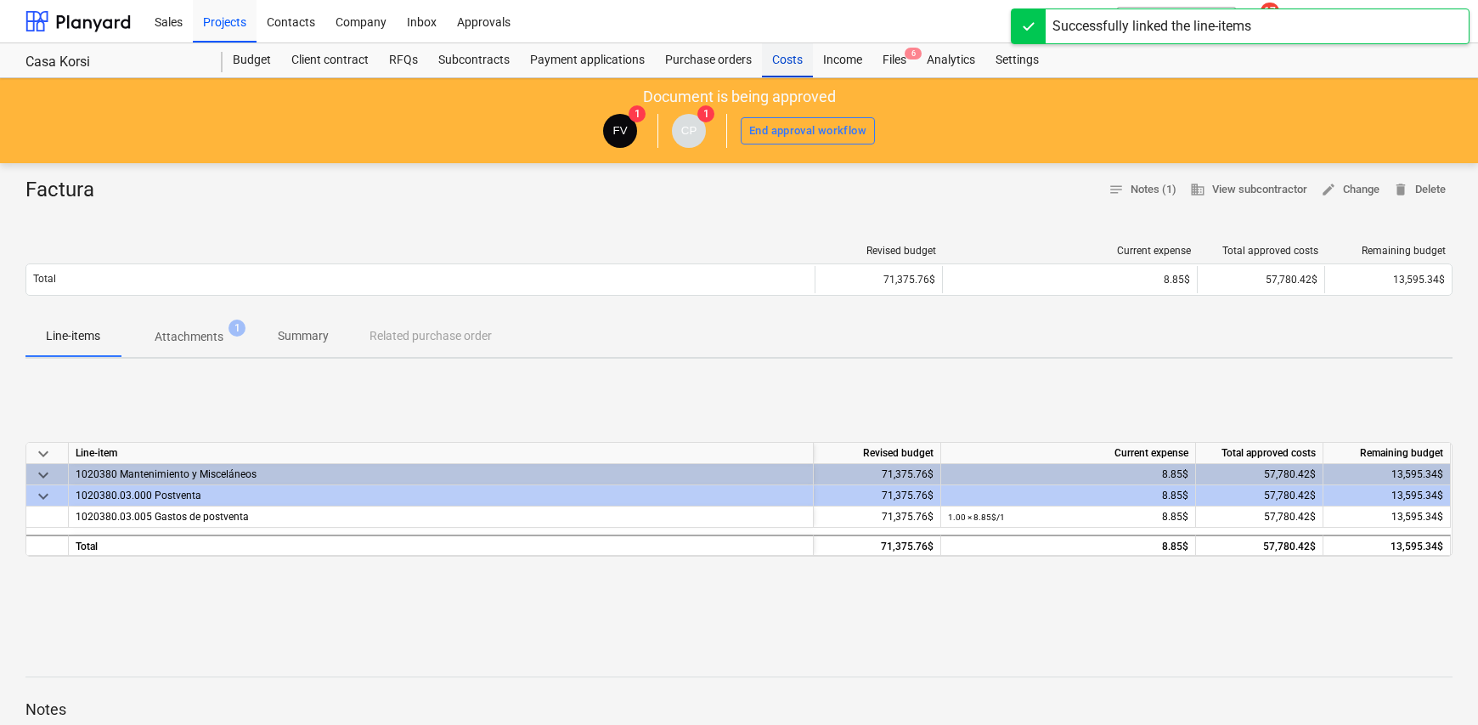
click at [776, 62] on div "Costs" at bounding box center [787, 60] width 51 height 34
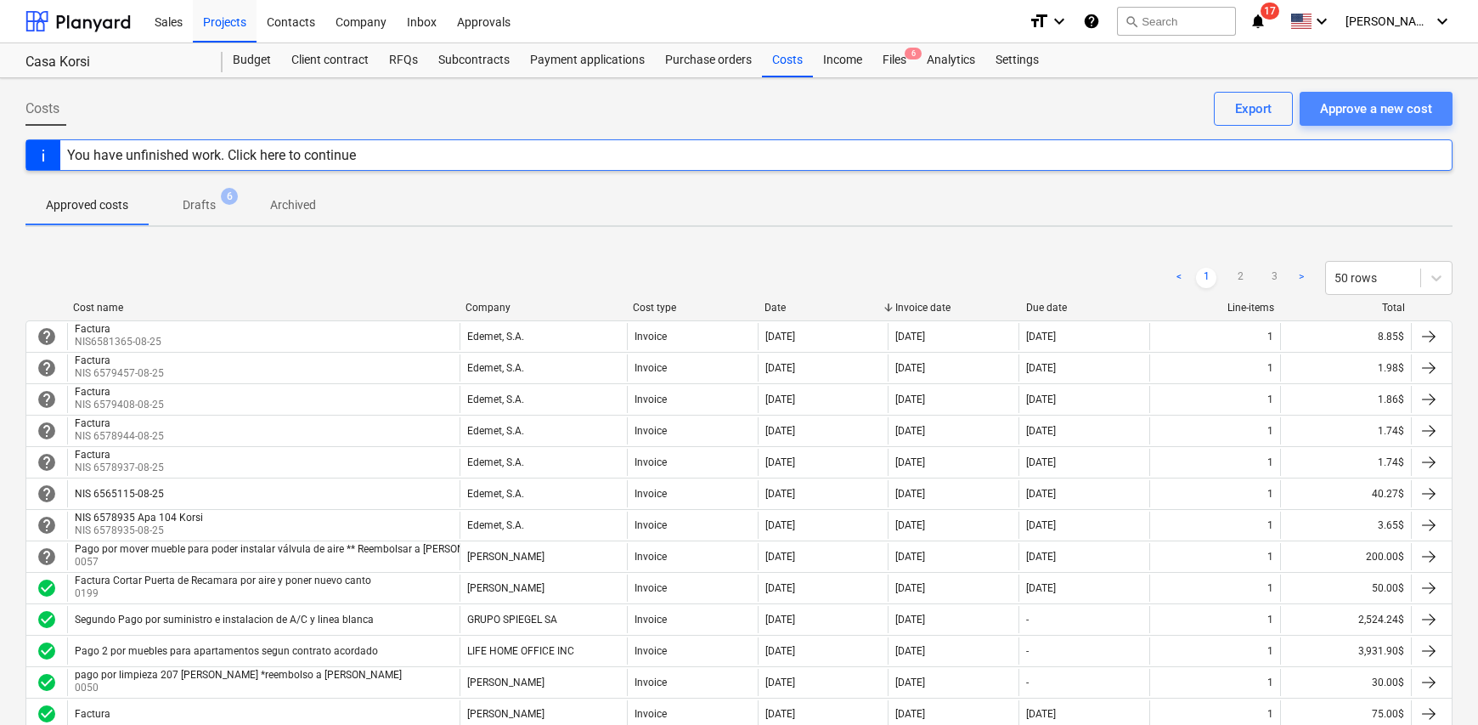
click at [1346, 109] on div "Approve a new cost" at bounding box center [1376, 109] width 112 height 22
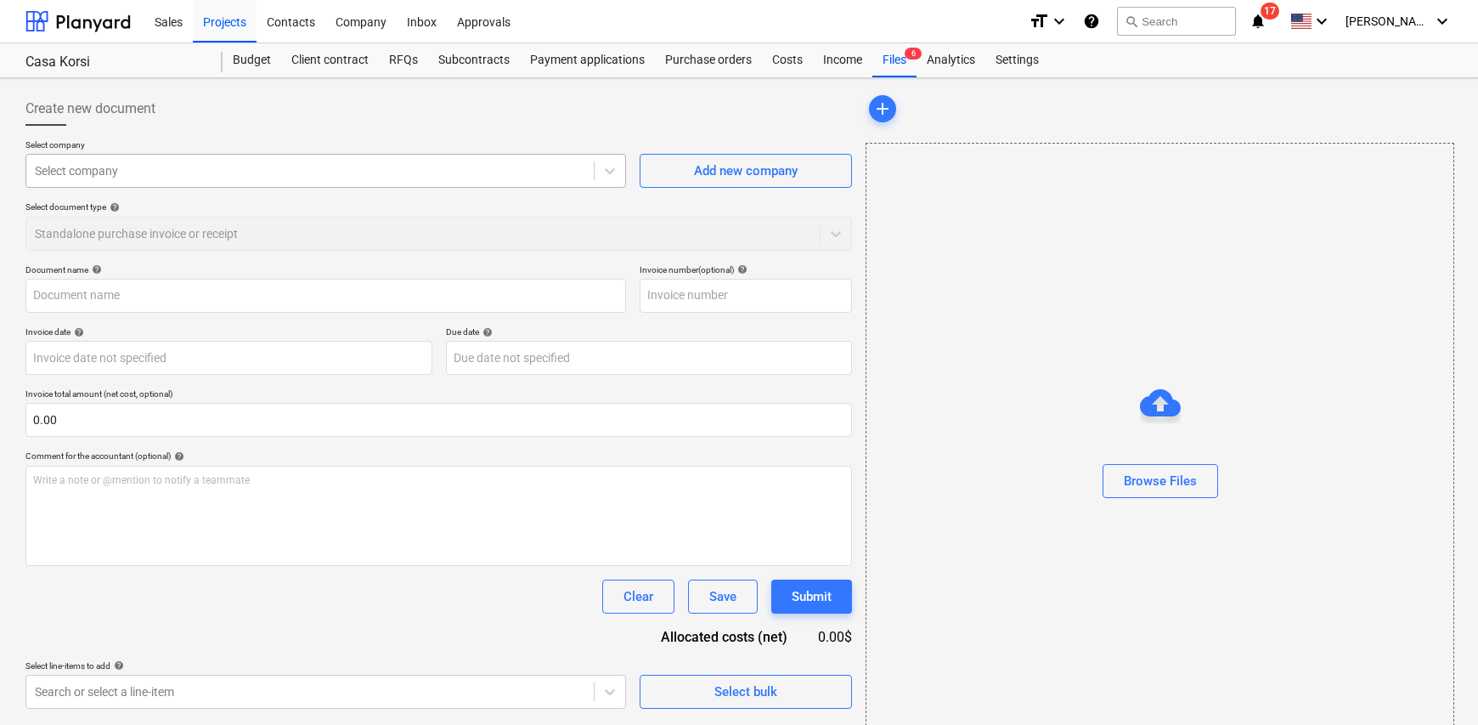
click at [105, 170] on div at bounding box center [310, 170] width 551 height 17
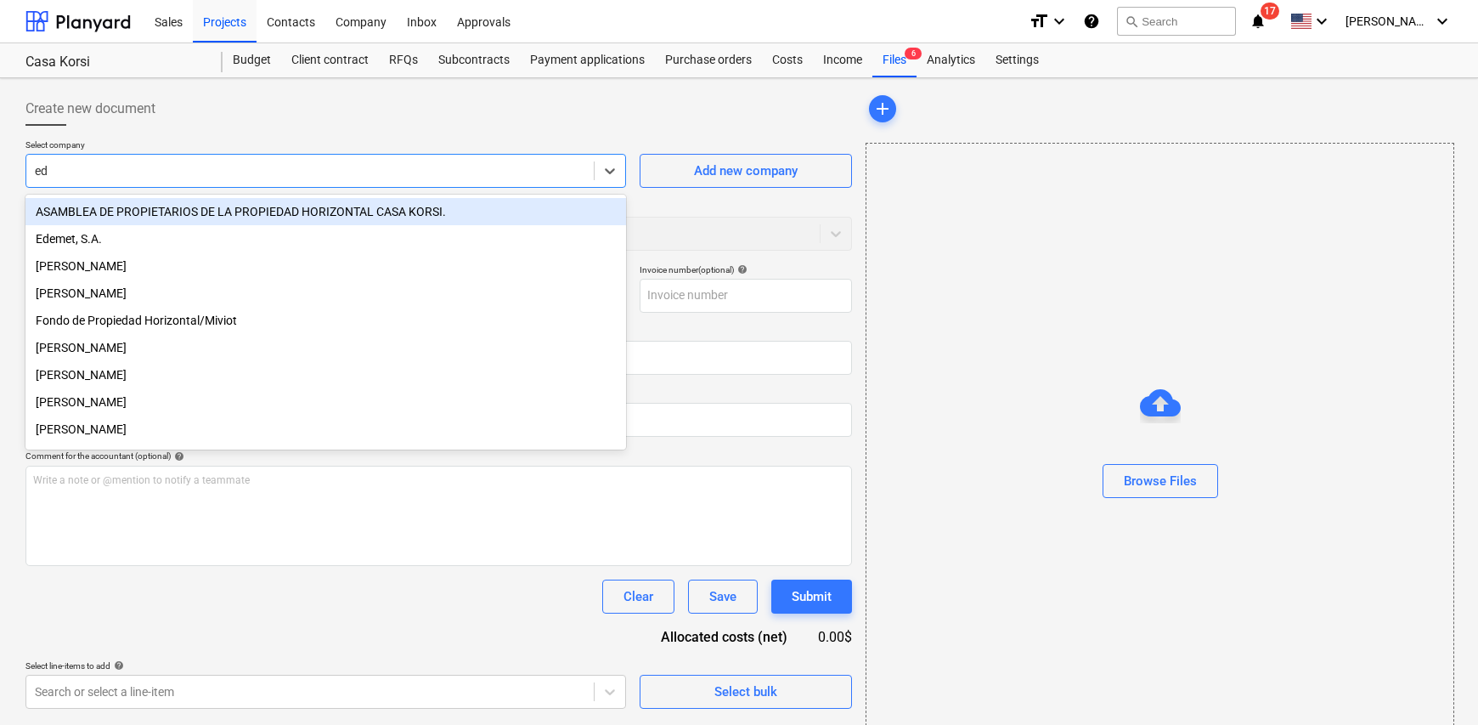
type input "ede"
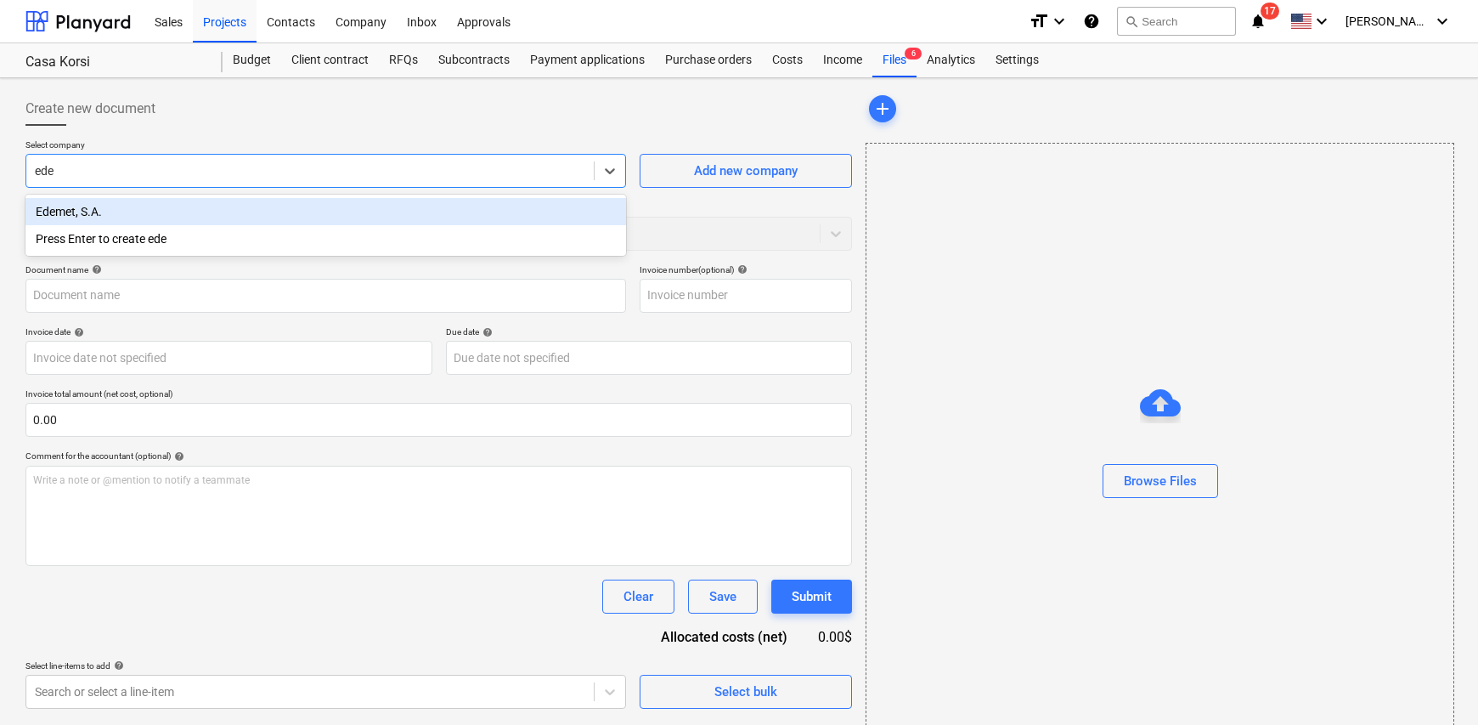
click at [139, 213] on div "Edemet, S.A." at bounding box center [325, 211] width 601 height 27
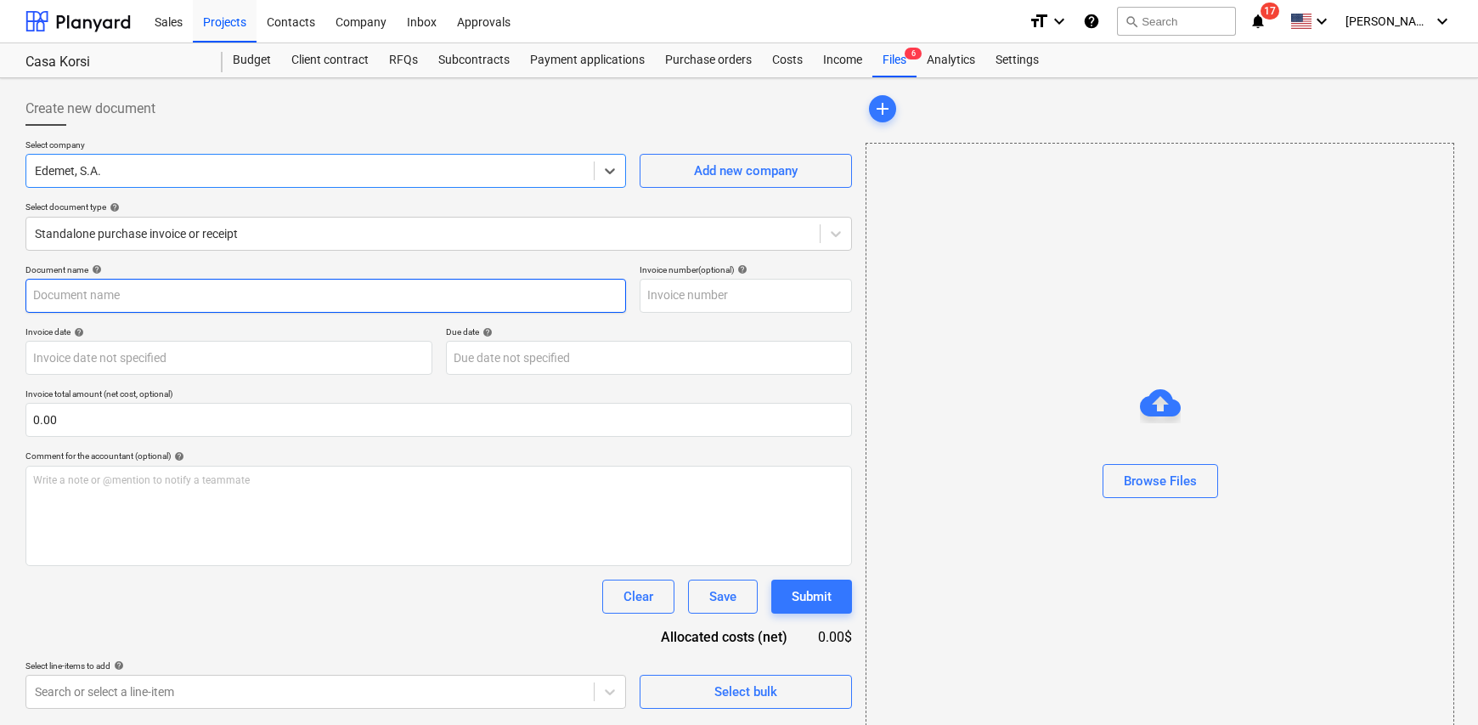
click at [143, 283] on input "text" at bounding box center [325, 296] width 601 height 34
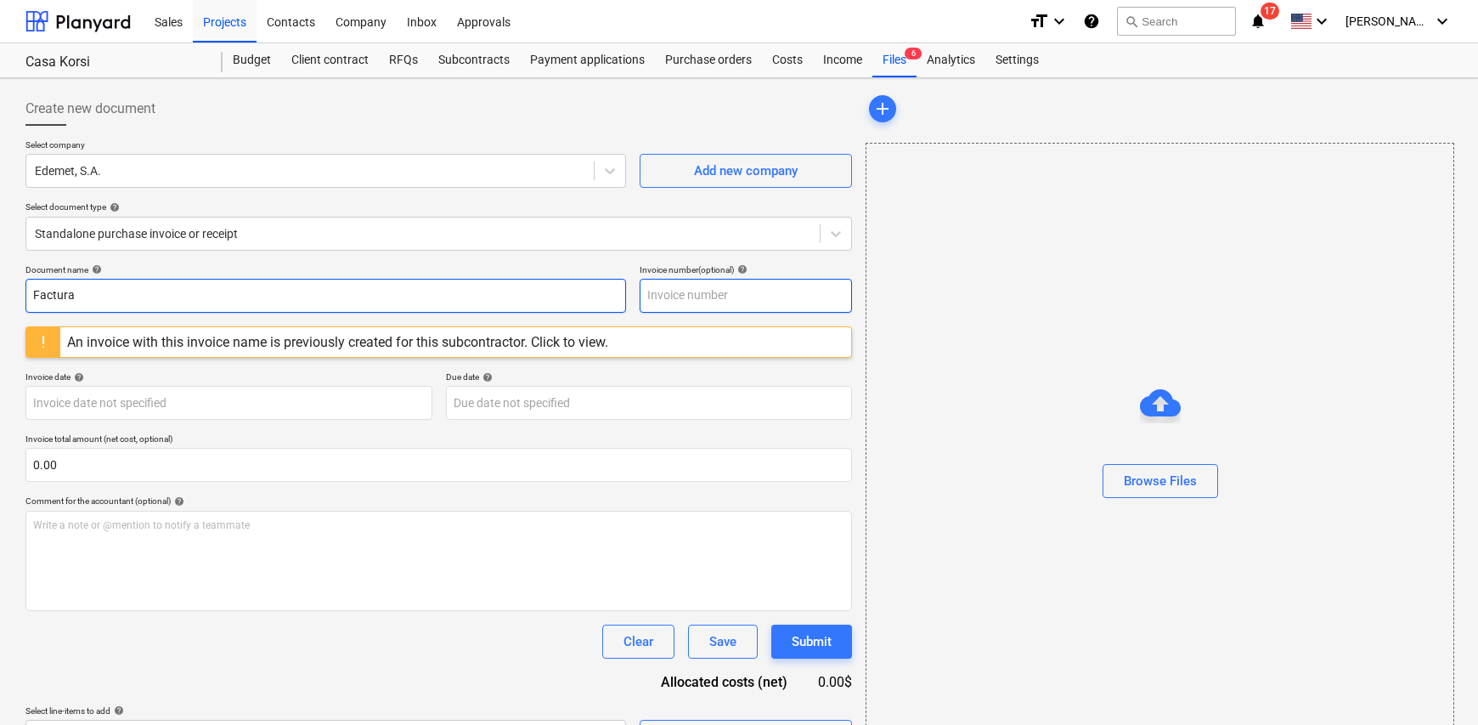
type input "Factura"
click at [704, 303] on input "text" at bounding box center [746, 296] width 212 height 34
type input "NIS6581366-08-25"
click at [65, 408] on body "Sales Projects Contacts Company Inbox Approvals format_size keyboard_arrow_down…" at bounding box center [739, 362] width 1478 height 725
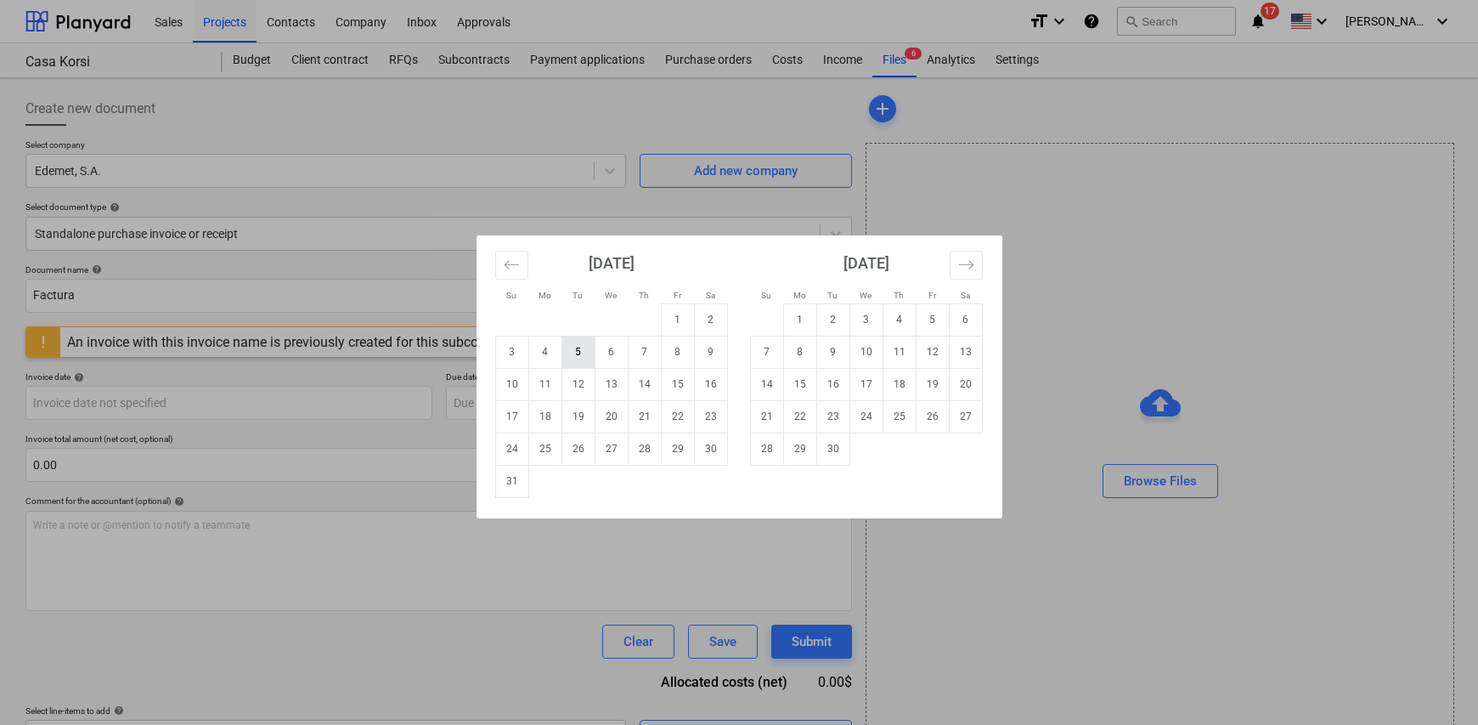
click at [575, 358] on td "5" at bounding box center [578, 352] width 33 height 32
type input "05 Aug 2025"
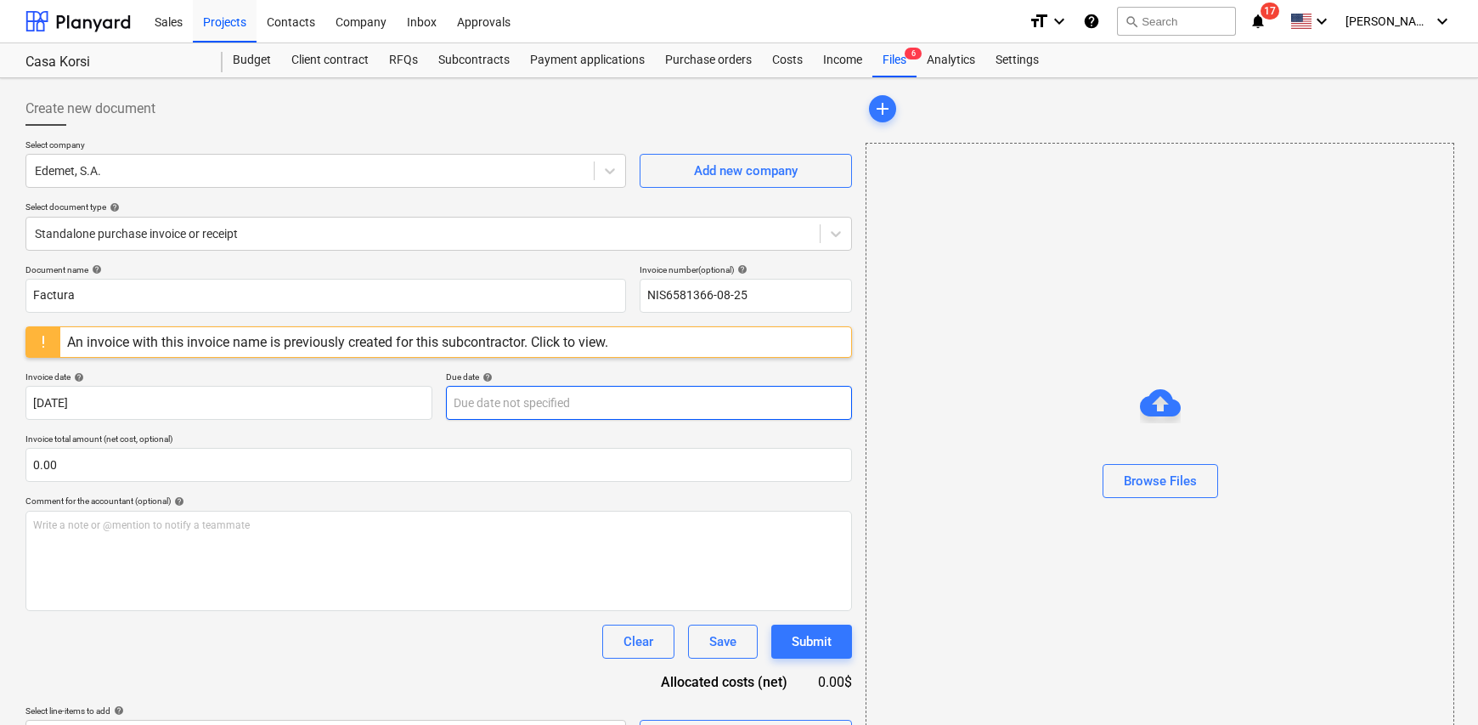
click at [565, 407] on body "Sales Projects Contacts Company Inbox Approvals format_size keyboard_arrow_down…" at bounding box center [739, 362] width 1478 height 725
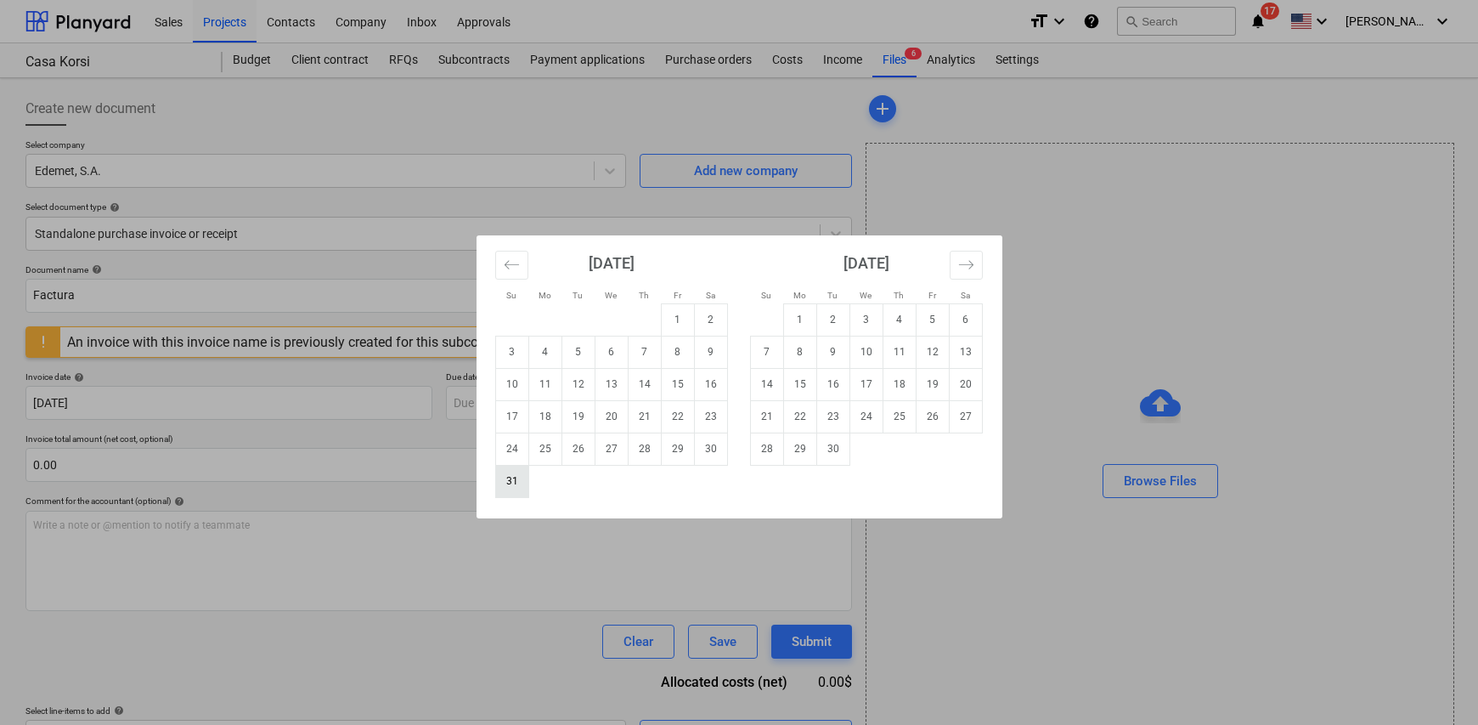
click at [512, 478] on td "31" at bounding box center [511, 481] width 33 height 32
type input "31 Aug 2025"
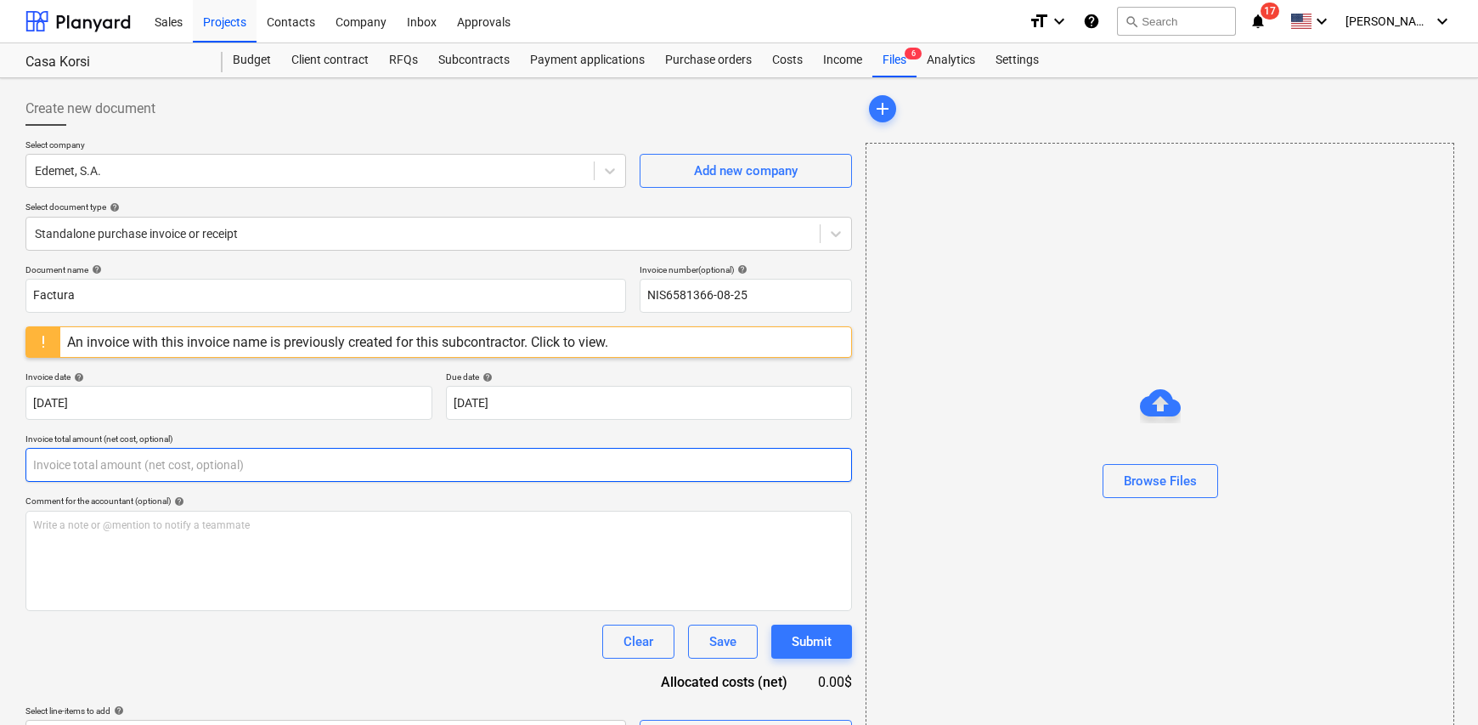
click at [189, 461] on input "text" at bounding box center [438, 465] width 827 height 34
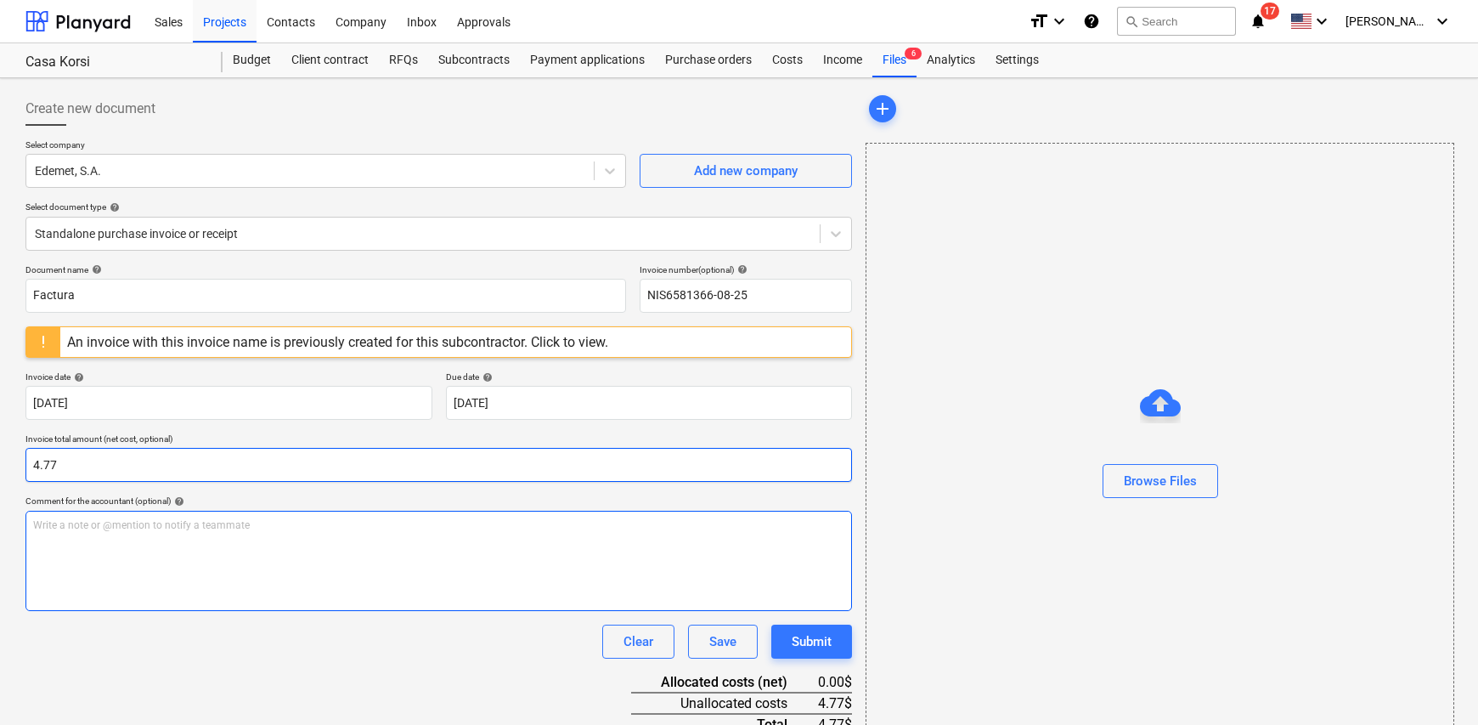
type input "4.77"
click at [72, 538] on div "Write a note or @mention to notify a teammate [PERSON_NAME]" at bounding box center [438, 561] width 827 height 100
click at [183, 529] on span "Electricidad apartamento No. 406 Korsi" at bounding box center [124, 525] width 182 height 12
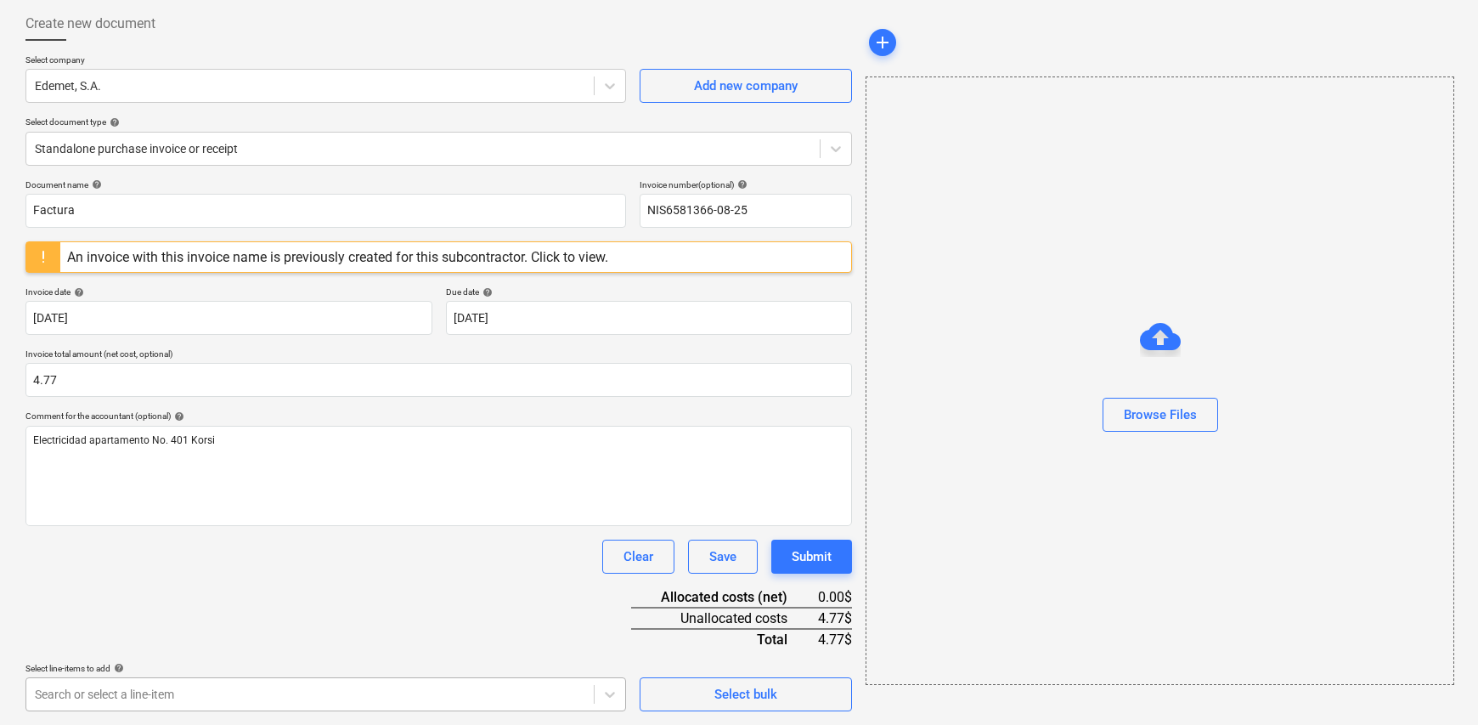
click at [195, 640] on body "Sales Projects Contacts Company Inbox Approvals format_size keyboard_arrow_down…" at bounding box center [739, 277] width 1478 height 725
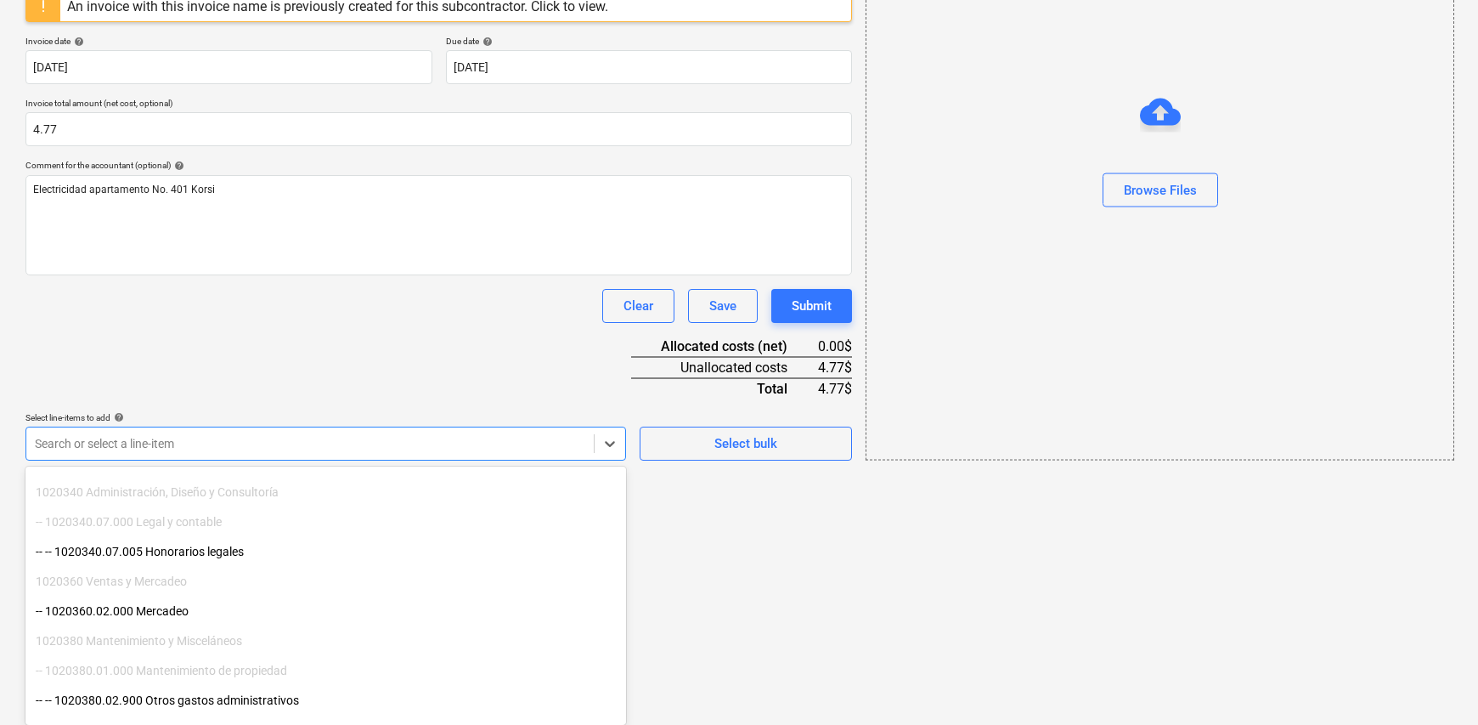
scroll to position [340, 0]
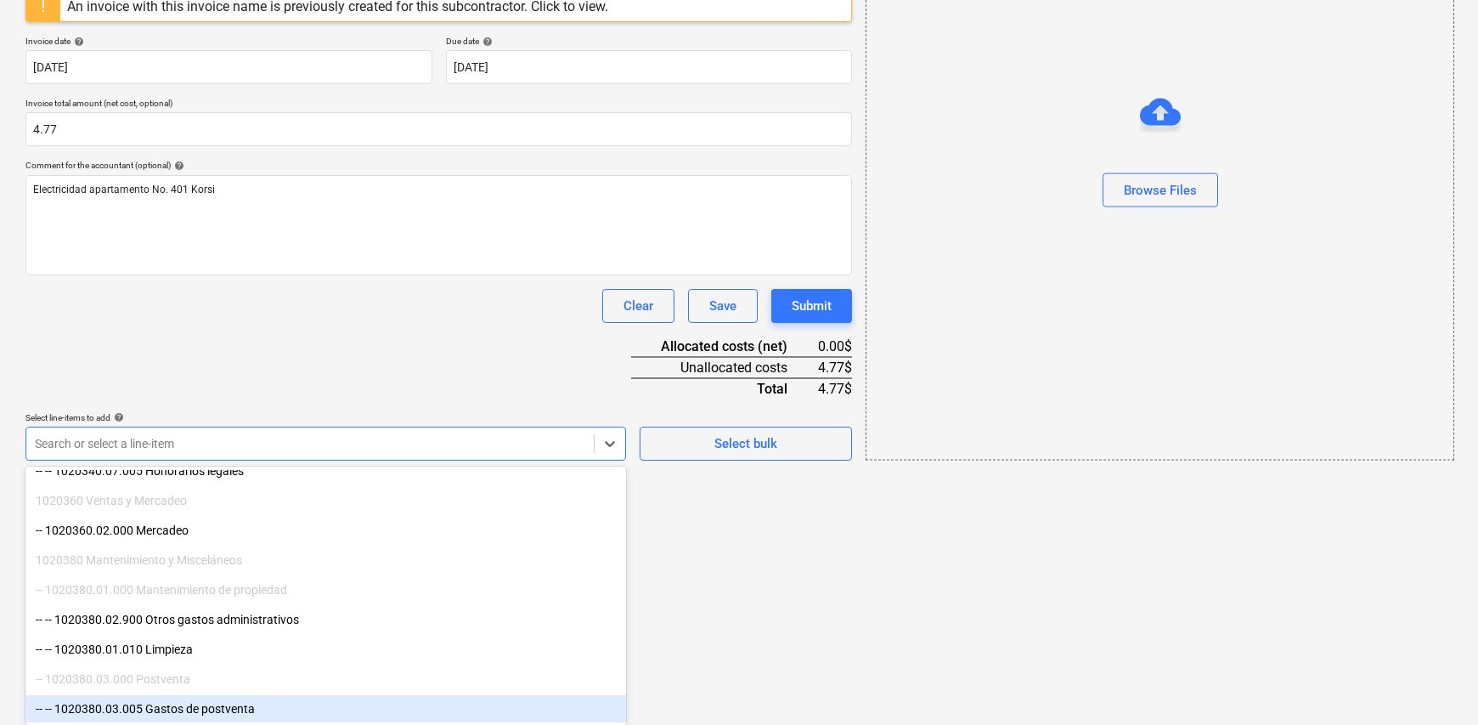
drag, startPoint x: 195, startPoint y: 704, endPoint x: 219, endPoint y: 698, distance: 25.6
click at [219, 713] on div "-- -- 1020380.03.005 Gastos de postventa" at bounding box center [325, 708] width 601 height 27
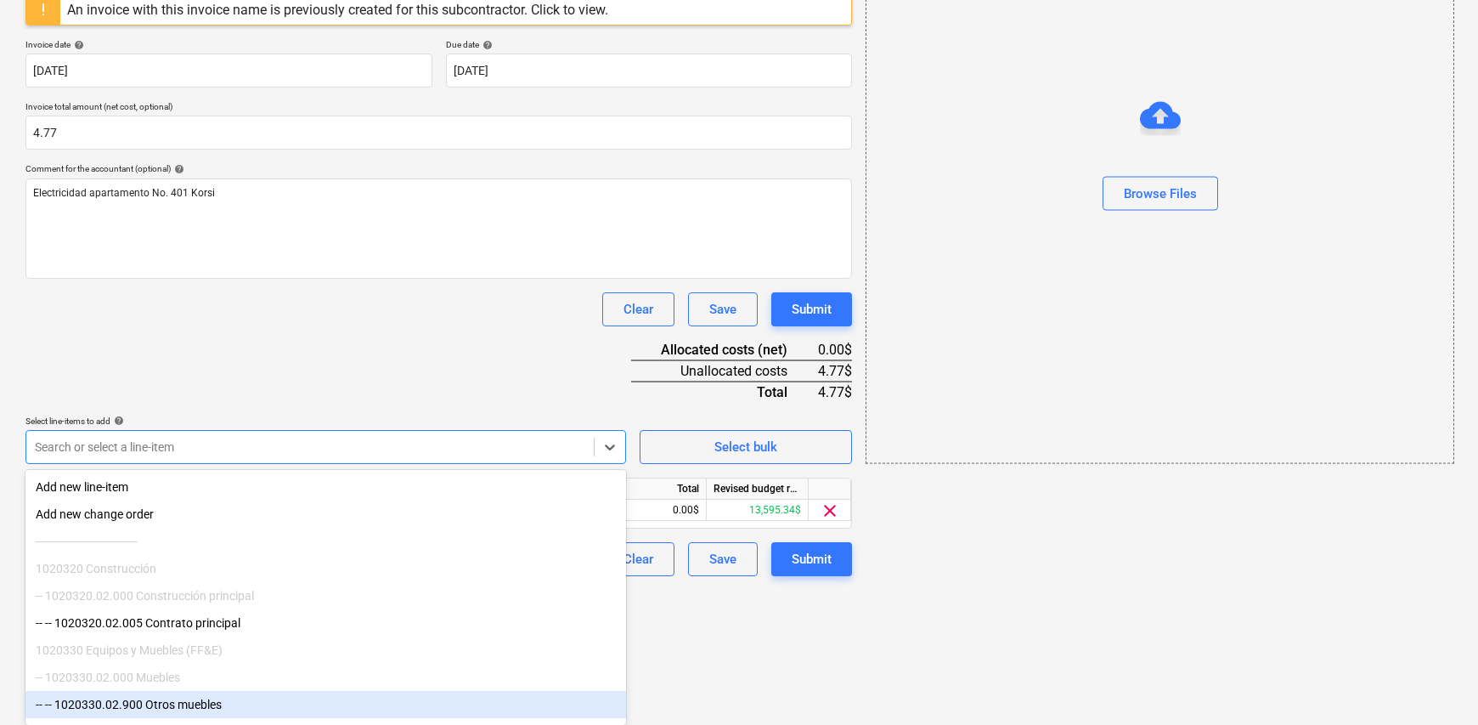
click at [739, 393] on html "Sales Projects Contacts Company Inbox Approvals format_size keyboard_arrow_down…" at bounding box center [739, 30] width 1478 height 725
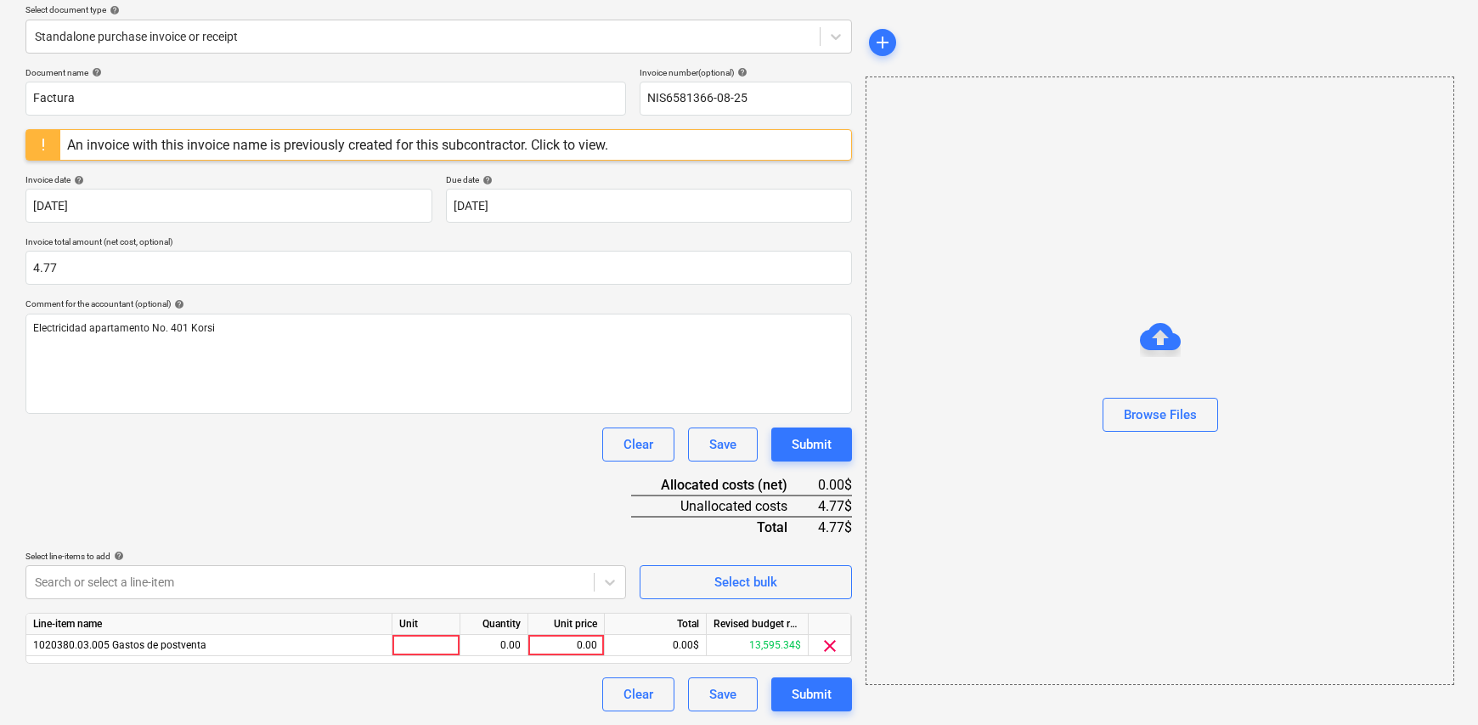
scroll to position [196, 0]
click at [450, 649] on div at bounding box center [427, 646] width 68 height 21
type input "1"
click at [471, 647] on div "0.00" at bounding box center [494, 646] width 54 height 21
click at [548, 654] on div "0.00" at bounding box center [566, 646] width 62 height 21
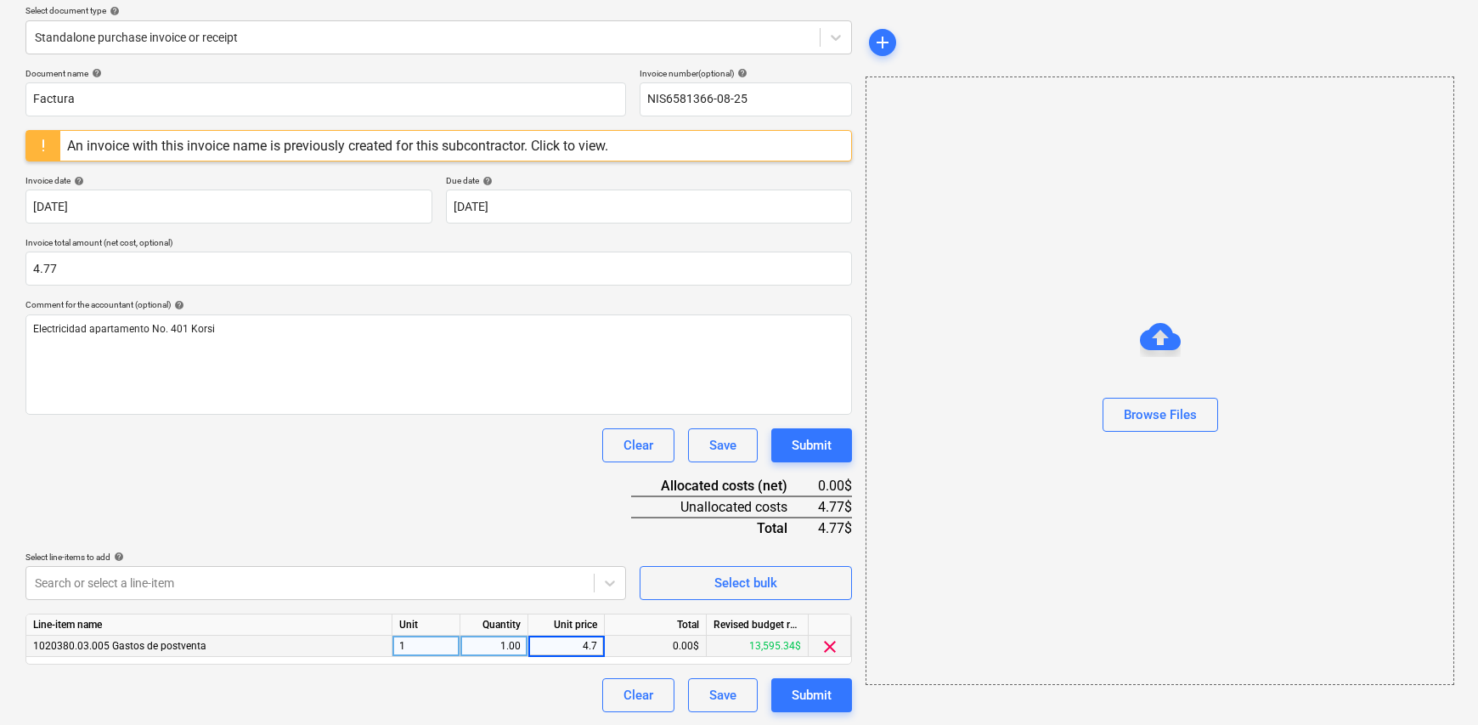
type input "4.77"
click at [507, 698] on div "Clear Save Submit" at bounding box center [438, 695] width 827 height 34
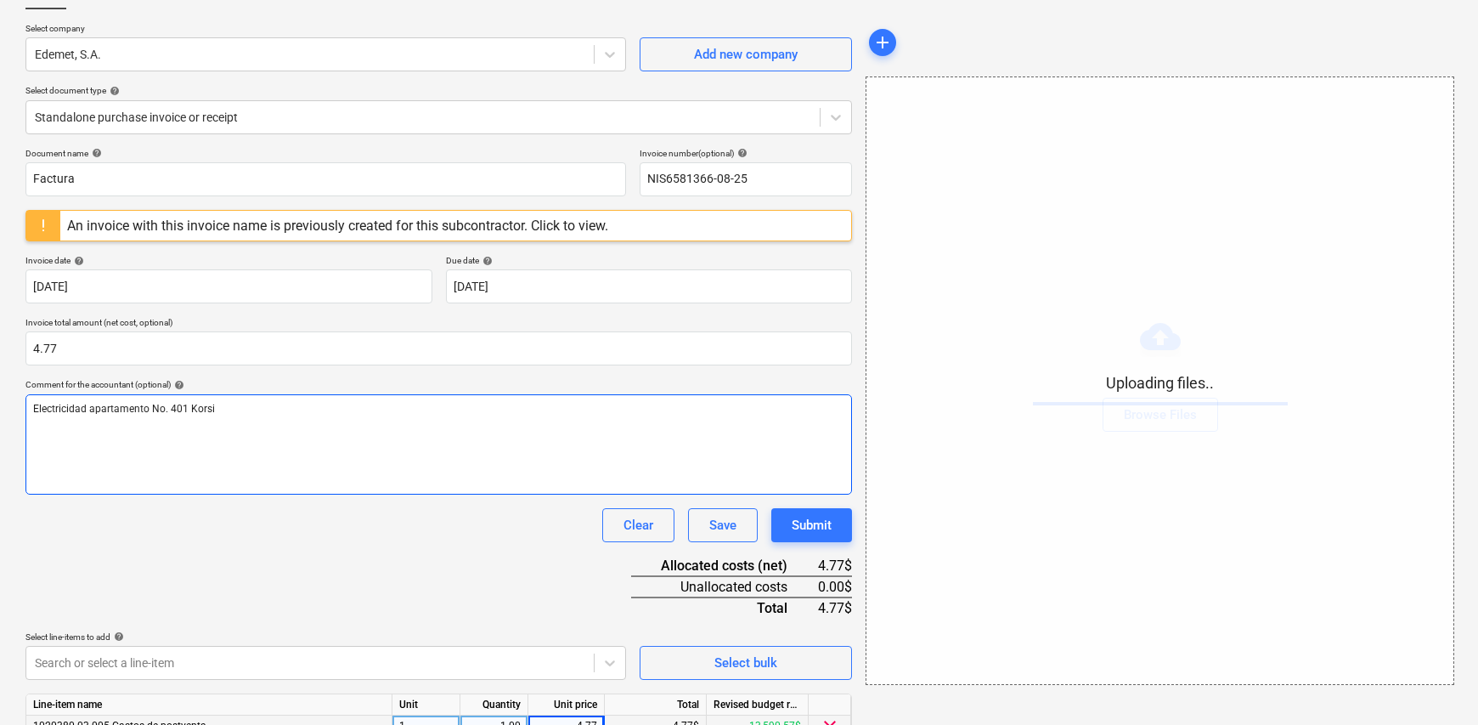
scroll to position [0, 0]
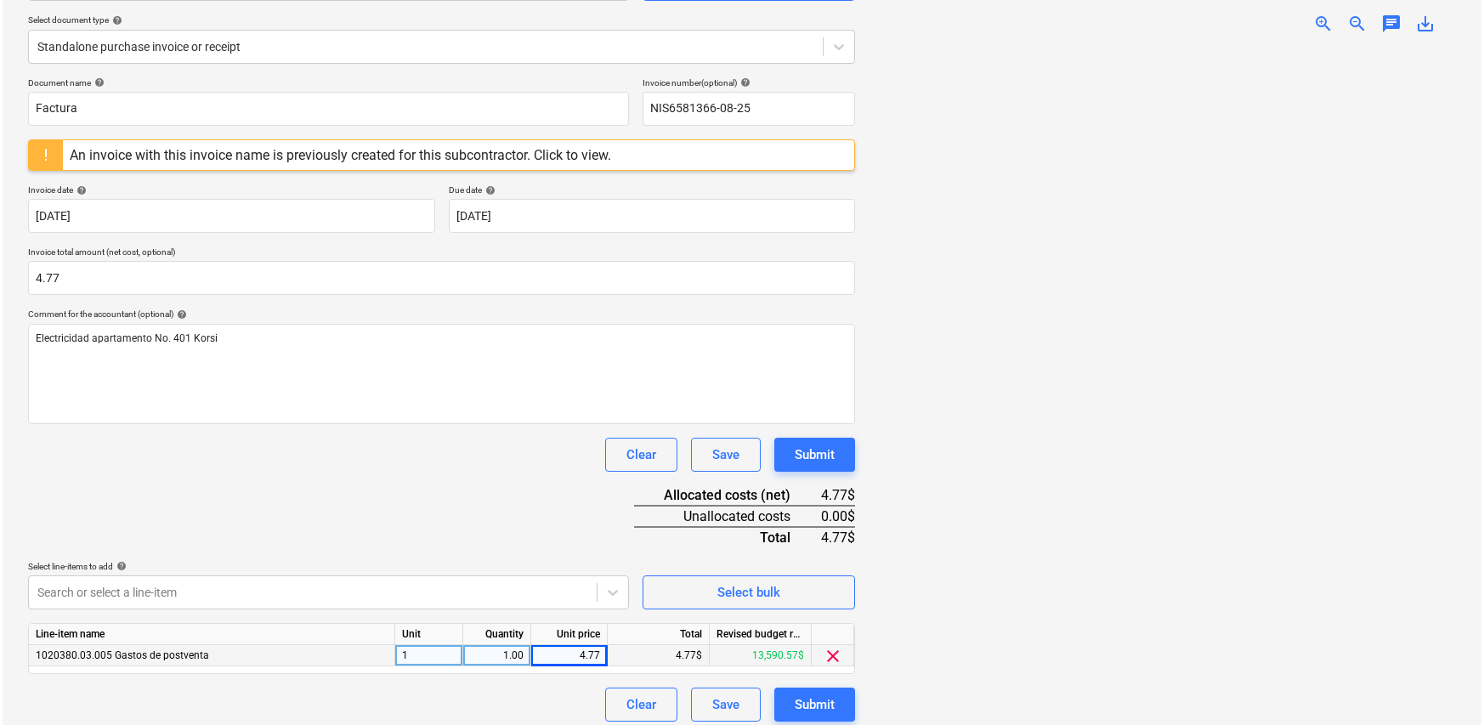
scroll to position [196, 0]
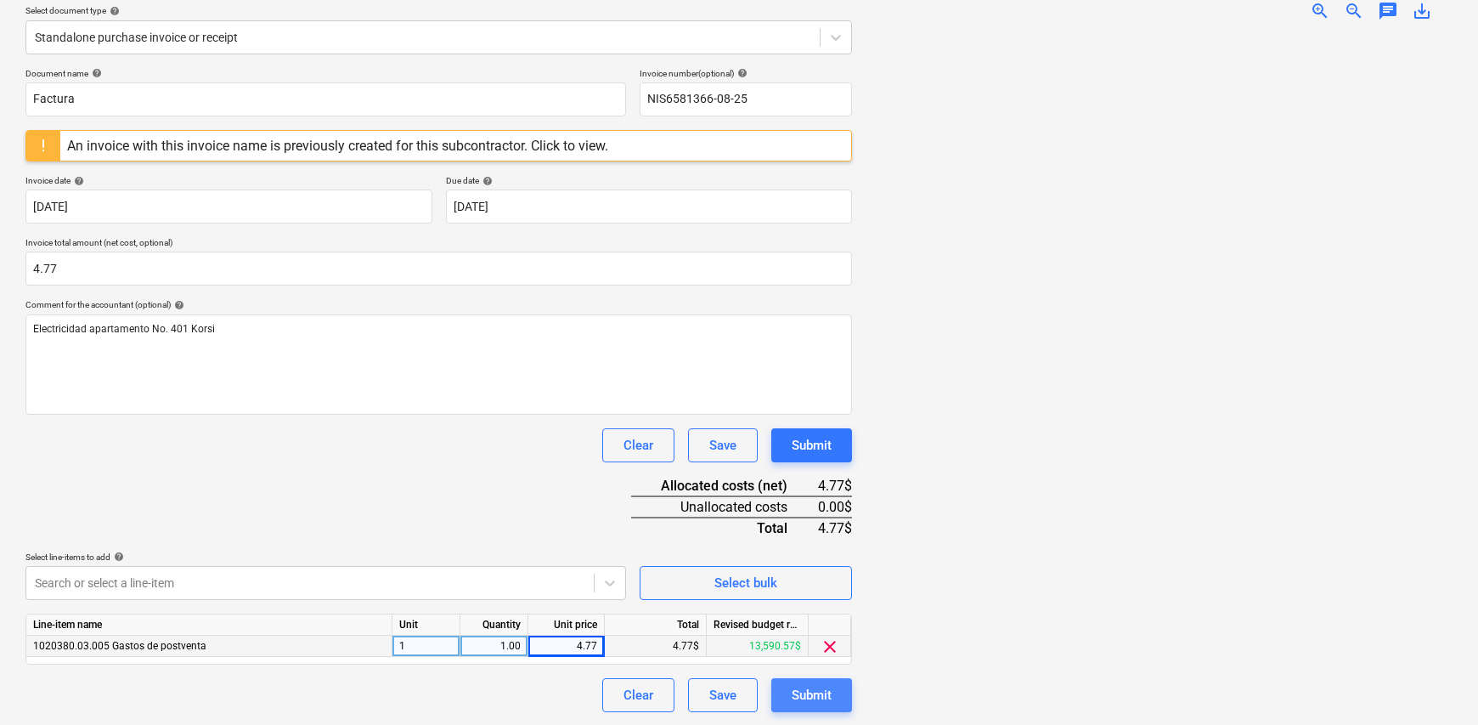
click at [815, 703] on div "Submit" at bounding box center [812, 695] width 40 height 22
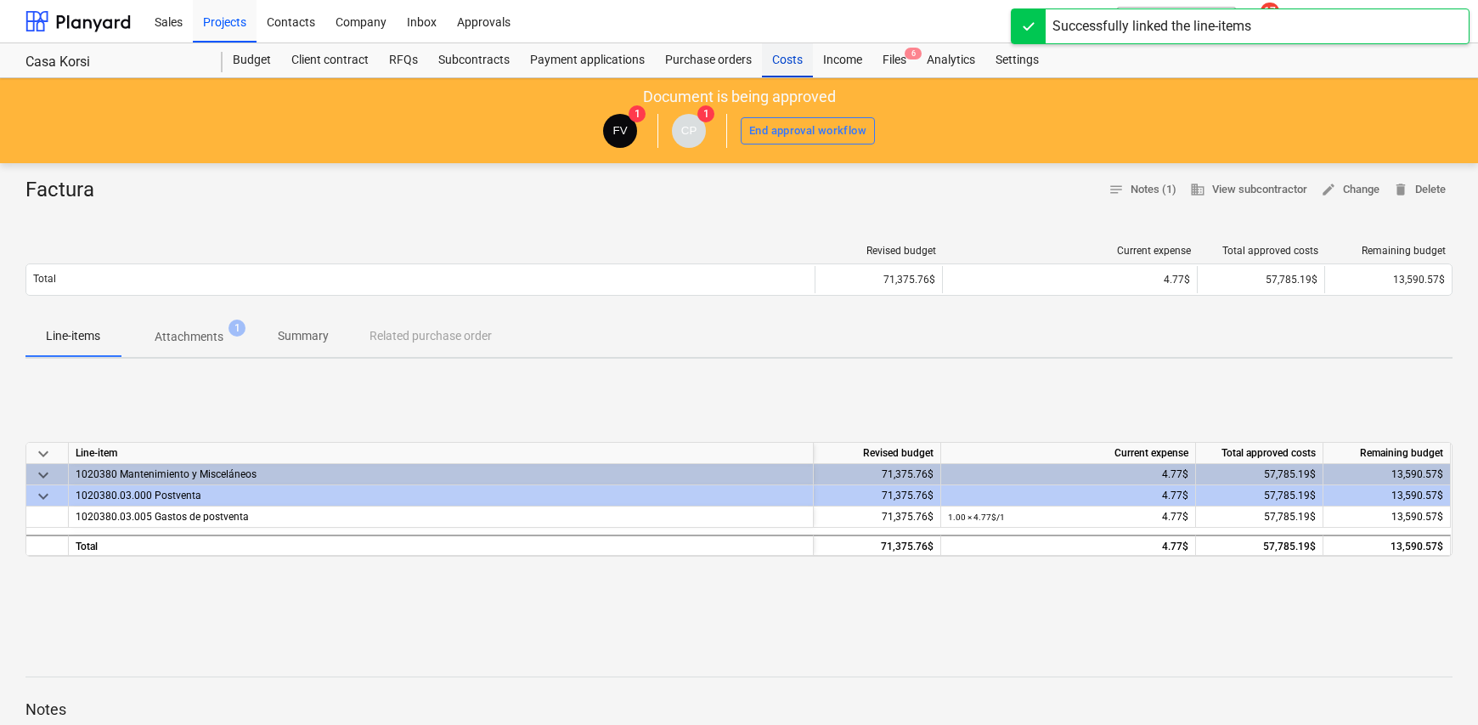
click at [779, 71] on div "Costs" at bounding box center [787, 60] width 51 height 34
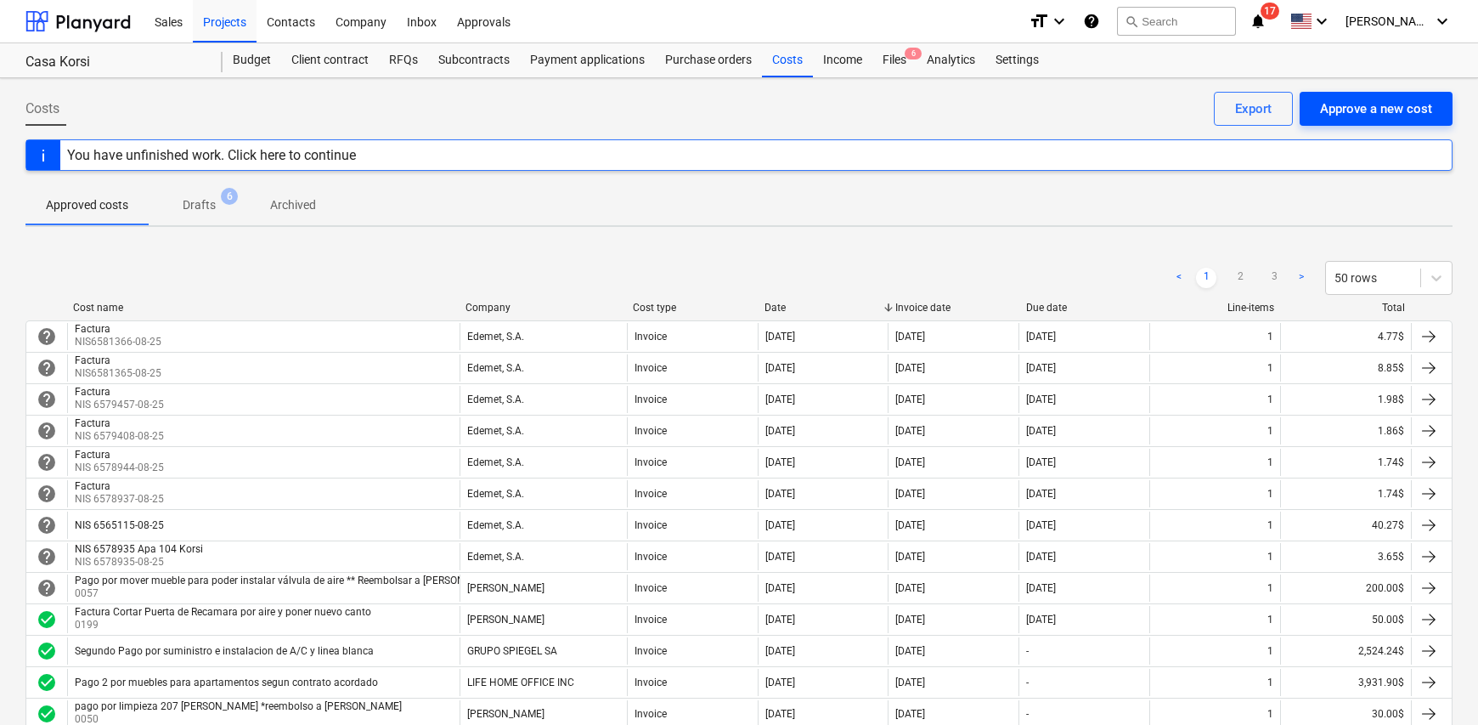
click at [1363, 115] on div "Approve a new cost" at bounding box center [1376, 109] width 112 height 22
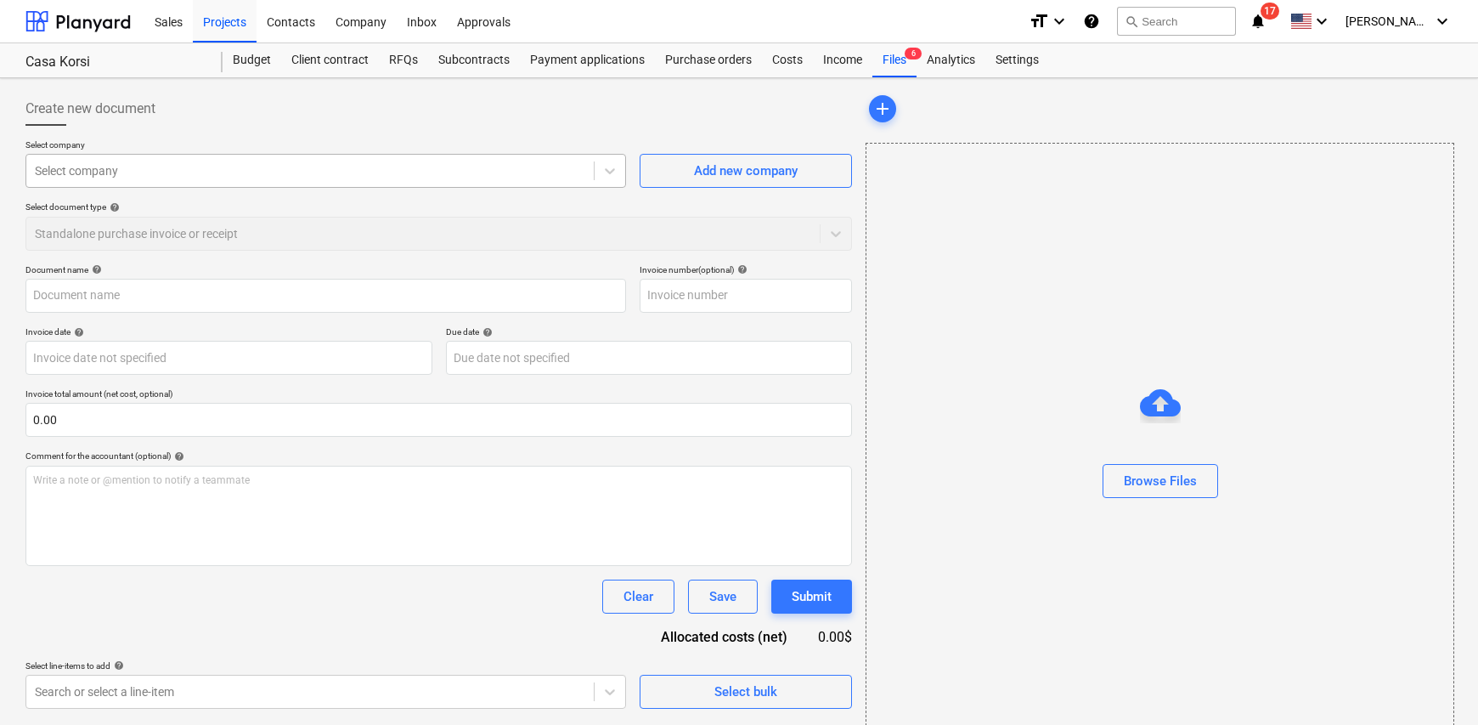
click at [165, 172] on div at bounding box center [310, 170] width 551 height 17
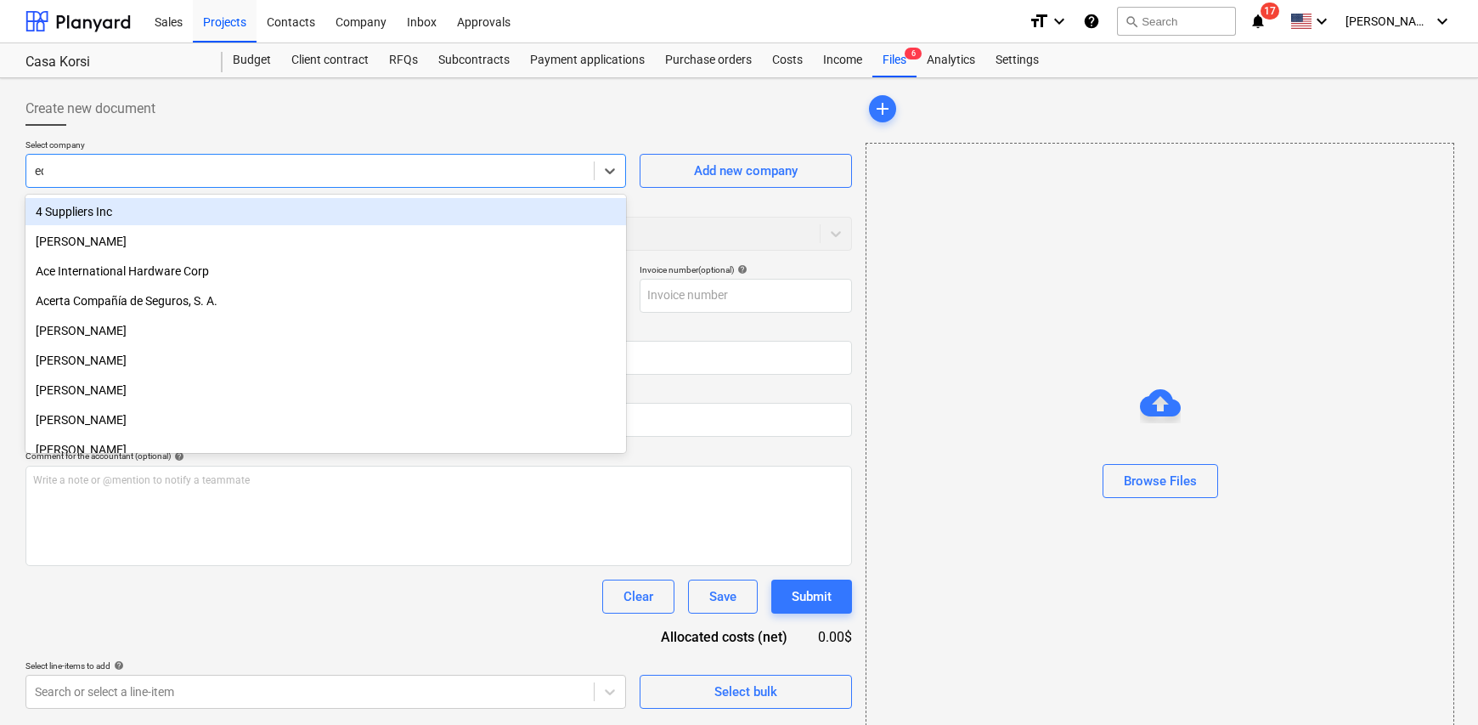
type input "ede"
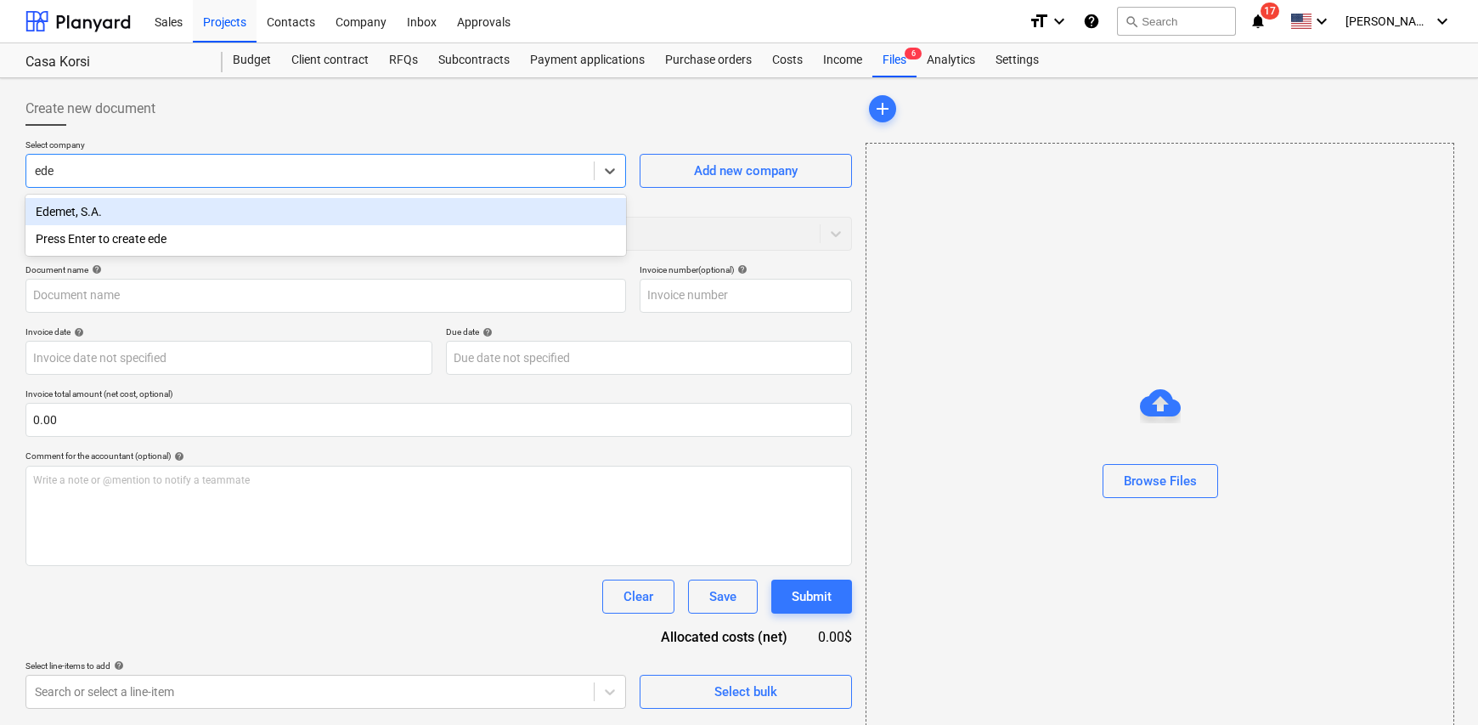
click at [148, 206] on div "Edemet, S.A." at bounding box center [325, 211] width 601 height 27
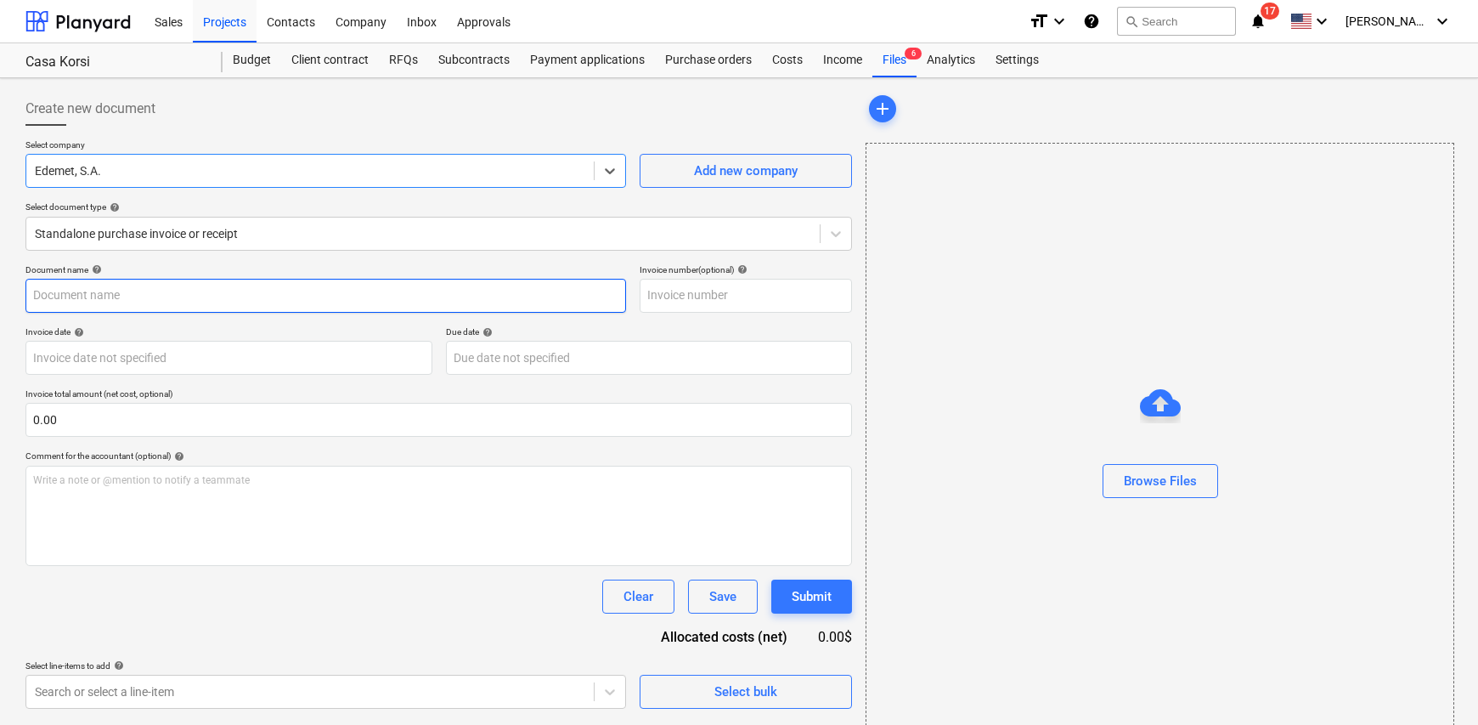
click at [127, 286] on input "text" at bounding box center [325, 296] width 601 height 34
drag, startPoint x: 172, startPoint y: 297, endPoint x: 76, endPoint y: 298, distance: 95.2
click at [76, 298] on input "Factura 6581367-08-25" at bounding box center [325, 296] width 601 height 34
type input "Factura"
click at [657, 299] on input "text" at bounding box center [746, 296] width 212 height 34
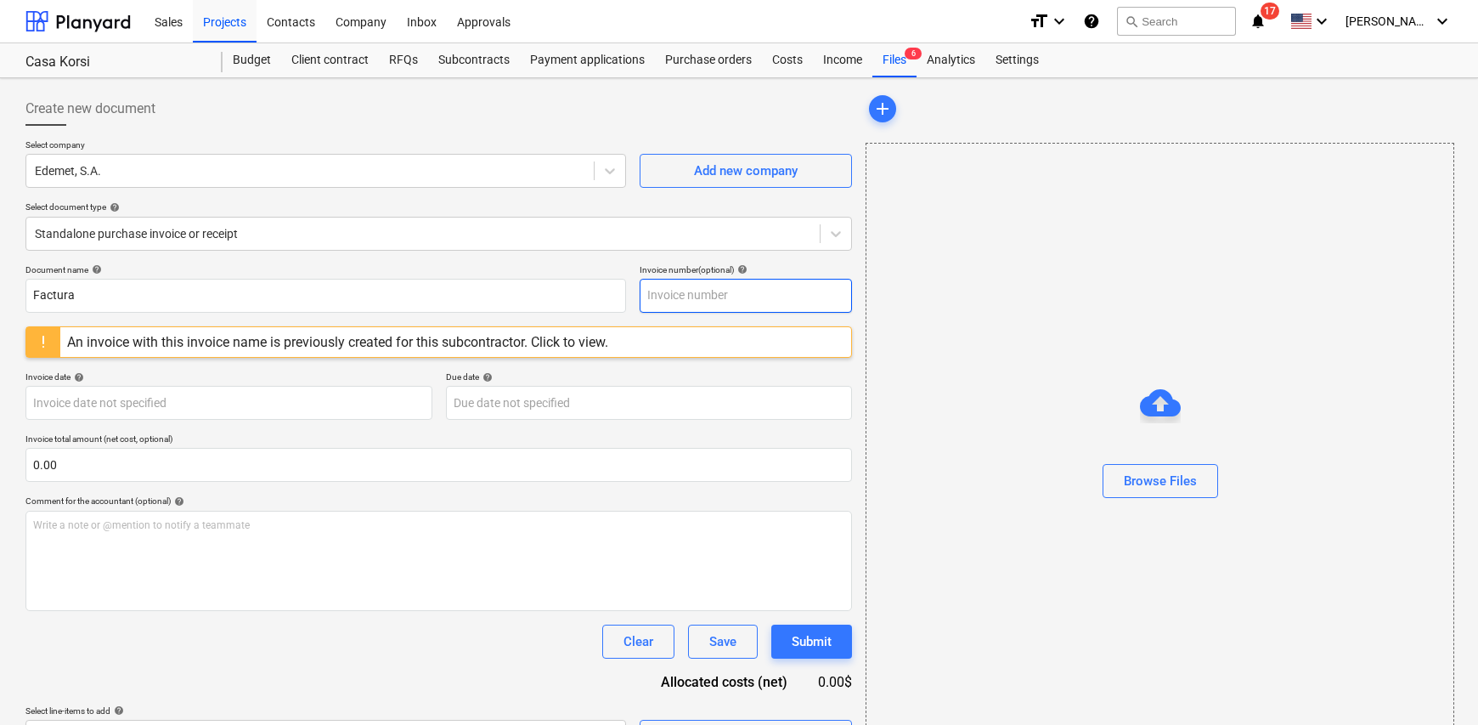
paste input "6581367-08-25"
click at [648, 291] on input "6581367-08-25" at bounding box center [746, 296] width 212 height 34
type input "NIS 6581367-08-25"
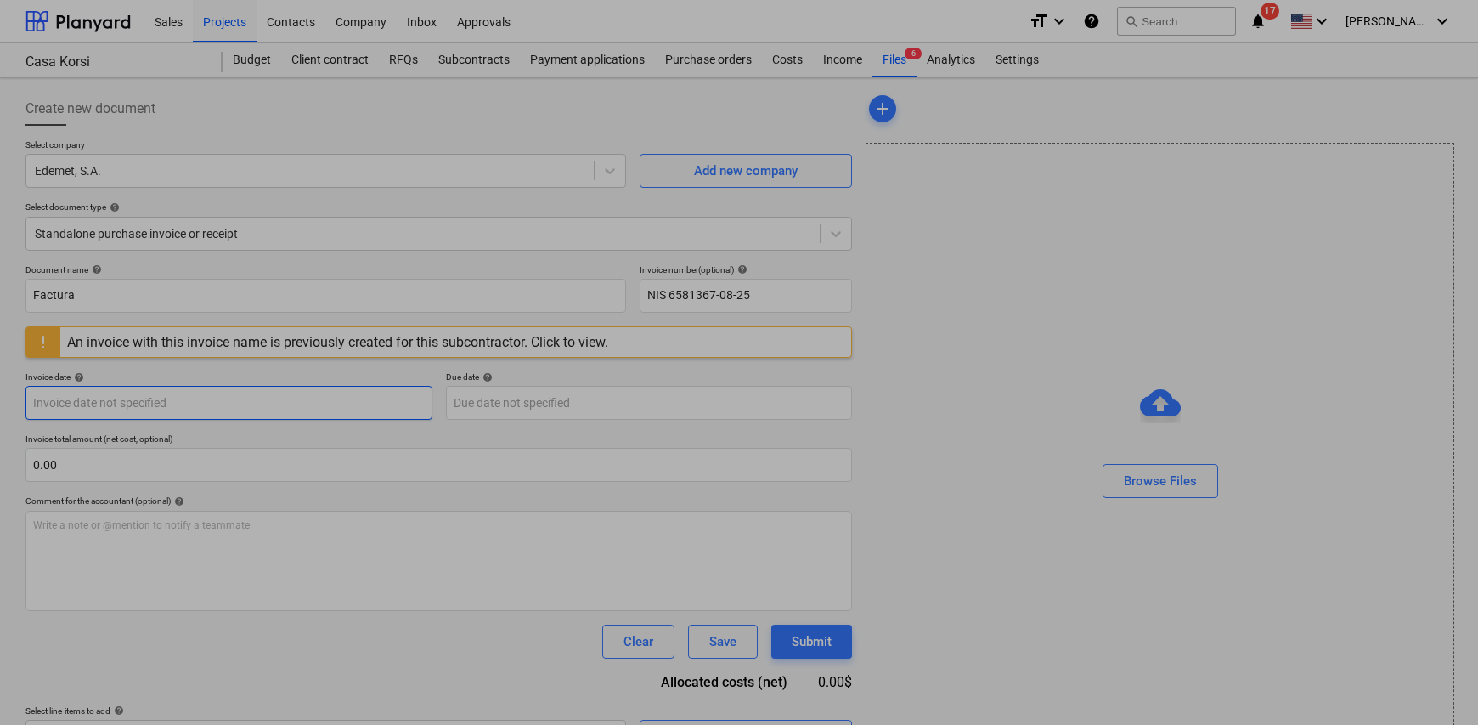
click at [59, 402] on body "Sales Projects Contacts Company Inbox Approvals format_size keyboard_arrow_down…" at bounding box center [739, 362] width 1478 height 725
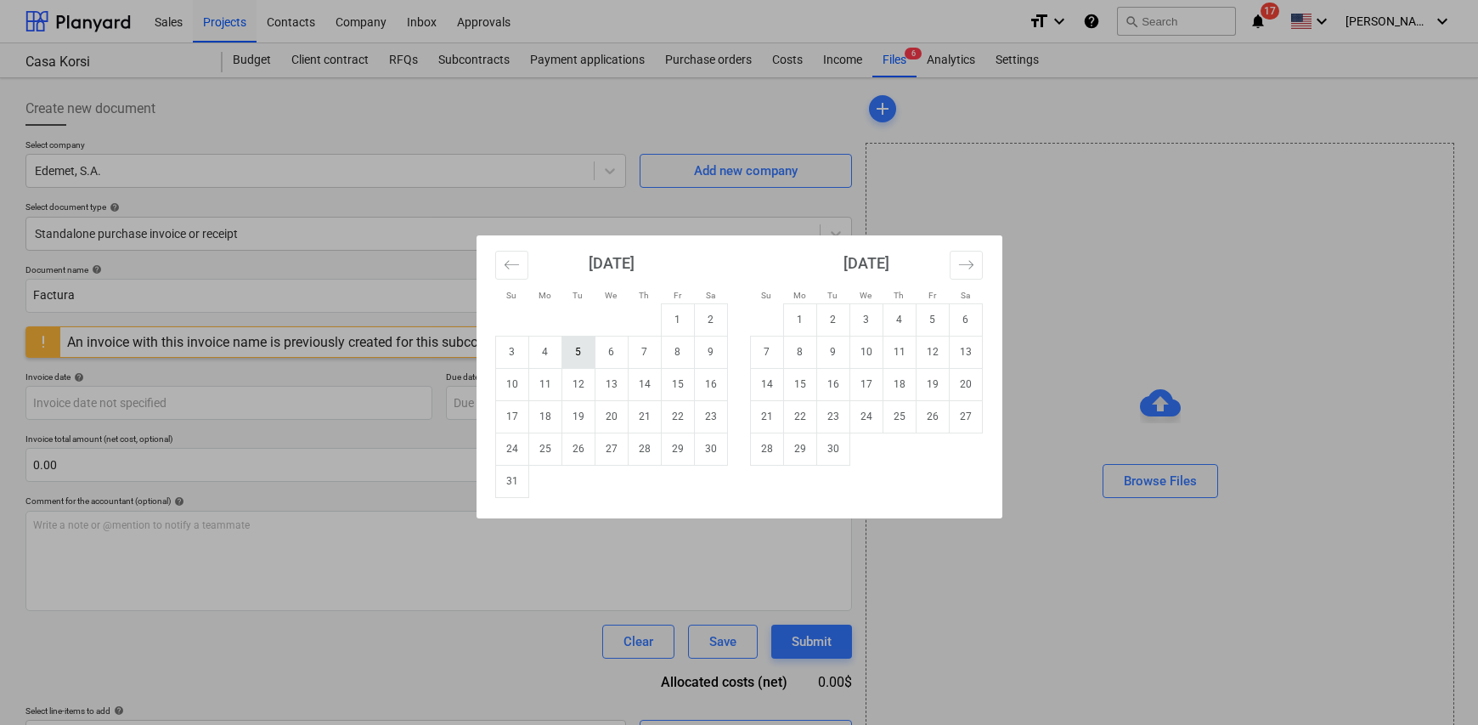
click at [579, 351] on td "5" at bounding box center [578, 352] width 33 height 32
type input "05 Aug 2025"
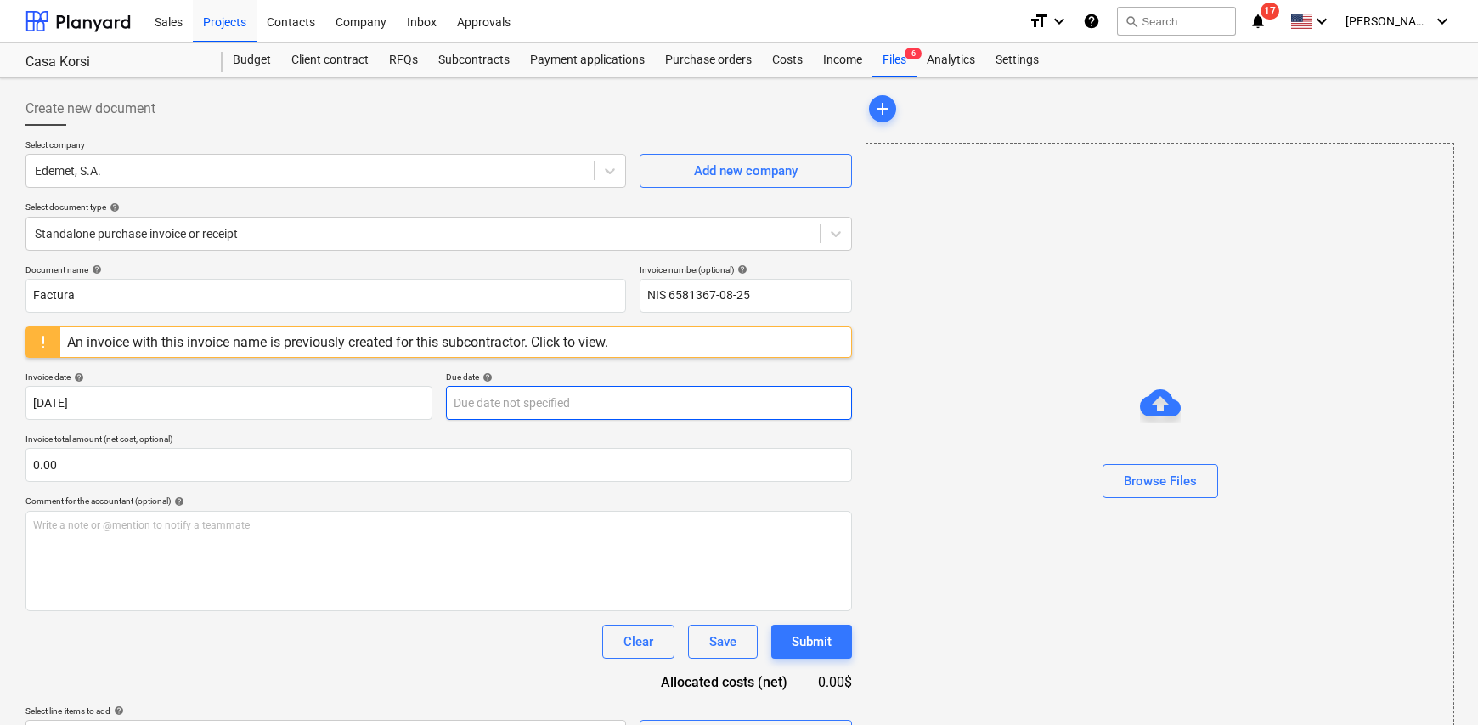
click at [532, 410] on body "Sales Projects Contacts Company Inbox Approvals format_size keyboard_arrow_down…" at bounding box center [739, 362] width 1478 height 725
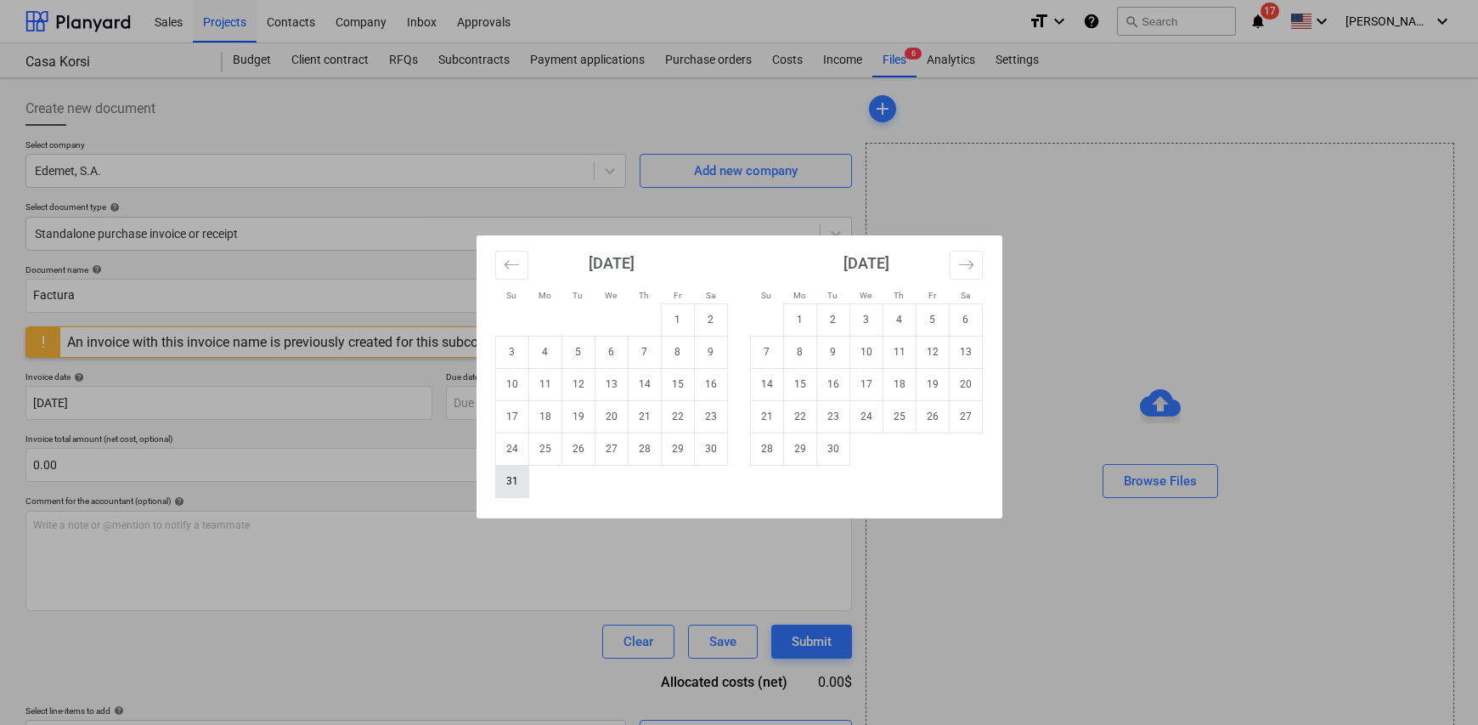
click at [516, 480] on td "31" at bounding box center [511, 481] width 33 height 32
type input "31 Aug 2025"
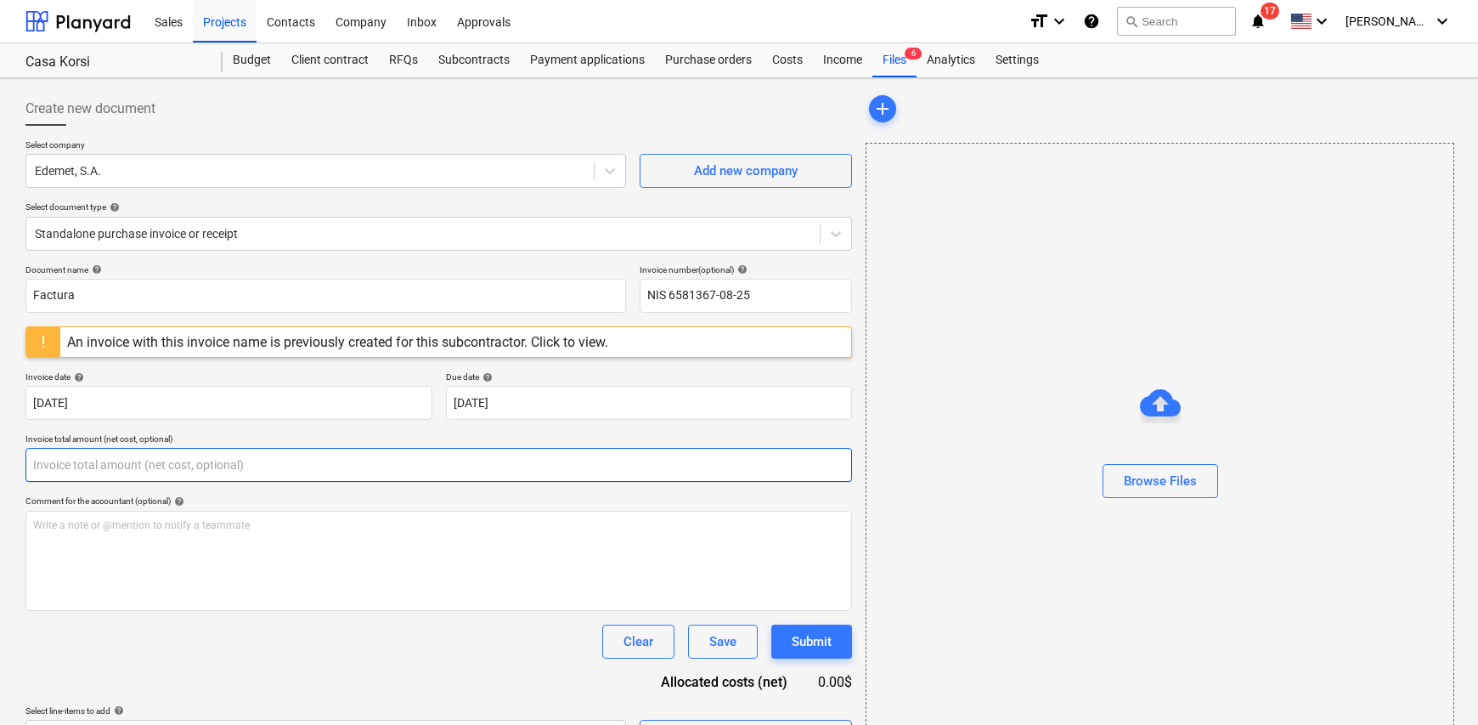
click at [226, 458] on input "text" at bounding box center [438, 465] width 827 height 34
type input "8.49"
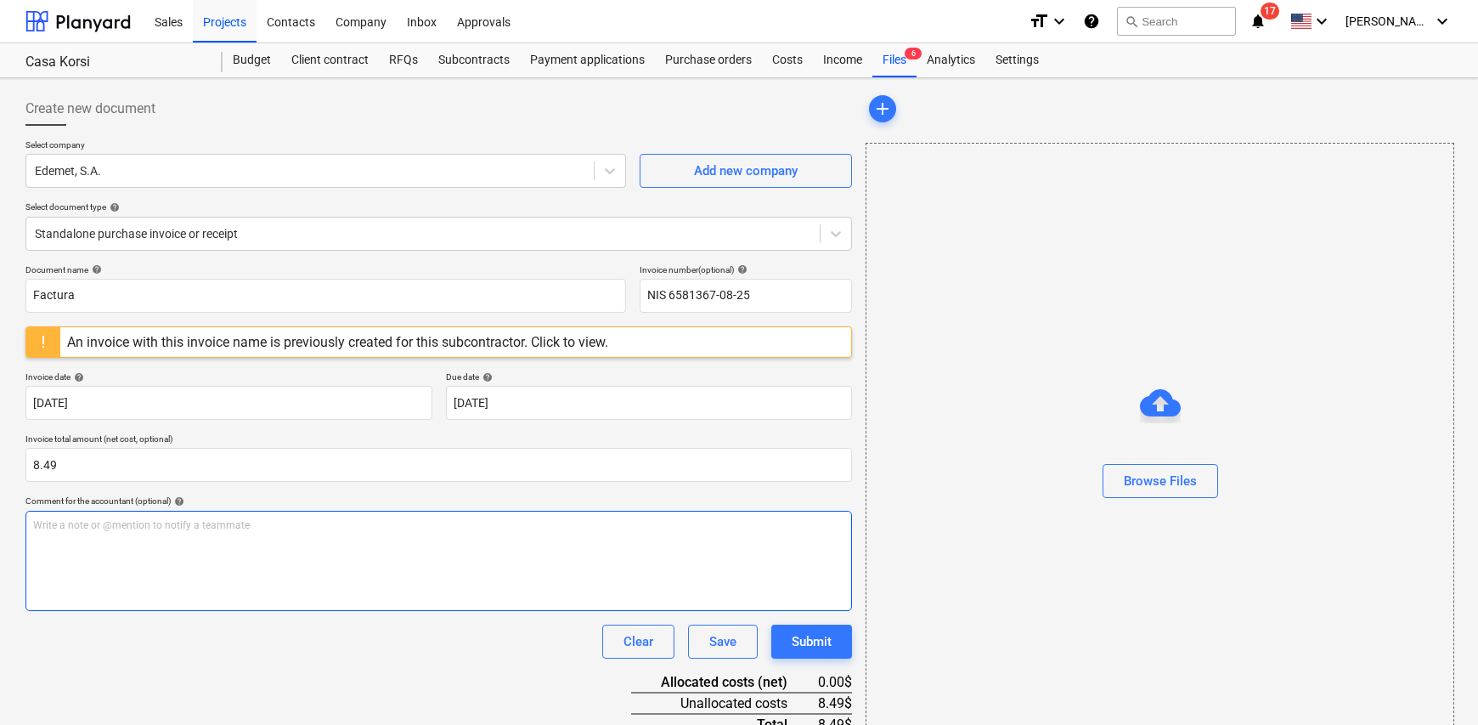
click at [107, 525] on p "Write a note or @mention to notify a teammate [PERSON_NAME]" at bounding box center [438, 525] width 811 height 14
drag, startPoint x: 127, startPoint y: 531, endPoint x: -319, endPoint y: 514, distance: 447.3
click at [0, 514] on html "Sales Projects Contacts Company Inbox Approvals format_size keyboard_arrow_down…" at bounding box center [739, 362] width 1478 height 725
drag, startPoint x: 287, startPoint y: 523, endPoint x: -126, endPoint y: 521, distance: 413.0
click at [0, 521] on html "Sales Projects Contacts Company Inbox Approvals format_size keyboard_arrow_down…" at bounding box center [739, 362] width 1478 height 725
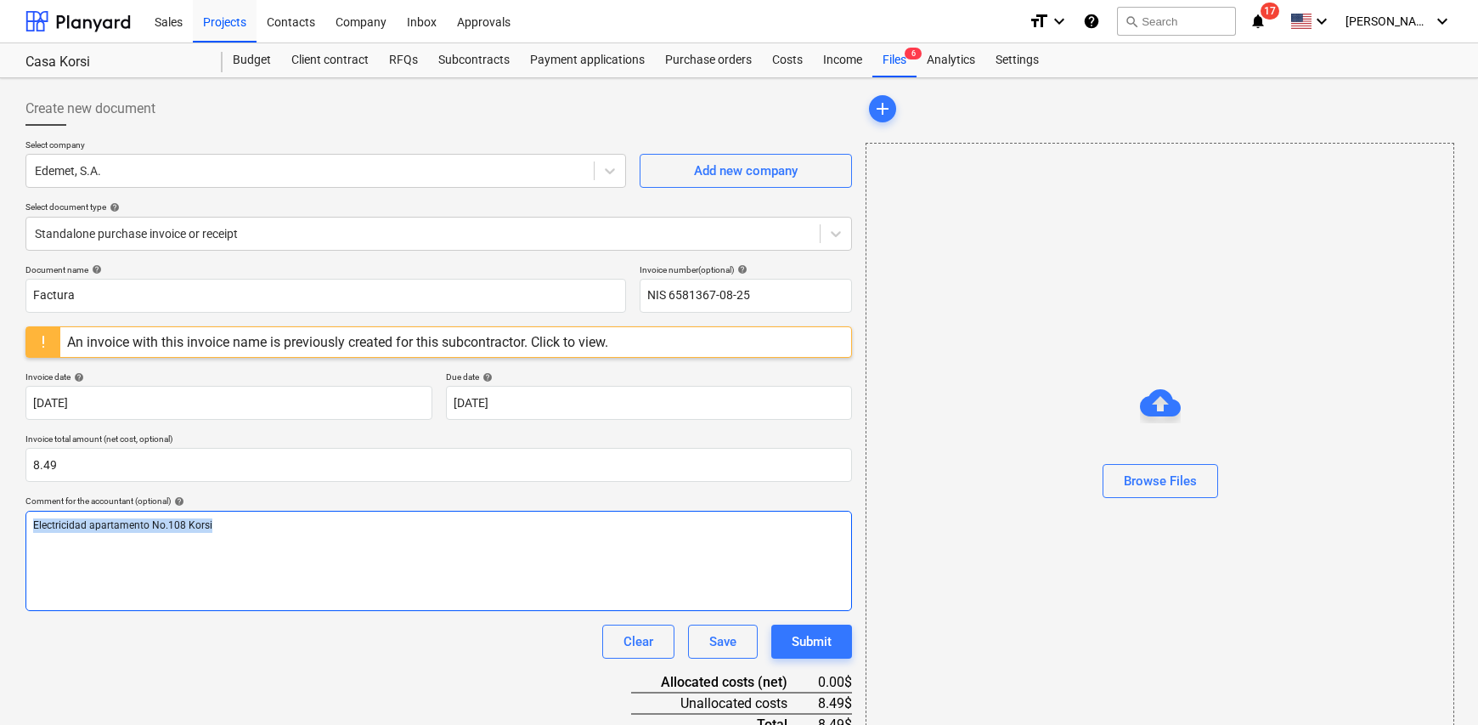
copy span "Electricidad apartamento No.108 Korsi"
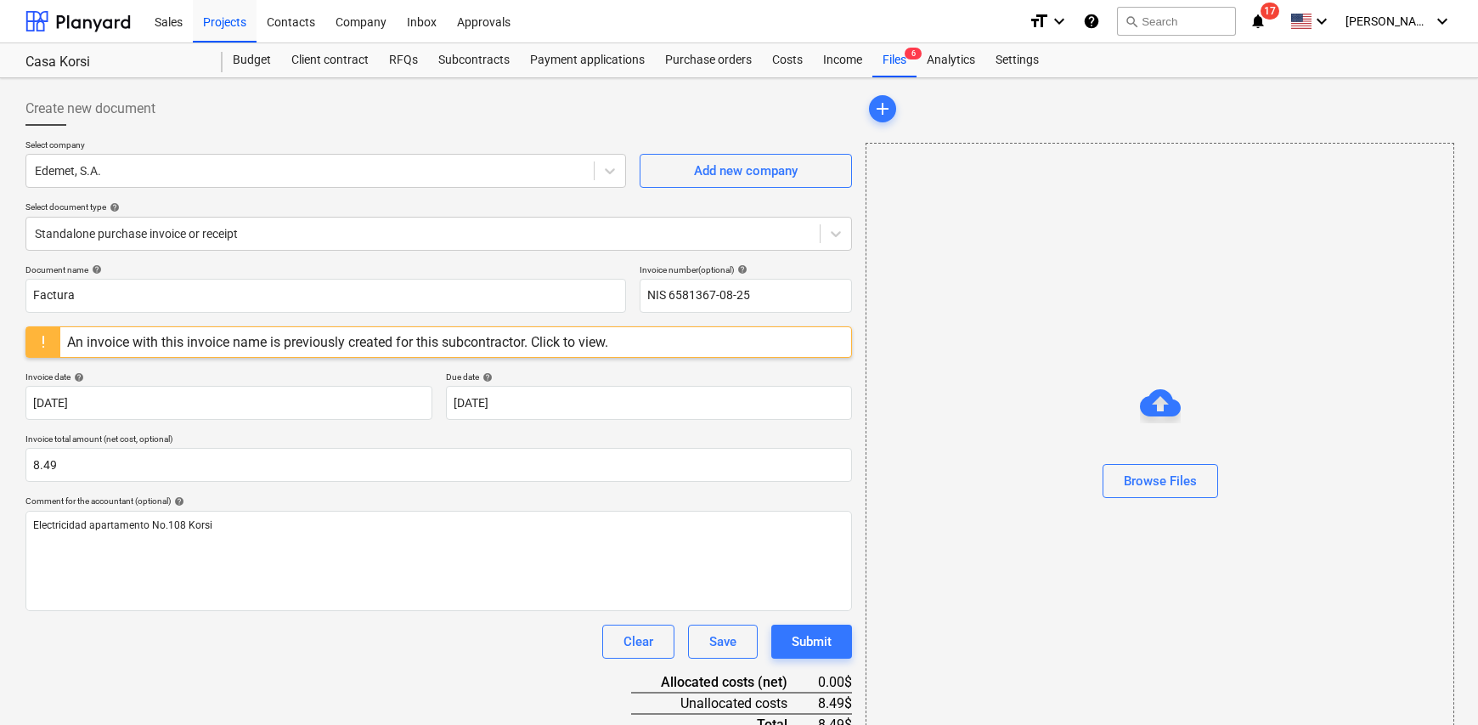
click at [324, 631] on div "Clear Save Submit" at bounding box center [438, 642] width 827 height 34
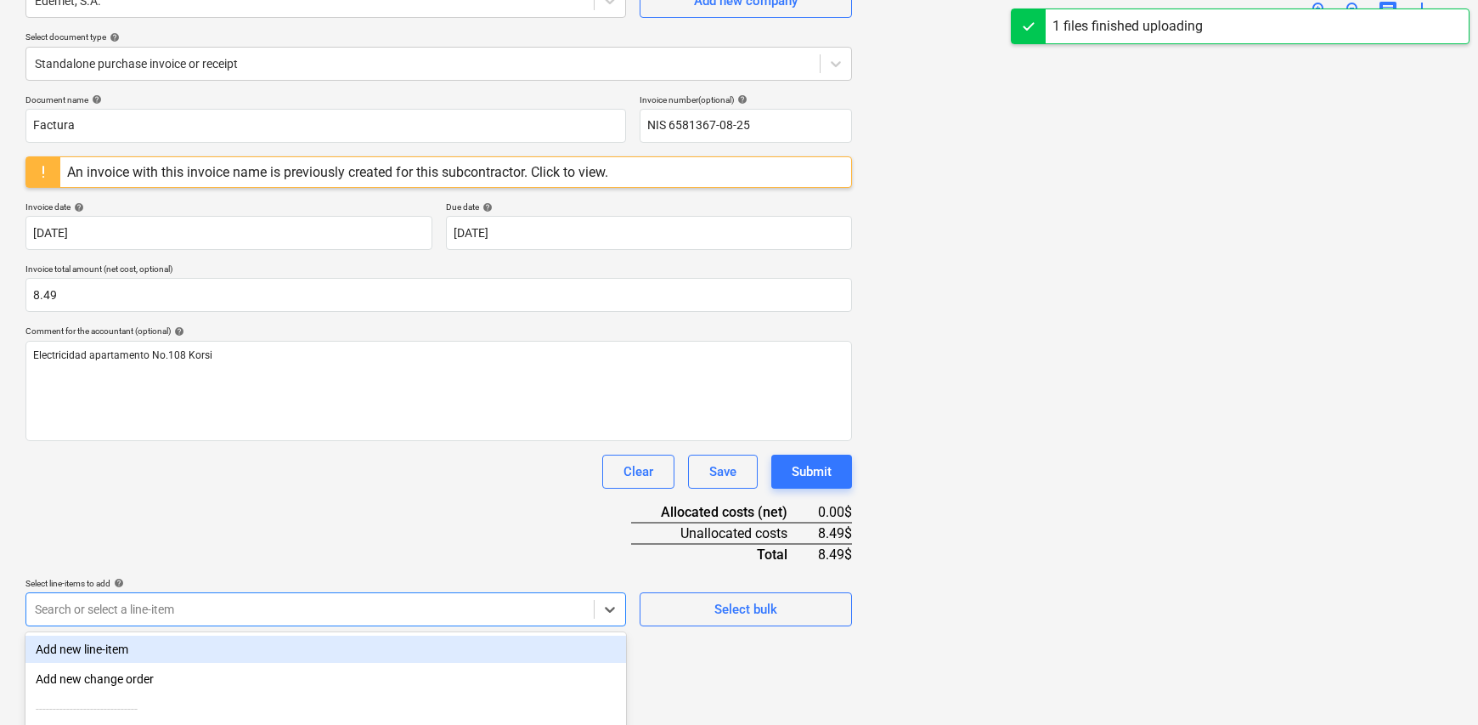
scroll to position [336, 0]
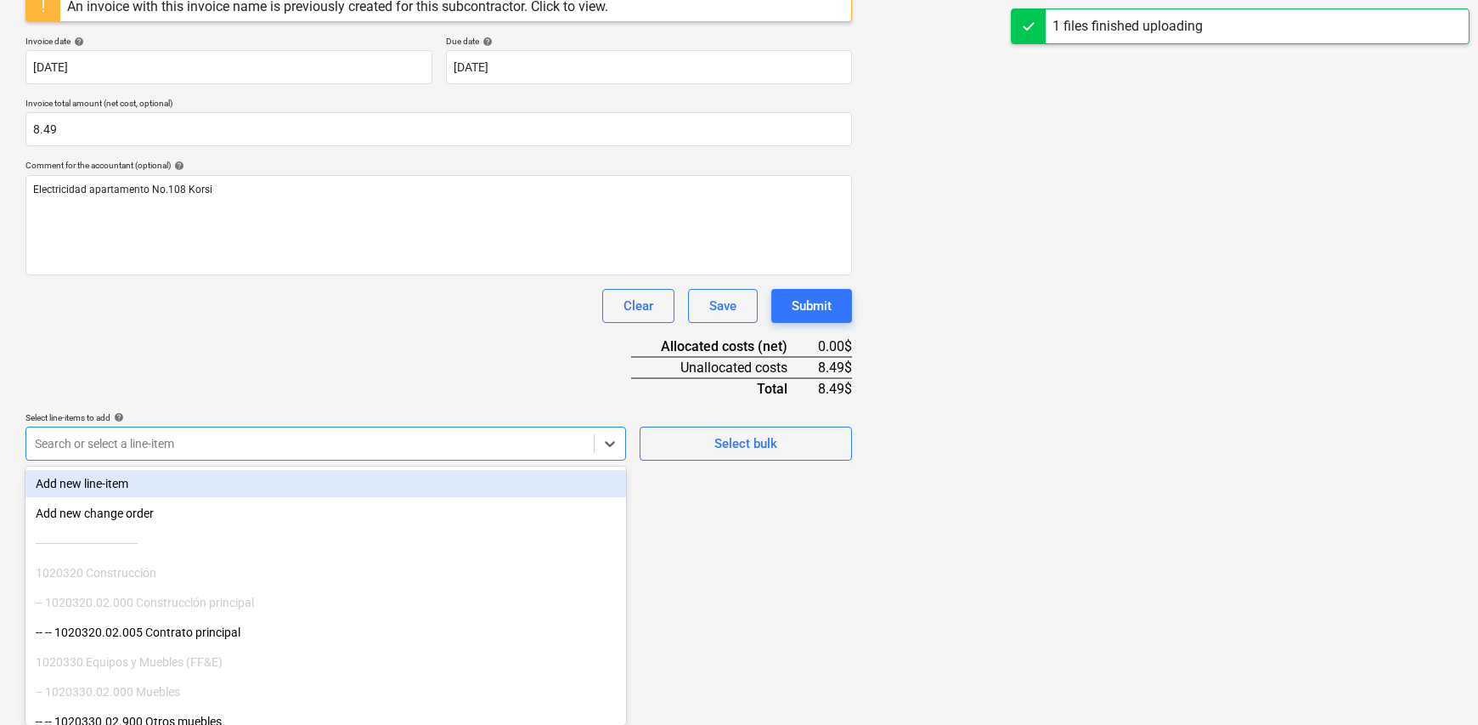
click at [192, 389] on body "Sales Projects Contacts Company Inbox Approvals format_size keyboard_arrow_down…" at bounding box center [739, 26] width 1478 height 725
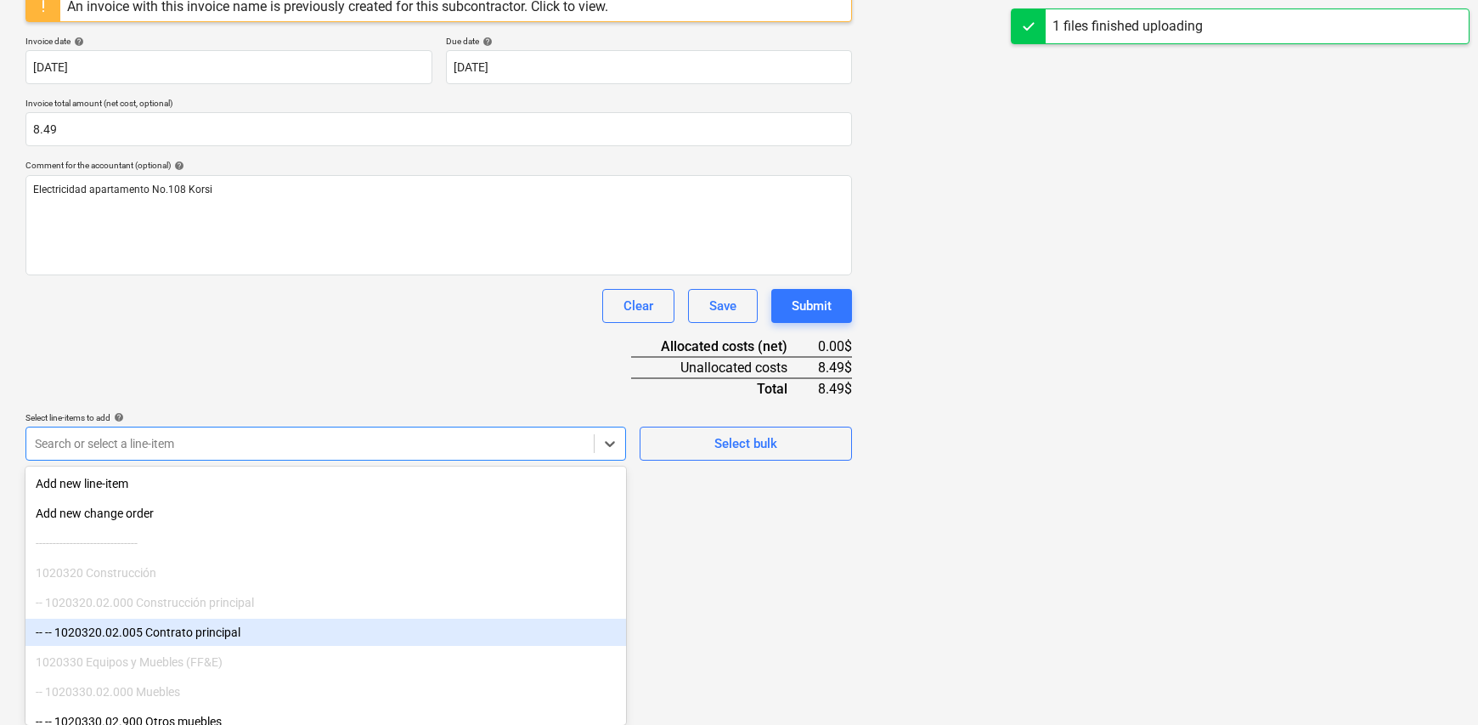
scroll to position [340, 0]
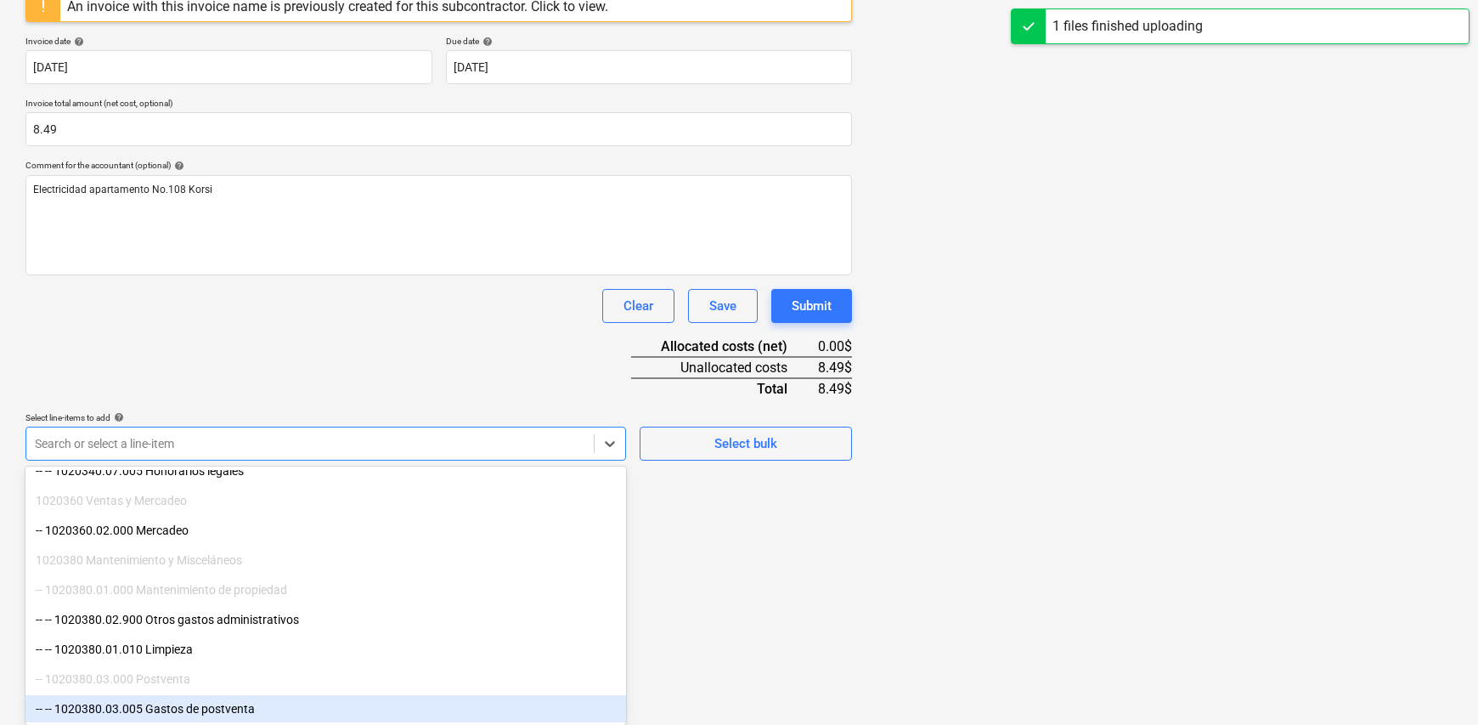
click at [232, 699] on div "-- -- 1020380.03.005 Gastos de postventa" at bounding box center [325, 708] width 601 height 27
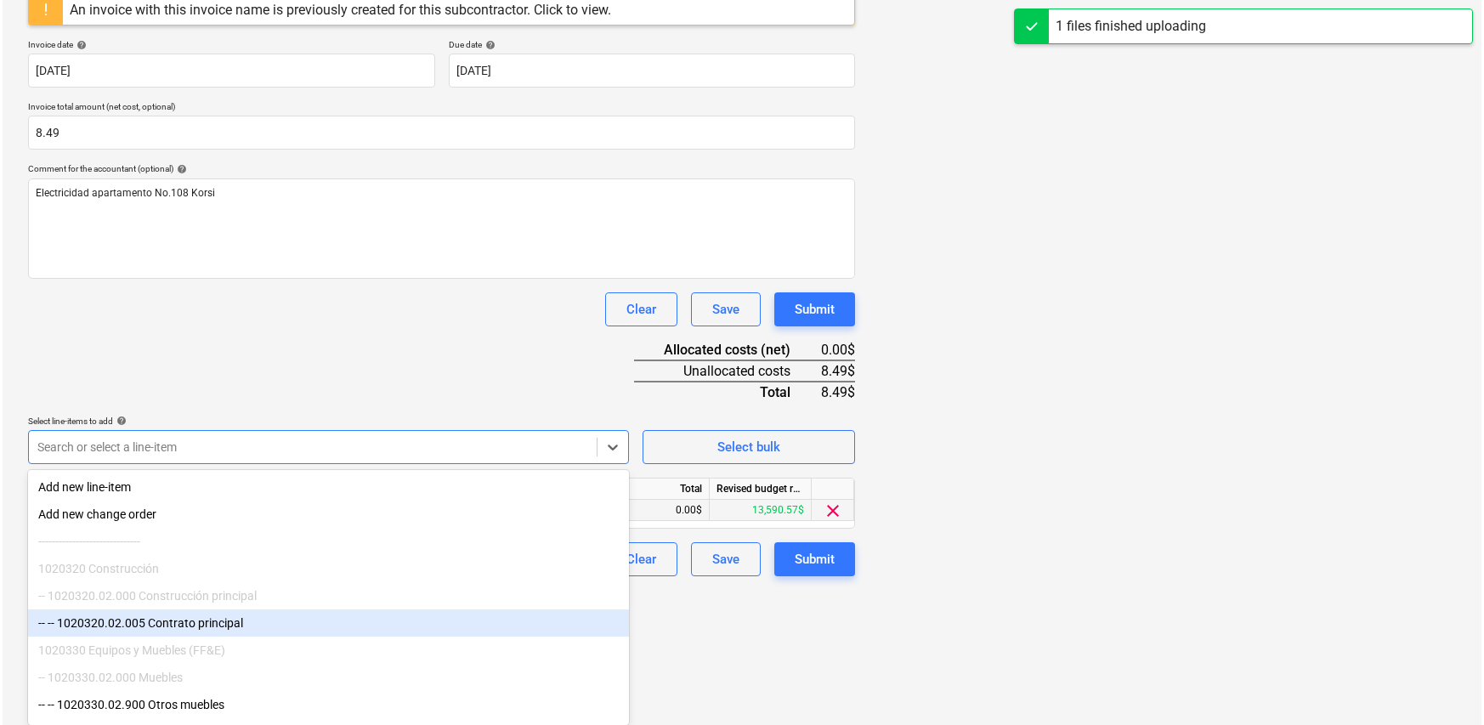
scroll to position [196, 0]
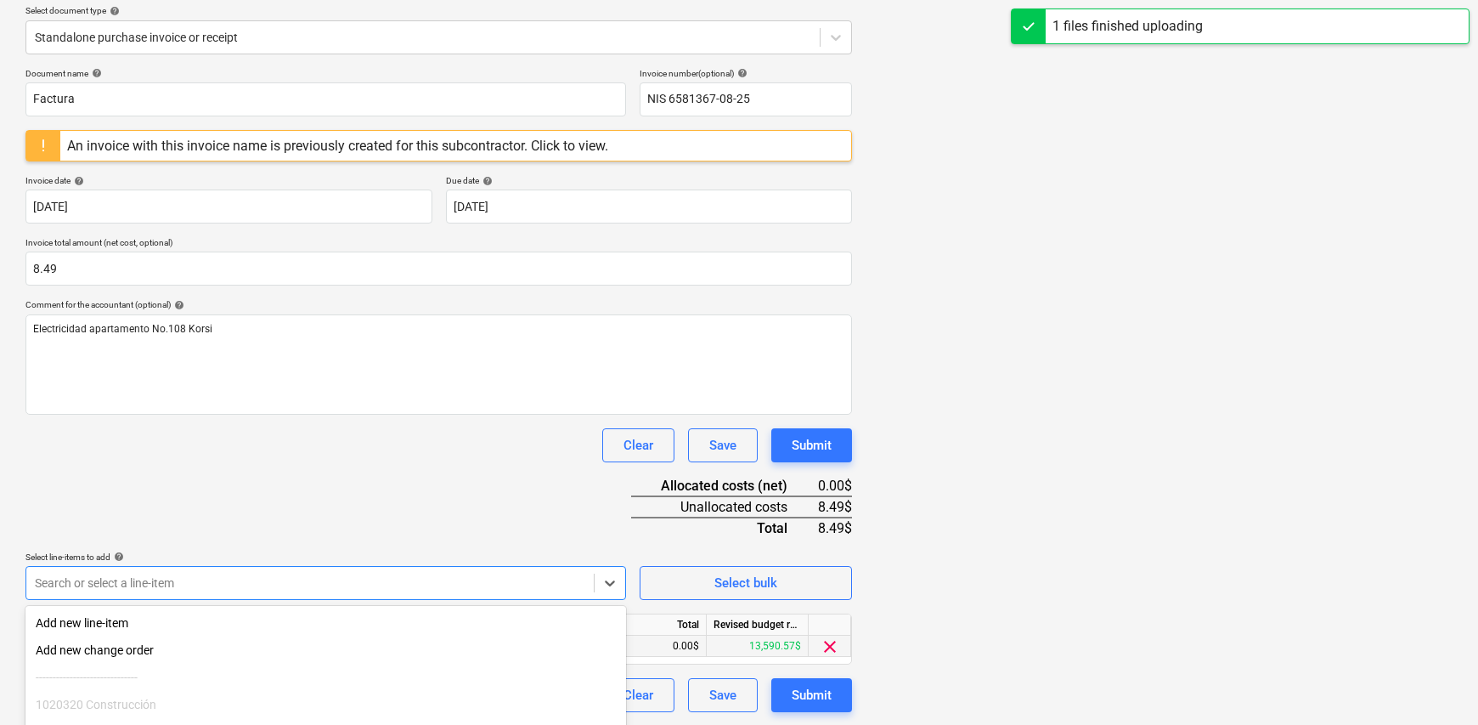
click at [806, 529] on html "Sales Projects Contacts Company Inbox Approvals format_size keyboard_arrow_down…" at bounding box center [739, 166] width 1478 height 725
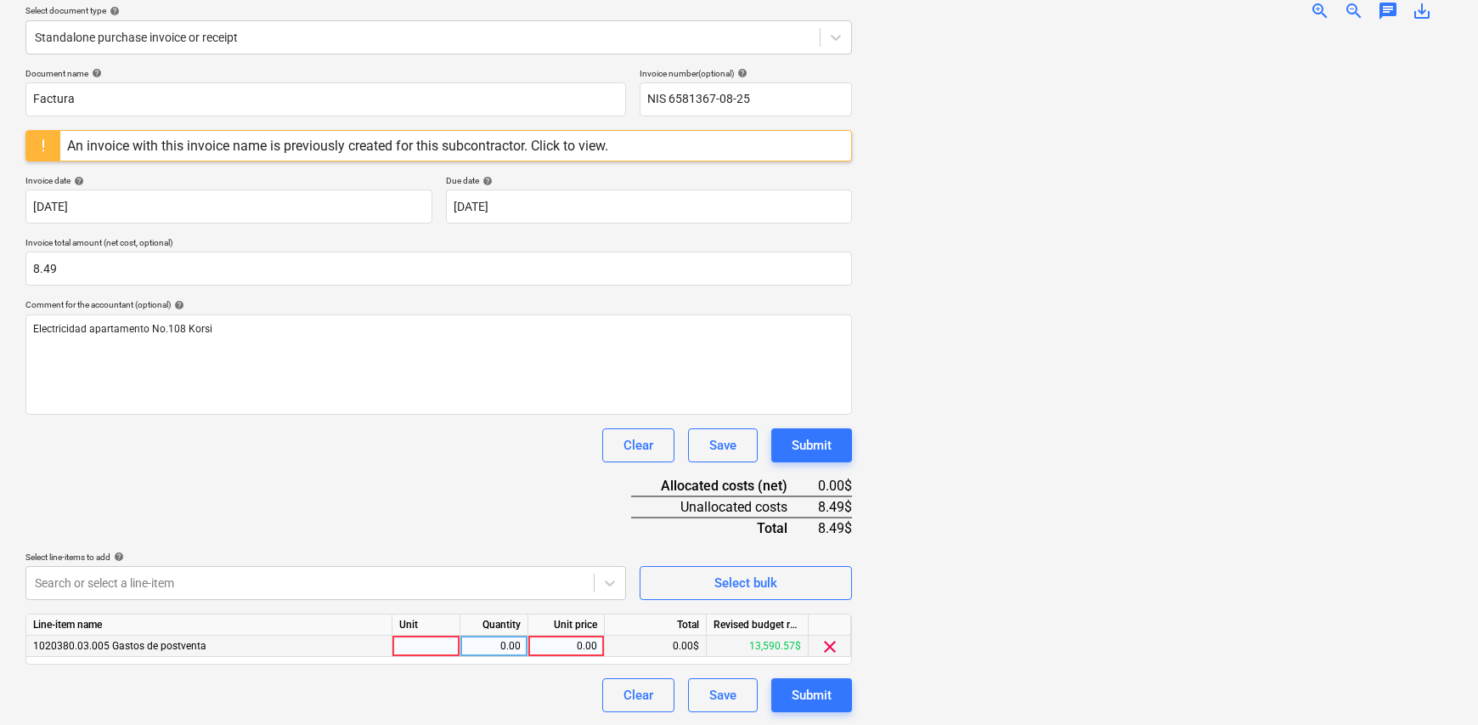
click at [432, 640] on div at bounding box center [427, 646] width 68 height 21
type input "1"
click at [479, 643] on div "0.00" at bounding box center [494, 646] width 54 height 21
type input "1"
click at [568, 643] on div "0.00" at bounding box center [566, 646] width 62 height 21
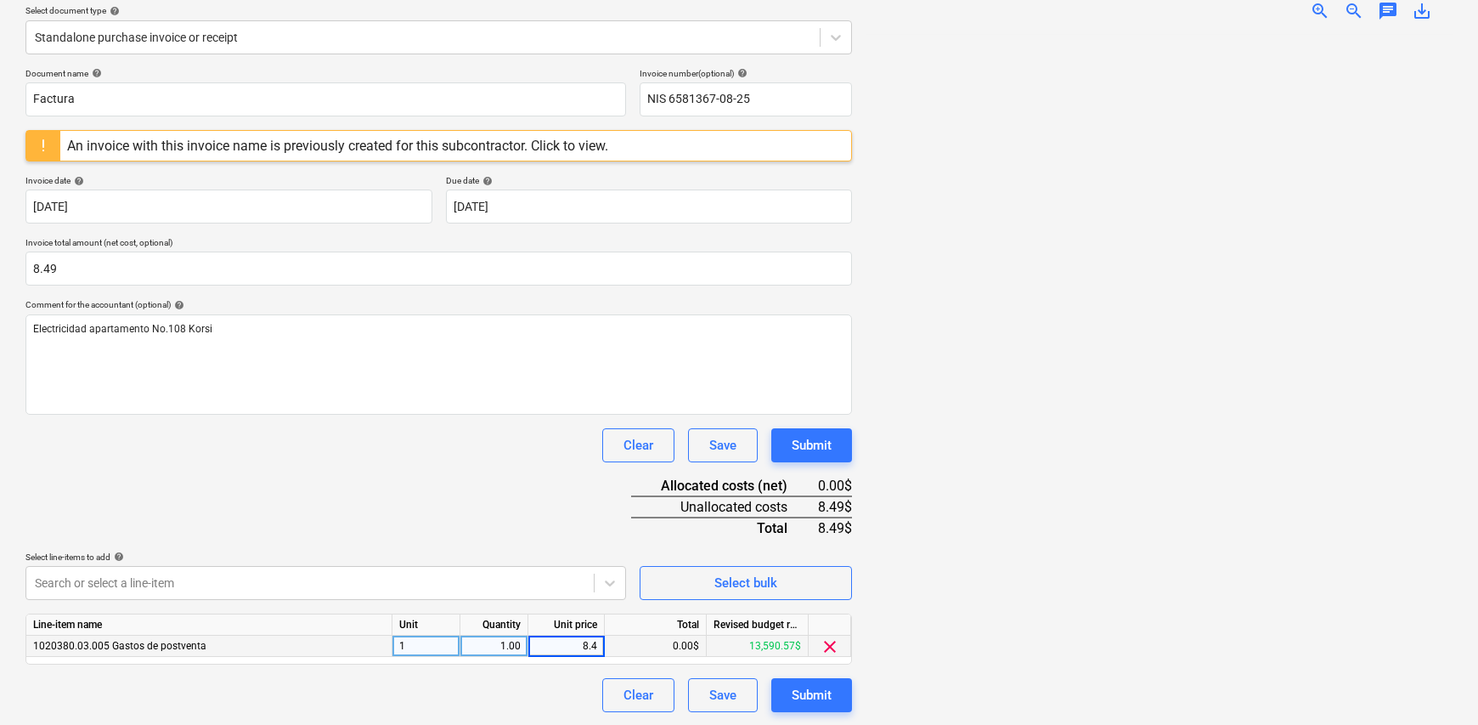
type input "8.49"
click at [535, 681] on div "Clear Save Submit" at bounding box center [438, 695] width 827 height 34
click at [828, 690] on div "Submit" at bounding box center [812, 695] width 40 height 22
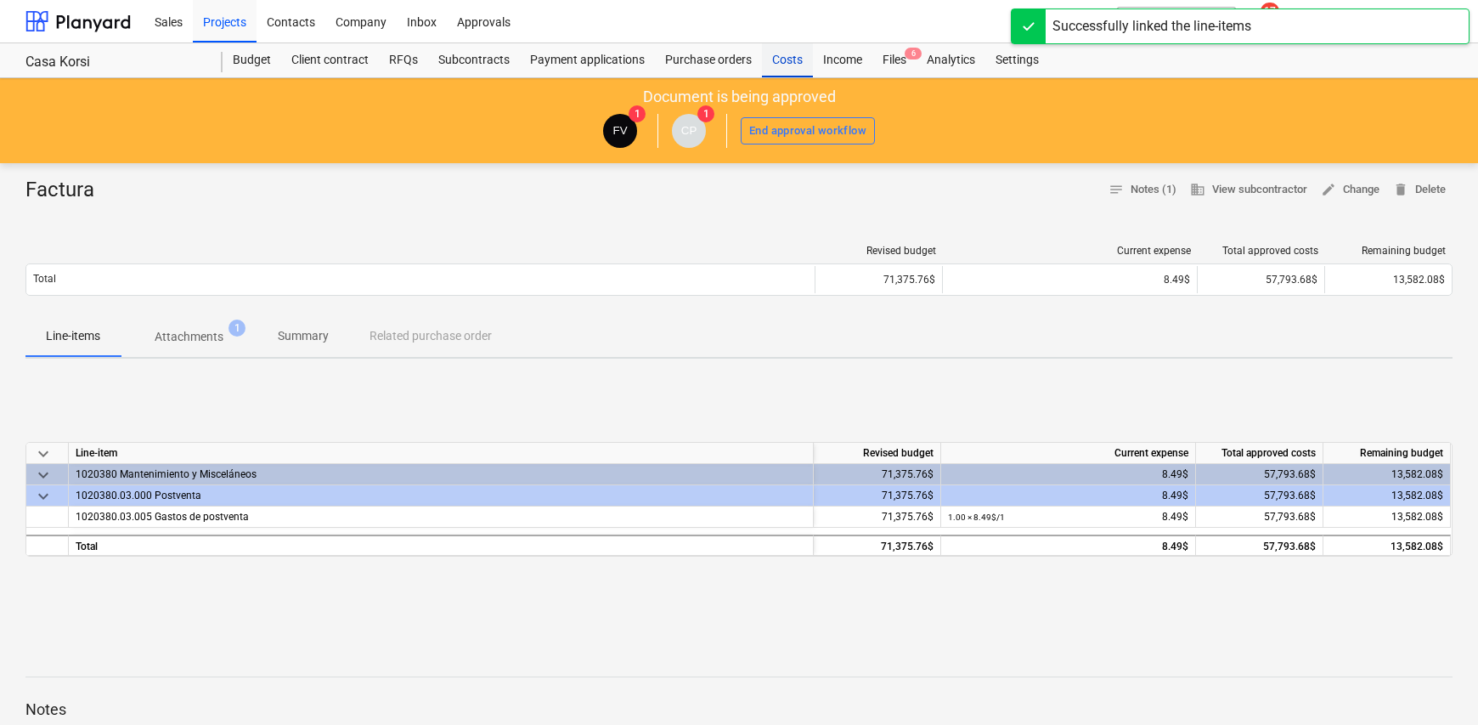
click at [794, 64] on div "Costs" at bounding box center [787, 60] width 51 height 34
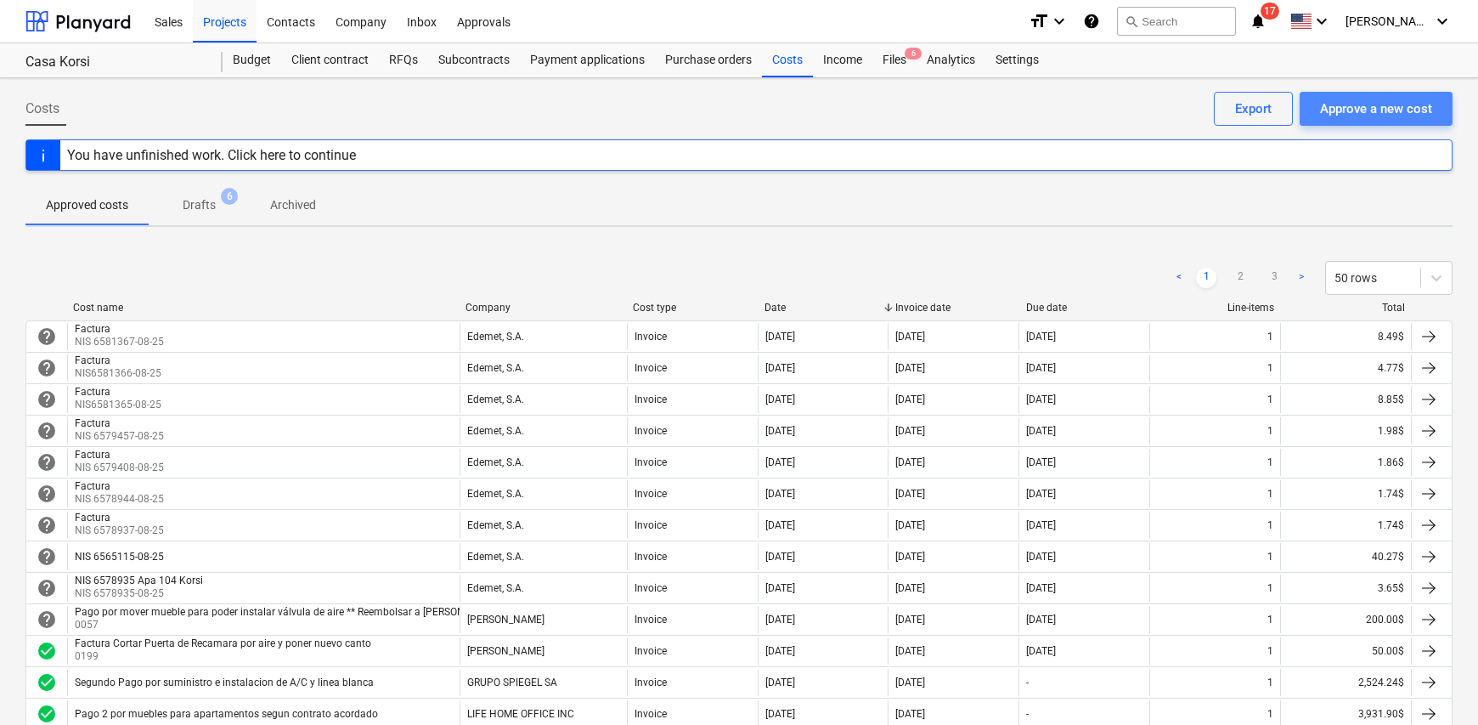
click at [1379, 106] on div "Approve a new cost" at bounding box center [1376, 109] width 112 height 22
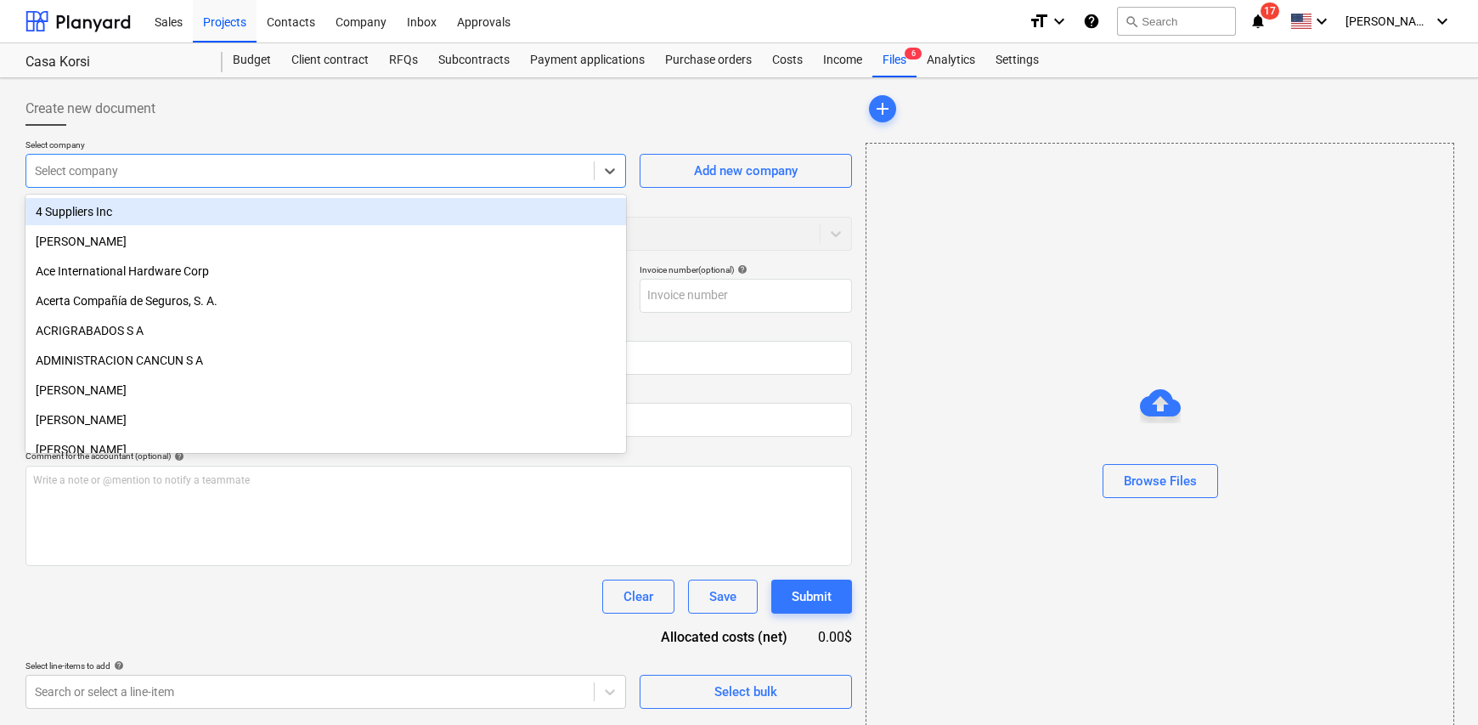
click at [133, 168] on div at bounding box center [310, 170] width 551 height 17
type input "ede"
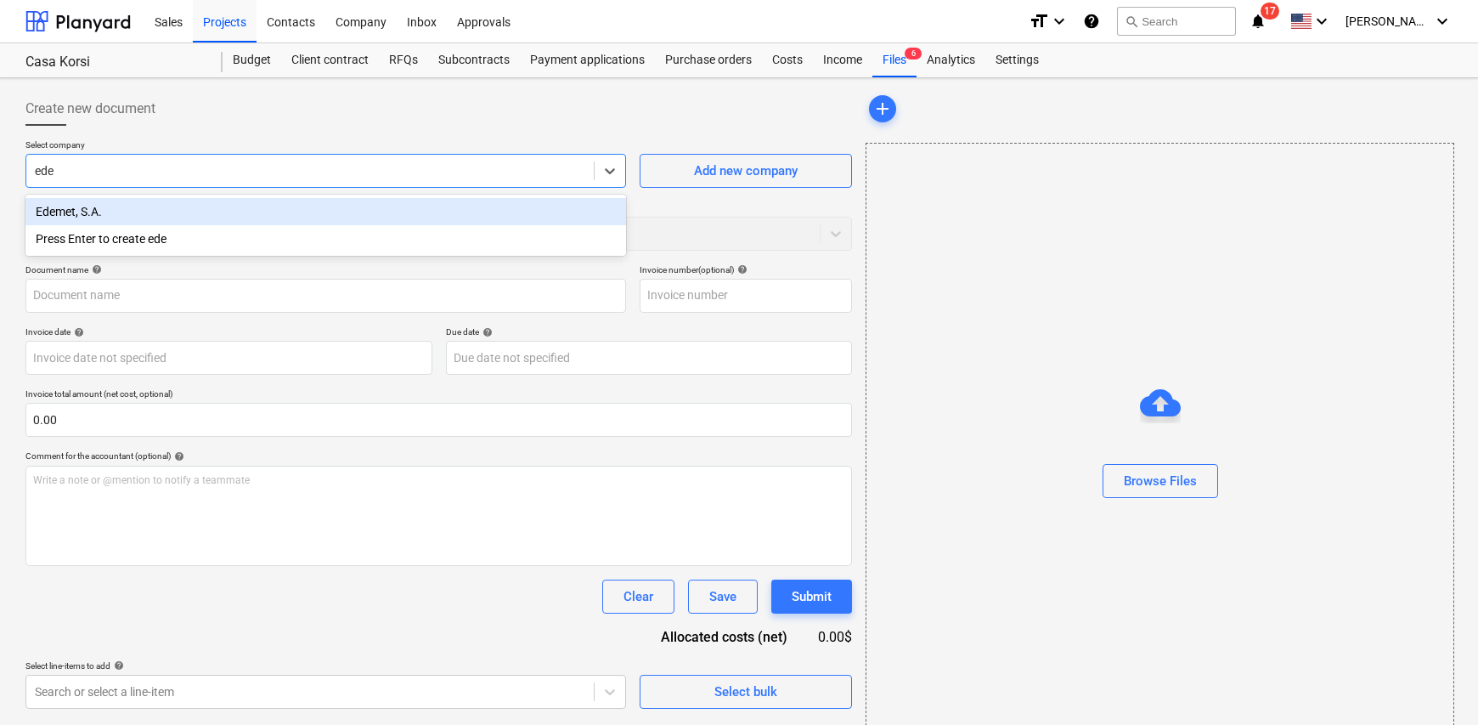
click at [117, 213] on div "Edemet, S.A." at bounding box center [325, 211] width 601 height 27
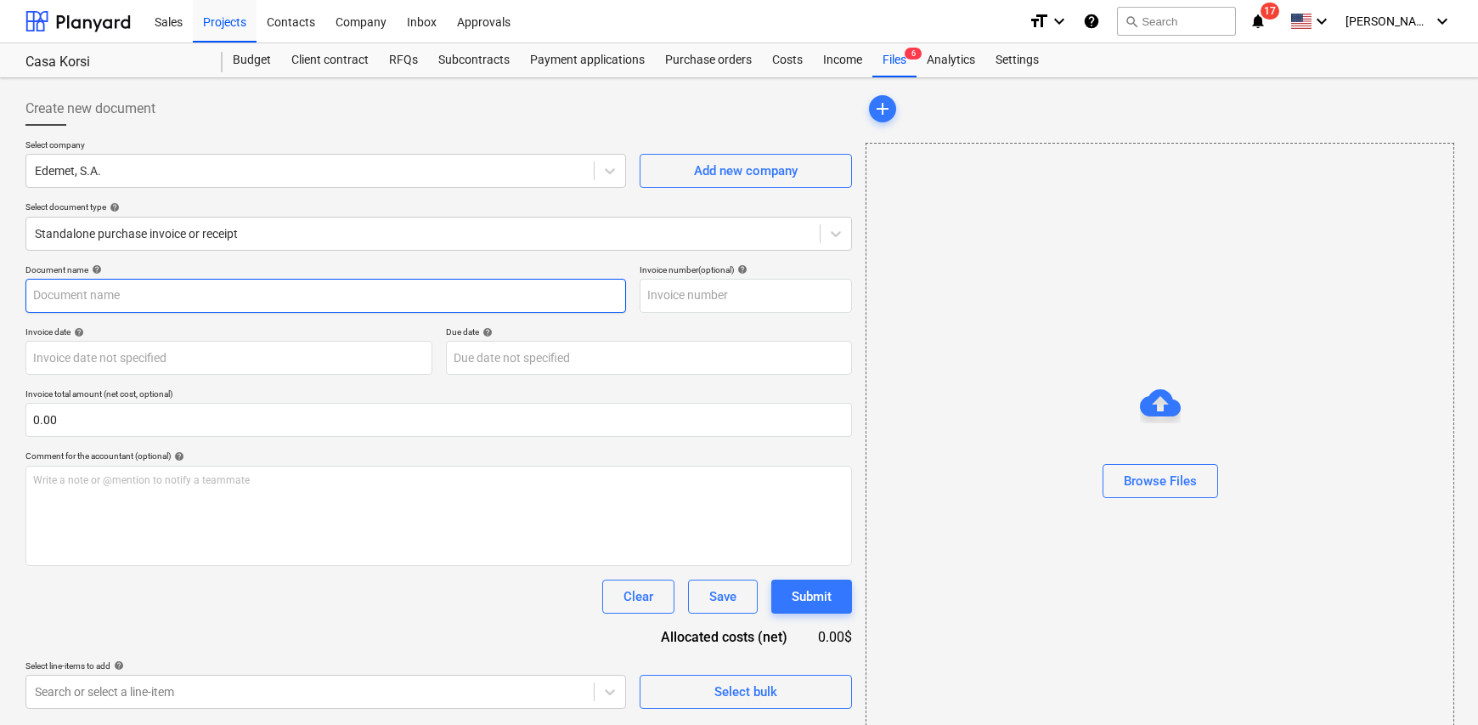
click at [103, 300] on input "text" at bounding box center [325, 296] width 601 height 34
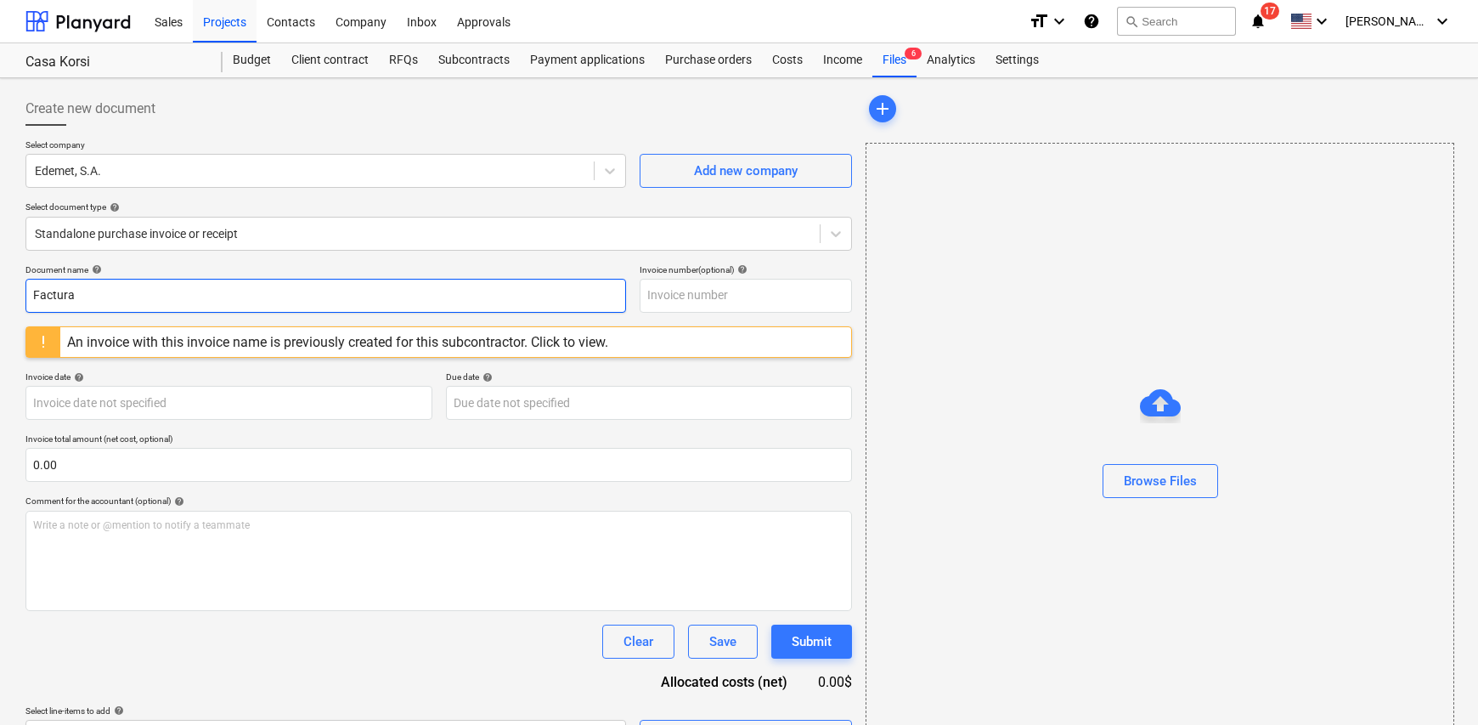
type input "Factura"
click at [697, 312] on div at bounding box center [746, 296] width 212 height 34
type input "NIS 6581368-08-25"
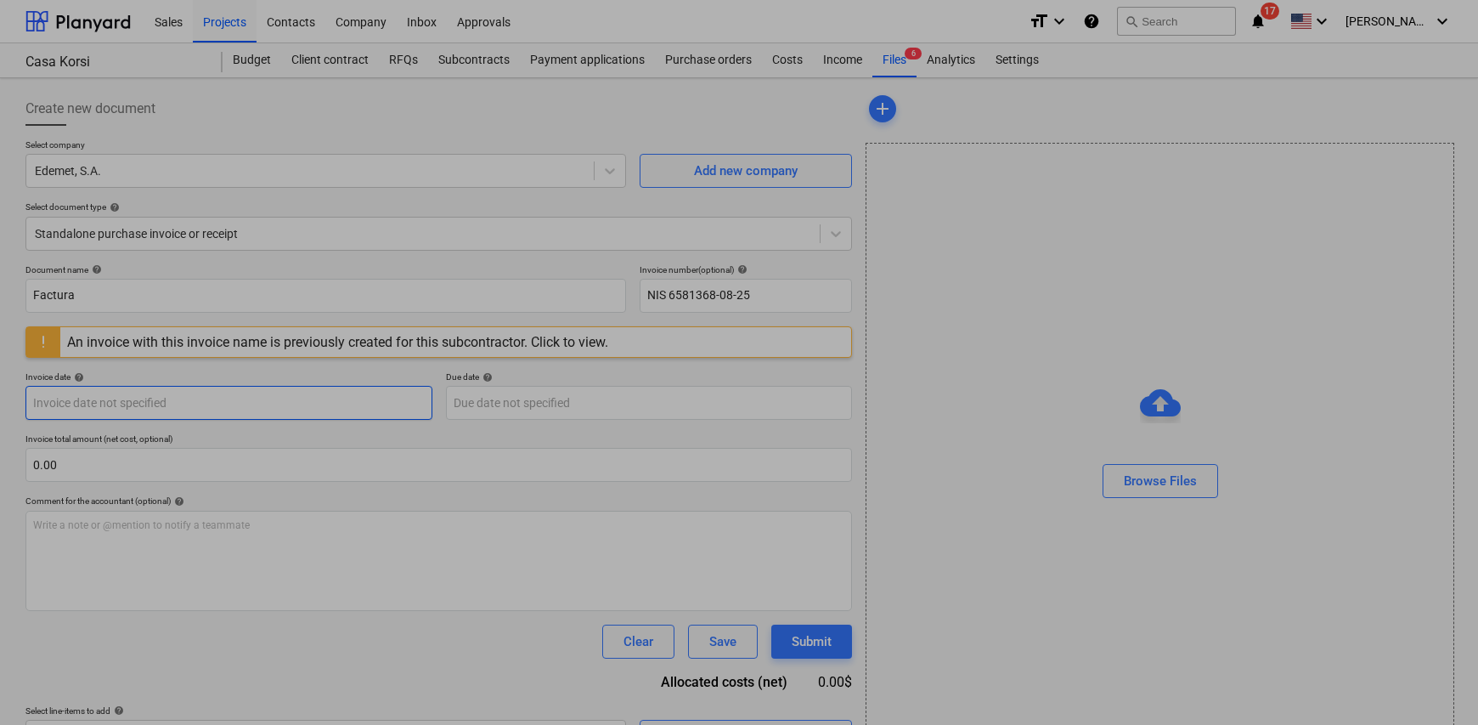
click at [170, 401] on body "Sales Projects Contacts Company Inbox Approvals format_size keyboard_arrow_down…" at bounding box center [739, 362] width 1478 height 725
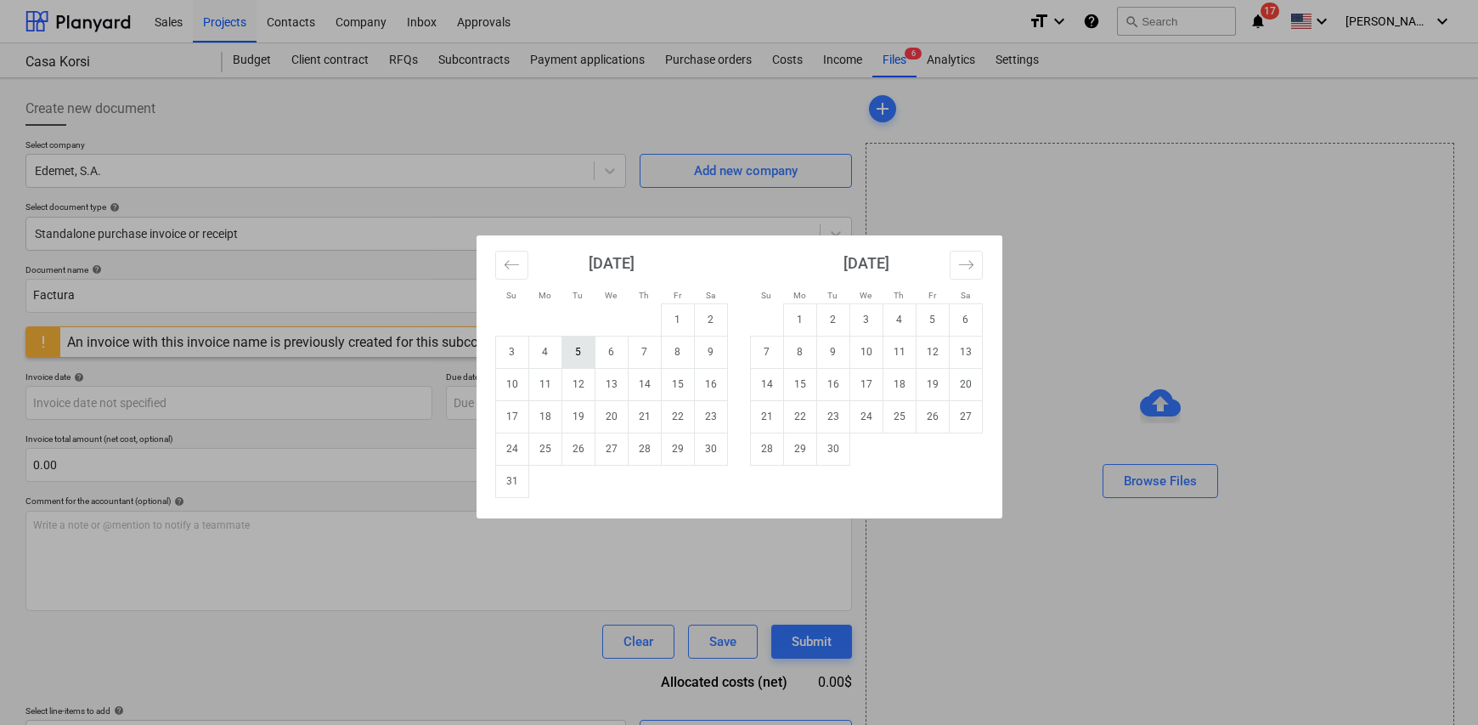
click at [575, 354] on td "5" at bounding box center [578, 352] width 33 height 32
type input "05 Aug 2025"
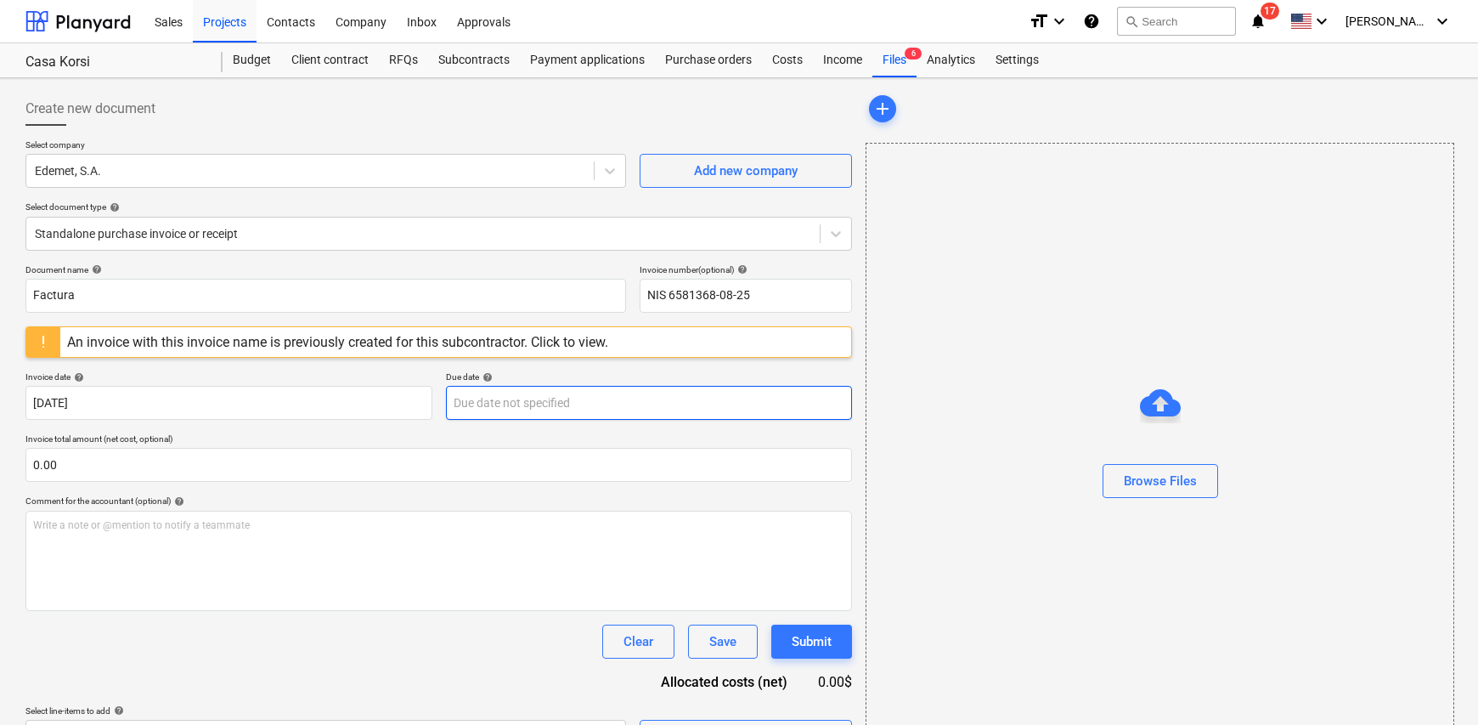
click at [518, 402] on body "Sales Projects Contacts Company Inbox Approvals format_size keyboard_arrow_down…" at bounding box center [739, 362] width 1478 height 725
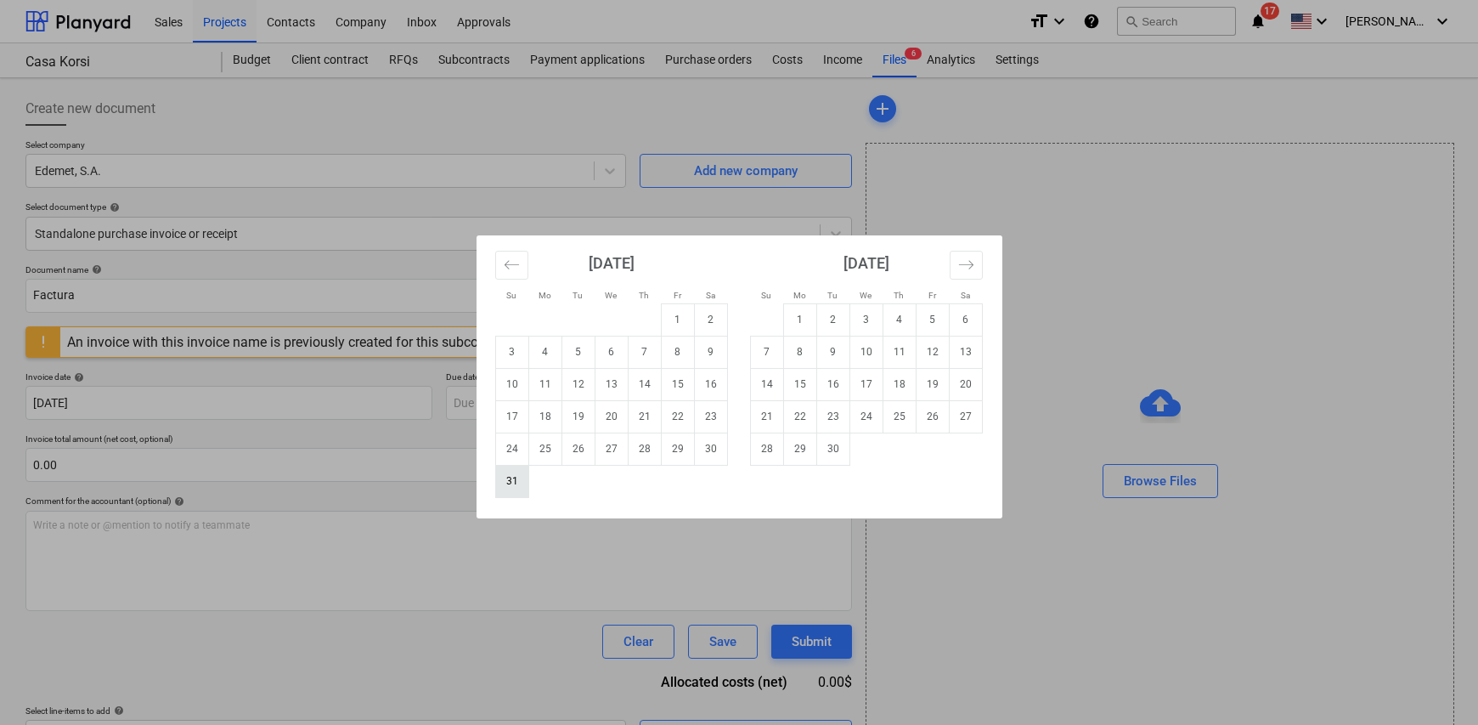
click at [516, 480] on td "31" at bounding box center [511, 481] width 33 height 32
type input "31 Aug 2025"
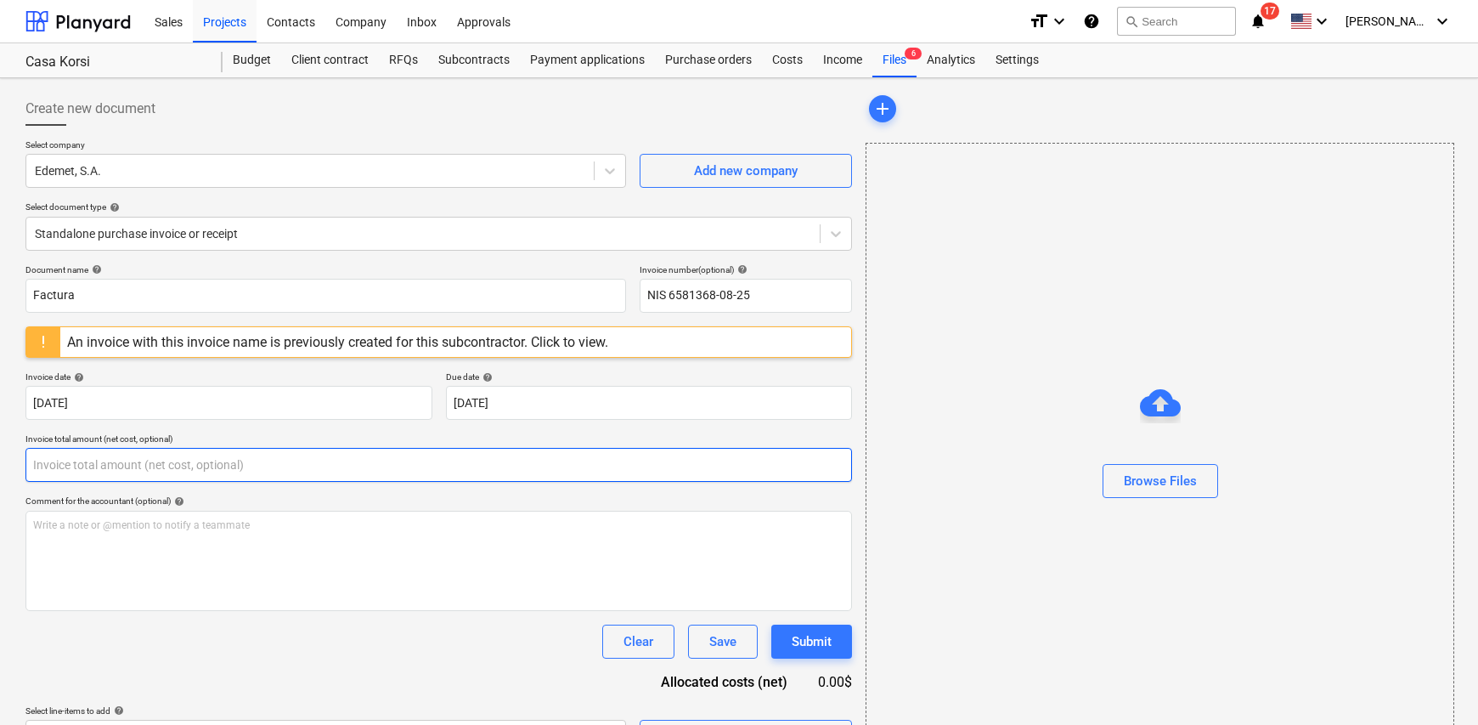
click at [186, 458] on input "text" at bounding box center [438, 465] width 827 height 34
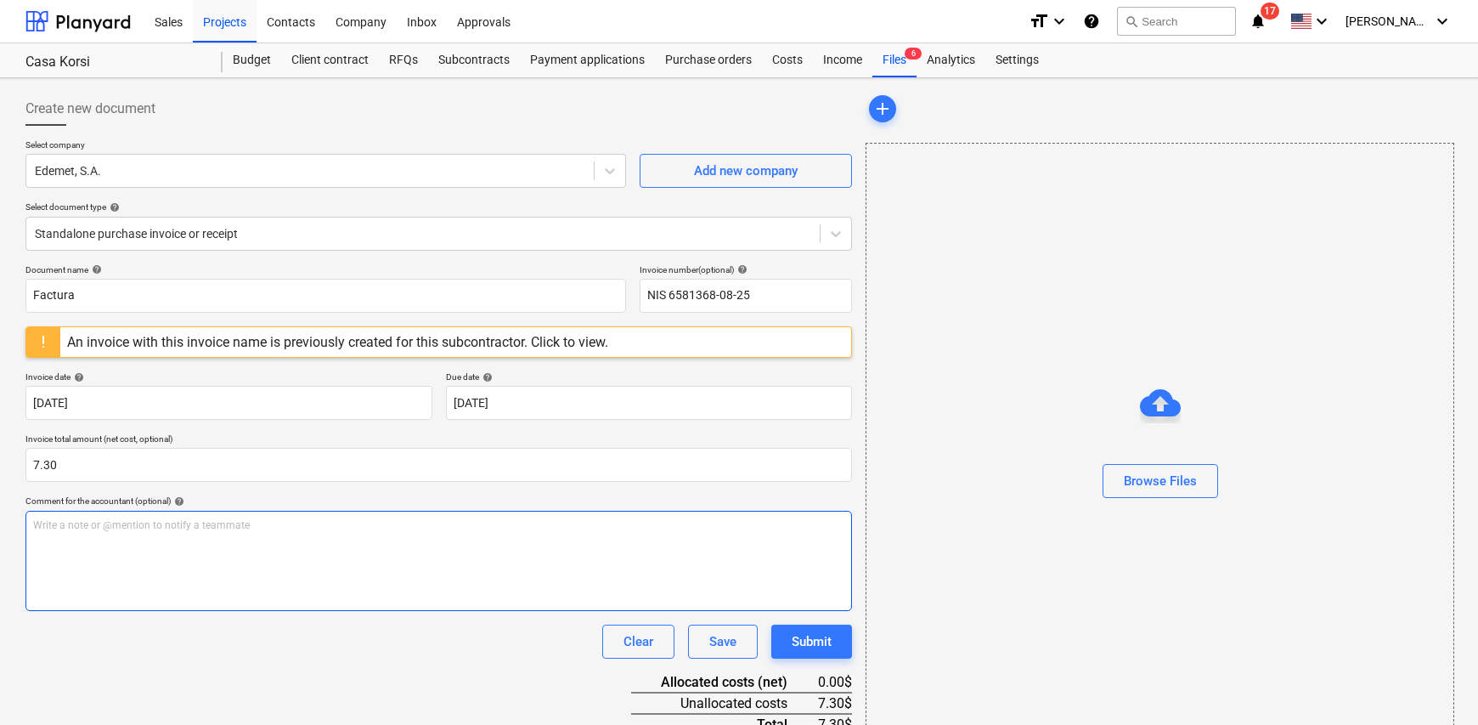
click at [98, 541] on div "Write a note or @mention to notify a teammate [PERSON_NAME]" at bounding box center [438, 561] width 827 height 100
type input "7.30"
click at [97, 541] on div "Write a note or @mention to notify a teammate [PERSON_NAME]" at bounding box center [438, 561] width 827 height 100
click at [183, 524] on span "Electricidad apartamento No.108 Korsi" at bounding box center [122, 525] width 179 height 12
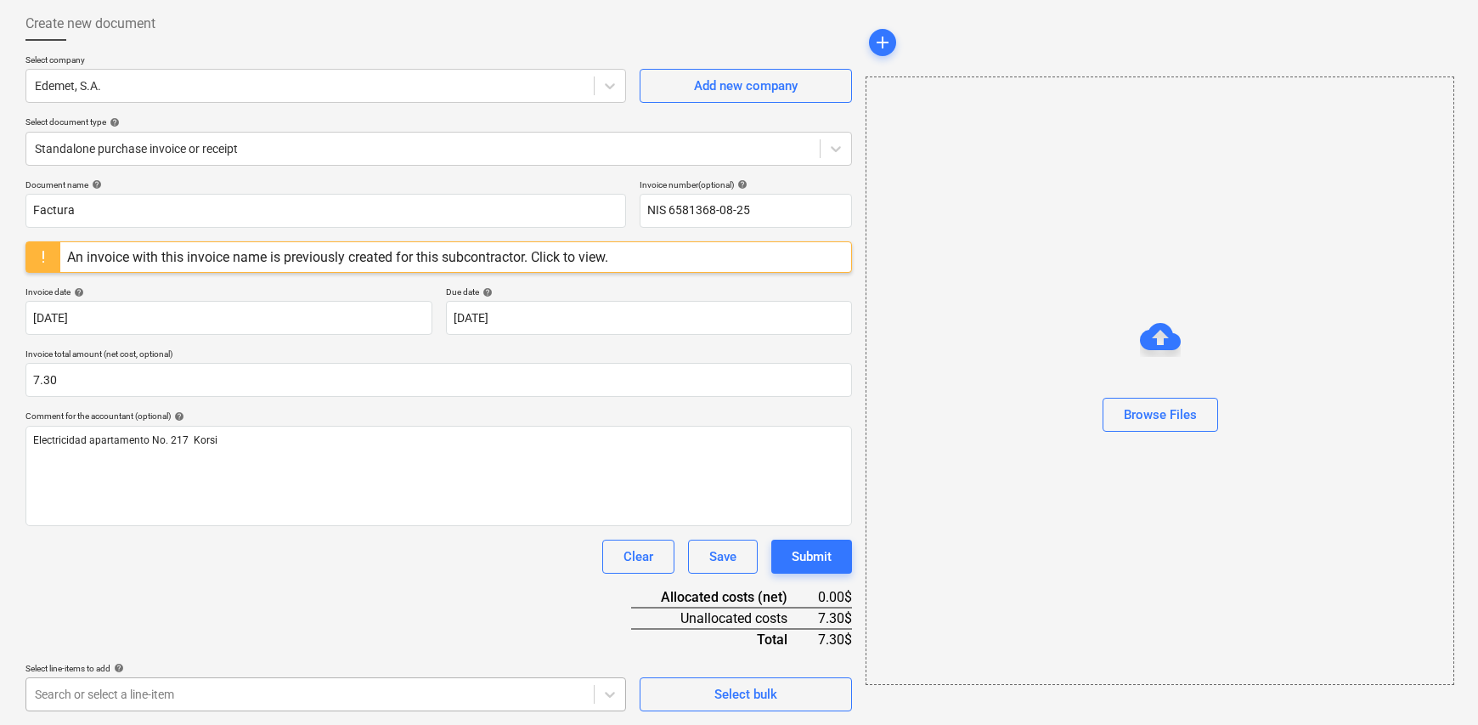
click at [227, 640] on body "Sales Projects Contacts Company Inbox Approvals format_size keyboard_arrow_down…" at bounding box center [739, 277] width 1478 height 725
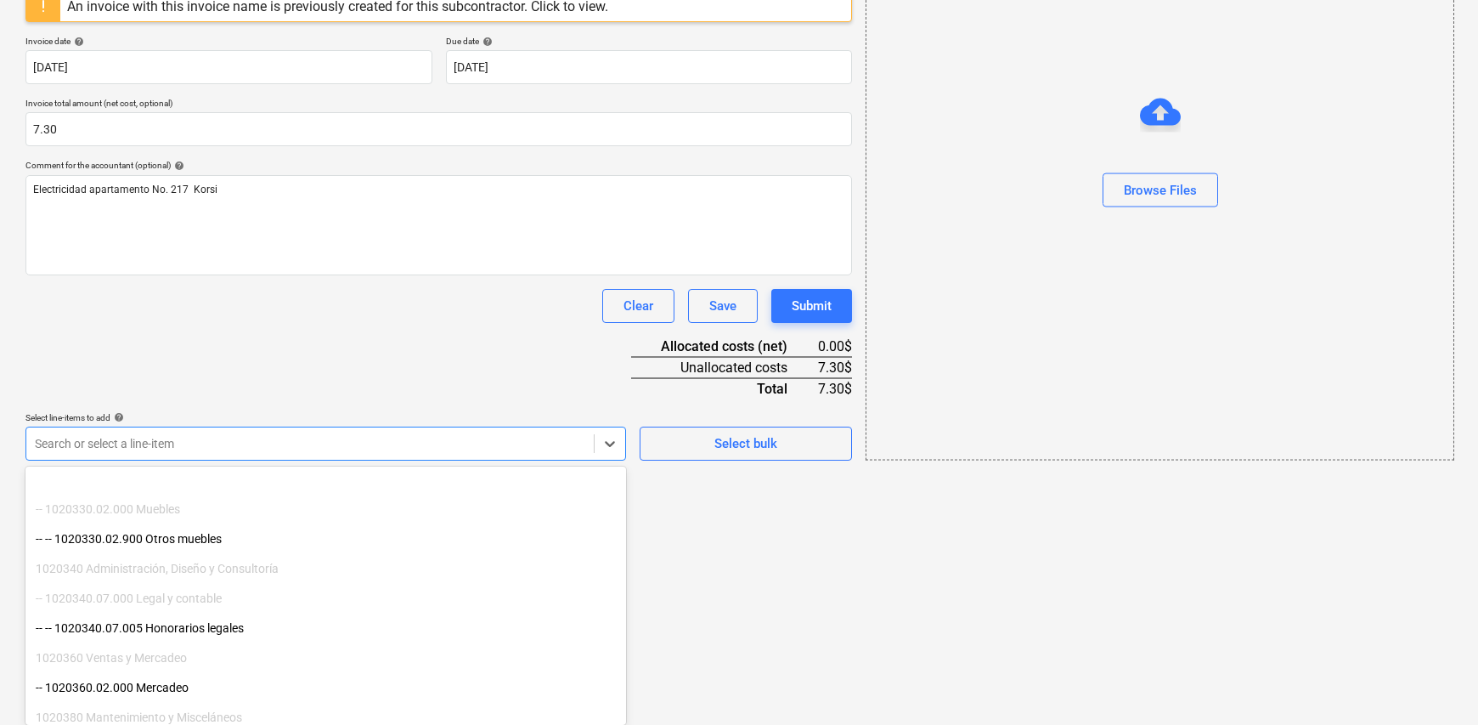
scroll to position [340, 0]
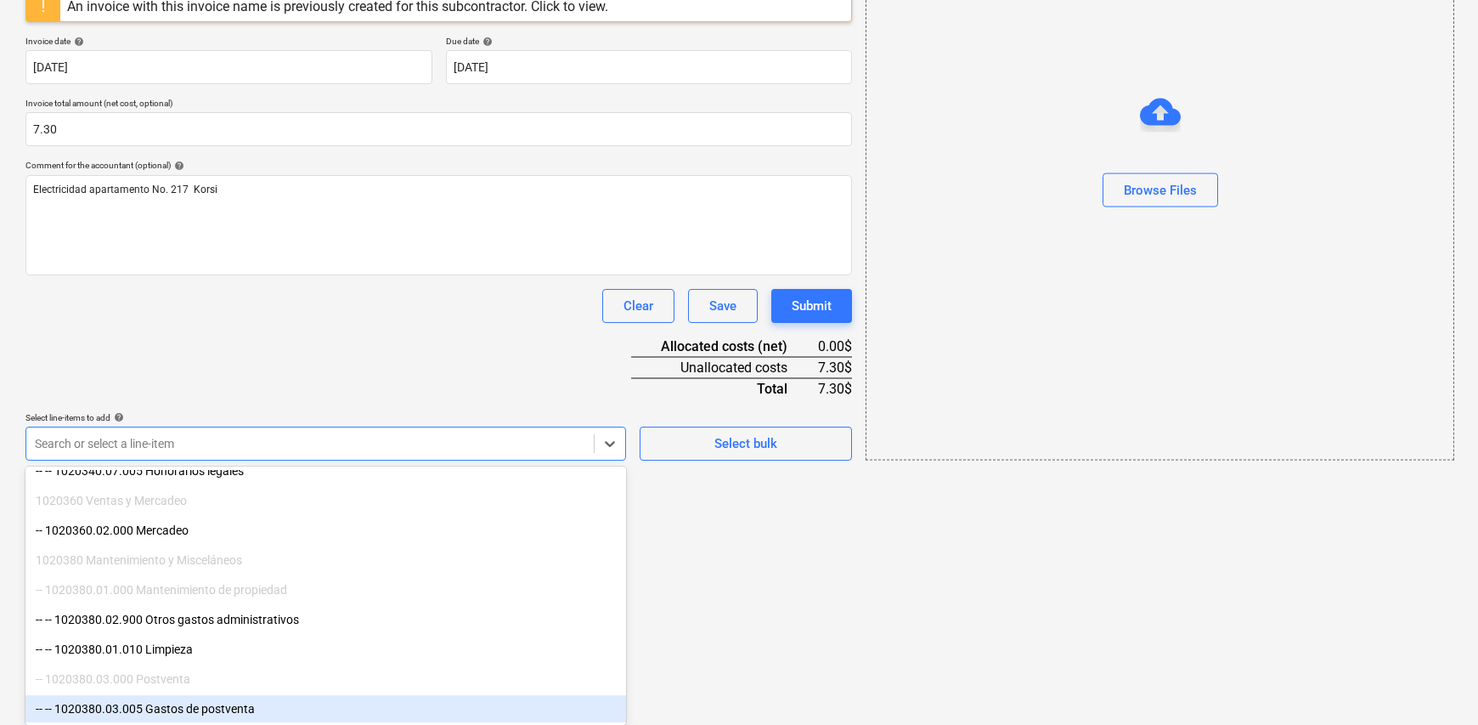
click at [229, 709] on div "-- -- 1020380.03.005 Gastos de postventa" at bounding box center [325, 708] width 601 height 27
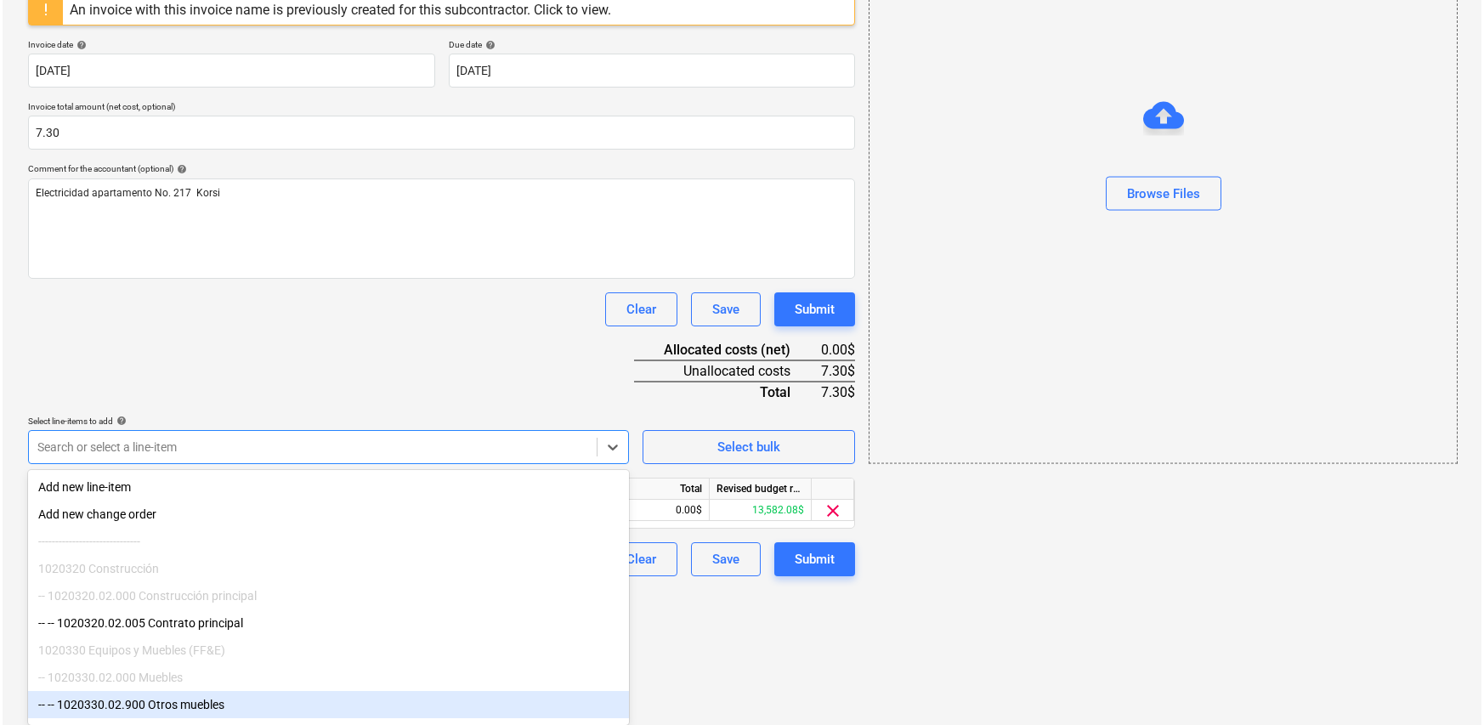
scroll to position [196, 0]
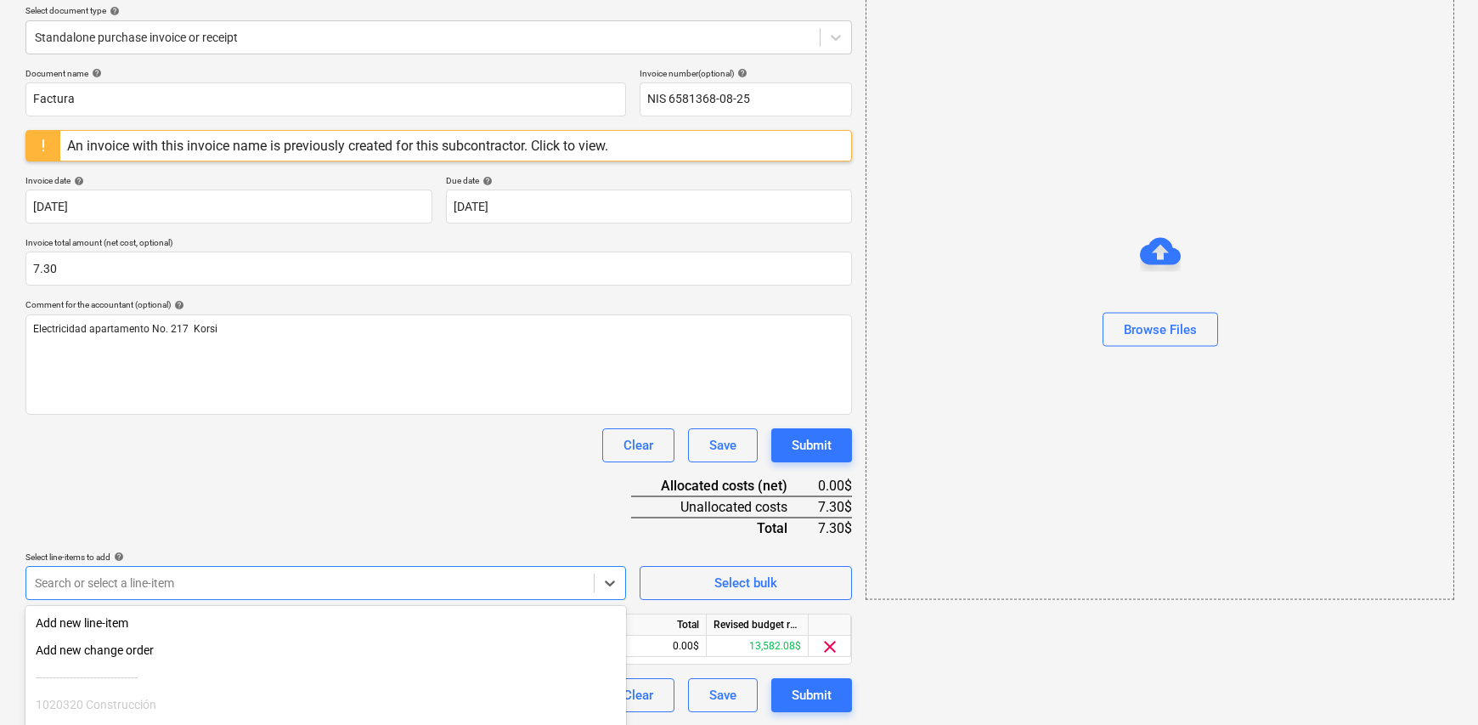
click at [715, 529] on html "Sales Projects Contacts Company Inbox Approvals format_size keyboard_arrow_down…" at bounding box center [739, 166] width 1478 height 725
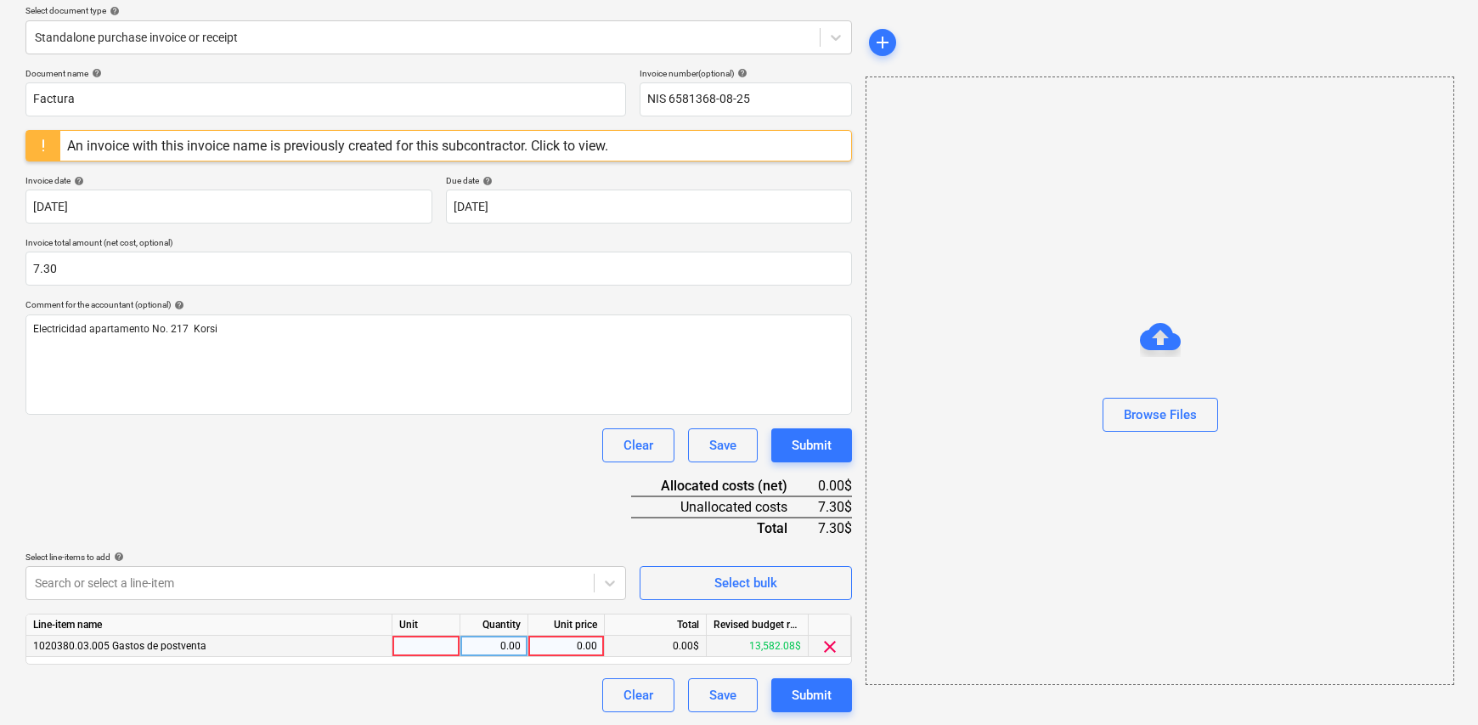
click at [424, 649] on div at bounding box center [427, 646] width 68 height 21
type input "1"
click at [484, 638] on div "0.00" at bounding box center [494, 646] width 54 height 21
click at [591, 643] on div "0.00" at bounding box center [566, 646] width 62 height 21
type input "7.30"
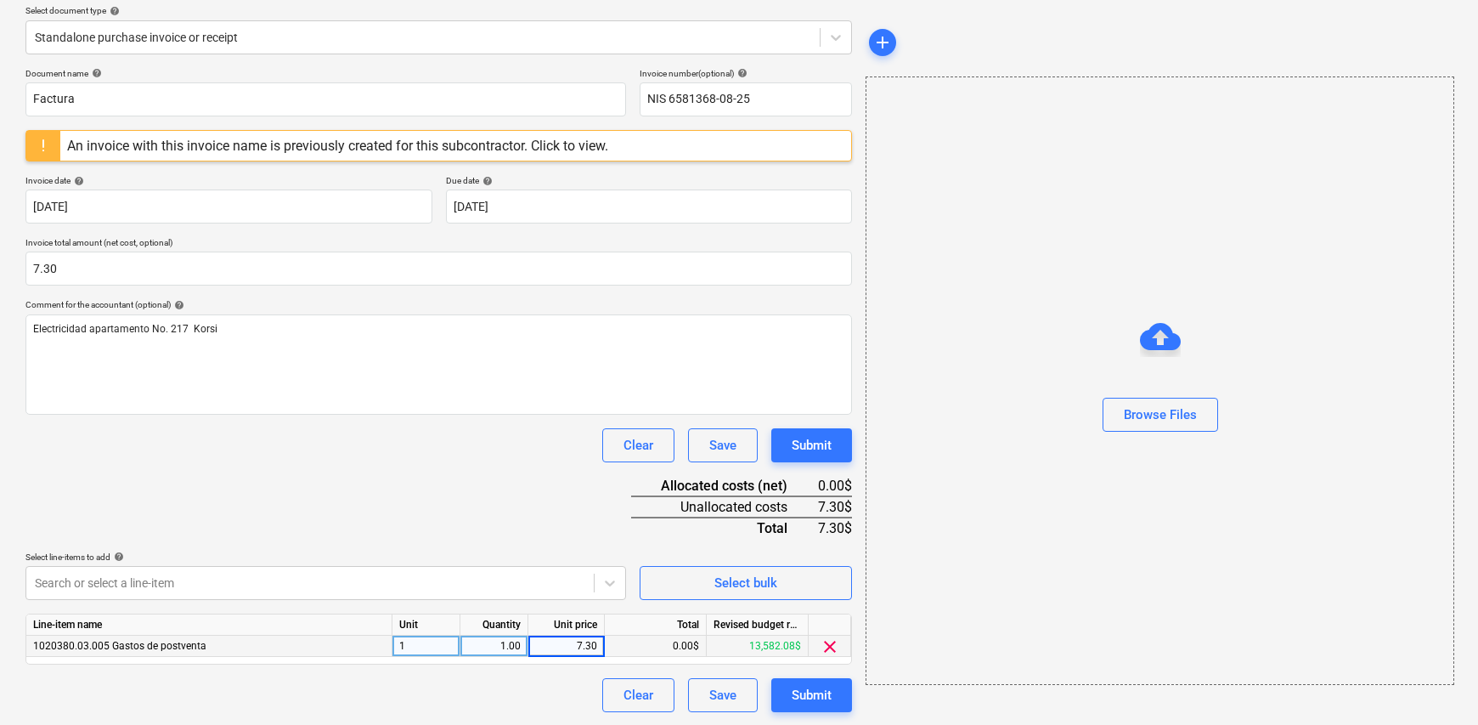
click at [454, 505] on div "Document name help Factura Invoice number (optional) help NIS 6581368-08-25 An …" at bounding box center [438, 390] width 827 height 644
click at [810, 698] on div "Submit" at bounding box center [812, 695] width 40 height 22
